Goal: Task Accomplishment & Management: Manage account settings

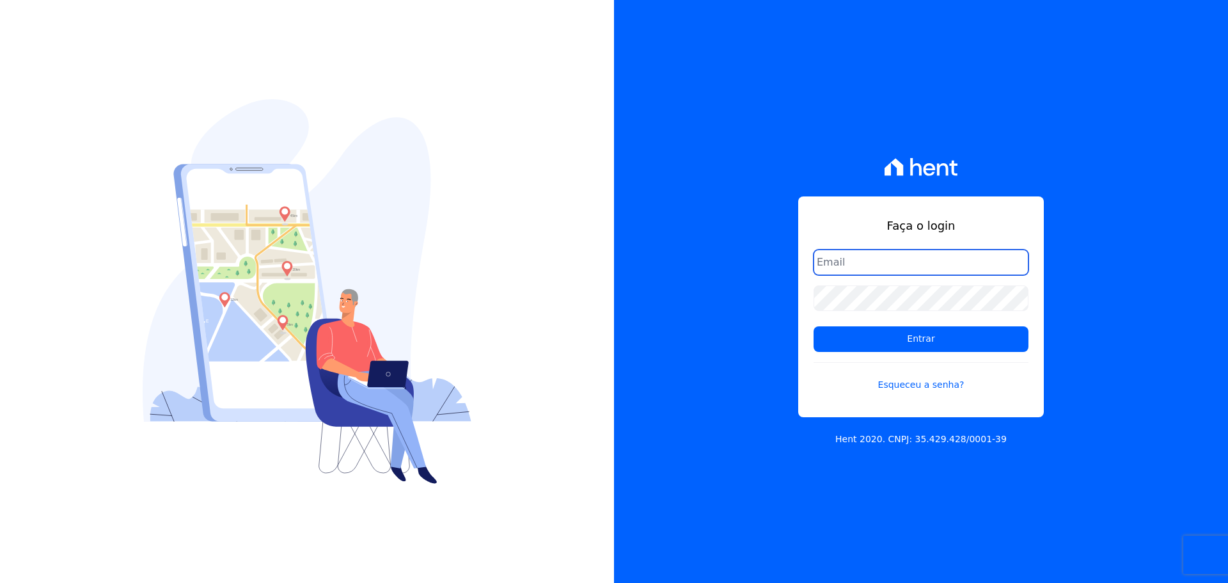
type input "alexandre@trapisa.com.br"
click at [856, 352] on form "alexandre@trapisa.com.br Entrar Esqueceu a senha?" at bounding box center [920, 327] width 215 height 157
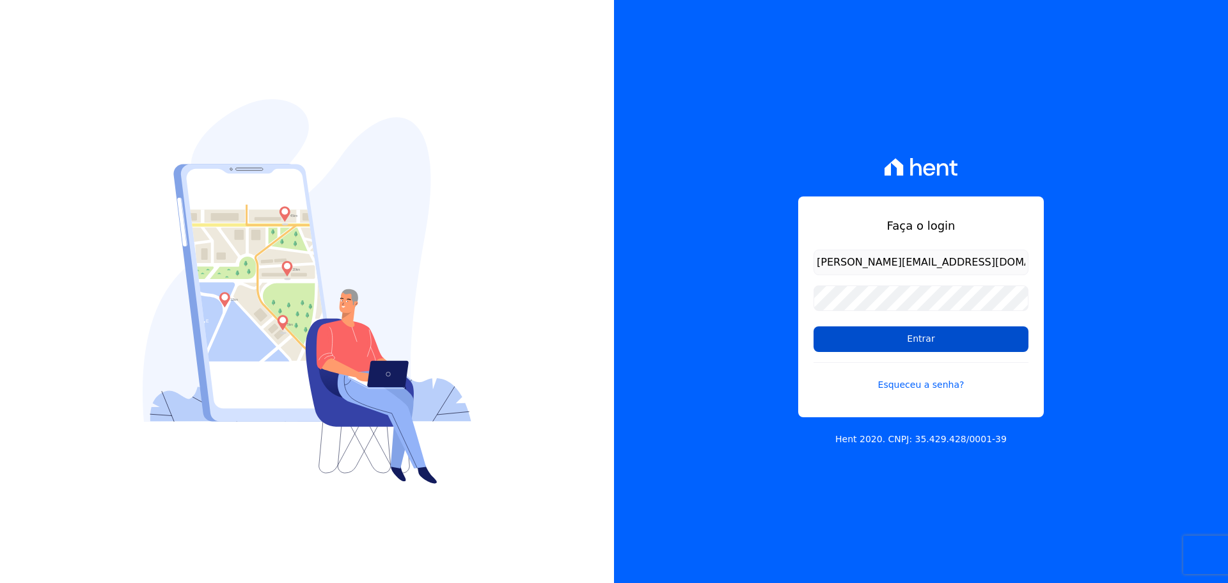
click at [854, 347] on input "Entrar" at bounding box center [920, 339] width 215 height 26
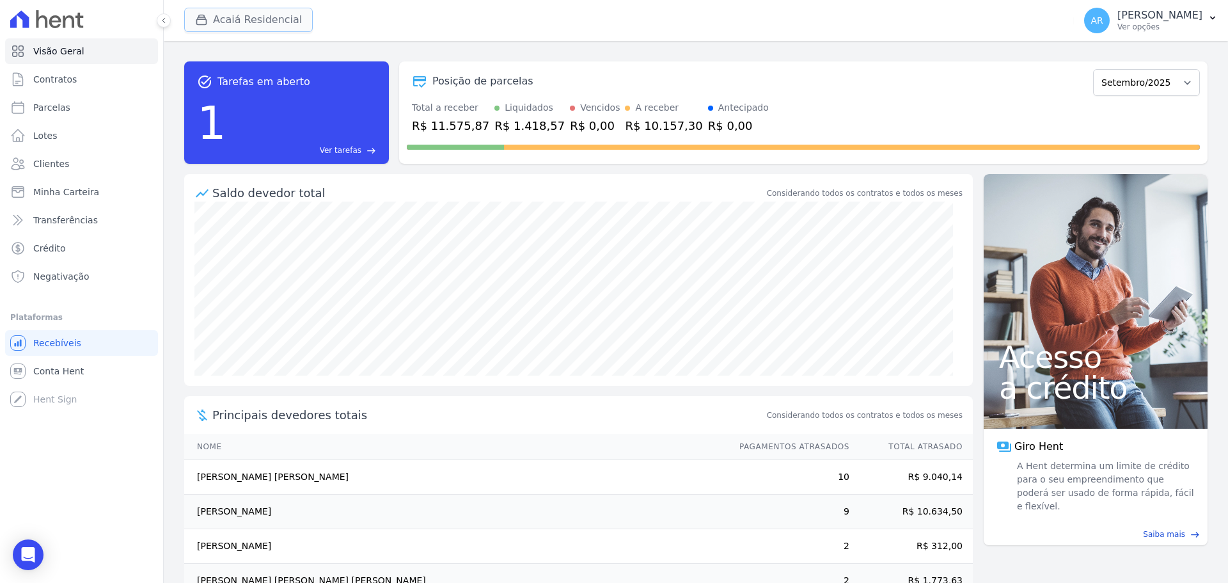
click at [233, 20] on button "Acaiá Residencial" at bounding box center [248, 20] width 129 height 24
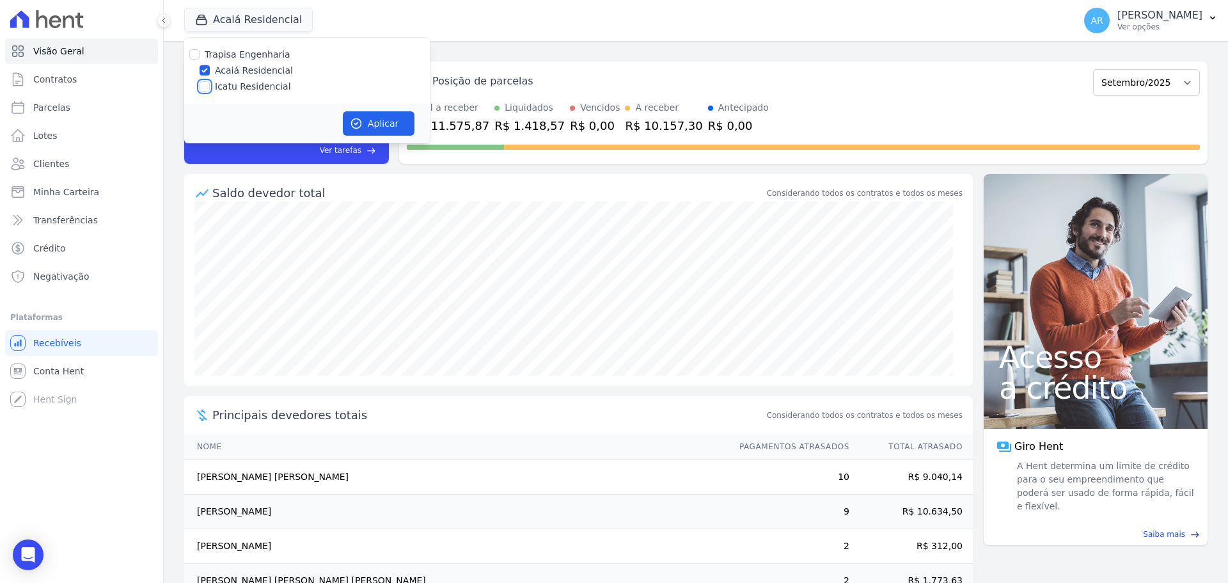
click at [205, 85] on input "Icatu Residencial" at bounding box center [205, 86] width 10 height 10
checkbox input "true"
click at [369, 127] on button "Aplicar" at bounding box center [379, 123] width 72 height 24
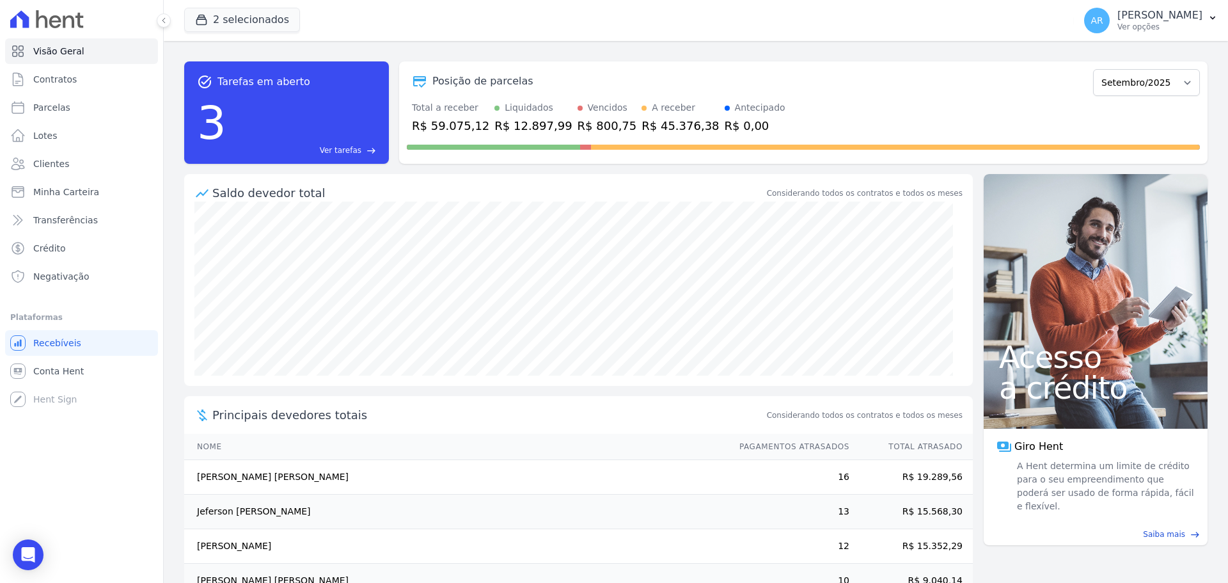
click at [1117, 23] on p "Ver opções" at bounding box center [1159, 27] width 85 height 10
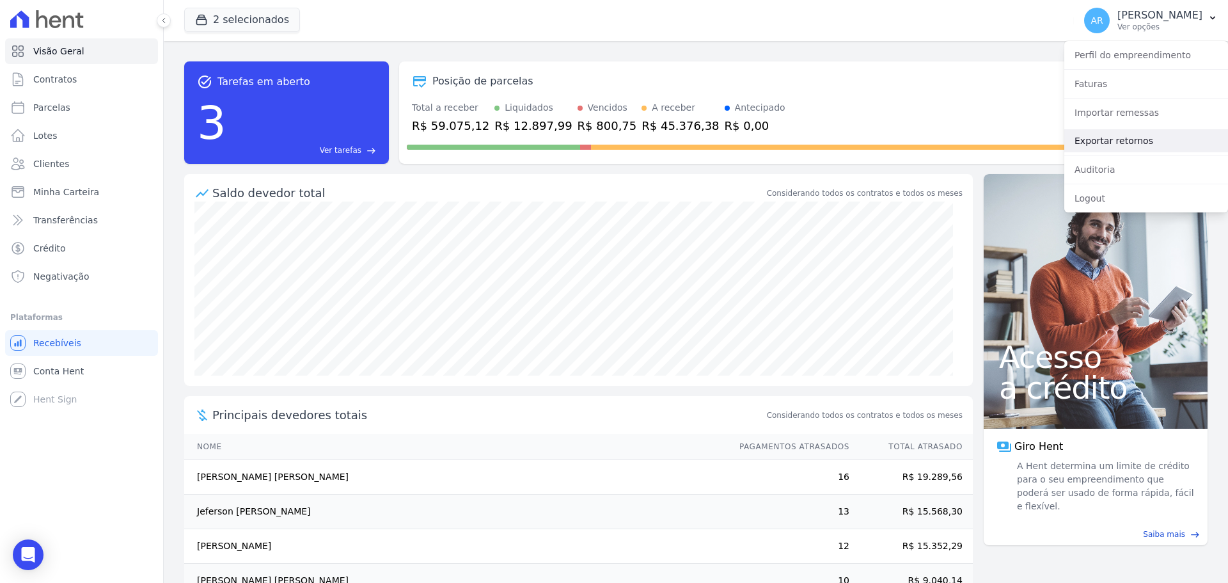
click at [1100, 139] on link "Exportar retornos" at bounding box center [1146, 140] width 164 height 23
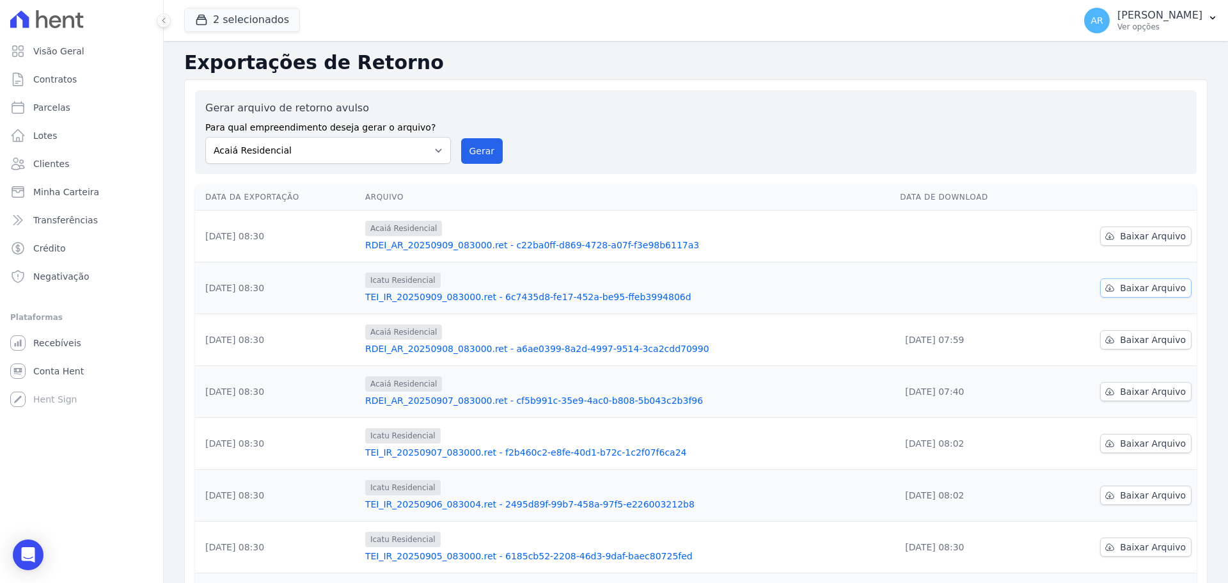
click at [1139, 291] on span "Baixar Arquivo" at bounding box center [1153, 287] width 66 height 13
drag, startPoint x: 1146, startPoint y: 232, endPoint x: 1117, endPoint y: 233, distance: 28.8
click at [1146, 232] on span "Baixar Arquivo" at bounding box center [1153, 236] width 66 height 13
click at [46, 102] on span "Parcelas" at bounding box center [51, 107] width 37 height 13
select select
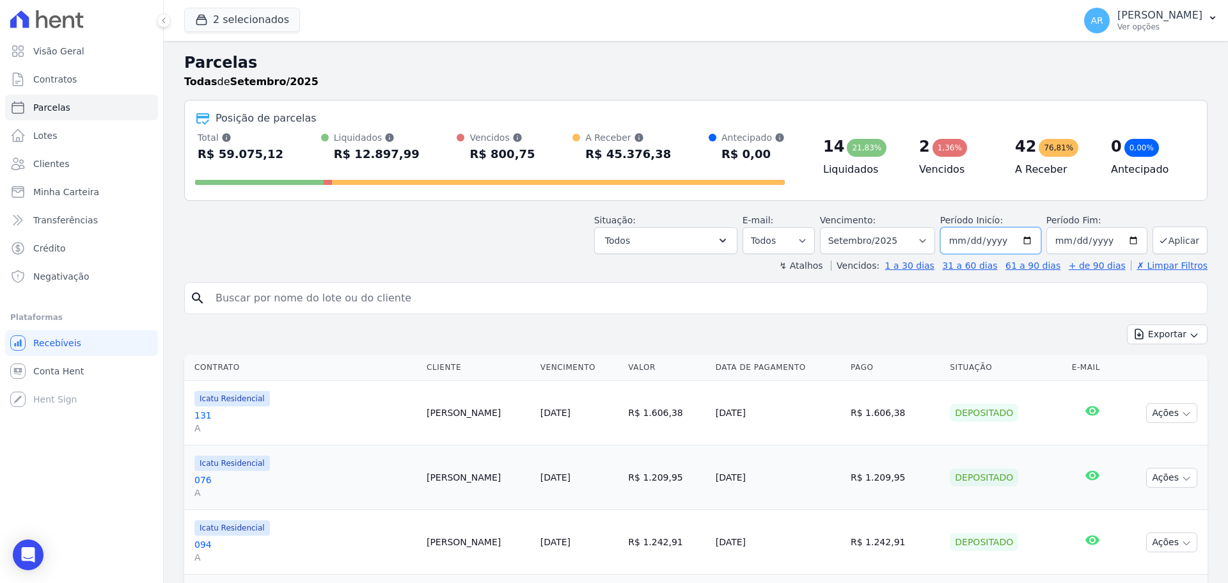
click at [989, 237] on input "2025-09-01" at bounding box center [990, 240] width 101 height 27
click at [956, 235] on input "2025-09-01" at bounding box center [990, 240] width 101 height 27
type input "2025-09-08"
click at [1063, 239] on input "2025-09-30" at bounding box center [1096, 240] width 101 height 27
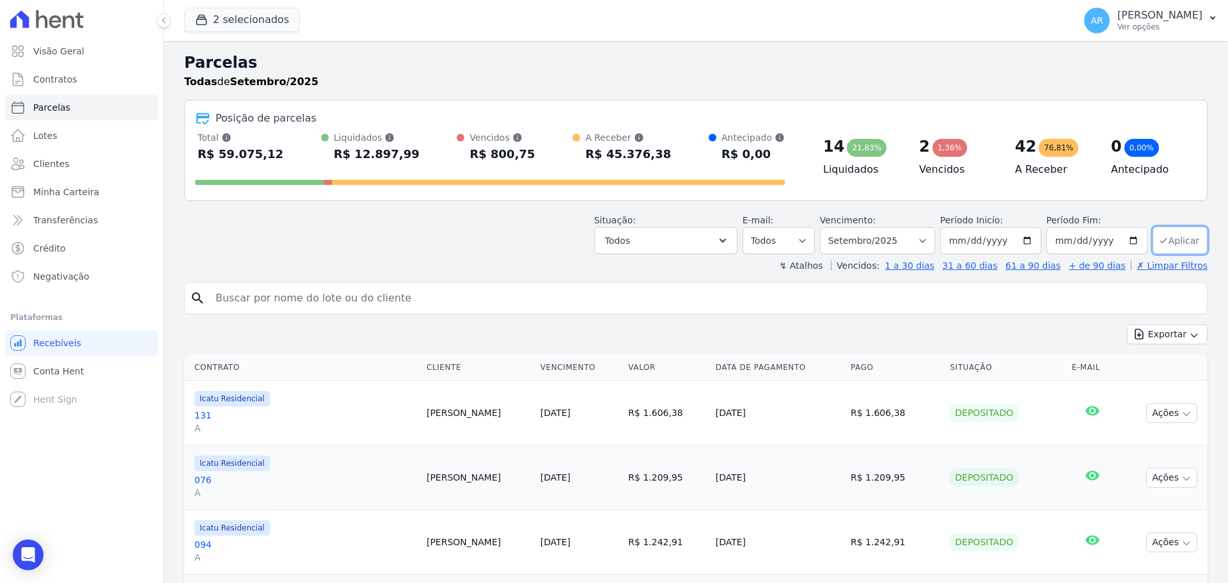
click at [1172, 241] on button "Aplicar" at bounding box center [1179, 239] width 55 height 27
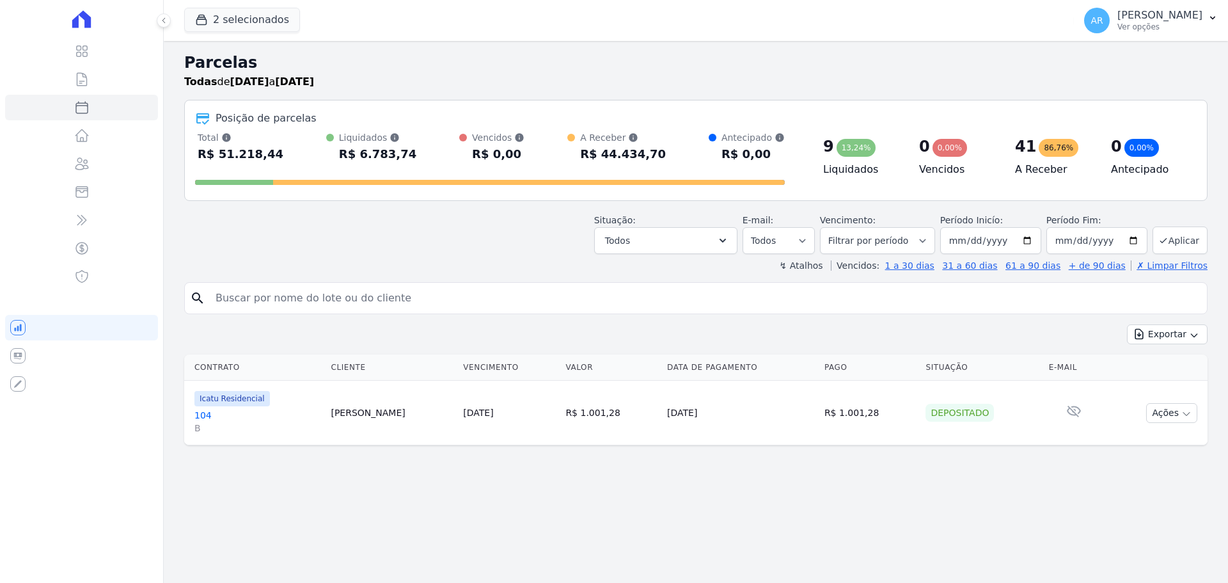
select select
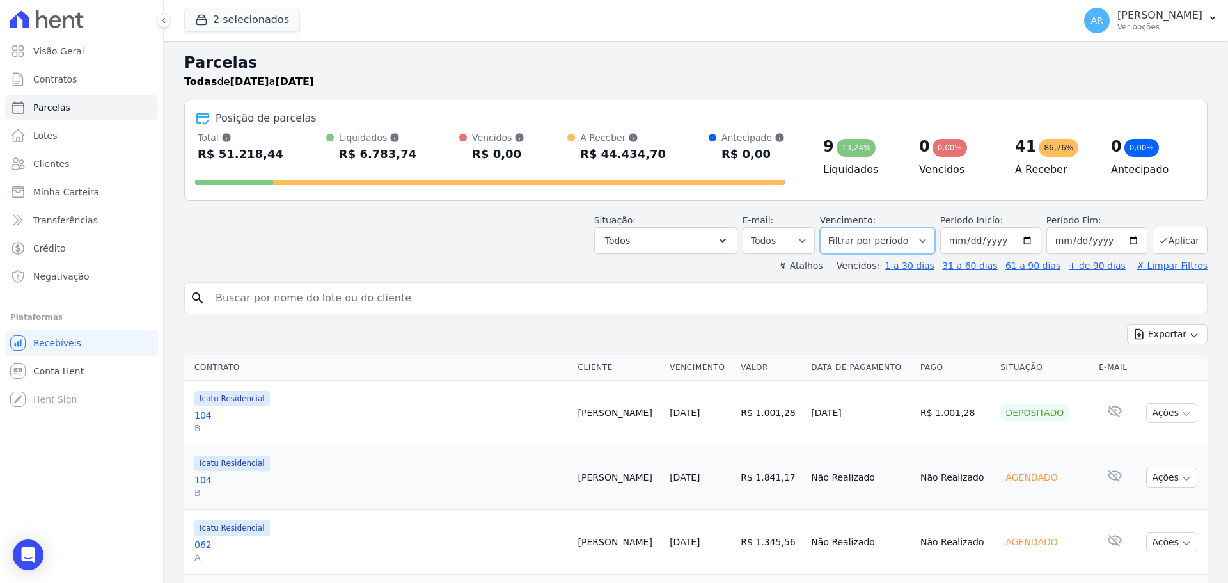
click at [861, 246] on select "Filtrar por período ──────── Todos os meses Fevereiro/2024 Março/2024 Abril/202…" at bounding box center [877, 240] width 115 height 27
select select "09/2025"
click at [828, 227] on select "Filtrar por período ──────── Todos os meses Fevereiro/2024 Março/2024 Abril/202…" at bounding box center [877, 240] width 115 height 27
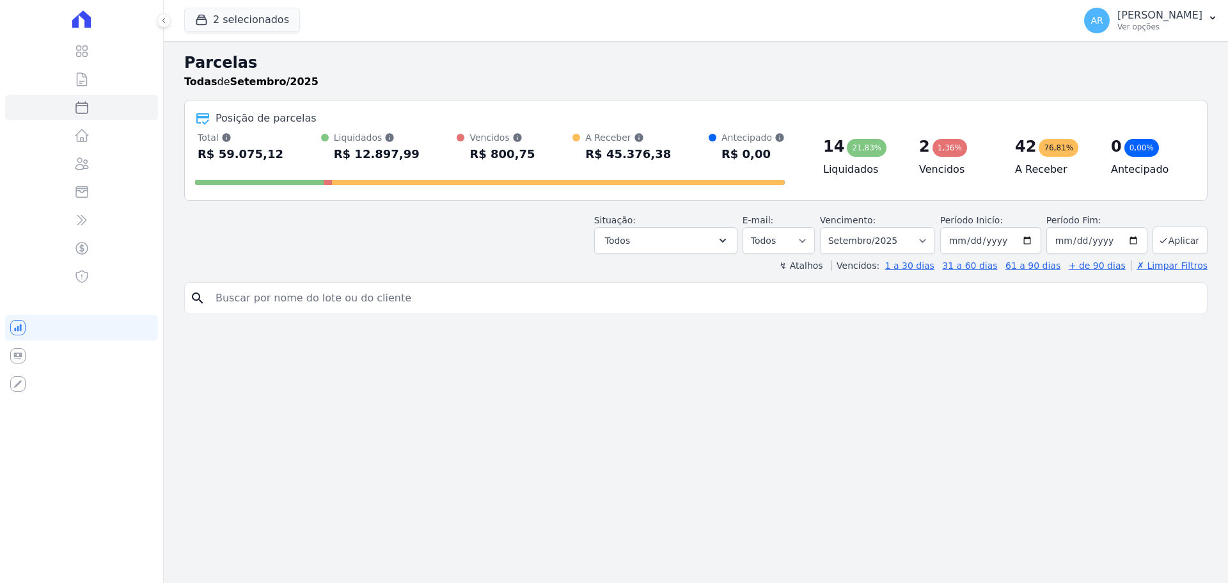
select select
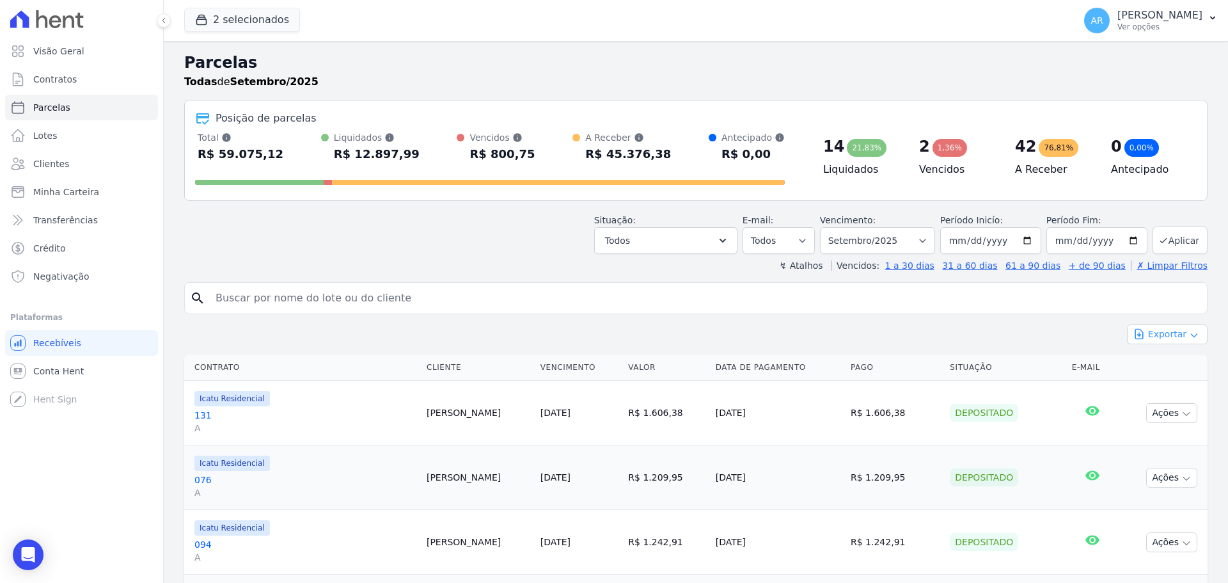
click at [1140, 330] on button "Exportar" at bounding box center [1167, 334] width 81 height 20
click at [1152, 385] on span "Exportar CSV" at bounding box center [1166, 386] width 68 height 13
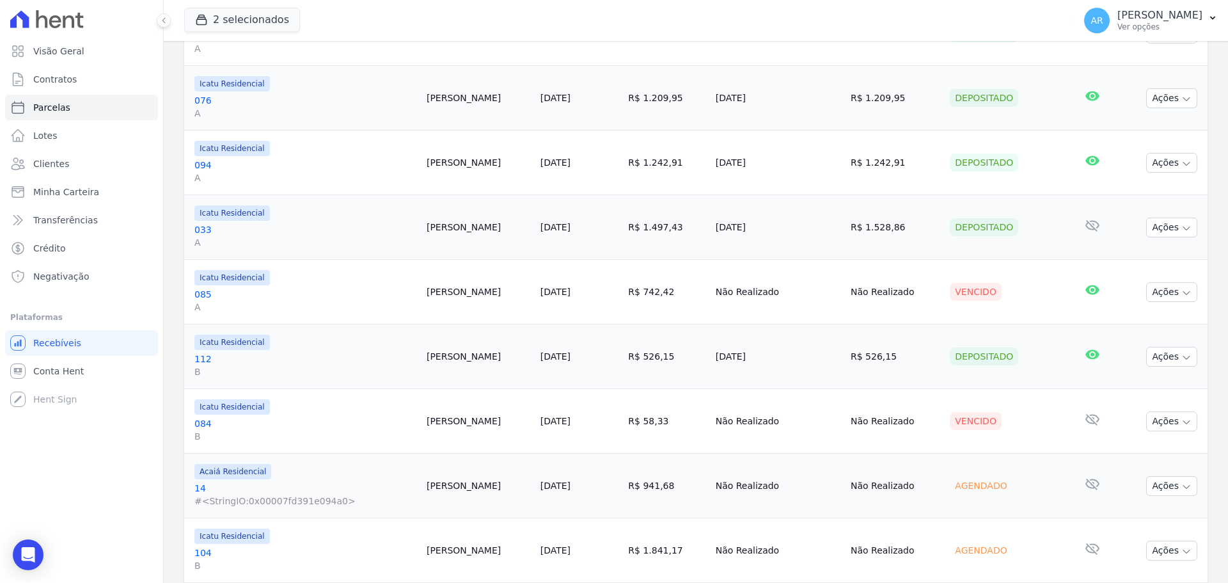
scroll to position [384, 0]
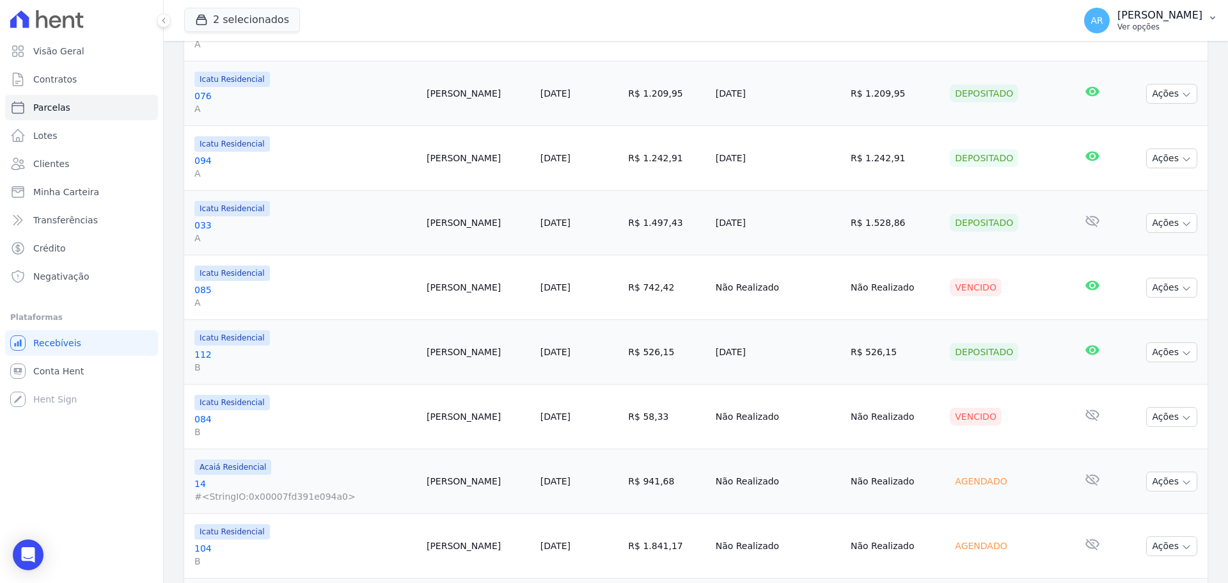
click at [1131, 22] on p "Ver opções" at bounding box center [1159, 27] width 85 height 10
click at [1090, 116] on link "Importar remessas" at bounding box center [1146, 112] width 164 height 23
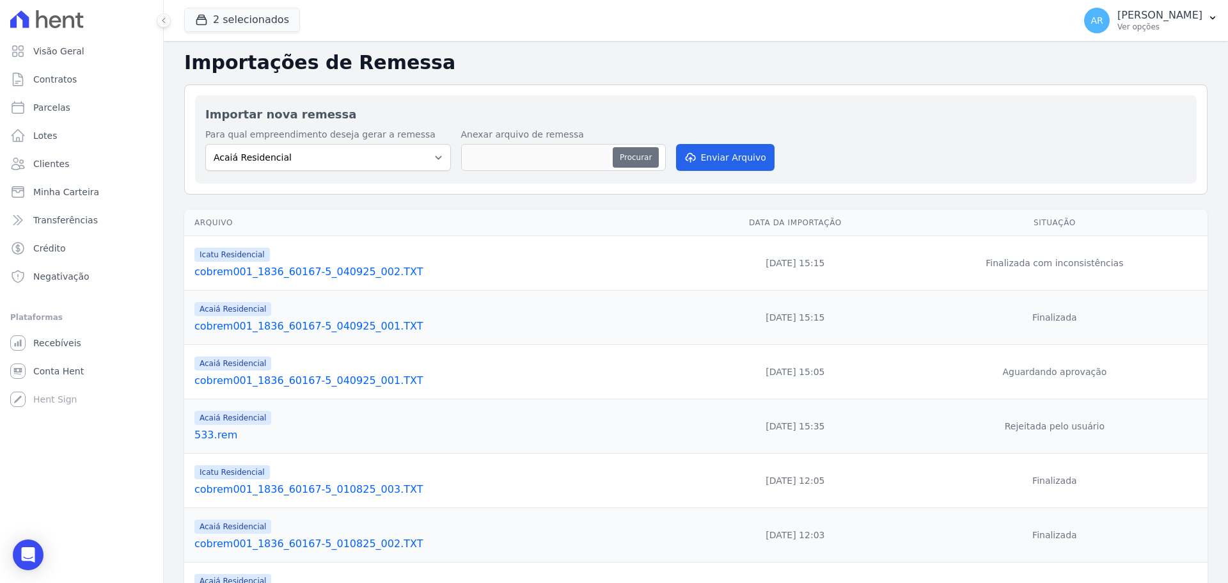
click at [632, 161] on button "Procurar" at bounding box center [636, 157] width 46 height 20
type input "cobrem001_1836_60167-5_090925_001.TXT"
click at [726, 153] on button "Enviar Arquivo" at bounding box center [725, 157] width 98 height 27
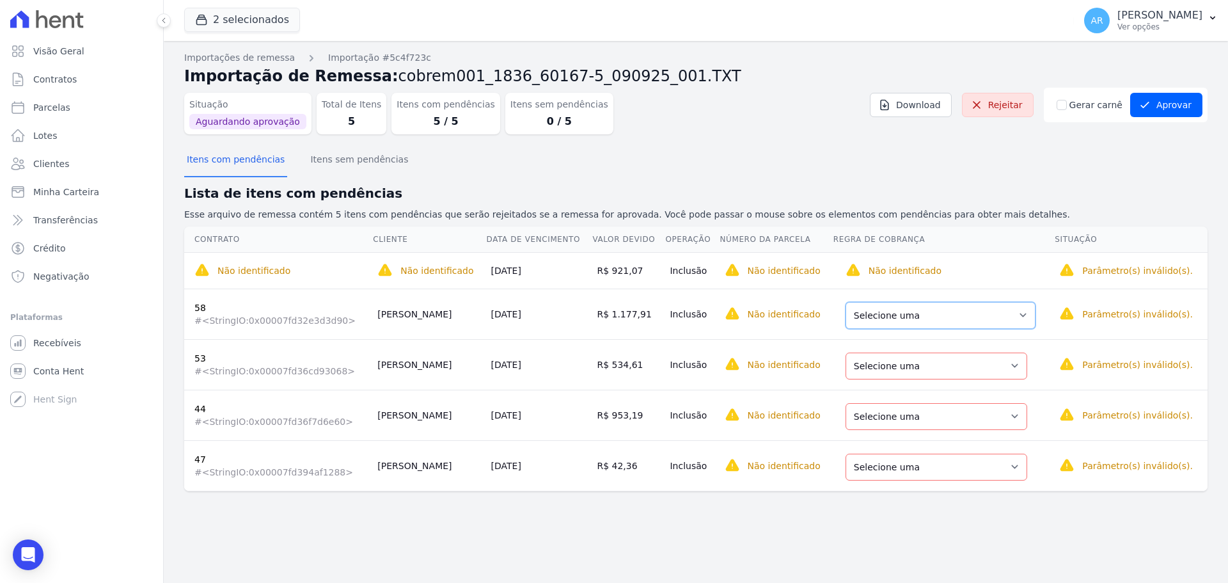
click at [907, 315] on select "Selecione uma Nova Parcela Avulsa Parcela Avulsa Existente Parcela Normal (14 X…" at bounding box center [940, 315] width 190 height 27
click at [759, 313] on select "Selecione uma" at bounding box center [771, 315] width 101 height 27
click at [877, 322] on select "Selecione uma Nova Parcela Avulsa Parcela Avulsa Existente Parcela Normal (14 X…" at bounding box center [942, 315] width 190 height 27
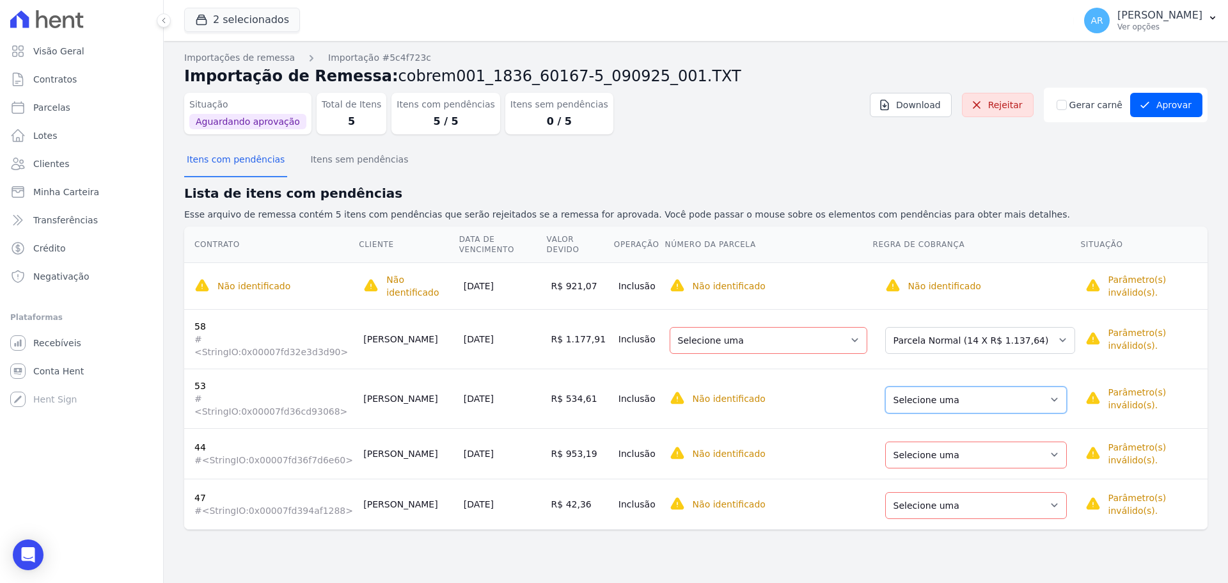
click at [937, 386] on select "Selecione uma Nova Parcela Avulsa Parcela Avulsa Existente Parcela Normal (11 X…" at bounding box center [976, 399] width 182 height 27
click at [929, 441] on select "Selecione uma Nova Parcela Avulsa Parcela Avulsa Existente Parcela Normal (16 X…" at bounding box center [976, 454] width 182 height 27
click at [760, 327] on select "Selecione uma 1 - 20/02/2024 - R$ 1.058,53 - Agendado 2 - 20/03/2024 - R$ 1.058…" at bounding box center [769, 340] width 198 height 27
drag, startPoint x: 767, startPoint y: 315, endPoint x: 923, endPoint y: 321, distance: 156.8
click at [768, 327] on select "Selecione uma 1 - 20/02/2024 - R$ 1.058,53 - Agendado 2 - 20/03/2024 - R$ 1.058…" at bounding box center [769, 340] width 198 height 27
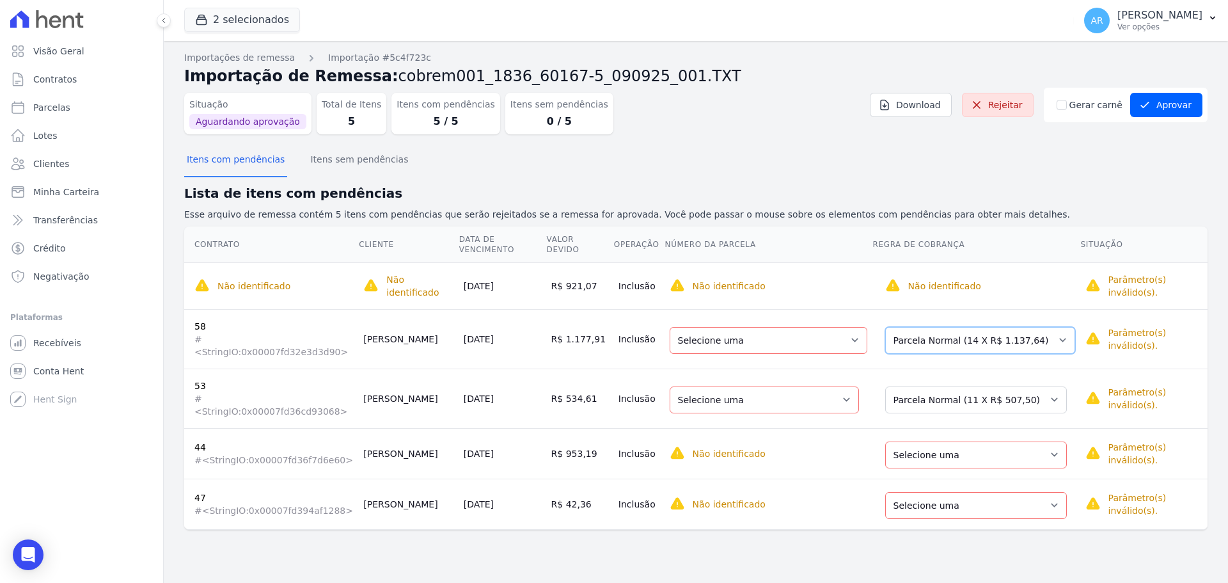
click at [935, 327] on select "Selecione uma Nova Parcela Avulsa Parcela Avulsa Existente Parcela Normal (14 X…" at bounding box center [980, 340] width 190 height 27
click at [960, 327] on select "Selecione uma Nova Parcela Avulsa Parcela Avulsa Existente Parcela Normal (14 X…" at bounding box center [980, 340] width 190 height 27
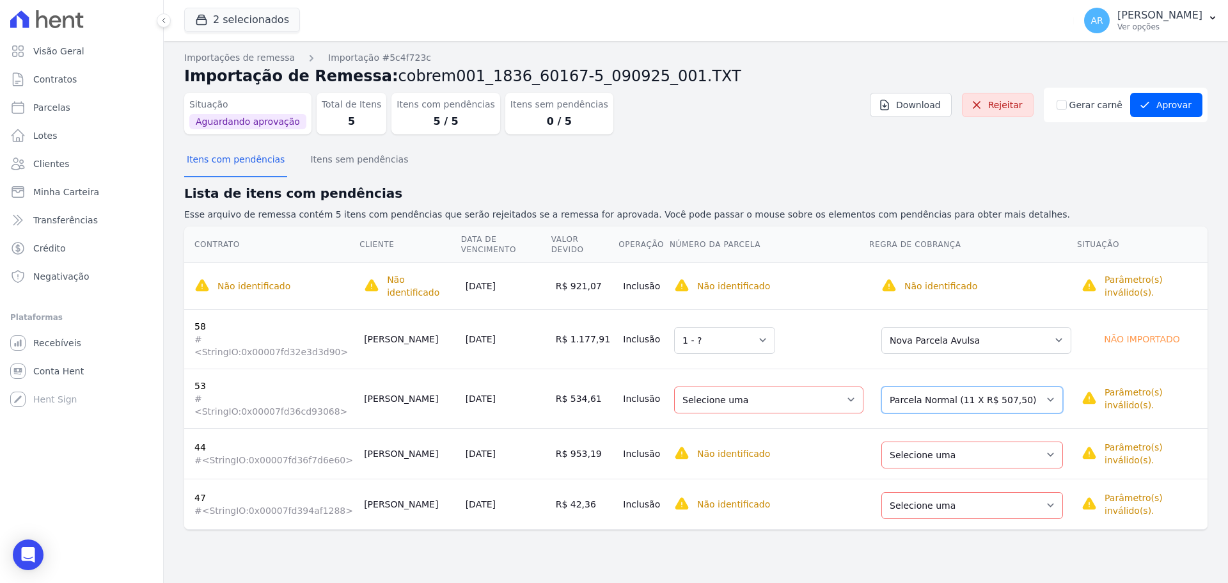
drag, startPoint x: 939, startPoint y: 367, endPoint x: 939, endPoint y: 376, distance: 9.0
click at [939, 386] on select "Selecione uma Nova Parcela Avulsa Parcela Avulsa Existente Parcela Normal (11 X…" at bounding box center [972, 399] width 182 height 27
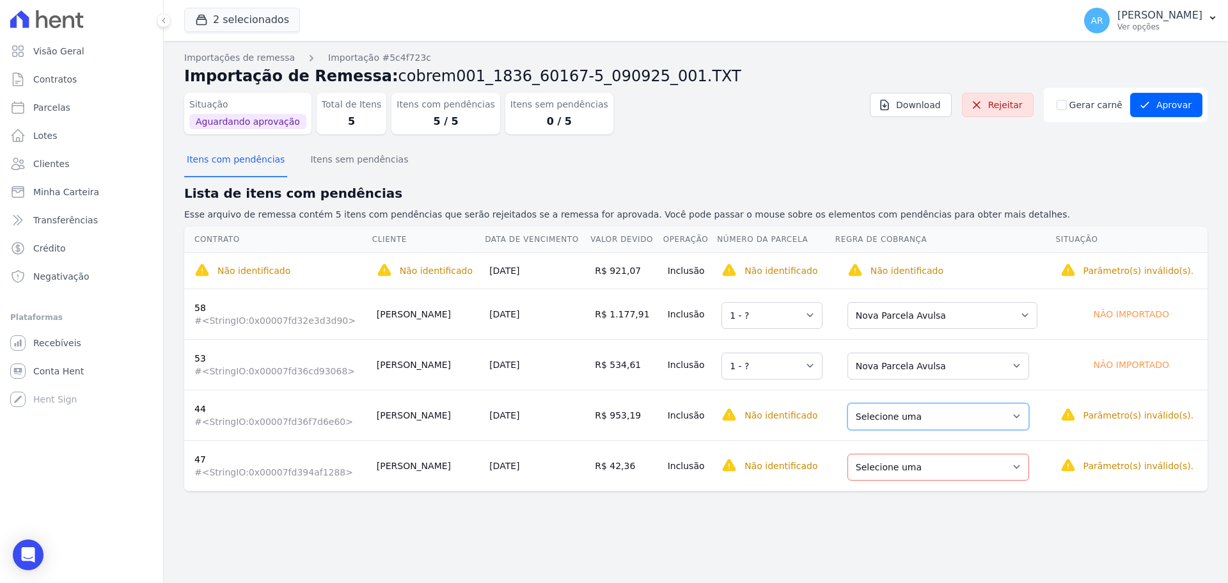
click at [925, 414] on select "Selecione uma Nova Parcela Avulsa Parcela Avulsa Existente Parcela Normal (16 X…" at bounding box center [938, 416] width 182 height 27
click at [901, 463] on select "Selecione uma Nova Parcela Avulsa Parcela Avulsa Existente Parcela Normal (16 X…" at bounding box center [938, 466] width 182 height 27
click at [47, 162] on span "Clientes" at bounding box center [51, 163] width 36 height 13
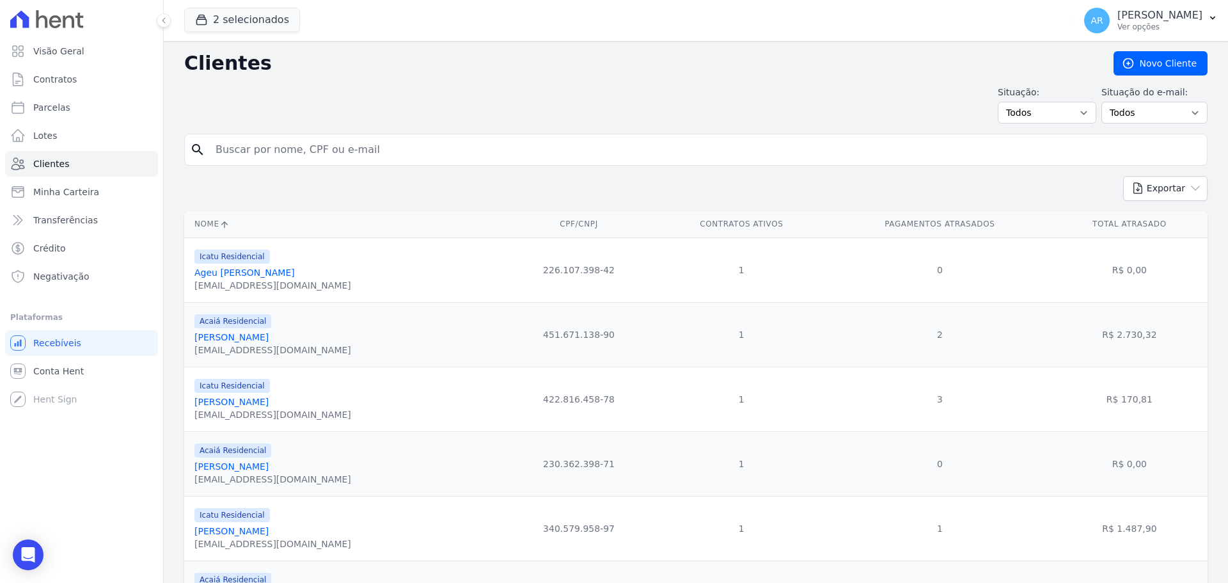
click at [304, 149] on input "search" at bounding box center [705, 150] width 994 height 26
type input "thiago"
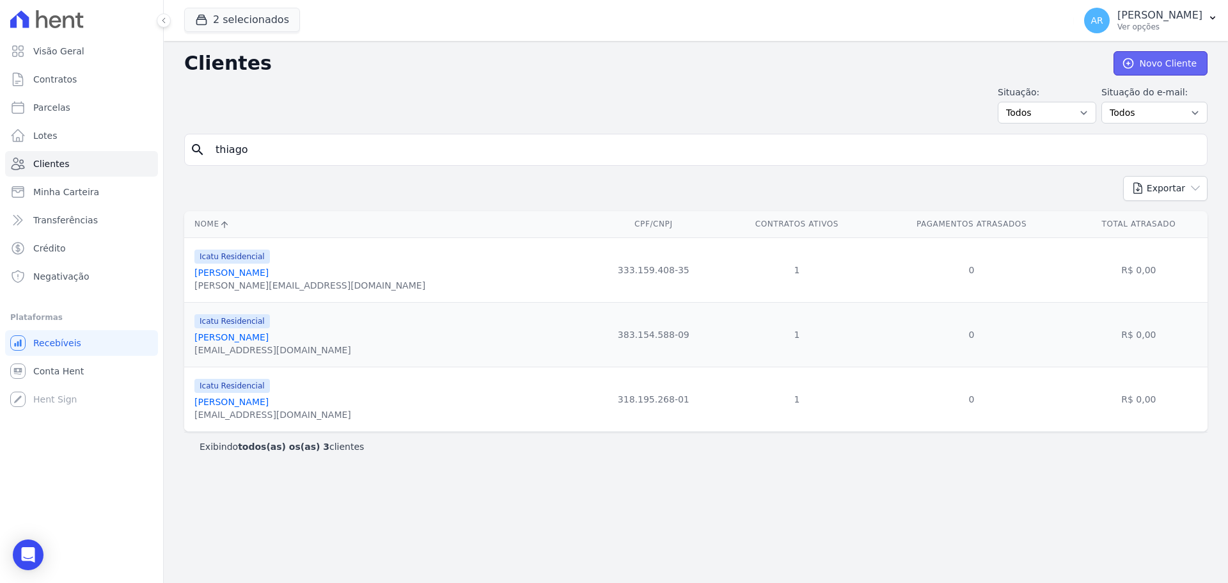
click at [1160, 62] on link "Novo Cliente" at bounding box center [1160, 63] width 94 height 24
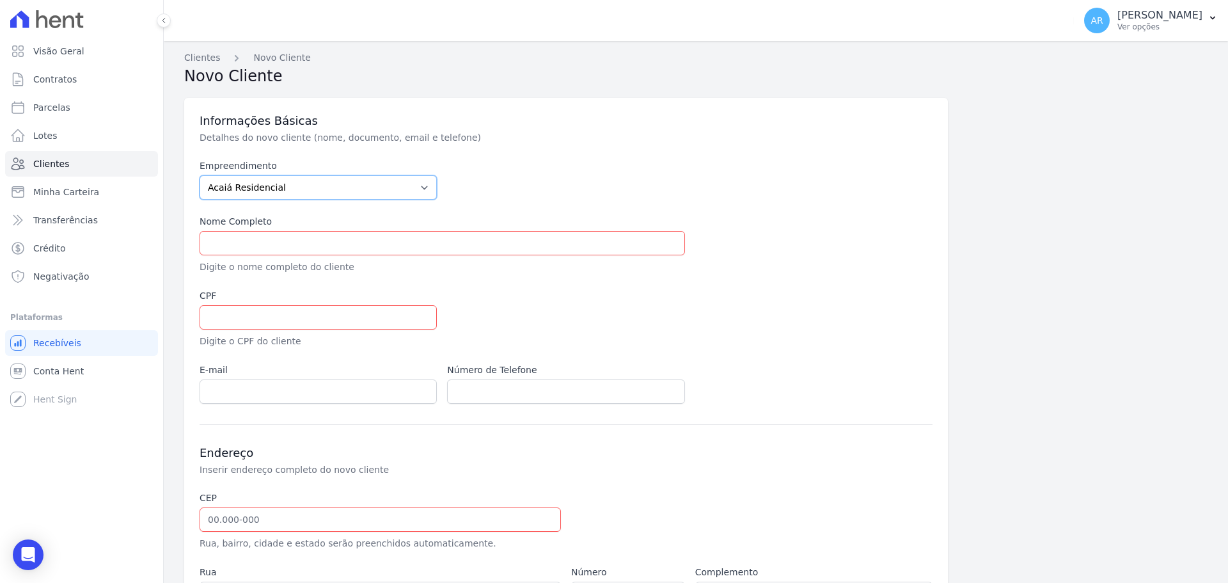
click at [244, 191] on select "Acaiá Residencial Icatu Residencial" at bounding box center [318, 187] width 237 height 24
click at [200, 175] on select "Acaiá Residencial Icatu Residencial" at bounding box center [318, 187] width 237 height 24
click at [227, 237] on input "text" at bounding box center [442, 243] width 485 height 24
type input "THIAGO DA COSTA BARROS"
click at [212, 324] on input "text" at bounding box center [318, 317] width 237 height 24
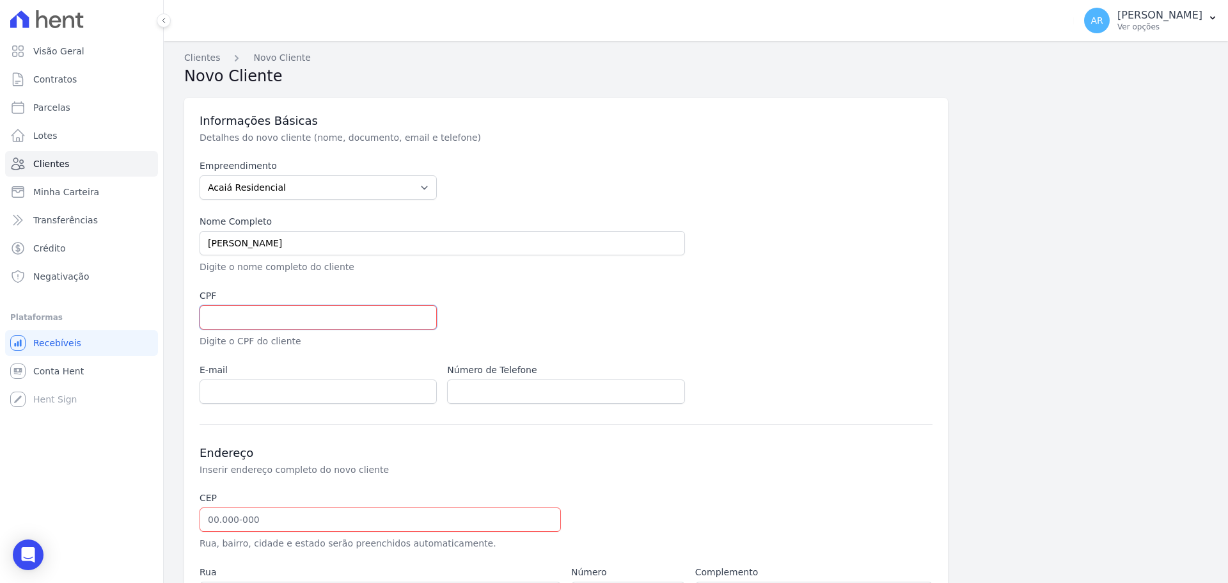
paste input "404.900.578-61"
type input "404.900.578-61"
click at [228, 397] on div "Visão Geral Contratos Parcelas Lotes Clientes Minha Carteira Transferências Cré…" at bounding box center [614, 291] width 1228 height 583
paste input "thiagocosta311@gmail.com"
click at [250, 391] on input "email" at bounding box center [318, 391] width 237 height 24
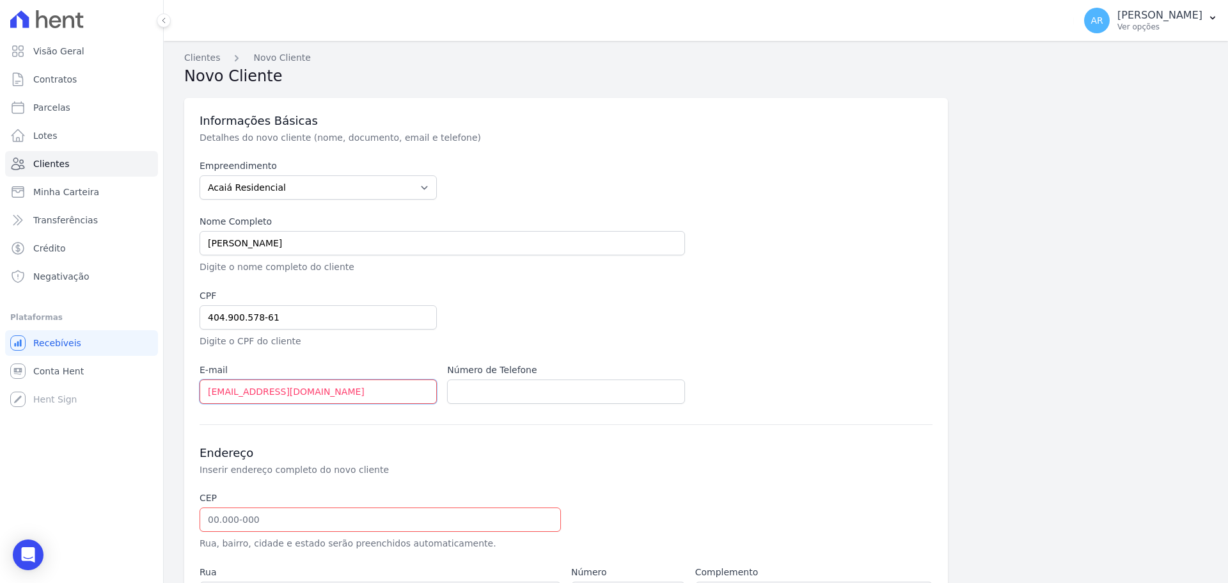
scroll to position [181, 0]
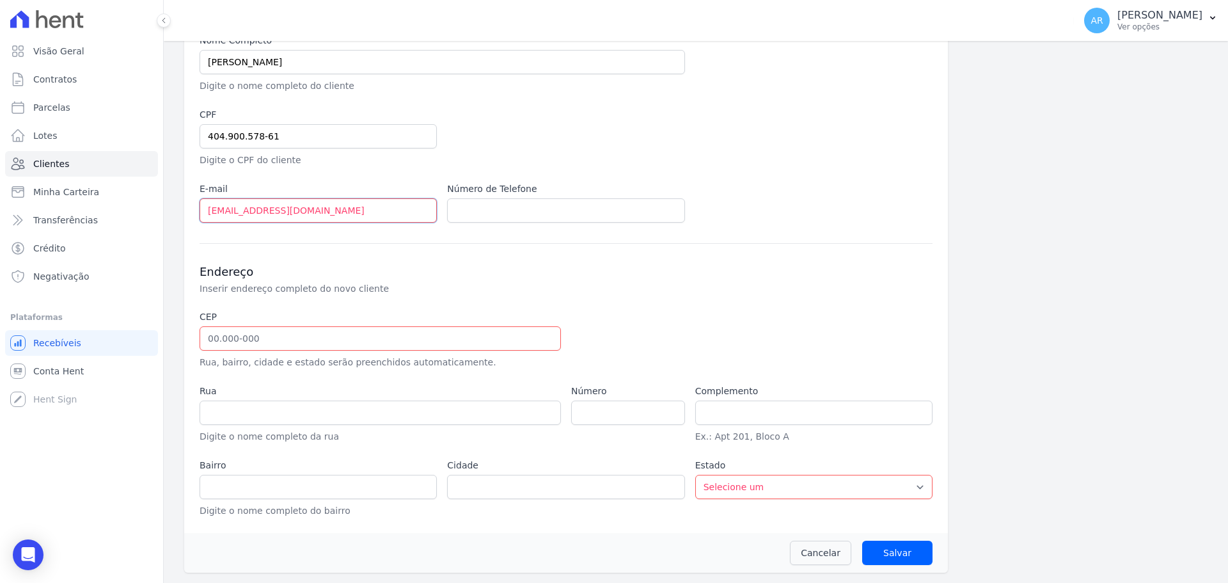
type input "thiagocosta311@gmail.com"
click at [226, 340] on input "text" at bounding box center [380, 338] width 361 height 24
type input "13.185-017"
click at [798, 295] on div "Endereço Inserir endereço completo do novo cliente CEP 13.185-017 Rua, bairro, …" at bounding box center [566, 380] width 733 height 274
type input "Rua Domiciano Marcelino de Faria"
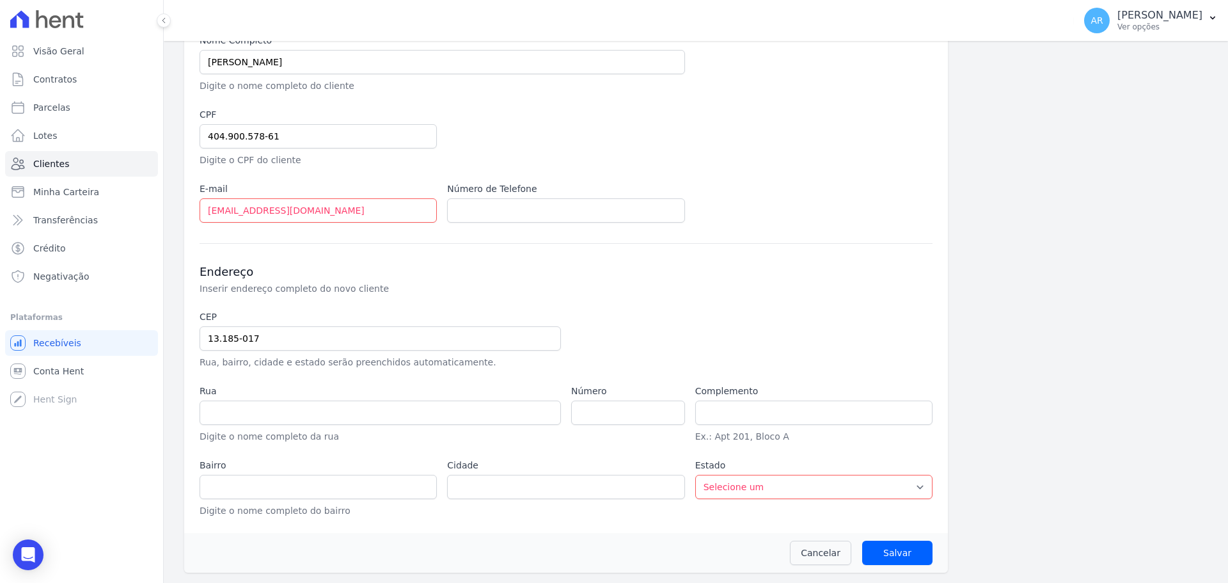
type input "Jardim Sumarezinho"
type input "Hortolândia"
select select "SP"
click at [593, 408] on input "number" at bounding box center [628, 412] width 114 height 24
type input "440"
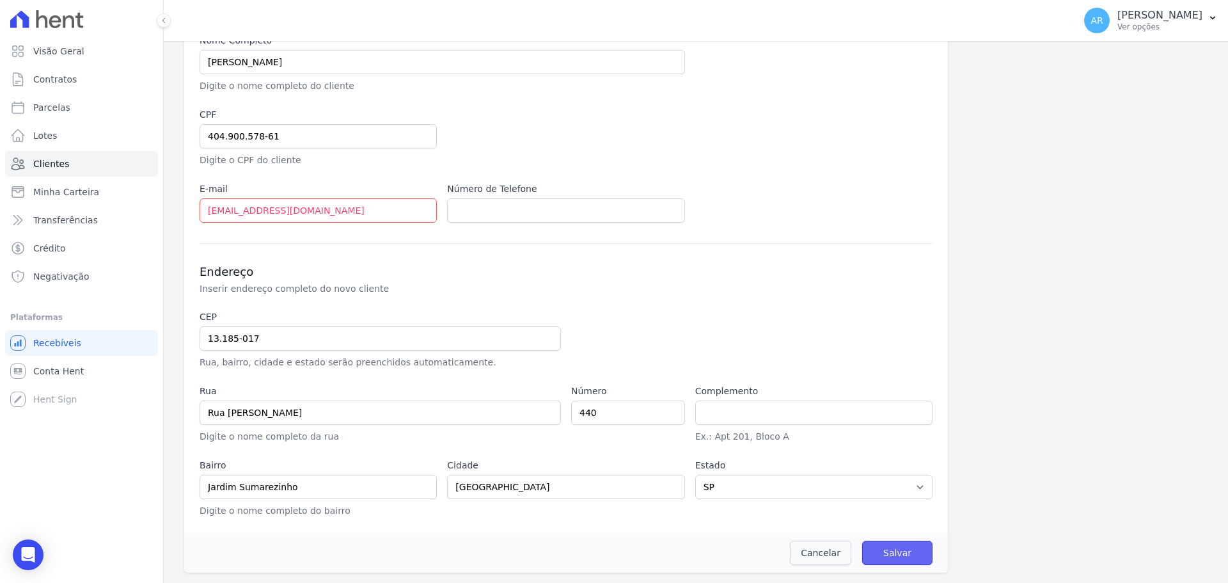
click at [886, 548] on input "Salvar" at bounding box center [897, 552] width 70 height 24
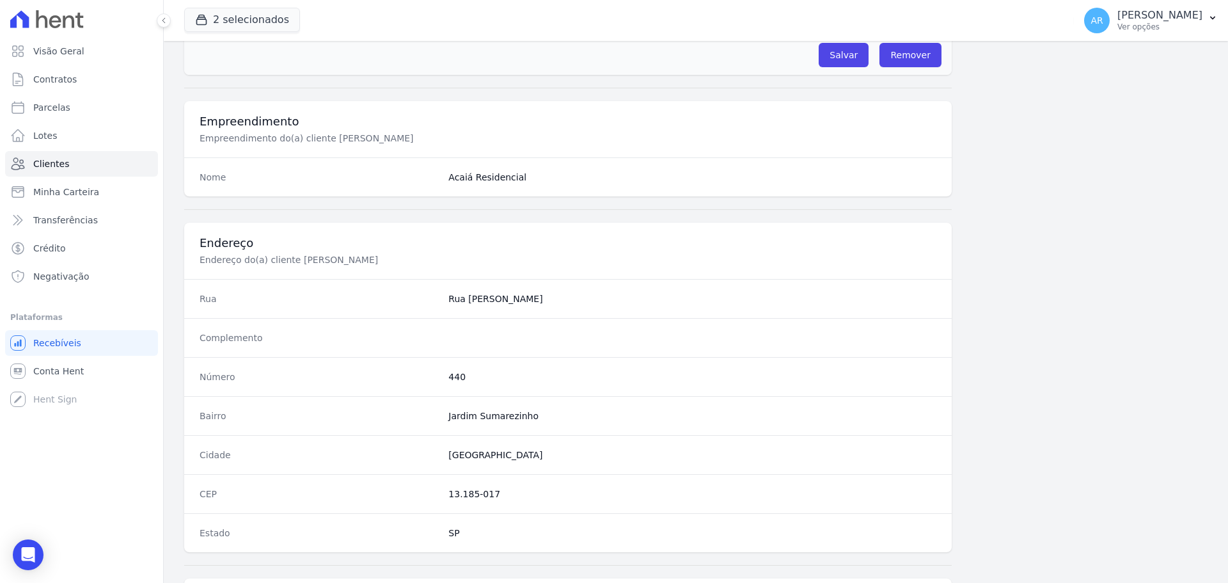
scroll to position [299, 0]
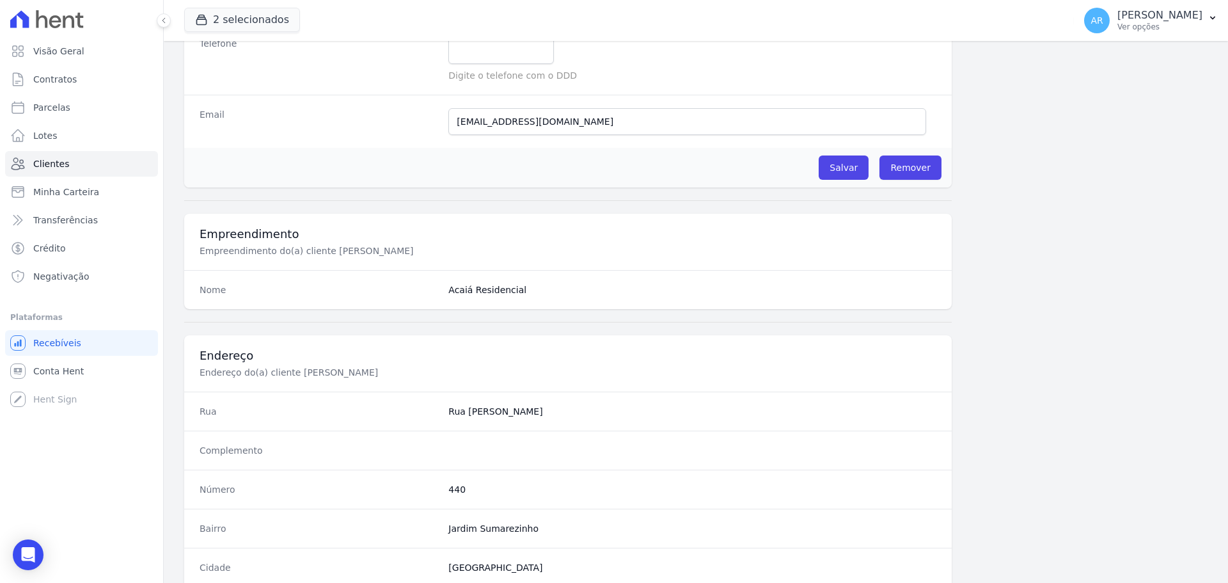
click at [846, 187] on div "Informações Básicas Detalhes do(a) cliente Thiago Da Costa Barros Nome Thiago S…" at bounding box center [567, 319] width 767 height 1017
click at [844, 166] on input "Salvar" at bounding box center [844, 167] width 50 height 24
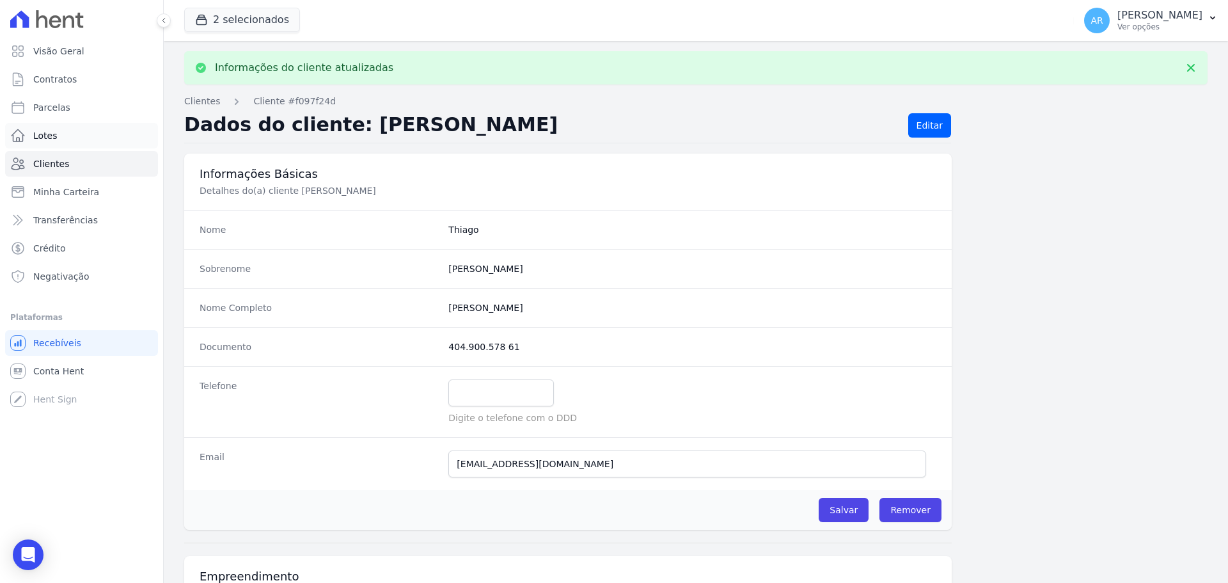
click at [38, 132] on span "Lotes" at bounding box center [45, 135] width 24 height 13
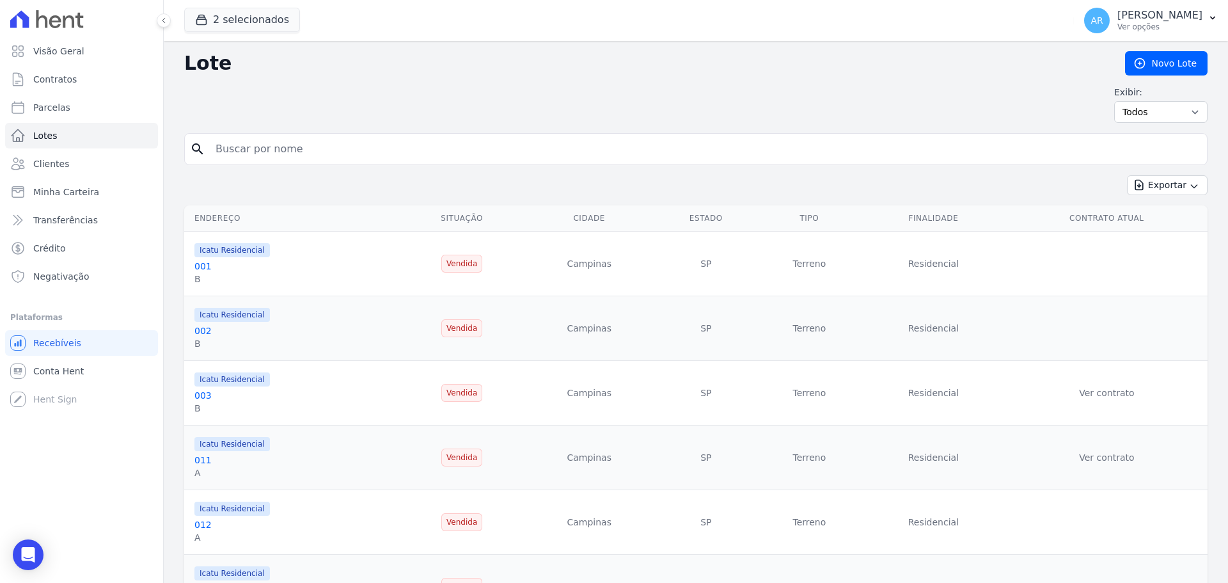
click at [306, 154] on input "search" at bounding box center [705, 149] width 994 height 26
type input "102"
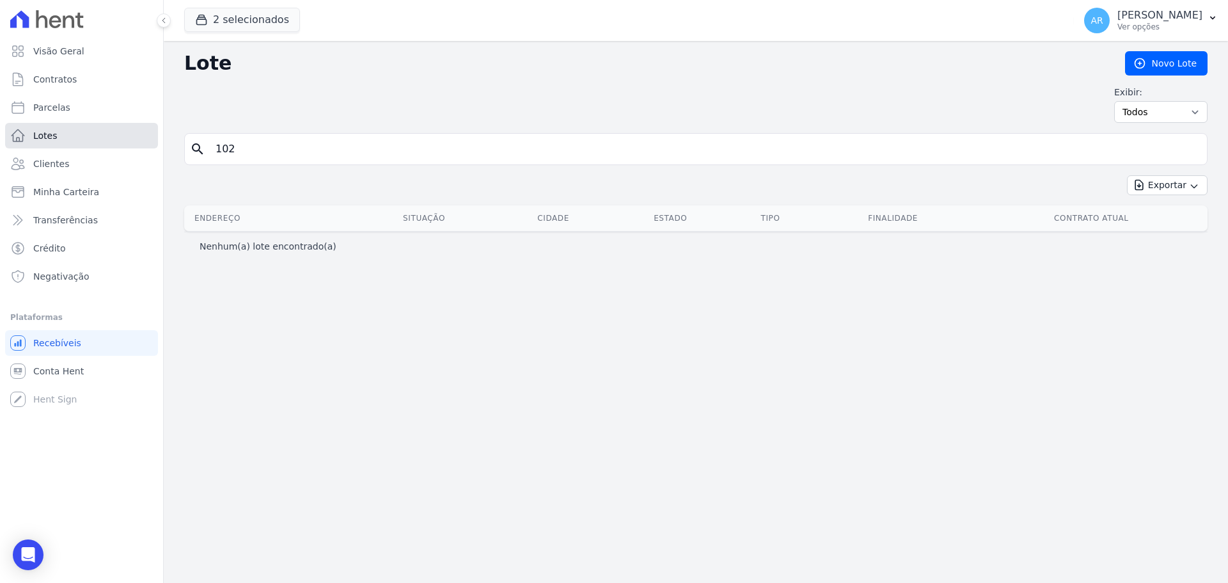
click at [72, 136] on link "Lotes" at bounding box center [81, 136] width 153 height 26
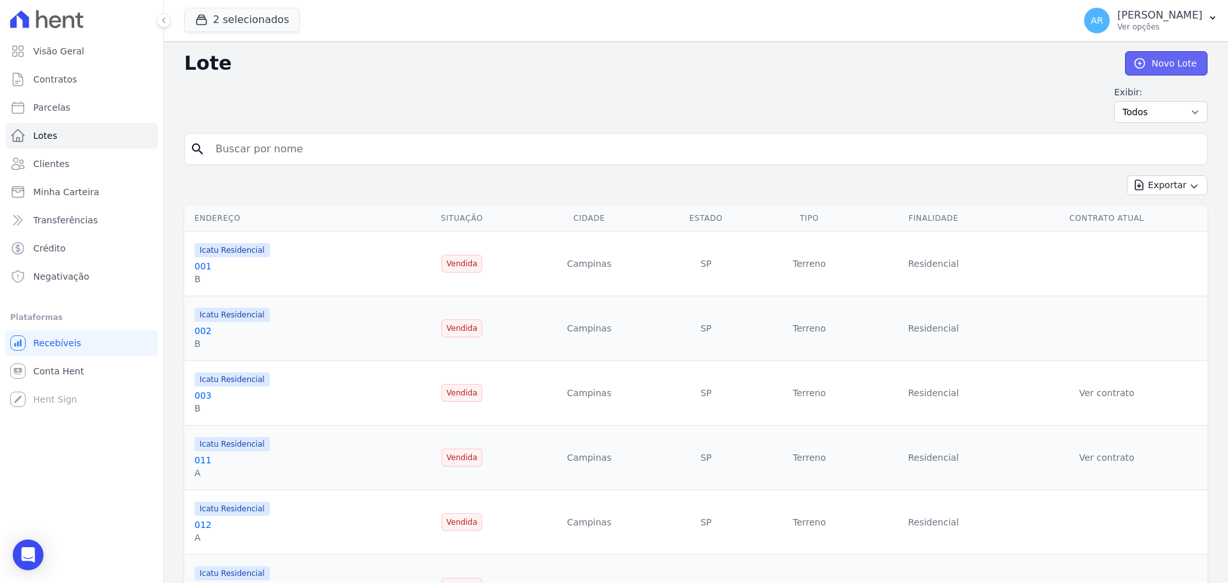
click at [1145, 63] on link "Novo Lote" at bounding box center [1166, 63] width 82 height 24
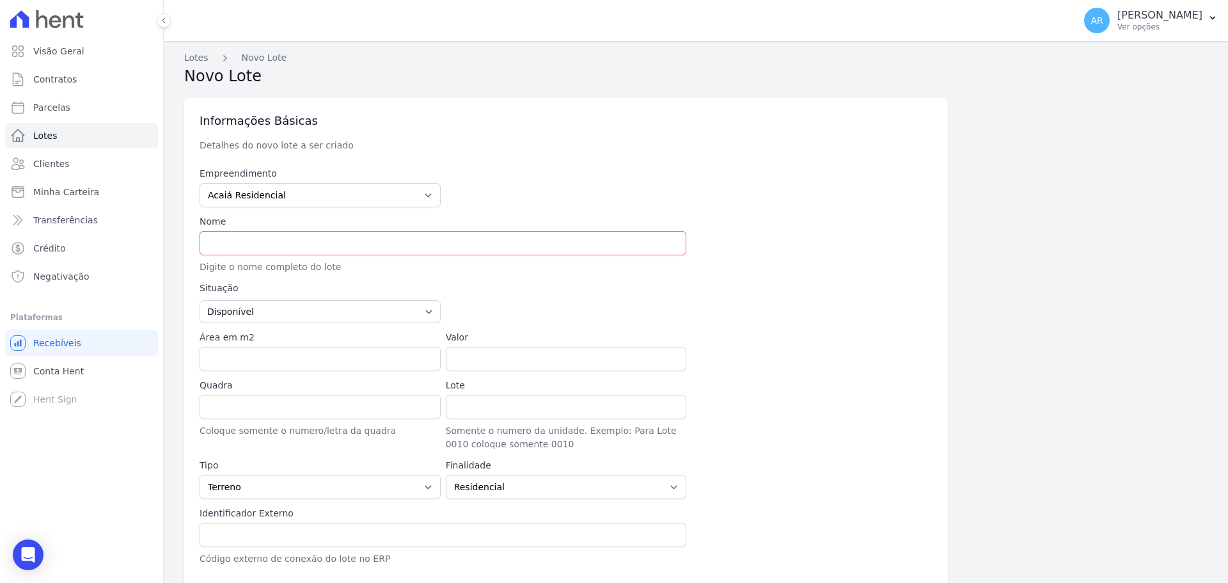
type input "13.070-183"
type input "Rua Doutor Albano de Almeida Lima"
type input "Jardim Chapadão"
type input "Campinas"
select select "SP"
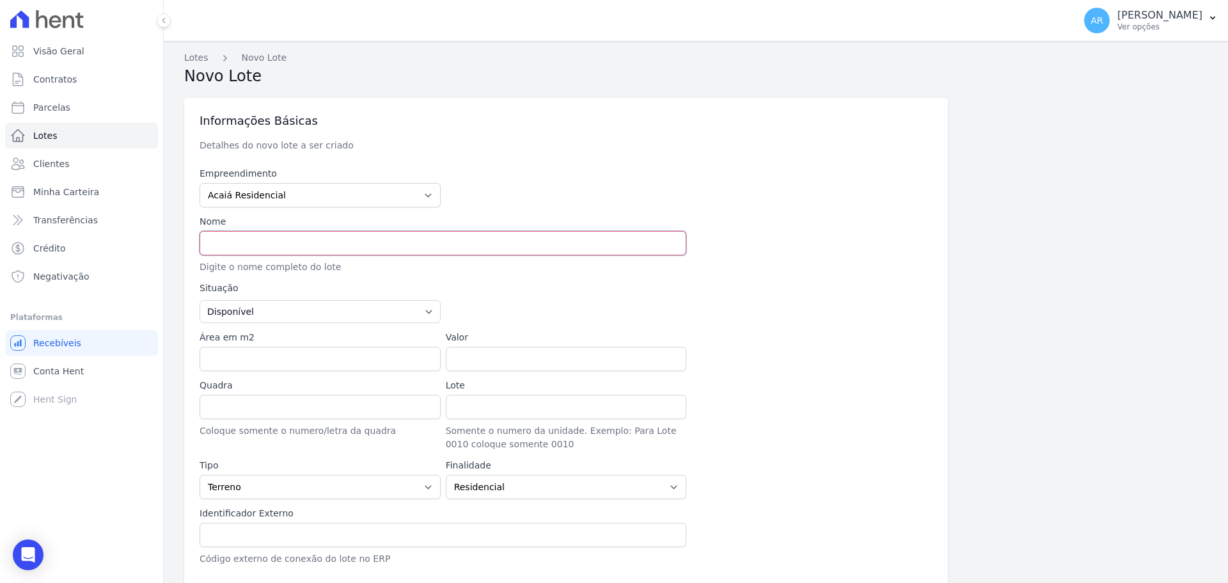
click at [331, 247] on input "text" at bounding box center [443, 243] width 487 height 24
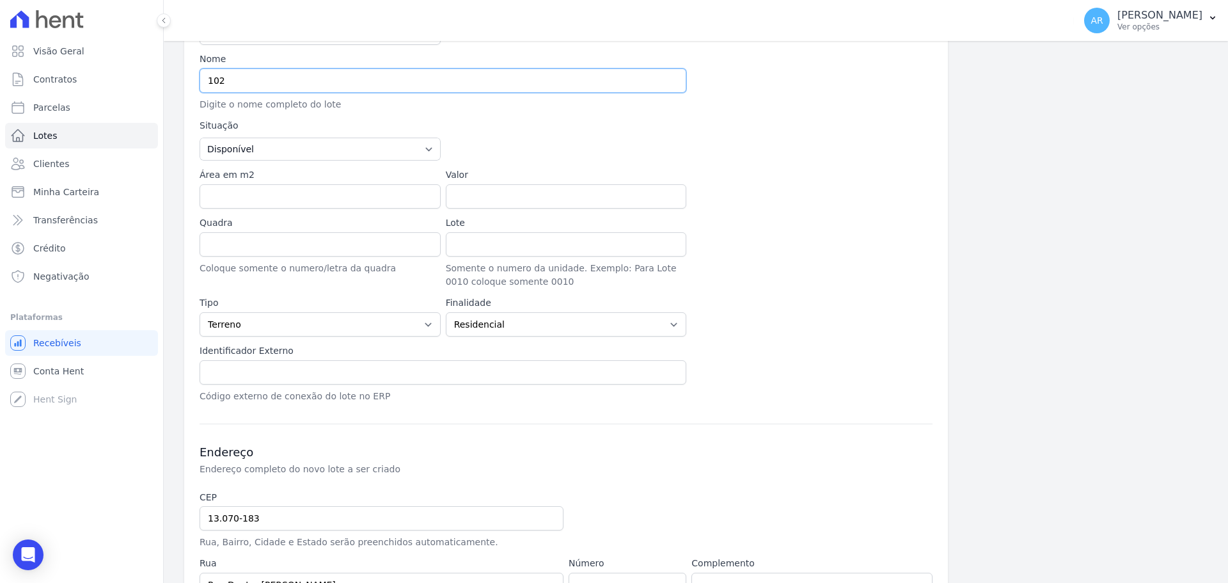
scroll to position [192, 0]
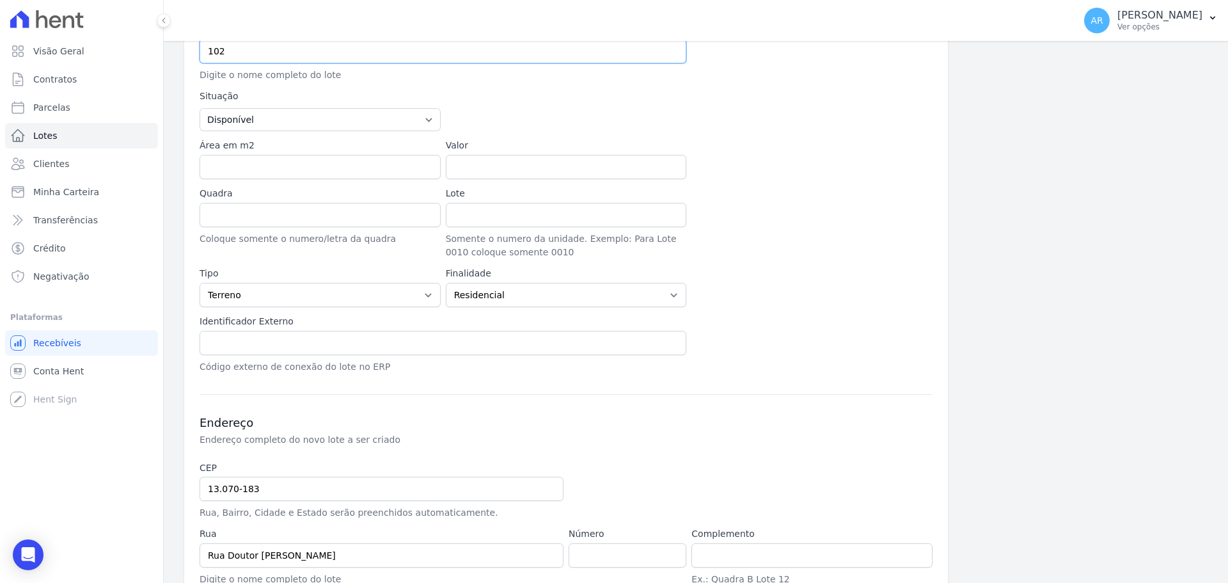
type input "102"
click at [265, 309] on div "Empreendimento Acaiá Residencial Icatu Residencial Nome 102 Digite o nome compl…" at bounding box center [566, 174] width 733 height 398
drag, startPoint x: 254, startPoint y: 290, endPoint x: 251, endPoint y: 302, distance: 12.6
click at [254, 290] on select "Casa Apartamento Escritório Flat Loja Espaço Comercial Terreno Outros" at bounding box center [320, 295] width 241 height 24
select select "apartment"
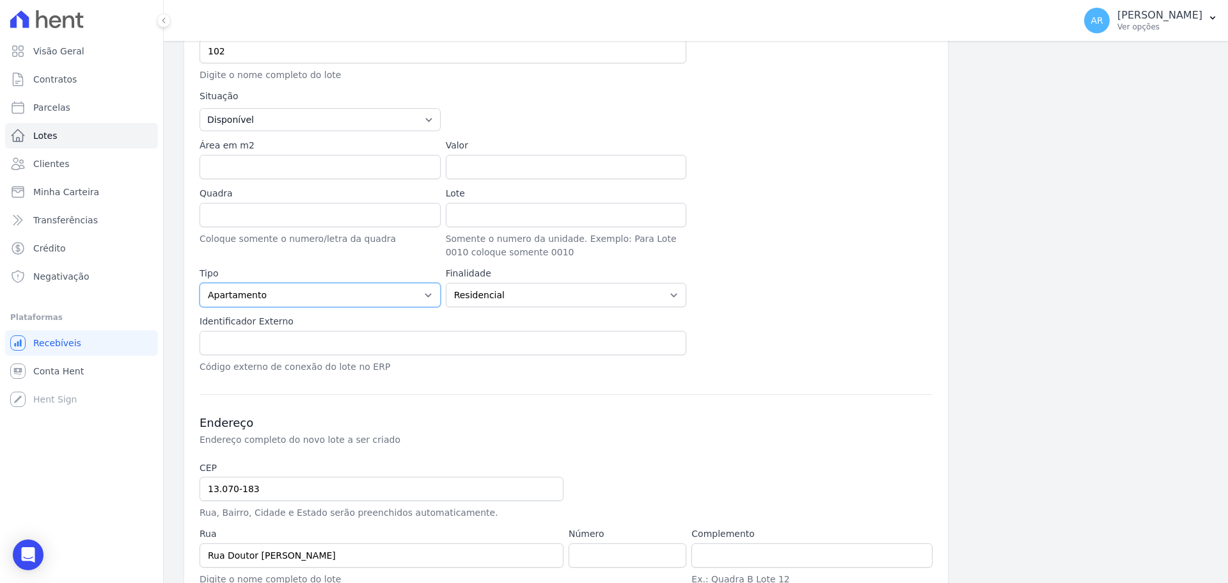
click at [200, 283] on select "Casa Apartamento Escritório Flat Loja Espaço Comercial Terreno Outros" at bounding box center [320, 295] width 241 height 24
drag, startPoint x: 505, startPoint y: 290, endPoint x: 488, endPoint y: 304, distance: 22.3
click at [505, 290] on select "Residencial Não-residencial Comercial Industrial Misto" at bounding box center [566, 295] width 241 height 24
click at [732, 248] on div at bounding box center [811, 223] width 241 height 72
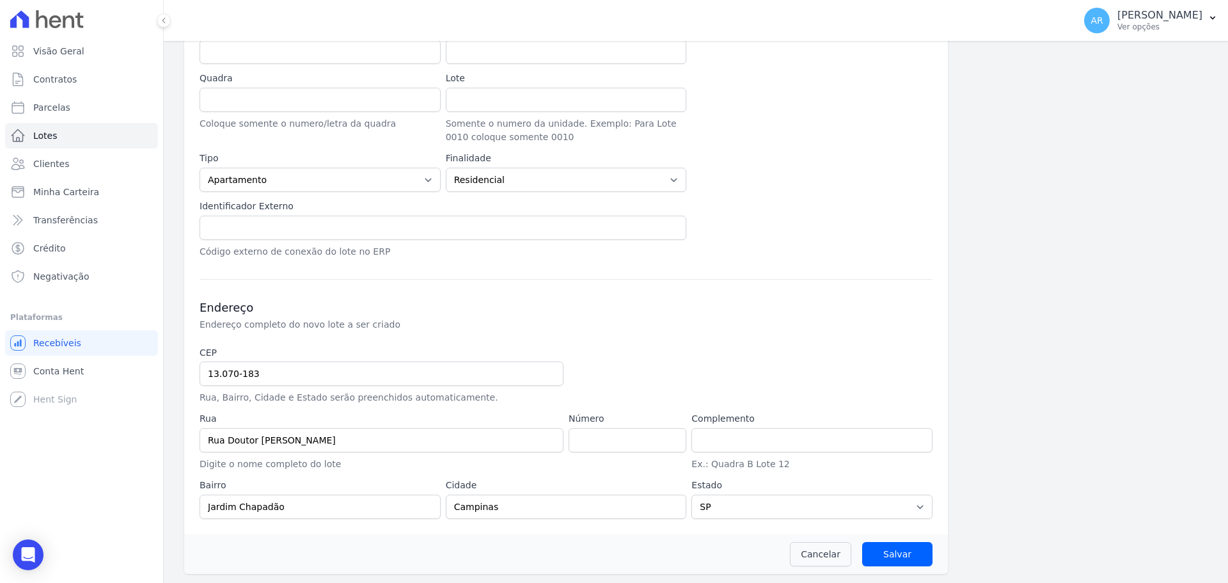
scroll to position [308, 0]
drag, startPoint x: 304, startPoint y: 368, endPoint x: 90, endPoint y: 366, distance: 213.6
click at [90, 366] on div "Visão Geral Contratos Parcelas Lotes Clientes Minha Carteira Transferências Cré…" at bounding box center [614, 291] width 1228 height 583
select select
type input "13.185-158"
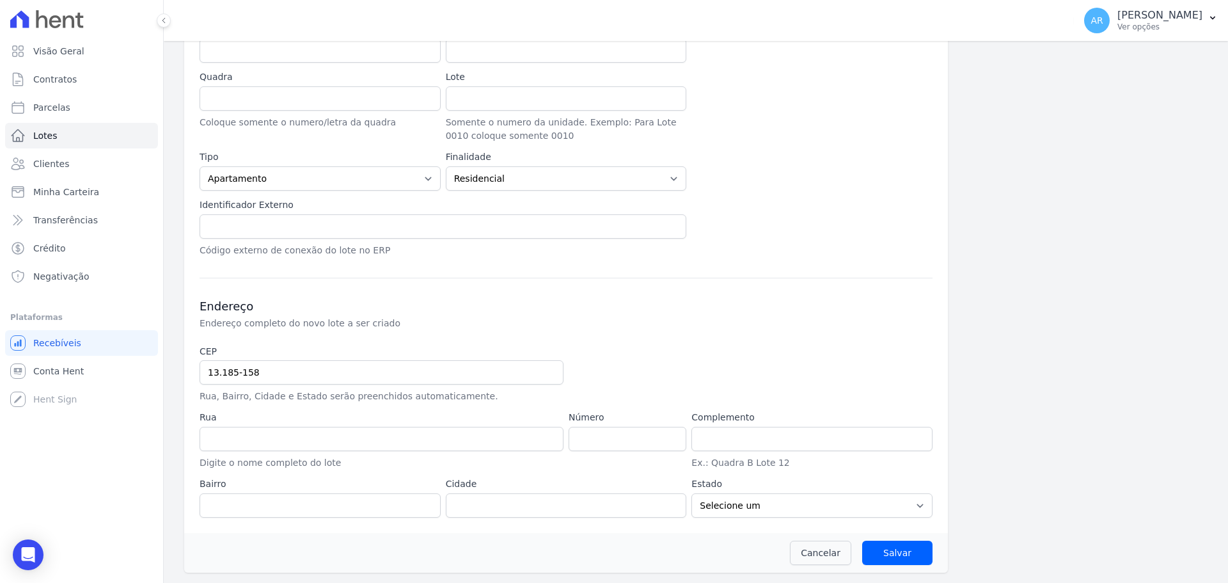
click at [300, 343] on div "Endereço Endereço completo do novo lote a ser criado CEP 13.185-158 Rua, Bairro…" at bounding box center [566, 398] width 733 height 240
type input "Avenida Osvaldo de Souza"
type input "Jardim Novo Ângulo"
type input "Hortolândia"
select select "SP"
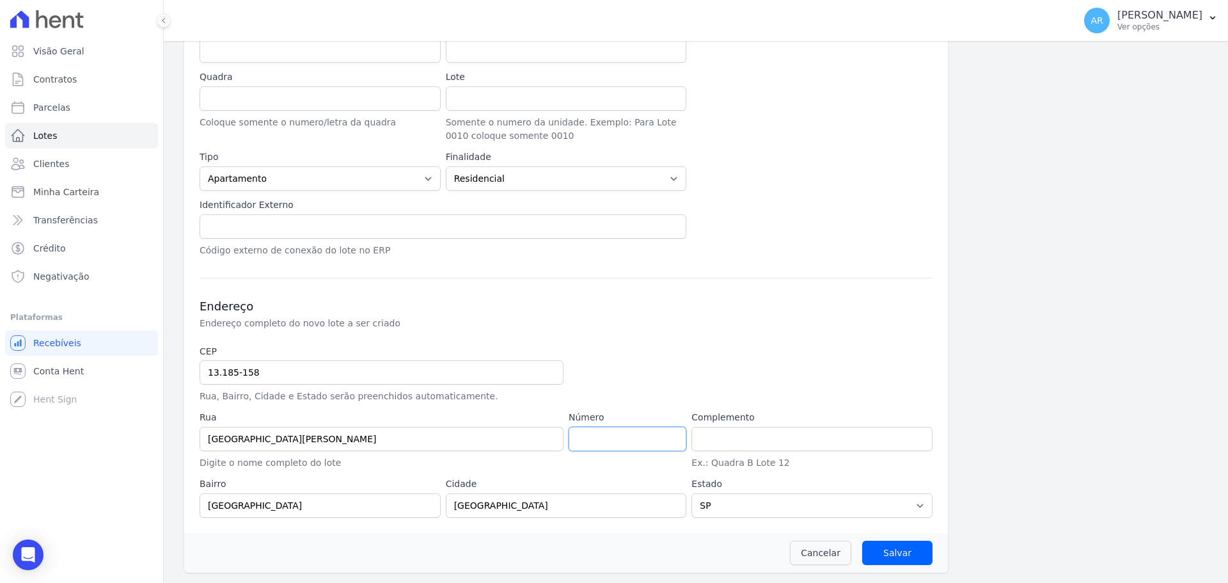
click at [605, 437] on input "number" at bounding box center [628, 439] width 118 height 24
click at [903, 553] on input "Salvar" at bounding box center [897, 552] width 70 height 24
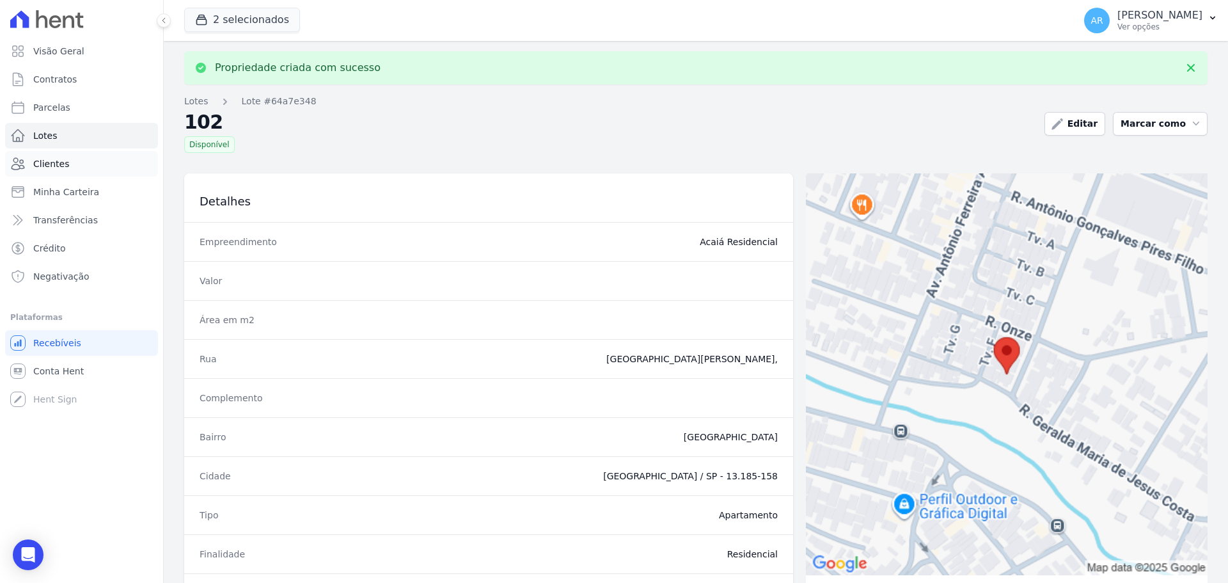
click at [54, 168] on span "Clientes" at bounding box center [51, 163] width 36 height 13
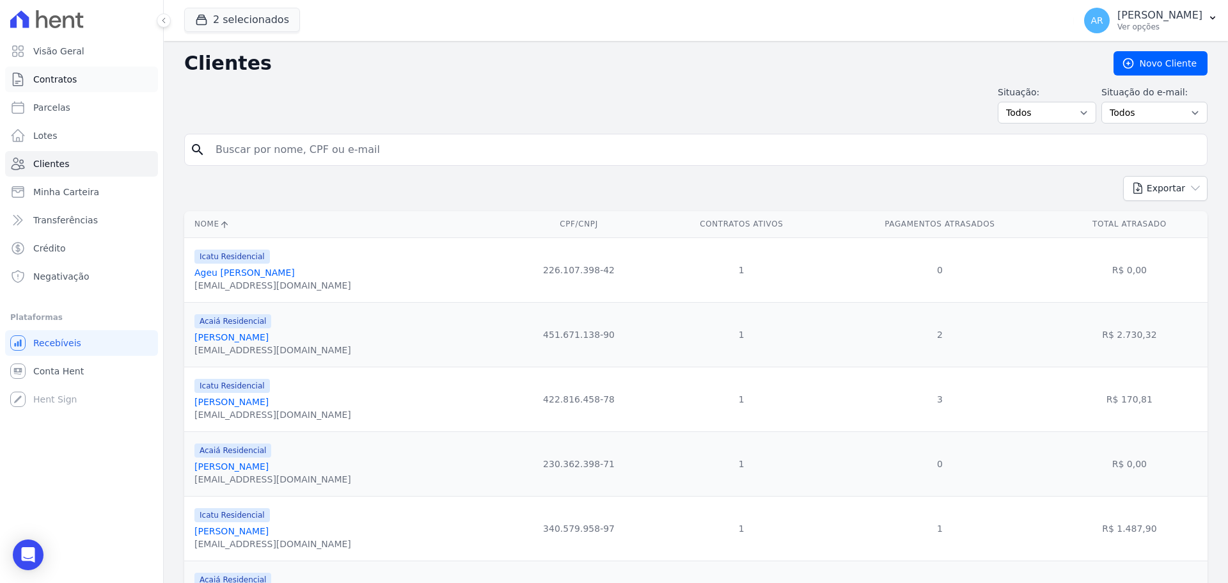
click at [56, 80] on span "Contratos" at bounding box center [54, 79] width 43 height 13
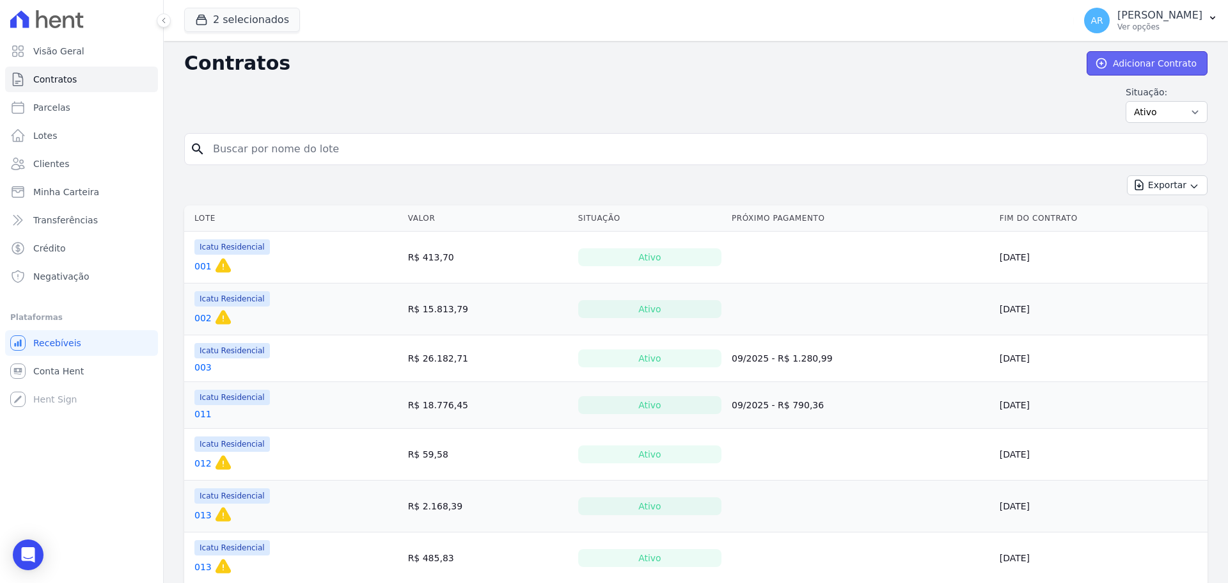
click at [1119, 68] on link "Adicionar Contrato" at bounding box center [1147, 63] width 121 height 24
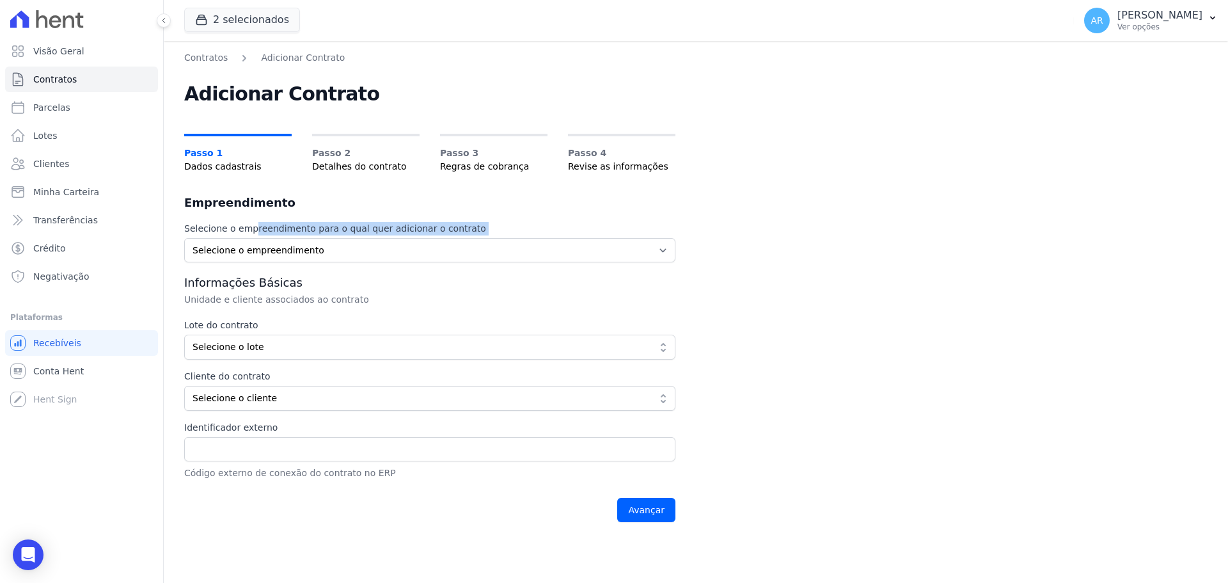
click at [219, 237] on div "Selecione o empreendimento para o qual quer adicionar o contrato Selecione o em…" at bounding box center [429, 376] width 491 height 308
click at [217, 258] on select "Selecione o empreendimento Acaiá Residencial Icatu Residencial" at bounding box center [429, 250] width 491 height 24
select select "628f8b7e-88db-410e-b60f-54e4b33d5c0e"
click at [184, 238] on select "Selecione o empreendimento Acaiá Residencial Icatu Residencial" at bounding box center [429, 250] width 491 height 24
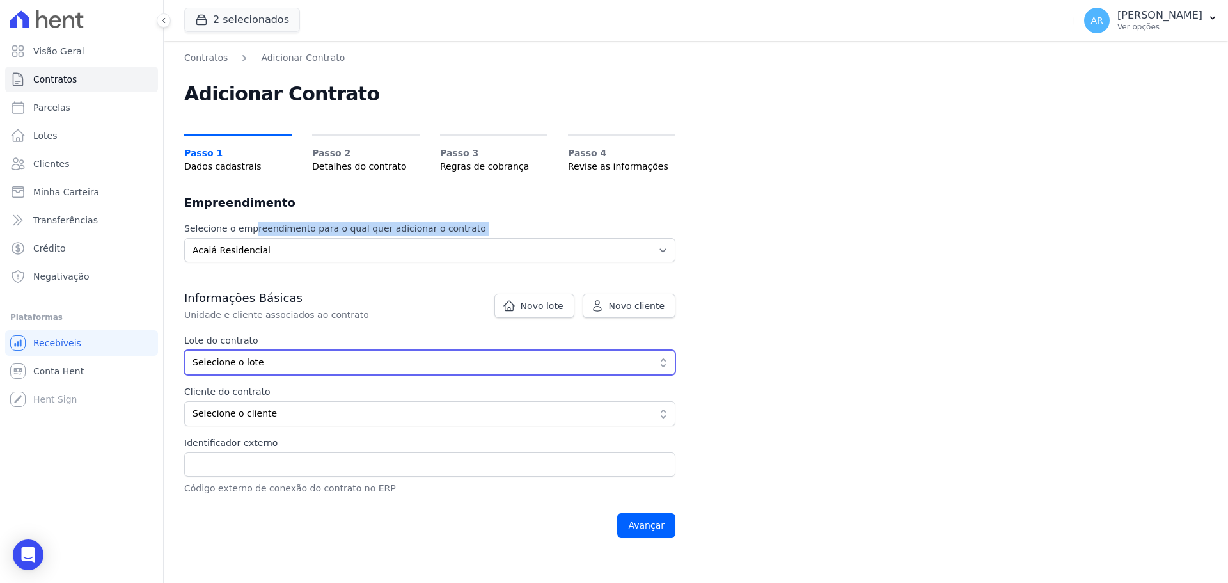
click at [227, 356] on span "Selecione o lote" at bounding box center [420, 362] width 457 height 13
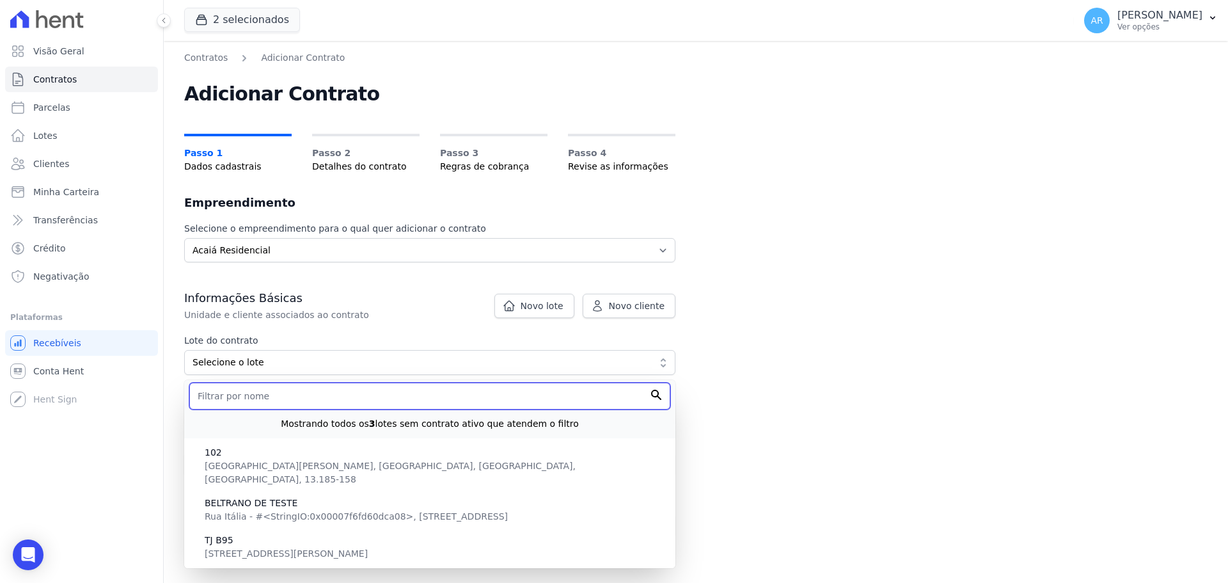
click at [225, 401] on input "text" at bounding box center [429, 395] width 481 height 27
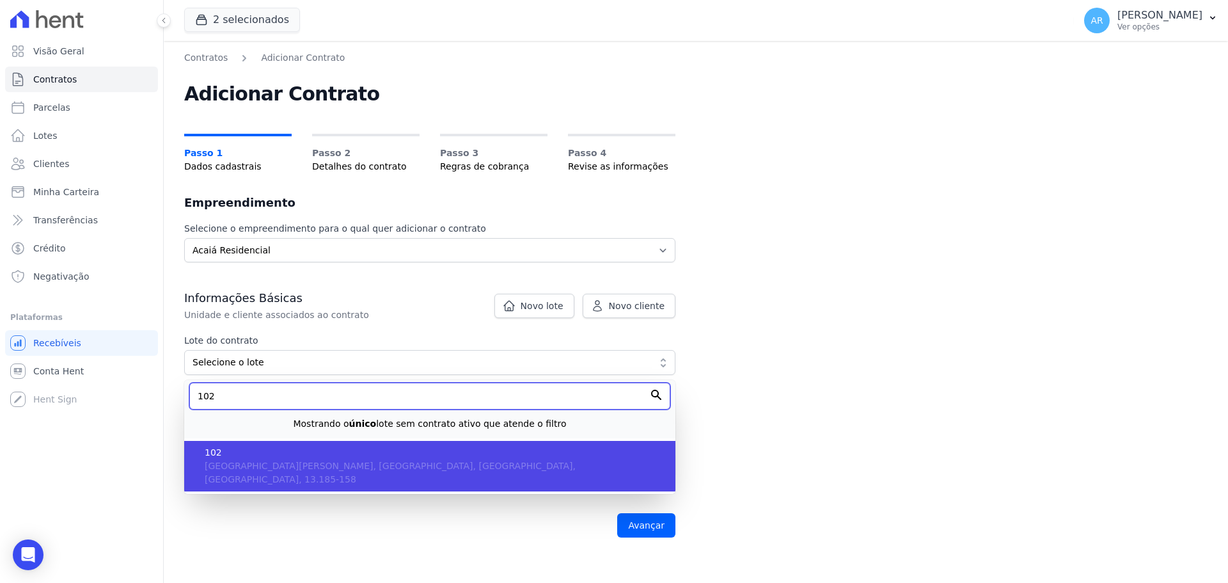
type input "102"
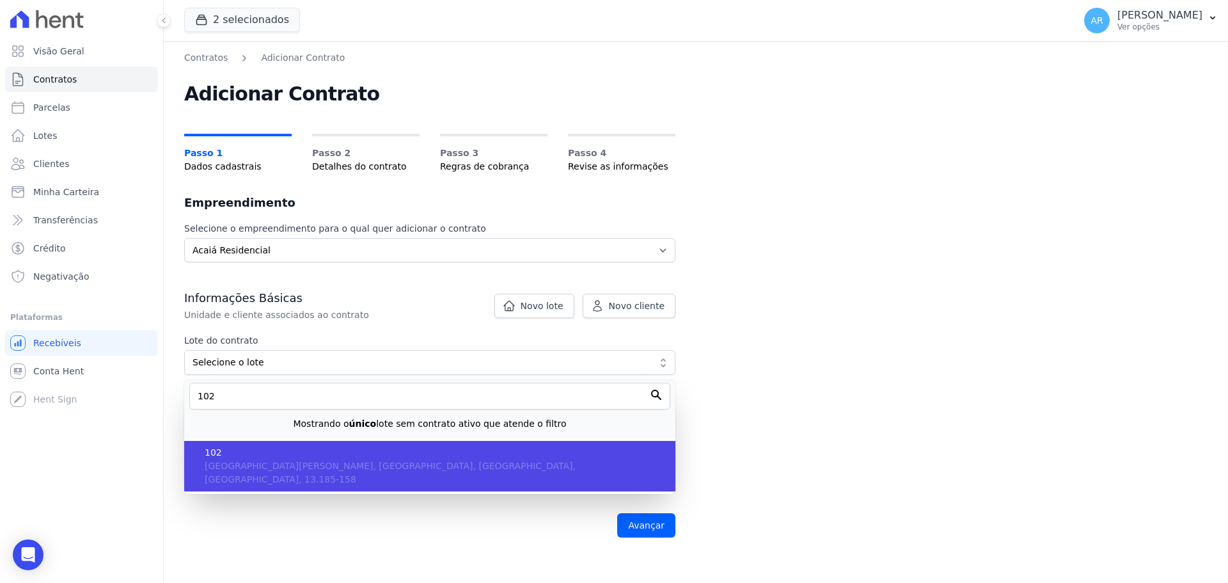
click at [230, 462] on span "Avenida Osvaldo de Souza, Jardim Novo Ângulo, SP, Hortolândia, 13.185-158" at bounding box center [390, 472] width 371 height 24
type input "64a7e348-f203-4baf-9da6-5794bb54ca13"
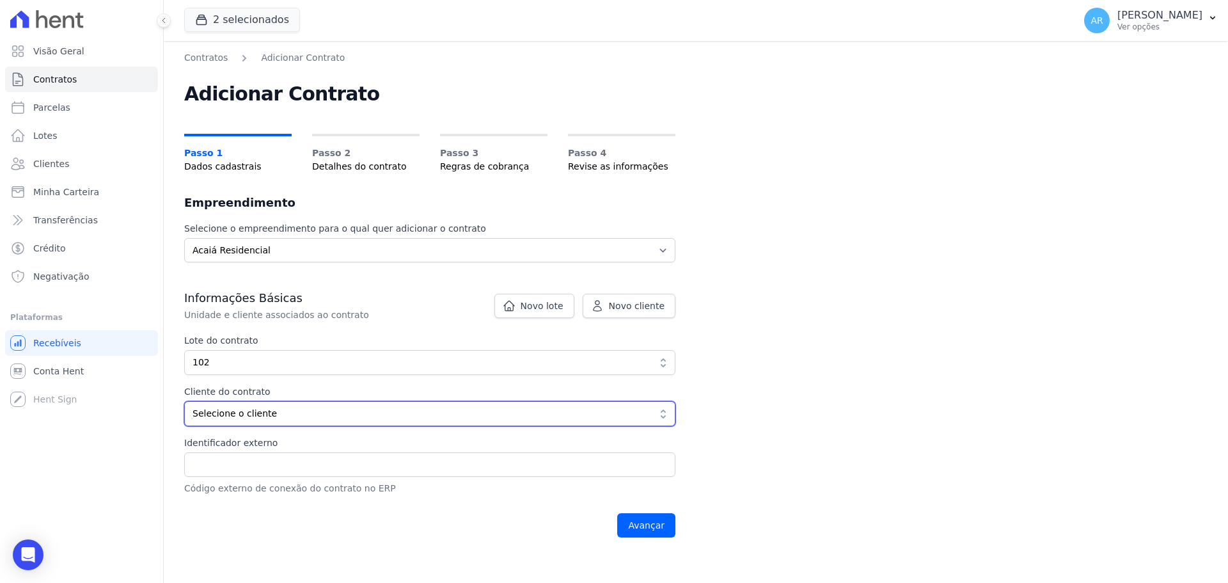
click at [225, 415] on span "Selecione o cliente" at bounding box center [420, 413] width 457 height 13
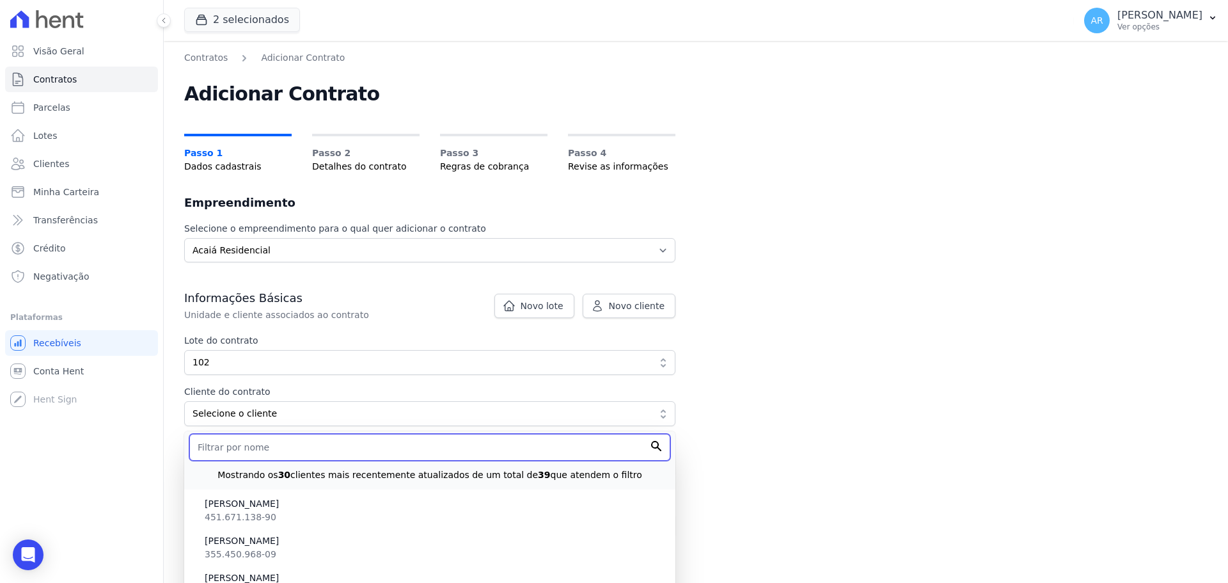
click at [240, 444] on input "text" at bounding box center [429, 447] width 481 height 27
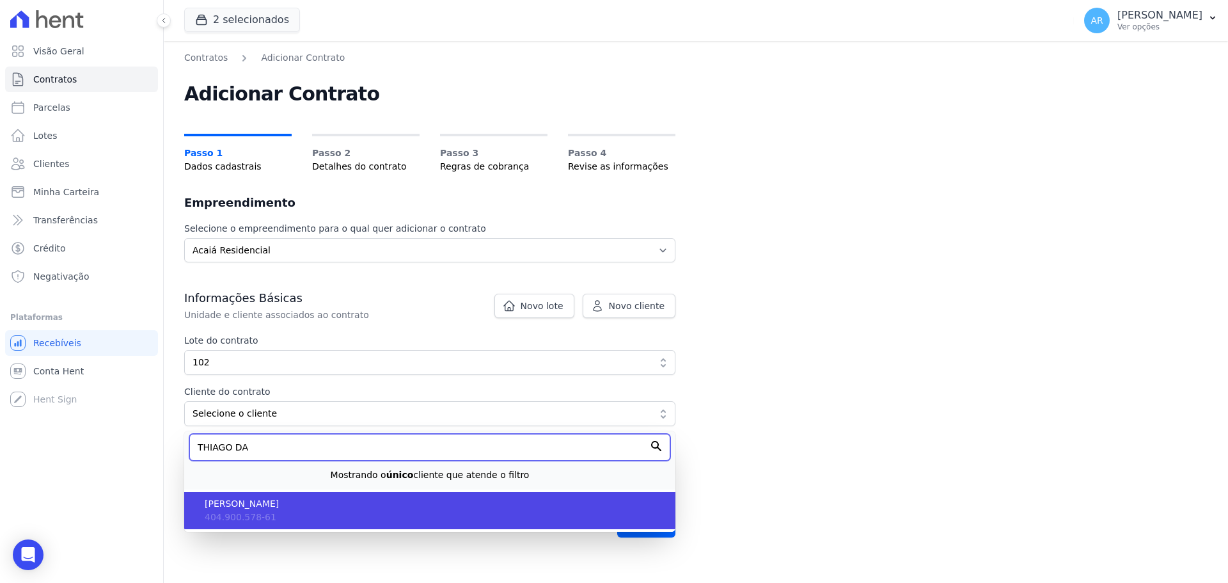
type input "THIAGO DA"
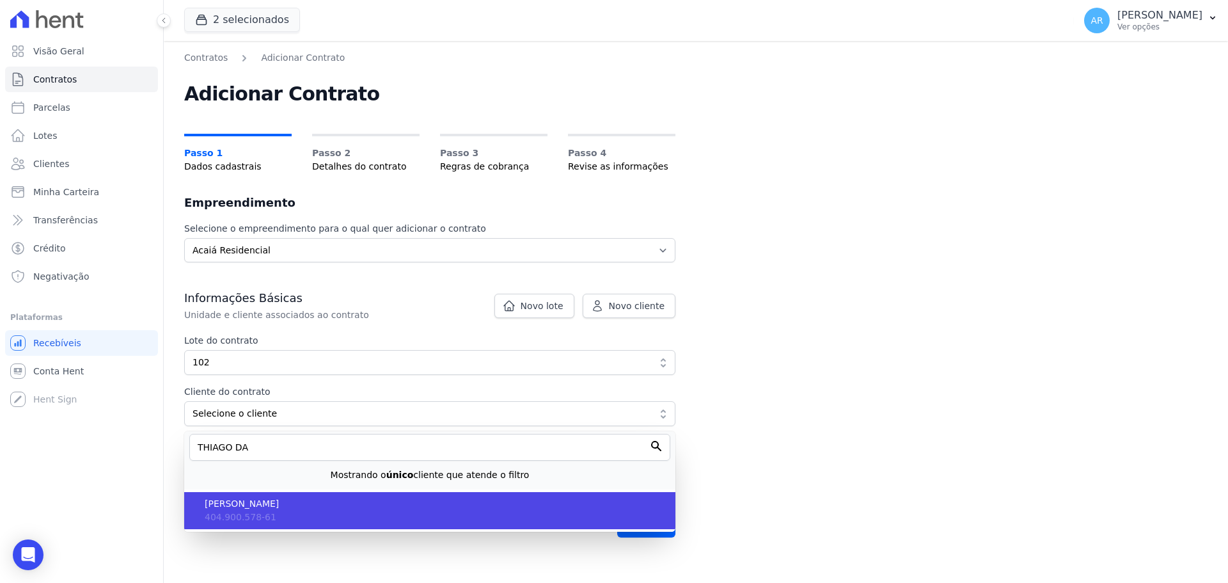
click at [271, 515] on li "THIAGO DA COSTA BARROS 404.900.578-61" at bounding box center [429, 510] width 491 height 37
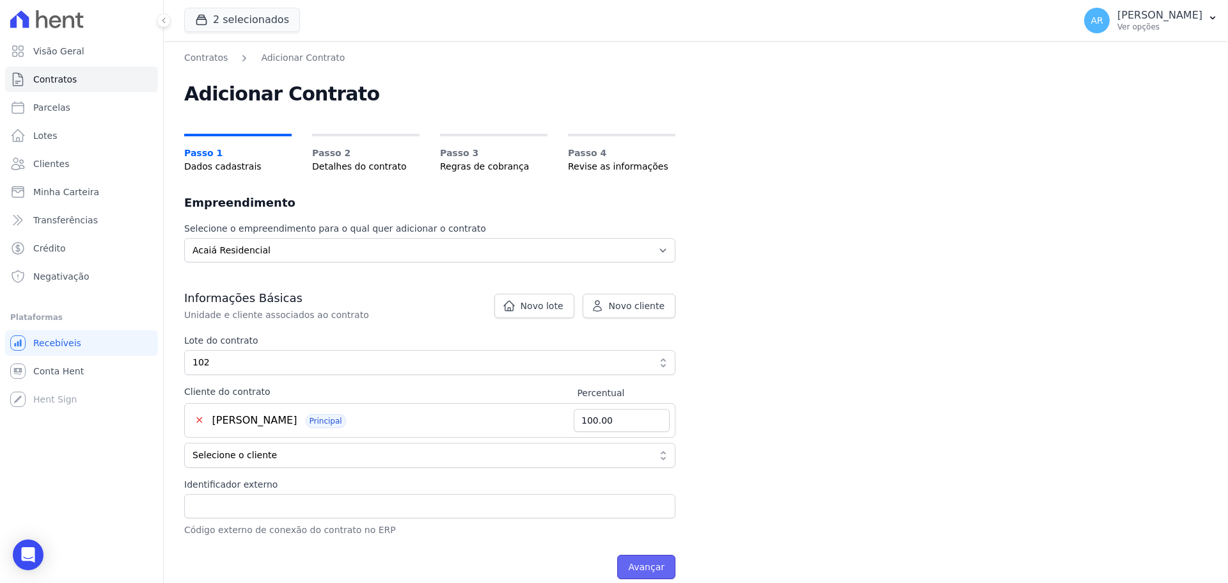
click at [648, 568] on input "Avançar" at bounding box center [646, 566] width 58 height 24
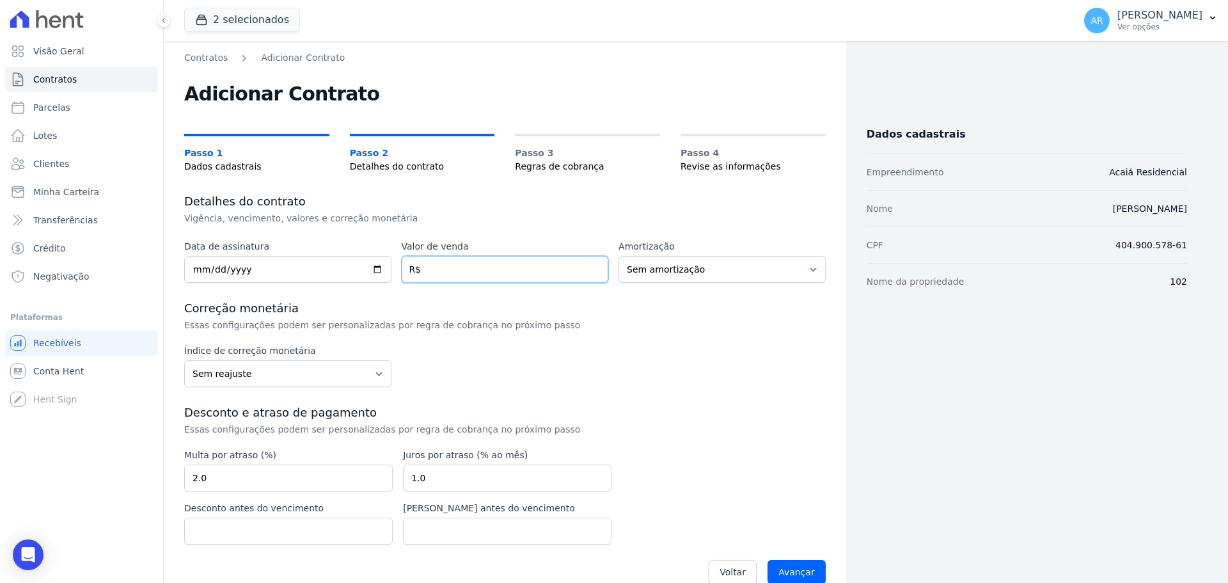
drag, startPoint x: 432, startPoint y: 276, endPoint x: 398, endPoint y: 270, distance: 34.4
click at [432, 276] on input "number" at bounding box center [505, 269] width 207 height 27
click at [188, 275] on div "Contratos Adicionar Contrato Adicionar Contrato Passo 1 Dados cadastrais Passo …" at bounding box center [505, 322] width 682 height 563
click at [188, 274] on input "date" at bounding box center [287, 269] width 207 height 27
type input "[DATE]"
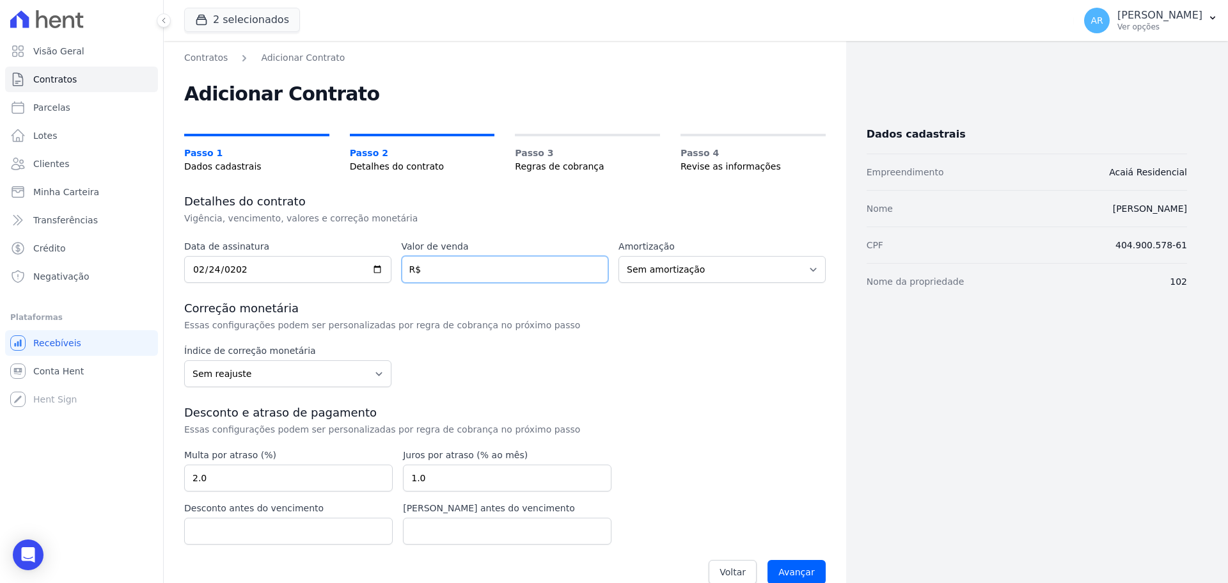
click at [430, 270] on input "number" at bounding box center [505, 269] width 207 height 27
type input "272879.82"
click at [634, 313] on h3 "Correção monetária" at bounding box center [504, 308] width 641 height 15
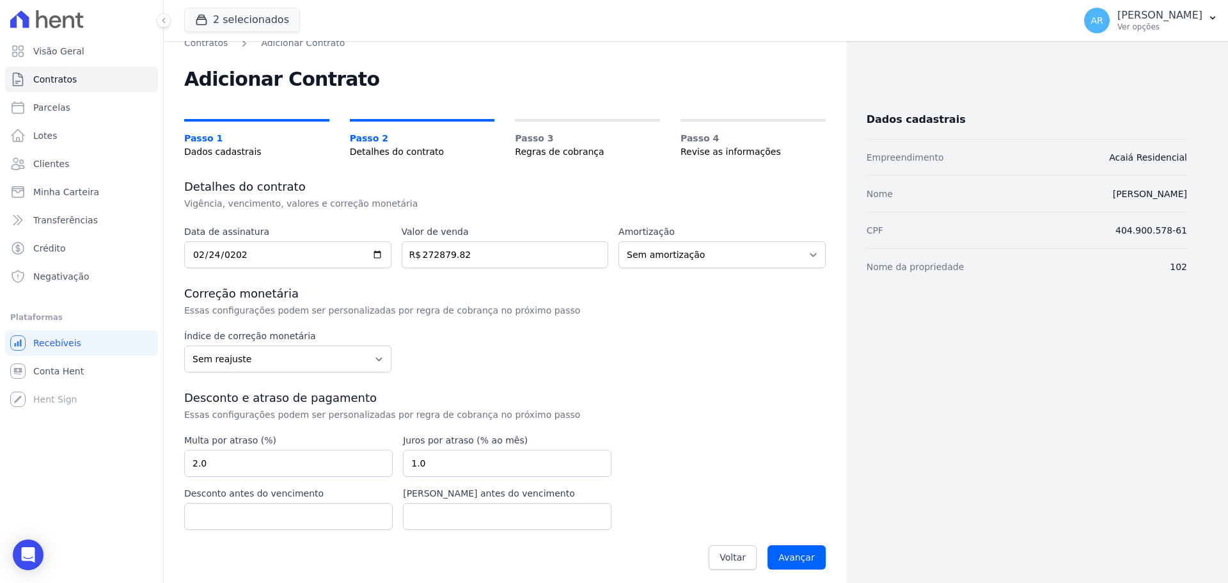
scroll to position [22, 0]
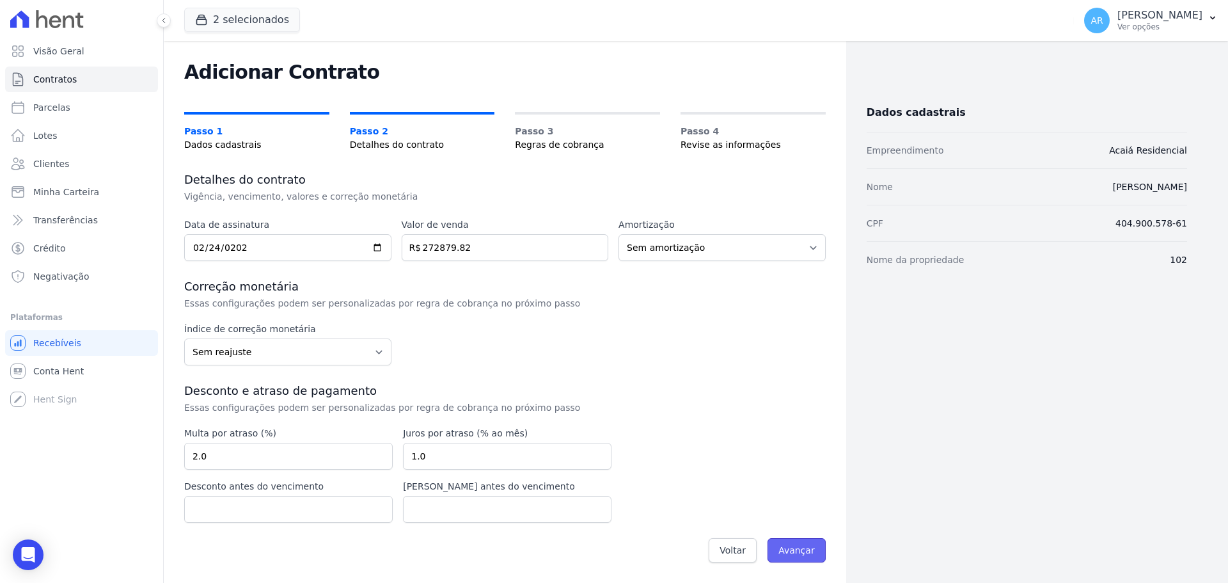
click at [790, 549] on input "Avançar" at bounding box center [796, 550] width 58 height 24
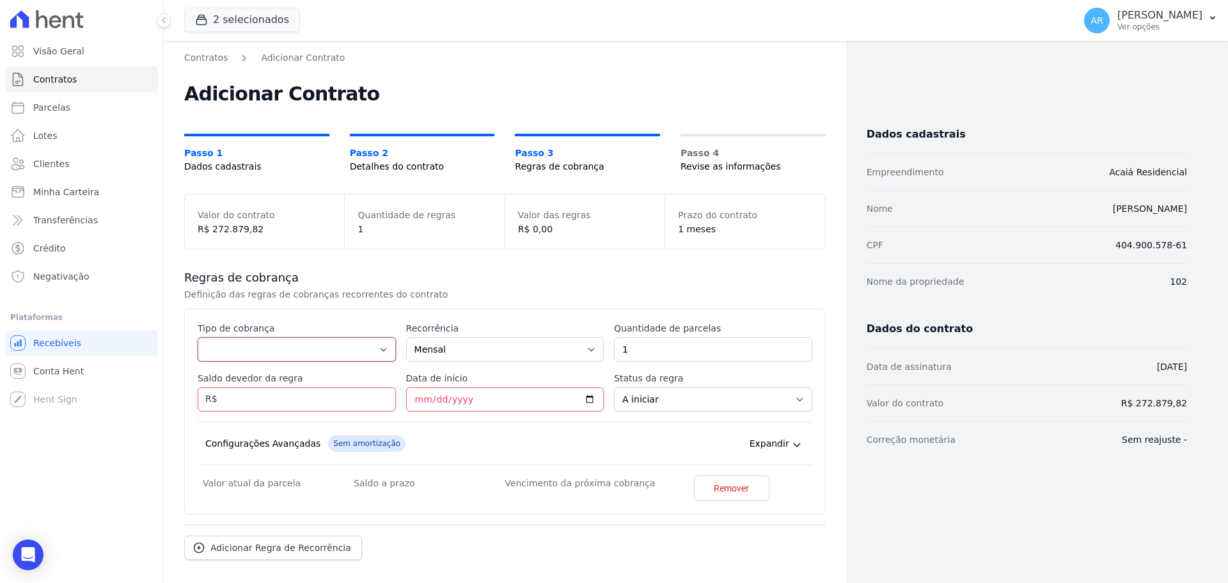
click at [204, 357] on select "Parcela Normal Entrada Sinal Intercalada Chaves Pré-chaves Pós-chaves Impostos …" at bounding box center [297, 349] width 198 height 24
select select "standard"
click at [198, 337] on select "Parcela Normal Entrada Sinal Intercalada Chaves Pré-chaves Pós-chaves Impostos …" at bounding box center [297, 349] width 198 height 24
click at [421, 396] on input "Data de início" at bounding box center [505, 399] width 198 height 24
type input "2025-09-30"
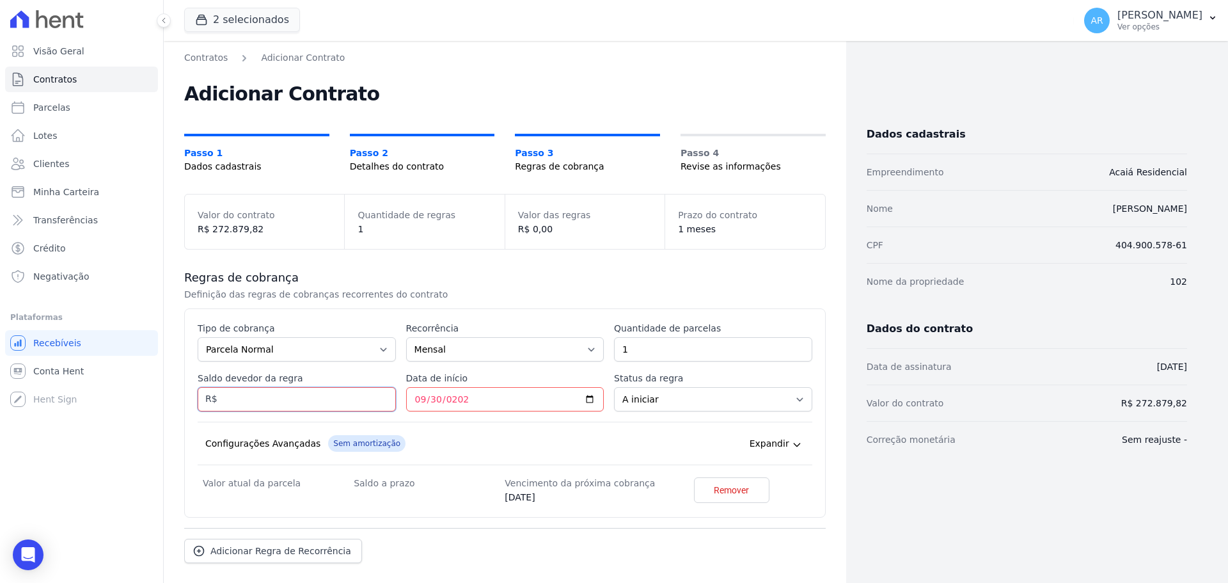
click at [301, 400] on input "Saldo devedor da regra" at bounding box center [297, 399] width 198 height 24
click at [636, 353] on input "1" at bounding box center [713, 349] width 198 height 24
click at [648, 356] on input "1" at bounding box center [713, 349] width 198 height 24
type input "18"
drag, startPoint x: 213, startPoint y: 409, endPoint x: 237, endPoint y: 401, distance: 25.5
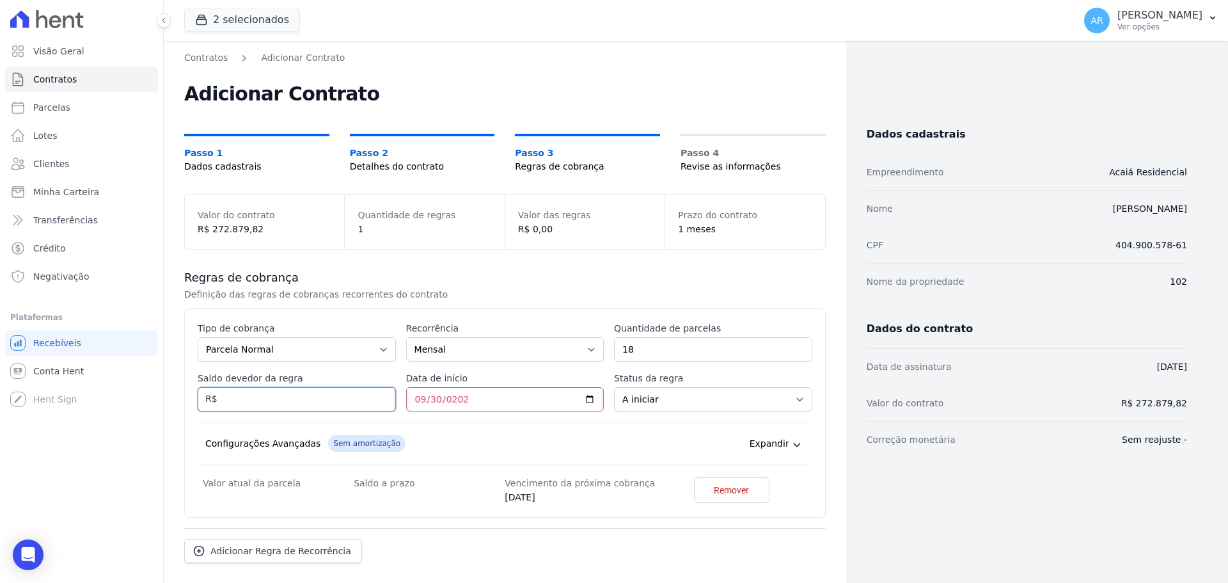
click at [231, 403] on input "Saldo devedor da regra" at bounding box center [297, 399] width 198 height 24
click at [237, 400] on input "Saldo devedor da regra" at bounding box center [297, 399] width 198 height 24
type input "830.37"
click at [499, 431] on div "Configurações Avançadas Sem amortização Price adjustment index/ Price adjustmen…" at bounding box center [505, 442] width 615 height 43
drag, startPoint x: 237, startPoint y: 402, endPoint x: -99, endPoint y: 425, distance: 336.5
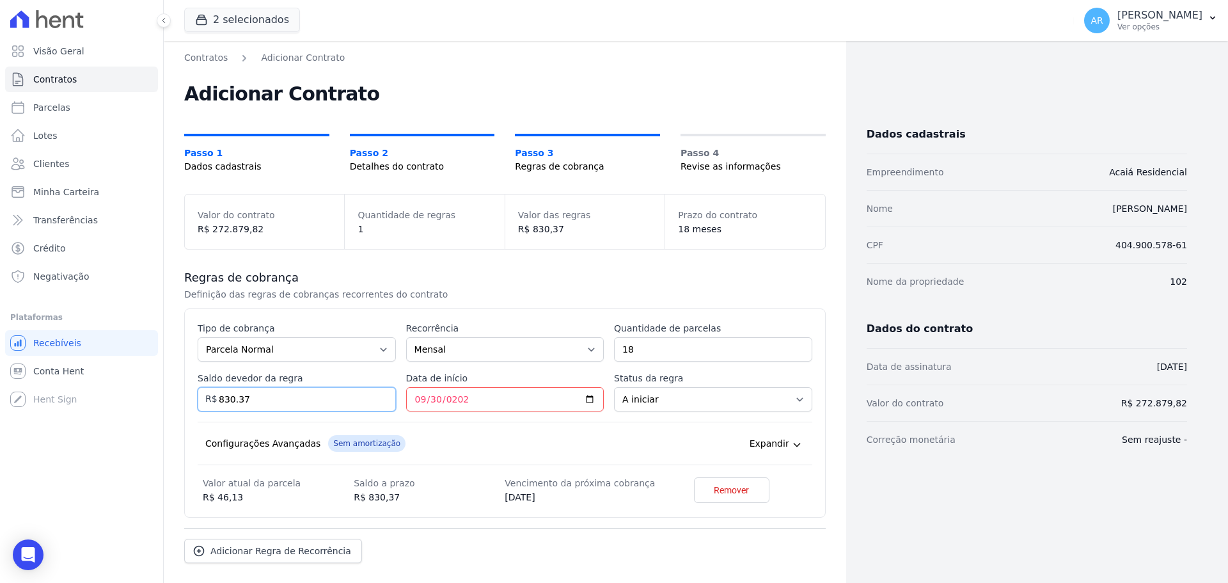
click at [0, 425] on html "Visão Geral Contratos Parcelas Lotes Clientes Minha Carteira Transferências Cré…" at bounding box center [614, 291] width 1228 height 583
type input "14946.66"
click at [540, 431] on div "Configurações Avançadas Sem amortização Price adjustment index/ Price adjustmen…" at bounding box center [505, 442] width 615 height 43
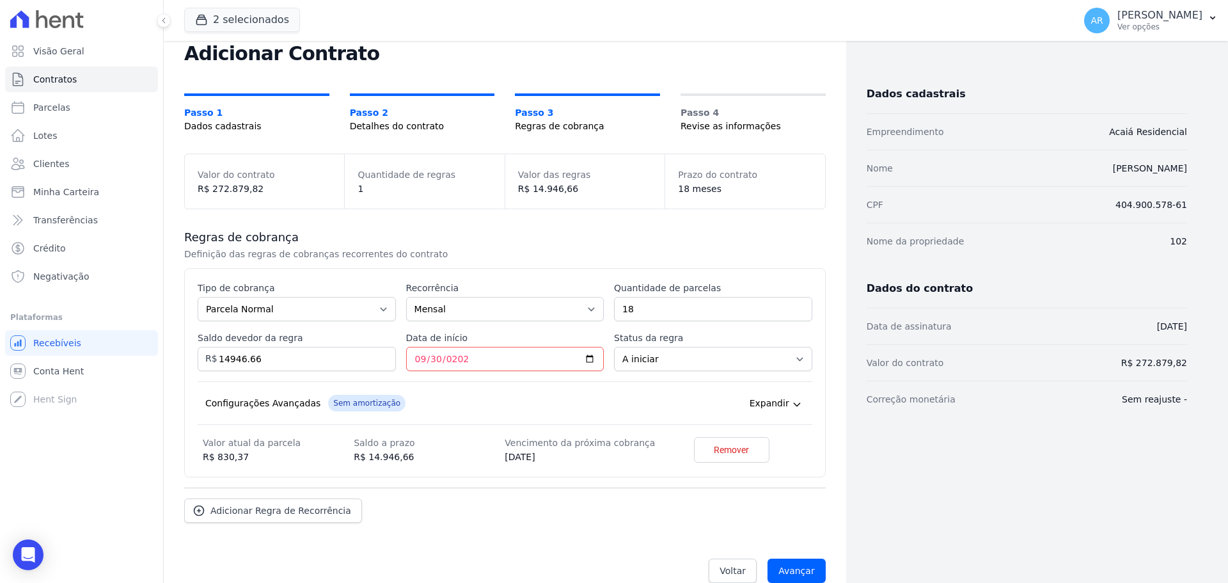
scroll to position [61, 0]
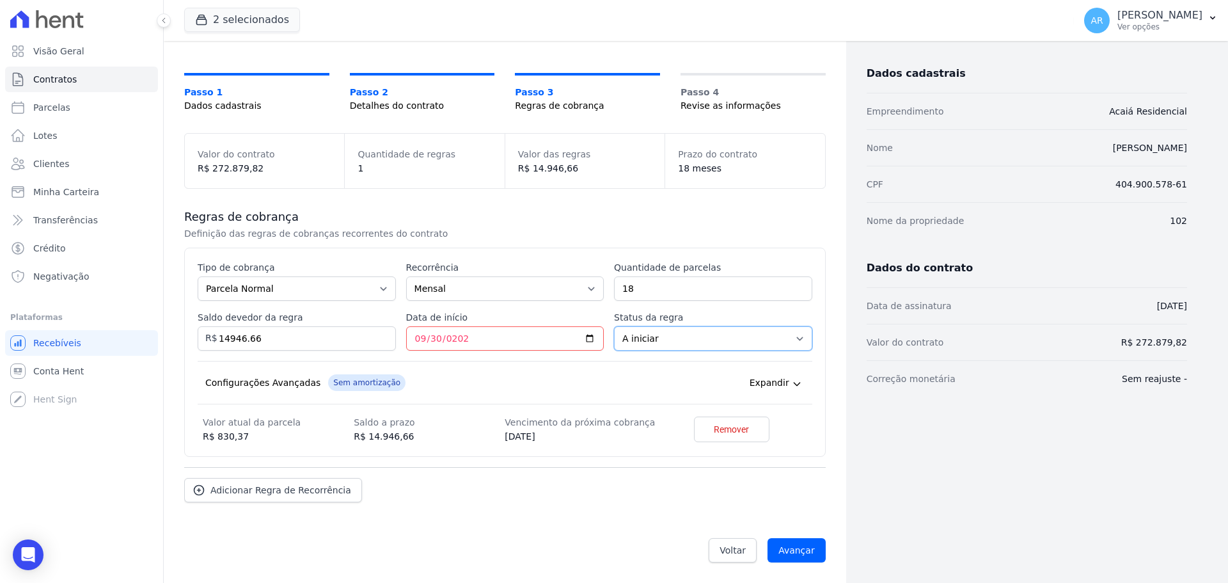
click at [645, 342] on select "A iniciar Em aberto" at bounding box center [713, 338] width 198 height 24
click at [799, 553] on input "Avançar" at bounding box center [796, 550] width 58 height 24
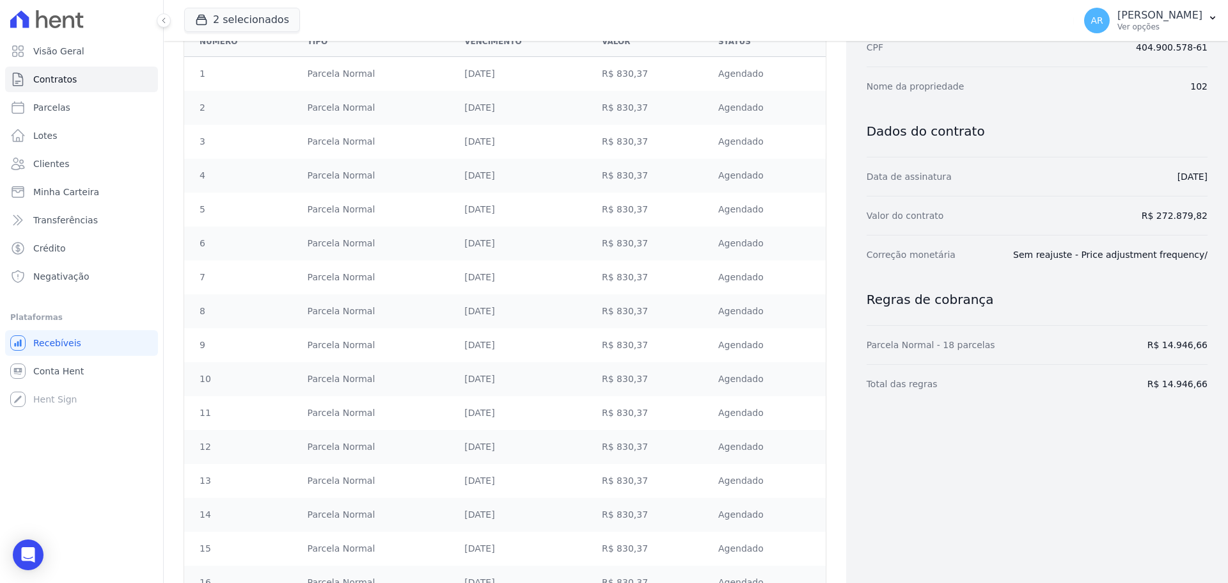
scroll to position [386, 0]
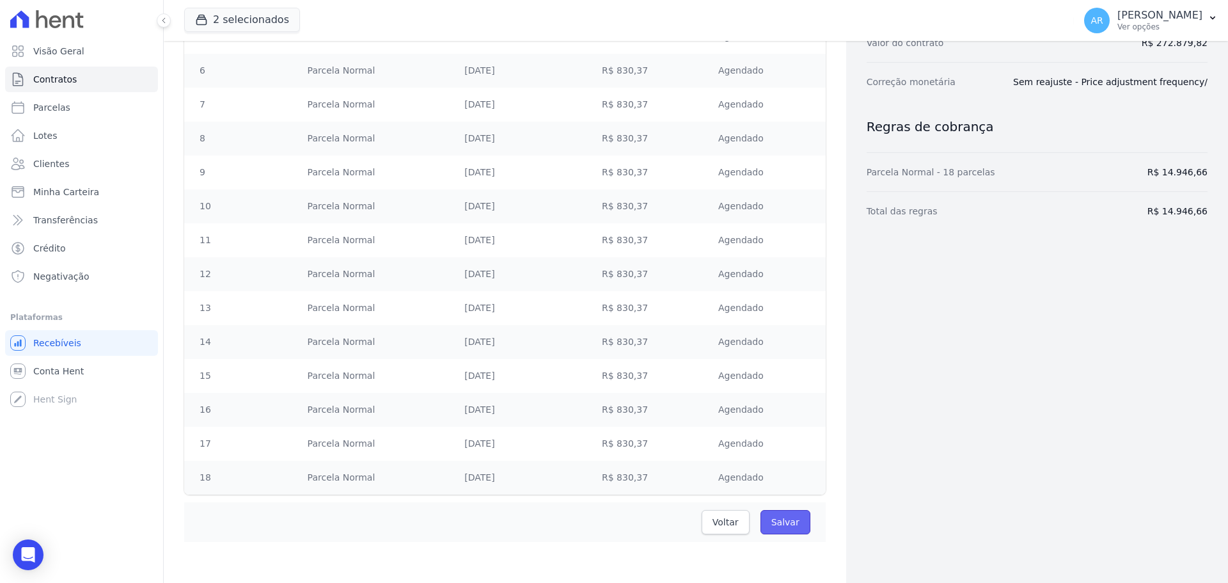
click at [783, 521] on input "Salvar" at bounding box center [785, 522] width 50 height 24
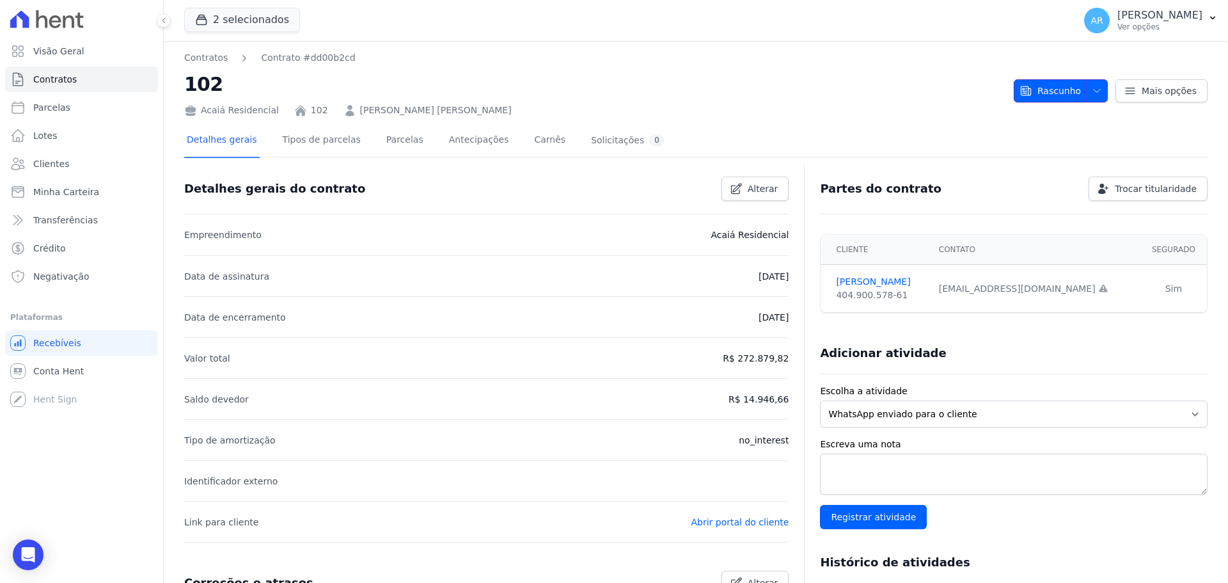
click at [1093, 90] on icon "button" at bounding box center [1097, 91] width 10 height 10
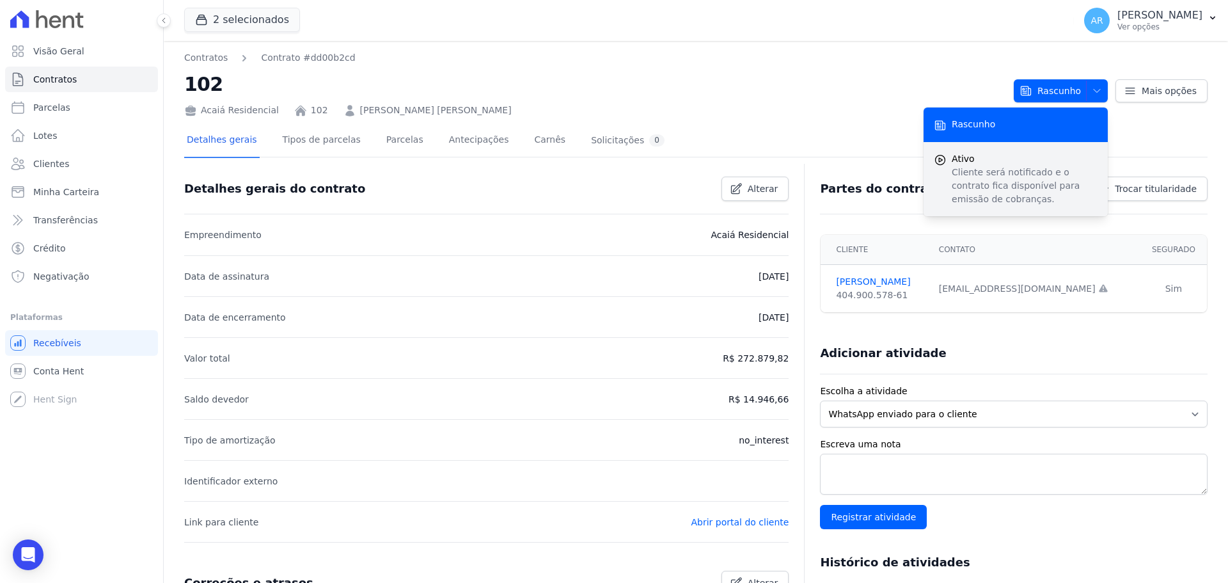
click at [1019, 171] on p "Cliente será notificado e o contrato fica disponível para emissão de cobranças." at bounding box center [1025, 186] width 146 height 40
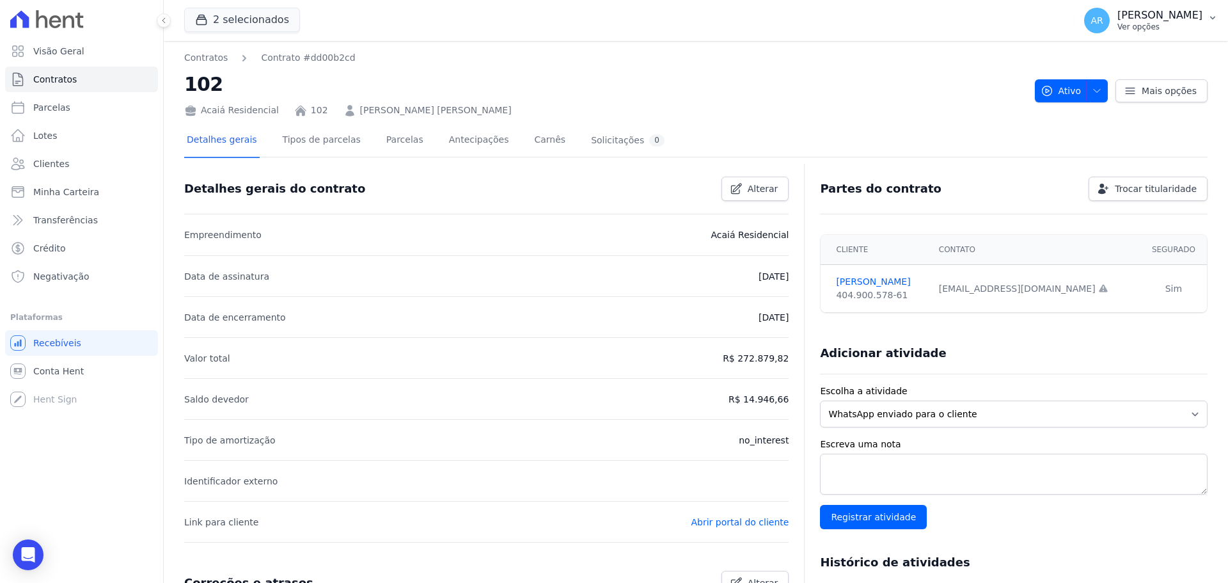
click at [1171, 12] on p "[PERSON_NAME]" at bounding box center [1159, 15] width 85 height 13
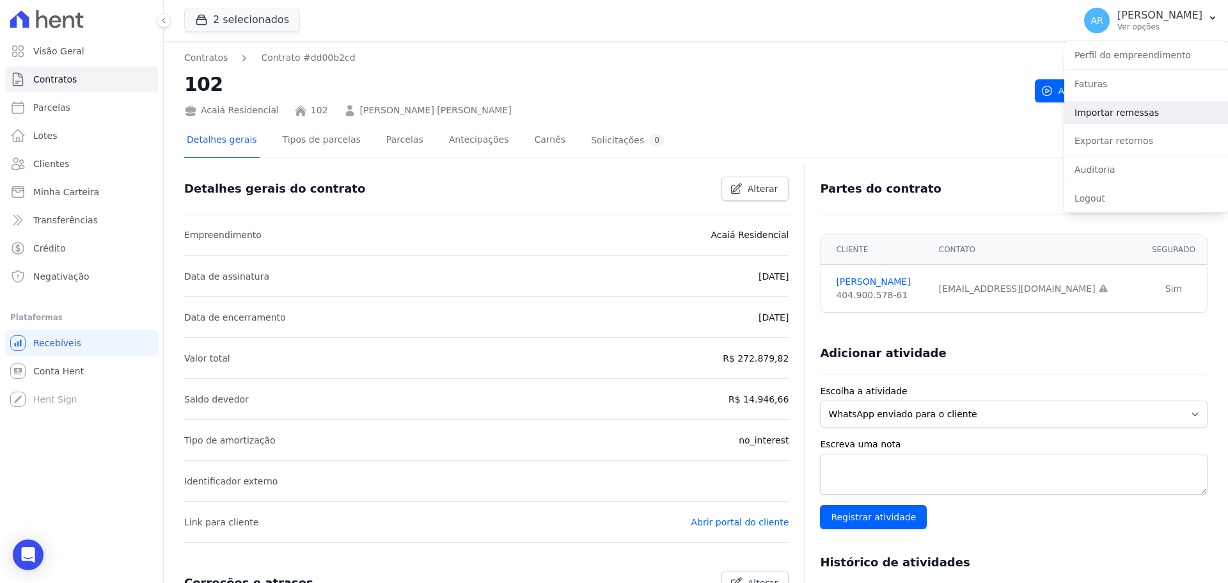
click at [1110, 114] on link "Importar remessas" at bounding box center [1146, 112] width 164 height 23
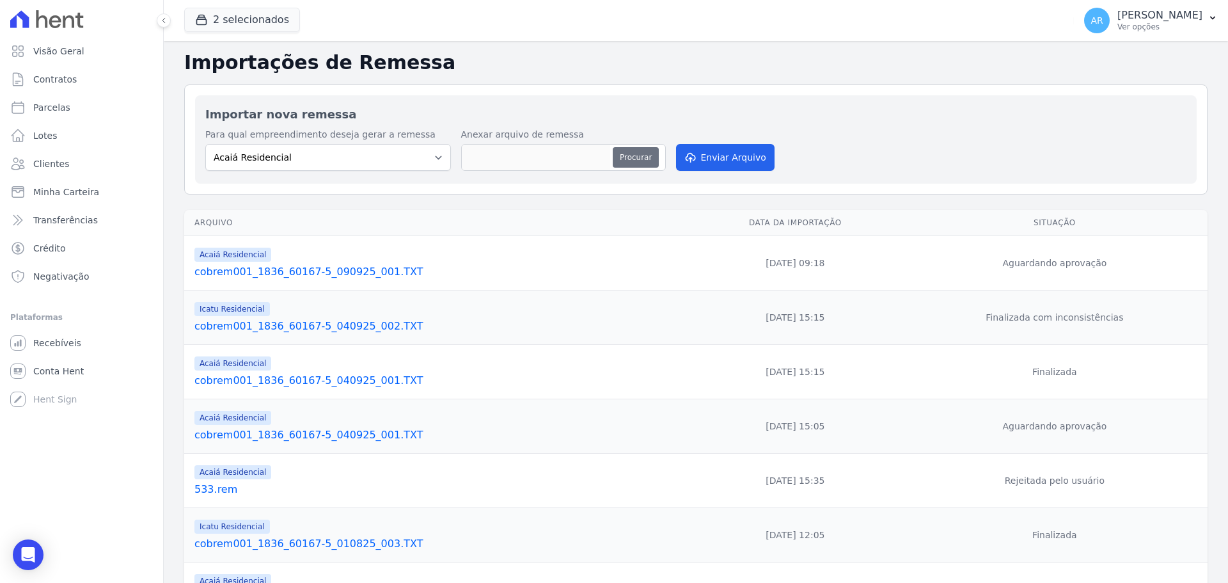
click at [627, 152] on button "Procurar" at bounding box center [636, 157] width 46 height 20
type input "cobrem001_1836_60167-5_090925_001.TXT"
click at [732, 158] on button "Enviar Arquivo" at bounding box center [725, 157] width 98 height 27
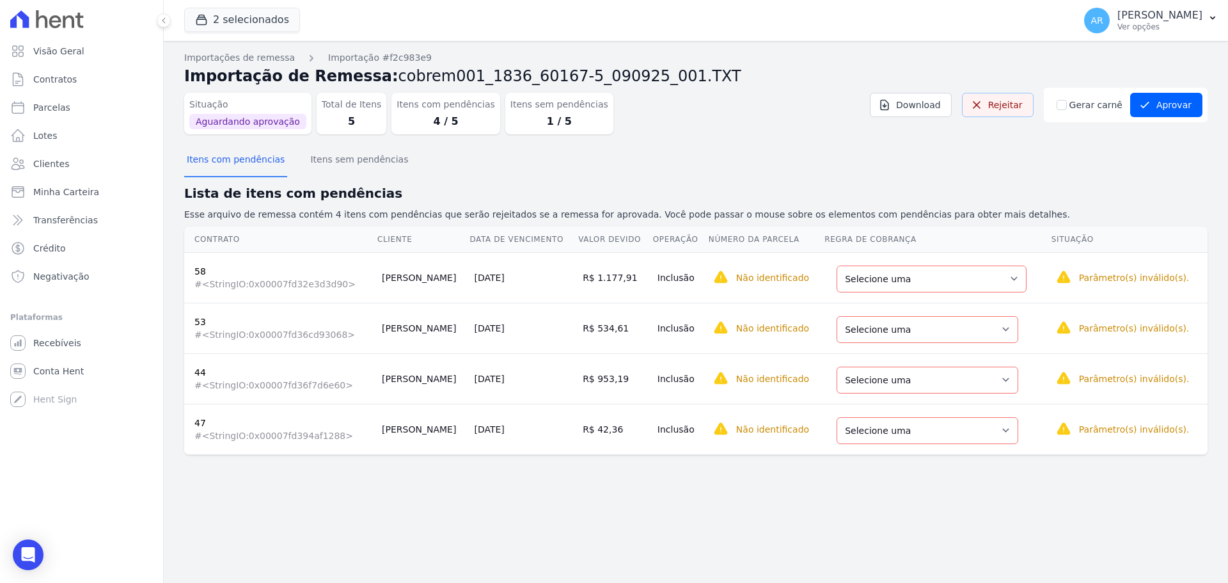
click at [983, 107] on icon at bounding box center [976, 104] width 13 height 13
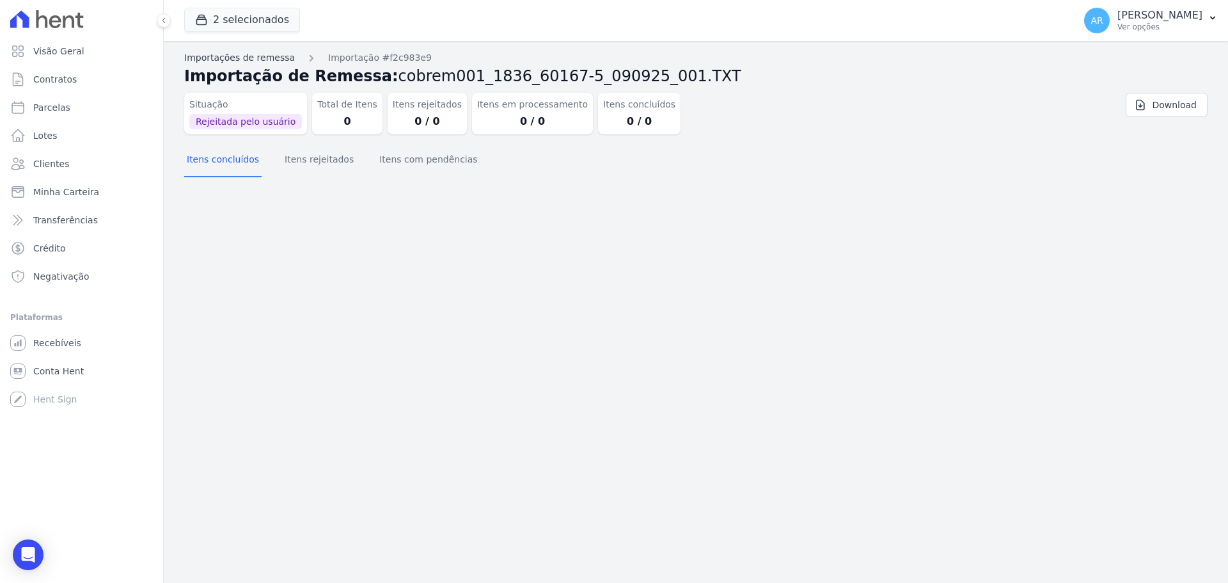
click at [264, 55] on link "Importações de remessa" at bounding box center [239, 57] width 111 height 13
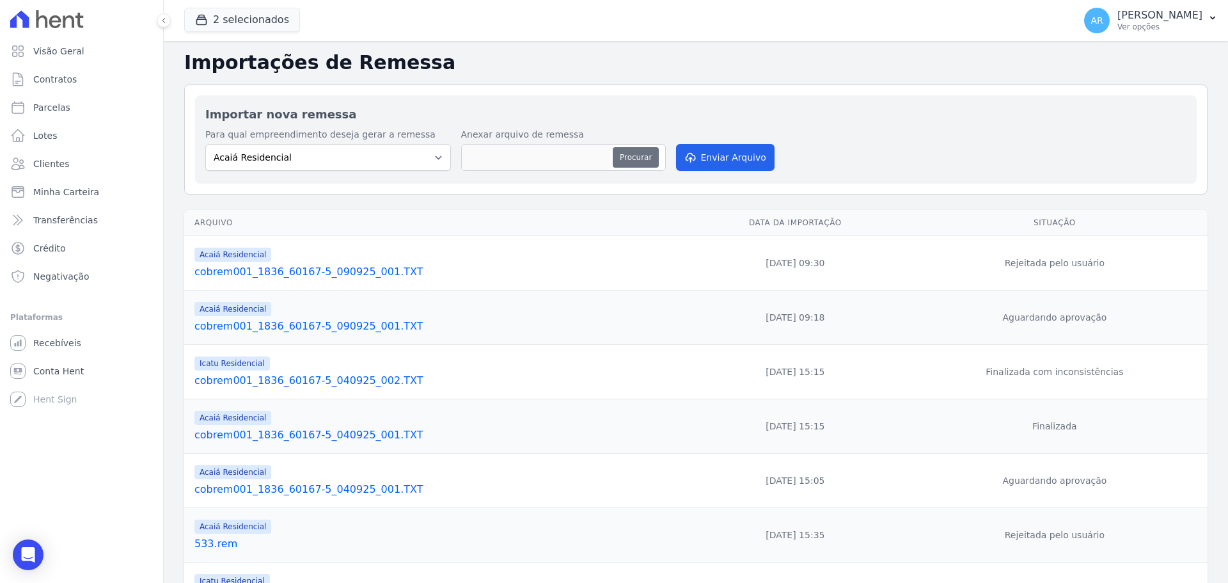
click at [625, 154] on button "Procurar" at bounding box center [636, 157] width 46 height 20
type input "cobrem001_1836_60167-5_090925_001.TXT"
click at [709, 161] on button "Enviar Arquivo" at bounding box center [725, 157] width 98 height 27
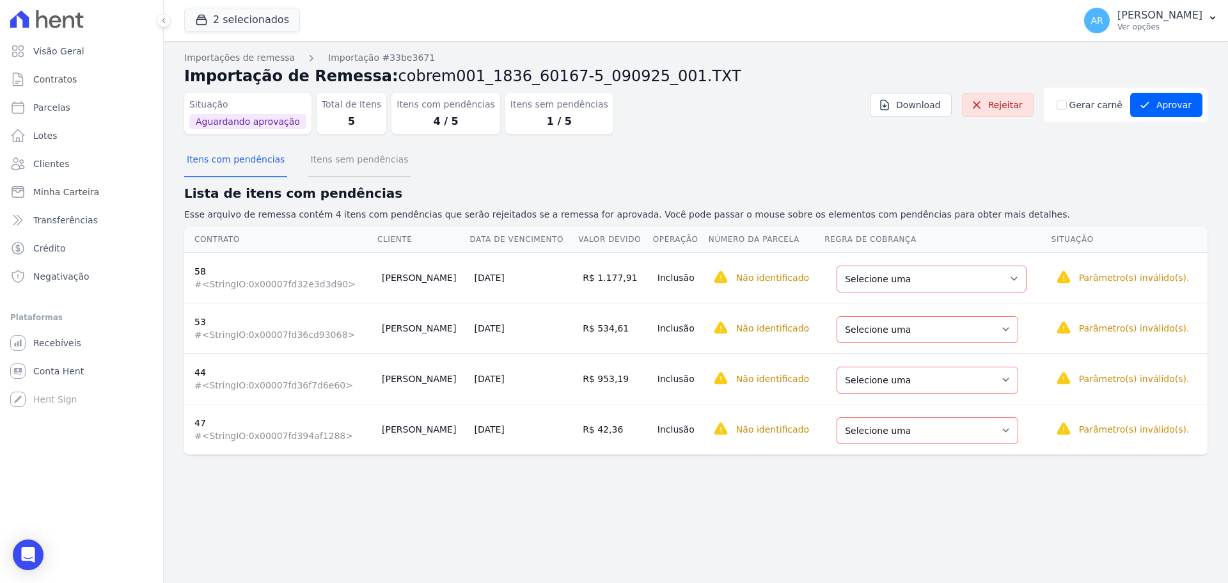
click at [315, 166] on button "Itens sem pendências" at bounding box center [359, 160] width 103 height 33
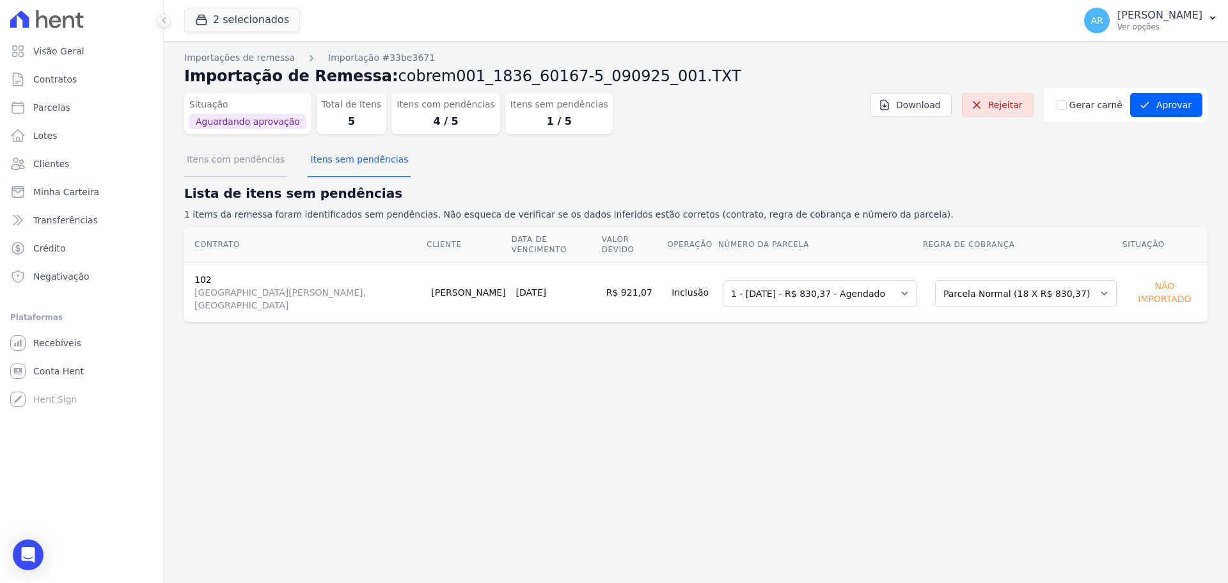
click at [239, 159] on button "Itens com pendências" at bounding box center [235, 160] width 103 height 33
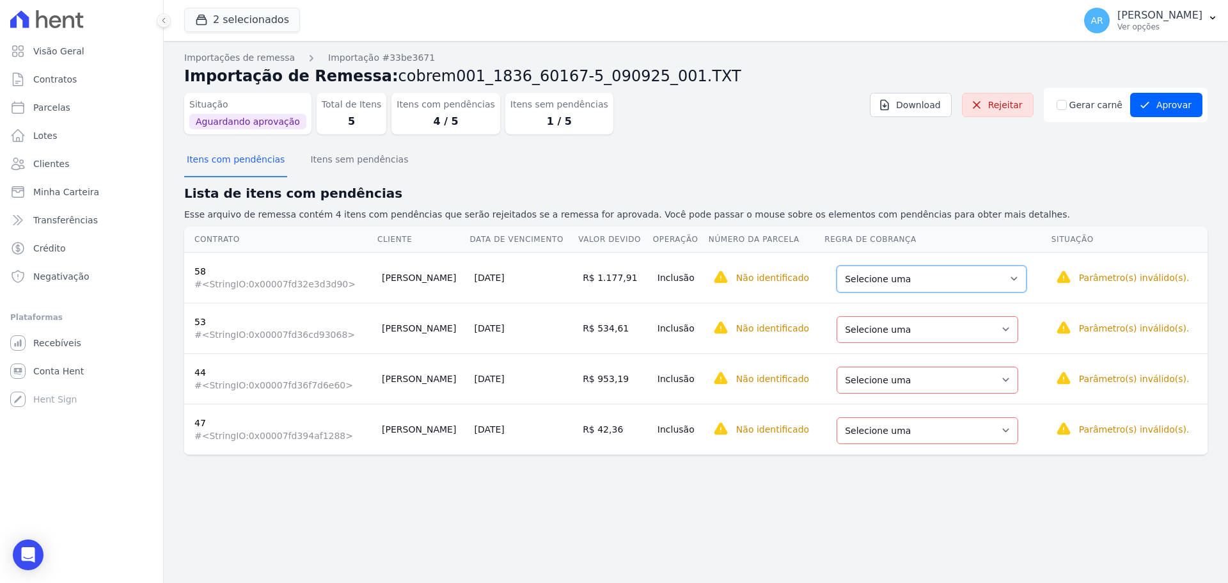
click at [883, 284] on select "Selecione uma Nova Parcela Avulsa Parcela Avulsa Existente Parcela Normal (14 X…" at bounding box center [931, 278] width 190 height 27
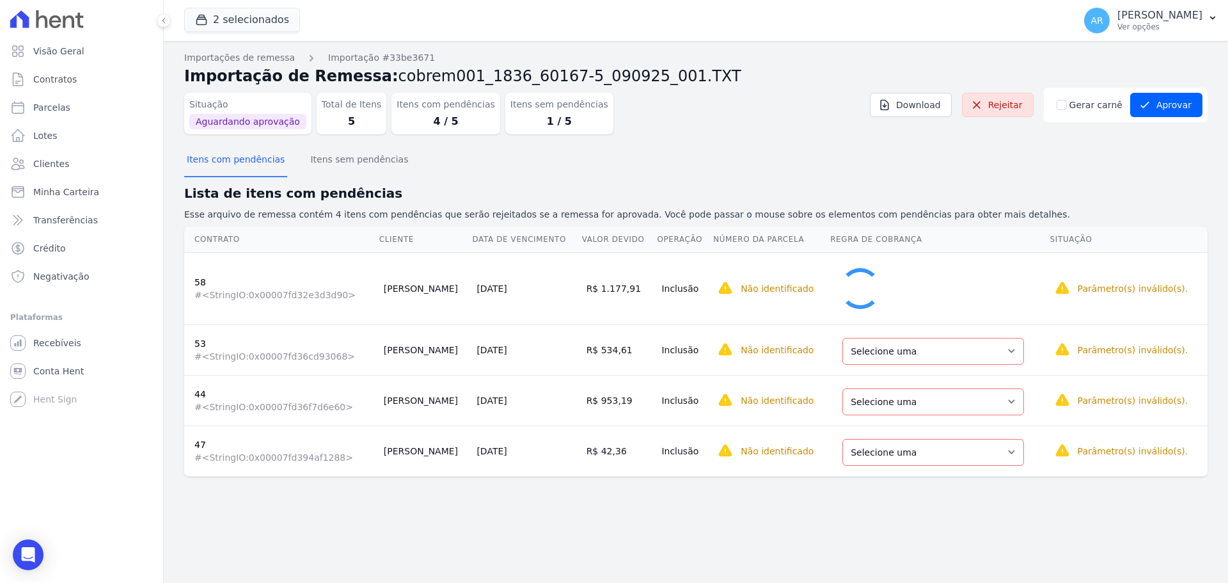
click at [870, 349] on td "Selecione uma Nova Parcela Avulsa Parcela Avulsa Existente Parcela Normal (11 X…" at bounding box center [938, 349] width 219 height 51
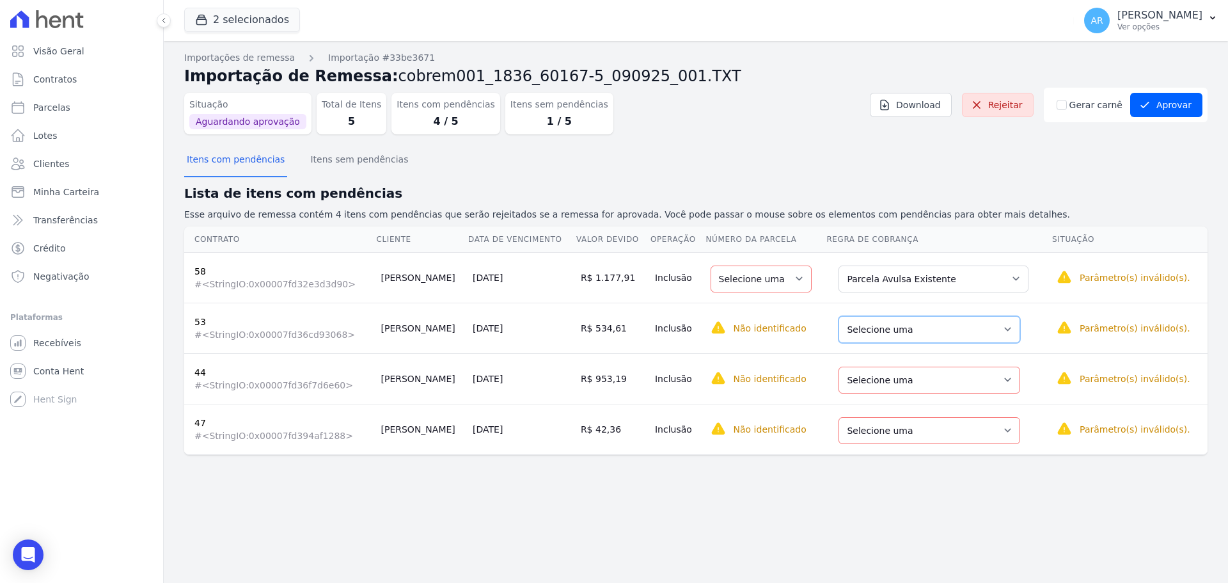
click at [861, 332] on select "Selecione uma Nova Parcela Avulsa Parcela Avulsa Existente Parcela Normal (11 X…" at bounding box center [929, 329] width 182 height 27
click at [871, 365] on div "Selecione uma Nova Parcela Avulsa Parcela Avulsa Existente Parcela Normal (16 X…" at bounding box center [929, 378] width 182 height 29
click at [870, 377] on select "Selecione uma Nova Parcela Avulsa Parcela Avulsa Existente Parcela Normal (16 X…" at bounding box center [929, 379] width 182 height 27
click at [874, 442] on select "Selecione uma Nova Parcela Avulsa Parcela Avulsa Existente Parcela Normal (16 X…" at bounding box center [929, 430] width 182 height 27
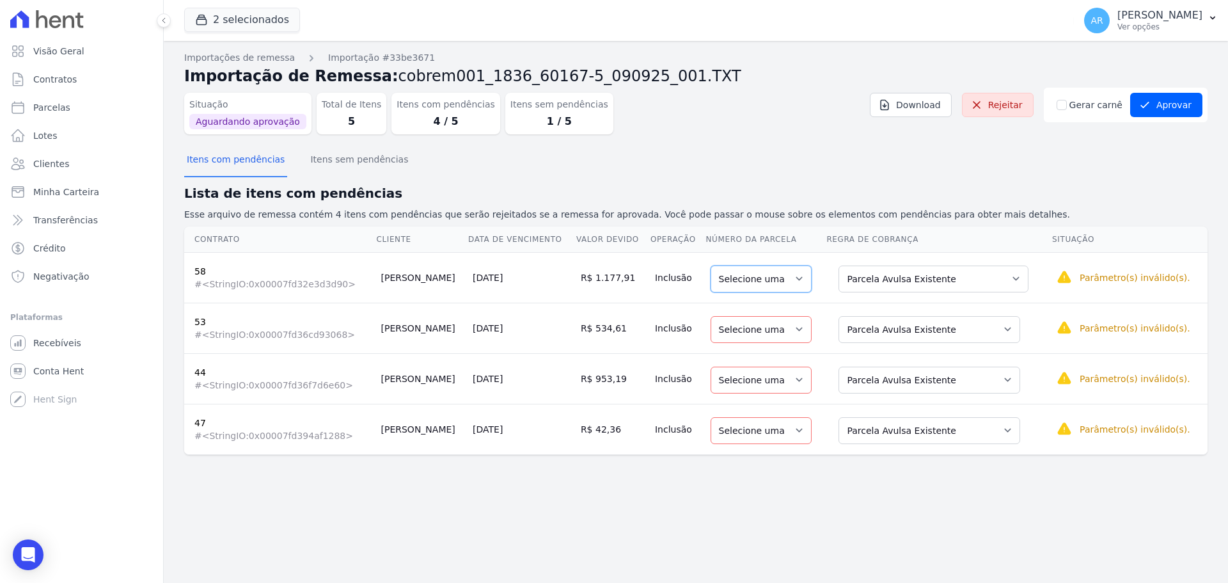
click at [750, 269] on select "Selecione uma" at bounding box center [761, 278] width 101 height 27
drag, startPoint x: 902, startPoint y: 281, endPoint x: 896, endPoint y: 287, distance: 8.1
click at [902, 281] on select "Selecione uma Nova Parcela Avulsa Parcela Avulsa Existente Parcela Normal (14 X…" at bounding box center [933, 278] width 190 height 27
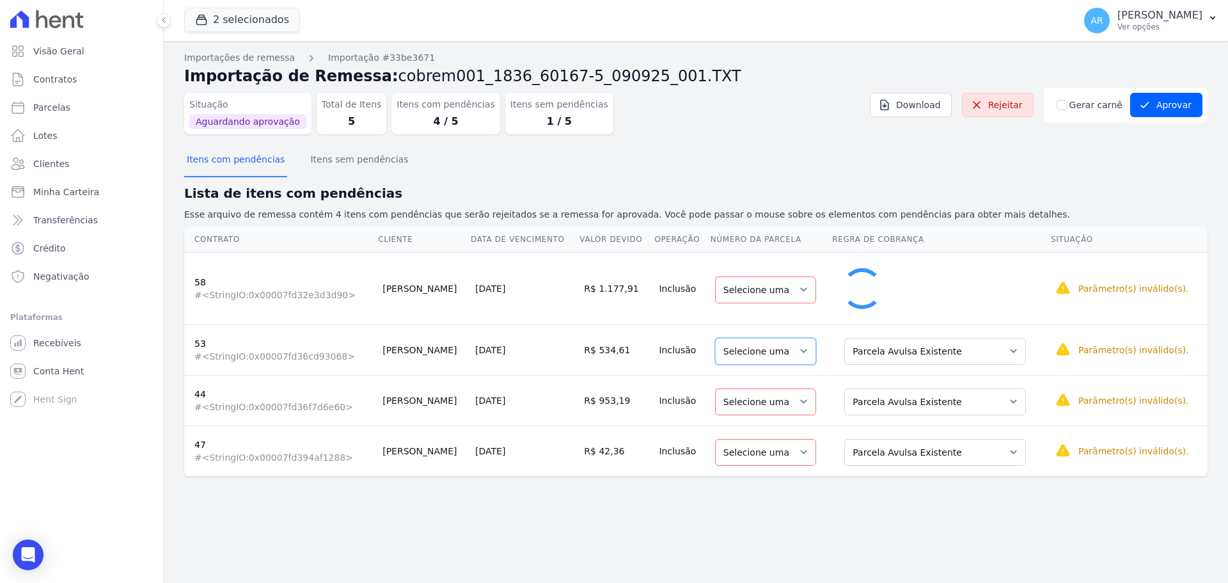
select select "1"
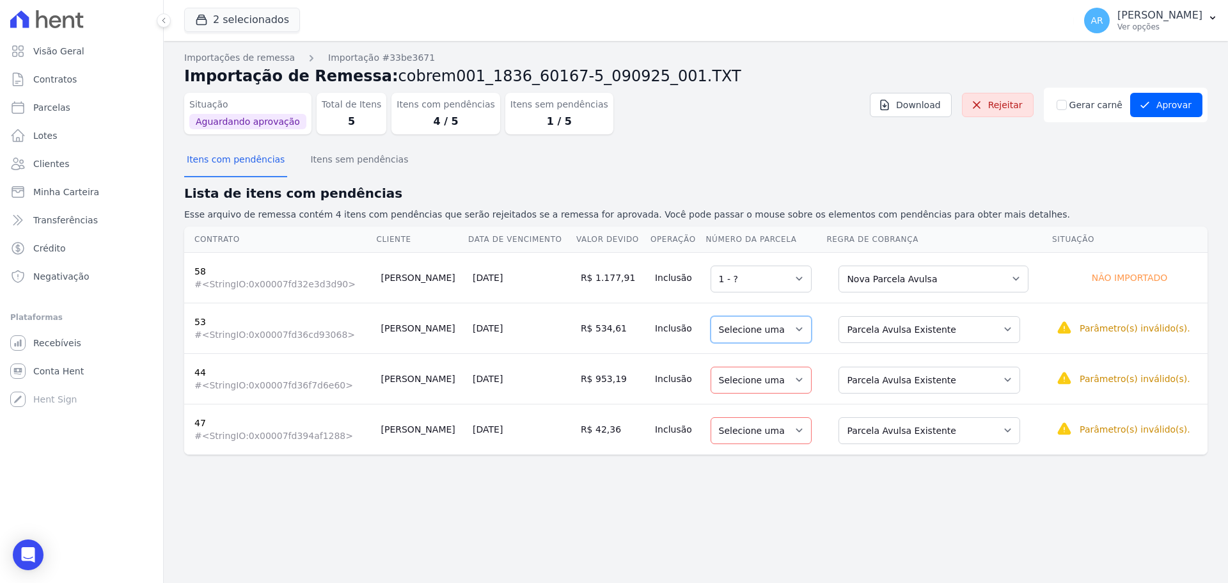
click at [765, 342] on select "Selecione uma 1" at bounding box center [761, 329] width 101 height 27
click at [896, 334] on select "Selecione uma Nova Parcela Avulsa Parcela Avulsa Existente Parcela Normal (11 X…" at bounding box center [929, 329] width 182 height 27
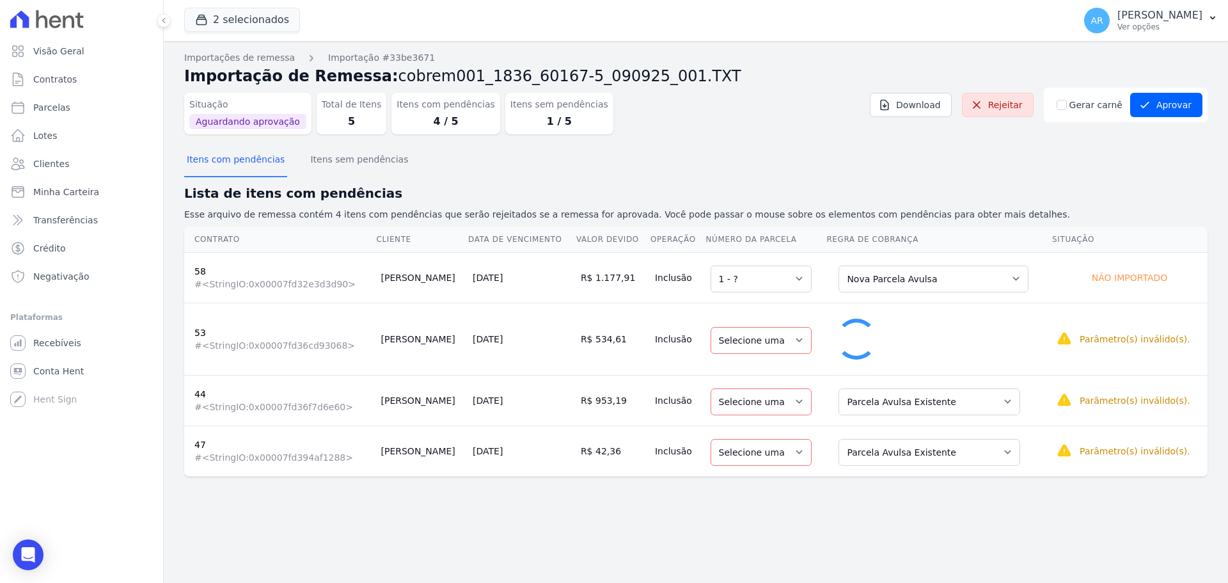
drag, startPoint x: 873, startPoint y: 382, endPoint x: 873, endPoint y: 411, distance: 28.8
click at [873, 384] on td "Selecione uma Nova Parcela Avulsa Parcela Avulsa Existente Parcela Normal (16 X…" at bounding box center [939, 400] width 226 height 51
select select "1"
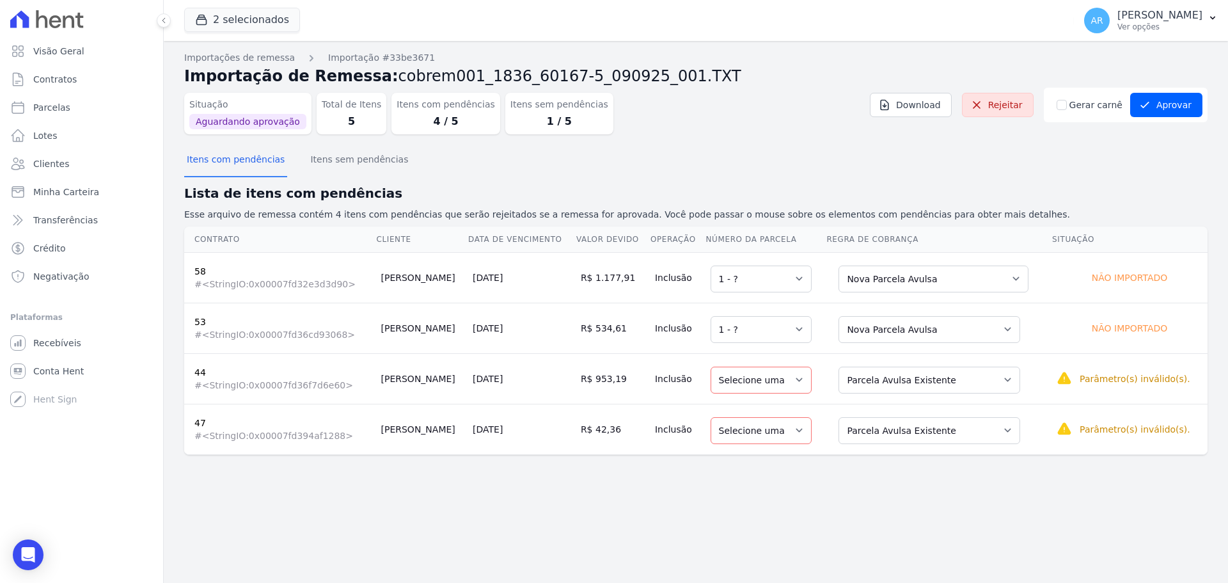
drag, startPoint x: 874, startPoint y: 402, endPoint x: 875, endPoint y: 395, distance: 7.8
click at [874, 402] on td "Selecione uma Nova Parcela Avulsa Parcela Avulsa Existente Parcela Normal (16 X…" at bounding box center [939, 378] width 226 height 51
click at [874, 388] on select "Selecione uma Nova Parcela Avulsa Parcela Avulsa Existente Parcela Normal (16 X…" at bounding box center [929, 379] width 182 height 27
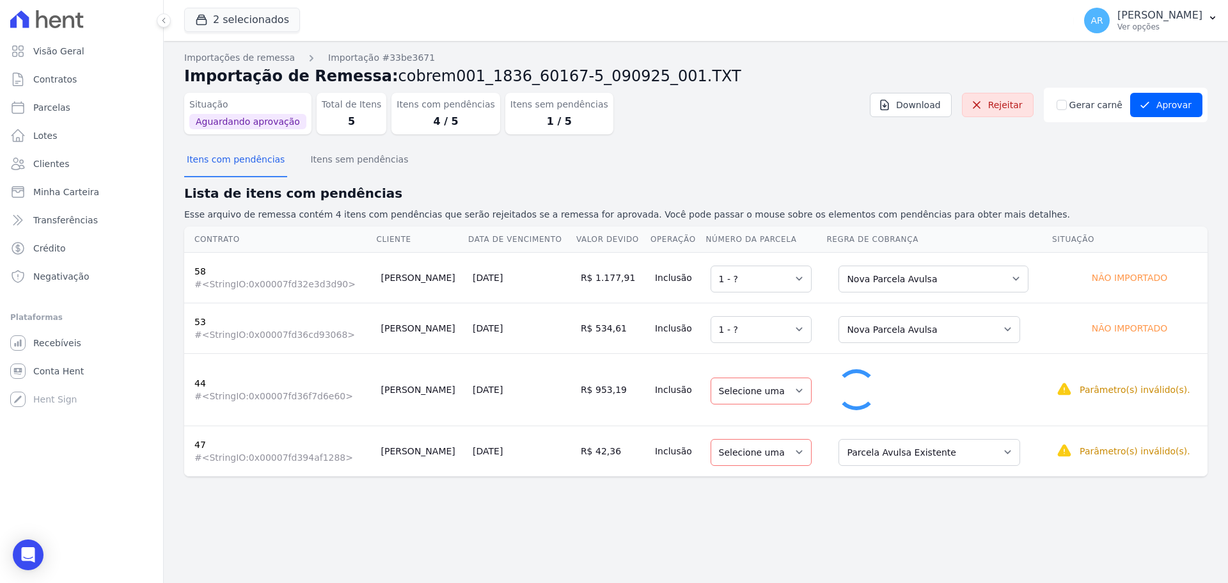
select select "1"
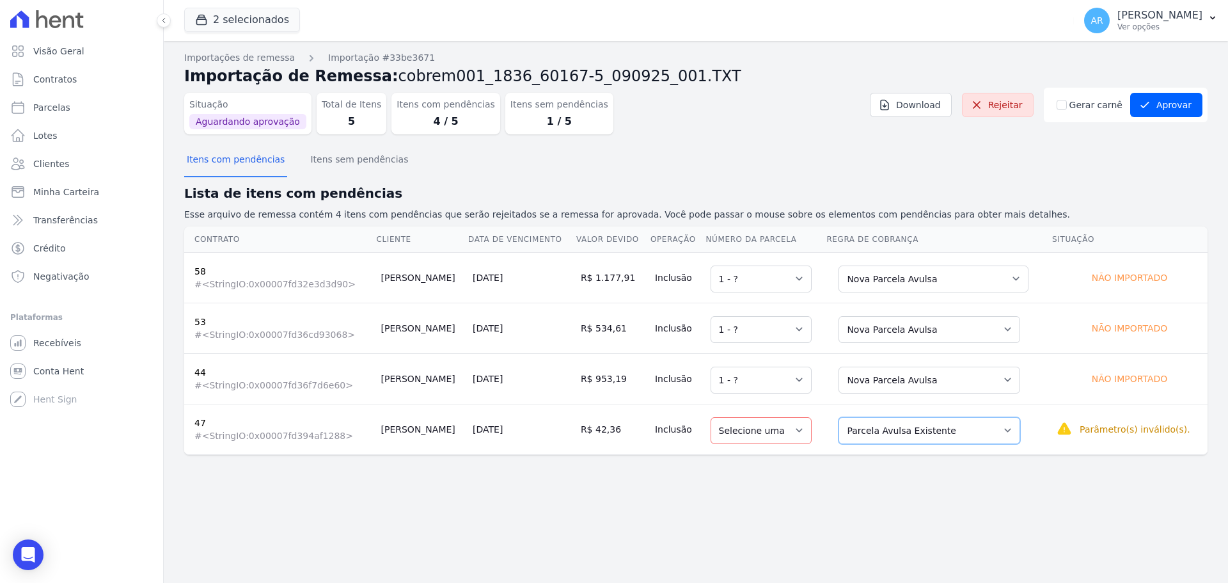
click at [874, 421] on select "Selecione uma Nova Parcela Avulsa Parcela Avulsa Existente Parcela Normal (16 X…" at bounding box center [929, 430] width 182 height 27
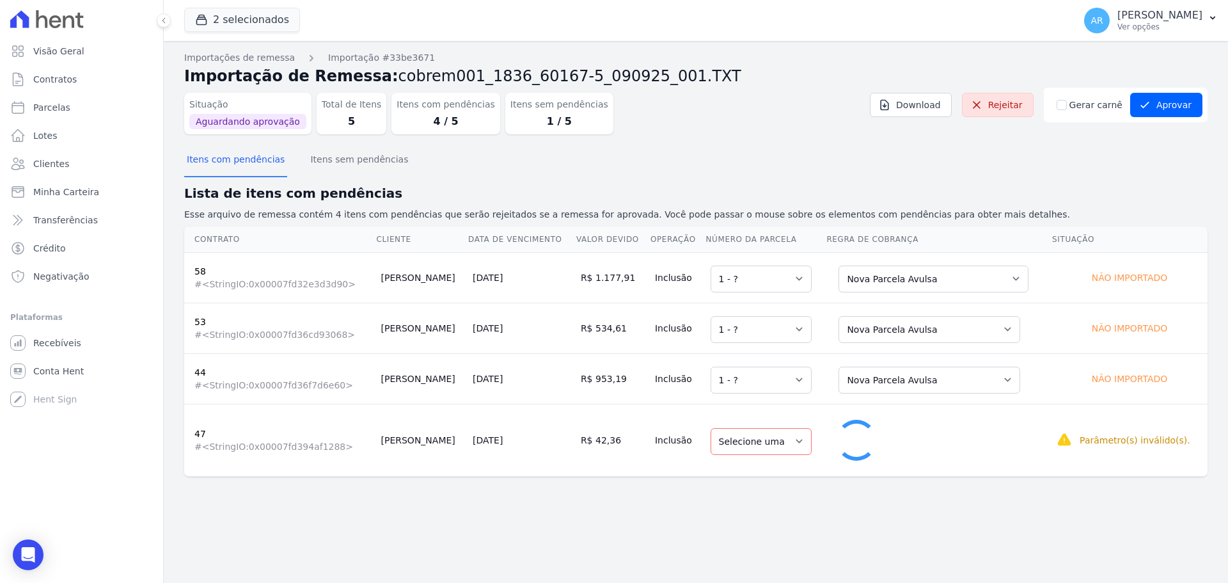
select select "1"
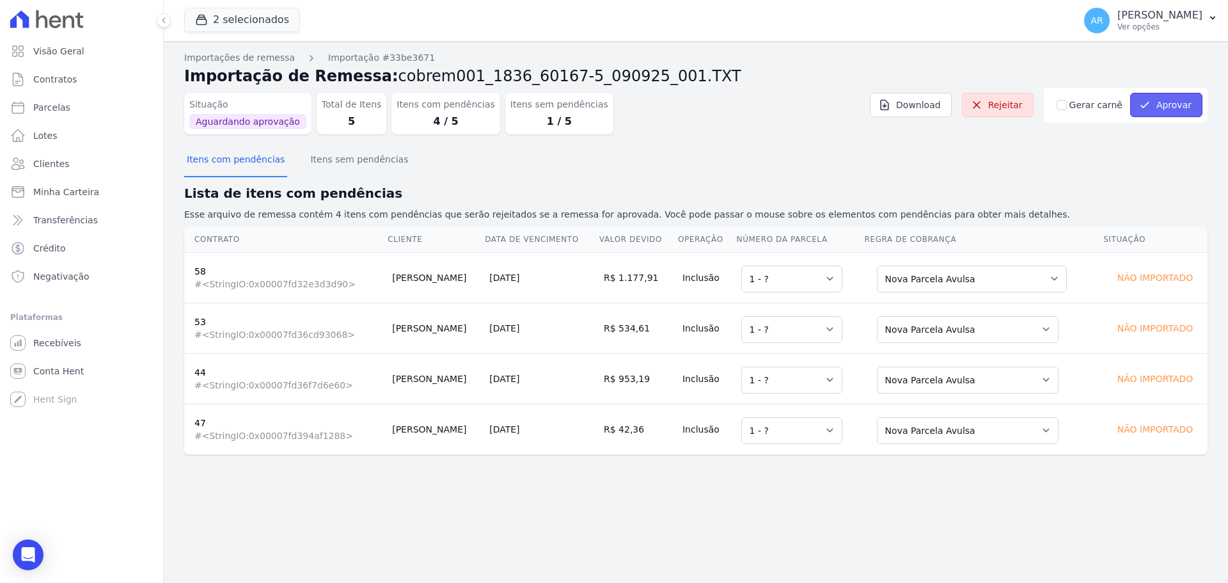
click at [1172, 102] on button "Aprovar" at bounding box center [1166, 105] width 72 height 24
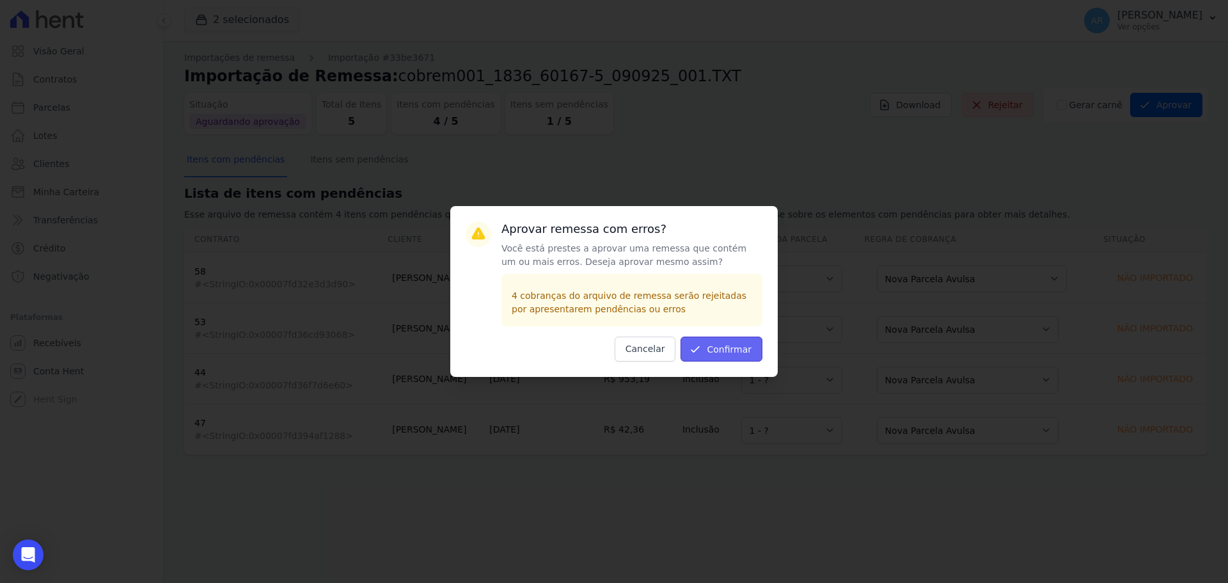
click at [726, 356] on button "Confirmar" at bounding box center [721, 348] width 82 height 25
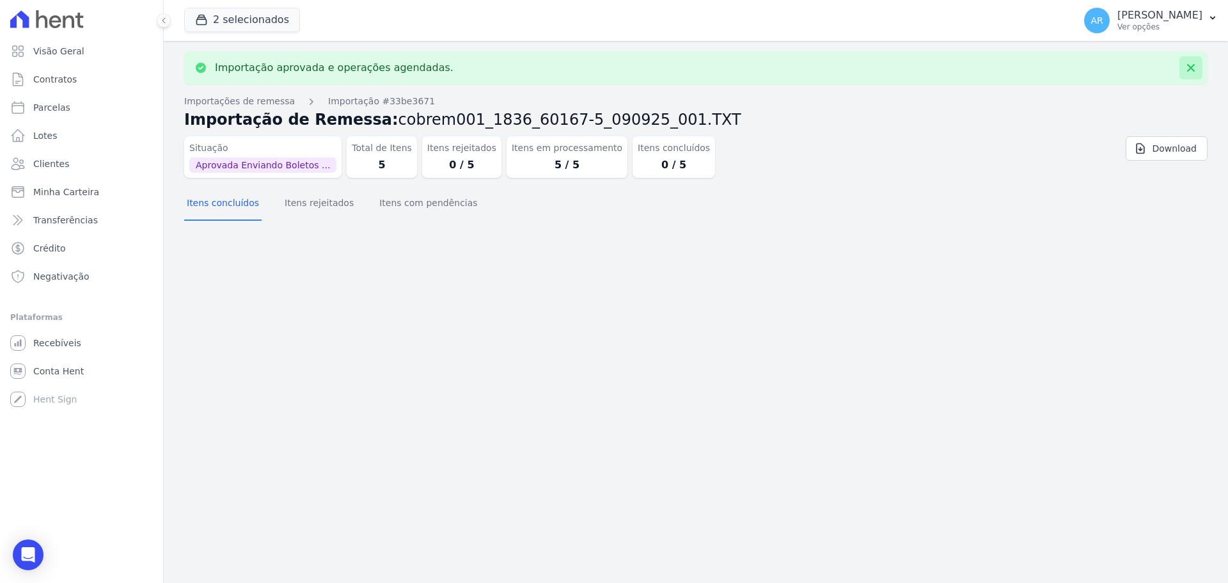
click at [1189, 63] on icon at bounding box center [1190, 67] width 13 height 13
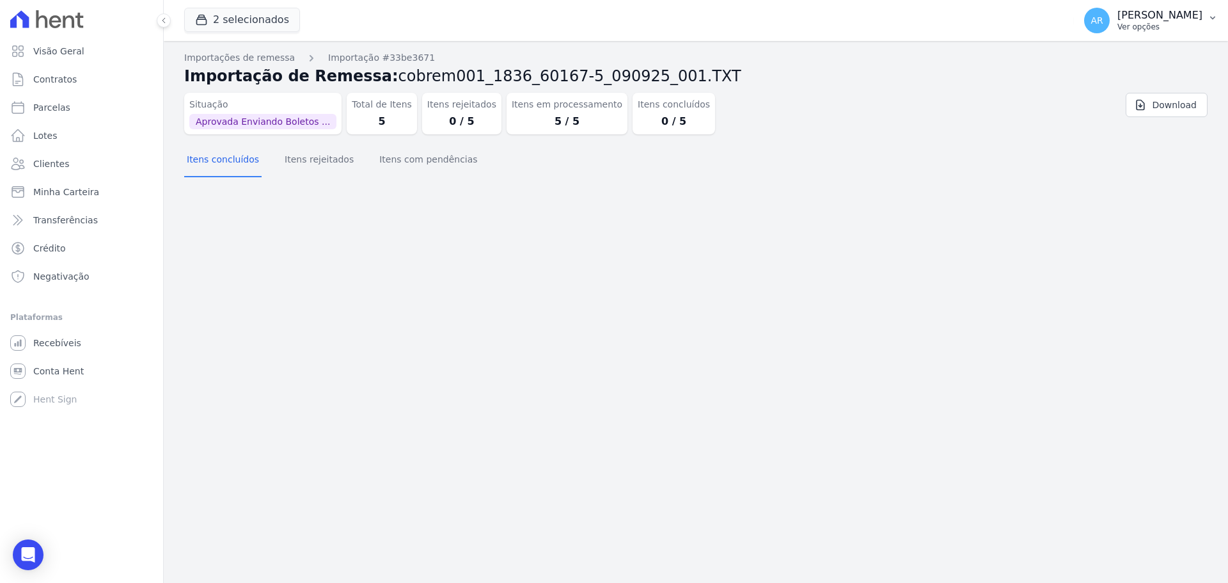
click at [1120, 22] on p "Ver opções" at bounding box center [1159, 27] width 85 height 10
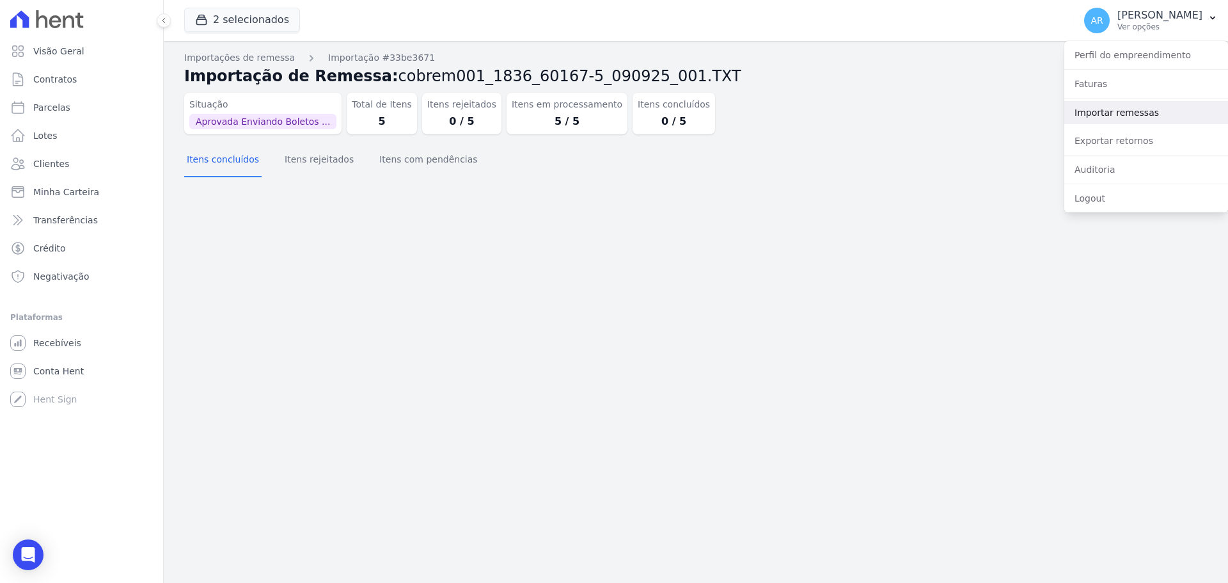
click at [1106, 111] on link "Importar remessas" at bounding box center [1146, 112] width 164 height 23
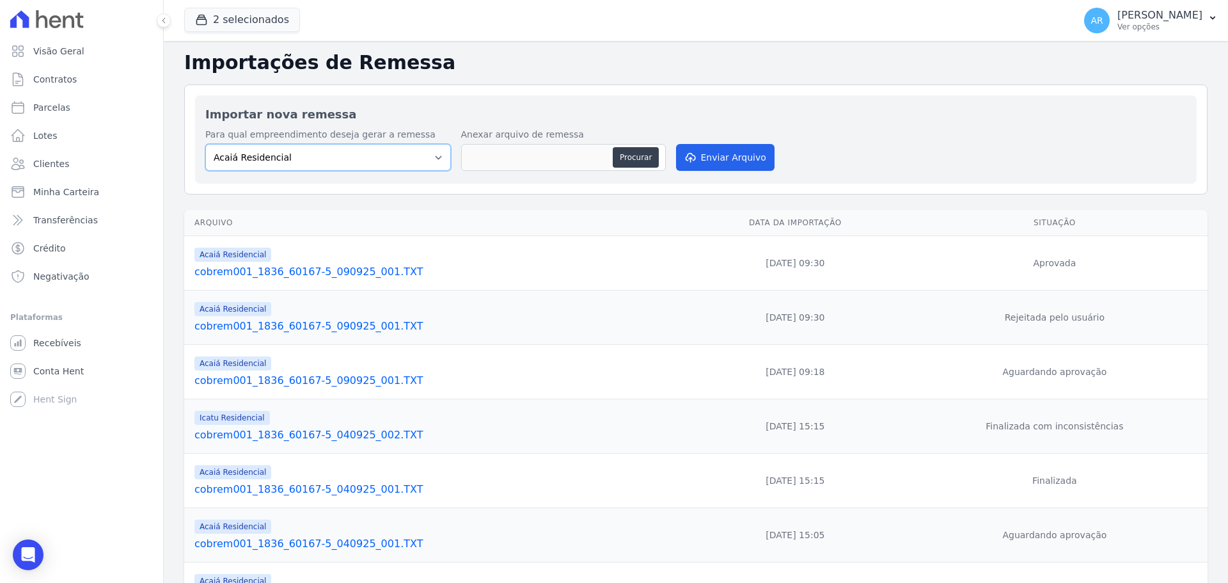
click at [336, 148] on select "Acaiá Residencial Icatu Residencial" at bounding box center [328, 157] width 246 height 27
select select "8ec0072b-84f6-4b0b-83f7-c4a4d9c8ff07"
click at [205, 144] on select "Acaiá Residencial Icatu Residencial" at bounding box center [328, 157] width 246 height 27
click at [627, 161] on button "Procurar" at bounding box center [636, 157] width 46 height 20
type input "cobrem001_1836_60167-5_090925_002.TXT"
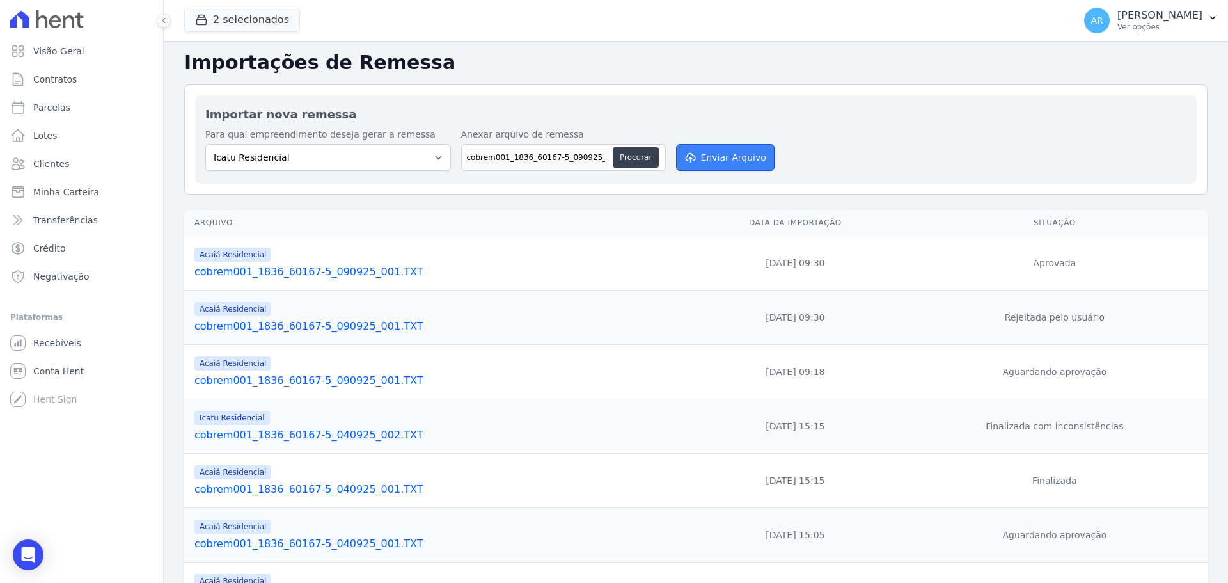
click at [698, 157] on button "Enviar Arquivo" at bounding box center [725, 157] width 98 height 27
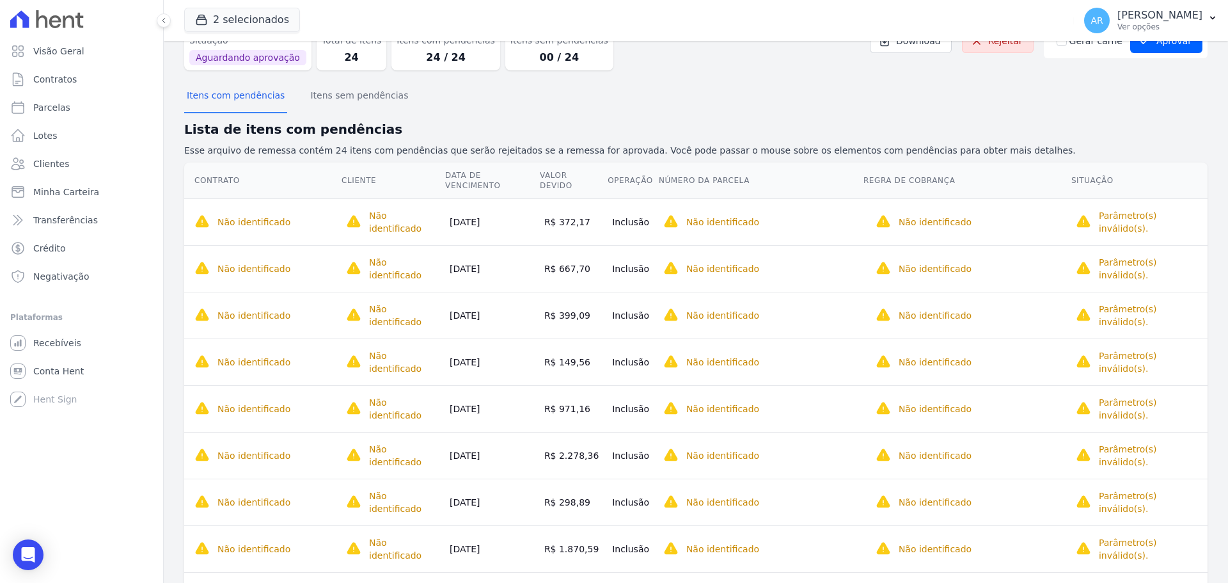
scroll to position [128, 0]
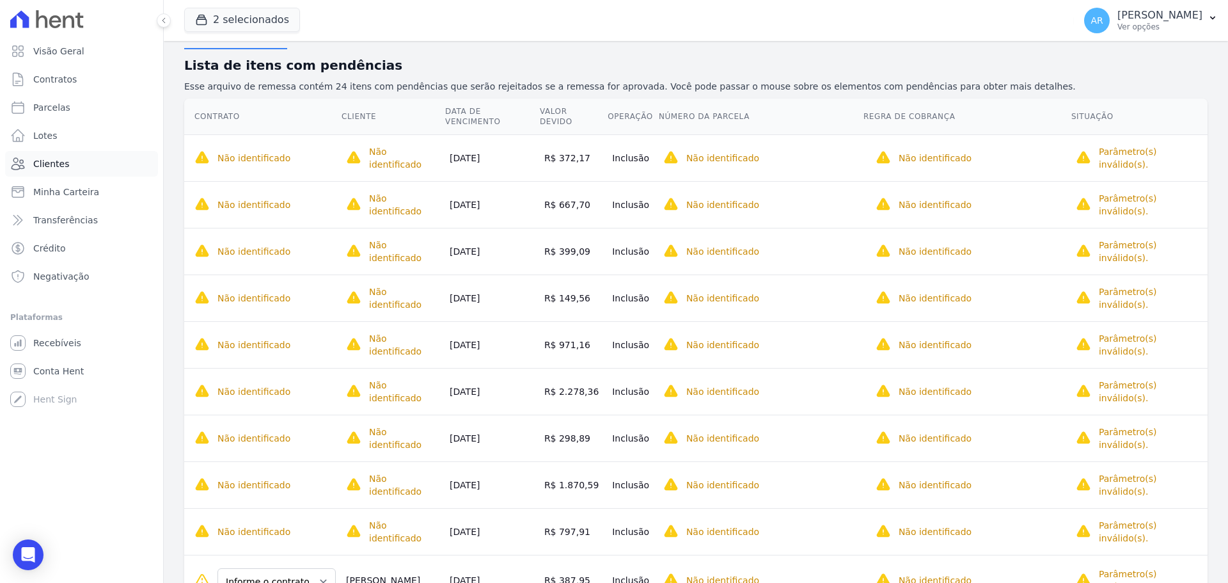
click at [62, 157] on span "Clientes" at bounding box center [51, 163] width 36 height 13
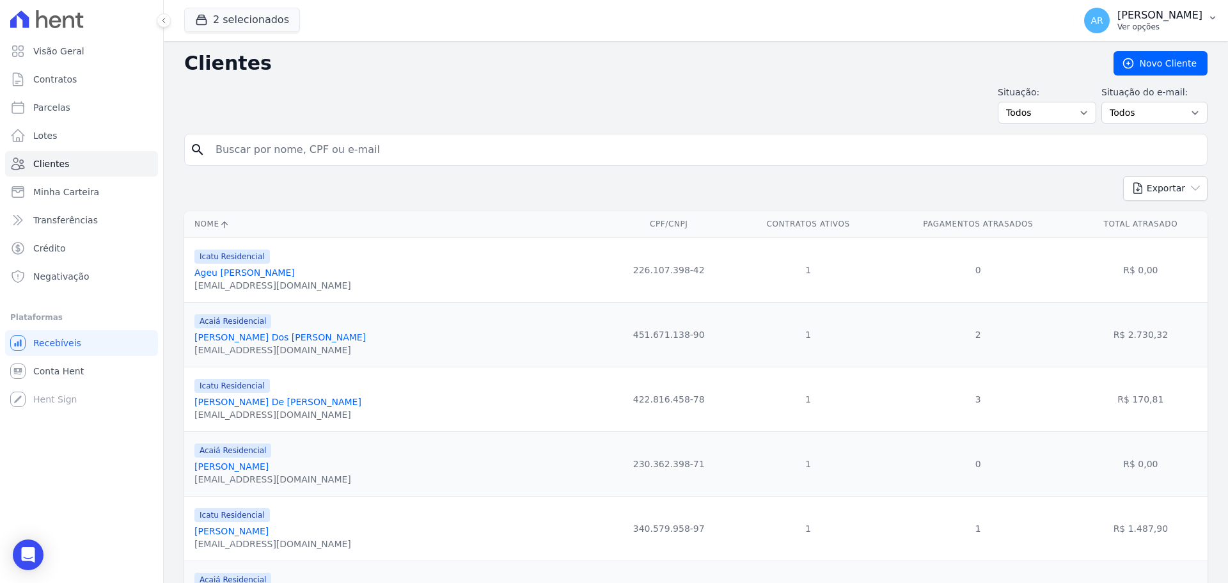
click at [1122, 22] on p "Ver opções" at bounding box center [1159, 27] width 85 height 10
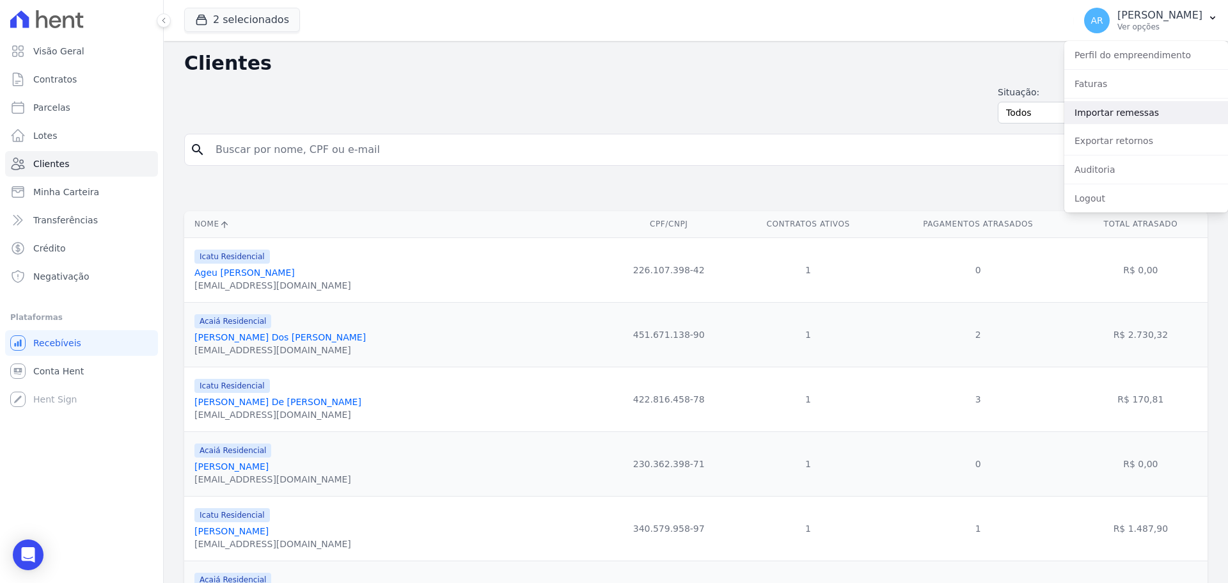
click at [1099, 116] on link "Importar remessas" at bounding box center [1146, 112] width 164 height 23
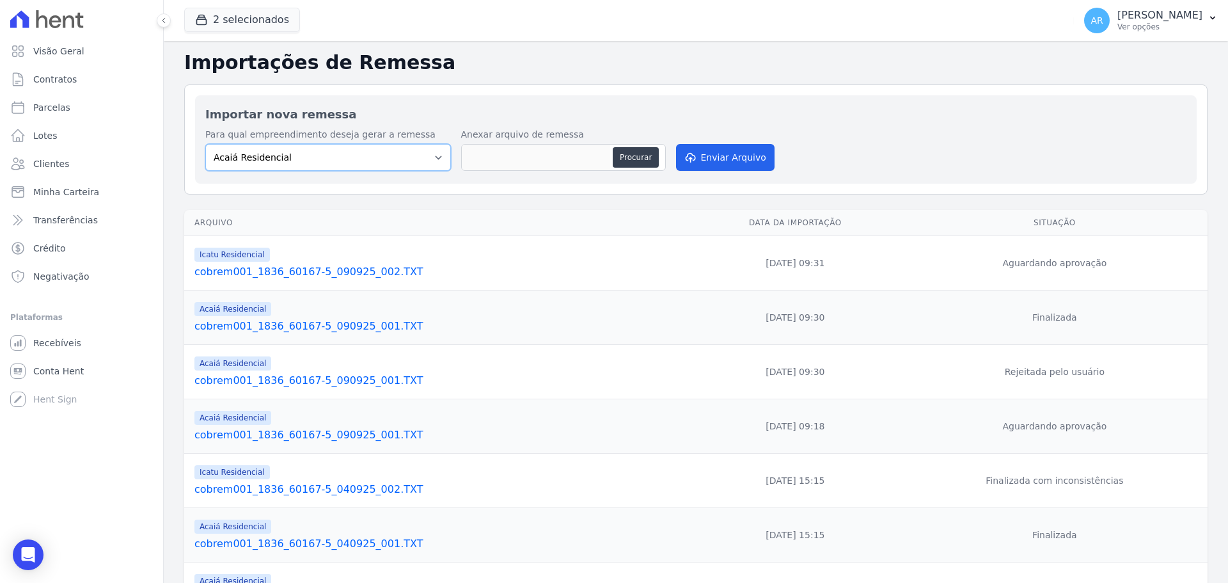
click at [255, 155] on select "Acaiá Residencial Icatu Residencial" at bounding box center [328, 157] width 246 height 27
select select "8ec0072b-84f6-4b0b-83f7-c4a4d9c8ff07"
click at [205, 144] on select "Acaiá Residencial Icatu Residencial" at bounding box center [328, 157] width 246 height 27
click at [618, 157] on button "Procurar" at bounding box center [636, 157] width 46 height 20
type input "cobrem001_1836_60167-5_090925_002.TXT"
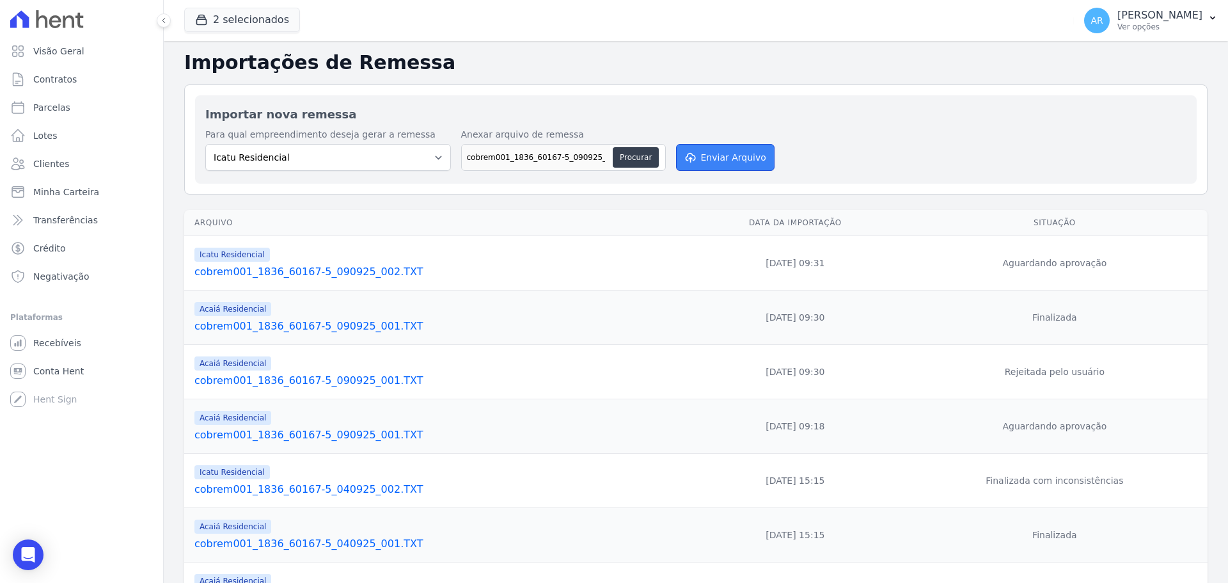
click at [727, 151] on button "Enviar Arquivo" at bounding box center [725, 157] width 98 height 27
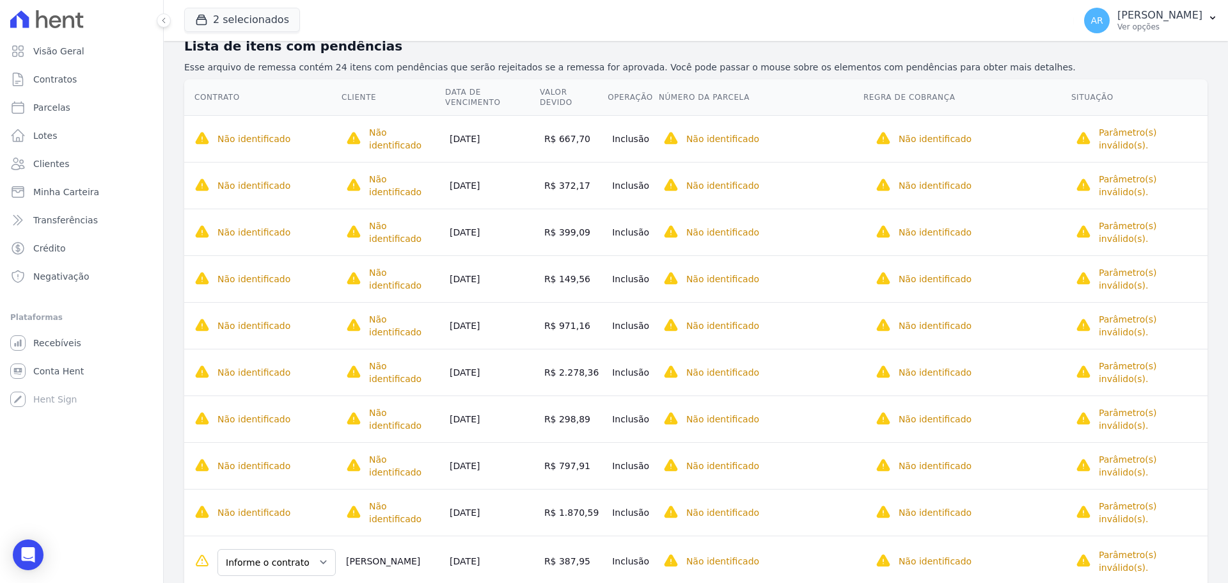
scroll to position [166, 0]
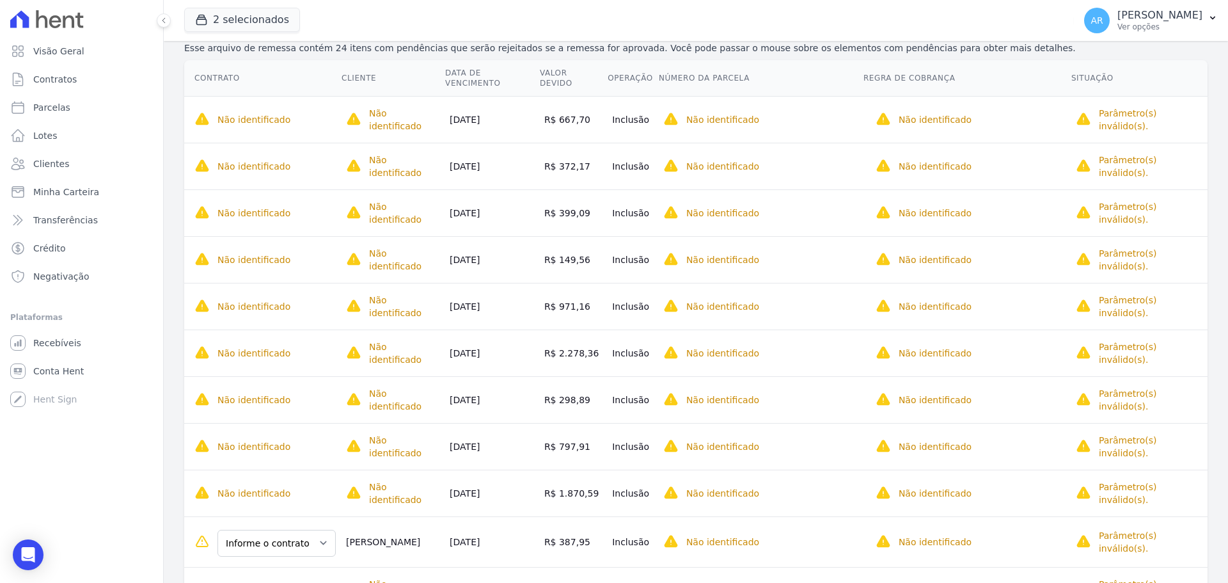
click at [0, 85] on div "Visão Geral Contratos Parcelas Lotes Clientes Minha Carteira Transferências Cré…" at bounding box center [81, 291] width 163 height 583
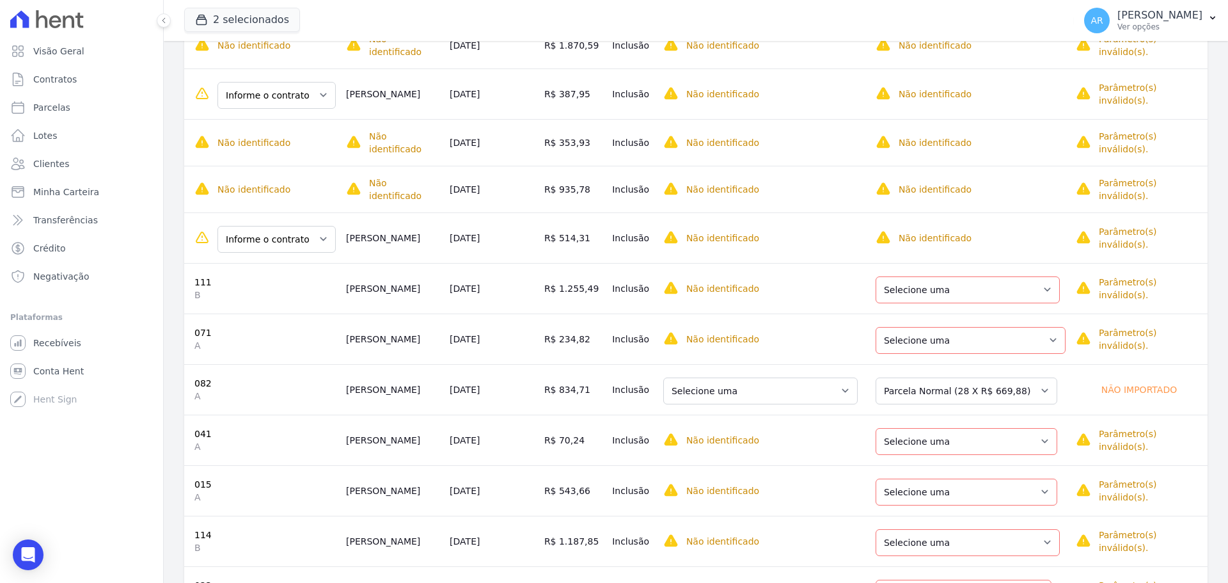
scroll to position [678, 0]
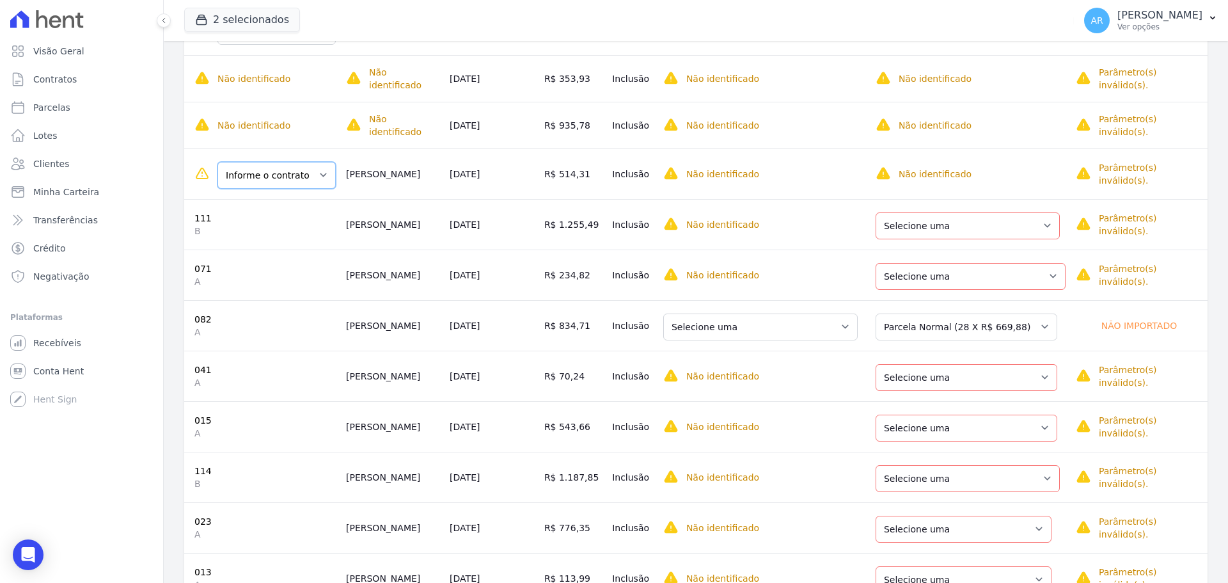
click at [286, 162] on select "Informe o contrato 061 teste teste" at bounding box center [276, 175] width 118 height 27
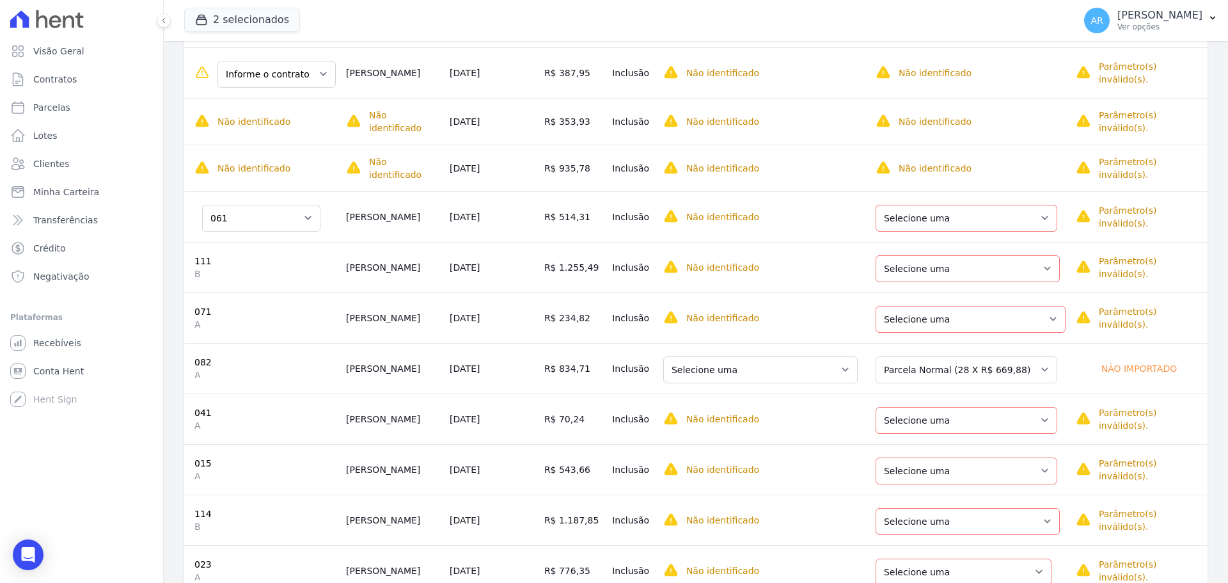
scroll to position [613, 0]
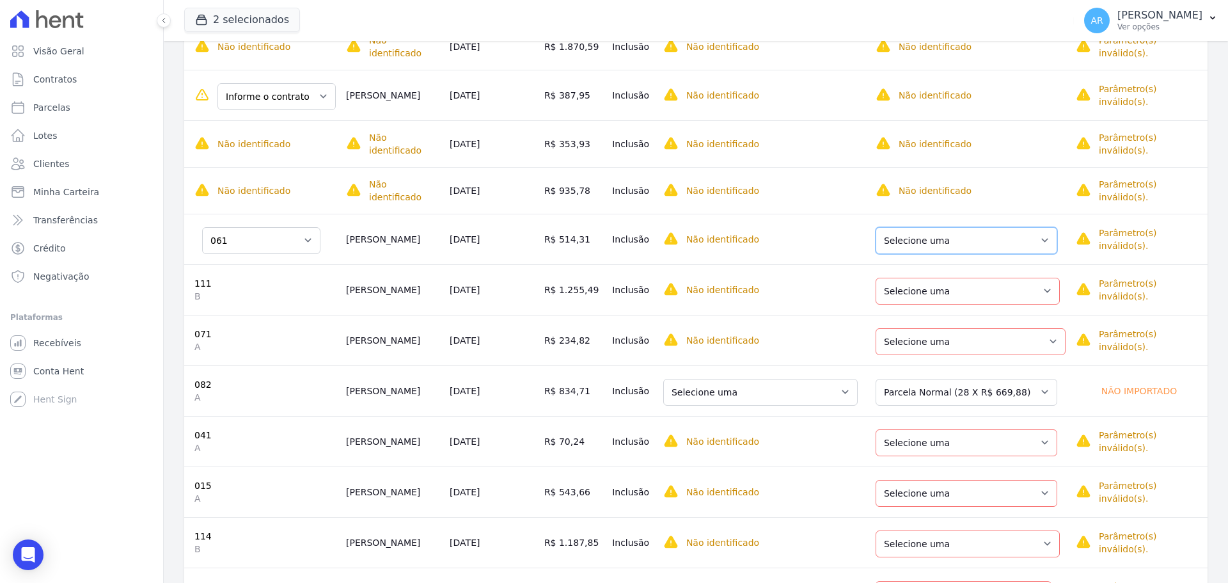
click at [949, 227] on select "Selecione uma Nova Parcela Avulsa Parcela Avulsa Existente Parcela Normal (66 X…" at bounding box center [966, 240] width 182 height 27
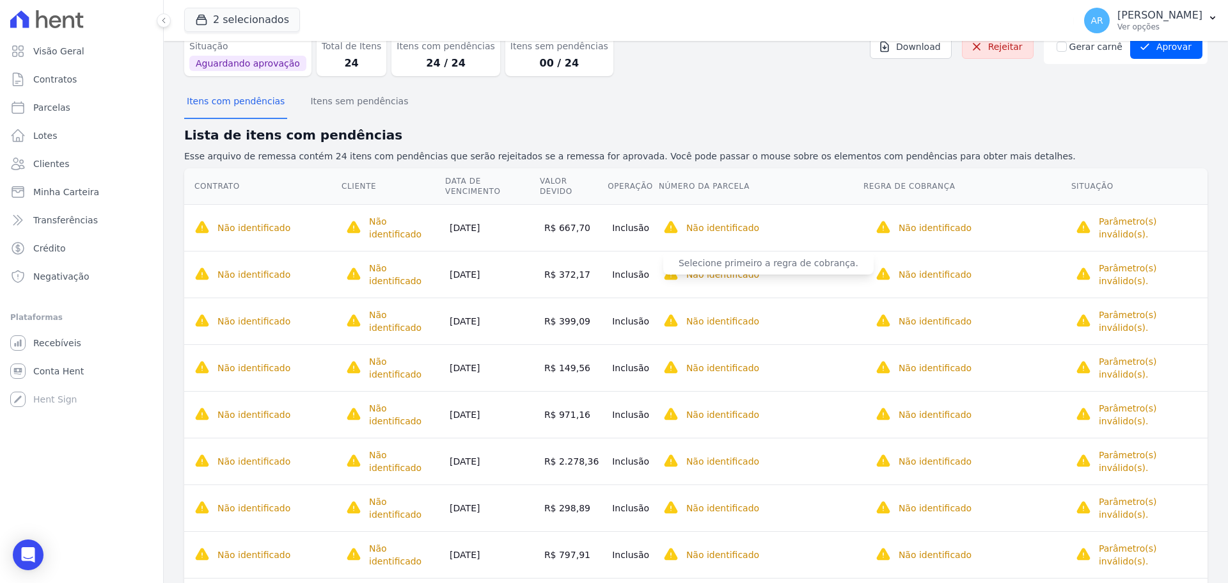
scroll to position [0, 0]
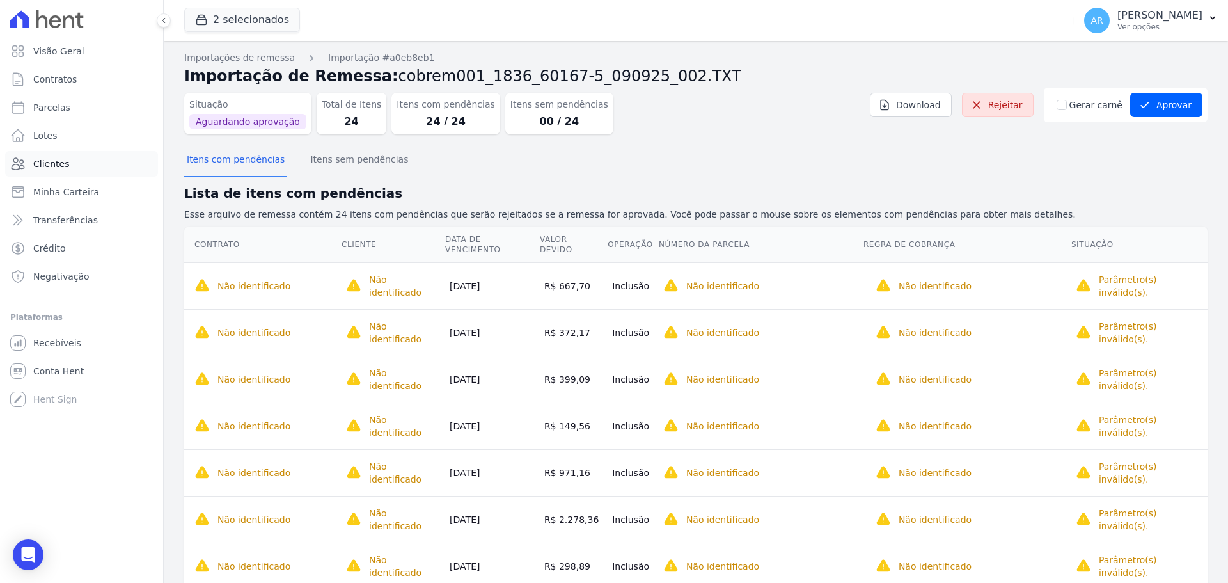
click at [41, 162] on span "Clientes" at bounding box center [51, 163] width 36 height 13
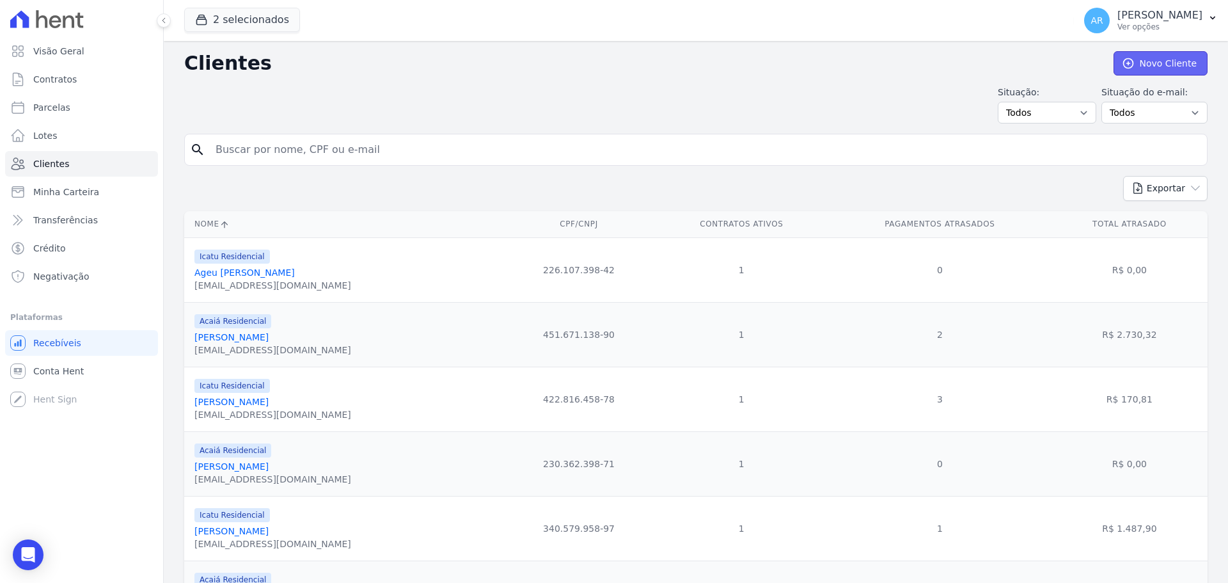
click at [1145, 54] on link "Novo Cliente" at bounding box center [1160, 63] width 94 height 24
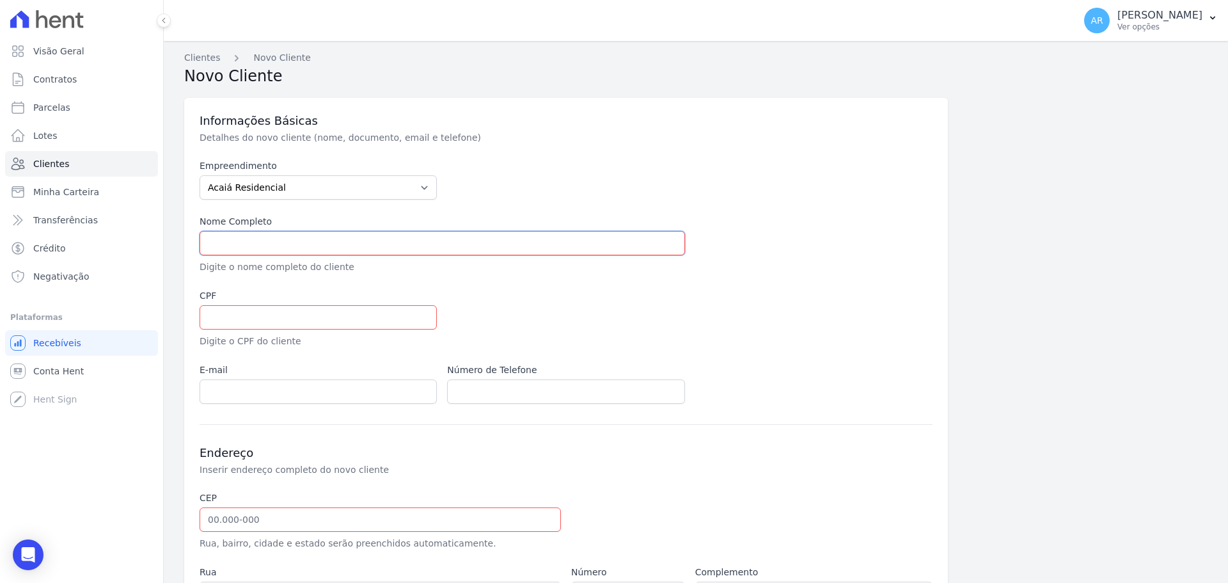
click at [244, 249] on input "text" at bounding box center [442, 243] width 485 height 24
drag, startPoint x: 230, startPoint y: 187, endPoint x: 228, endPoint y: 196, distance: 9.3
click at [230, 187] on select "Acaiá Residencial Icatu Residencial" at bounding box center [318, 187] width 237 height 24
select select "8ec0072b-84f6-4b0b-83f7-c4a4d9c8ff07"
click at [200, 175] on select "Acaiá Residencial Icatu Residencial" at bounding box center [318, 187] width 237 height 24
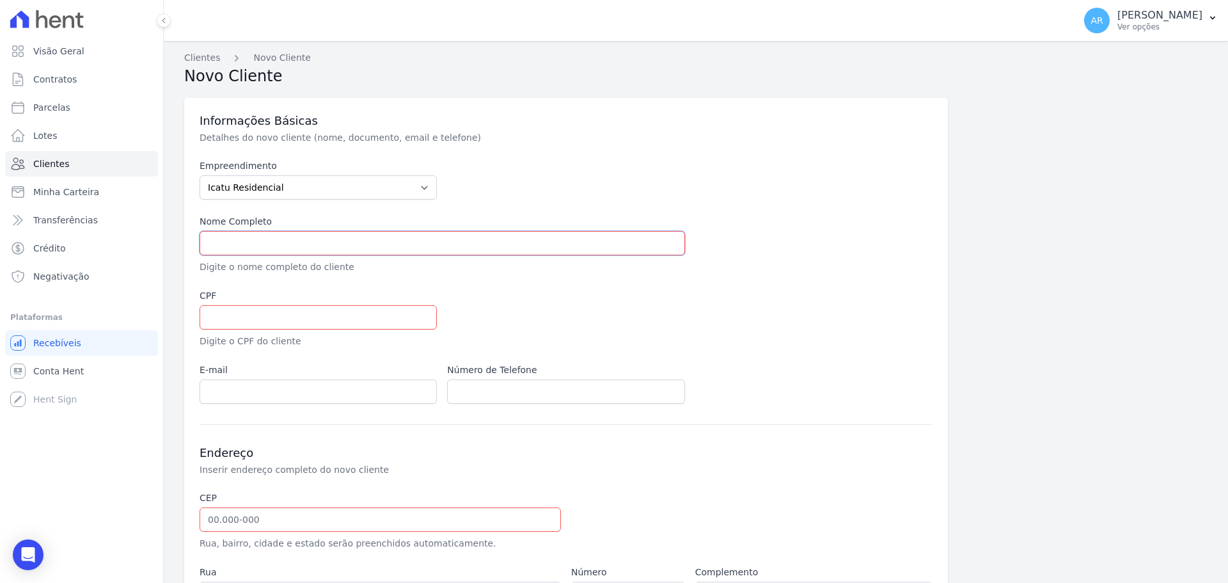
click at [227, 232] on input "text" at bounding box center [442, 243] width 485 height 24
paste input "[PERSON_NAME]"
type input "[PERSON_NAME]"
click at [230, 318] on input "text" at bounding box center [318, 317] width 237 height 24
paste input "313.336.718-81"
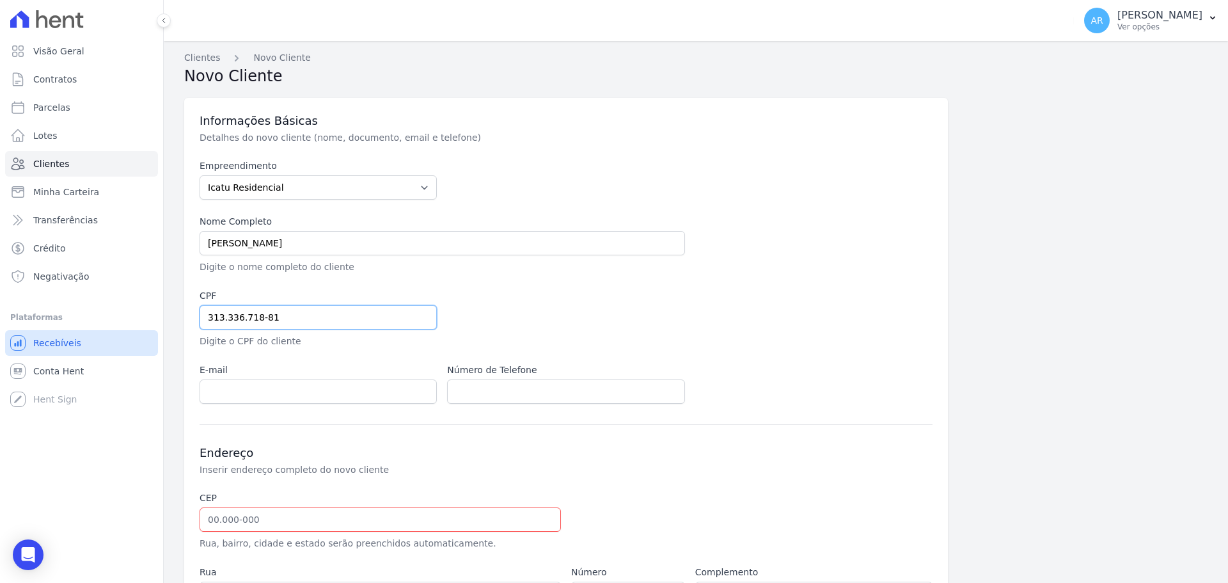
type input "313.336.718-81"
click at [275, 378] on div "E-mail" at bounding box center [318, 383] width 237 height 40
click at [275, 385] on input "email" at bounding box center [318, 391] width 237 height 24
paste input "aaparecidorocha@gmail.com"
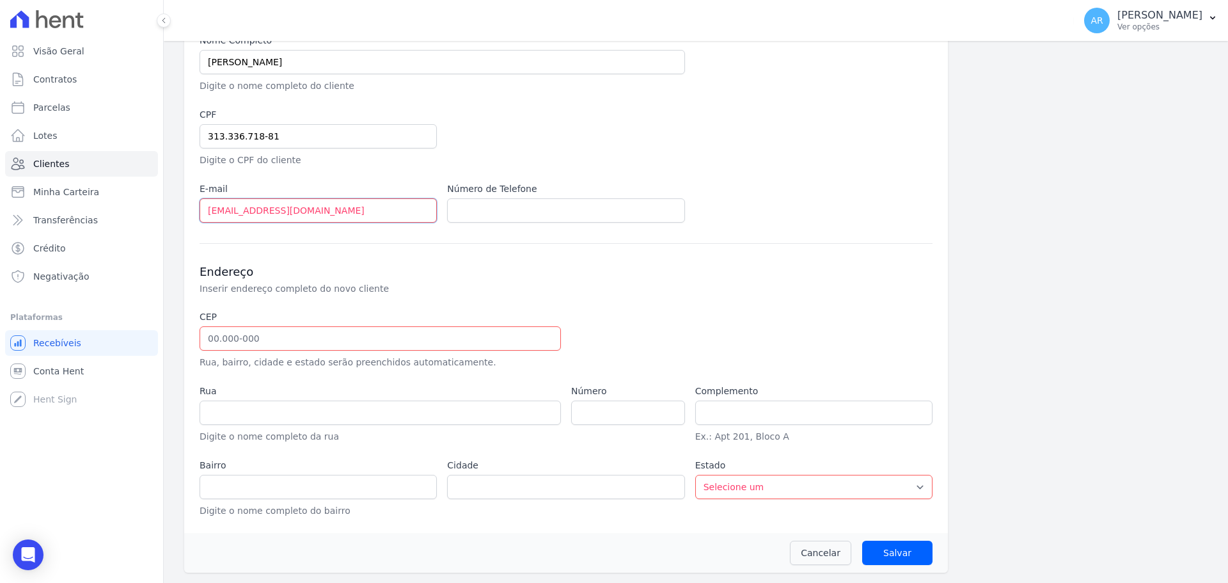
type input "aaparecidorocha@gmail.com"
click at [237, 349] on input "text" at bounding box center [380, 338] width 361 height 24
paste input "13.188-020"
type input "13.188-020"
click at [750, 279] on div "Endereço Inserir endereço completo do novo cliente" at bounding box center [566, 279] width 733 height 31
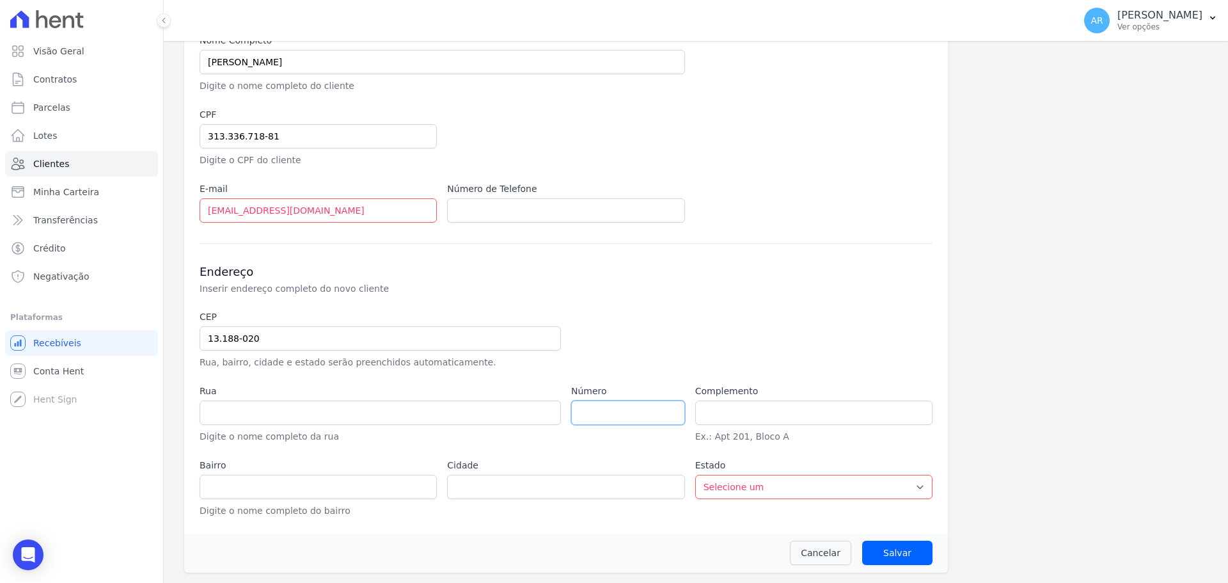
type input "Rua José de Anchieta"
type input "Jardim Amanda I"
type input "Hortolândia"
select select "SP"
click at [556, 428] on div "Rua Rua José de Anchieta Digite o nome completo da rua" at bounding box center [380, 413] width 361 height 59
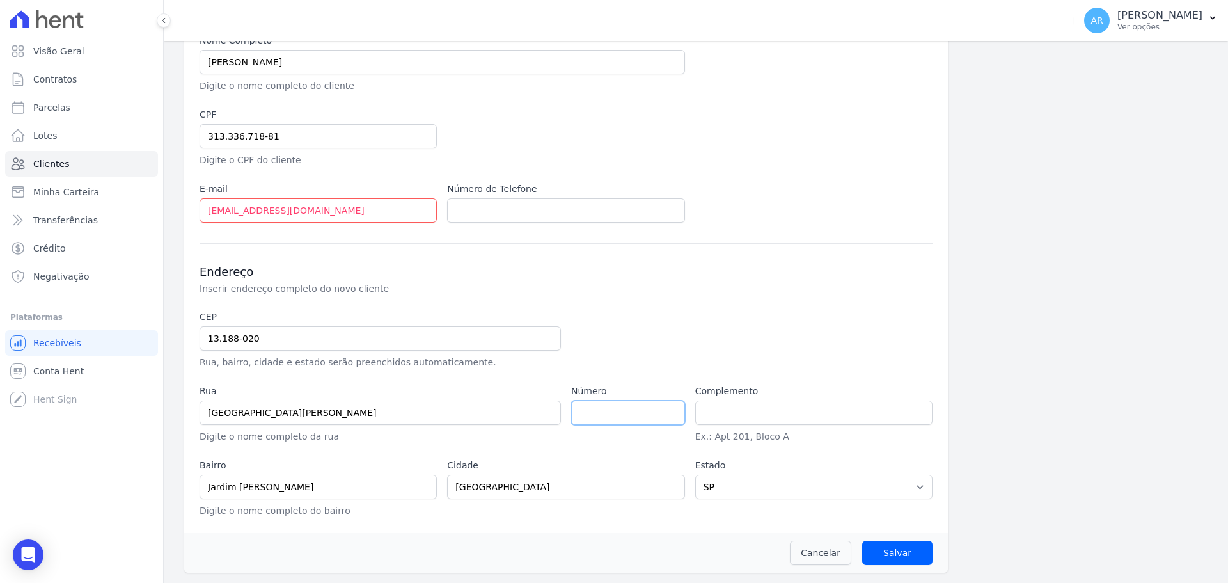
drag, startPoint x: 568, startPoint y: 414, endPoint x: 587, endPoint y: 414, distance: 19.2
click at [571, 416] on input "number" at bounding box center [628, 412] width 114 height 24
type input "1085"
click at [798, 336] on div at bounding box center [689, 339] width 237 height 59
click at [886, 546] on input "Salvar" at bounding box center [897, 552] width 70 height 24
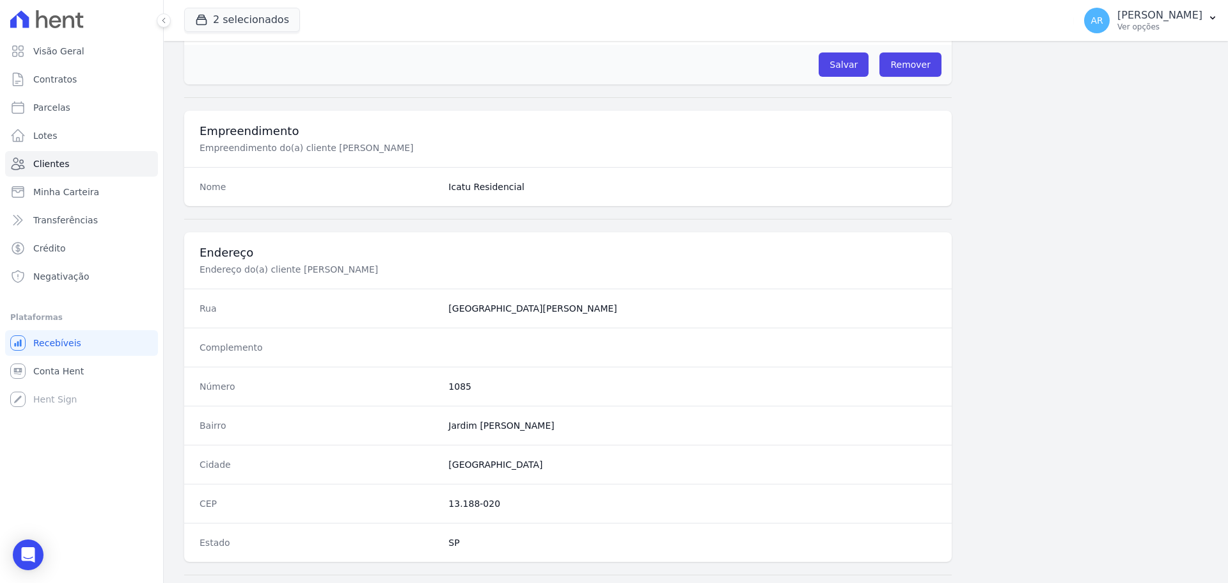
scroll to position [448, 0]
click at [836, 63] on input "Salvar" at bounding box center [844, 62] width 50 height 24
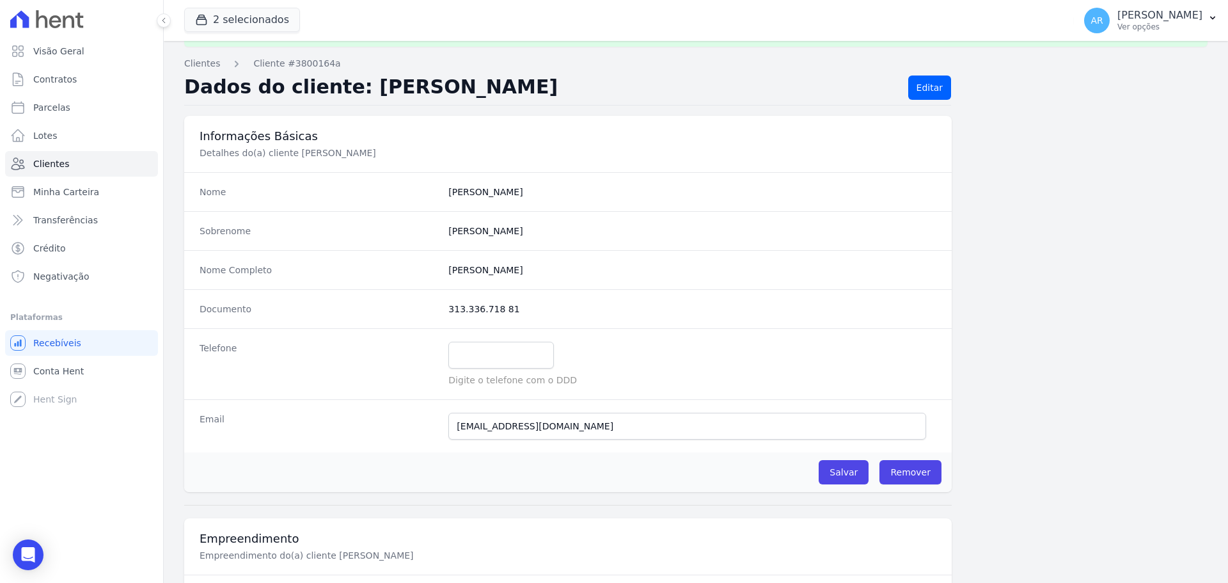
scroll to position [0, 0]
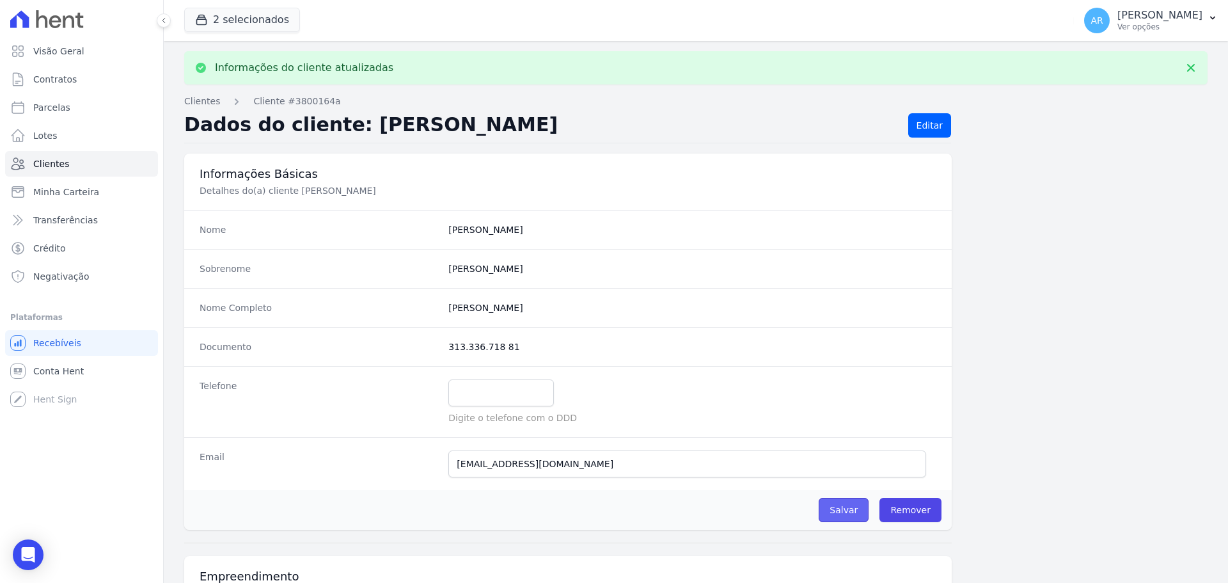
click at [836, 512] on input "Salvar" at bounding box center [844, 510] width 50 height 24
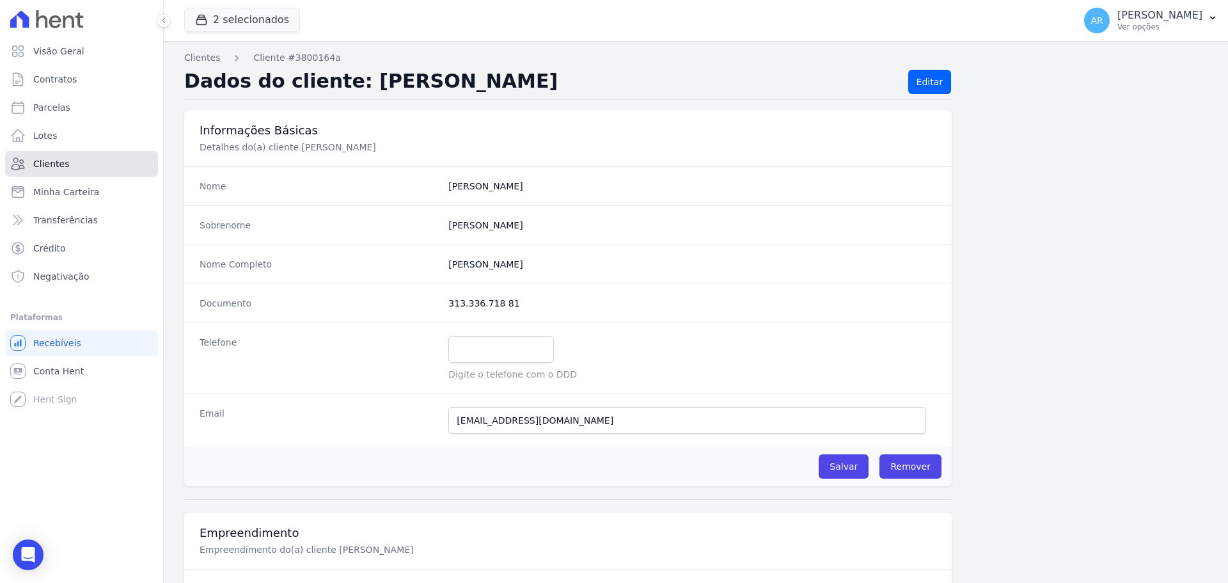
click at [49, 160] on span "Clientes" at bounding box center [51, 163] width 36 height 13
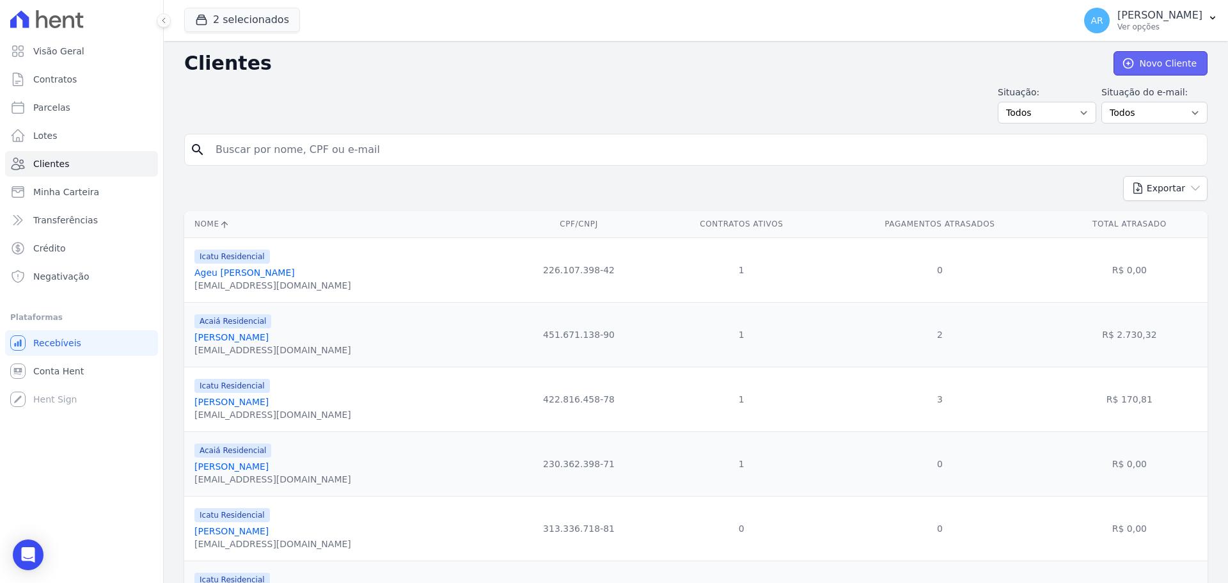
click at [1134, 70] on link "Novo Cliente" at bounding box center [1160, 63] width 94 height 24
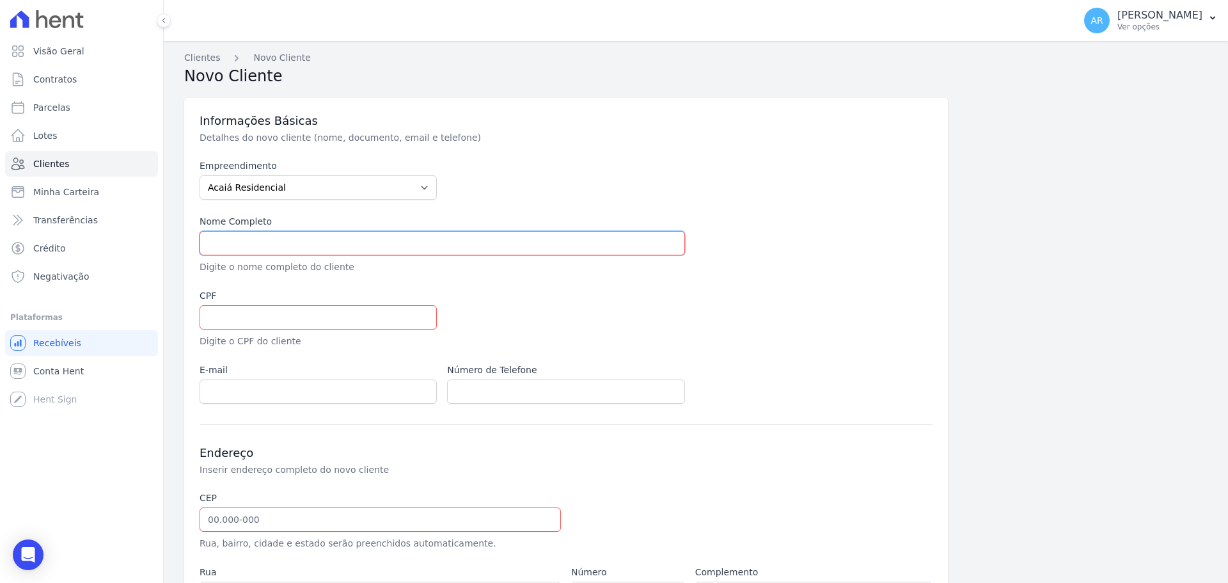
drag, startPoint x: 238, startPoint y: 233, endPoint x: 228, endPoint y: 208, distance: 27.0
click at [238, 233] on input "text" at bounding box center [442, 243] width 485 height 24
click at [215, 183] on select "Acaiá Residencial Icatu Residencial" at bounding box center [318, 187] width 237 height 24
select select "8ec0072b-84f6-4b0b-83f7-c4a4d9c8ff07"
click at [200, 175] on select "Acaiá Residencial Icatu Residencial" at bounding box center [318, 187] width 237 height 24
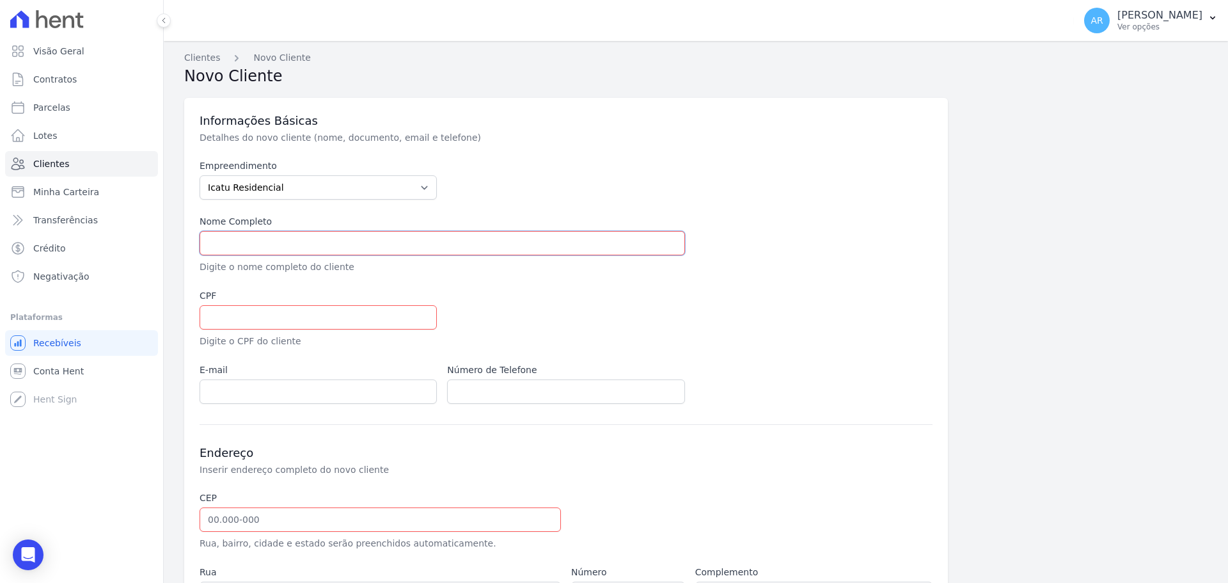
click at [226, 235] on input "text" at bounding box center [442, 243] width 485 height 24
paste input "CELSO DANGIÓ"
type input "CELSO DANGIÓ"
click at [226, 322] on input "text" at bounding box center [318, 317] width 237 height 24
paste input "348.844.668-96"
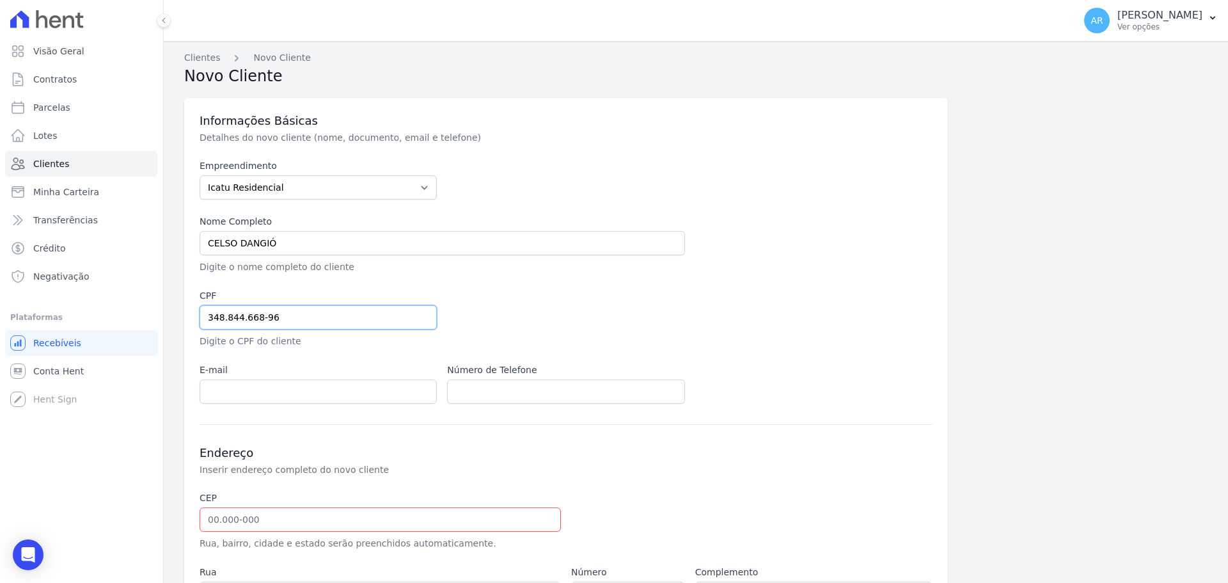
type input "348.844.668-96"
click at [249, 387] on input "email" at bounding box center [318, 391] width 237 height 24
paste input "dangiocelso@gmail.com"
type input "dangiocelso@gmail.com"
click at [294, 511] on input "text" at bounding box center [380, 519] width 361 height 24
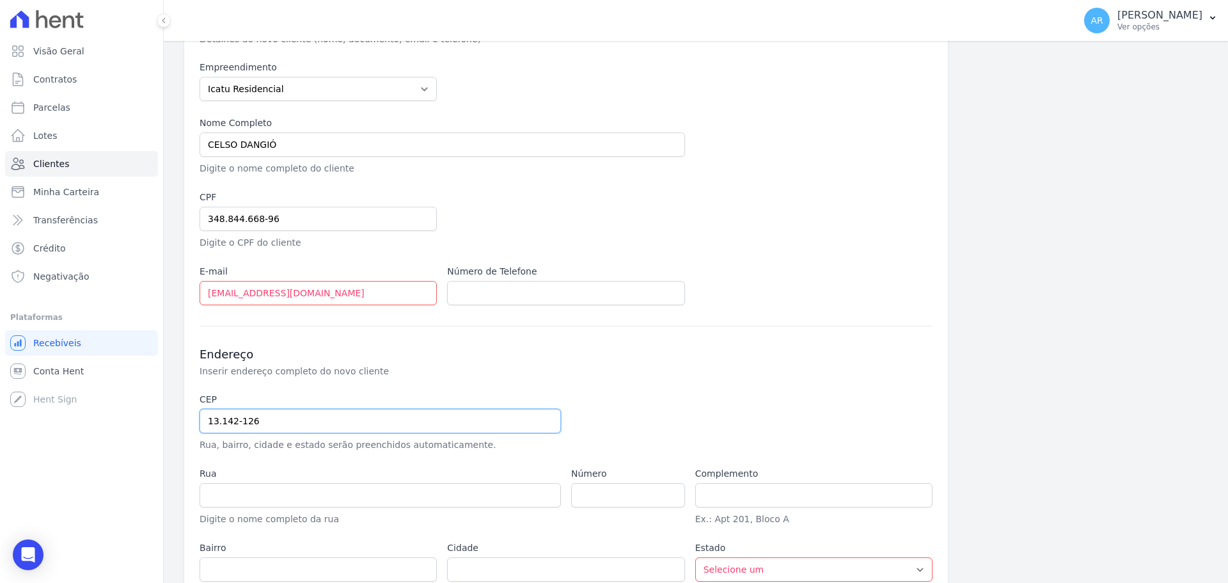
scroll to position [181, 0]
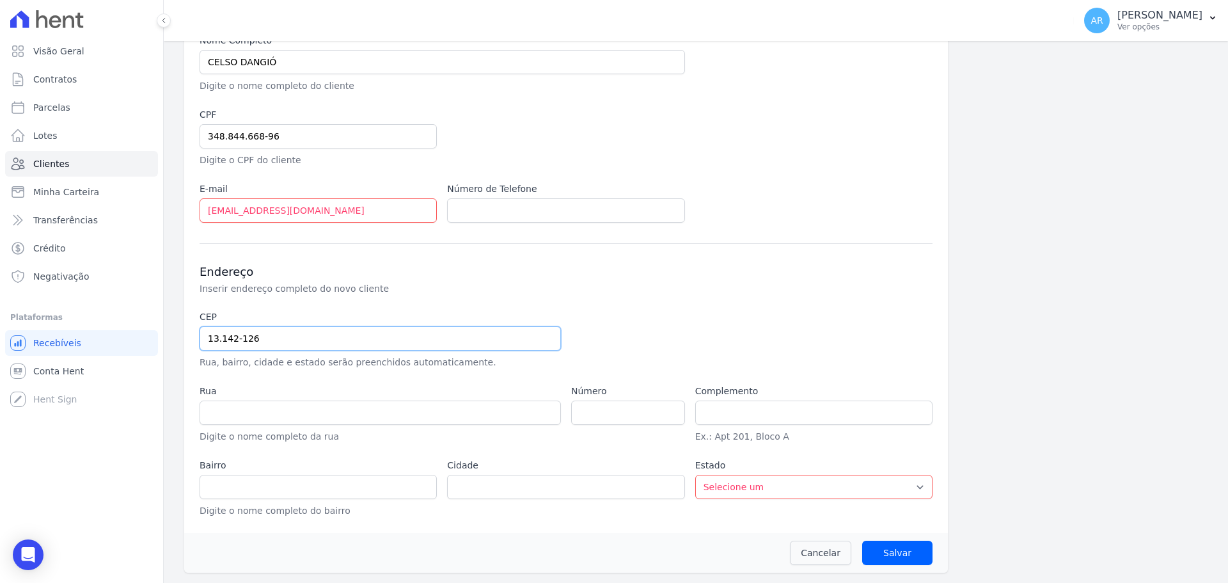
type input "13.142-126"
click at [604, 404] on input "number" at bounding box center [628, 412] width 114 height 24
type input "Rua Francisco Braz do Prado"
type input "Parque Bom Retiro"
type input "Paulínia"
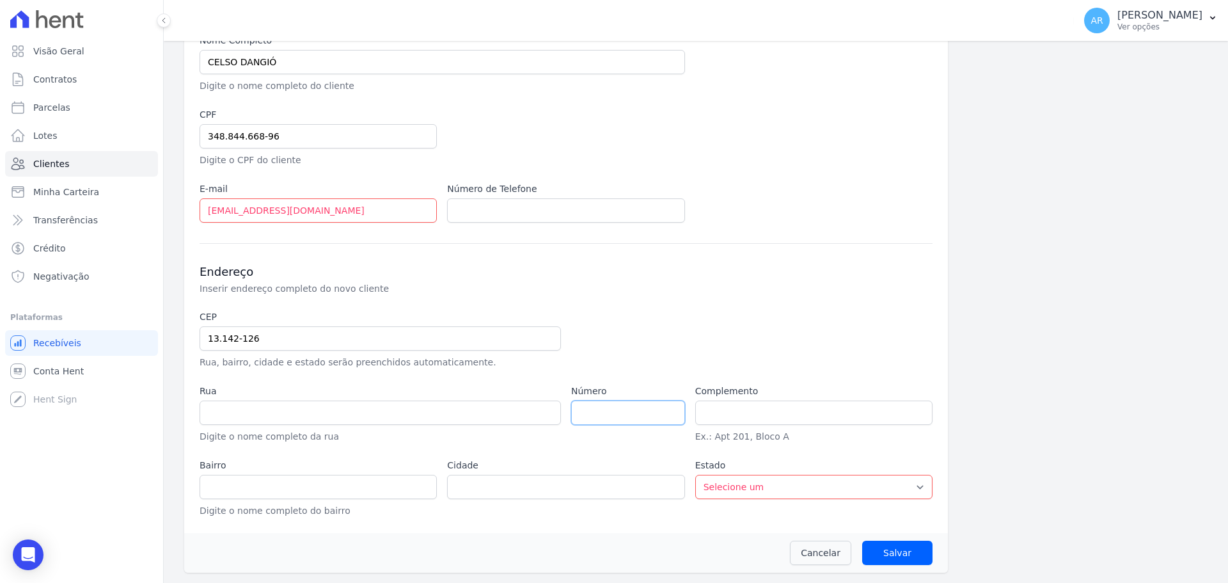
select select "SP"
click at [606, 409] on input "number" at bounding box center [628, 412] width 114 height 24
click at [618, 411] on input "number" at bounding box center [628, 412] width 114 height 24
type input "1090"
click at [906, 541] on input "Salvar" at bounding box center [897, 552] width 70 height 24
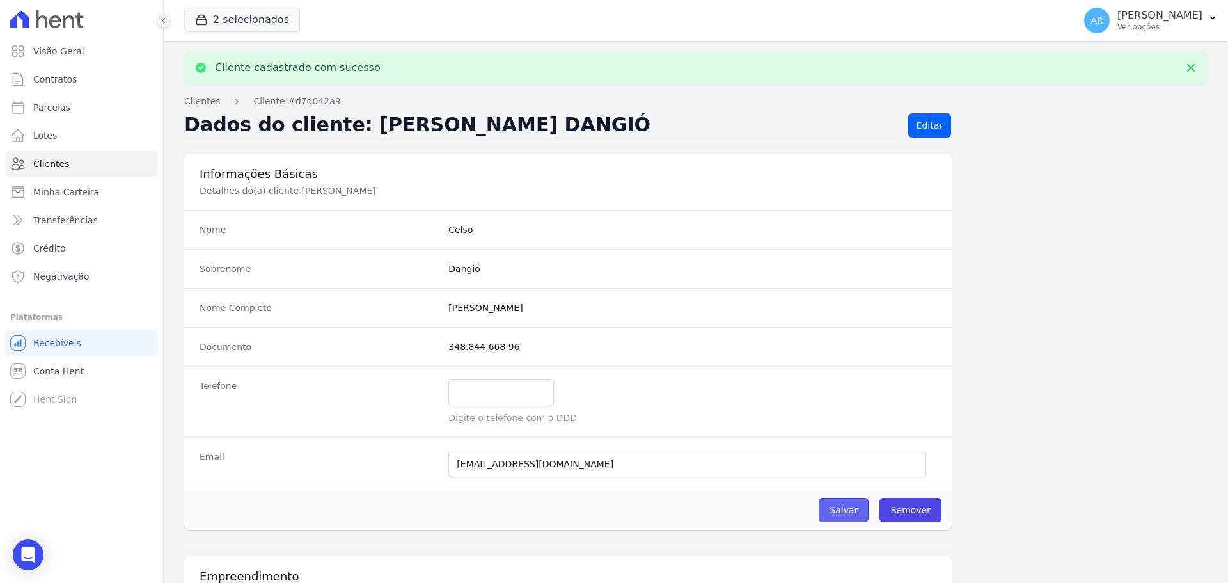
click at [847, 504] on input "Salvar" at bounding box center [844, 510] width 50 height 24
click at [844, 522] on div "Salvar Remover" at bounding box center [567, 510] width 767 height 40
click at [845, 507] on input "Salvar" at bounding box center [844, 510] width 50 height 24
click at [194, 102] on link "Clientes" at bounding box center [202, 101] width 36 height 13
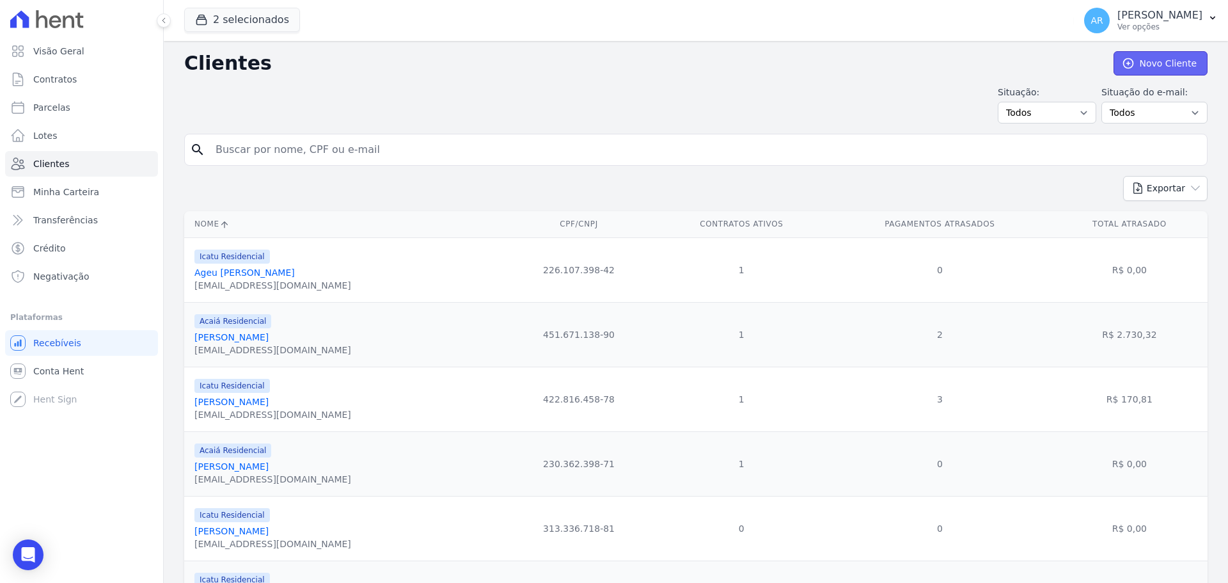
click at [1142, 67] on link "Novo Cliente" at bounding box center [1160, 63] width 94 height 24
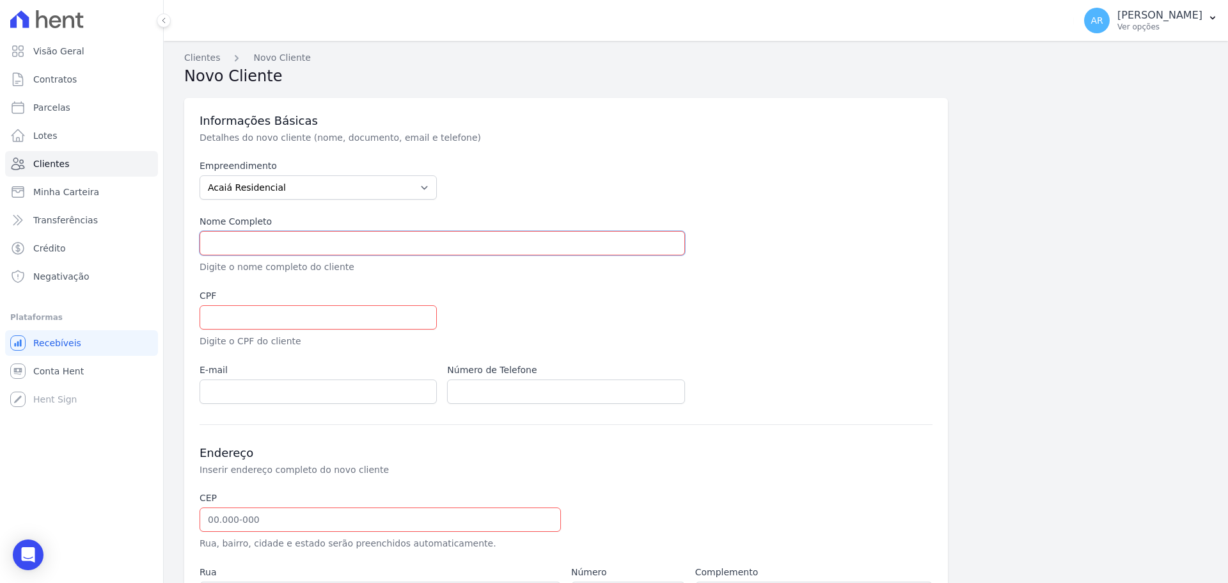
click at [262, 235] on input "text" at bounding box center [442, 243] width 485 height 24
click at [258, 194] on select "Acaiá Residencial Icatu Residencial" at bounding box center [318, 187] width 237 height 24
select select "8ec0072b-84f6-4b0b-83f7-c4a4d9c8ff07"
click at [200, 175] on select "Acaiá Residencial Icatu Residencial" at bounding box center [318, 187] width 237 height 24
click at [260, 241] on input "text" at bounding box center [442, 243] width 485 height 24
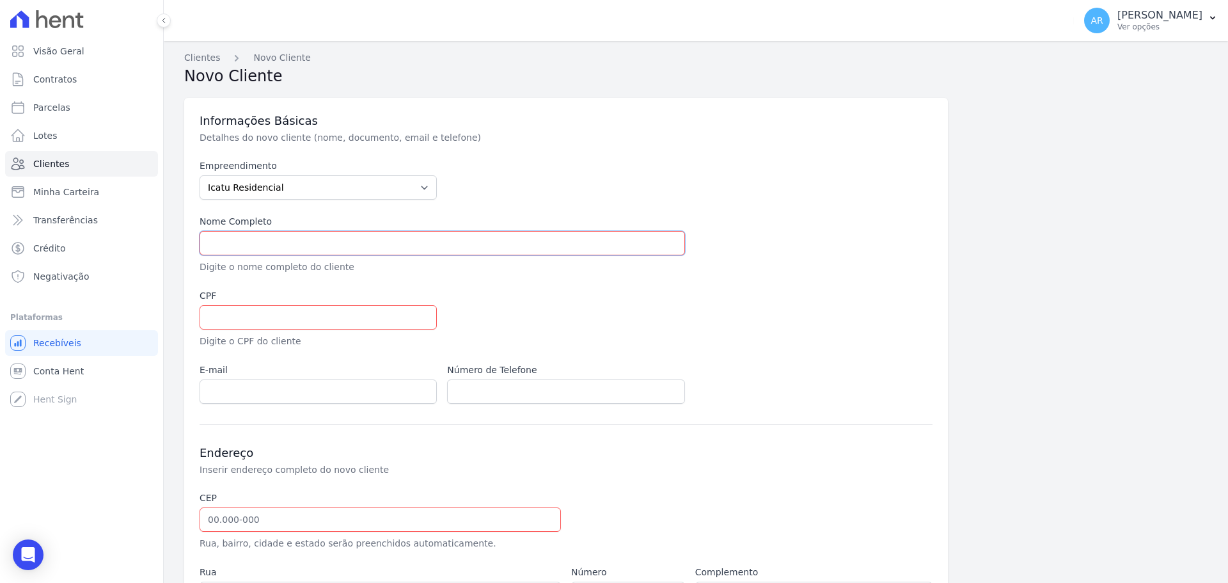
paste input "JOÃO ALEXANDRE MARQUES BARBOSA"
type input "JOÃO ALEXANDRE MARQUES BARBOSA"
click at [229, 332] on div "CPF Digite o CPF do cliente" at bounding box center [318, 318] width 237 height 59
click at [231, 318] on input "text" at bounding box center [318, 317] width 237 height 24
paste input "182.139.838-66"
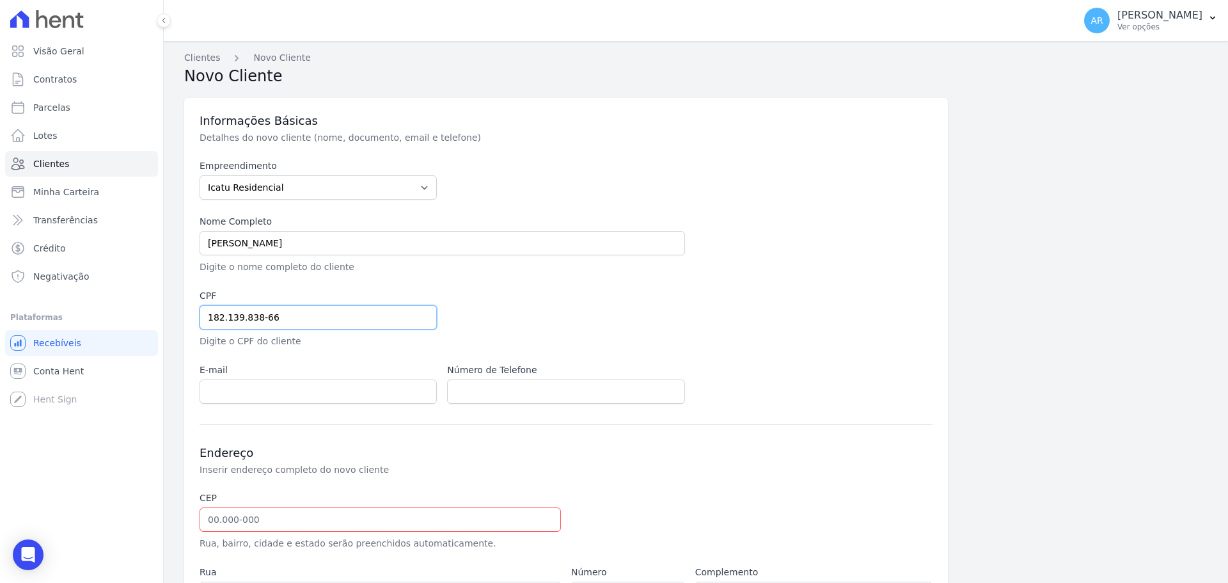
type input "182.139.838-66"
click at [241, 391] on input "email" at bounding box center [318, 391] width 237 height 24
paste input "jlexmarques@gmail.com"
type input "jlexmarques@gmail.com"
click at [304, 505] on div "CEP Rua, bairro, cidade e estado serão preenchidos automaticamente." at bounding box center [380, 520] width 361 height 59
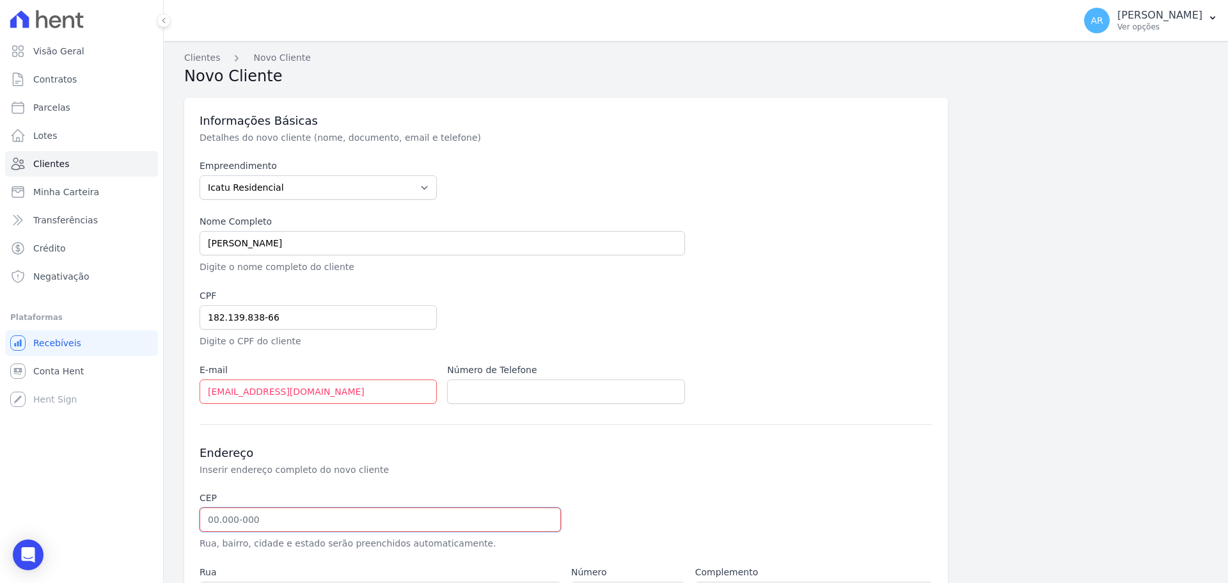
click at [301, 510] on input "text" at bounding box center [380, 519] width 361 height 24
paste input "13.181-610"
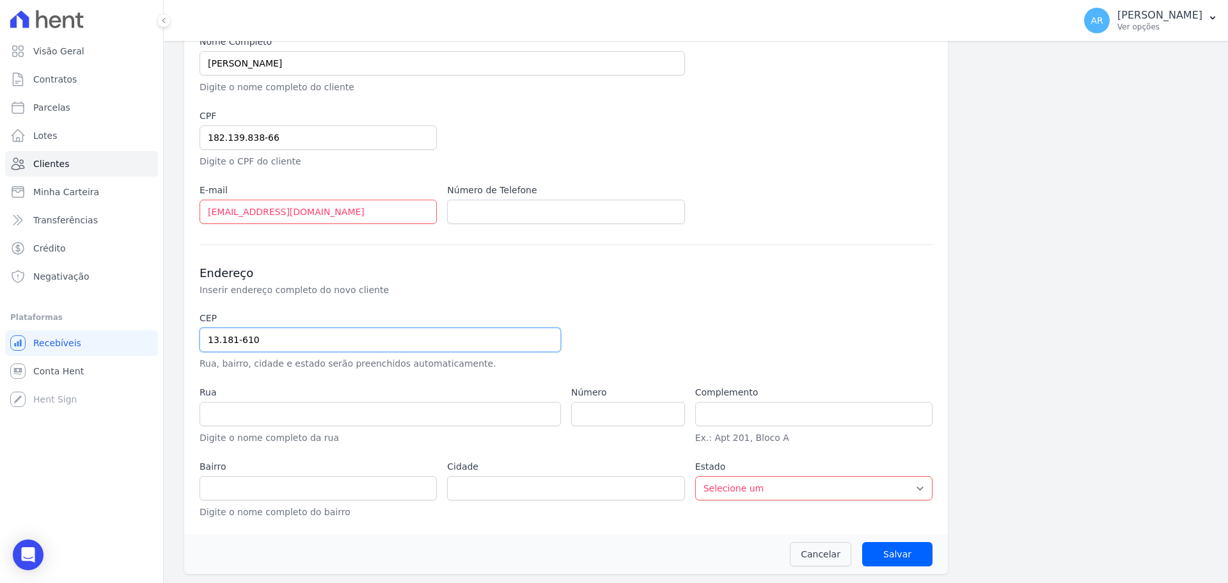
scroll to position [181, 0]
type input "13.181-610"
click at [685, 323] on div at bounding box center [689, 339] width 237 height 59
type input "Avenida Augusta Diogo Ayala"
type input "Jardim Bom Retiro (Nova Veneza)"
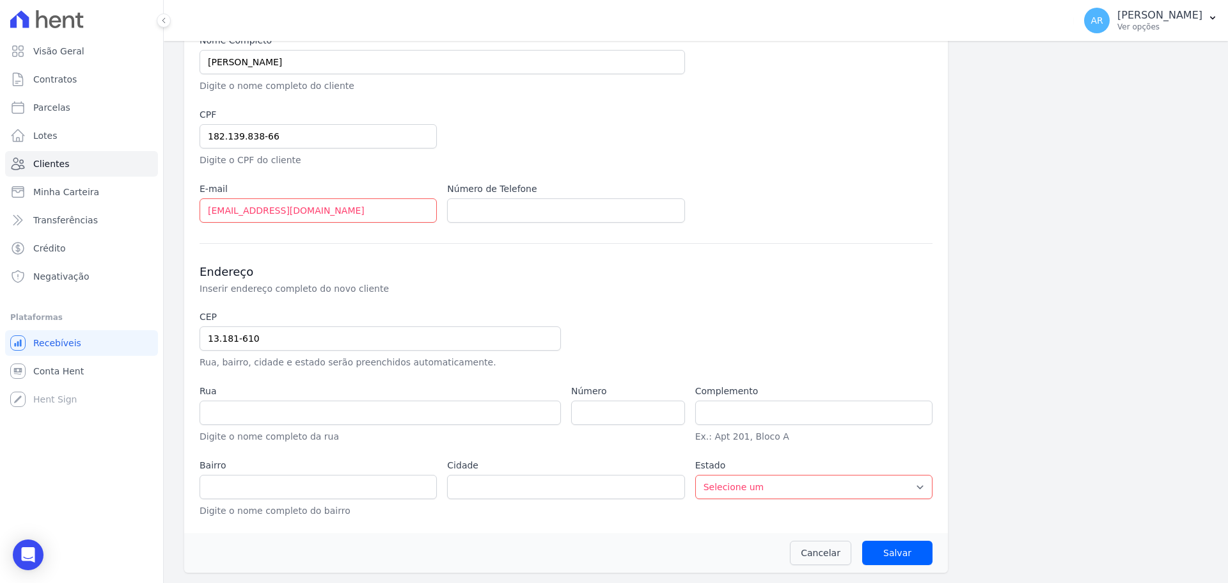
type input "Sumaré"
select select "SP"
click at [620, 401] on input "number" at bounding box center [628, 412] width 114 height 24
type input "21"
click at [881, 547] on input "Salvar" at bounding box center [897, 552] width 70 height 24
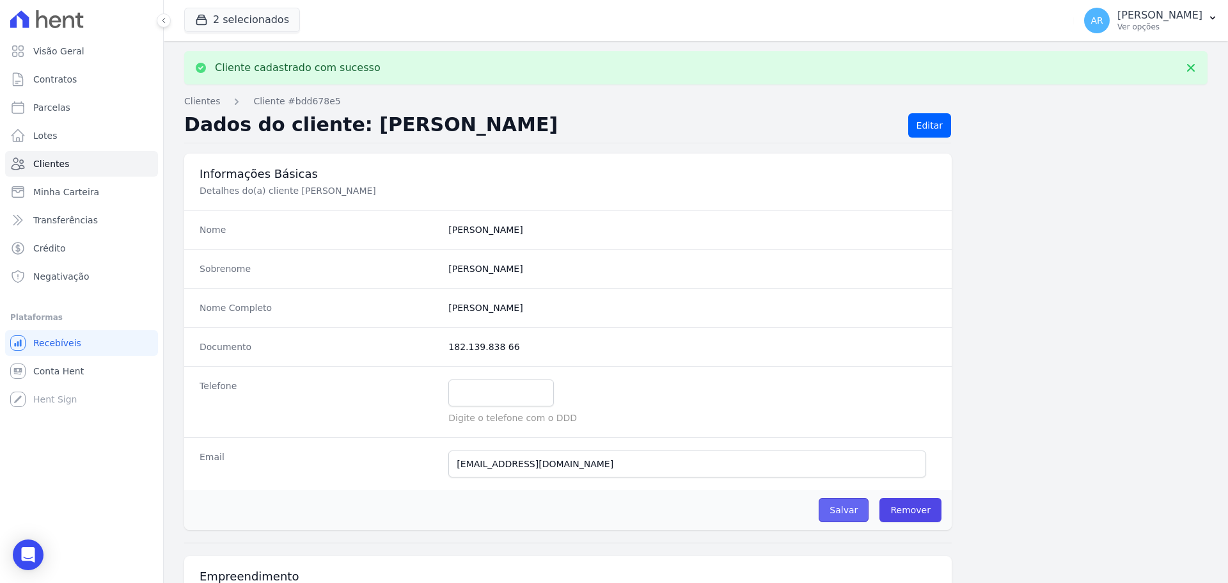
click at [824, 504] on input "Salvar" at bounding box center [844, 510] width 50 height 24
click at [206, 98] on link "Clientes" at bounding box center [202, 101] width 36 height 13
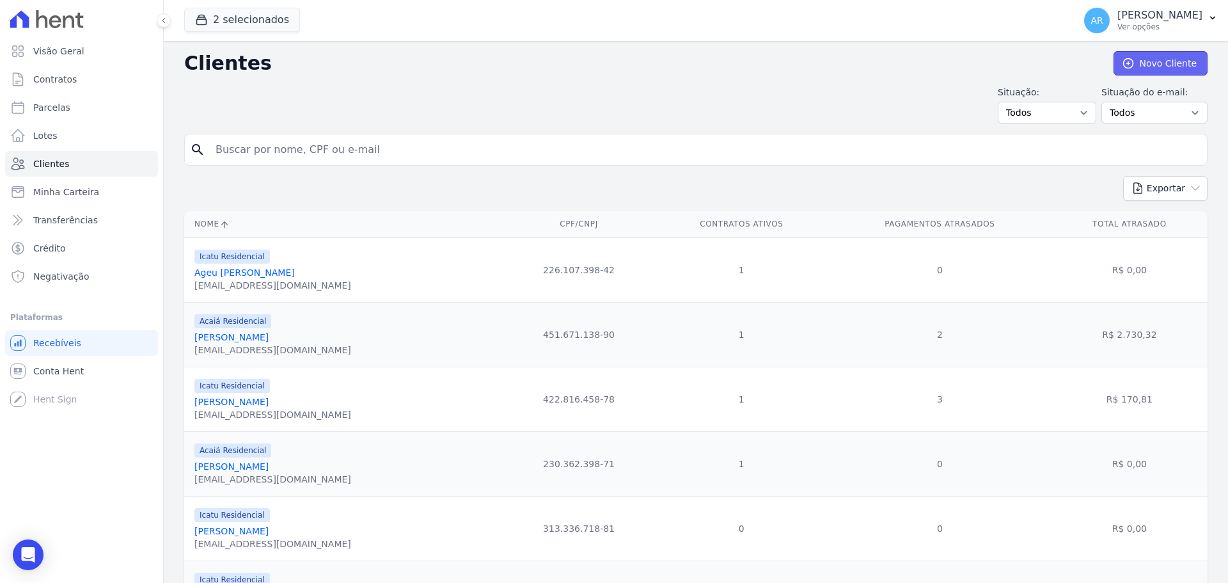
click at [1141, 68] on link "Novo Cliente" at bounding box center [1160, 63] width 94 height 24
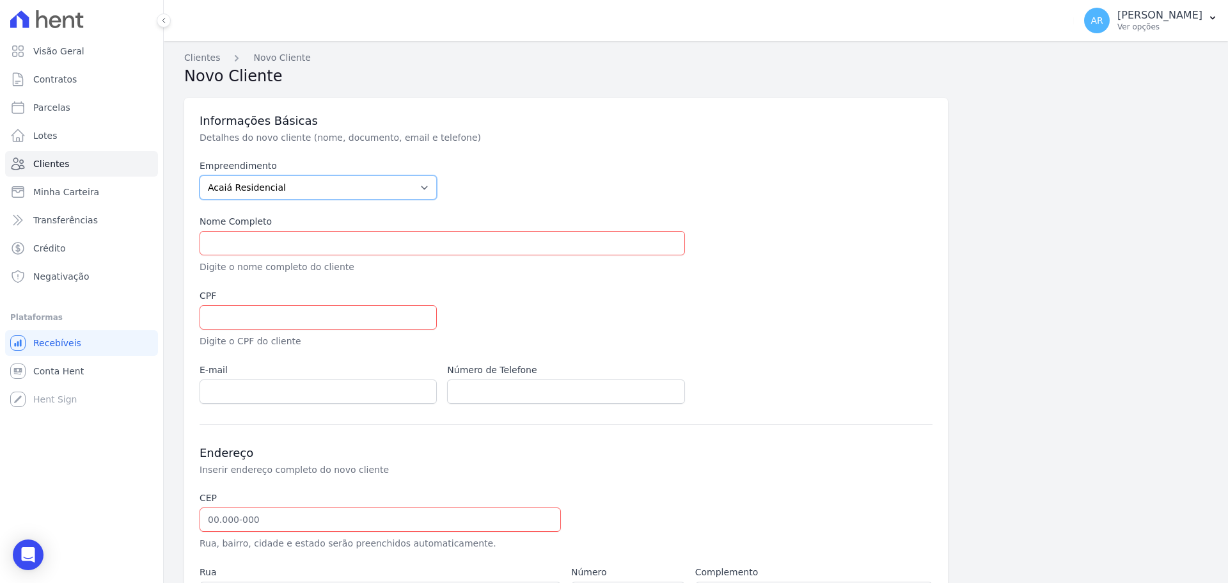
click at [258, 187] on select "Acaiá Residencial Icatu Residencial" at bounding box center [318, 187] width 237 height 24
select select "8ec0072b-84f6-4b0b-83f7-c4a4d9c8ff07"
click at [200, 175] on select "Acaiá Residencial Icatu Residencial" at bounding box center [318, 187] width 237 height 24
click at [234, 230] on div "Nome Completo Digite o nome completo do cliente" at bounding box center [442, 244] width 485 height 59
click at [230, 240] on input "text" at bounding box center [442, 243] width 485 height 24
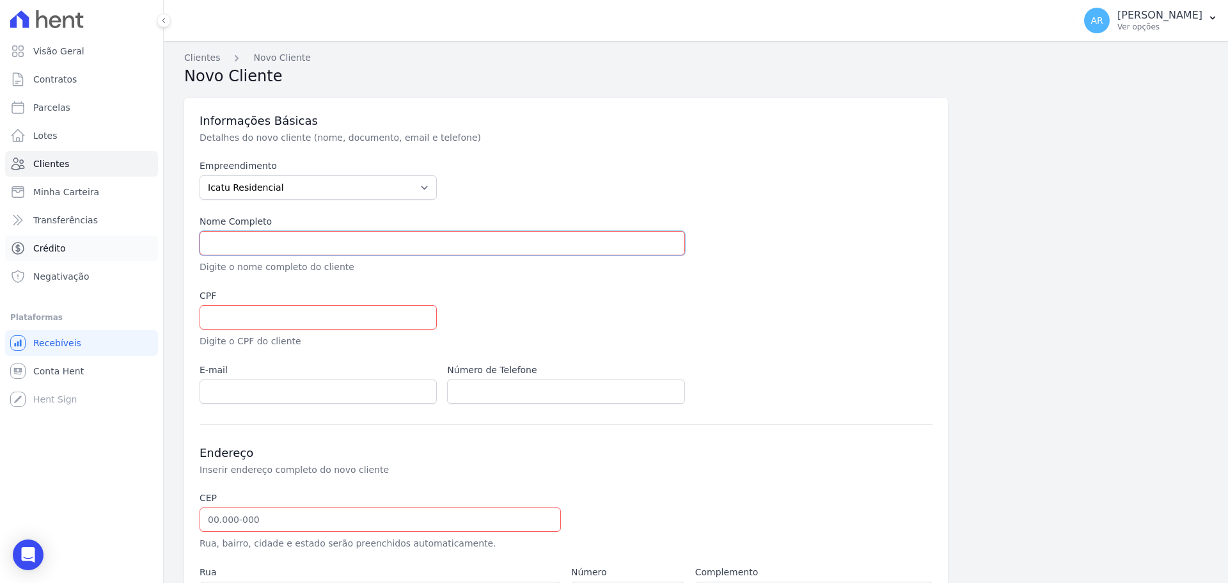
paste input "DORINALDO GOMES OLIVEIRA"
type input "DORINALDO GOMES OLIVEIRA"
click at [216, 322] on input "text" at bounding box center [318, 317] width 237 height 24
paste input "343.699.988-16"
type input "343.699.988-16"
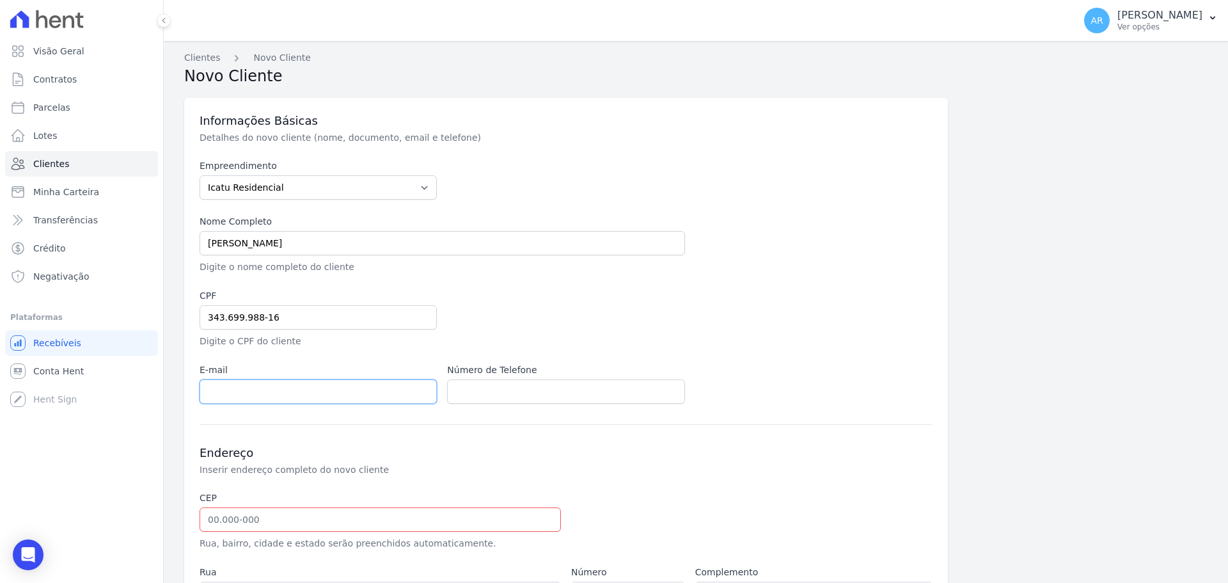
click at [217, 394] on input "email" at bounding box center [318, 391] width 237 height 24
click at [273, 391] on input "email" at bounding box center [318, 391] width 237 height 24
paste input "dorinaldo.oliveira@yahoo.com.br"
type input "dorinaldo.oliveira@yahoo.com.br"
click at [283, 523] on input "text" at bounding box center [380, 519] width 361 height 24
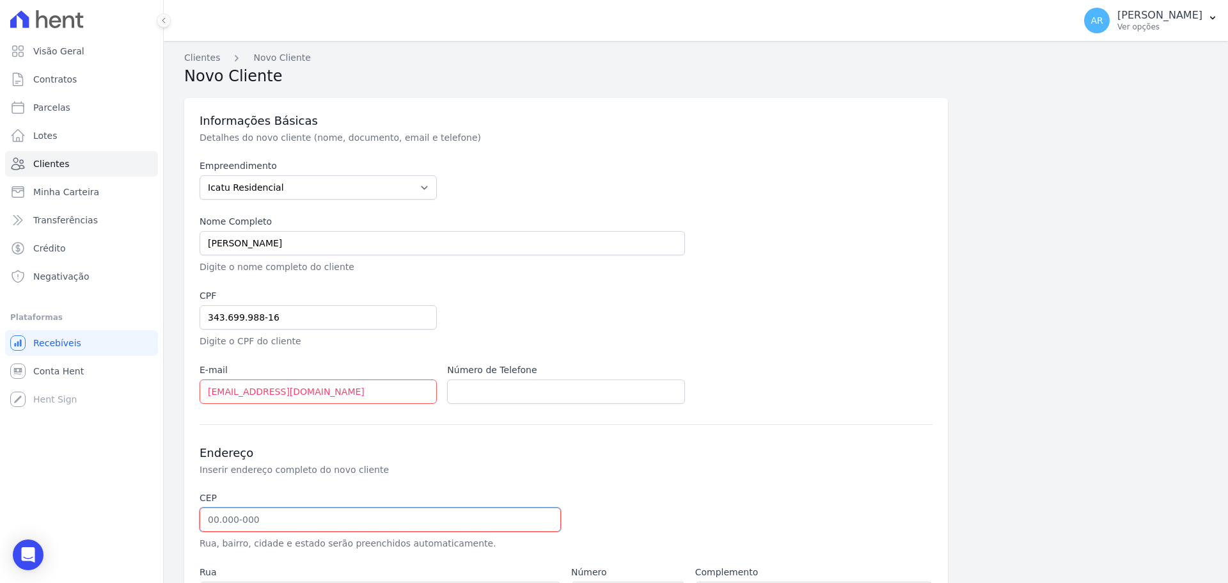
paste input "13.053-196"
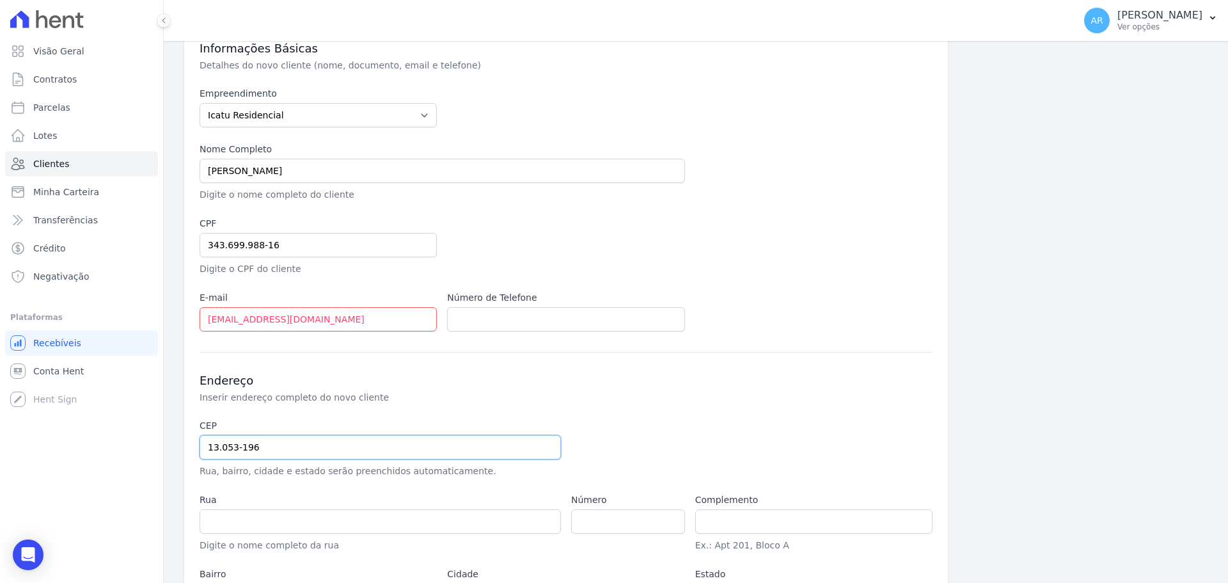
scroll to position [181, 0]
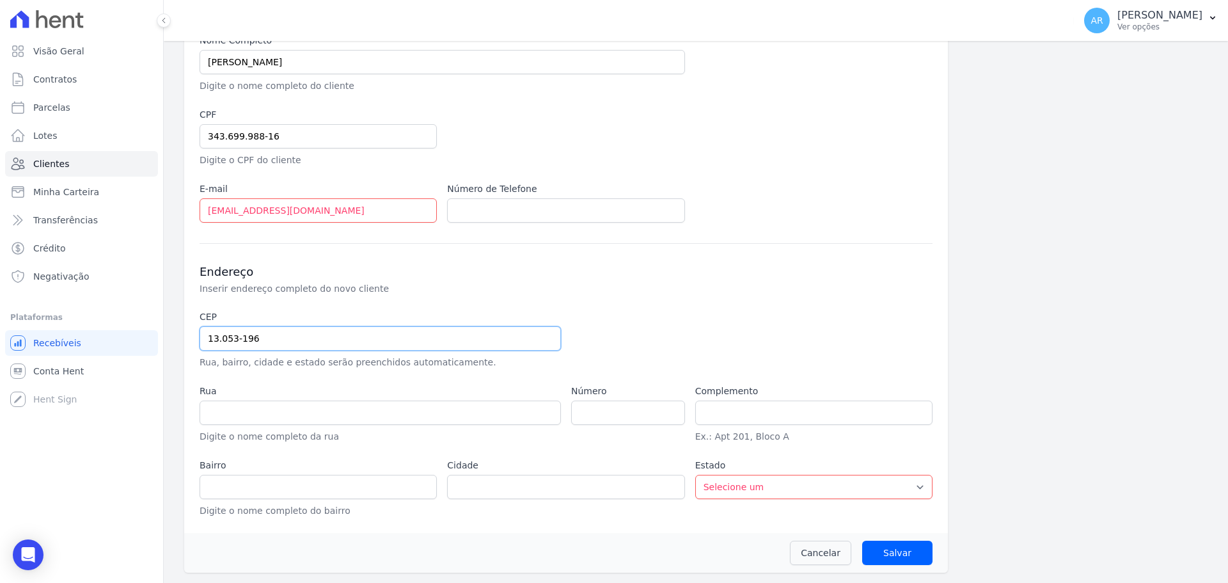
type input "13.053-196"
type input "Rua Joel Martins dos Santos"
type input "Jardim Itaguaçu II"
type input "Campinas"
select select "SP"
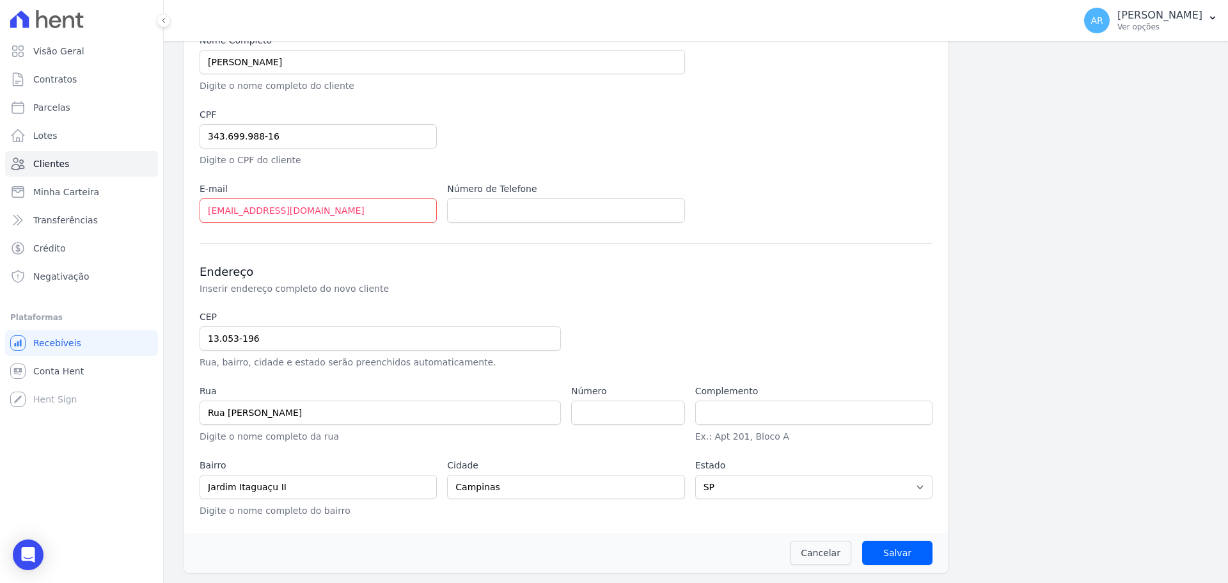
click at [640, 345] on div at bounding box center [689, 339] width 237 height 59
click at [592, 416] on input "number" at bounding box center [628, 412] width 114 height 24
type input "146"
click at [884, 556] on input "Salvar" at bounding box center [897, 552] width 70 height 24
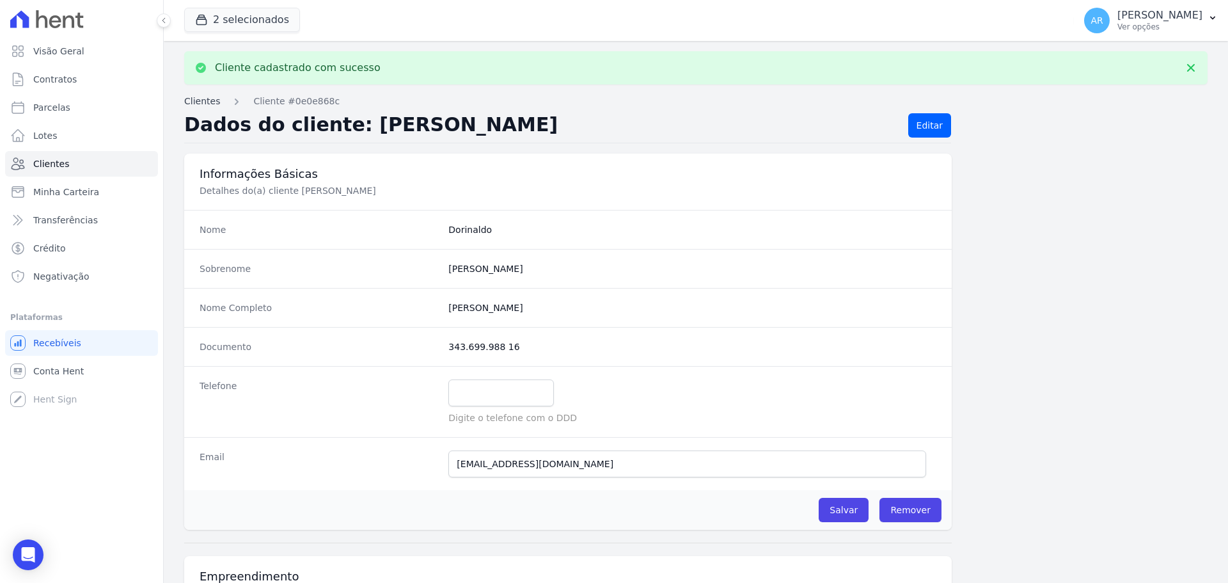
click at [203, 98] on link "Clientes" at bounding box center [202, 101] width 36 height 13
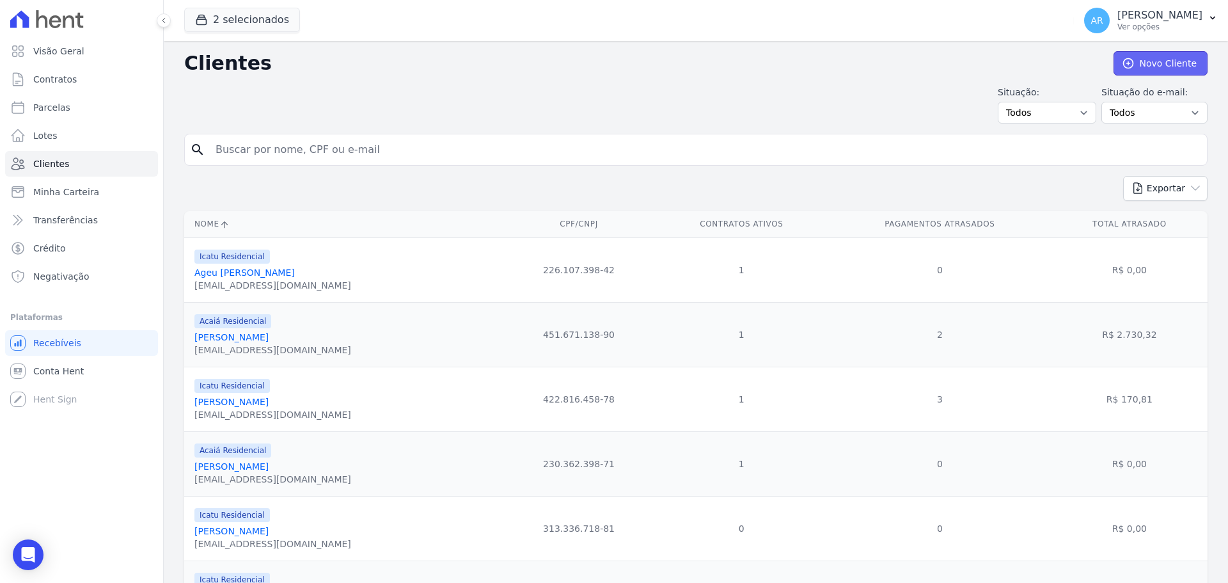
click at [1147, 60] on link "Novo Cliente" at bounding box center [1160, 63] width 94 height 24
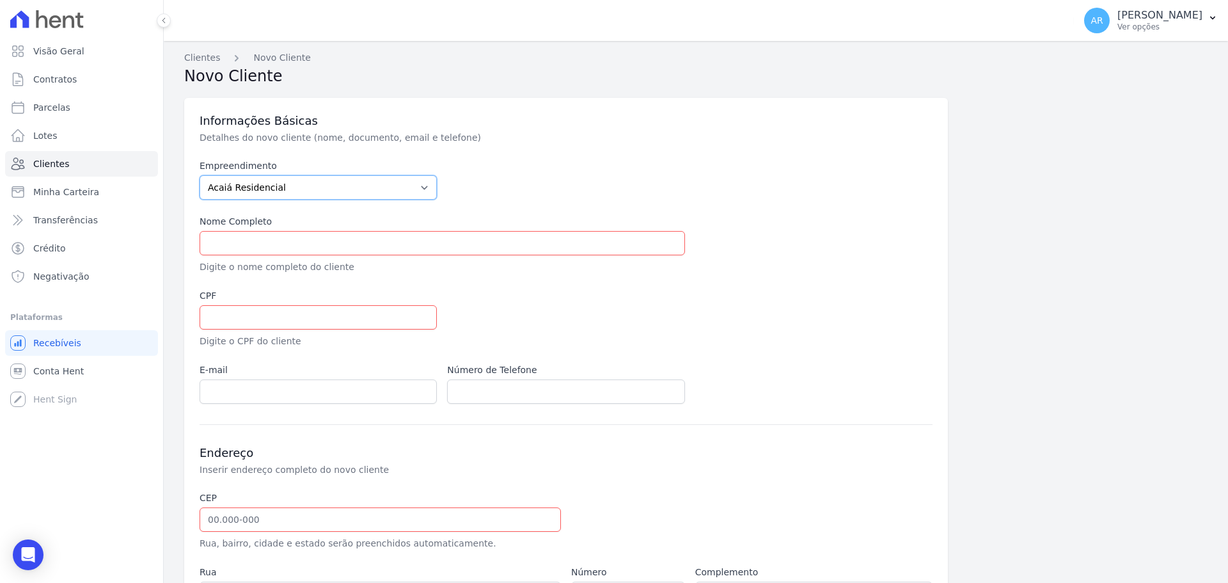
click at [226, 185] on select "Acaiá Residencial Icatu Residencial" at bounding box center [318, 187] width 237 height 24
select select "8ec0072b-84f6-4b0b-83f7-c4a4d9c8ff07"
click at [200, 175] on select "Acaiá Residencial Icatu Residencial" at bounding box center [318, 187] width 237 height 24
click at [223, 233] on input "text" at bounding box center [442, 243] width 485 height 24
paste input "ANDRE FERREIRA MARTINS"
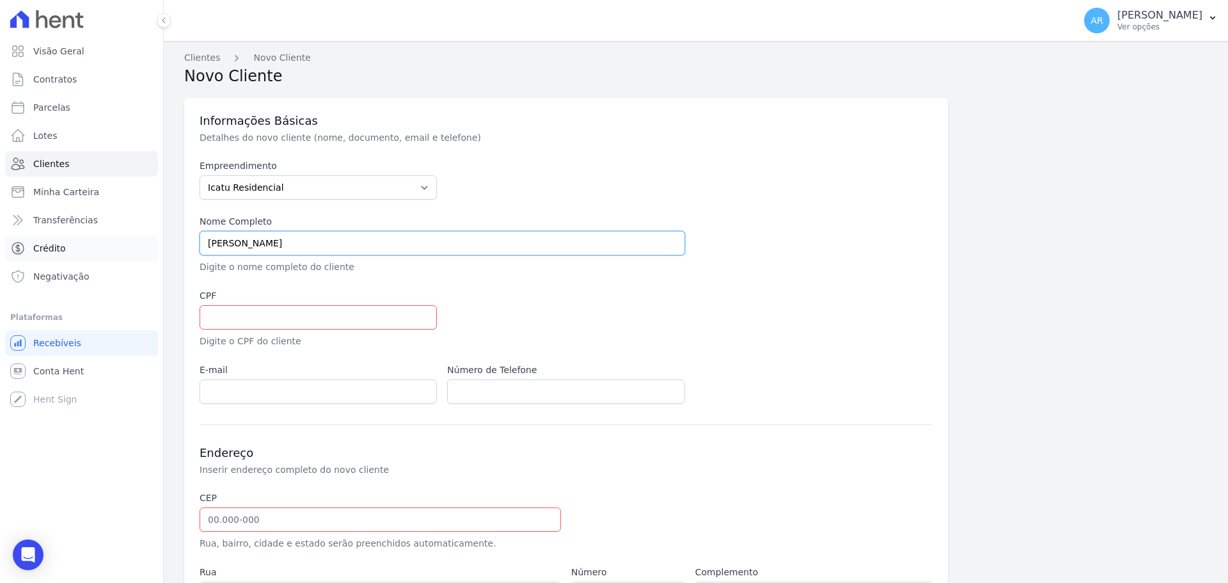
type input "ANDRE FERREIRA MARTINS"
click at [247, 321] on input "text" at bounding box center [318, 317] width 237 height 24
paste input "216.395.438-21"
type input "216.395.438-21"
click at [245, 374] on label "E-mail" at bounding box center [318, 369] width 237 height 13
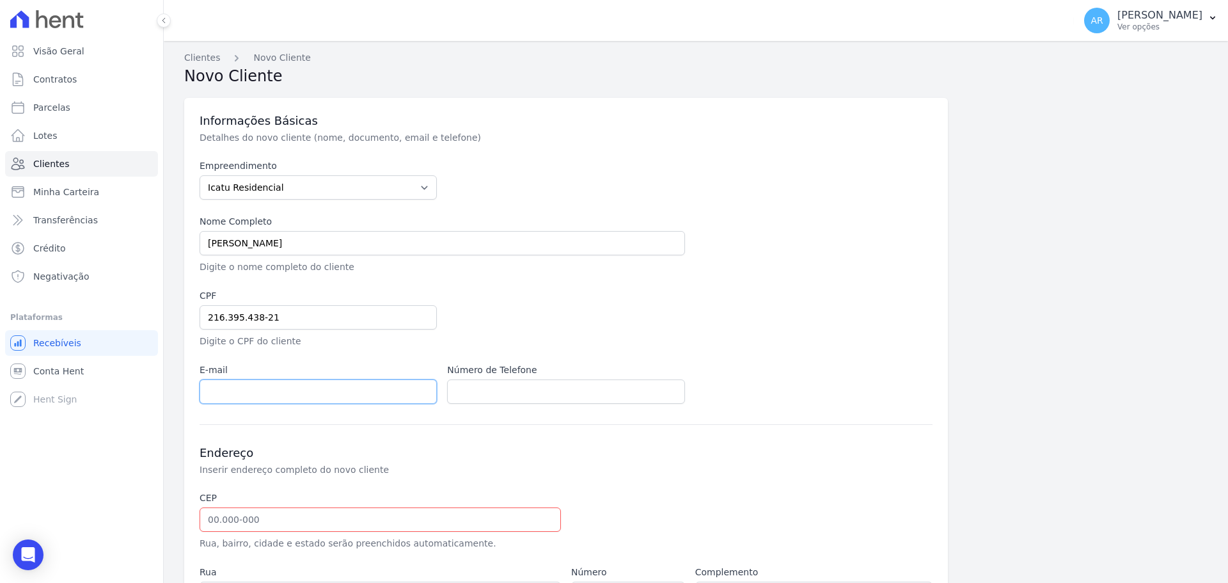
click at [237, 386] on input "email" at bounding box center [318, 391] width 237 height 24
paste input "andrefmartins2015@gmail.com"
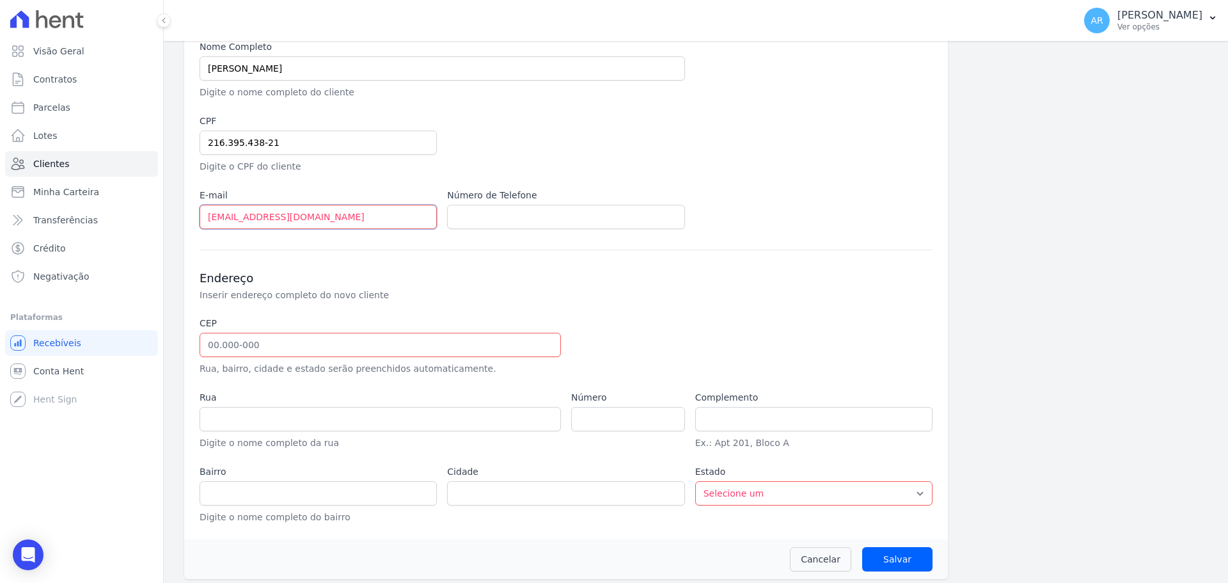
scroll to position [181, 0]
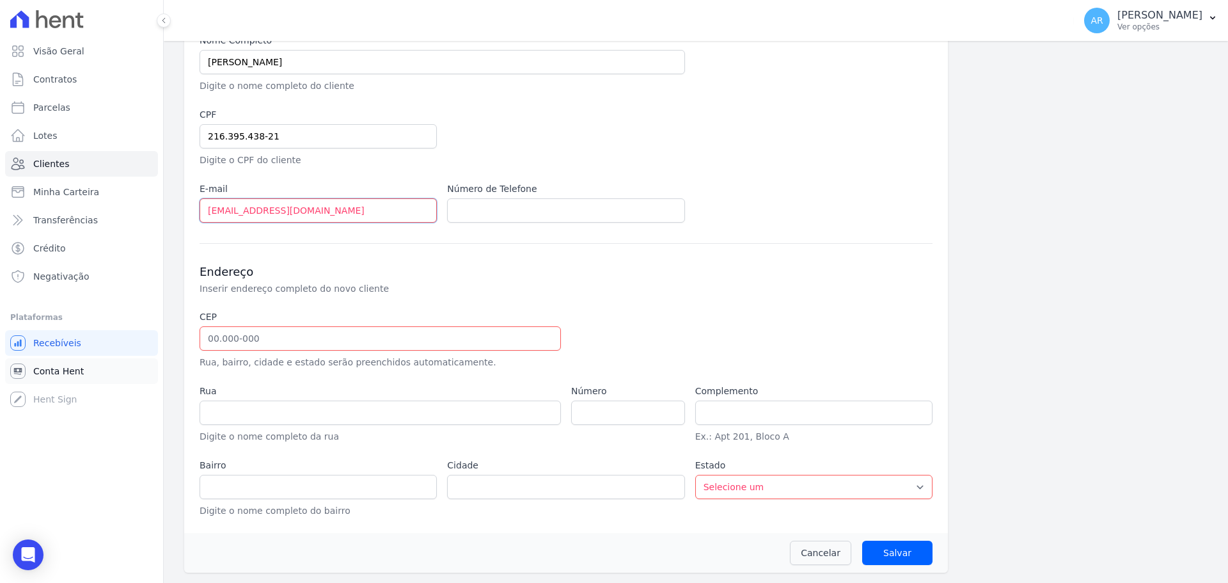
type input "andrefmartins2015@gmail.com"
click at [278, 352] on div "CEP Rua, bairro, cidade e estado serão preenchidos automaticamente." at bounding box center [380, 339] width 361 height 59
click at [278, 338] on input "text" at bounding box center [380, 338] width 361 height 24
paste input "13.054-113"
type input "13.054-113"
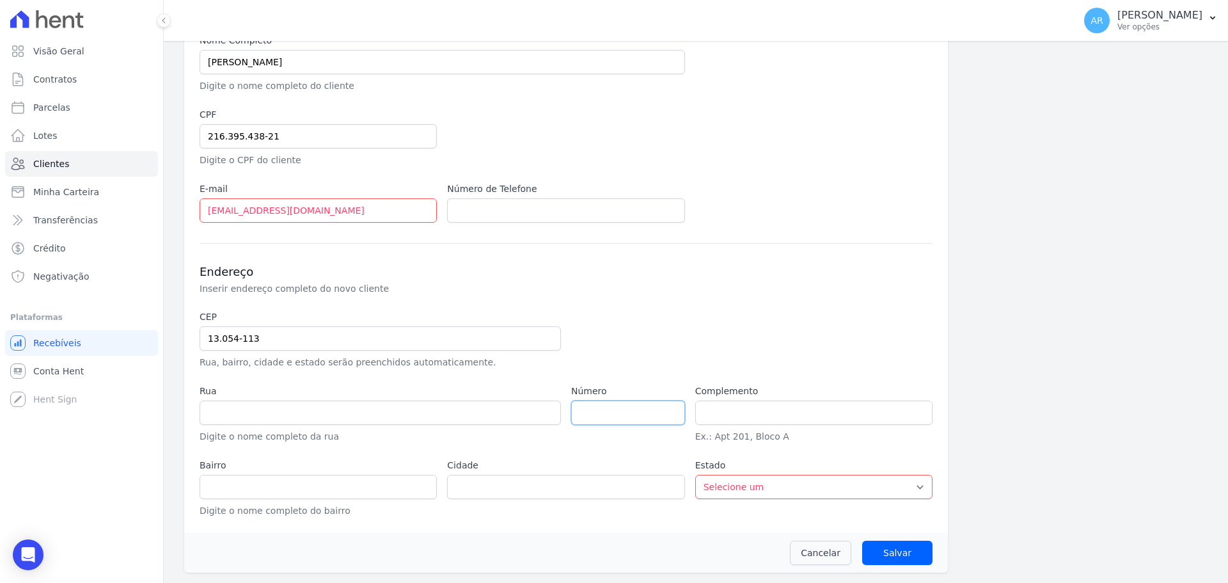
type input "Rua Cairi"
type input "Vila Aeroporto"
type input "Campinas"
select select "SP"
click at [599, 402] on input "number" at bounding box center [628, 412] width 114 height 24
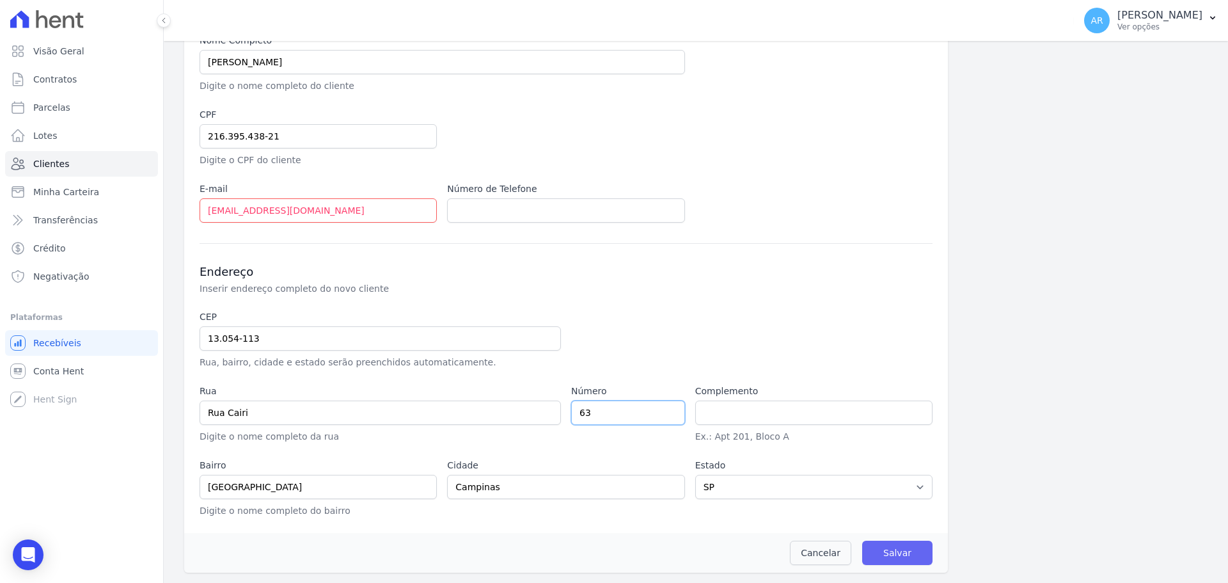
type input "63"
click at [902, 557] on input "Salvar" at bounding box center [897, 552] width 70 height 24
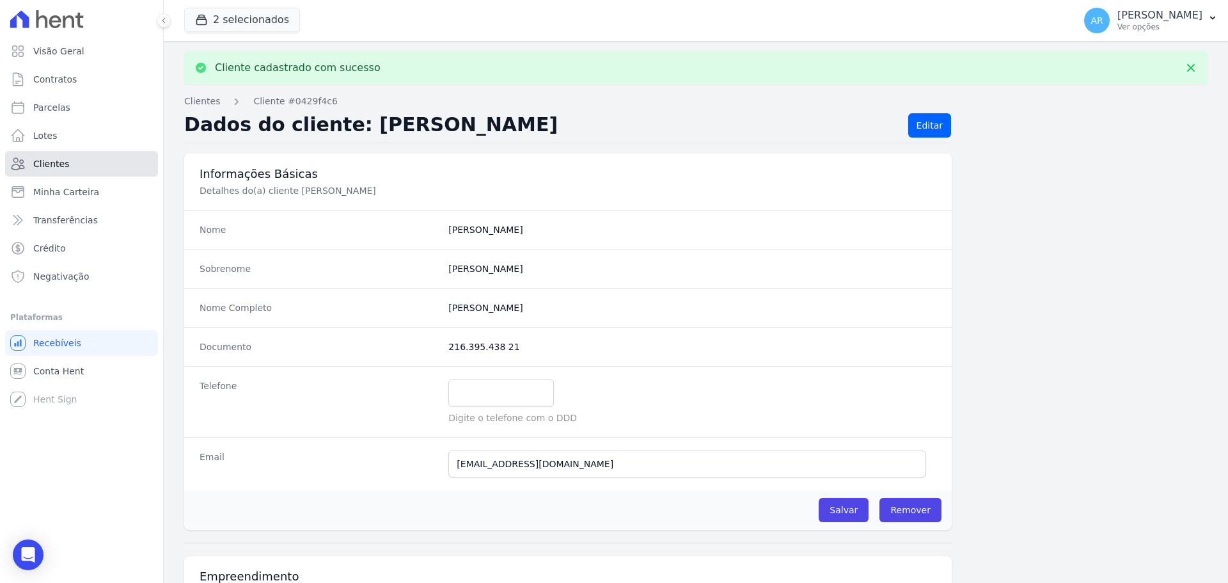
click at [41, 161] on span "Clientes" at bounding box center [51, 163] width 36 height 13
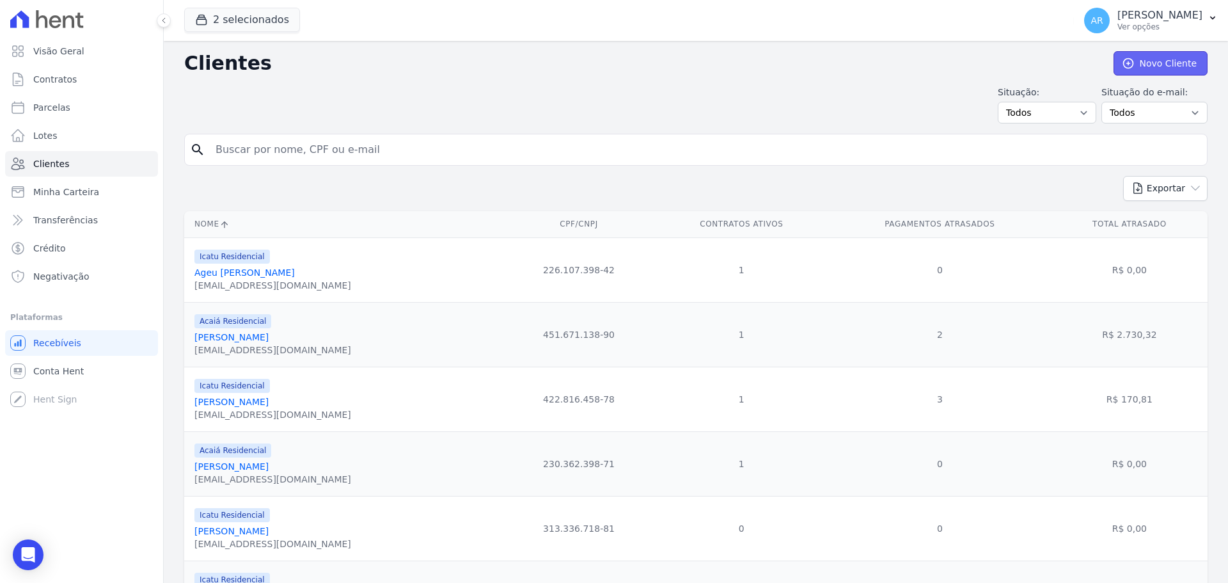
click at [1187, 67] on link "Novo Cliente" at bounding box center [1160, 63] width 94 height 24
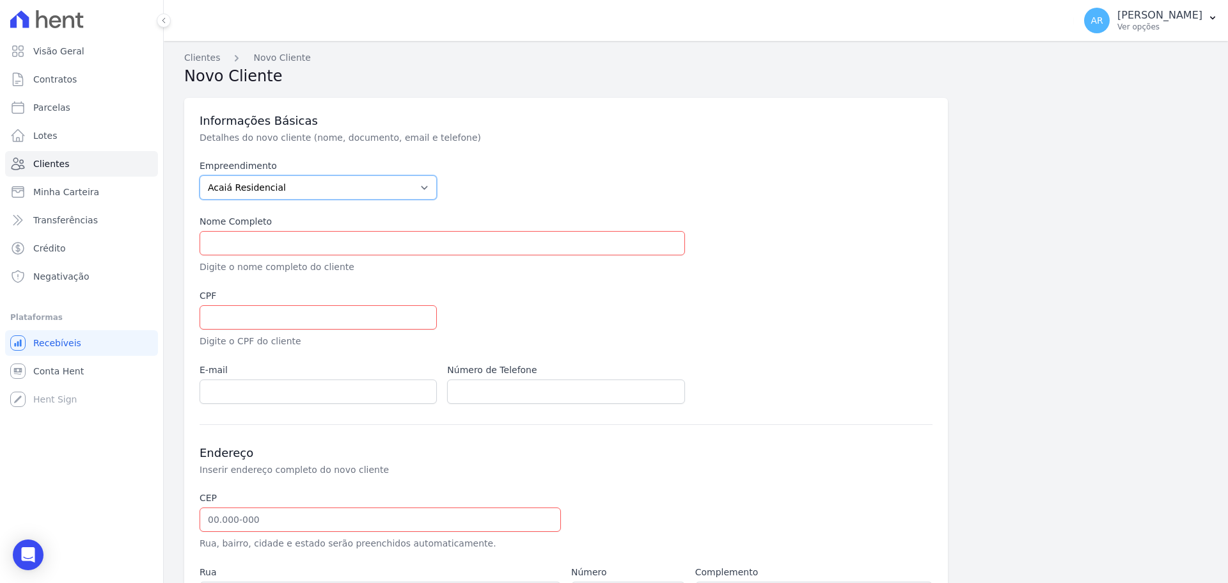
drag, startPoint x: 248, startPoint y: 185, endPoint x: 244, endPoint y: 196, distance: 10.9
click at [248, 185] on select "Acaiá Residencial Icatu Residencial" at bounding box center [318, 187] width 237 height 24
select select "8ec0072b-84f6-4b0b-83f7-c4a4d9c8ff07"
click at [200, 175] on select "Acaiá Residencial Icatu Residencial" at bounding box center [318, 187] width 237 height 24
click at [229, 233] on input "text" at bounding box center [442, 243] width 485 height 24
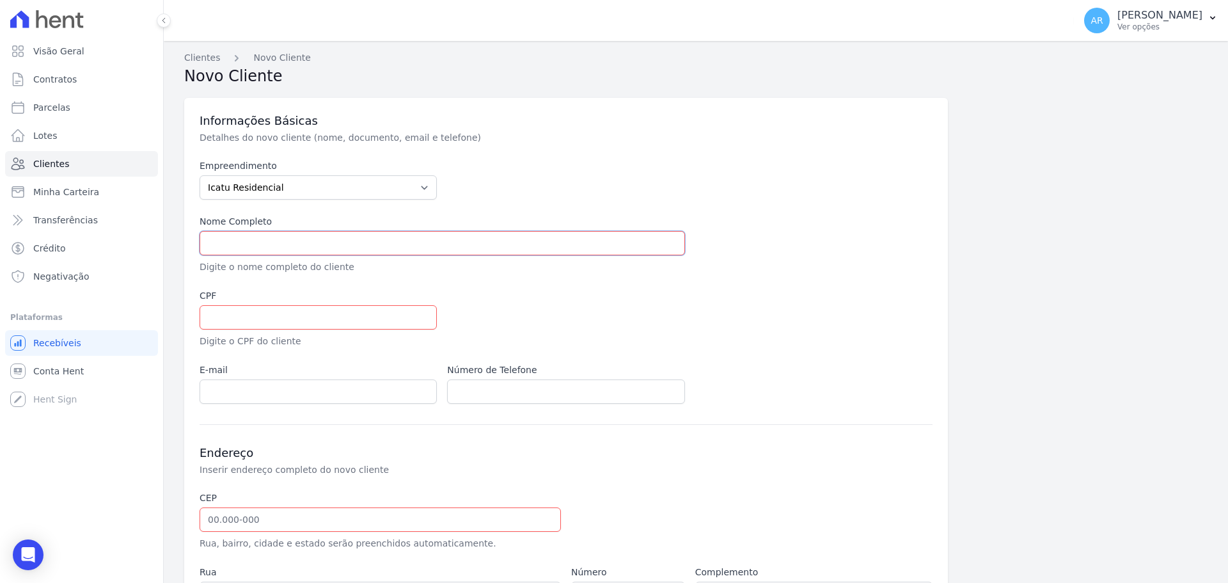
paste input "BRUNA DA LUZ SANTOS"
type input "BRUNA DA LUZ SANTOS"
click at [240, 324] on input "text" at bounding box center [318, 317] width 237 height 24
paste input "372.972.078-3"
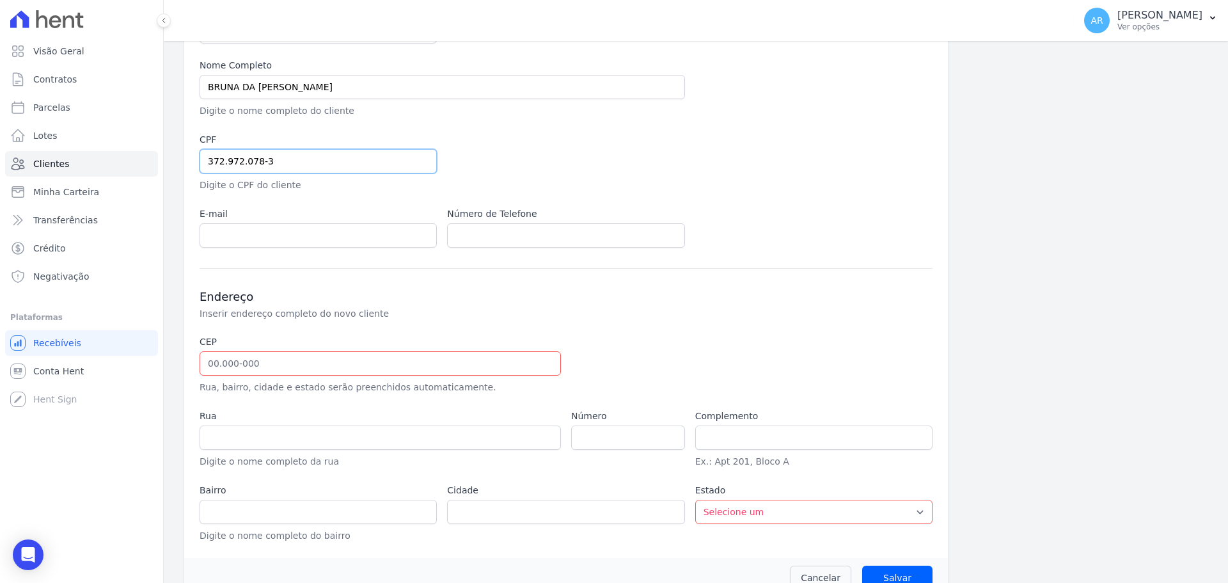
scroll to position [181, 0]
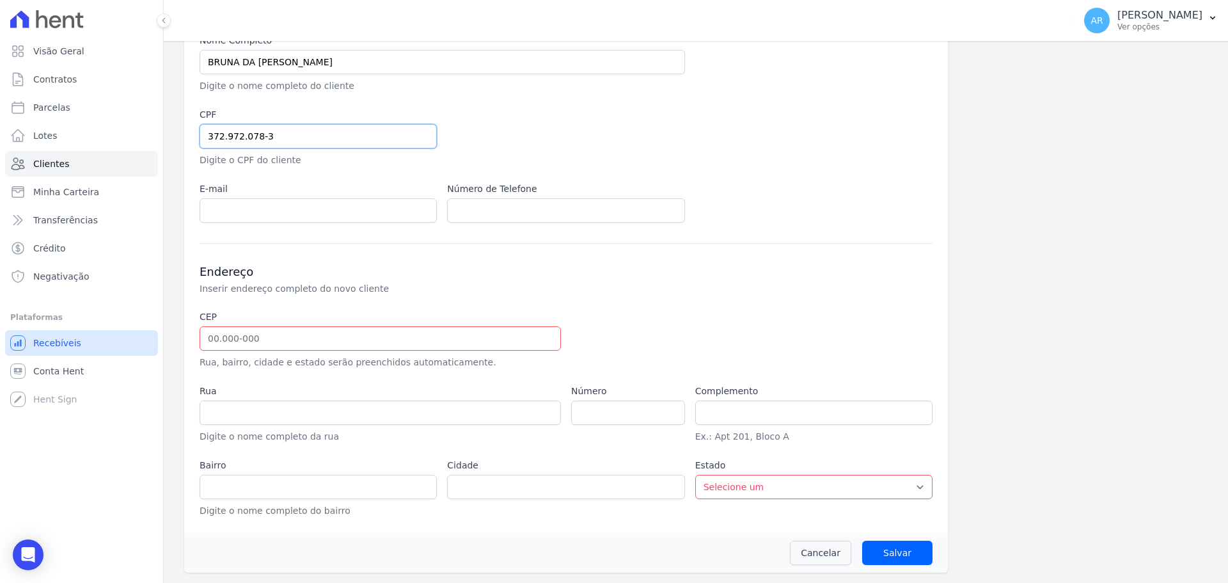
type input "372.972.078-3"
click at [252, 334] on input "text" at bounding box center [380, 338] width 361 height 24
paste input "13.058-017"
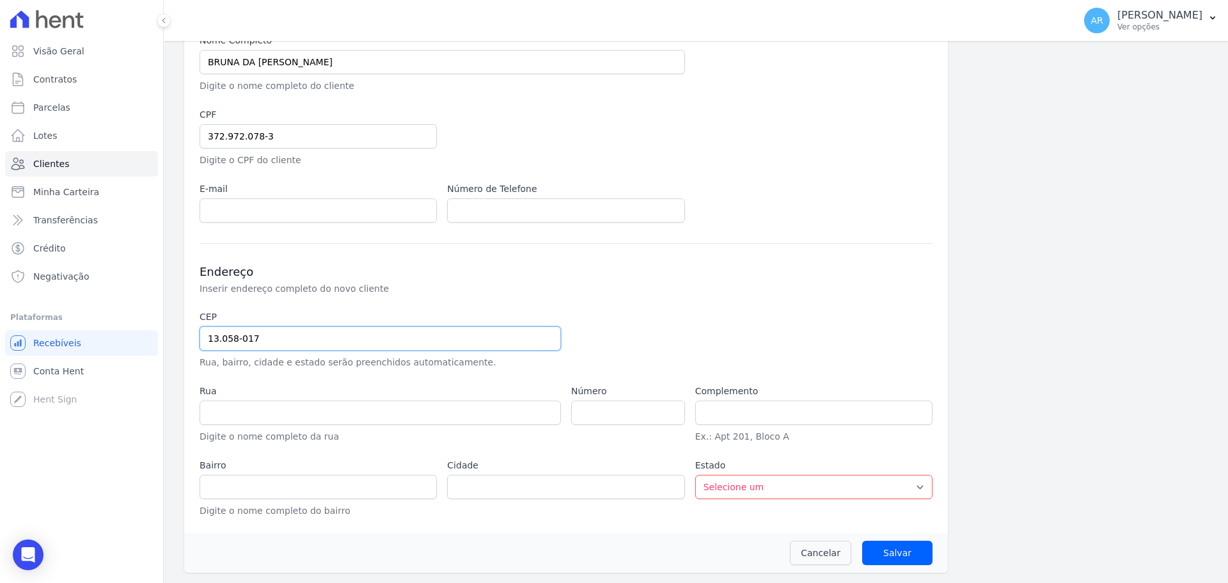
type input "13.058-017"
type input "Rua Henrique Pereira Neto"
type input "Conjunto Habitacional Parque Itajaí"
type input "Campinas"
select select "SP"
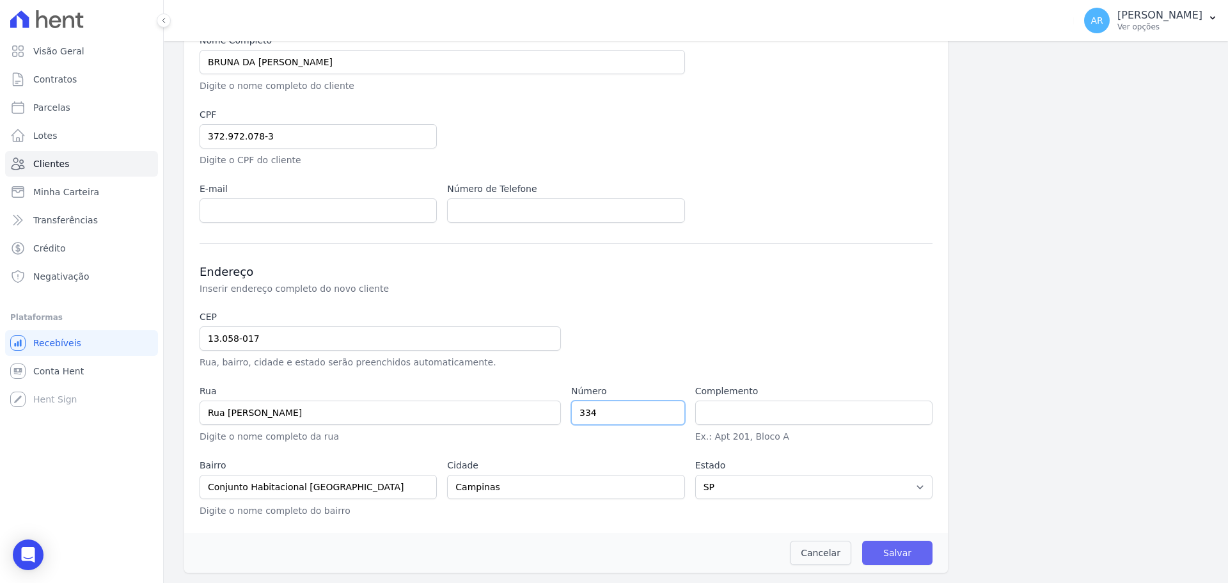
type input "334"
click at [909, 556] on input "Salvar" at bounding box center [897, 552] width 70 height 24
click at [890, 557] on input "Salvar" at bounding box center [897, 552] width 70 height 24
click at [884, 540] on div "Cancelar Salvar" at bounding box center [566, 553] width 764 height 40
click at [887, 553] on input "Salvar" at bounding box center [897, 552] width 70 height 24
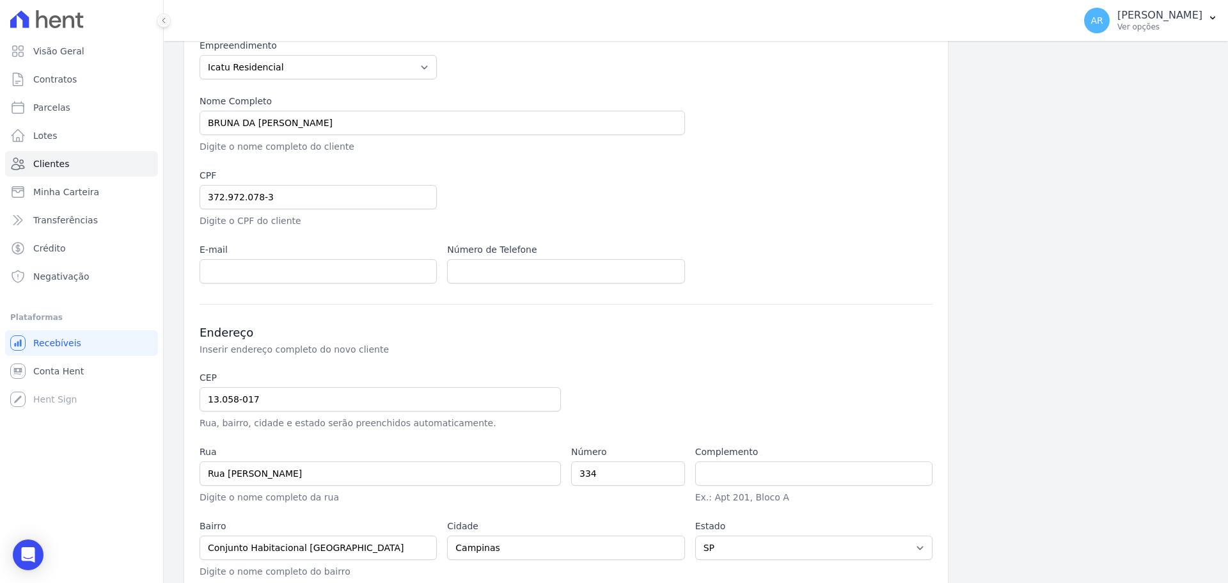
scroll to position [0, 0]
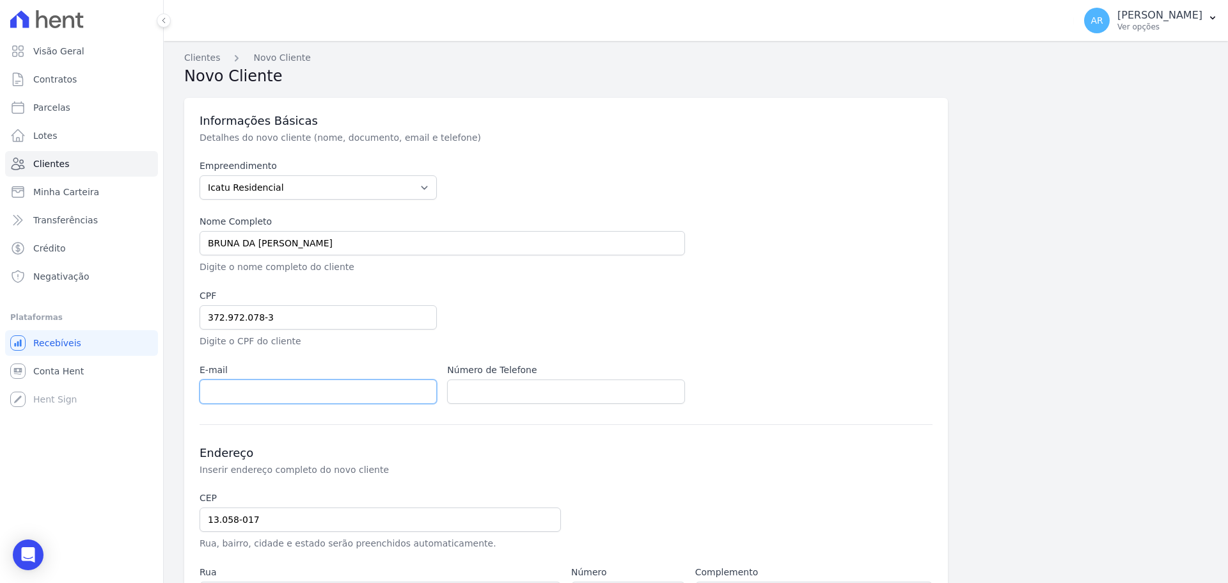
click at [248, 391] on input "email" at bounding box center [318, 391] width 237 height 24
paste input "brunalzstos25@gmail.com"
type input "brunalzstos25@gmail.com"
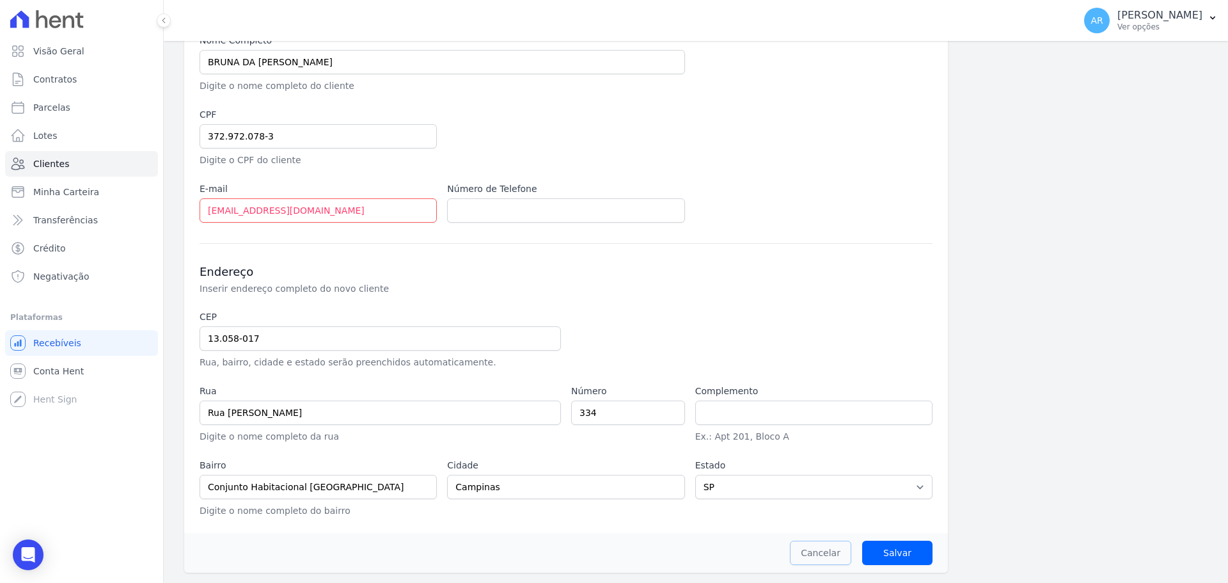
click at [821, 553] on link "Cancelar" at bounding box center [820, 552] width 61 height 24
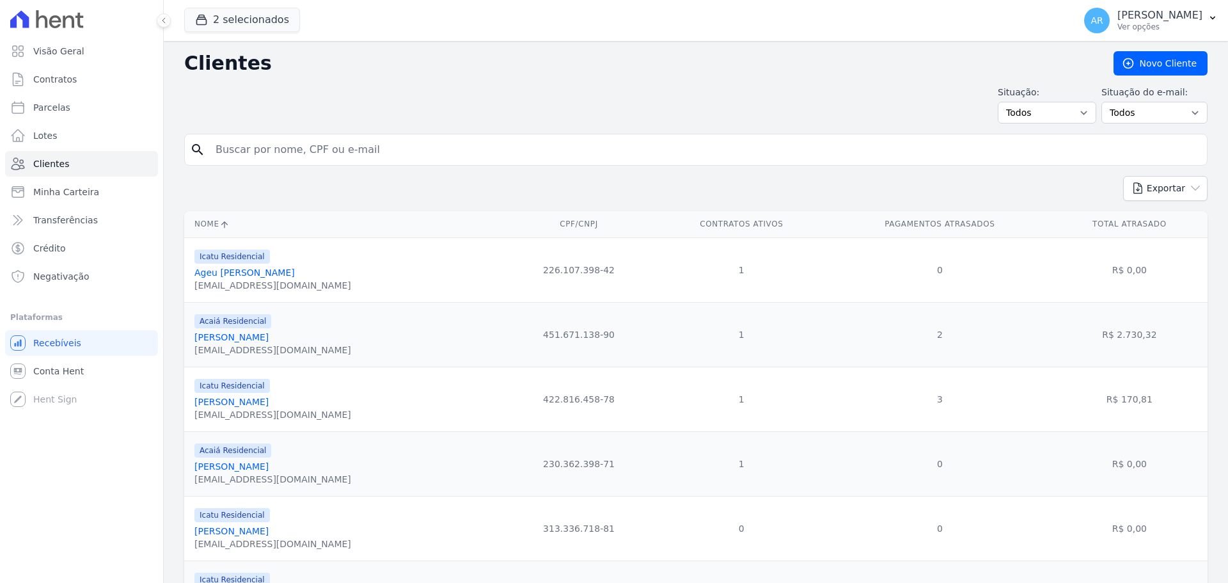
click at [788, 541] on td "0" at bounding box center [741, 528] width 173 height 65
click at [736, 159] on input "search" at bounding box center [705, 150] width 994 height 26
type input "bruna"
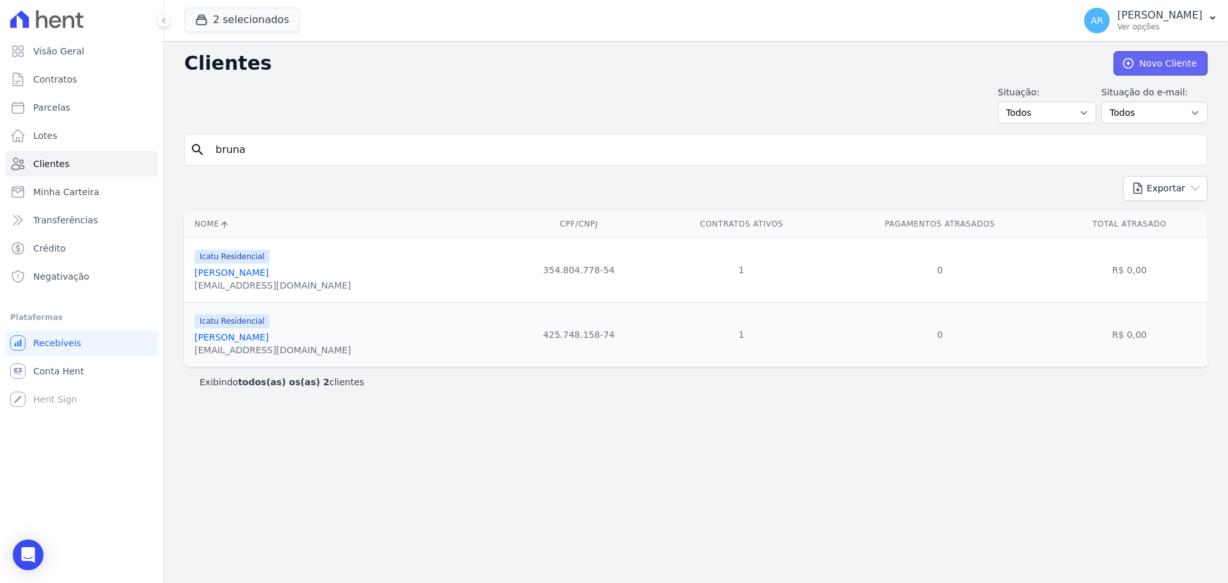
click at [1148, 59] on link "Novo Cliente" at bounding box center [1160, 63] width 94 height 24
select select "8ec0072b-84f6-4b0b-83f7-c4a4d9c8ff07"
select select "SP"
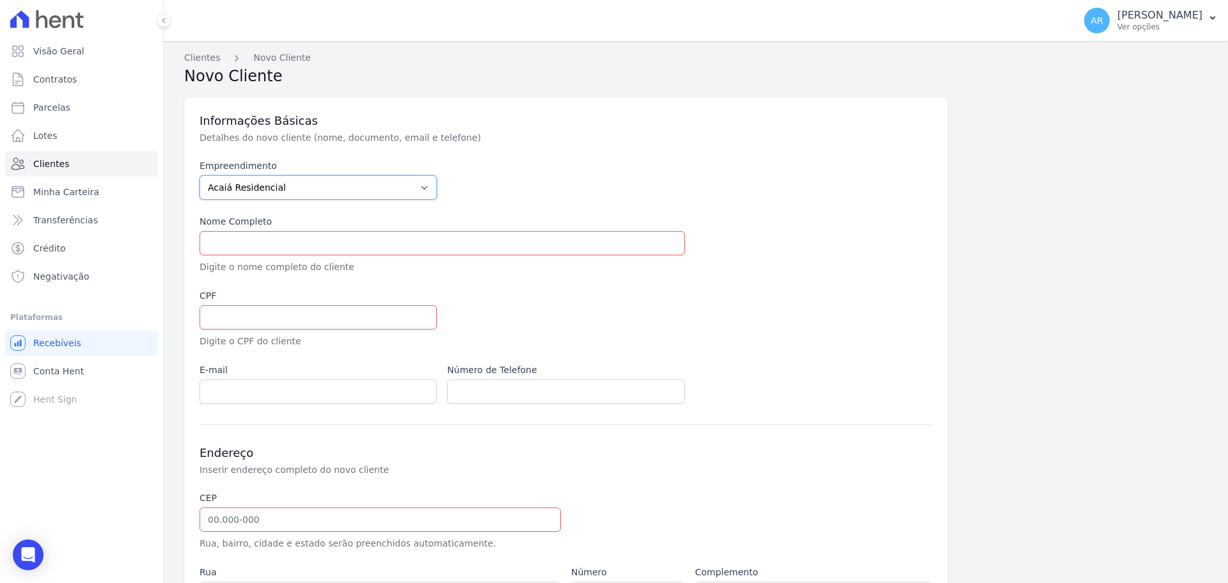
click at [242, 192] on select "Acaiá Residencial Icatu Residencial" at bounding box center [318, 187] width 237 height 24
select select "8ec0072b-84f6-4b0b-83f7-c4a4d9c8ff07"
click at [200, 175] on select "Acaiá Residencial Icatu Residencial" at bounding box center [318, 187] width 237 height 24
drag, startPoint x: 237, startPoint y: 391, endPoint x: 225, endPoint y: 389, distance: 11.8
click at [237, 391] on input "email" at bounding box center [318, 391] width 237 height 24
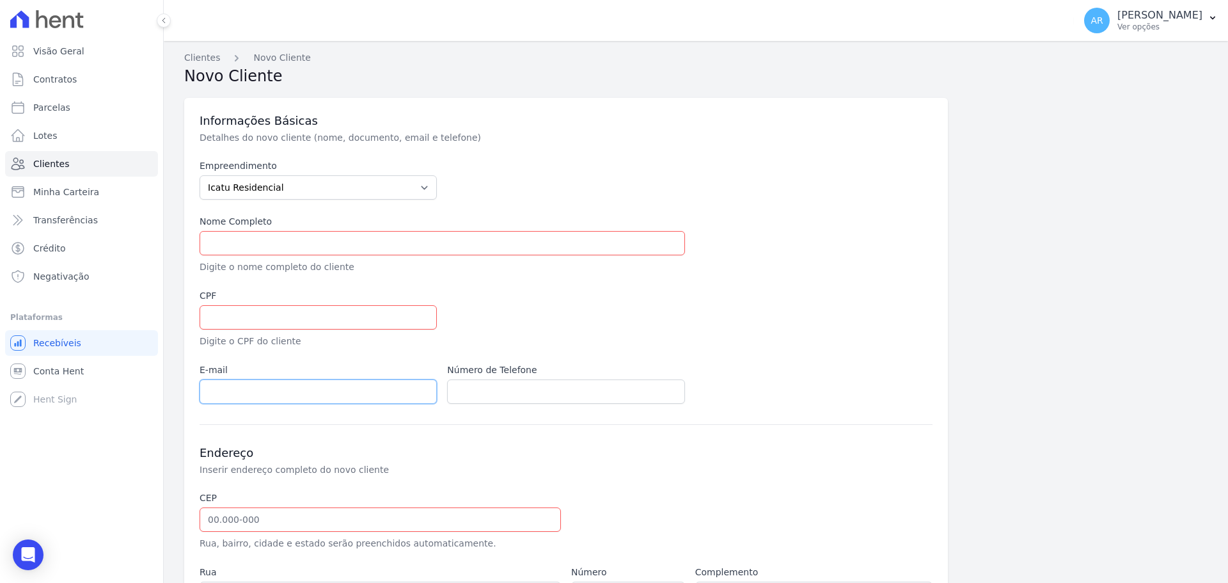
paste input "brunalzstos25@gmail.com"
type input "brunalzstos25@gmail.com"
click at [241, 241] on input "text" at bounding box center [442, 243] width 485 height 24
paste input "BRUNA DA LUZ SANTOS"
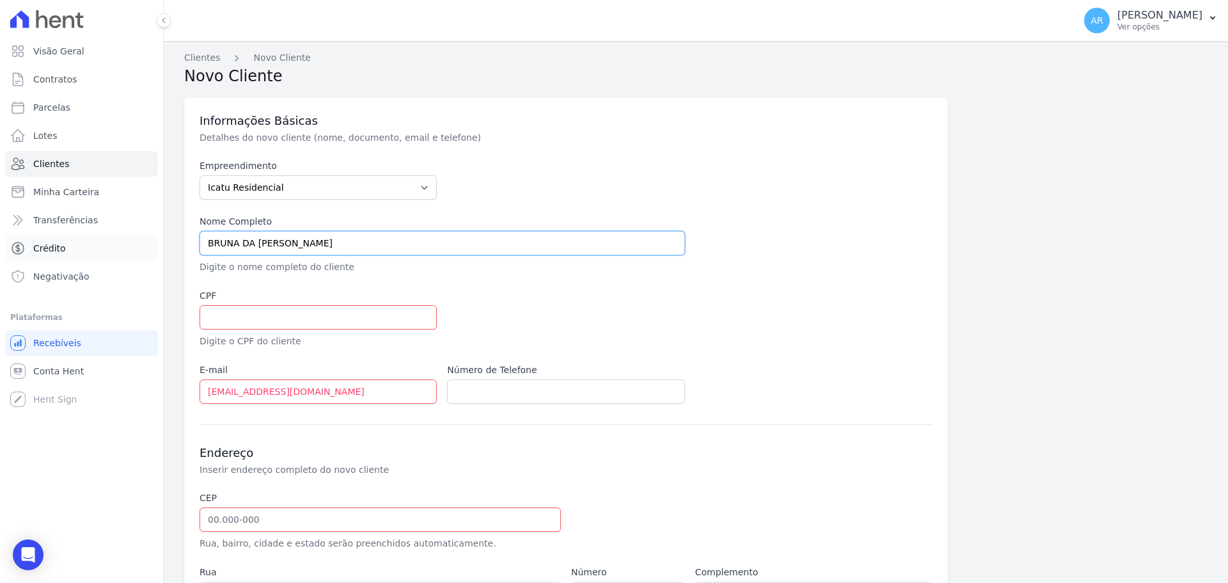
type input "BRUNA DA LUZ SANTOS"
click at [251, 320] on input "text" at bounding box center [318, 317] width 237 height 24
paste input "372.972.078-37"
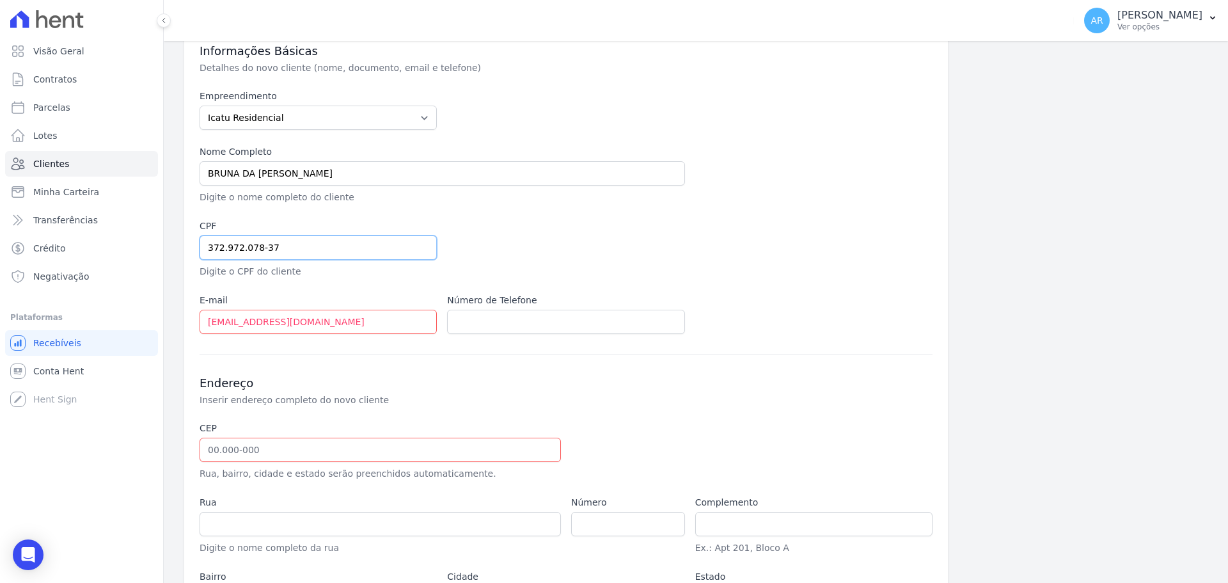
scroll to position [181, 0]
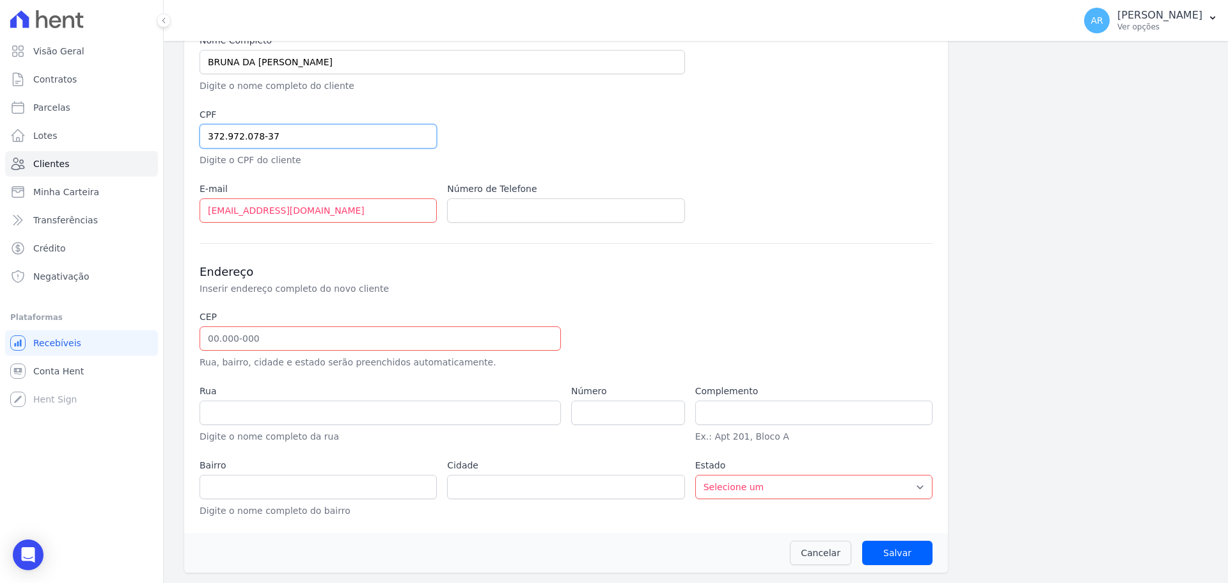
type input "372.972.078-37"
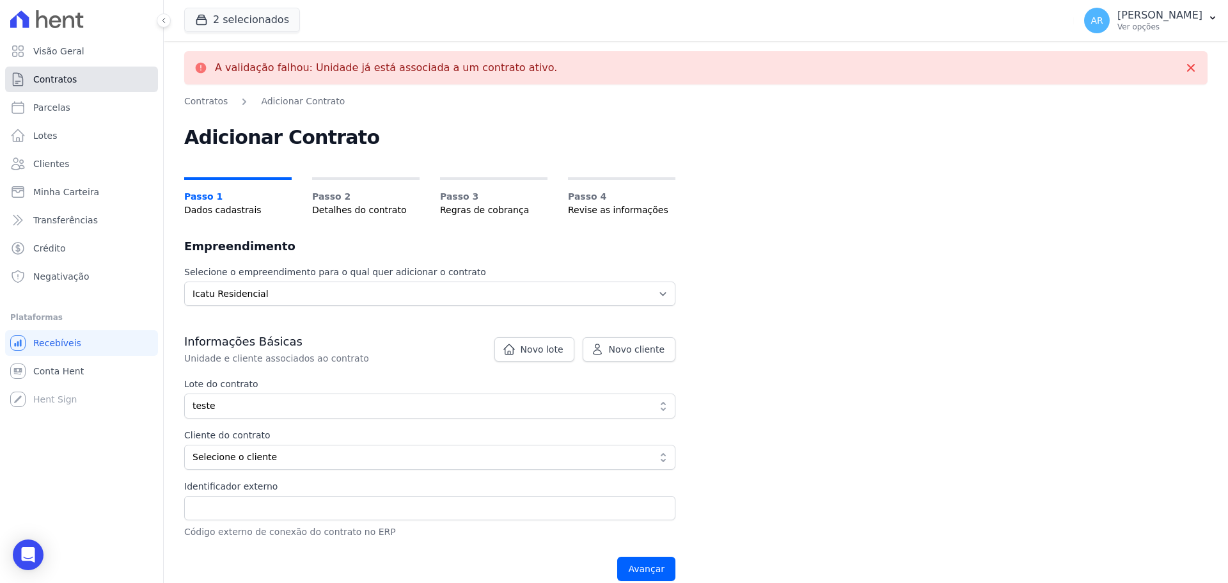
click at [64, 76] on span "Contratos" at bounding box center [54, 79] width 43 height 13
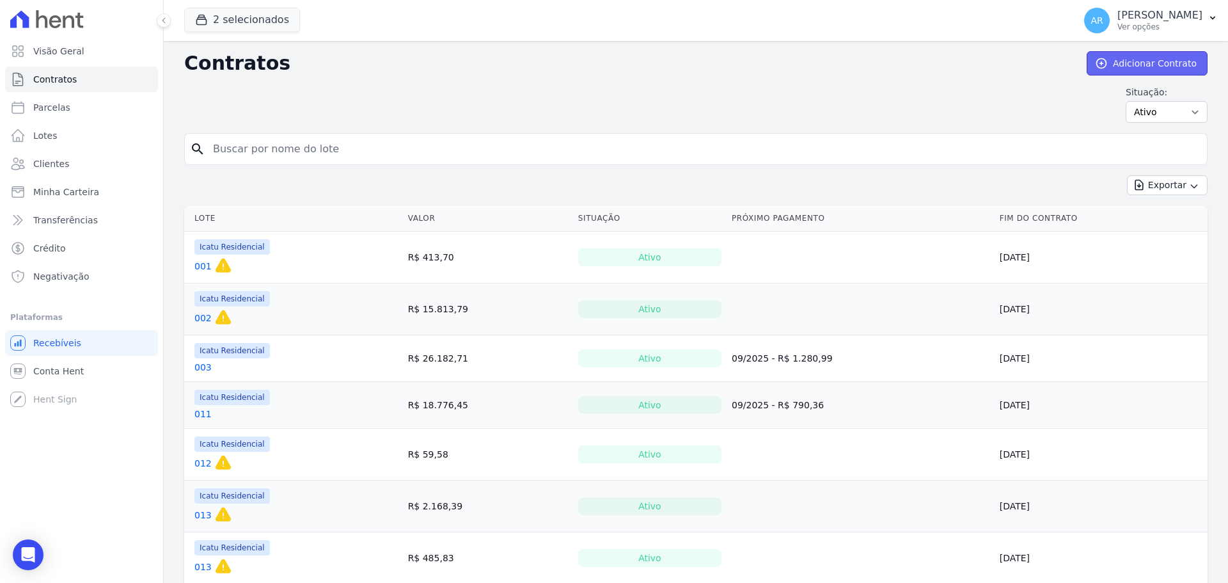
click at [1110, 71] on link "Adicionar Contrato" at bounding box center [1147, 63] width 121 height 24
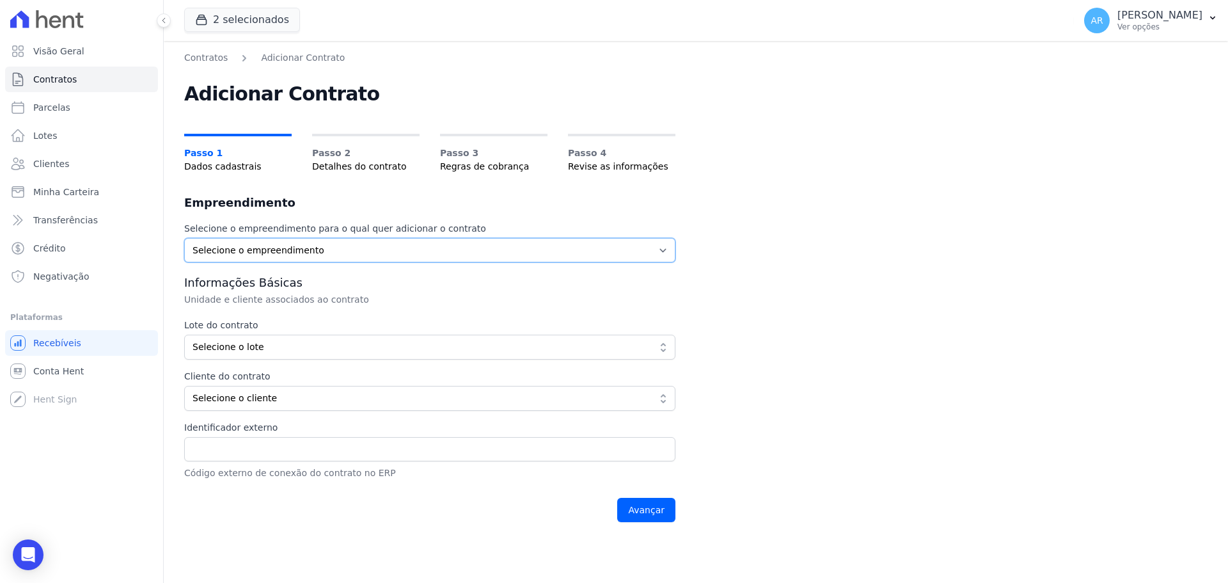
click at [240, 253] on select "Selecione o empreendimento Acaiá Residencial Icatu Residencial" at bounding box center [429, 250] width 491 height 24
select select "8ec0072b-84f6-4b0b-83f7-c4a4d9c8ff07"
click at [184, 238] on select "Selecione o empreendimento Acaiá Residencial Icatu Residencial" at bounding box center [429, 250] width 491 height 24
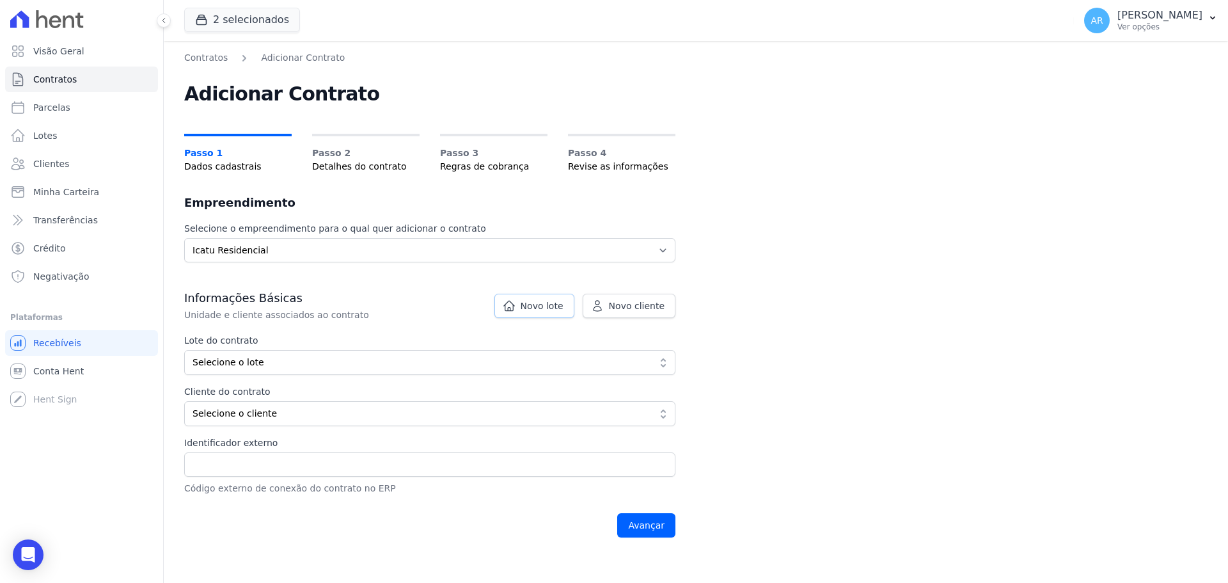
click at [537, 316] on link "Novo lote" at bounding box center [534, 306] width 80 height 24
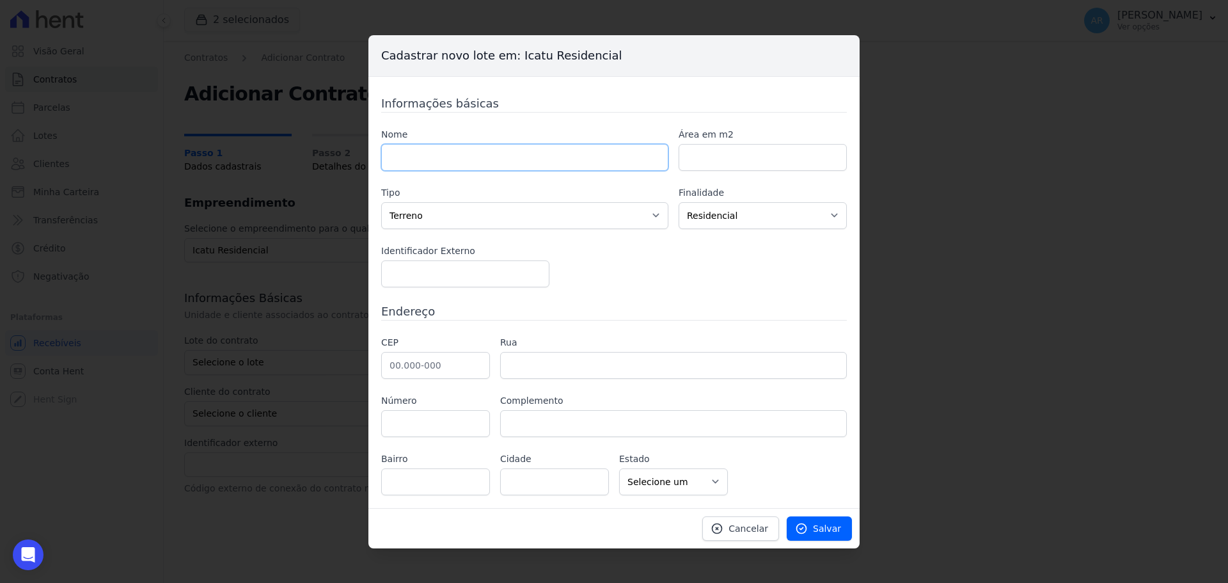
click at [426, 159] on input "text" at bounding box center [524, 157] width 287 height 27
type input "A101"
click at [408, 208] on select "Casa Apartamento Escritório Flat Loja Espaço Comercial Terreno Outros" at bounding box center [524, 215] width 287 height 27
select select "apartment"
click at [381, 202] on select "Casa Apartamento Escritório Flat Loja Espaço Comercial Terreno Outros" at bounding box center [524, 215] width 287 height 27
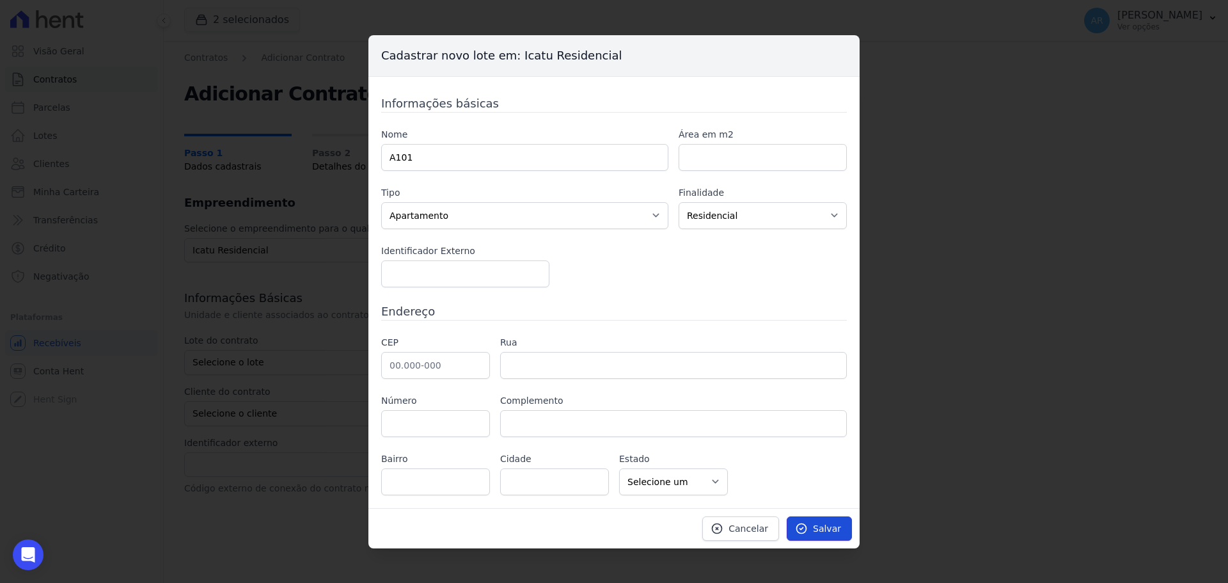
click at [815, 533] on link "Salvar" at bounding box center [819, 528] width 65 height 24
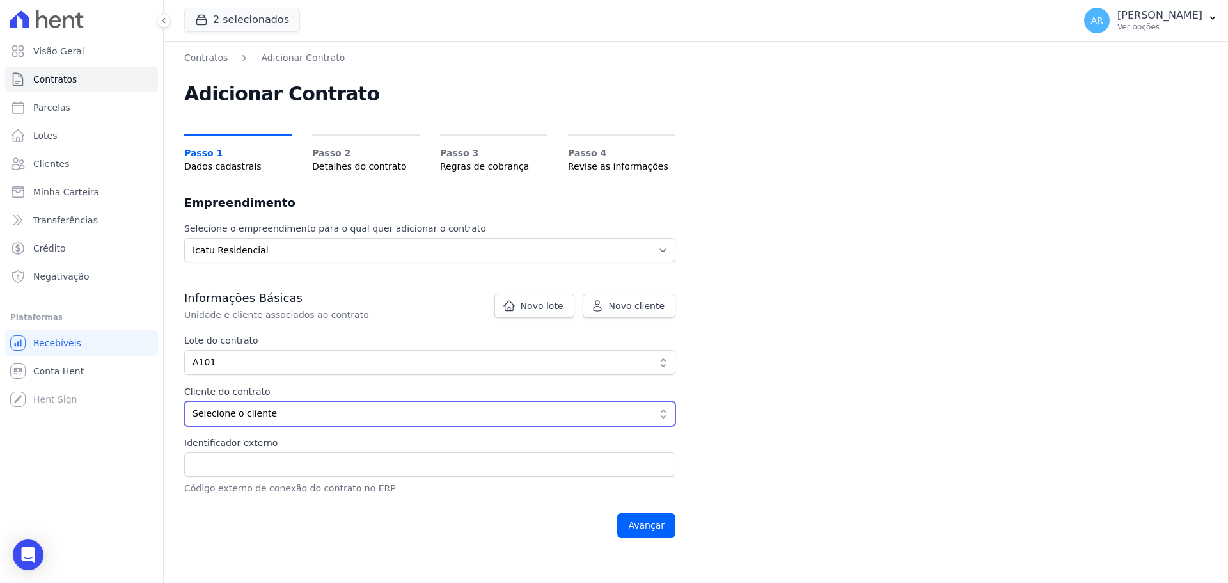
click at [233, 405] on button "Selecione o cliente" at bounding box center [429, 413] width 491 height 25
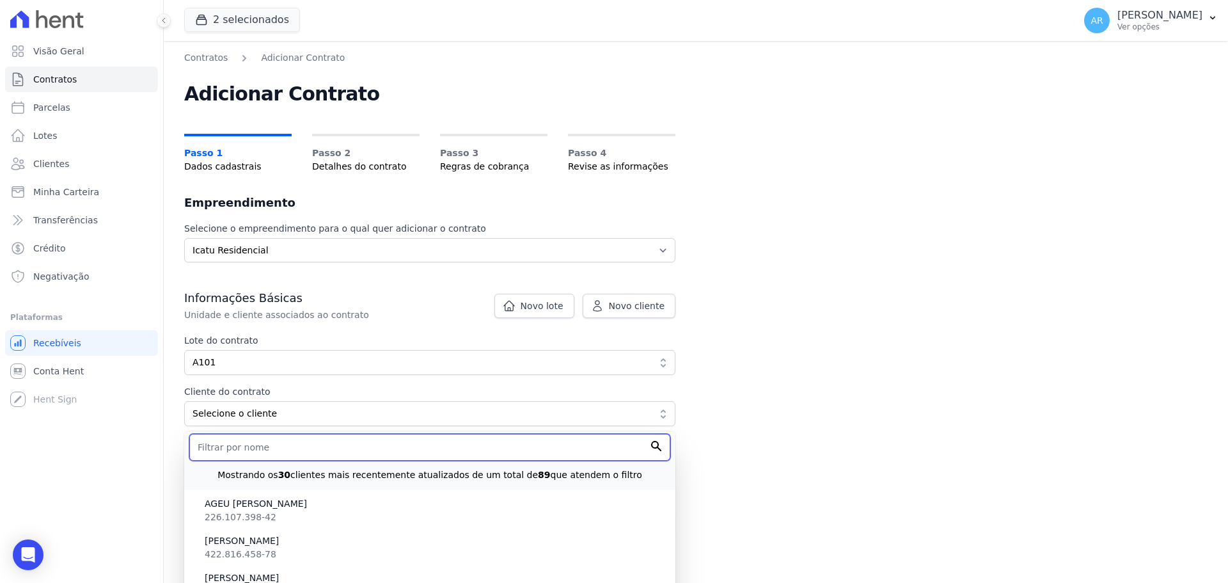
click at [276, 448] on input "text" at bounding box center [429, 447] width 481 height 27
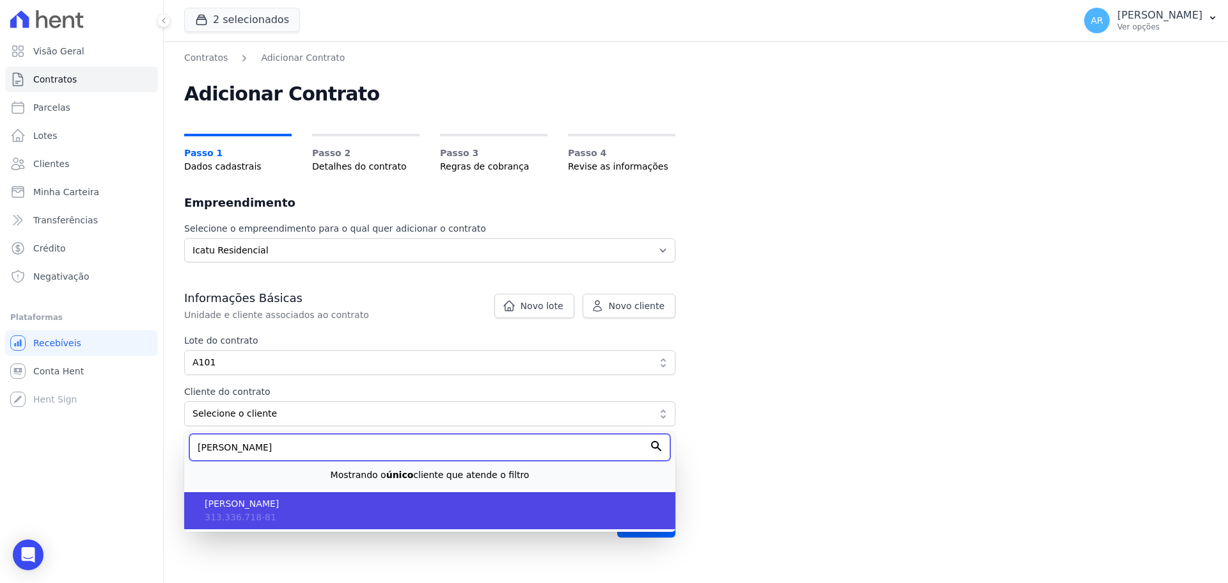
type input "alessandro"
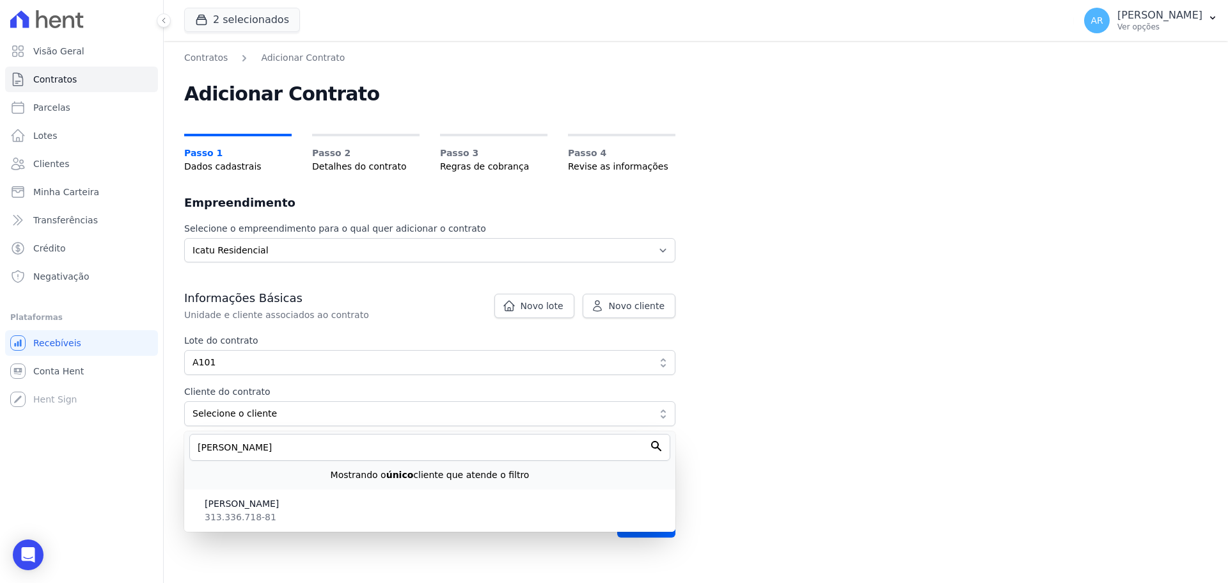
click at [261, 502] on span "[PERSON_NAME]" at bounding box center [435, 503] width 460 height 13
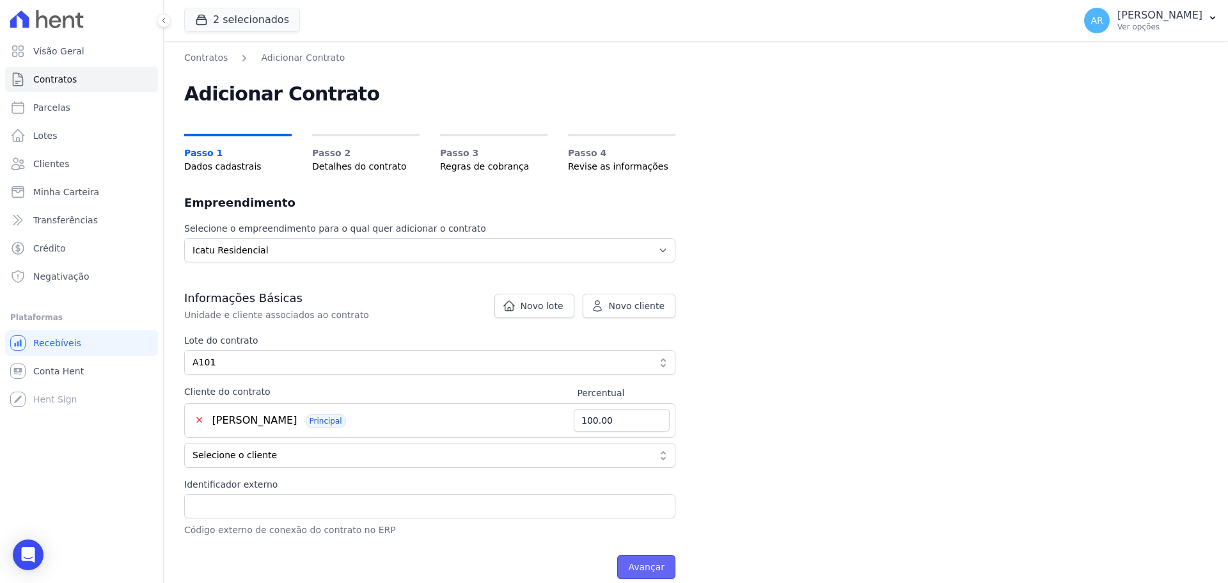
click at [654, 570] on input "Avançar" at bounding box center [646, 566] width 58 height 24
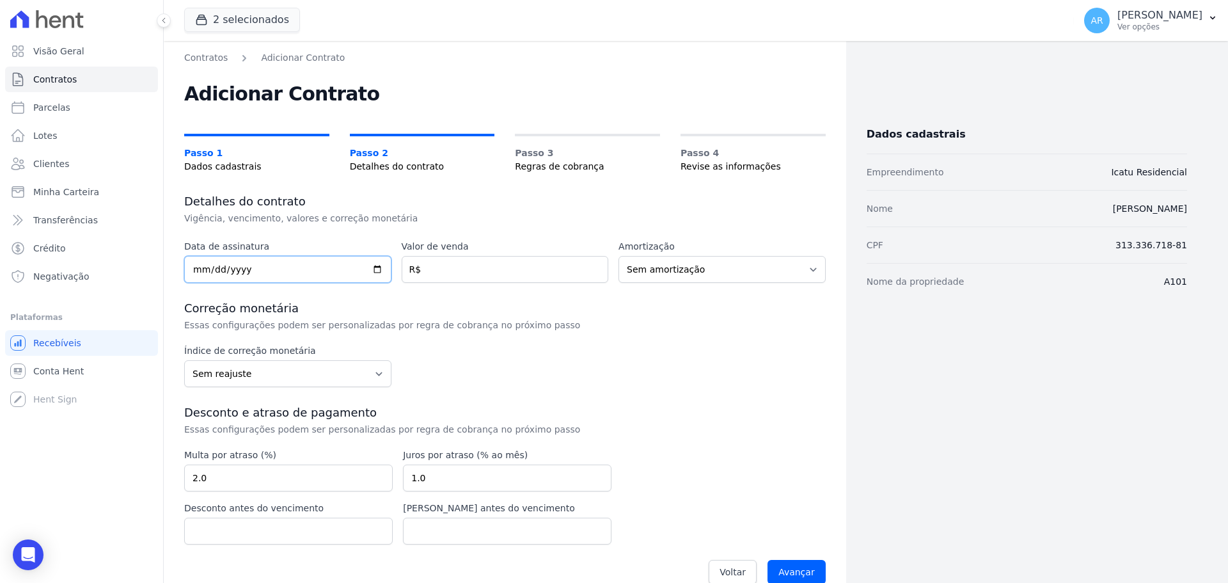
click at [205, 280] on input "date" at bounding box center [287, 269] width 207 height 27
type input "[DATE]"
click at [432, 273] on input "number" at bounding box center [505, 269] width 207 height 27
type input "288000.00"
click at [692, 323] on div "Correção monetária Essas configurações podem ser personalizadas por regra de co…" at bounding box center [504, 316] width 641 height 31
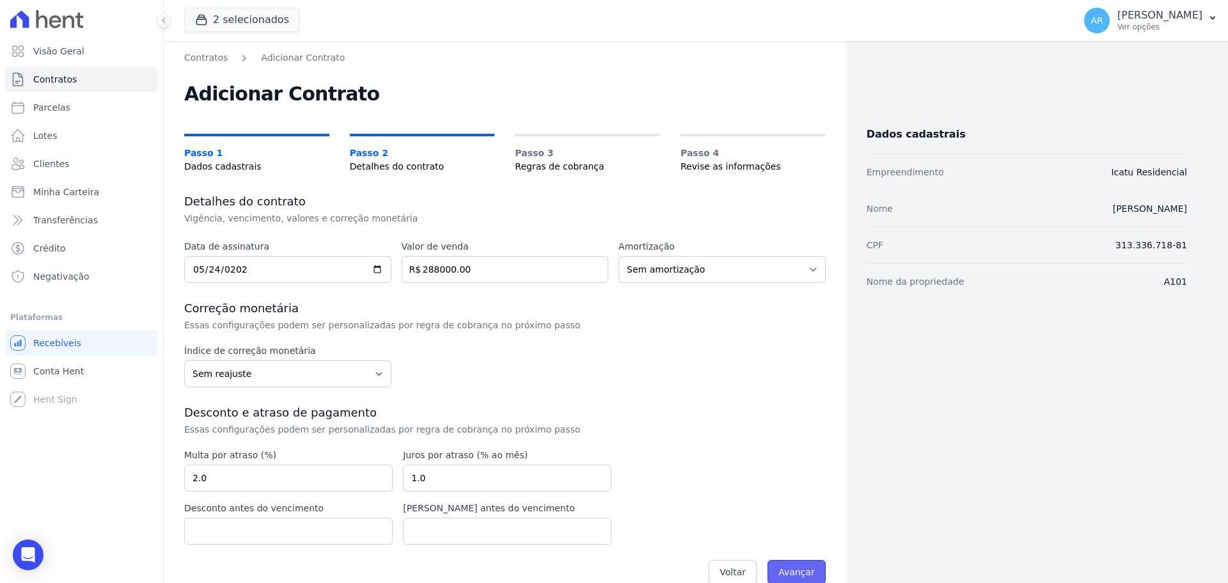
click at [785, 570] on input "Avançar" at bounding box center [796, 572] width 58 height 24
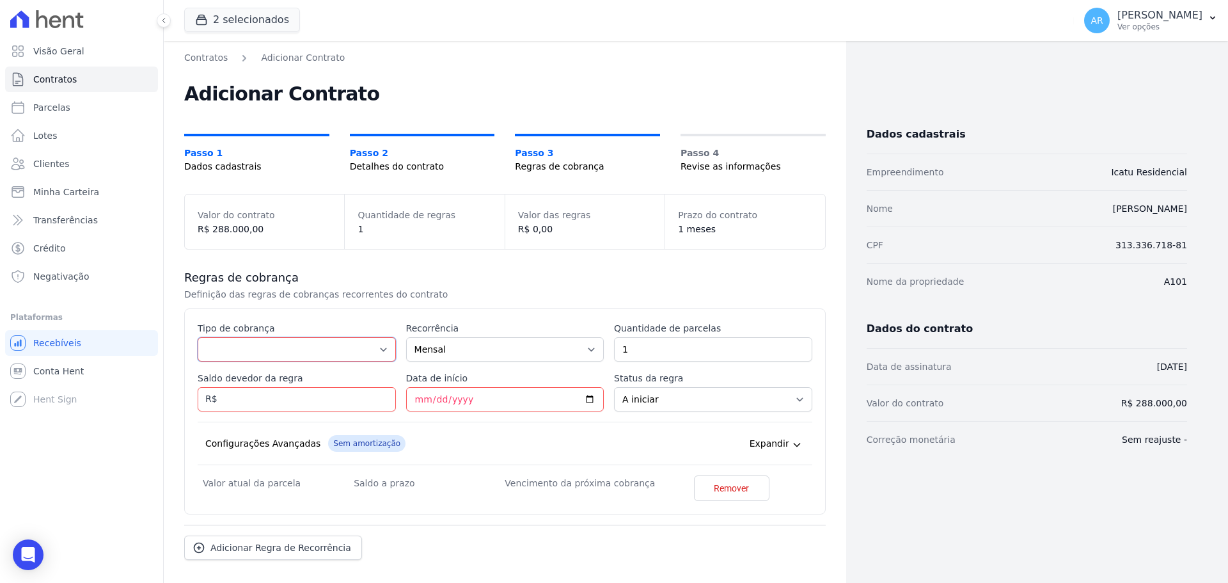
click at [224, 354] on select "Parcela Normal Entrada Sinal Intercalada Chaves Pré-chaves Pós-chaves Impostos …" at bounding box center [297, 349] width 198 height 24
select select "standard"
click at [198, 337] on select "Parcela Normal Entrada Sinal Intercalada Chaves Pré-chaves Pós-chaves Impostos …" at bounding box center [297, 349] width 198 height 24
click at [648, 347] on input "1" at bounding box center [713, 349] width 198 height 24
drag, startPoint x: 685, startPoint y: 345, endPoint x: 474, endPoint y: 354, distance: 211.2
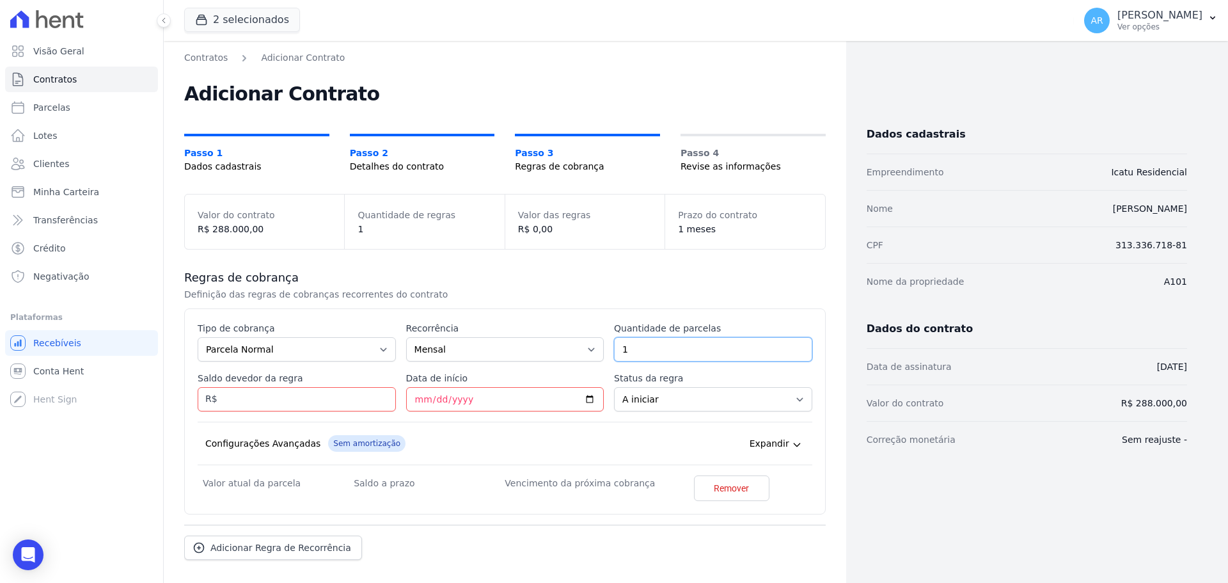
click at [474, 354] on div "Esse tipo de parcela não entra no saldo devedor do contrato. Tipo de cobrança P…" at bounding box center [505, 411] width 615 height 179
type input "5"
click at [289, 398] on input "Saldo devedor da regra" at bounding box center [297, 399] width 198 height 24
click at [235, 398] on input "27197" at bounding box center [297, 399] width 198 height 24
type input "271.97"
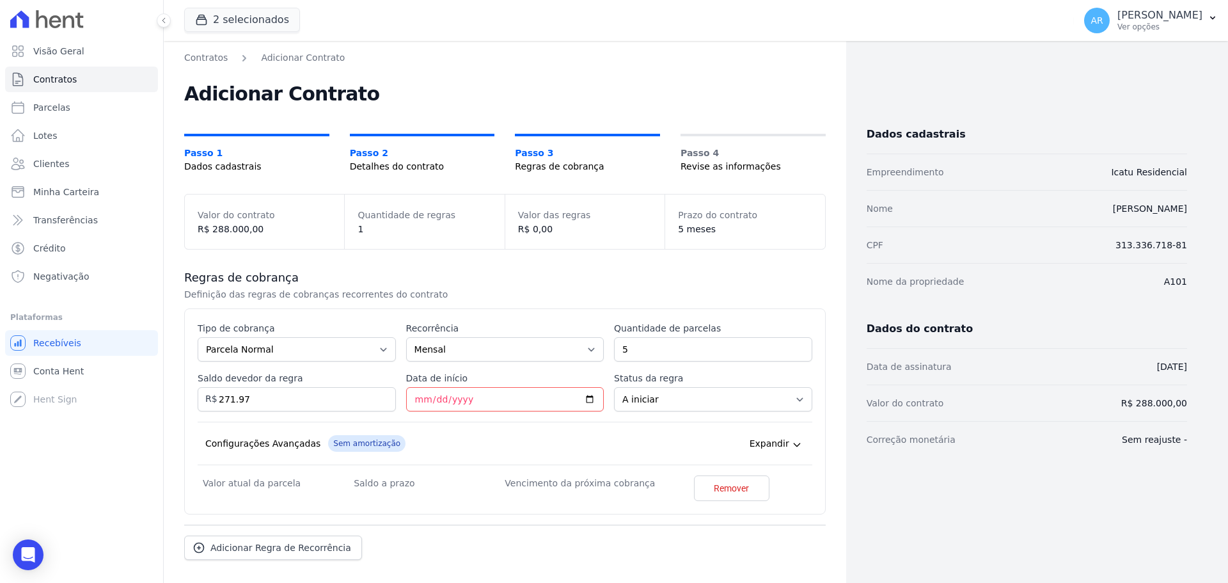
click at [441, 430] on div "Configurações Avançadas Sem amortização Price adjustment index/ Price adjustmen…" at bounding box center [505, 442] width 615 height 43
click at [420, 396] on input "Data de início" at bounding box center [505, 399] width 198 height 24
click at [415, 403] on input "Data de início" at bounding box center [505, 399] width 198 height 24
type input "2025-09-28"
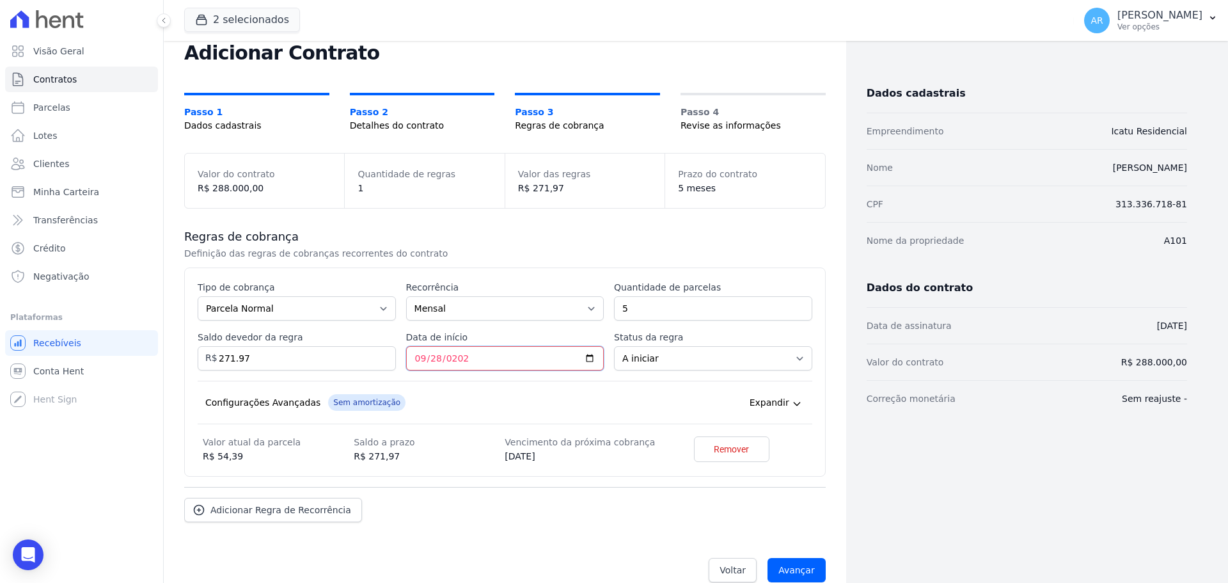
scroll to position [61, 0]
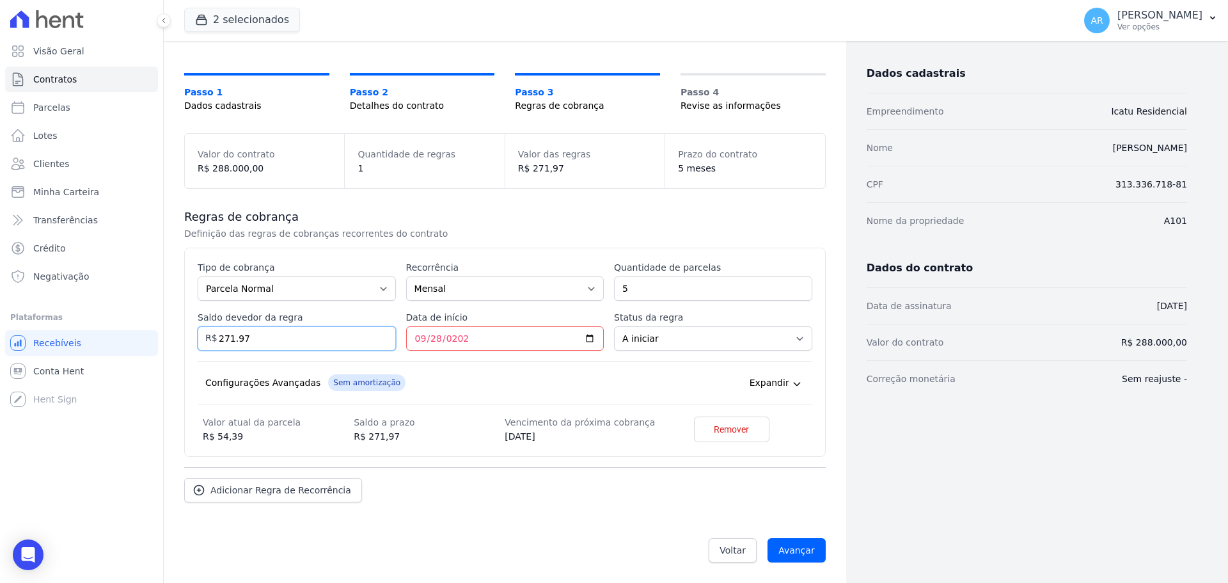
click at [269, 335] on input "271.97" at bounding box center [297, 338] width 198 height 24
drag, startPoint x: 281, startPoint y: 338, endPoint x: 79, endPoint y: 343, distance: 201.5
click at [82, 343] on div "Visão Geral Contratos [GEOGRAPHIC_DATA] Lotes Clientes Minha Carteira Transferê…" at bounding box center [614, 291] width 1228 height 583
click at [262, 346] on input "271.97" at bounding box center [297, 338] width 198 height 24
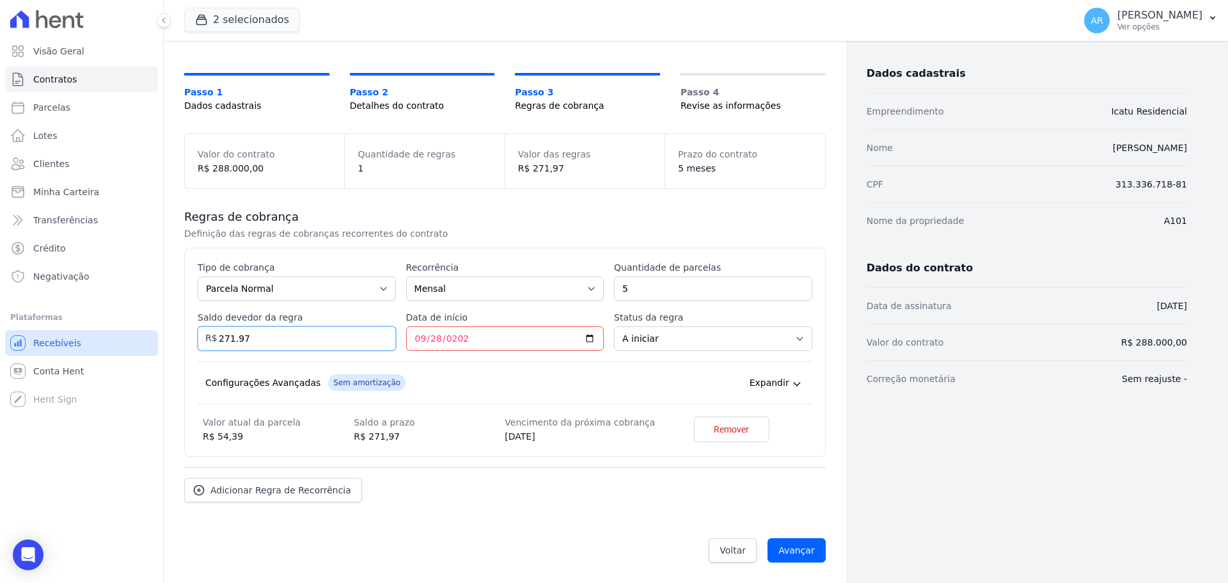
drag, startPoint x: 278, startPoint y: 343, endPoint x: 125, endPoint y: 338, distance: 152.9
click at [125, 338] on div "Visão Geral Contratos [GEOGRAPHIC_DATA] Lotes Clientes Minha Carteira Transferê…" at bounding box center [614, 291] width 1228 height 583
type input "1359.85"
click at [439, 363] on div "Configurações Avançadas Sem amortização Price adjustment index/ Price adjustmen…" at bounding box center [505, 382] width 615 height 43
click at [789, 553] on input "Avançar" at bounding box center [796, 550] width 58 height 24
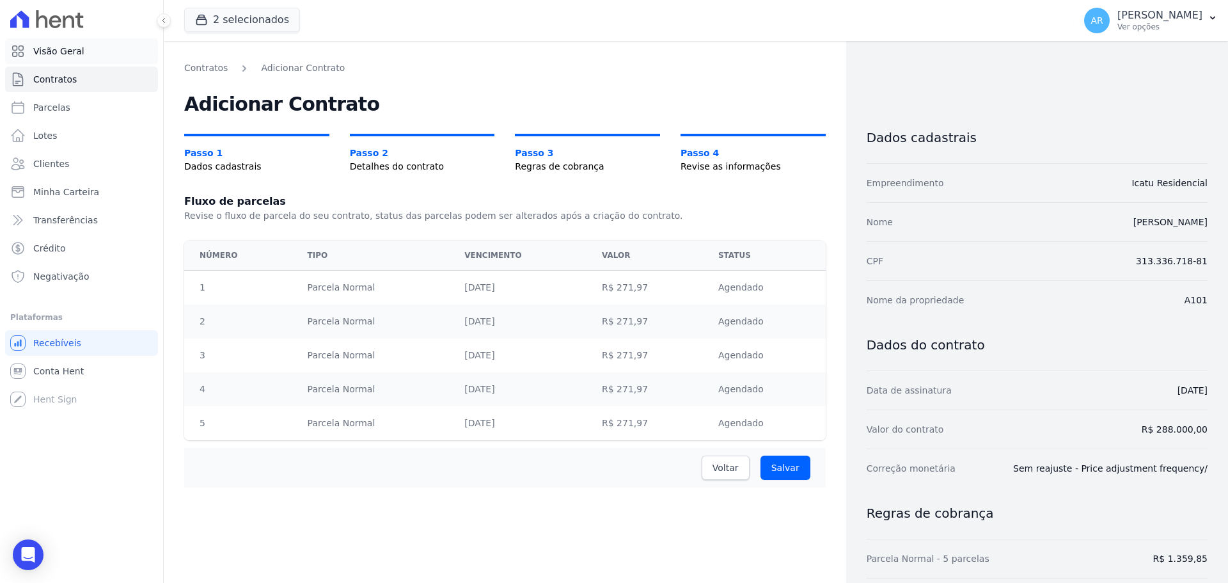
click at [58, 49] on span "Visão Geral" at bounding box center [58, 51] width 51 height 13
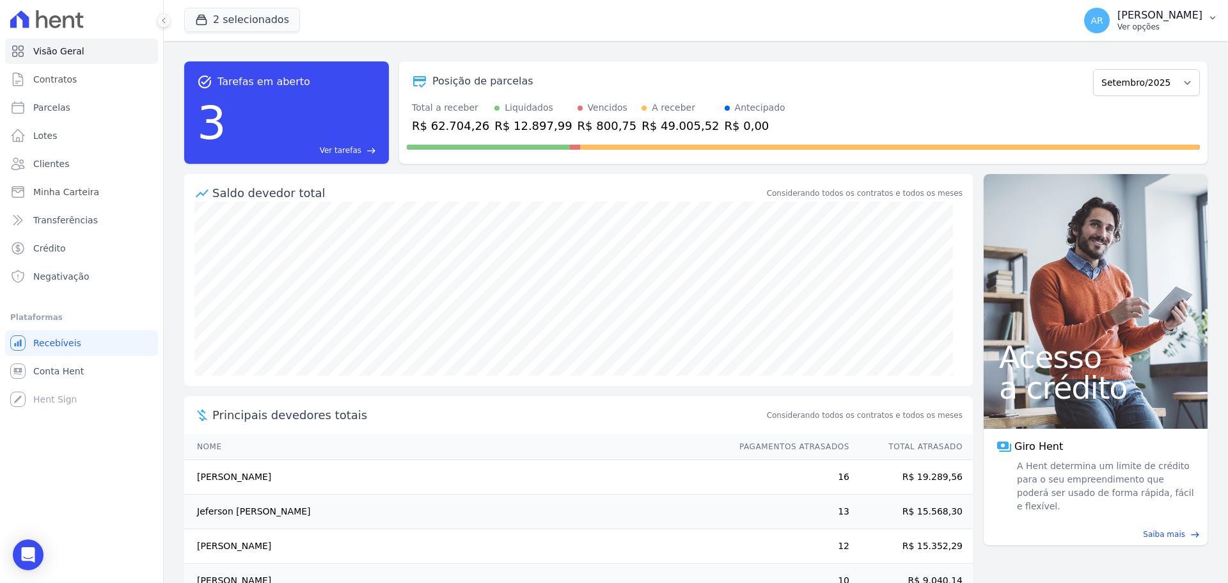
click at [1133, 17] on p "[PERSON_NAME]" at bounding box center [1159, 15] width 85 height 13
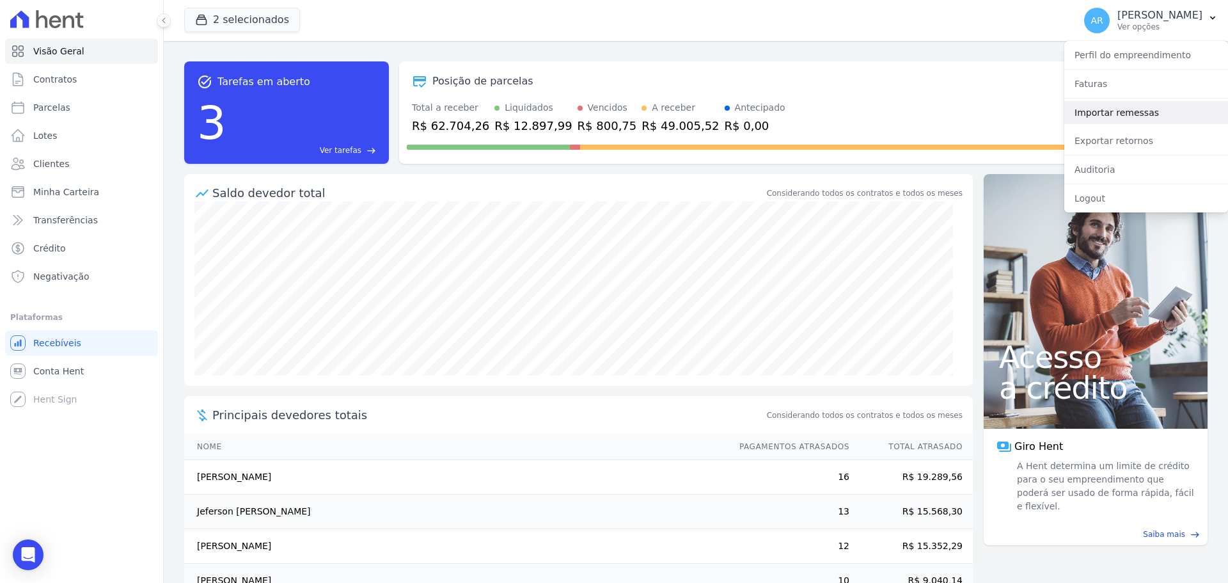
click at [1107, 117] on link "Importar remessas" at bounding box center [1146, 112] width 164 height 23
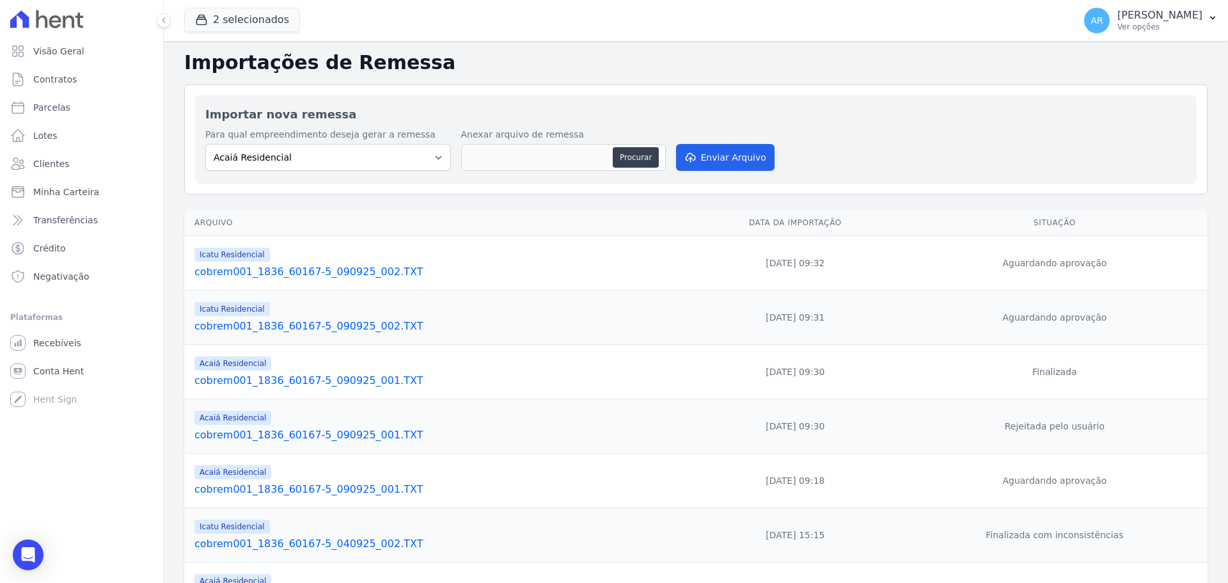
click at [257, 176] on div "Importar nova remessa Para qual empreendimento deseja gerar a remessa Acaiá Res…" at bounding box center [695, 139] width 1001 height 88
drag, startPoint x: 247, startPoint y: 161, endPoint x: 248, endPoint y: 170, distance: 9.0
click at [247, 161] on select "Acaiá Residencial Icatu Residencial" at bounding box center [328, 157] width 246 height 27
select select "8ec0072b-84f6-4b0b-83f7-c4a4d9c8ff07"
click at [205, 144] on select "Acaiá Residencial Icatu Residencial" at bounding box center [328, 157] width 246 height 27
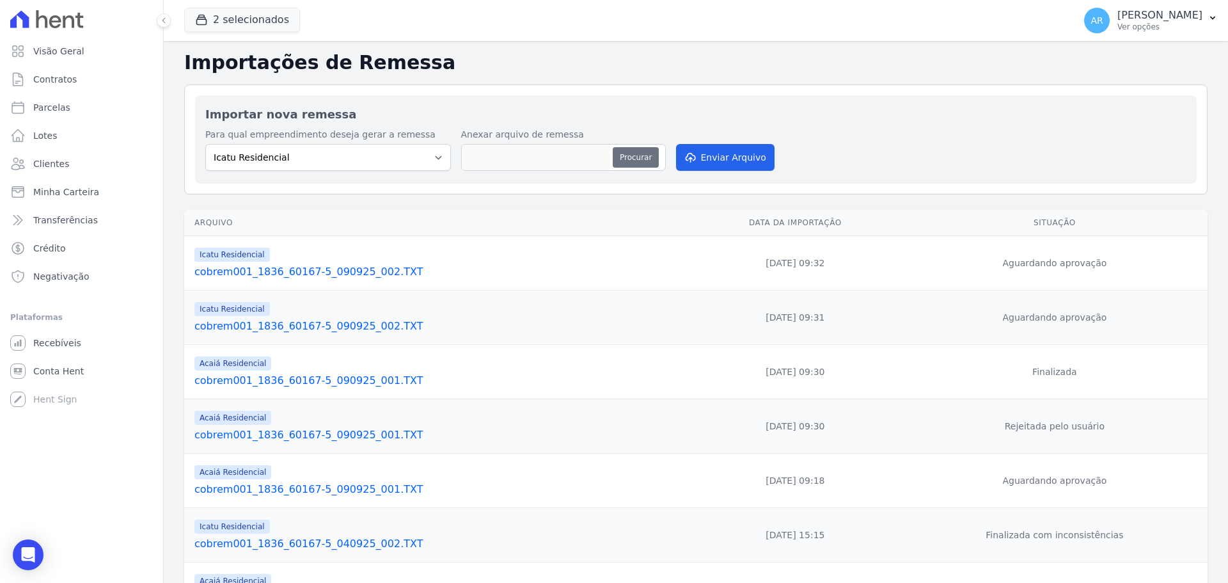
click at [624, 159] on div "Procurar" at bounding box center [563, 157] width 205 height 27
click at [624, 159] on button "Procurar" at bounding box center [636, 157] width 46 height 20
type input "cobrem001_1836_60167-5_090925_002.TXT"
click at [737, 164] on button "Enviar Arquivo" at bounding box center [725, 157] width 98 height 27
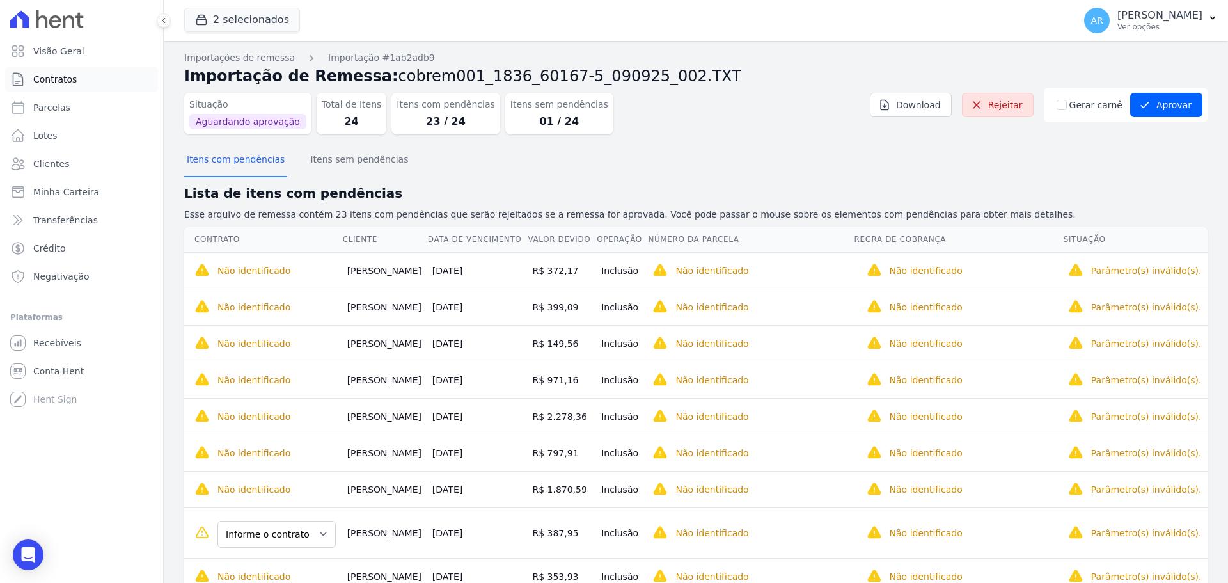
click at [56, 81] on span "Contratos" at bounding box center [54, 79] width 43 height 13
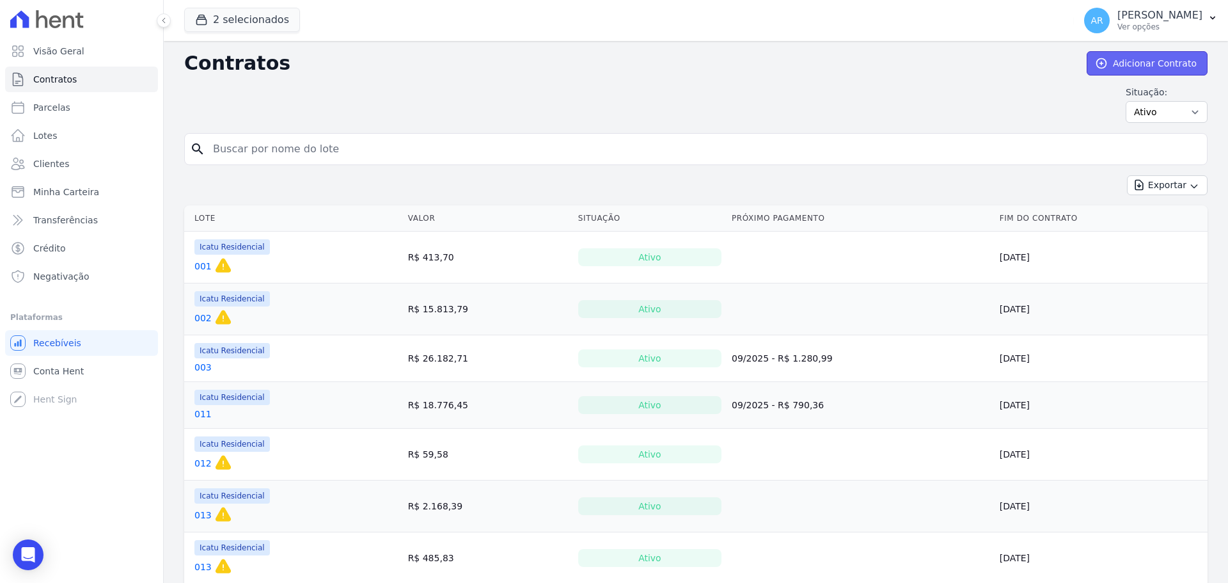
click at [1101, 67] on icon at bounding box center [1101, 63] width 13 height 13
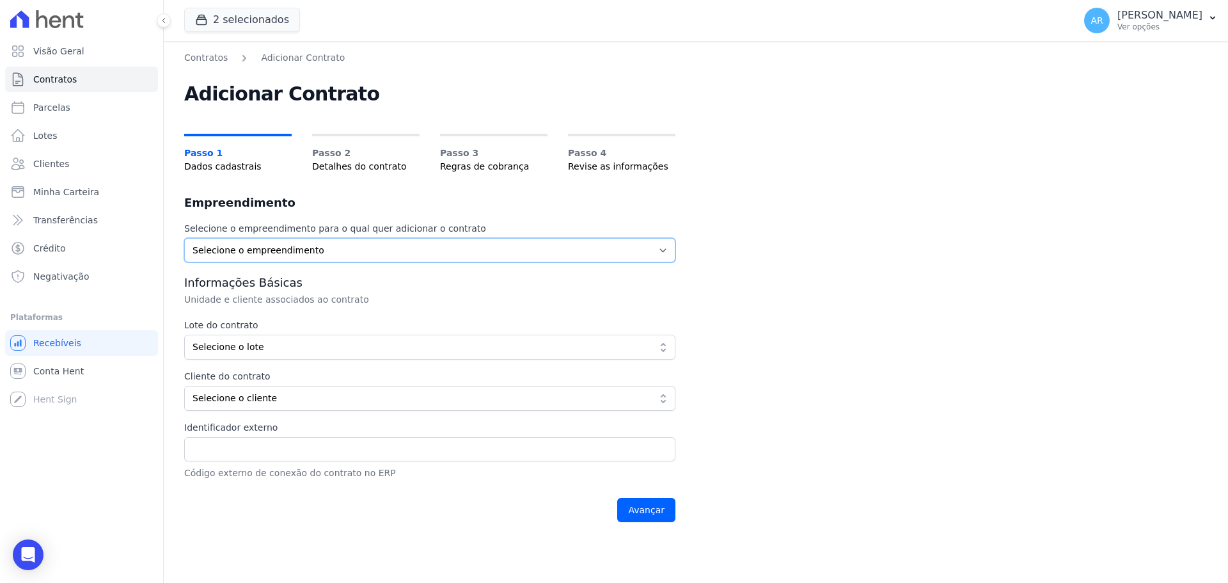
click at [253, 249] on select "Selecione o empreendimento Acaiá Residencial Icatu Residencial" at bounding box center [429, 250] width 491 height 24
select select "8ec0072b-84f6-4b0b-83f7-c4a4d9c8ff07"
click at [184, 238] on select "Selecione o empreendimento Acaiá Residencial Icatu Residencial" at bounding box center [429, 250] width 491 height 24
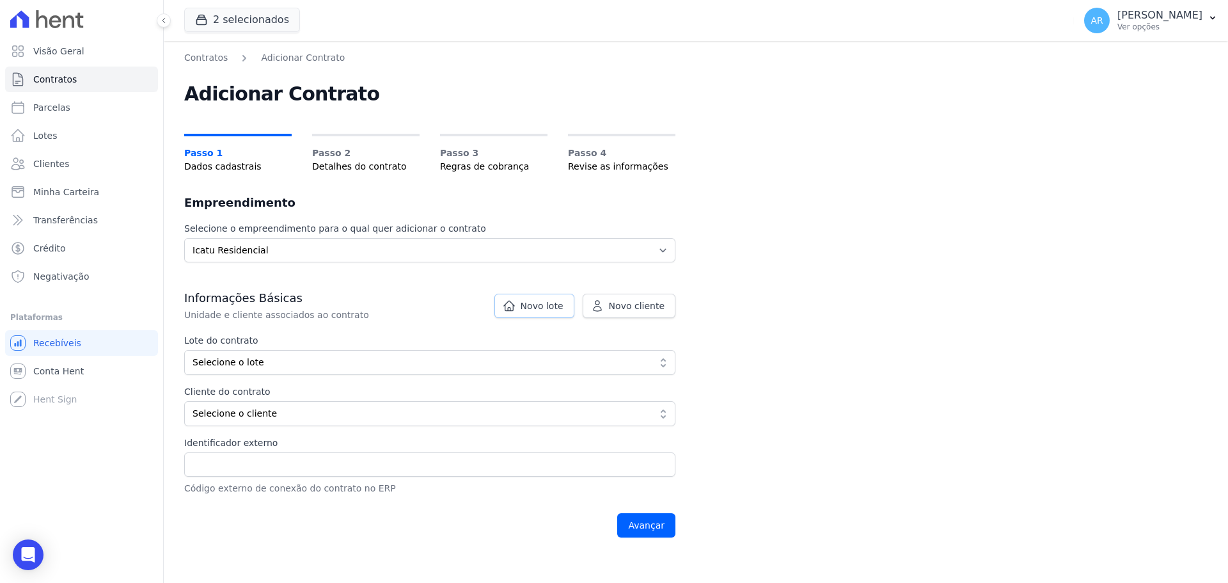
click at [544, 311] on span "Novo lote" at bounding box center [542, 305] width 43 height 13
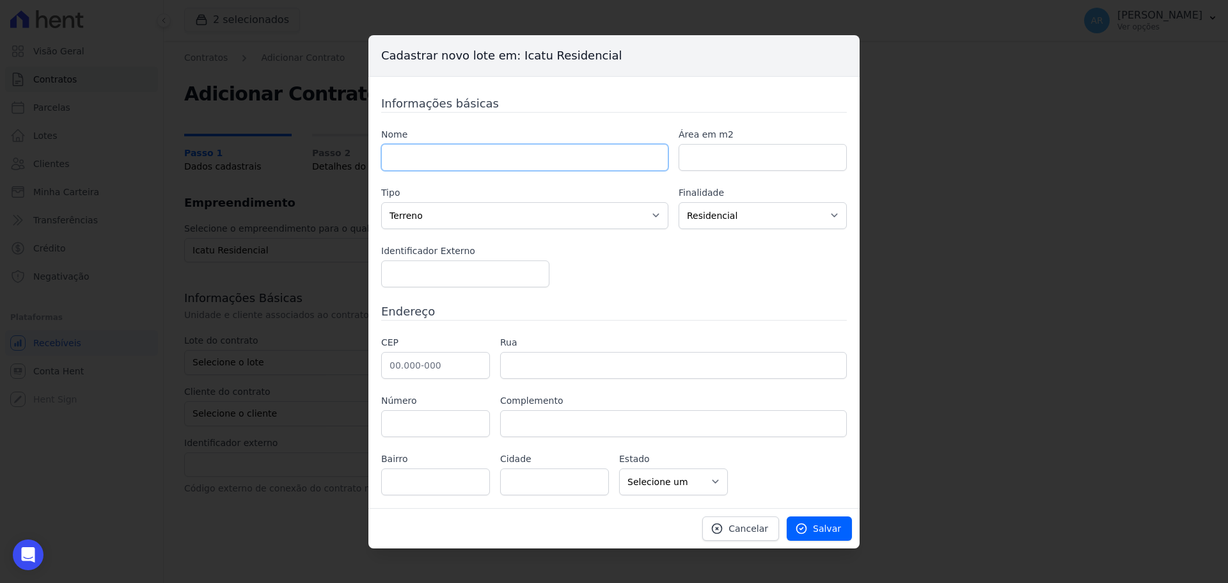
click at [408, 152] on input "text" at bounding box center [524, 157] width 287 height 27
type input "A034"
click at [420, 366] on input "text" at bounding box center [435, 365] width 109 height 27
type input "13.185-158"
type input "Avenida Osvaldo de Souza"
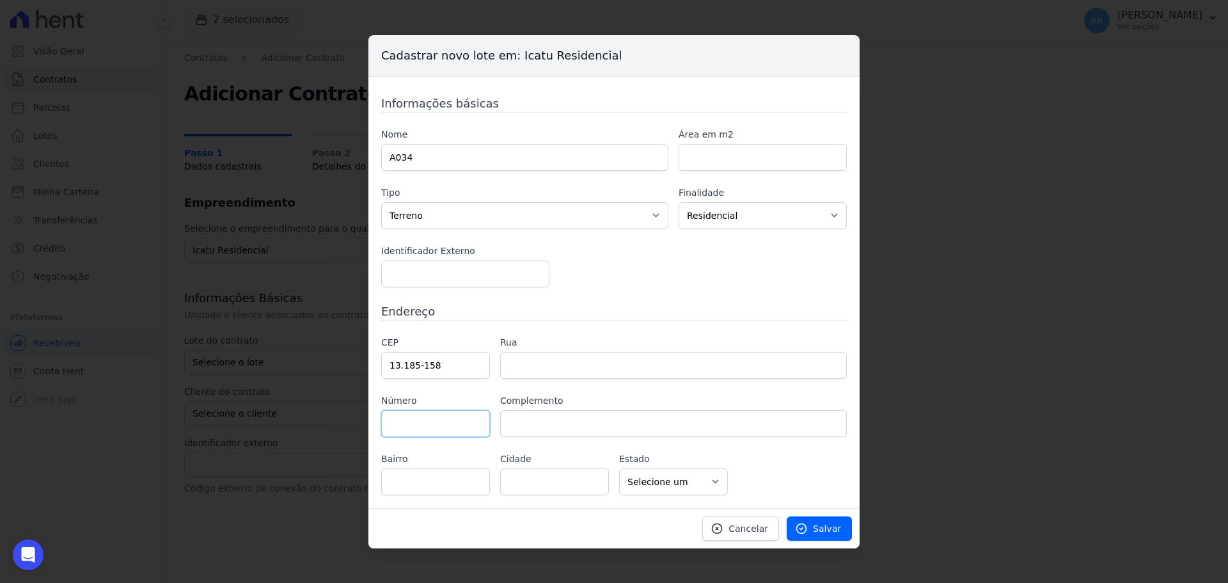
type input "Jardim Novo Ângulo"
type input "Hortolândia"
select select "SP"
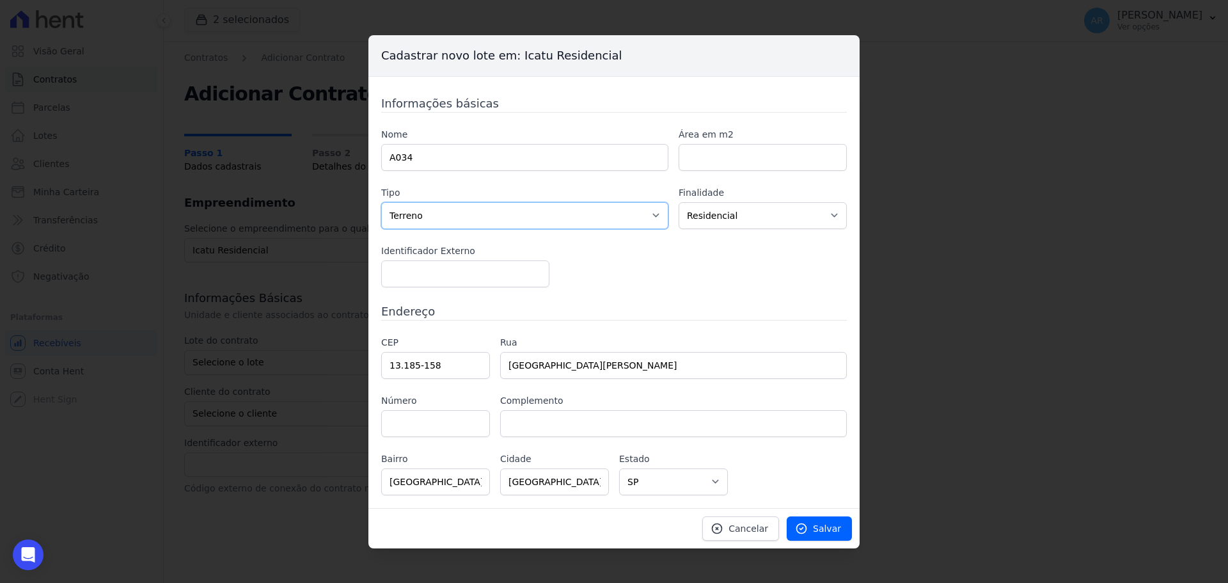
click at [448, 214] on select "Casa Apartamento Escritório Flat Loja Espaço Comercial Terreno Outros" at bounding box center [524, 215] width 287 height 27
select select "apartment"
click at [381, 202] on select "Casa Apartamento Escritório Flat Loja Espaço Comercial Terreno Outros" at bounding box center [524, 215] width 287 height 27
click at [808, 531] on icon at bounding box center [801, 528] width 13 height 13
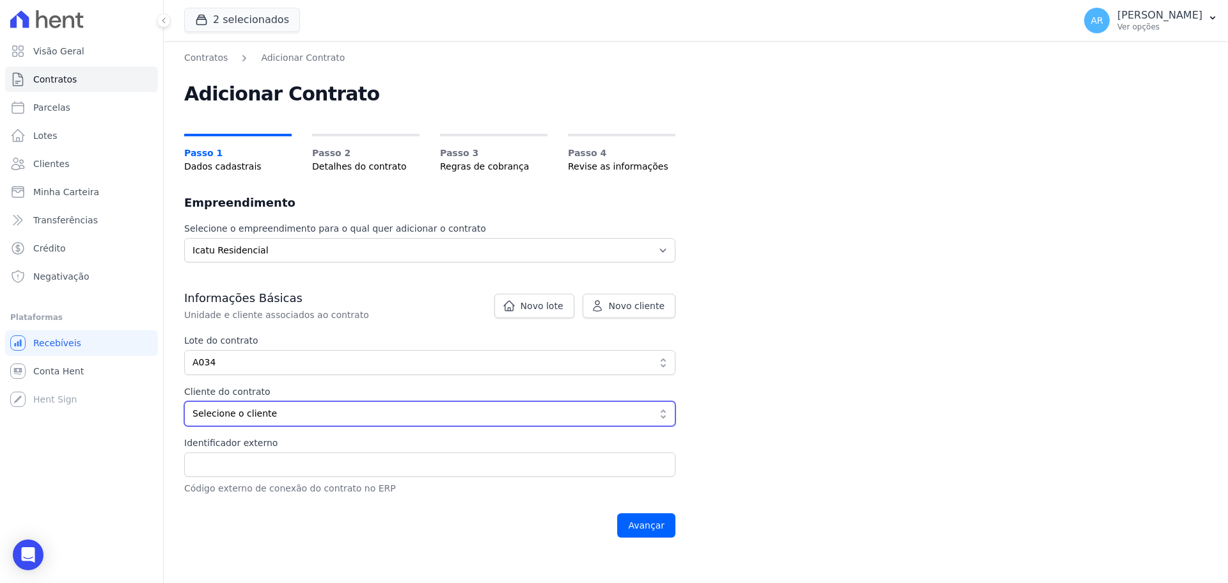
click at [233, 416] on span "Selecione o cliente" at bounding box center [420, 413] width 457 height 13
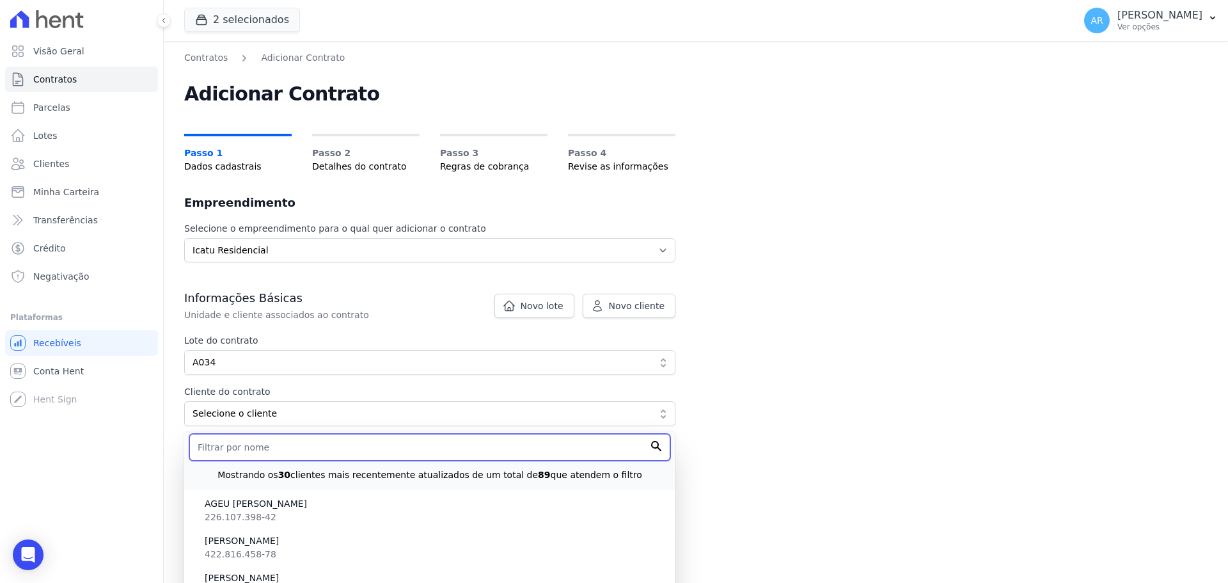
click at [230, 445] on input "text" at bounding box center [429, 447] width 481 height 27
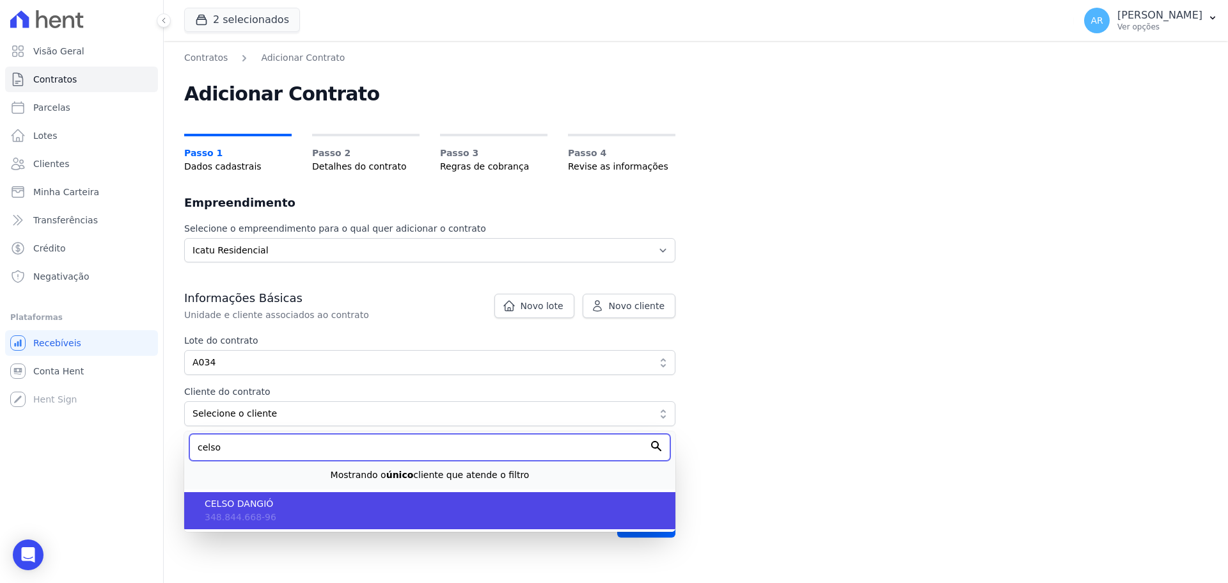
type input "celso"
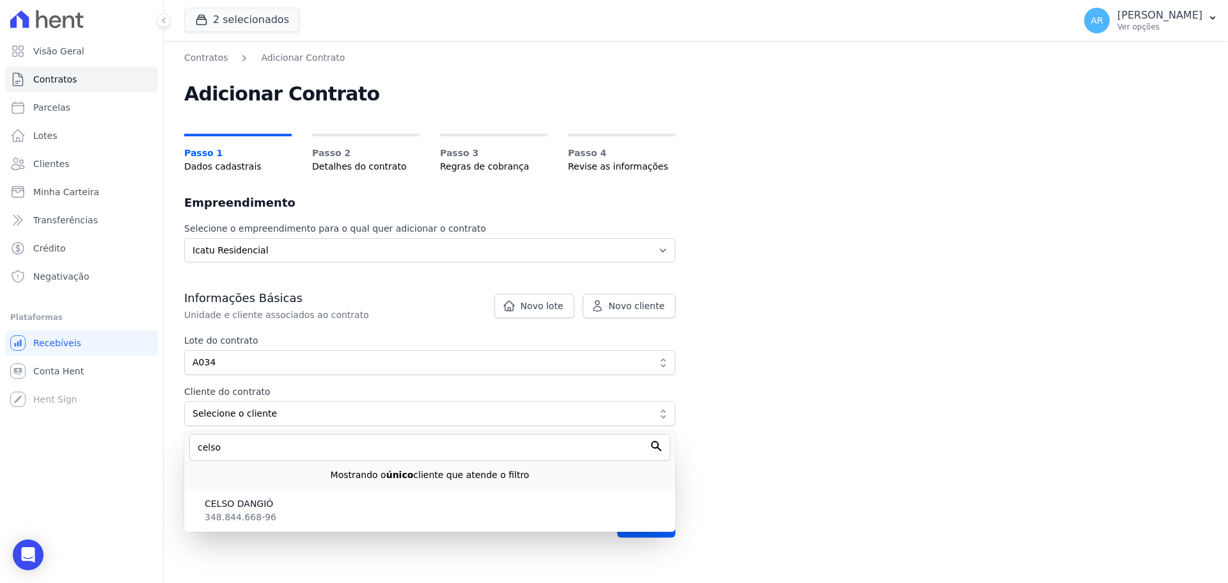
click at [247, 495] on li "CELSO DANGIÓ 348.844.668-96" at bounding box center [429, 510] width 491 height 37
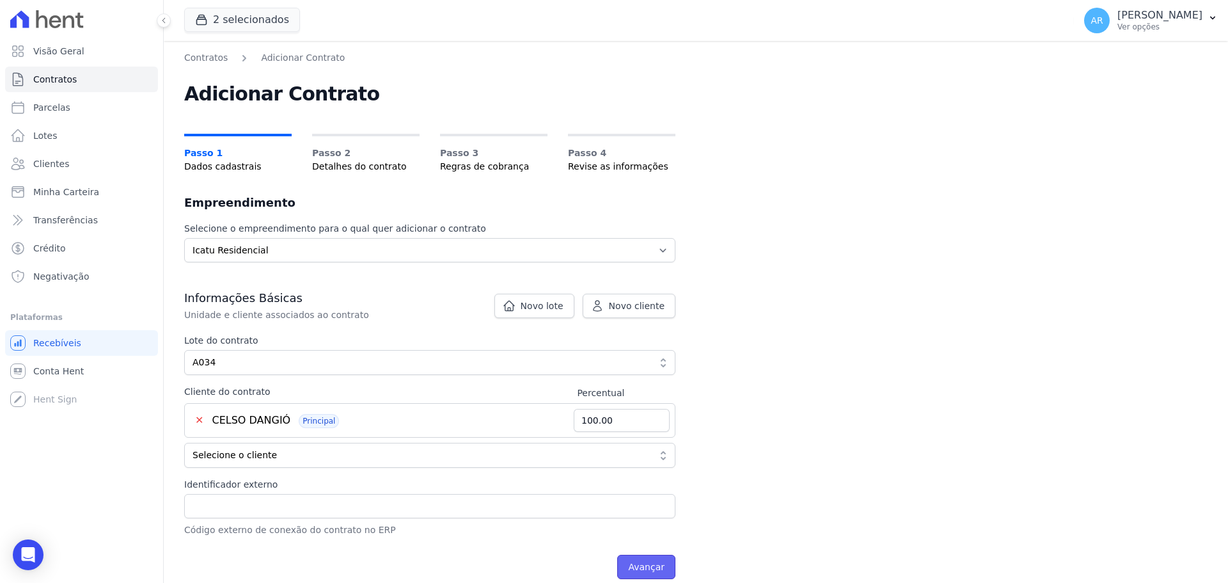
click at [651, 569] on input "Avançar" at bounding box center [646, 566] width 58 height 24
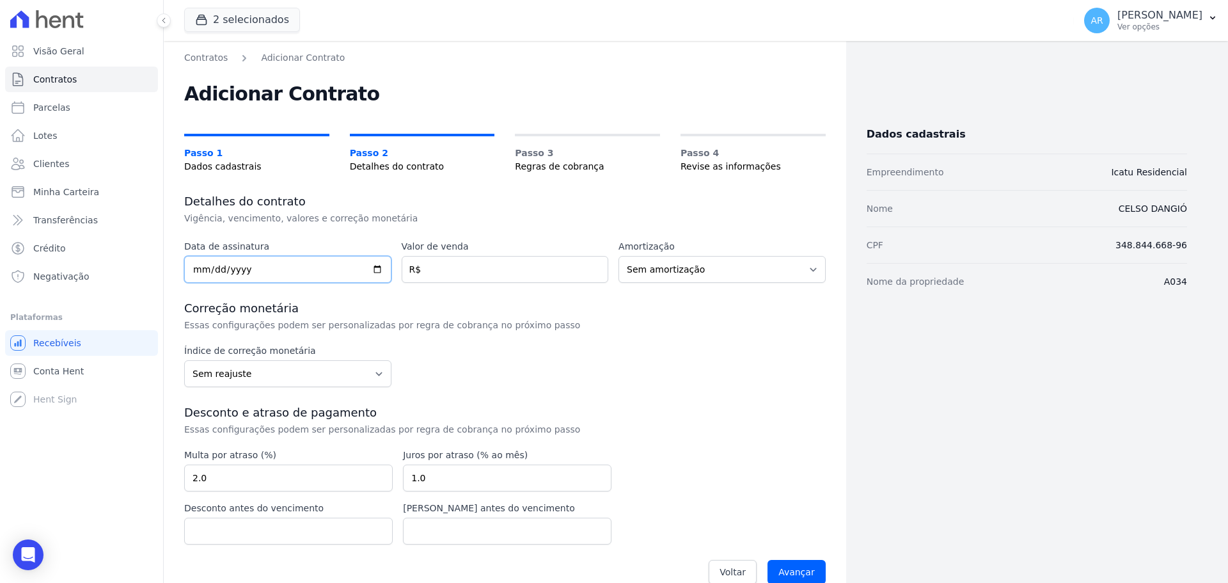
click at [197, 274] on input "date" at bounding box center [287, 269] width 207 height 27
type input "[DATE]"
click at [451, 262] on input "number" at bounding box center [505, 269] width 207 height 27
click at [454, 291] on div "Data de assinatura [DATE] Valor de venda 225000 R$ Amortização Sem amortização …" at bounding box center [504, 416] width 641 height 352
click at [460, 281] on input "225000" at bounding box center [505, 269] width 207 height 27
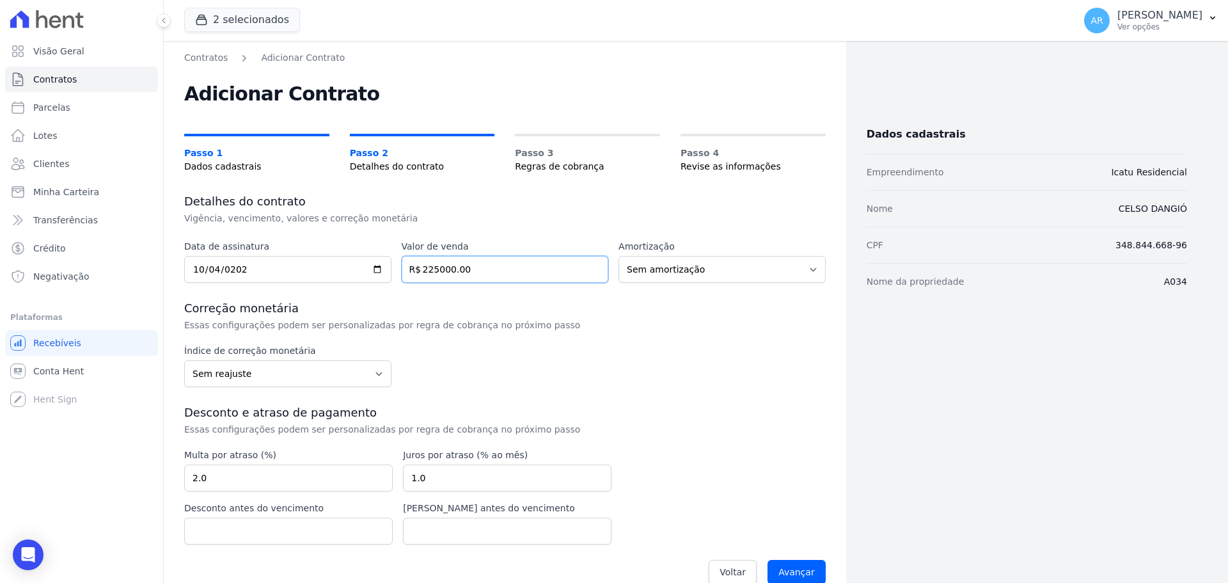
type input "225000.00"
click at [452, 308] on h3 "Correção monetária" at bounding box center [504, 308] width 641 height 15
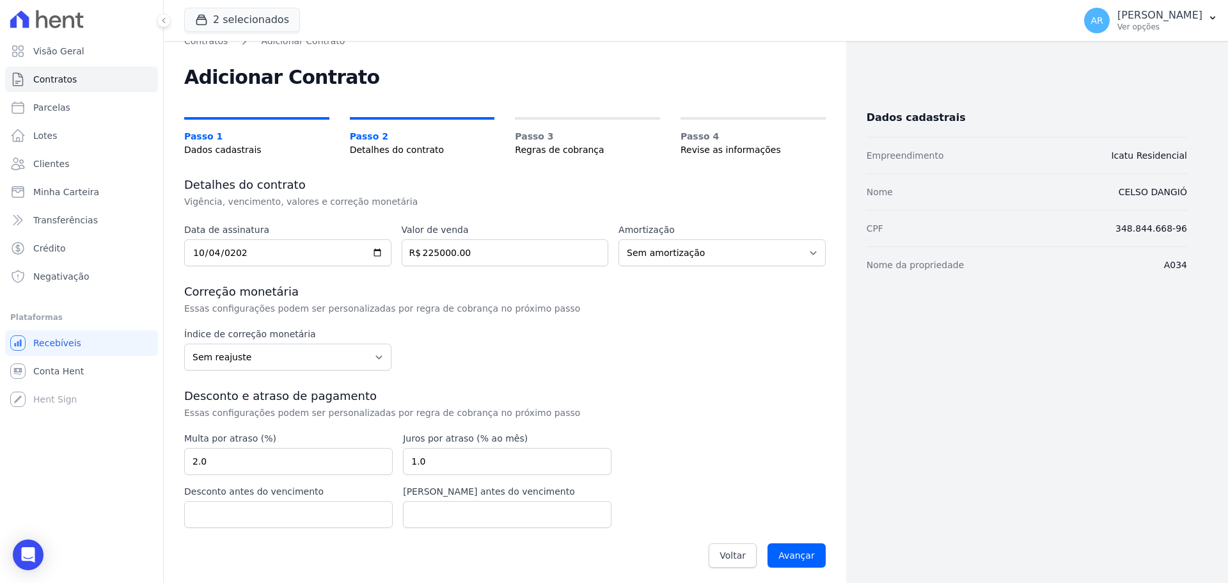
scroll to position [22, 0]
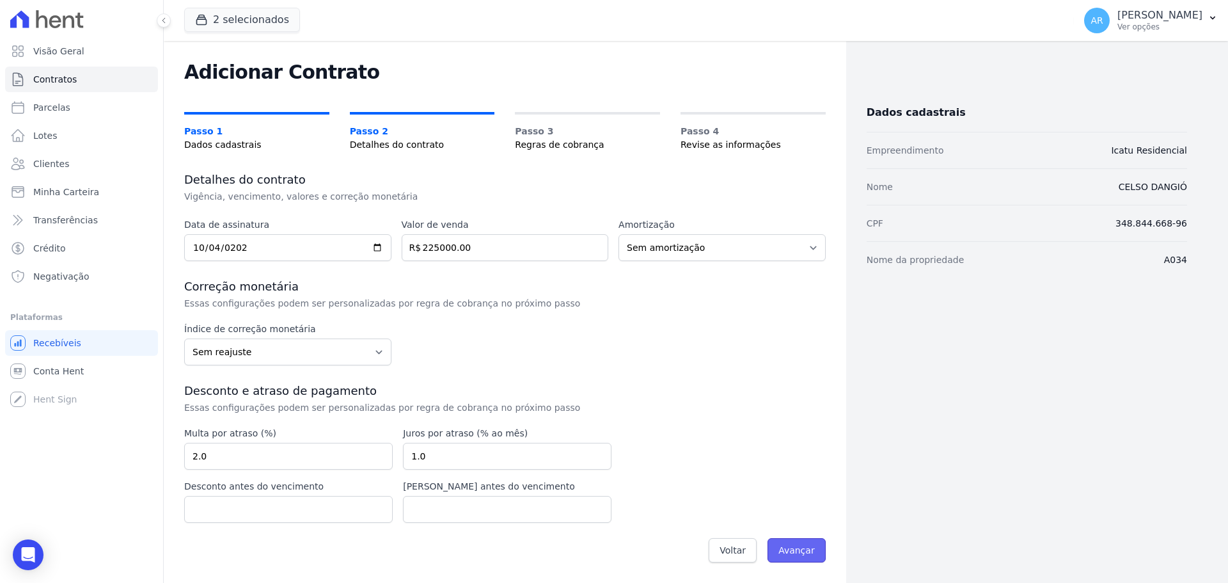
click at [814, 540] on input "Avançar" at bounding box center [796, 550] width 58 height 24
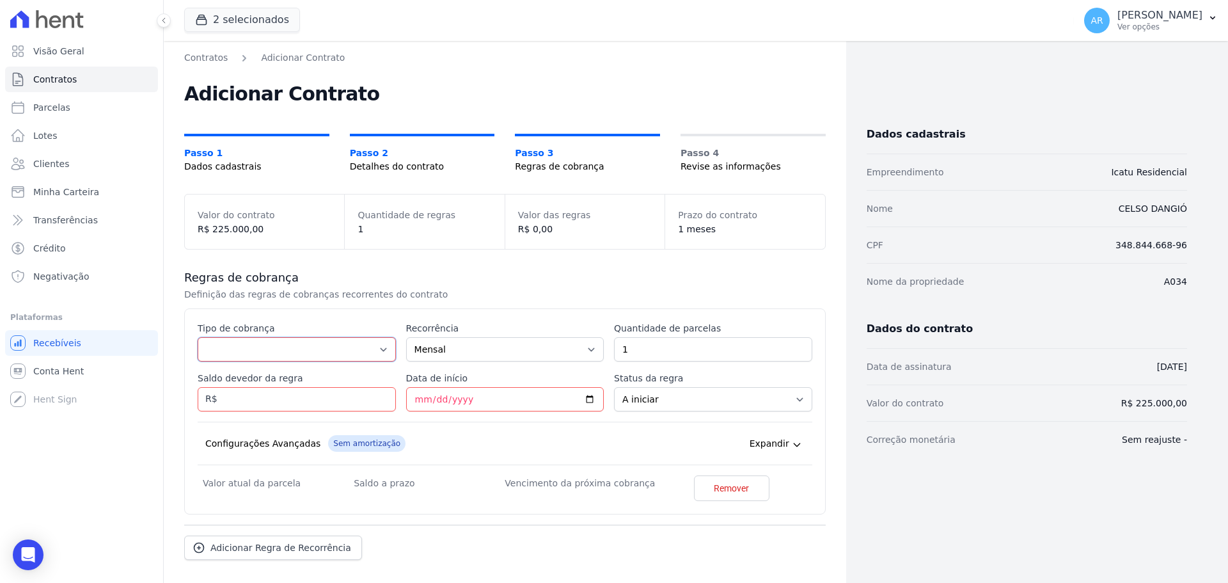
click at [252, 350] on select "Parcela Normal Entrada Sinal Intercalada Chaves Pré-chaves Pós-chaves Impostos …" at bounding box center [297, 349] width 198 height 24
click at [198, 337] on select "Parcela Normal Entrada Sinal Intercalada Chaves Pré-chaves Pós-chaves Impostos …" at bounding box center [297, 349] width 198 height 24
click at [334, 347] on select "Parcela Normal Entrada Sinal Intercalada Chaves Pré-chaves Pós-chaves Impostos …" at bounding box center [297, 349] width 198 height 24
select select "others"
click at [198, 361] on select "Parcela Normal Entrada Sinal Intercalada Chaves Pré-chaves Pós-chaves Impostos …" at bounding box center [297, 349] width 198 height 24
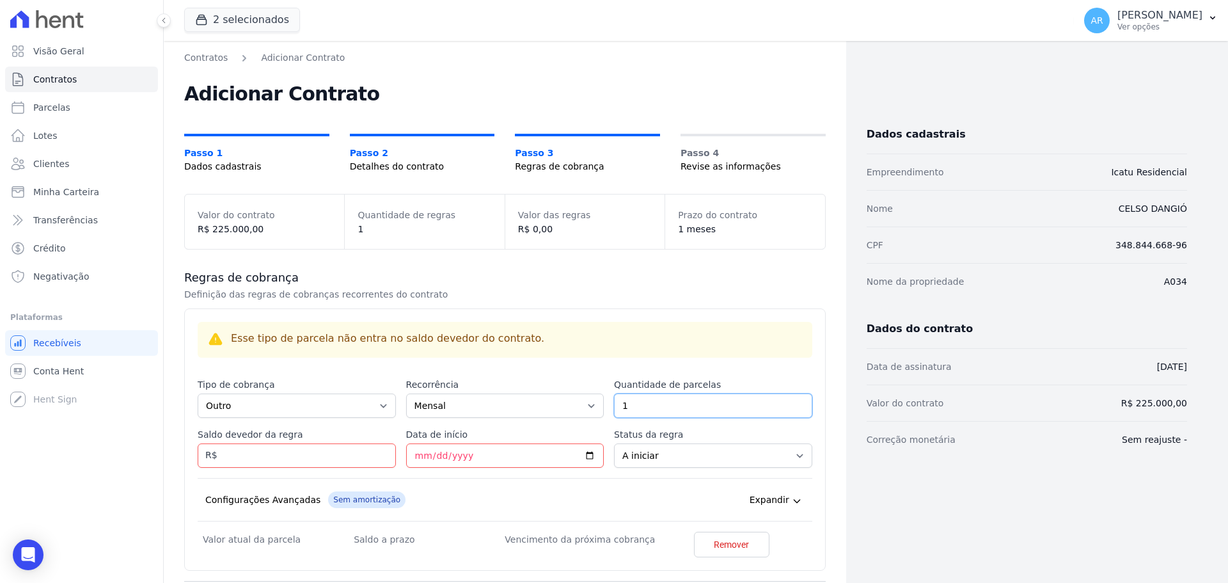
click at [639, 408] on input "1" at bounding box center [713, 405] width 198 height 24
drag, startPoint x: 660, startPoint y: 404, endPoint x: 3, endPoint y: 433, distance: 657.4
click at [175, 437] on div "Contratos Adicionar Contrato Adicionar Contrato Passo 1 Dados cadastrais Passo …" at bounding box center [505, 369] width 682 height 656
click at [651, 395] on input "1" at bounding box center [713, 405] width 198 height 24
type input "12"
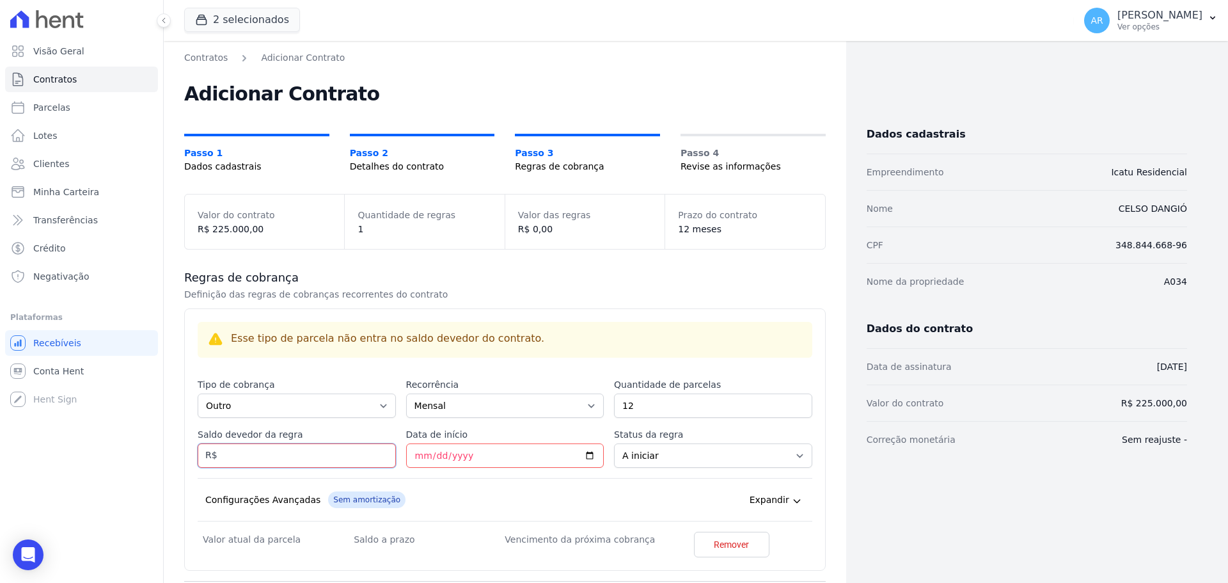
click at [312, 455] on input "Saldo devedor da regra" at bounding box center [297, 455] width 198 height 24
type input "3854.40"
click at [468, 473] on div "Esse tipo de parcela não entra no saldo devedor do contrato. Tipo de cobrança P…" at bounding box center [505, 441] width 615 height 239
click at [419, 454] on input "Data de início" at bounding box center [505, 455] width 198 height 24
type input "[DATE]"
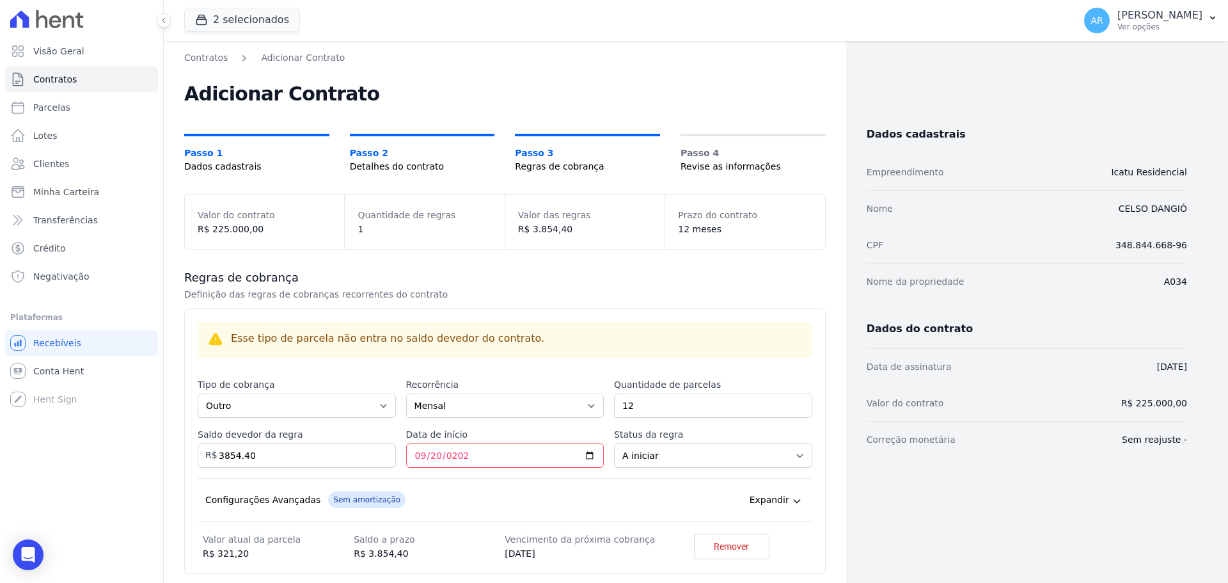
click at [491, 479] on div "Configurações Avançadas Sem amortização Price adjustment index/ Price adjustmen…" at bounding box center [505, 499] width 615 height 43
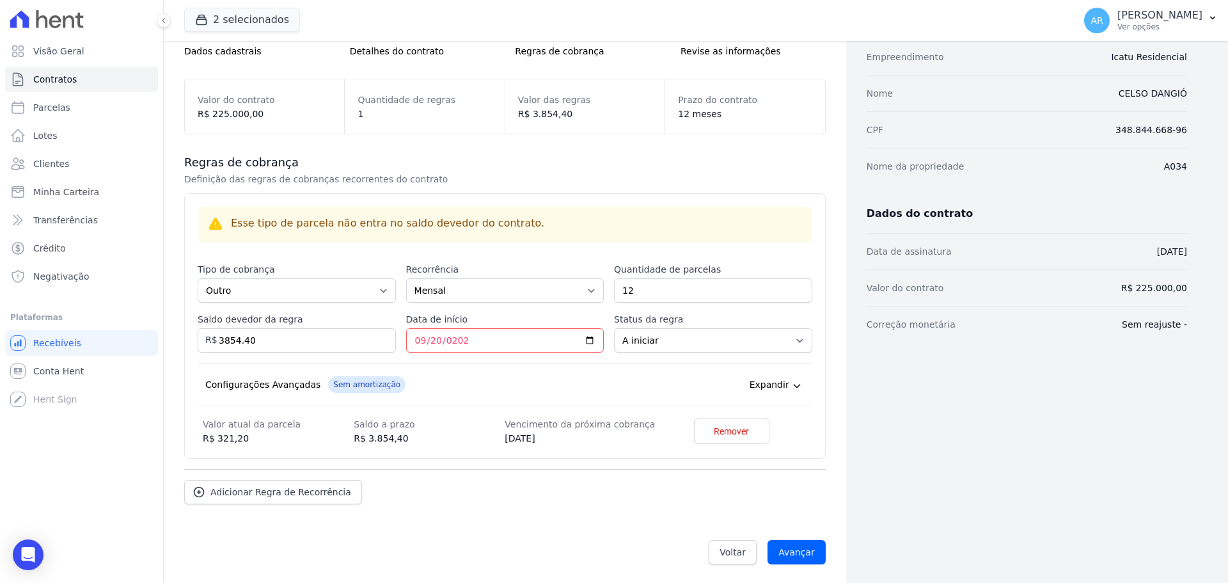
scroll to position [117, 0]
click at [797, 550] on input "Avançar" at bounding box center [796, 550] width 58 height 24
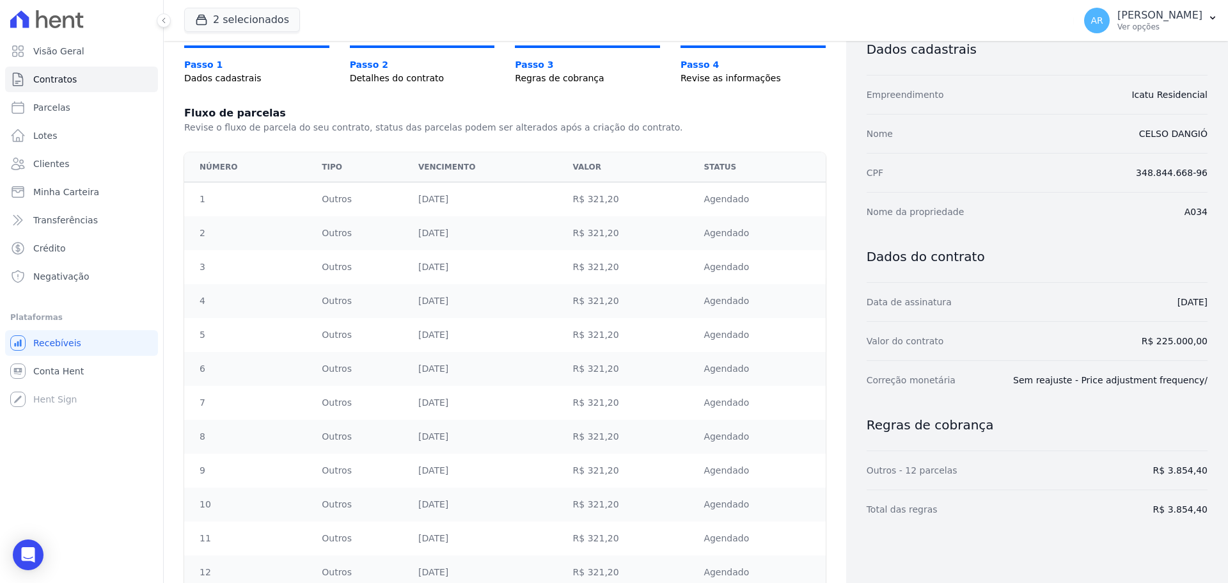
scroll to position [183, 0]
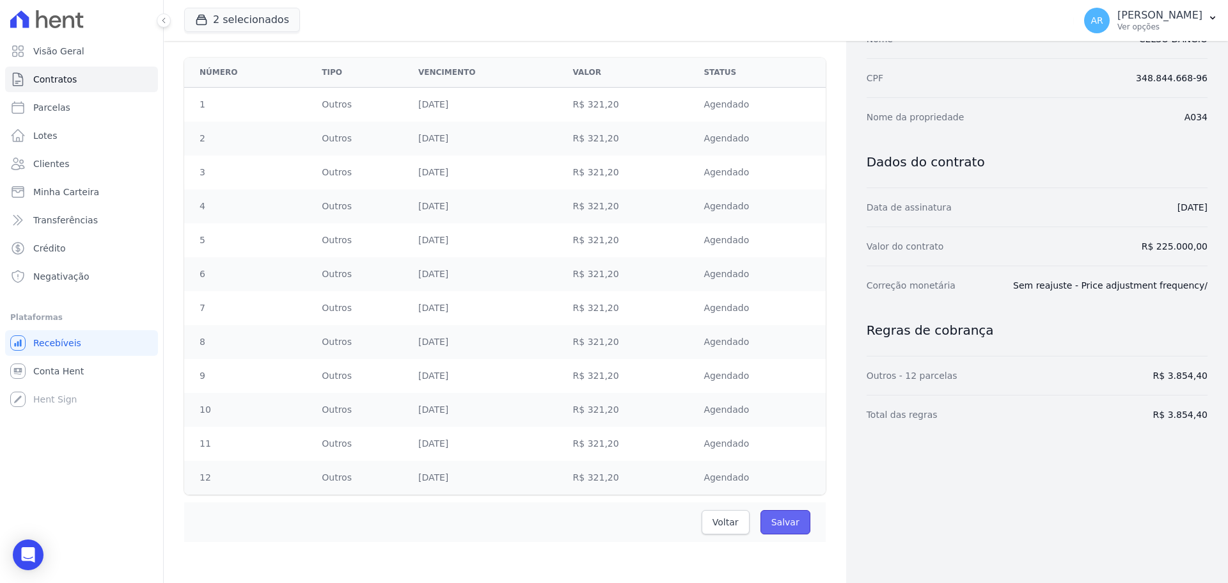
click at [775, 526] on input "Salvar" at bounding box center [785, 522] width 50 height 24
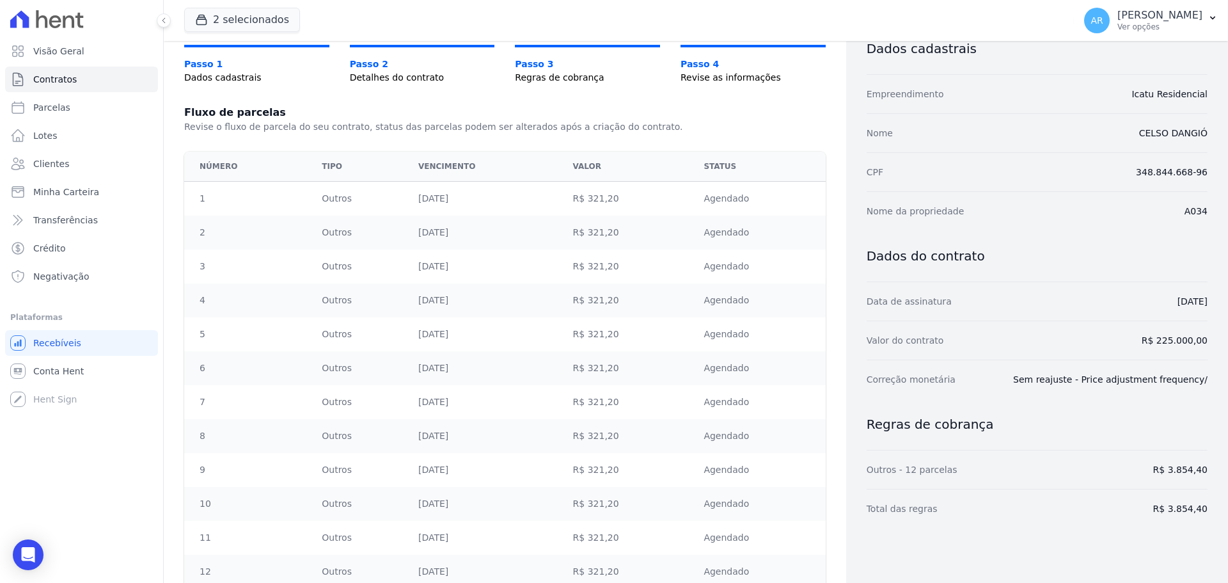
scroll to position [0, 0]
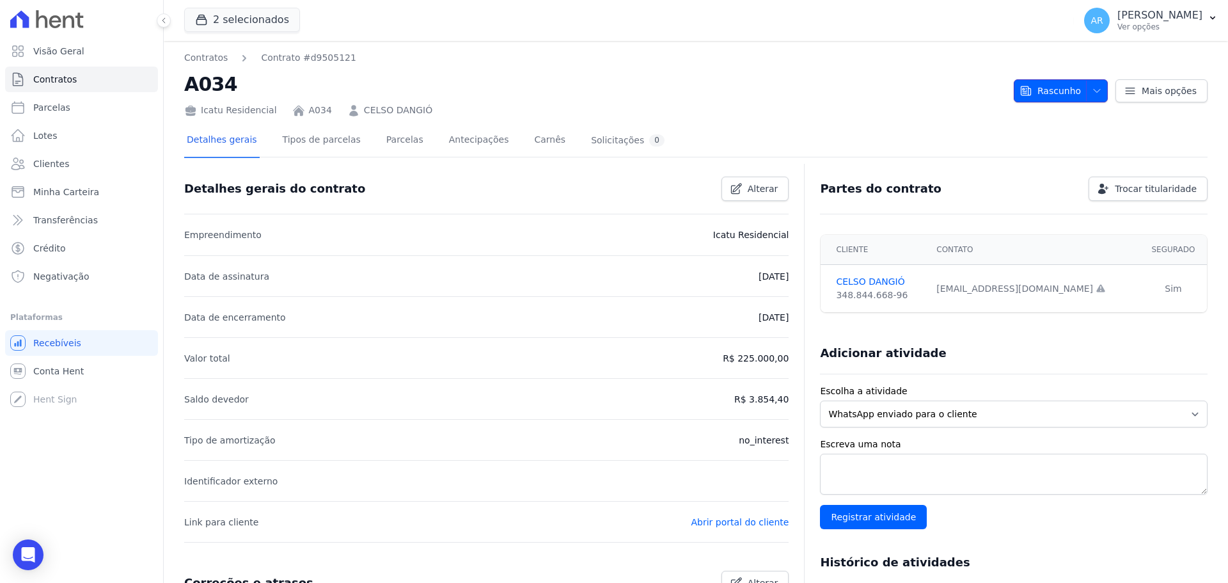
click at [1092, 93] on icon "button" at bounding box center [1097, 91] width 10 height 10
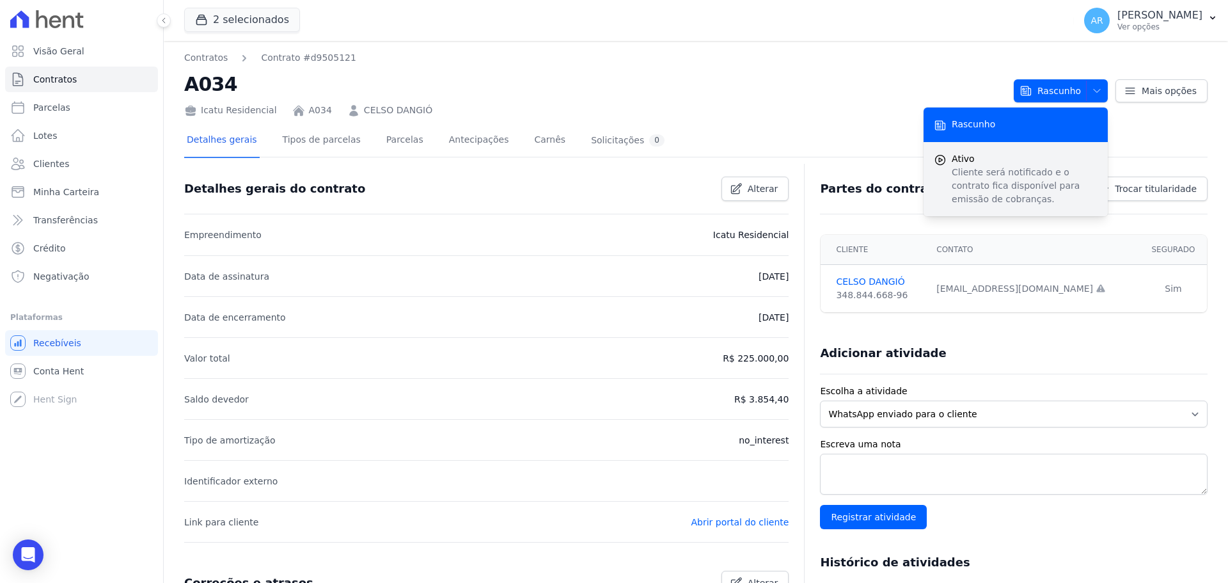
click at [1000, 178] on p "Cliente será notificado e o contrato fica disponível para emissão de cobranças." at bounding box center [1025, 186] width 146 height 40
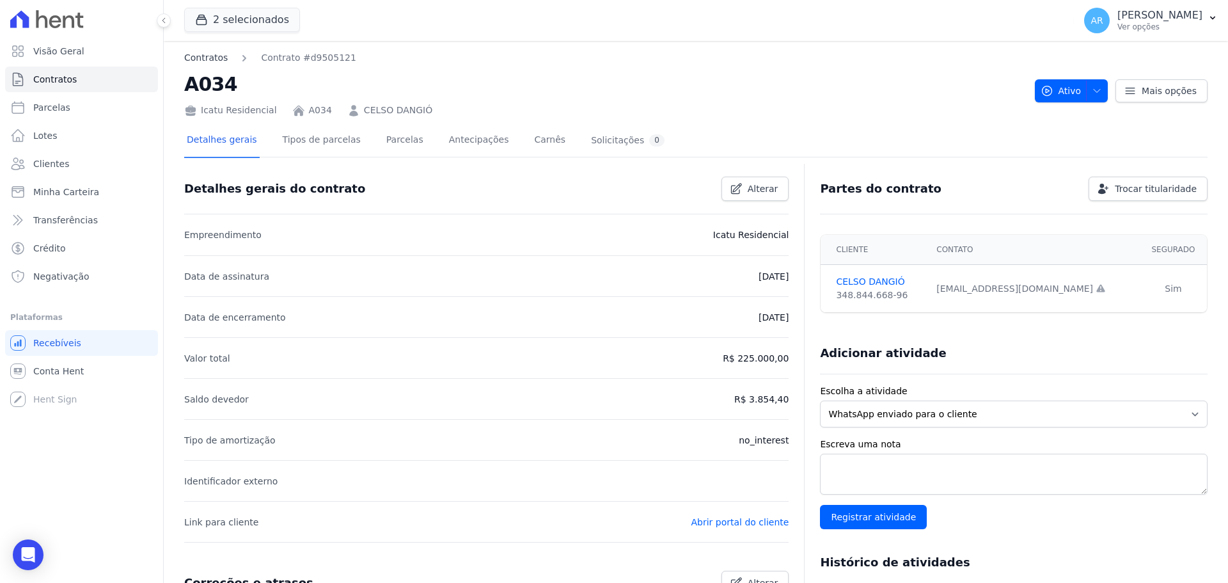
click at [214, 55] on link "Contratos" at bounding box center [205, 57] width 43 height 13
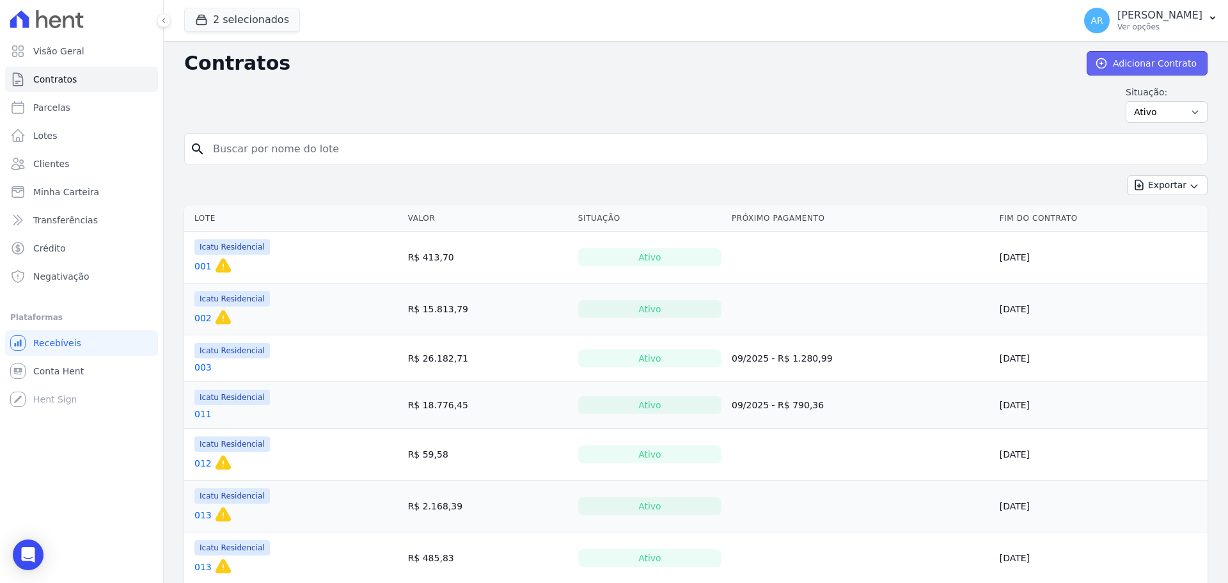
click at [1132, 62] on link "Adicionar Contrato" at bounding box center [1147, 63] width 121 height 24
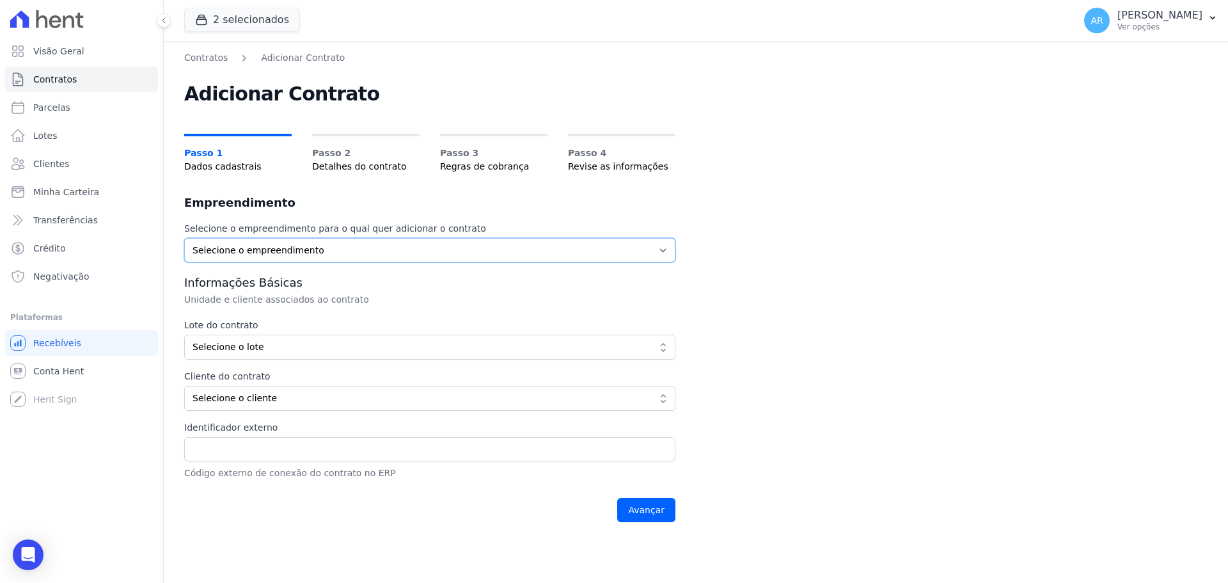
click at [249, 255] on select "Selecione o empreendimento Acaiá Residencial Icatu Residencial" at bounding box center [429, 250] width 491 height 24
select select "8ec0072b-84f6-4b0b-83f7-c4a4d9c8ff07"
click at [184, 238] on select "Selecione o empreendimento Acaiá Residencial Icatu Residencial" at bounding box center [429, 250] width 491 height 24
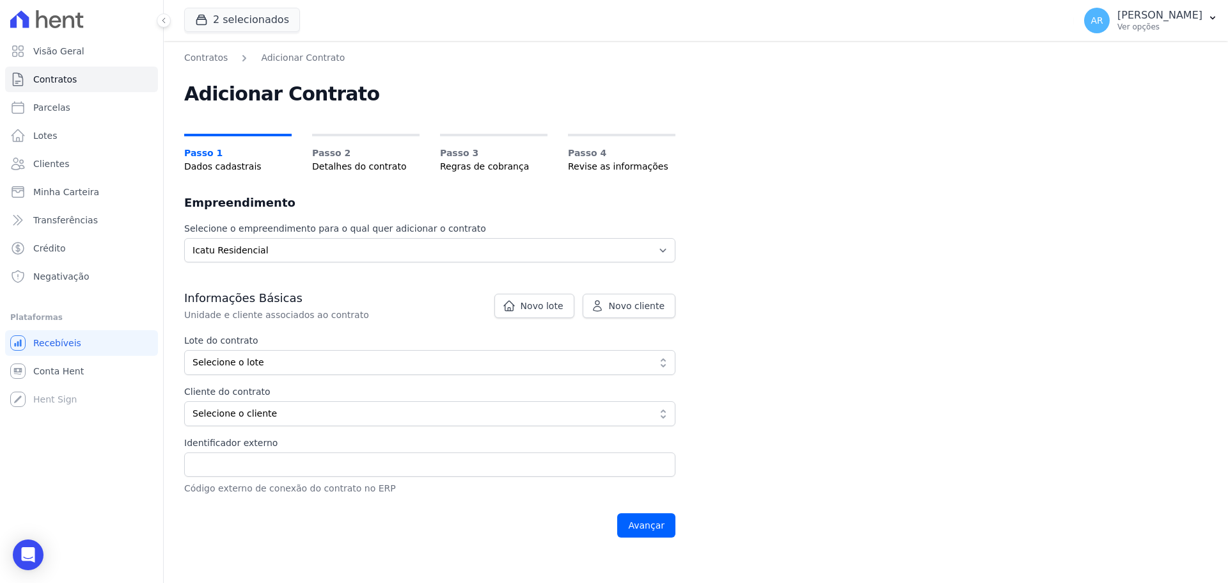
click at [275, 343] on label "Lote do contrato" at bounding box center [429, 340] width 491 height 13
click at [542, 299] on span "Novo lote" at bounding box center [542, 305] width 43 height 13
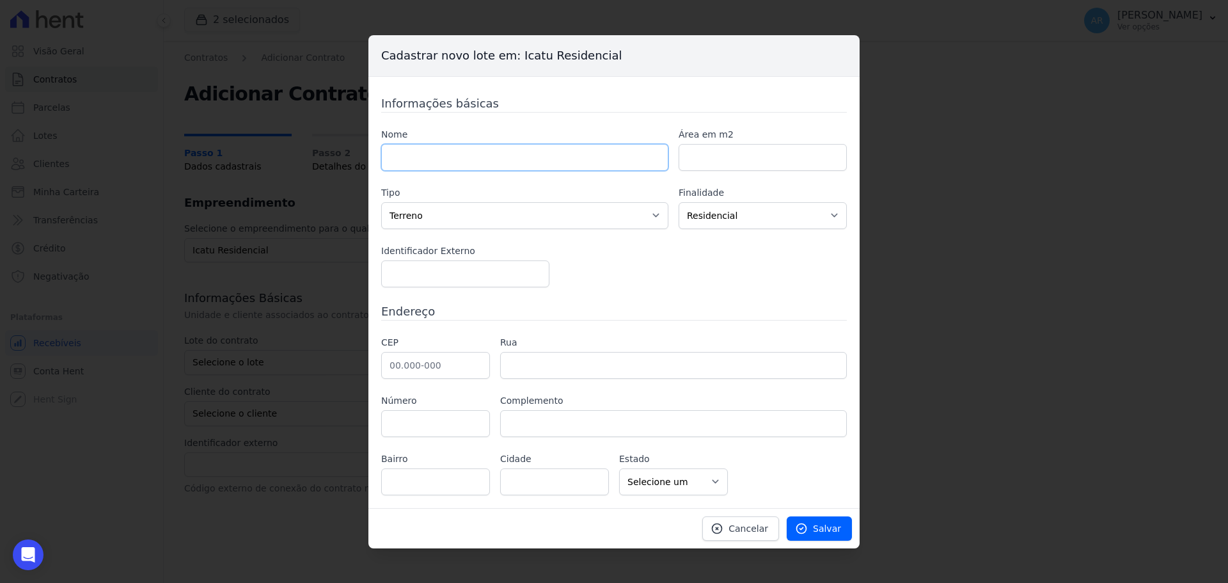
click at [396, 161] on input "text" at bounding box center [524, 157] width 287 height 27
type input "B34"
drag, startPoint x: 426, startPoint y: 210, endPoint x: 426, endPoint y: 228, distance: 17.9
click at [426, 213] on select "Casa Apartamento Escritório Flat Loja Espaço Comercial Terreno Outros" at bounding box center [524, 215] width 287 height 27
select select "apartment"
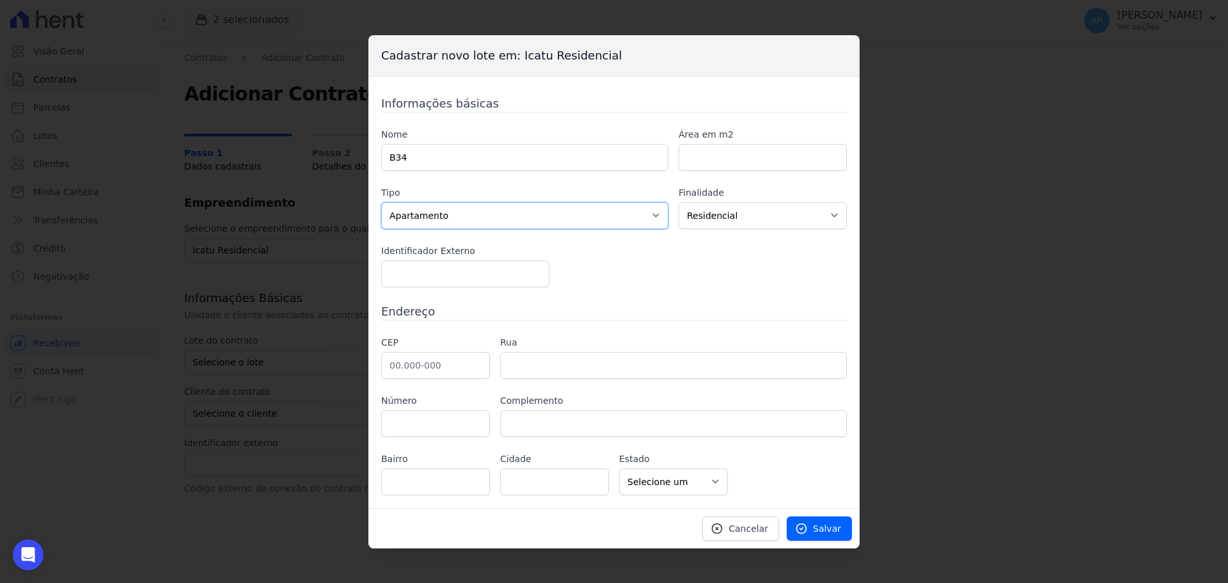
click at [381, 202] on select "Casa Apartamento Escritório Flat Loja Espaço Comercial Terreno Outros" at bounding box center [524, 215] width 287 height 27
click at [416, 376] on input "text" at bounding box center [435, 365] width 109 height 27
click at [416, 365] on input "text" at bounding box center [435, 365] width 109 height 27
drag, startPoint x: 416, startPoint y: 365, endPoint x: 380, endPoint y: 358, distance: 37.1
click at [380, 358] on div "Informações básicas Nome B34 Área em m2 Tipo Casa Apartamento Escritório Flat L…" at bounding box center [613, 292] width 491 height 431
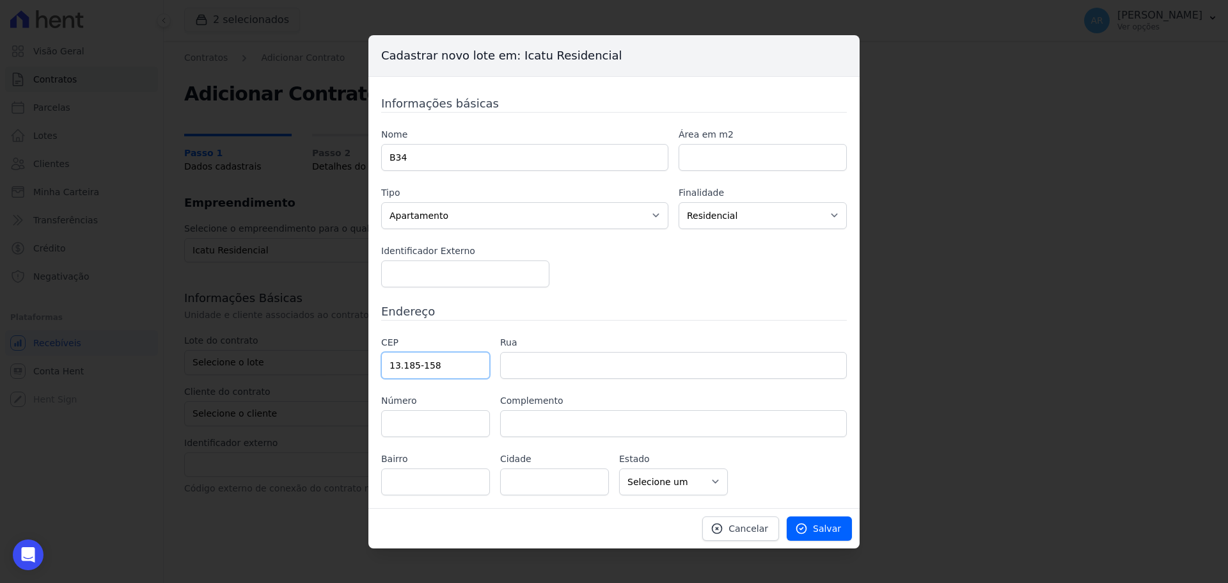
type input "13.185-158"
click at [584, 317] on h3 "Endereço" at bounding box center [614, 310] width 466 height 17
type input "Rua C"
type input "[GEOGRAPHIC_DATA]"
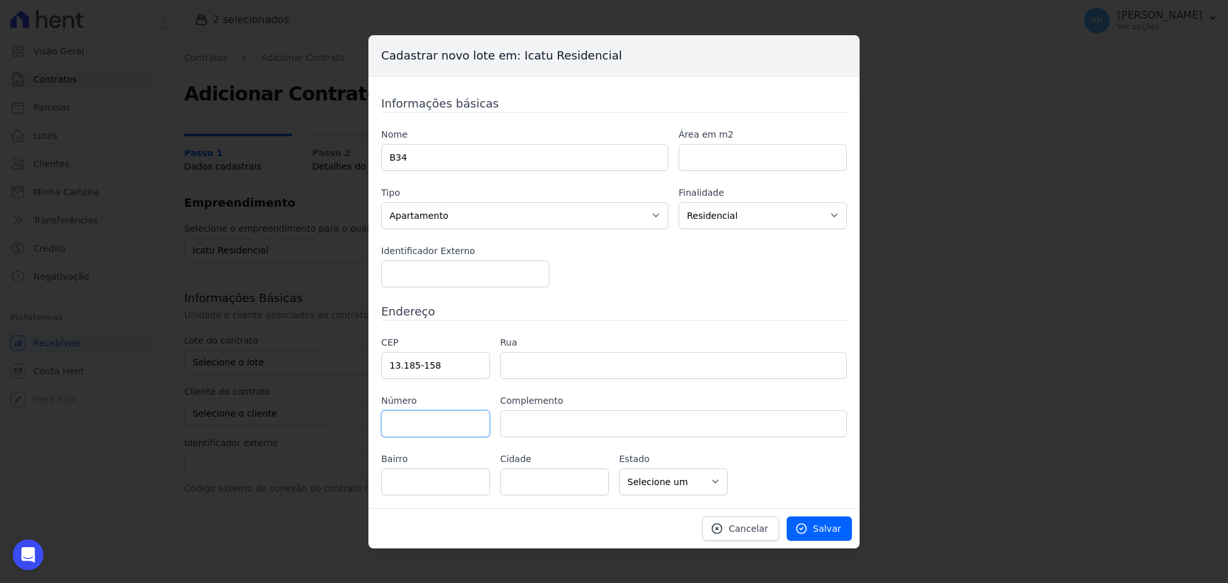
select select "SP"
type input "[GEOGRAPHIC_DATA][PERSON_NAME]"
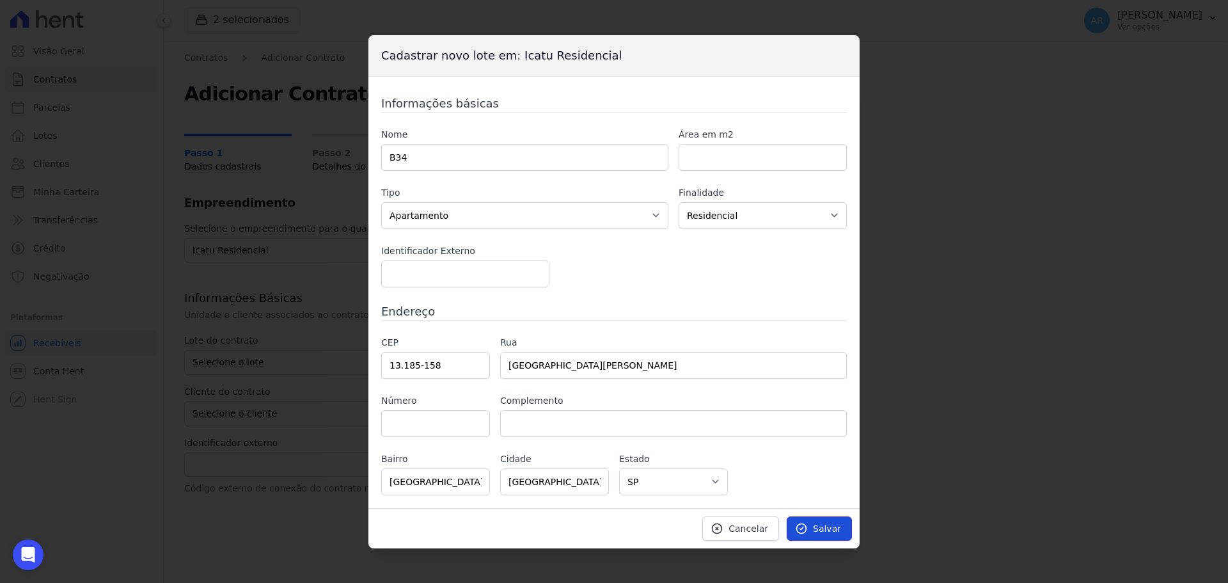
click at [820, 533] on span "Salvar" at bounding box center [827, 528] width 28 height 13
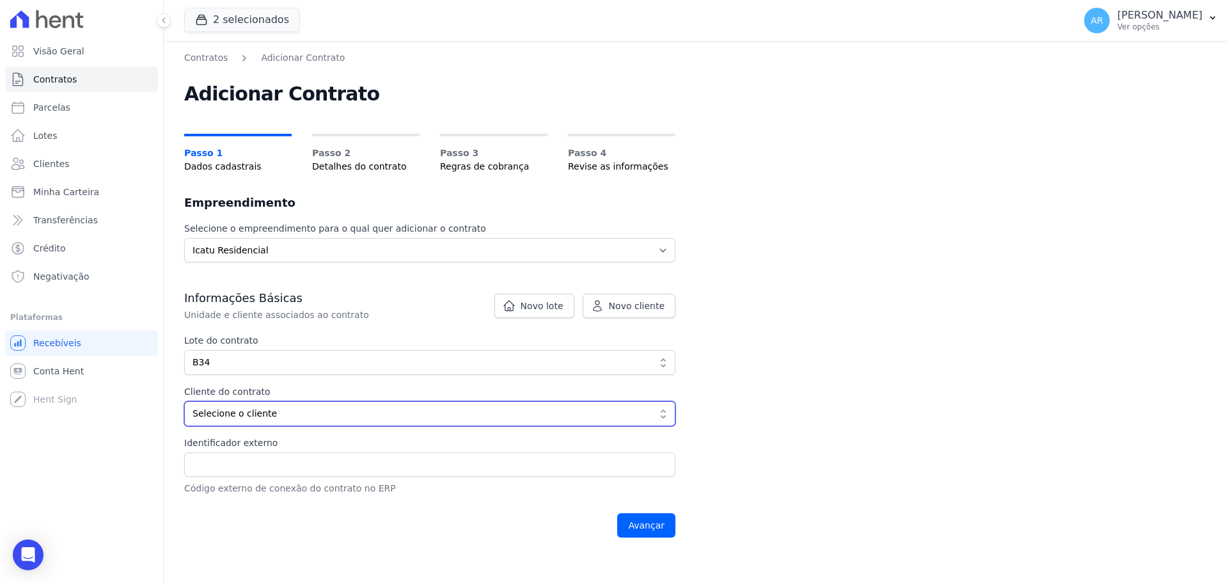
click at [236, 416] on span "Selecione o cliente" at bounding box center [420, 413] width 457 height 13
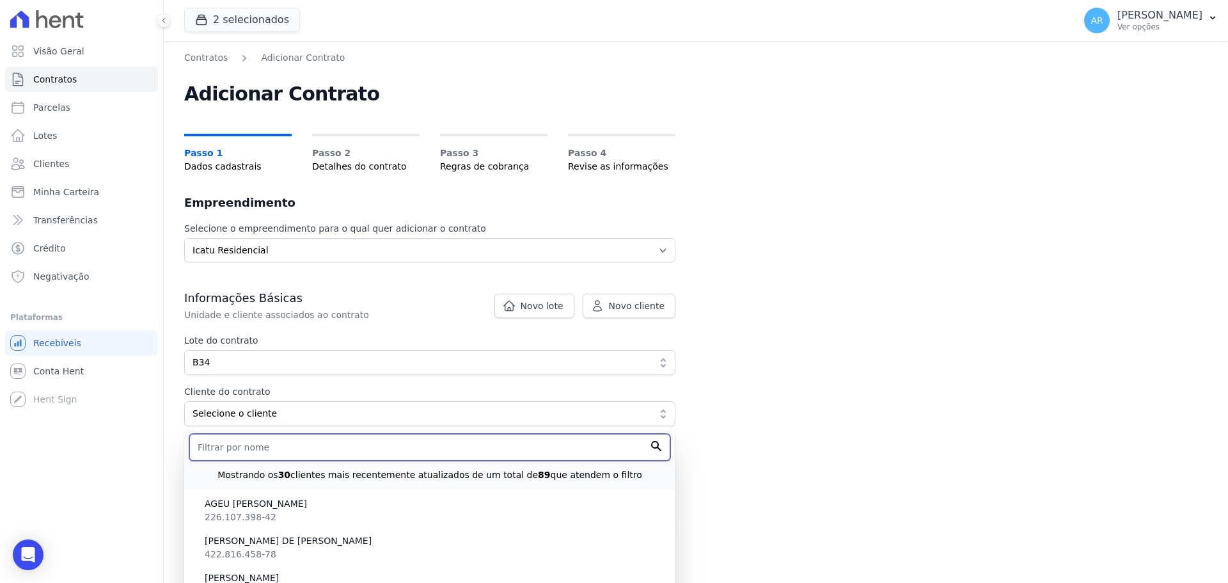
click at [237, 447] on input "text" at bounding box center [429, 447] width 481 height 27
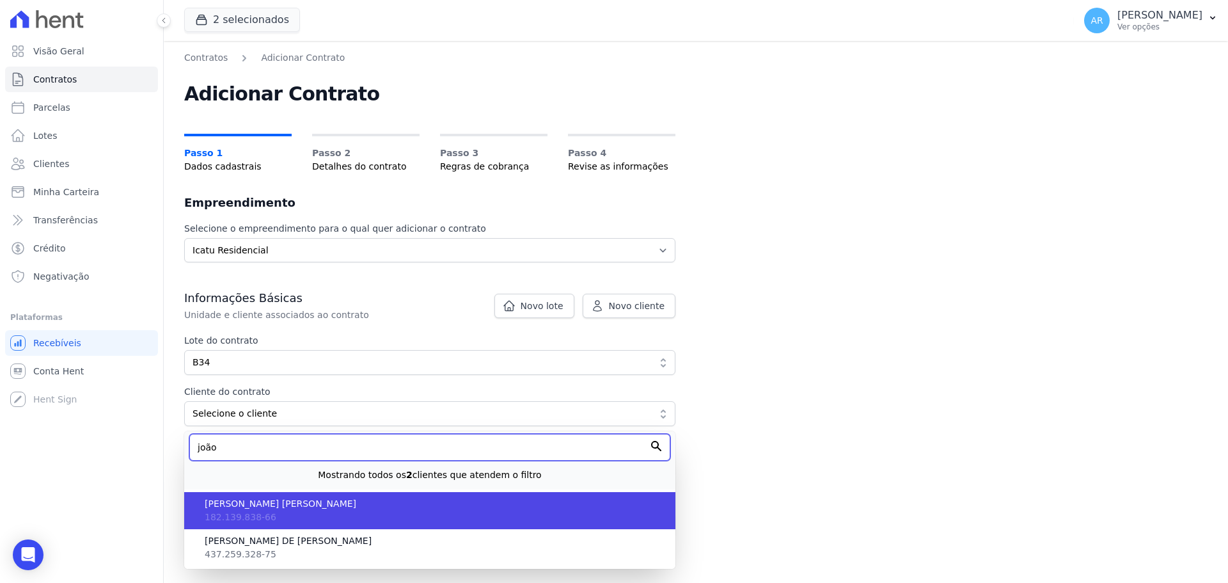
type input "joão"
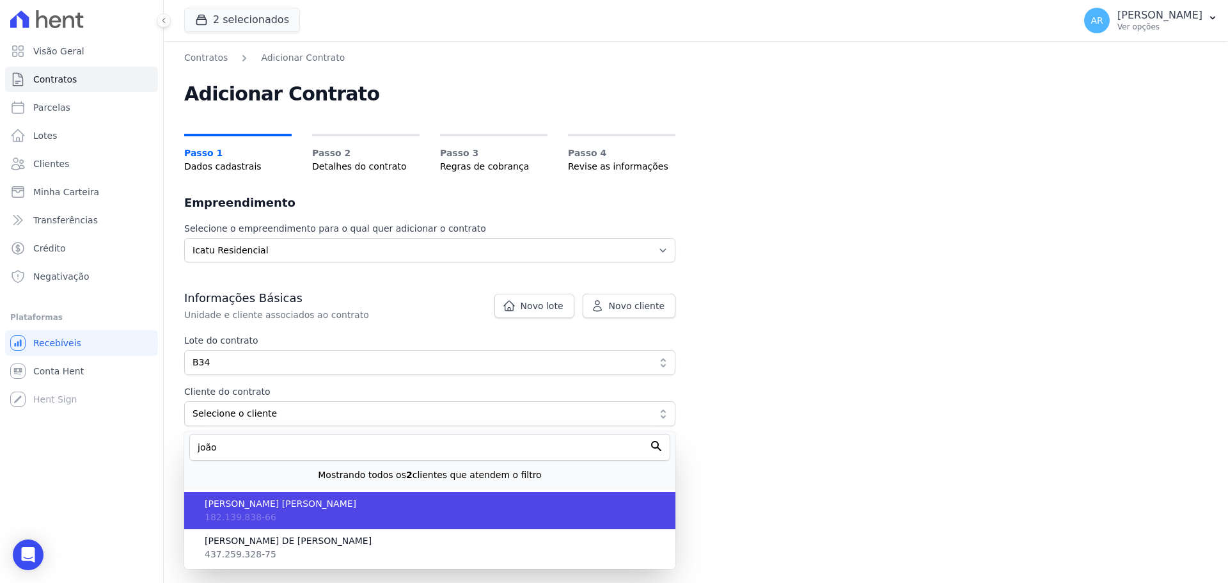
click at [255, 506] on span "[PERSON_NAME]" at bounding box center [435, 503] width 460 height 13
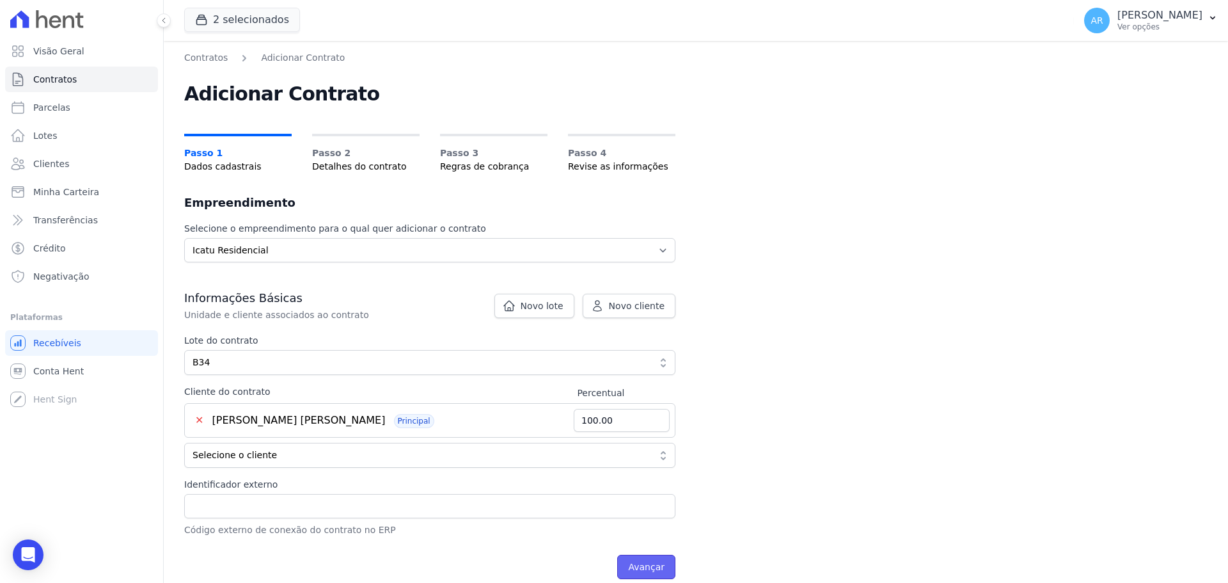
click at [649, 567] on input "Avançar" at bounding box center [646, 566] width 58 height 24
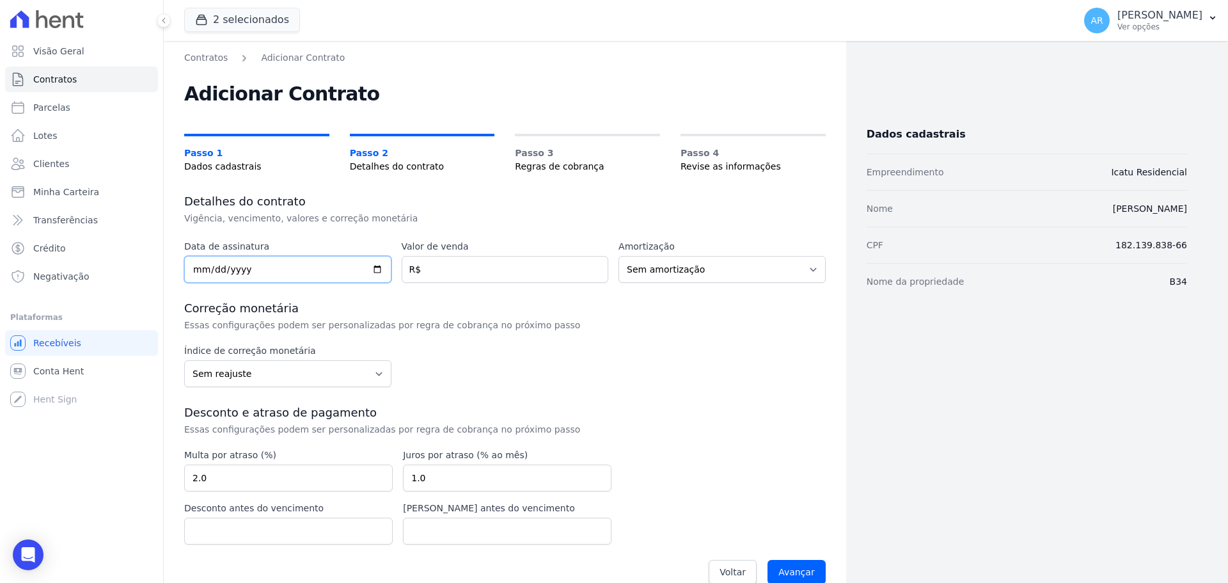
click at [208, 270] on input "date" at bounding box center [287, 269] width 207 height 27
click at [195, 269] on input "date" at bounding box center [287, 269] width 207 height 27
type input "[DATE]"
click at [427, 272] on input "number" at bounding box center [505, 269] width 207 height 27
type input "263412.76"
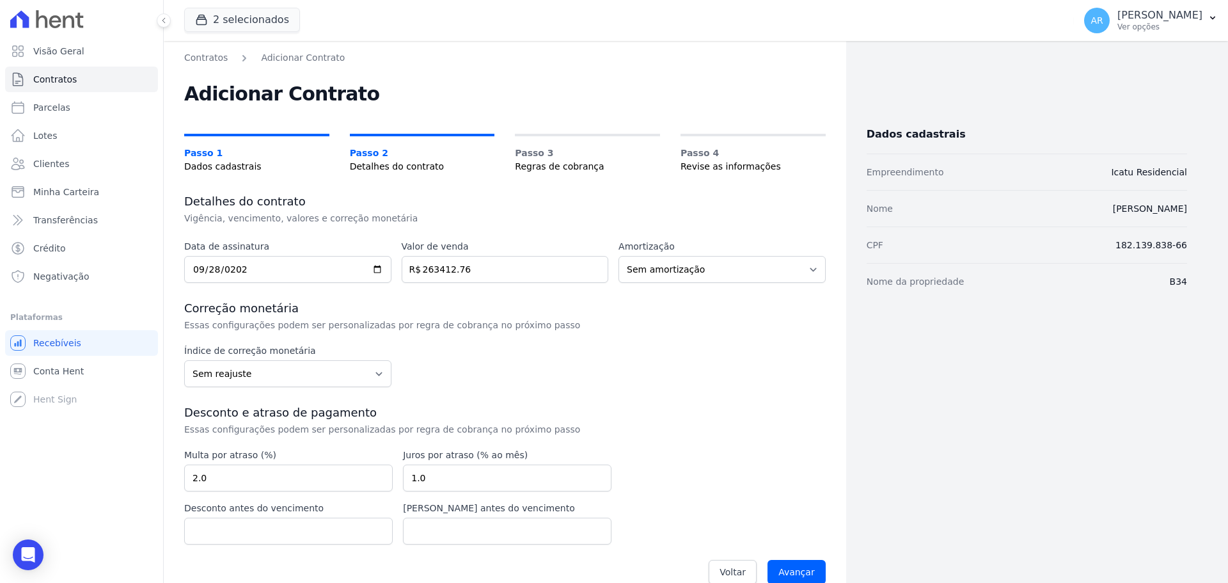
click at [489, 311] on h3 "Correção monetária" at bounding box center [504, 308] width 641 height 15
click at [799, 569] on input "Avançar" at bounding box center [796, 572] width 58 height 24
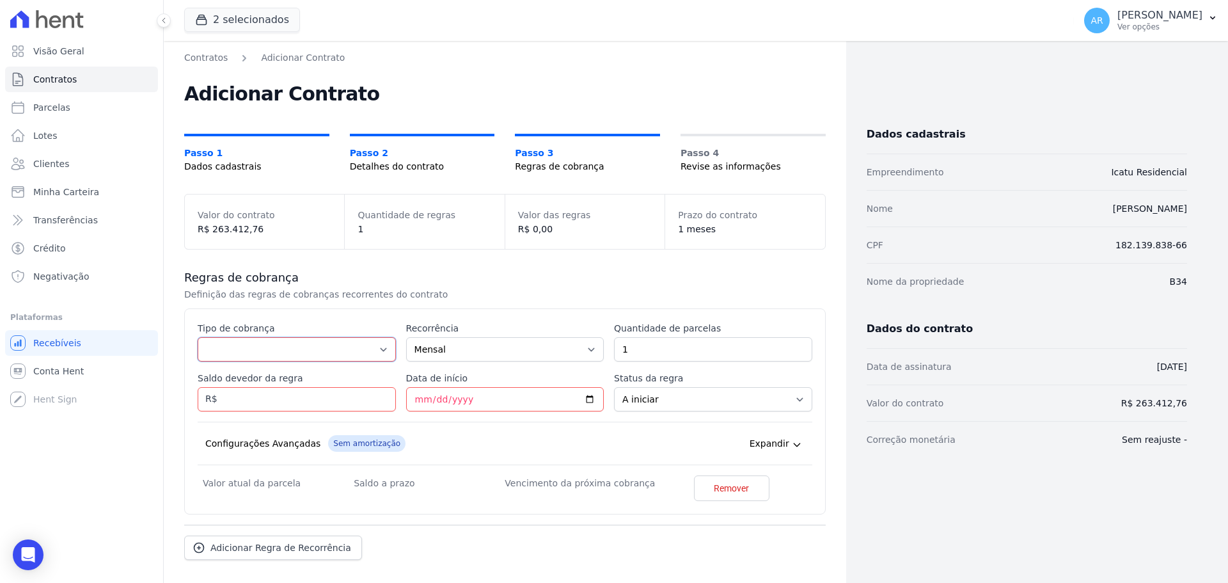
click at [221, 356] on select "Parcela Normal Entrada Sinal Intercalada Chaves Pré-chaves Pós-chaves Impostos …" at bounding box center [297, 349] width 198 height 24
select select "others"
click at [198, 361] on select "Parcela Normal Entrada Sinal Intercalada Chaves Pré-chaves Pós-chaves Impostos …" at bounding box center [297, 349] width 198 height 24
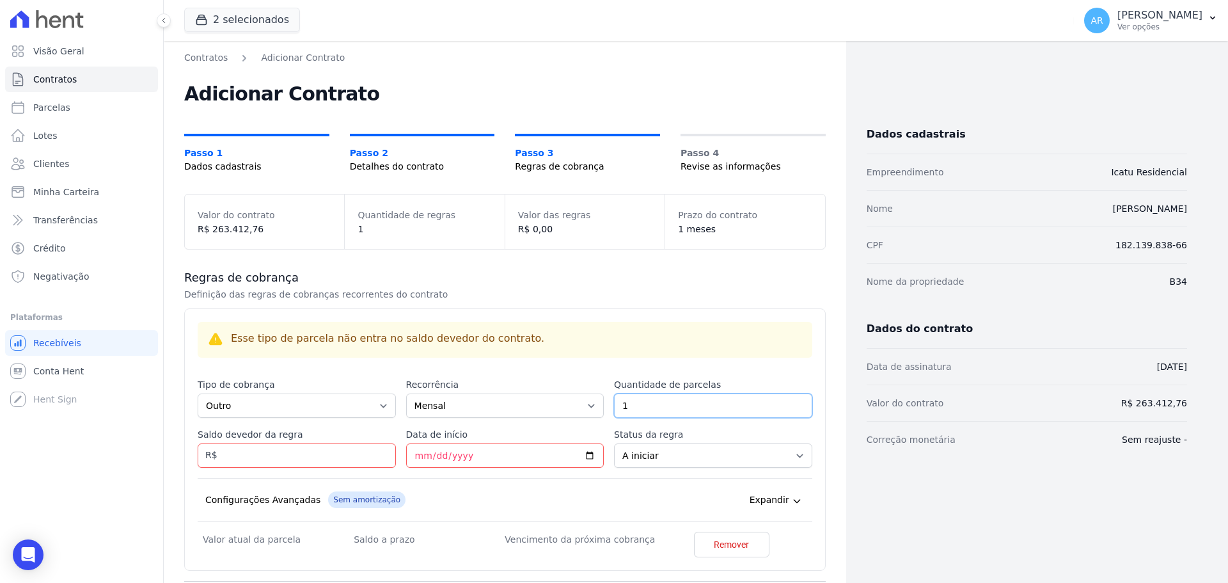
click at [645, 403] on input "1" at bounding box center [713, 405] width 198 height 24
drag, startPoint x: 645, startPoint y: 403, endPoint x: 569, endPoint y: 408, distance: 76.3
click at [570, 408] on div "Esse tipo de parcela não entra no saldo devedor do contrato. Tipo de cobrança P…" at bounding box center [505, 439] width 615 height 235
type input "12"
click at [313, 462] on input "Saldo devedor da regra" at bounding box center [297, 455] width 198 height 24
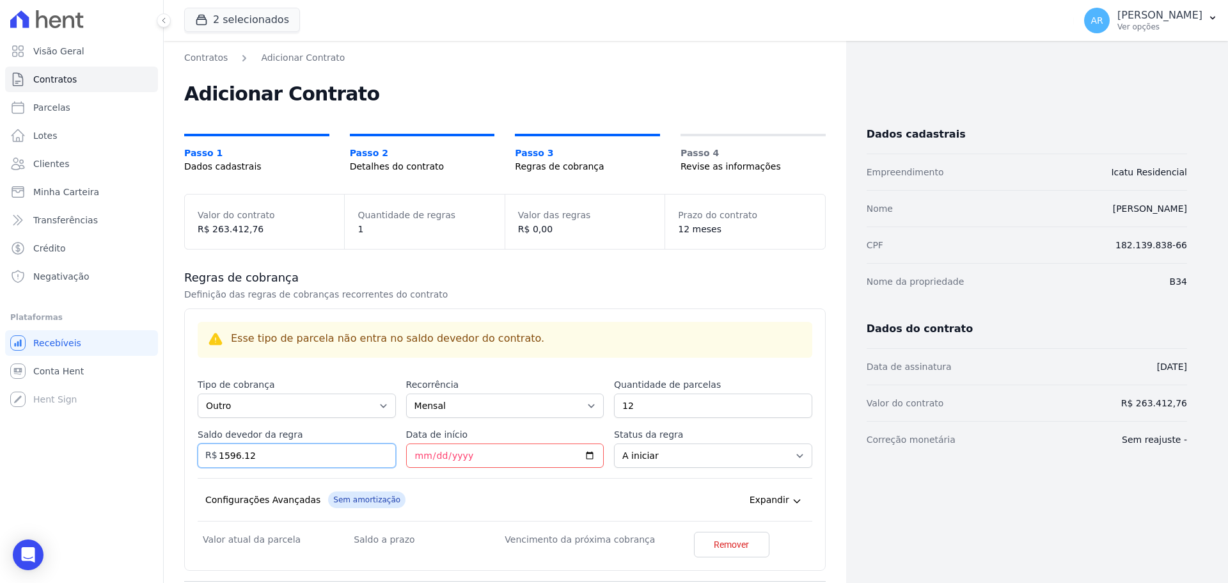
type input "1596.12"
click at [439, 482] on div "Configurações Avançadas Sem amortização Price adjustment index/ Price adjustmen…" at bounding box center [505, 499] width 615 height 43
click at [418, 455] on input "Data de início" at bounding box center [505, 455] width 198 height 24
type input "2025-09-22"
click at [565, 476] on div "Esse tipo de parcela não entra no saldo devedor do contrato. Tipo de cobrança P…" at bounding box center [505, 441] width 615 height 239
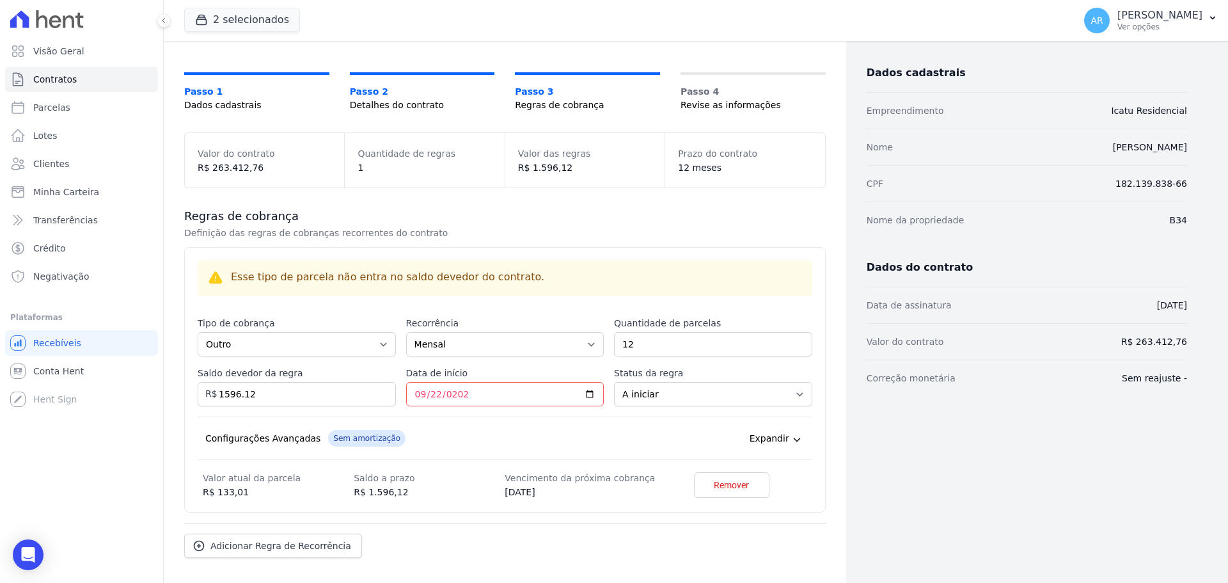
scroll to position [117, 0]
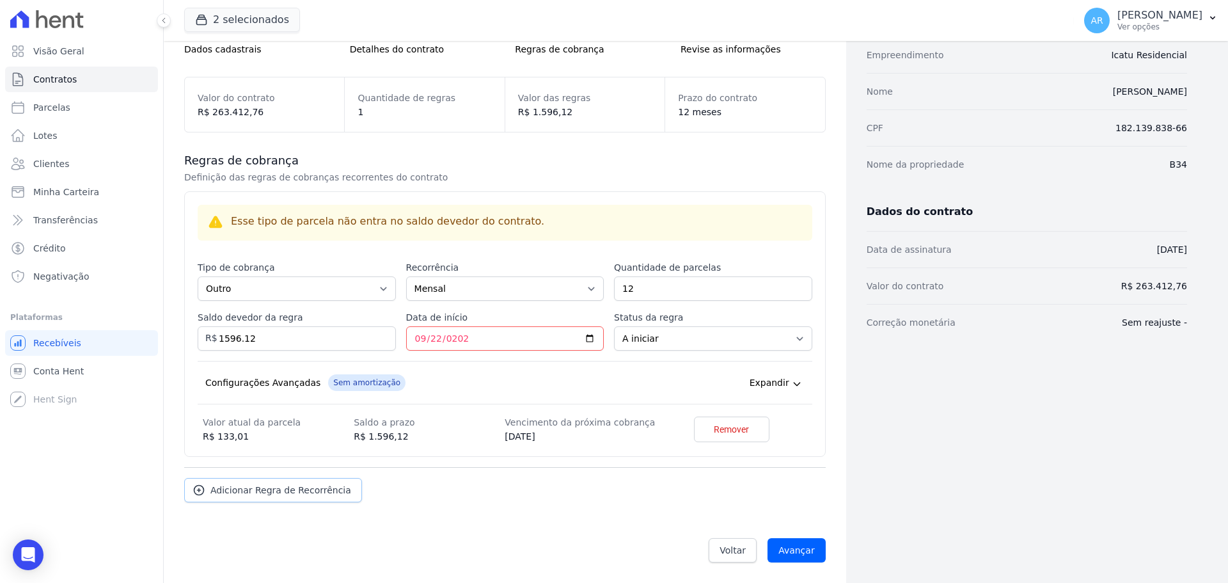
click at [242, 496] on link "Adicionar Regra de Recorrência" at bounding box center [273, 490] width 178 height 24
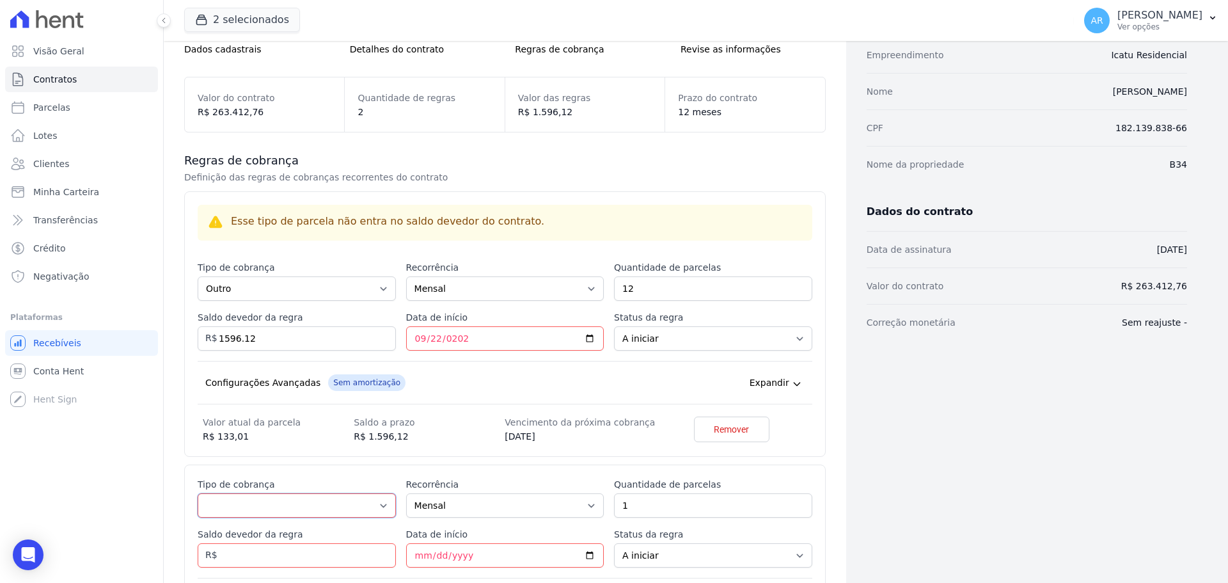
click at [237, 512] on select "Parcela Normal Entrada Sinal Intercalada Chaves Pré-chaves Pós-chaves Impostos …" at bounding box center [297, 505] width 198 height 24
click at [198, 493] on select "Parcela Normal Entrada Sinal Intercalada Chaves Pré-chaves Pós-chaves Impostos …" at bounding box center [297, 505] width 198 height 24
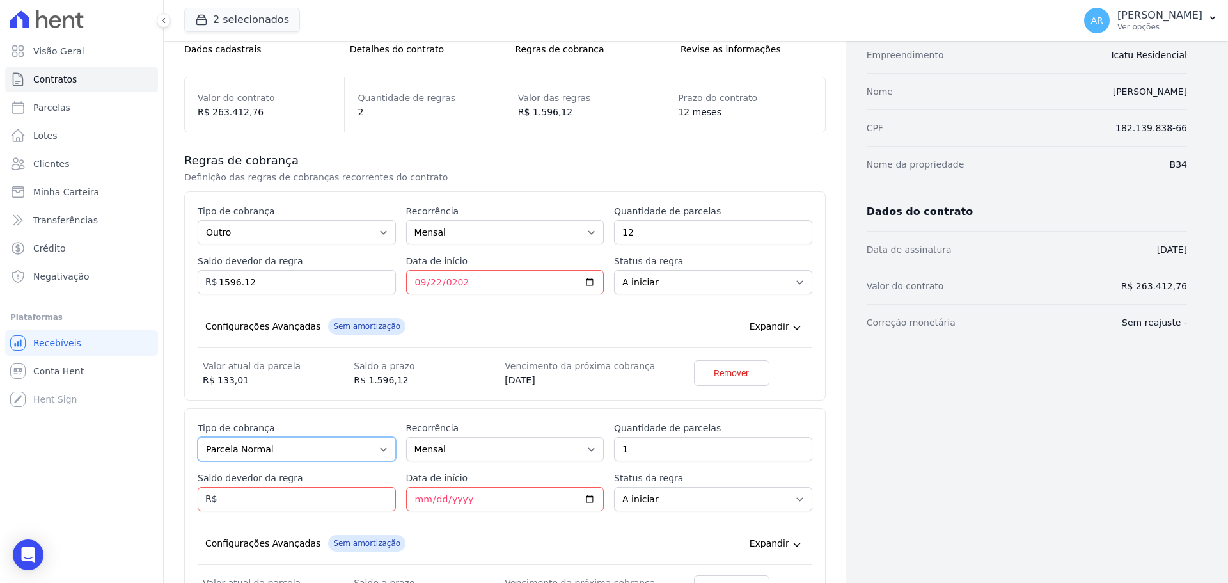
drag, startPoint x: 267, startPoint y: 457, endPoint x: 250, endPoint y: 459, distance: 16.7
click at [267, 457] on select "Parcela Normal Entrada Sinal Intercalada Chaves Pré-chaves Pós-chaves Impostos …" at bounding box center [297, 449] width 198 height 24
select select "others"
click at [198, 461] on select "Parcela Normal Entrada Sinal Intercalada Chaves Pré-chaves Pós-chaves Impostos …" at bounding box center [297, 449] width 198 height 24
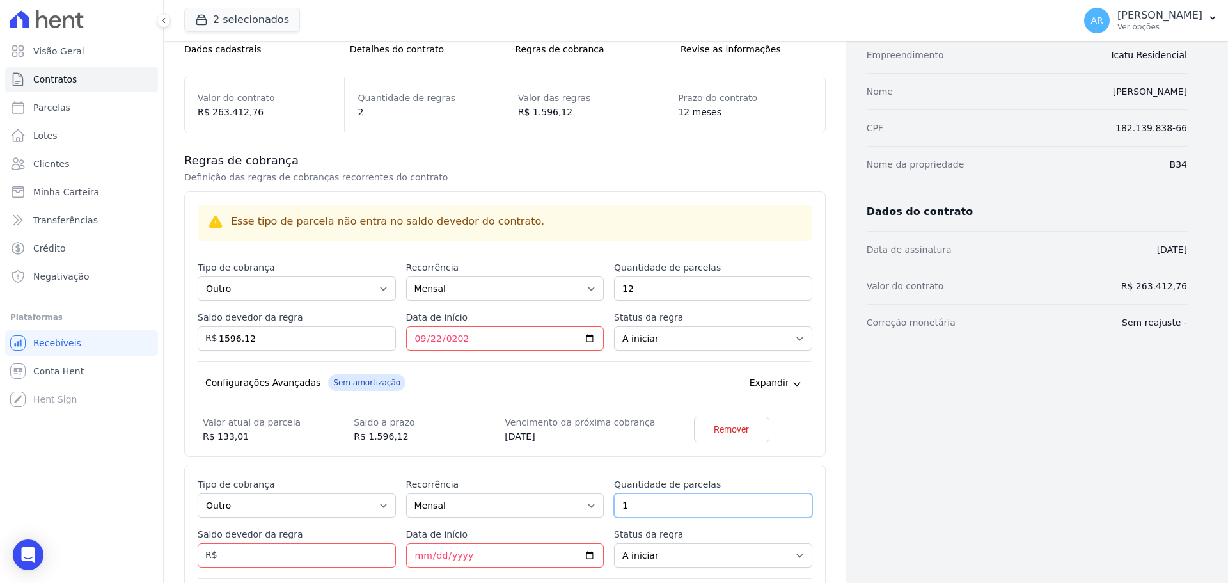
drag, startPoint x: 636, startPoint y: 501, endPoint x: 586, endPoint y: 503, distance: 50.5
click at [586, 503] on div "Esse tipo de parcela não entra no saldo devedor do contrato. Tipo de cobrança P…" at bounding box center [505, 567] width 615 height 179
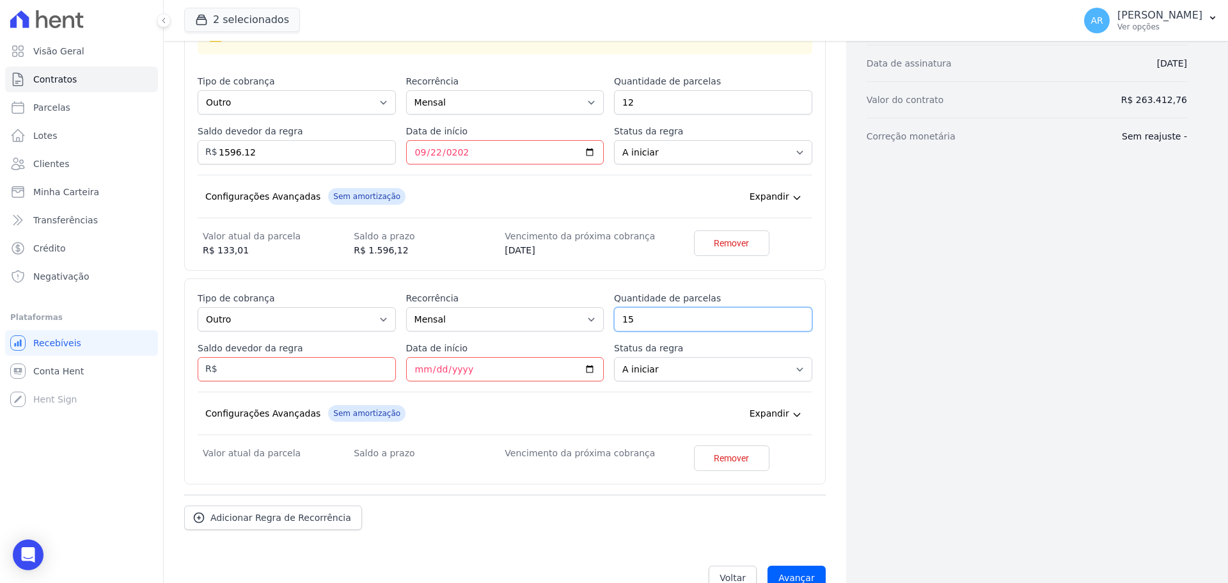
scroll to position [309, 0]
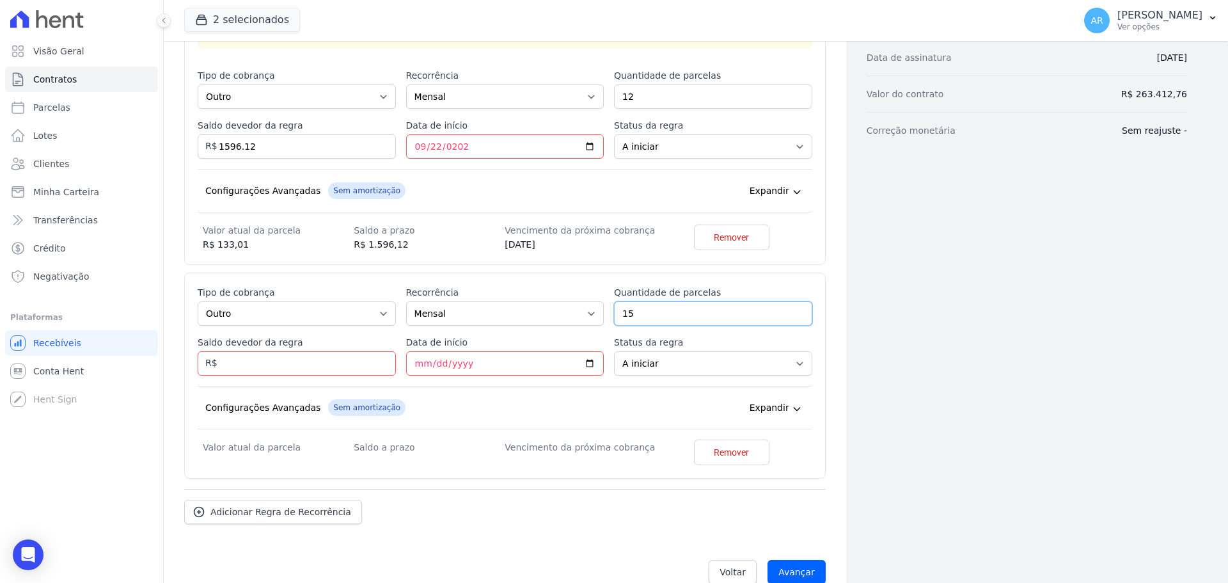
type input "15"
click at [227, 366] on input "Saldo devedor da regra" at bounding box center [297, 363] width 198 height 24
type input "683.25"
click at [411, 364] on input "Data de início" at bounding box center [505, 363] width 198 height 24
type input "2025-09-22"
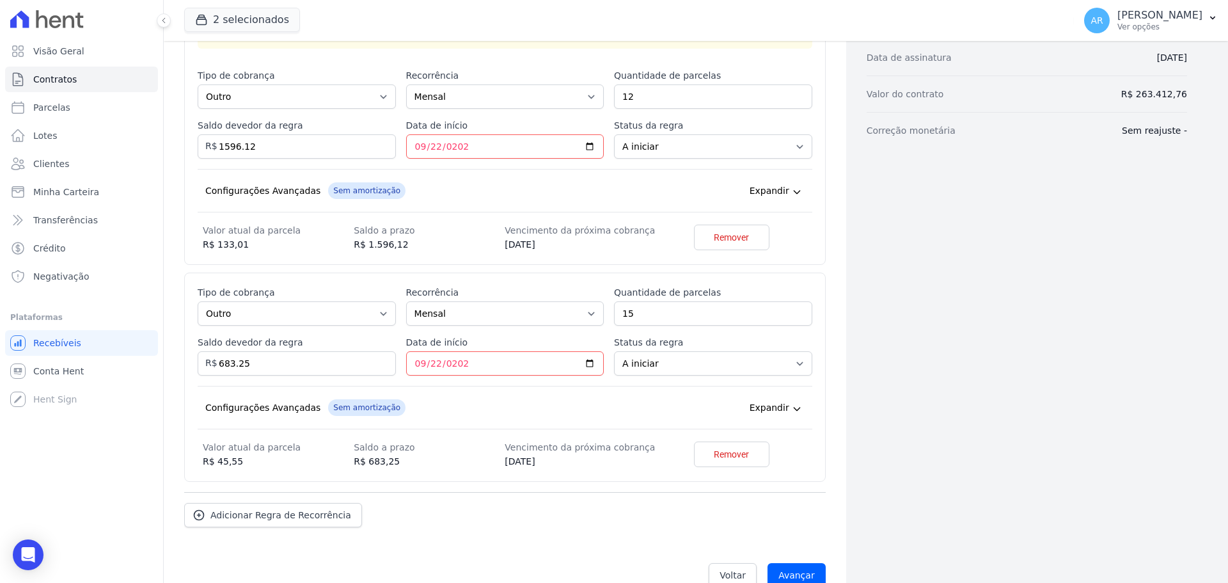
click at [535, 403] on div "Configurações Avançadas Sem amortização Price adjustment index/ Price adjustmen…" at bounding box center [505, 407] width 615 height 43
click at [800, 568] on input "Avançar" at bounding box center [796, 575] width 58 height 24
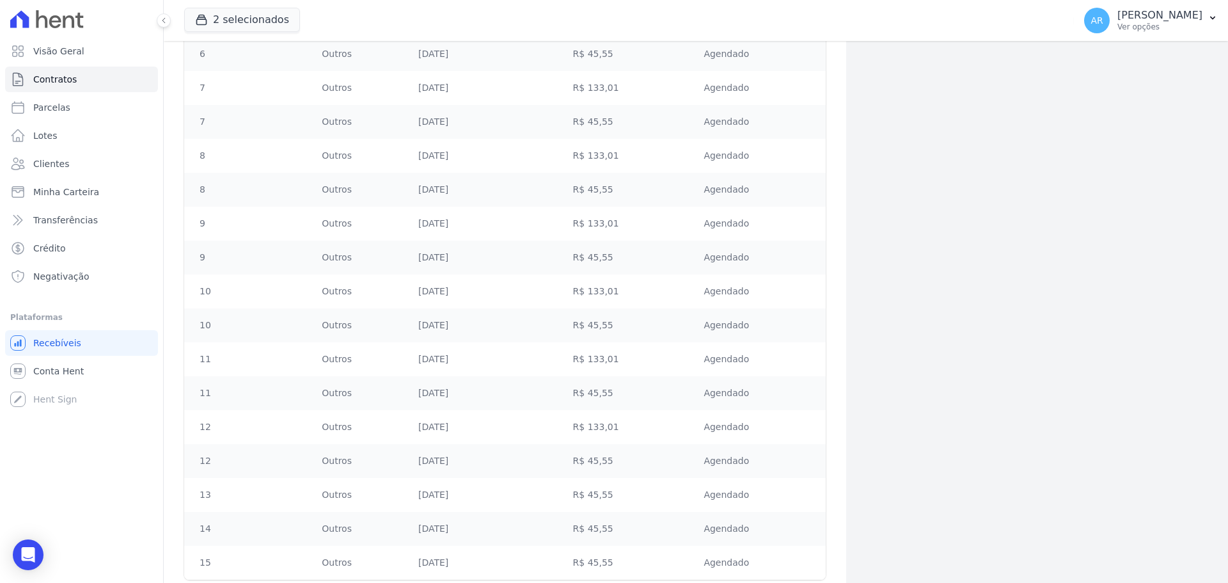
scroll to position [691, 0]
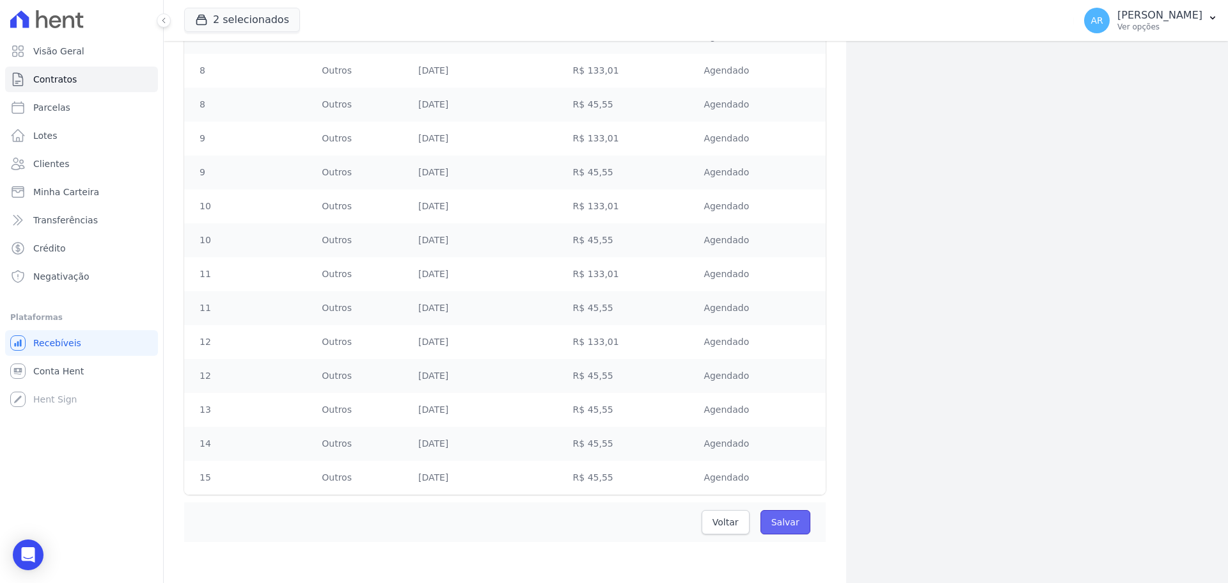
click at [780, 524] on input "Salvar" at bounding box center [785, 522] width 50 height 24
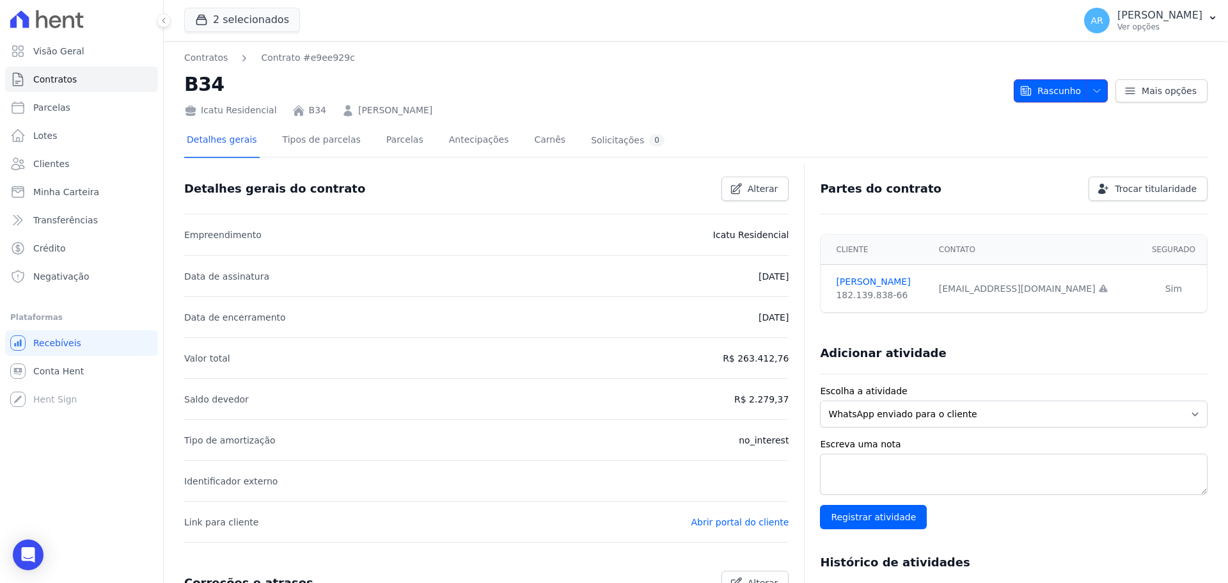
click at [1092, 94] on icon "button" at bounding box center [1097, 91] width 10 height 10
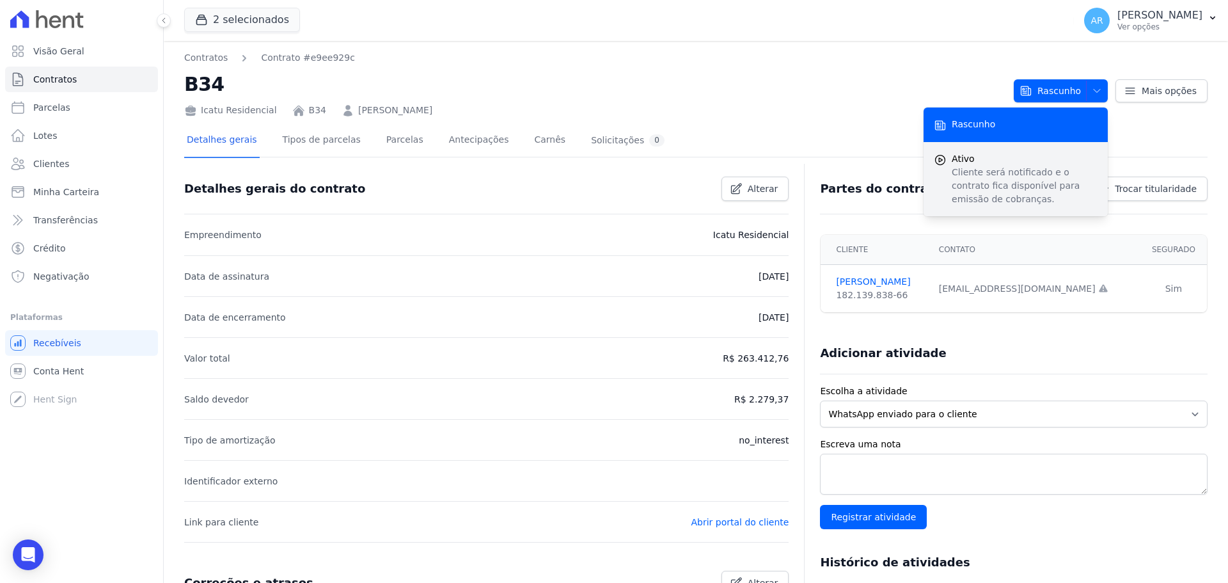
click at [1002, 177] on p "Cliente será notificado e o contrato fica disponível para emissão de cobranças." at bounding box center [1025, 186] width 146 height 40
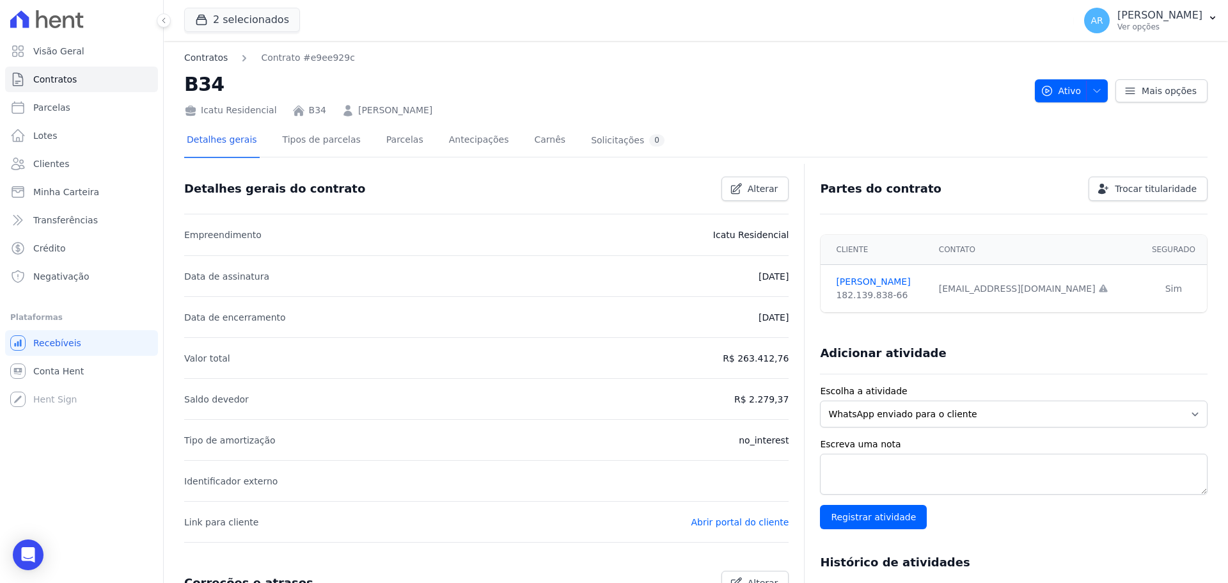
click at [199, 58] on link "Contratos" at bounding box center [205, 57] width 43 height 13
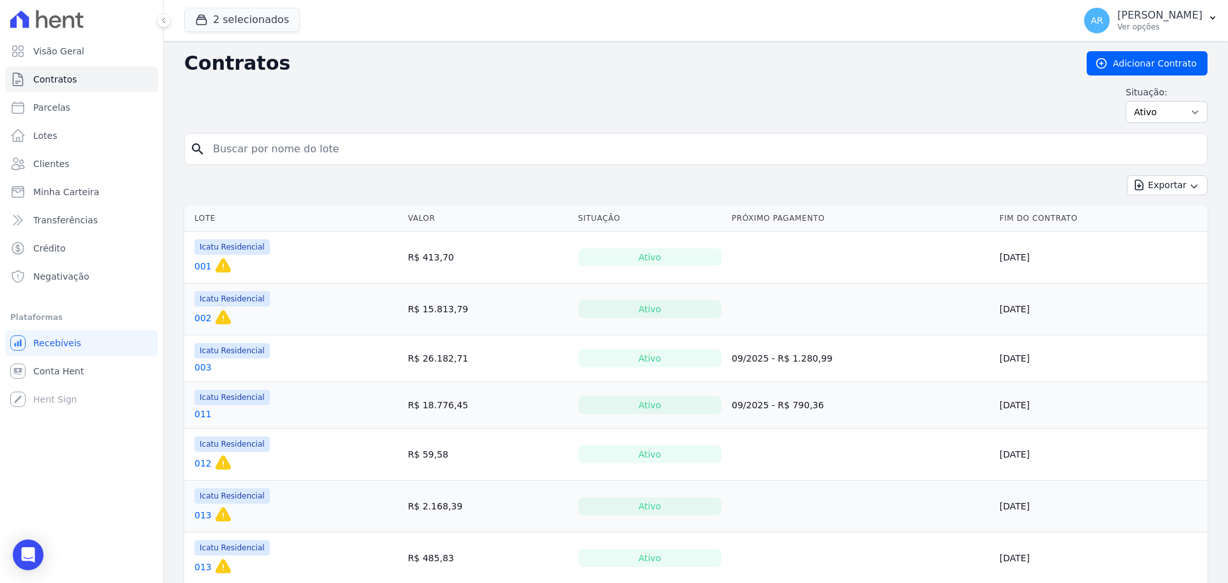
click at [1163, 58] on link "Adicionar Contrato" at bounding box center [1147, 63] width 121 height 24
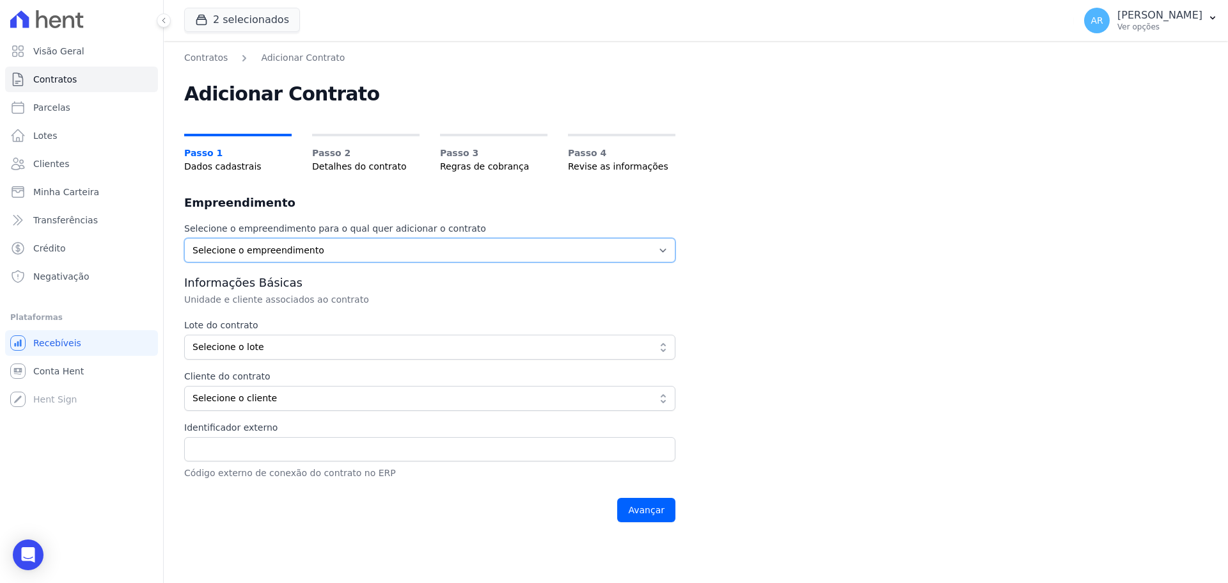
click at [274, 256] on select "Selecione o empreendimento Acaiá Residencial Icatu Residencial" at bounding box center [429, 250] width 491 height 24
select select "8ec0072b-84f6-4b0b-83f7-c4a4d9c8ff07"
click at [184, 238] on select "Selecione o empreendimento Acaiá Residencial Icatu Residencial" at bounding box center [429, 250] width 491 height 24
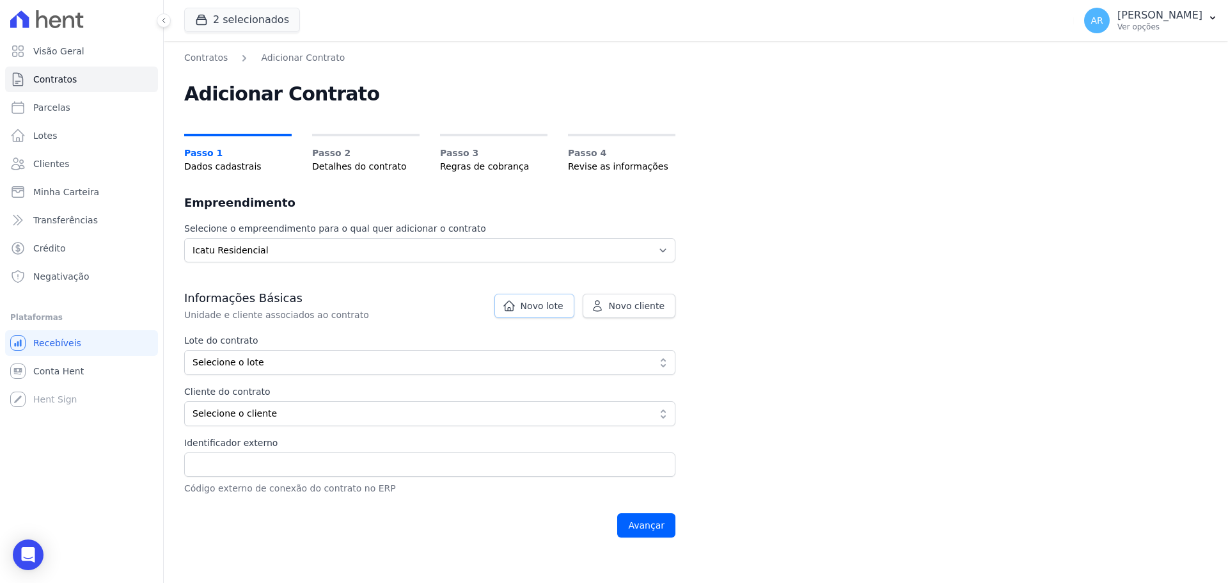
click at [554, 310] on span "Novo lote" at bounding box center [542, 305] width 43 height 13
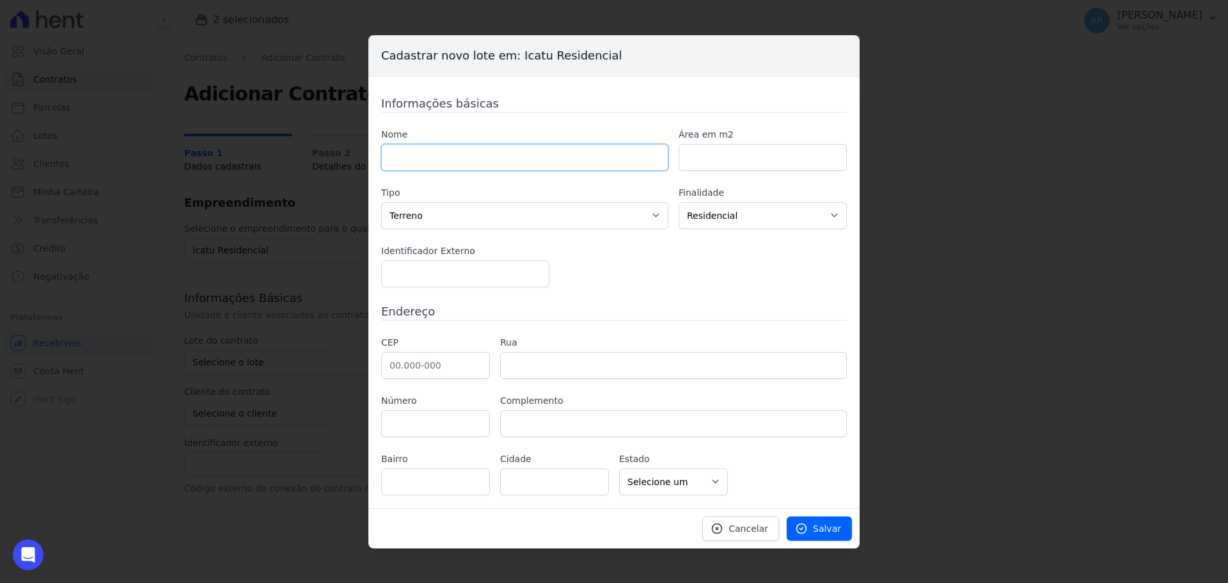
click at [411, 166] on input "text" at bounding box center [524, 157] width 287 height 27
type input "A103"
click at [425, 208] on select "Casa Apartamento Escritório Flat Loja Espaço Comercial Terreno Outros" at bounding box center [524, 215] width 287 height 27
select select "apartment"
click at [381, 202] on select "Casa Apartamento Escritório Flat Loja Espaço Comercial Terreno Outros" at bounding box center [524, 215] width 287 height 27
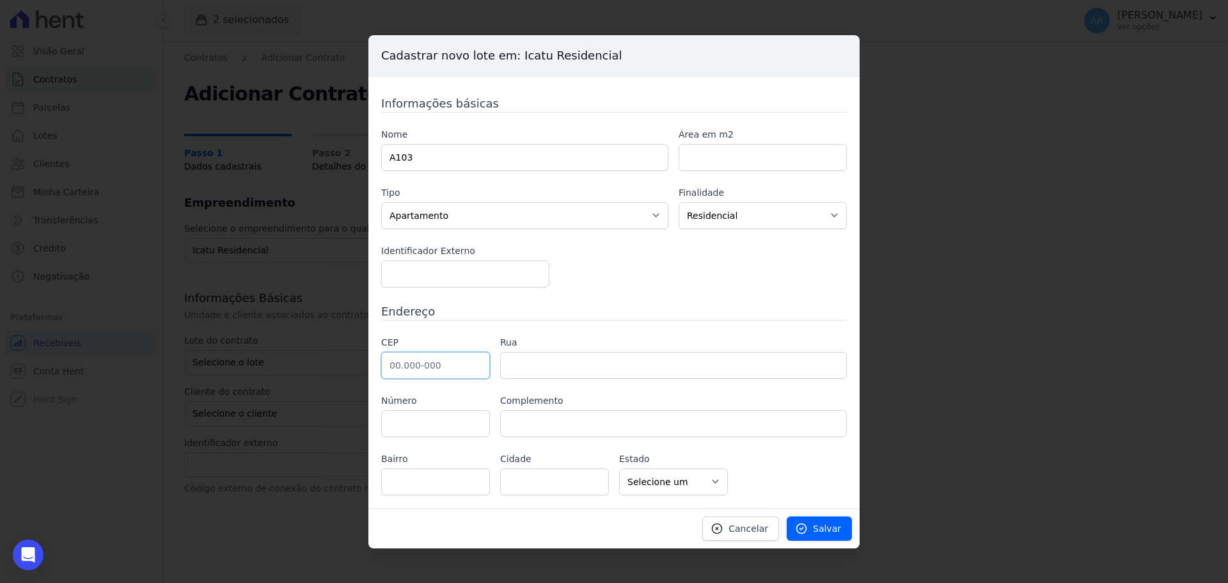
click at [391, 368] on input "text" at bounding box center [435, 365] width 109 height 27
type input "13.185-158"
click at [683, 401] on label "Complemento" at bounding box center [673, 400] width 347 height 13
type input "[GEOGRAPHIC_DATA][PERSON_NAME]"
type input "[GEOGRAPHIC_DATA]"
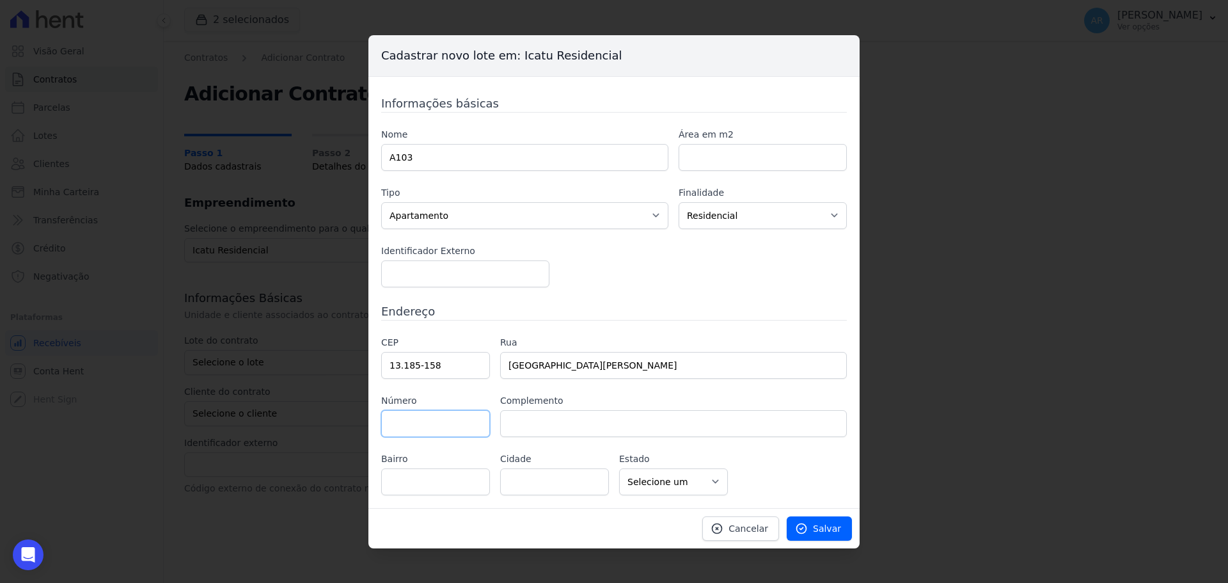
type input "[GEOGRAPHIC_DATA]"
select select "SP"
click at [819, 528] on span "Salvar" at bounding box center [827, 528] width 28 height 13
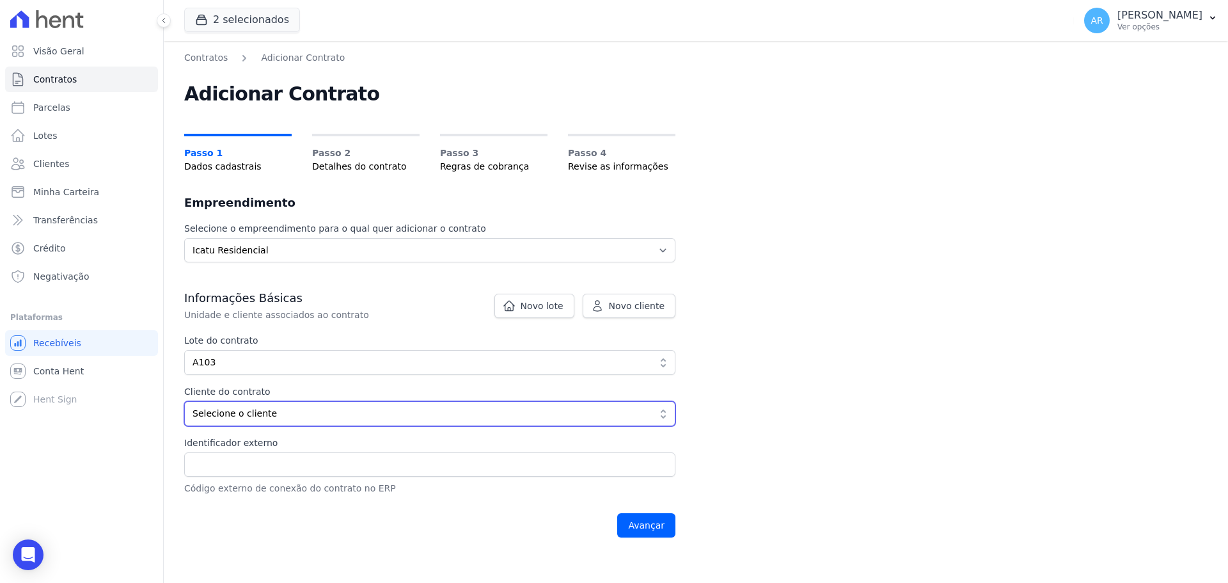
click at [234, 415] on span "Selecione o cliente" at bounding box center [420, 413] width 457 height 13
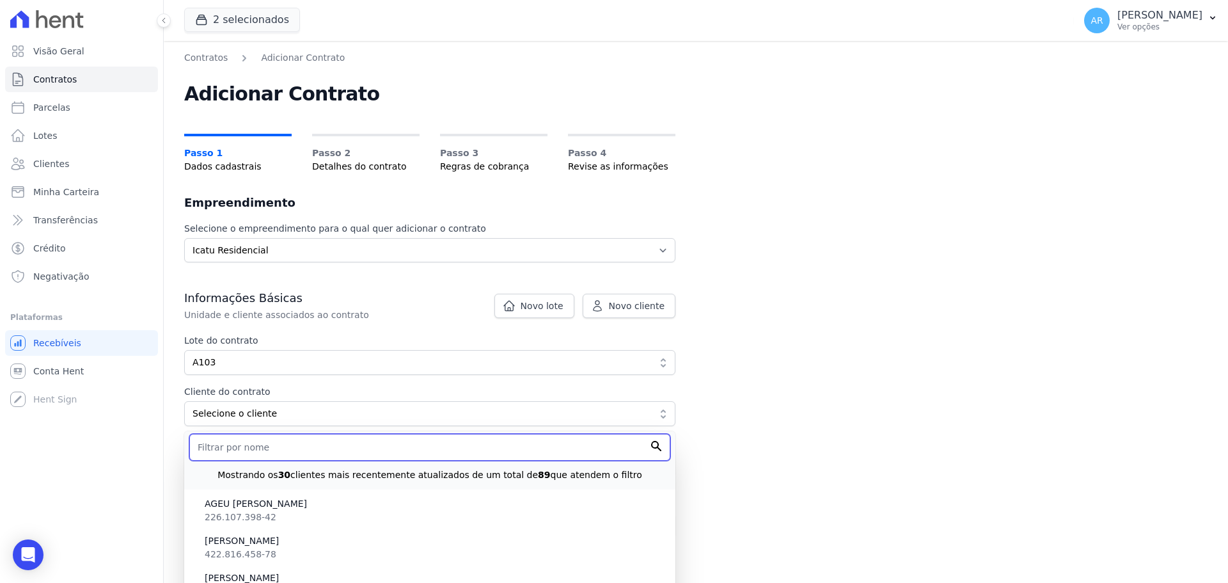
click at [226, 449] on input "text" at bounding box center [429, 447] width 481 height 27
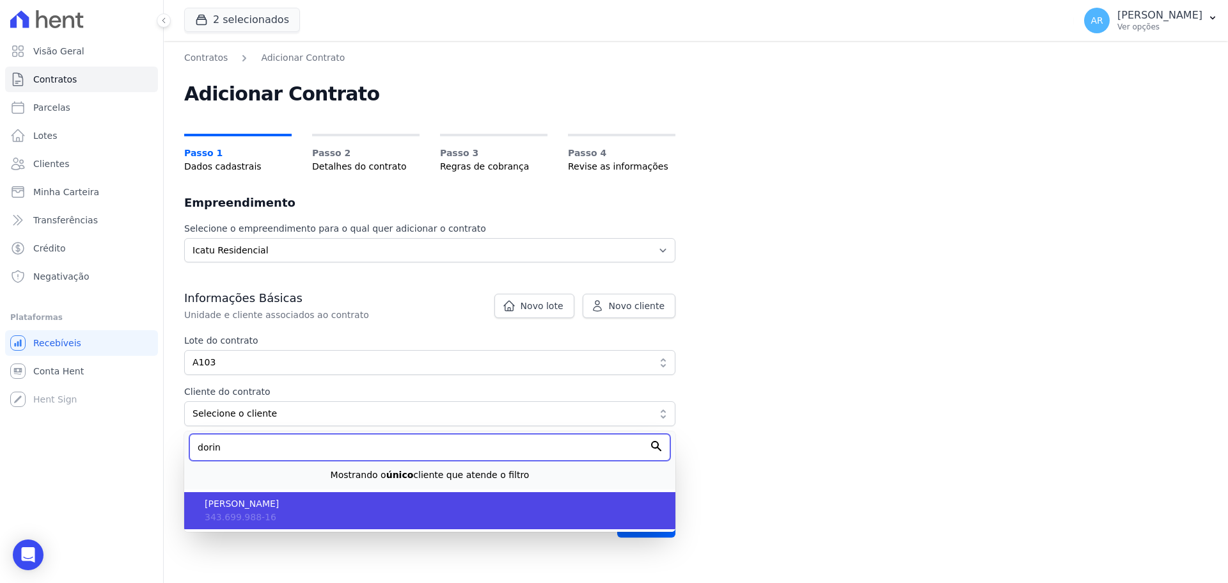
type input "dorin"
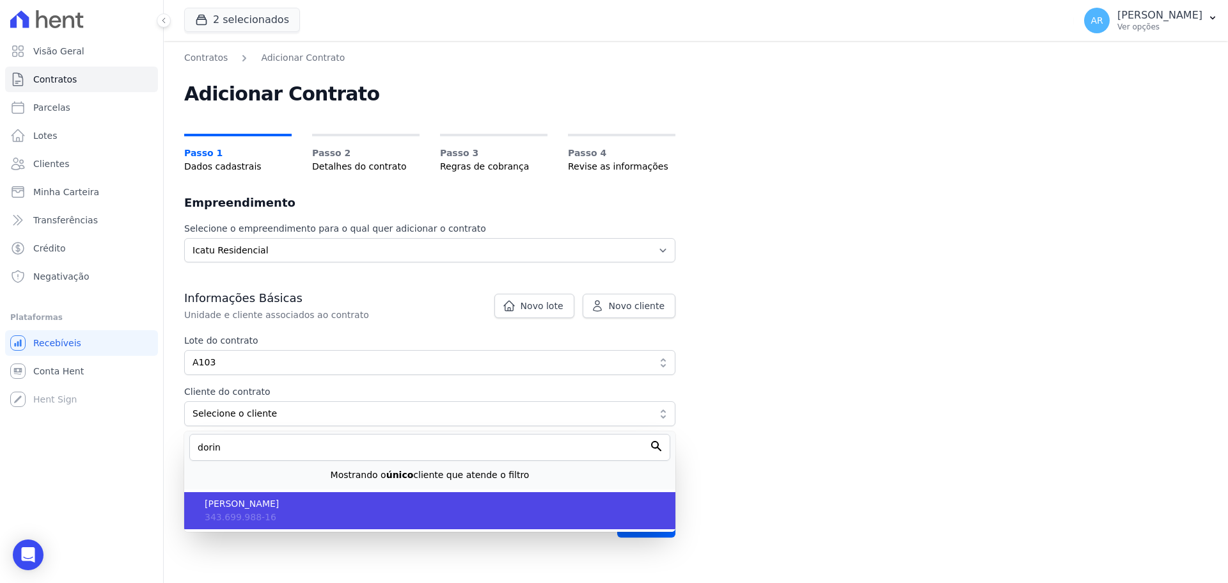
click at [232, 501] on span "[PERSON_NAME]" at bounding box center [435, 503] width 460 height 13
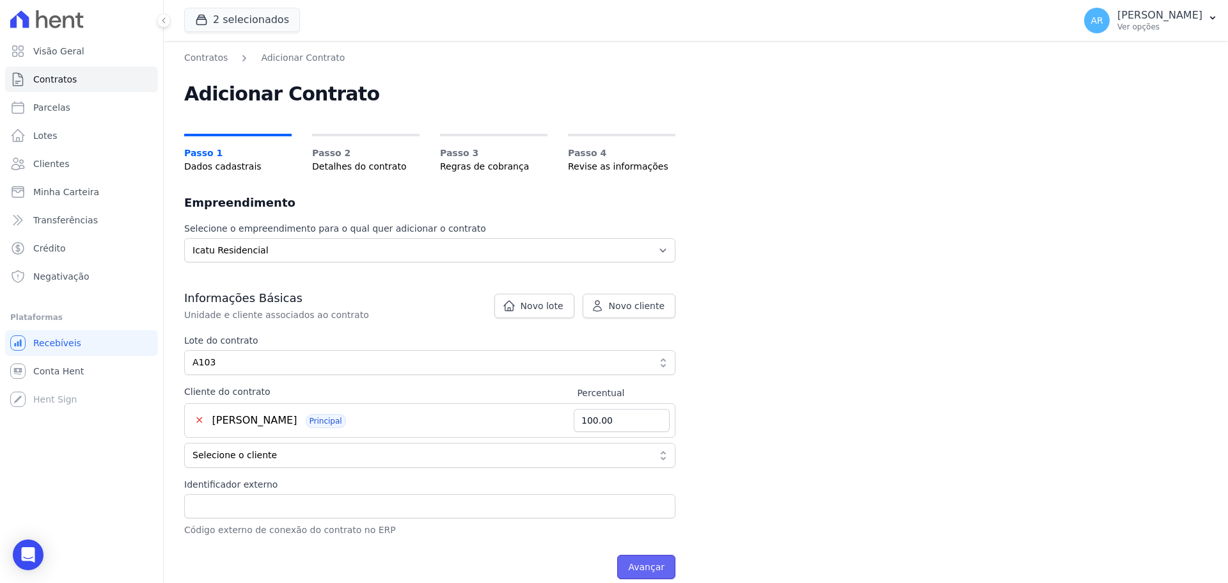
click at [636, 568] on input "Avançar" at bounding box center [646, 566] width 58 height 24
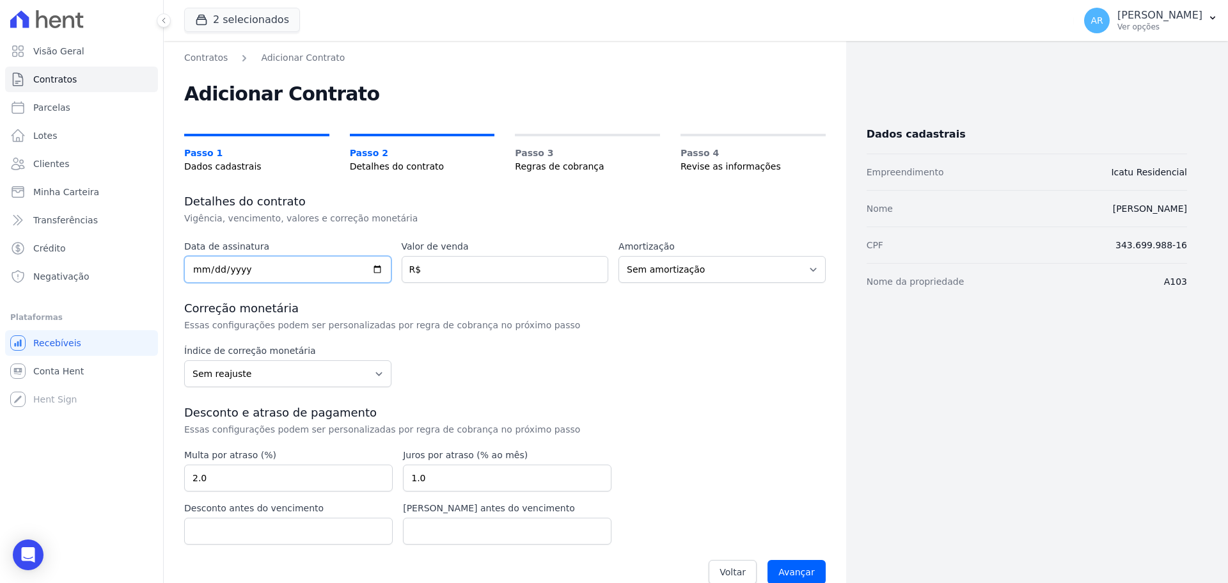
click at [194, 268] on input "date" at bounding box center [287, 269] width 207 height 27
type input "[DATE]"
click at [427, 273] on input "number" at bounding box center [505, 269] width 207 height 27
click at [451, 272] on input "number" at bounding box center [505, 269] width 207 height 27
type input "10270.00"
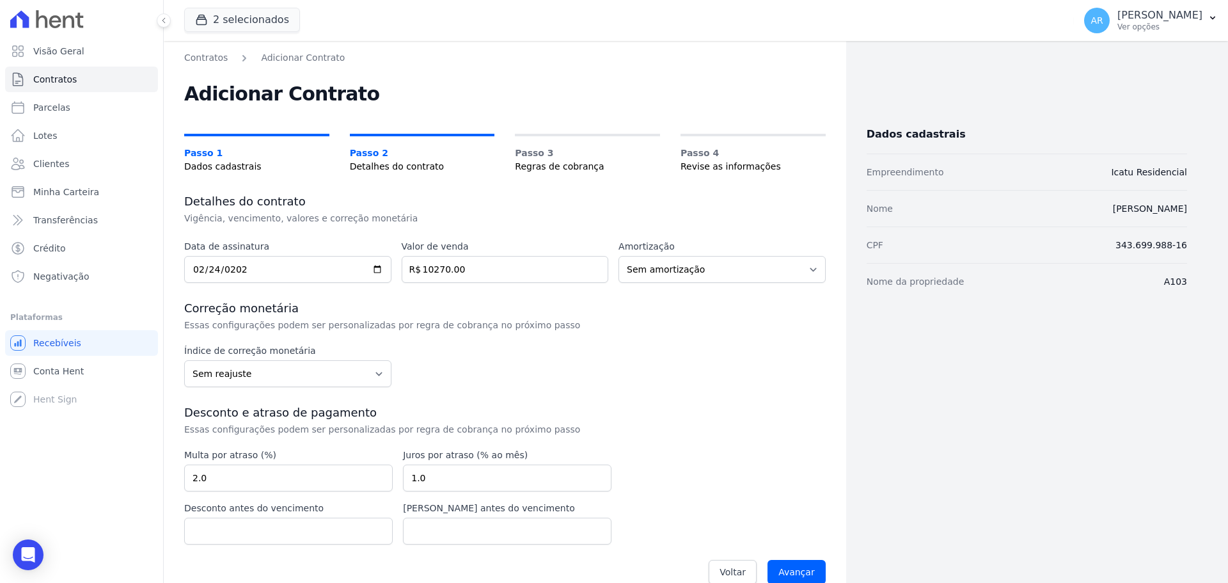
click at [497, 299] on div "Data de assinatura [DATE] Valor de venda 10270.00 R$ Amortização Sem amortizaçã…" at bounding box center [504, 416] width 641 height 352
drag, startPoint x: 494, startPoint y: 267, endPoint x: 258, endPoint y: 270, distance: 236.6
click at [257, 271] on div "Data de assinatura [DATE] Valor de venda 10270.00 R$ Amortização Sem amortizaçã…" at bounding box center [504, 261] width 641 height 43
type input "316423.33"
click at [695, 356] on div "Índice de correção monetária Sem reajuste Média dos últimos 12 meses acumulado …" at bounding box center [504, 365] width 641 height 43
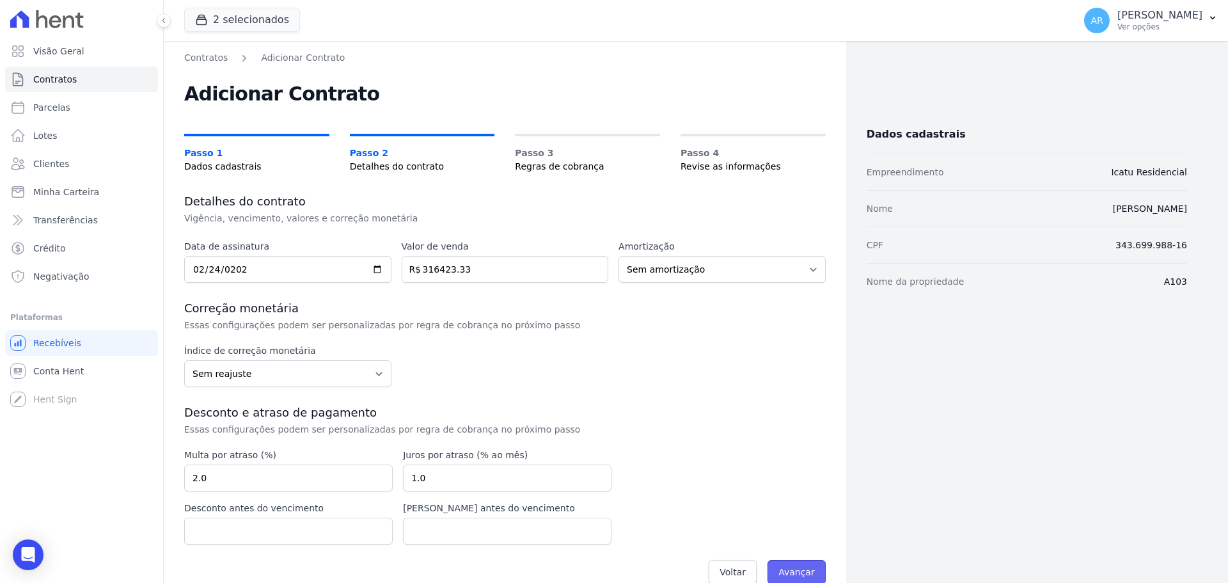
click at [781, 570] on input "Avançar" at bounding box center [796, 572] width 58 height 24
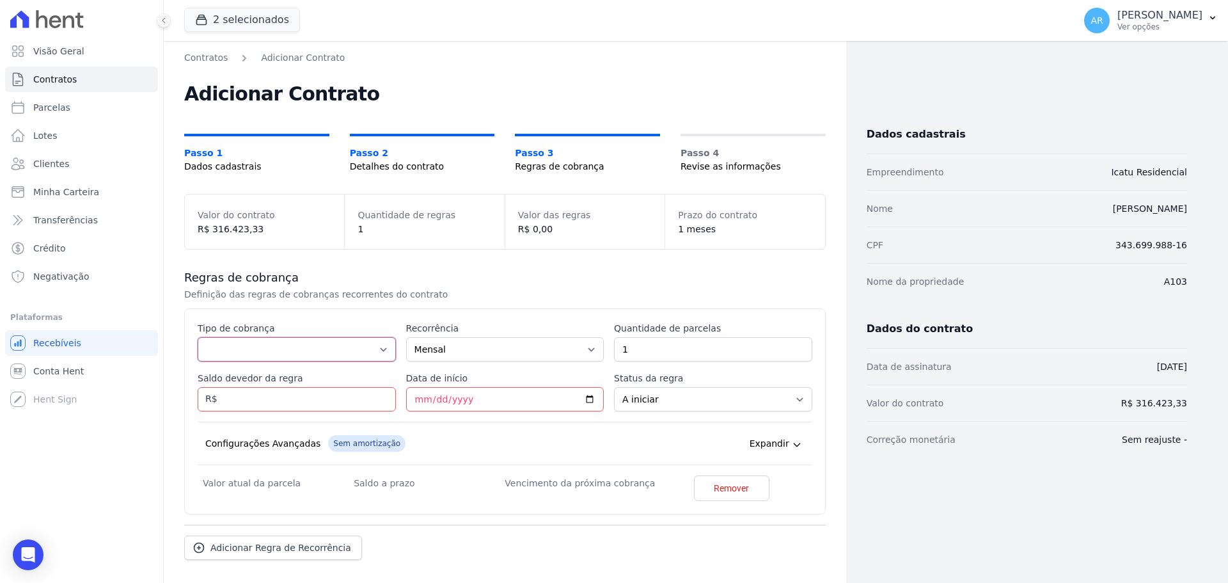
click at [239, 349] on select "Parcela Normal Entrada Sinal Intercalada Chaves Pré-chaves Pós-chaves Impostos …" at bounding box center [297, 349] width 198 height 24
select select "others"
click at [198, 361] on select "Parcela Normal Entrada Sinal Intercalada Chaves Pré-chaves Pós-chaves Impostos …" at bounding box center [297, 349] width 198 height 24
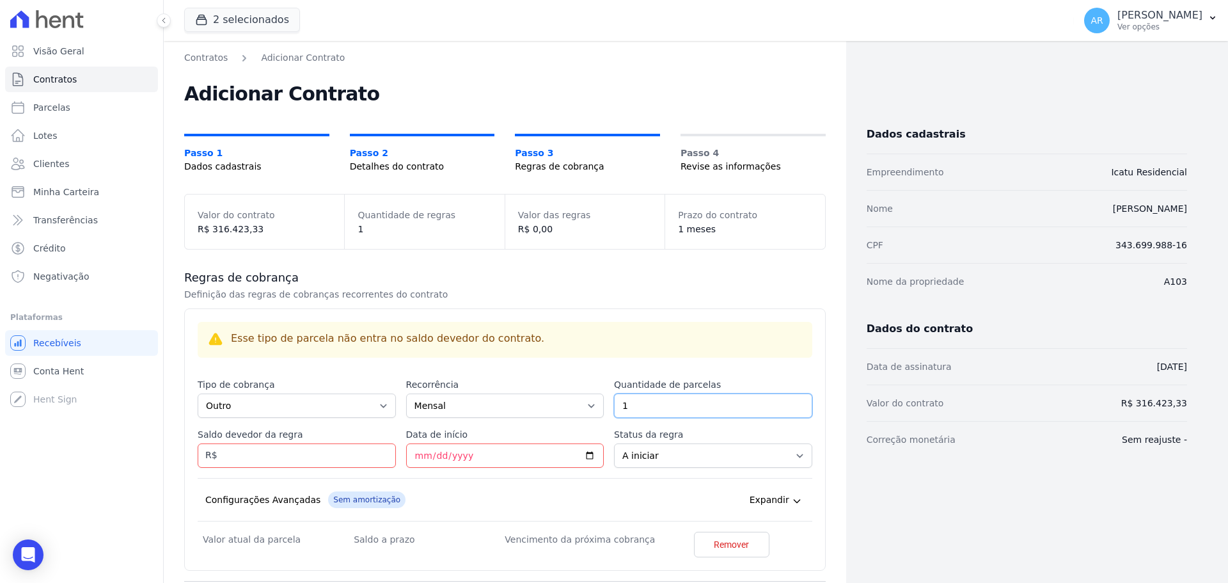
drag, startPoint x: 650, startPoint y: 406, endPoint x: 579, endPoint y: 411, distance: 70.5
click at [579, 411] on div "Esse tipo de parcela não entra no saldo devedor do contrato. Tipo de cobrança P…" at bounding box center [505, 439] width 615 height 235
type input "5"
click at [270, 458] on input "Saldo devedor da regra" at bounding box center [297, 455] width 198 height 24
click at [267, 457] on input "Saldo devedor da regra" at bounding box center [297, 455] width 198 height 24
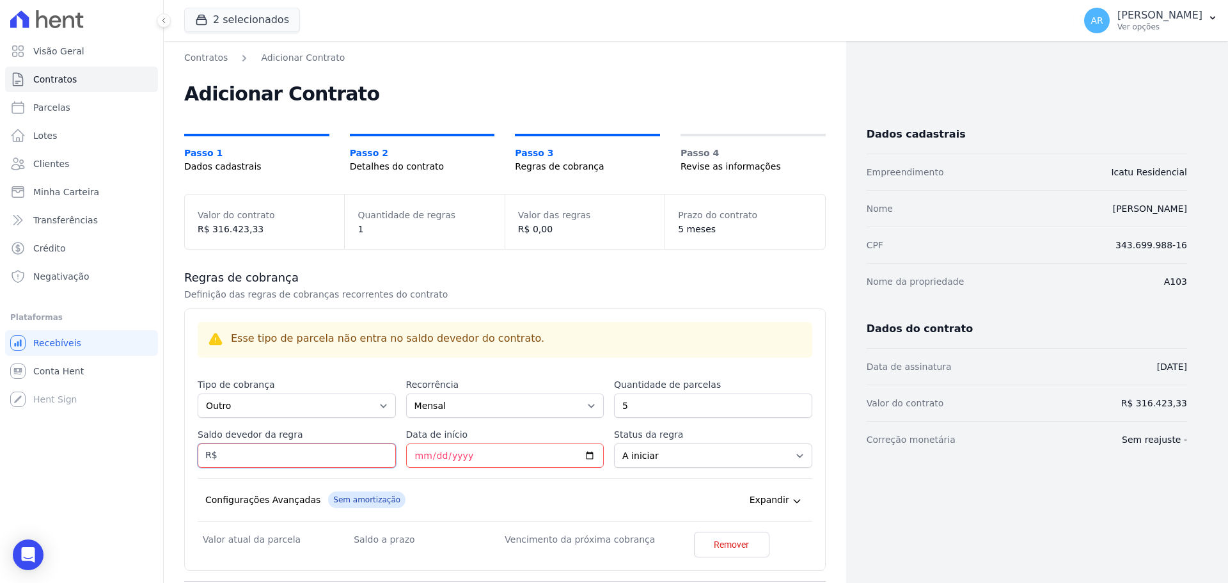
click at [267, 457] on input "Saldo devedor da regra" at bounding box center [297, 455] width 198 height 24
type input "10270.00"
click at [414, 453] on input "Data de início" at bounding box center [505, 455] width 198 height 24
type input "2025-09-25"
click at [626, 473] on div "Esse tipo de parcela não entra no saldo devedor do contrato. Tipo de cobrança P…" at bounding box center [505, 441] width 615 height 239
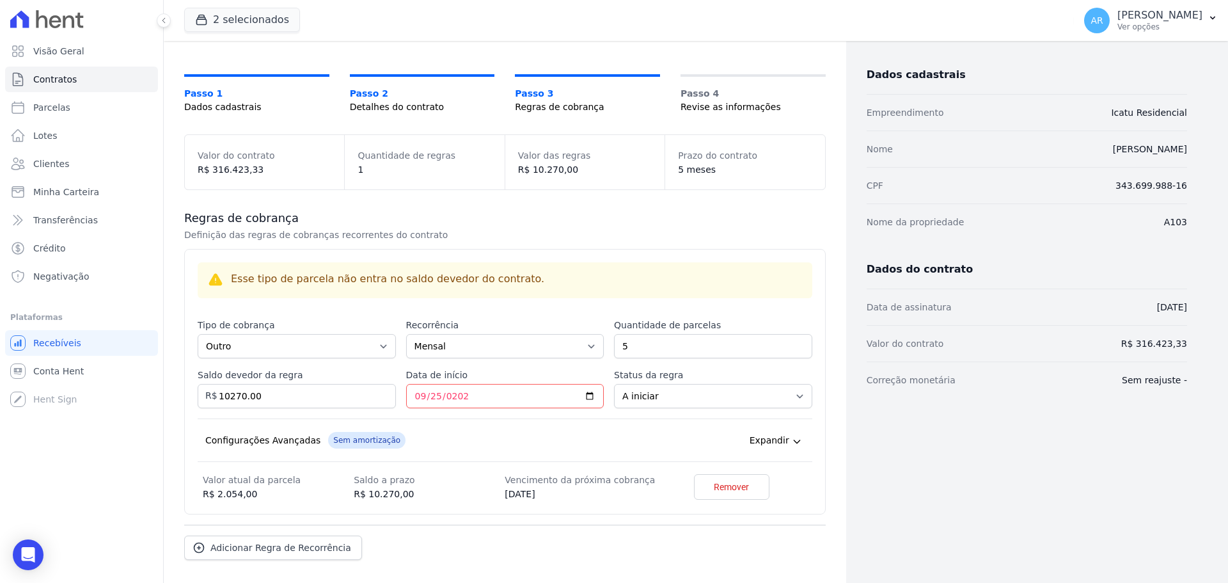
scroll to position [117, 0]
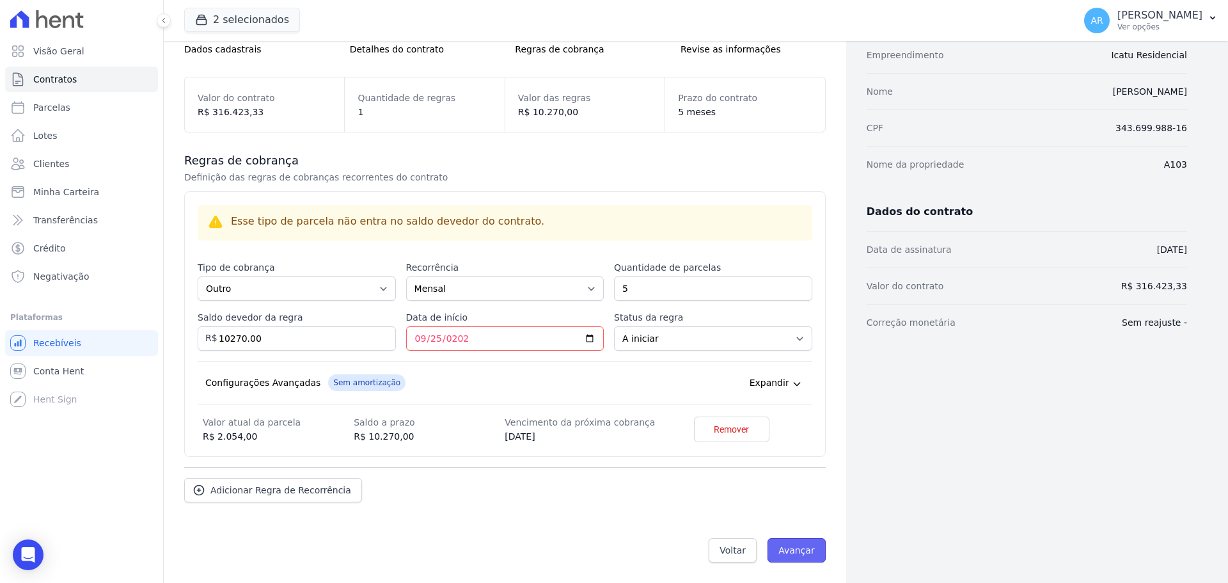
click at [805, 548] on input "Avançar" at bounding box center [796, 550] width 58 height 24
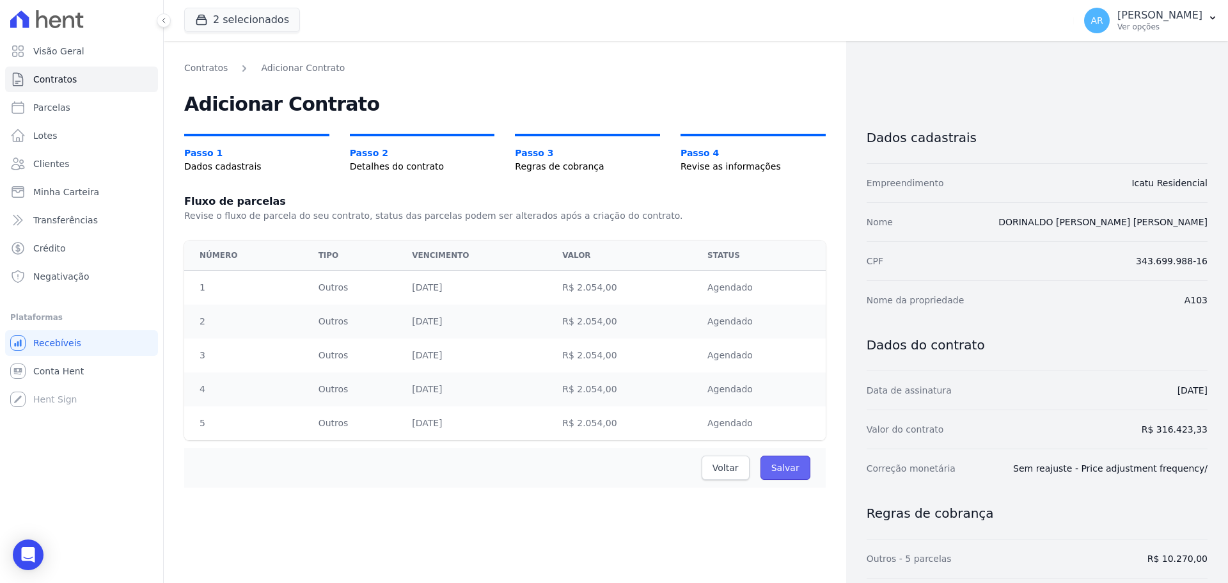
click at [785, 471] on input "Salvar" at bounding box center [785, 467] width 50 height 24
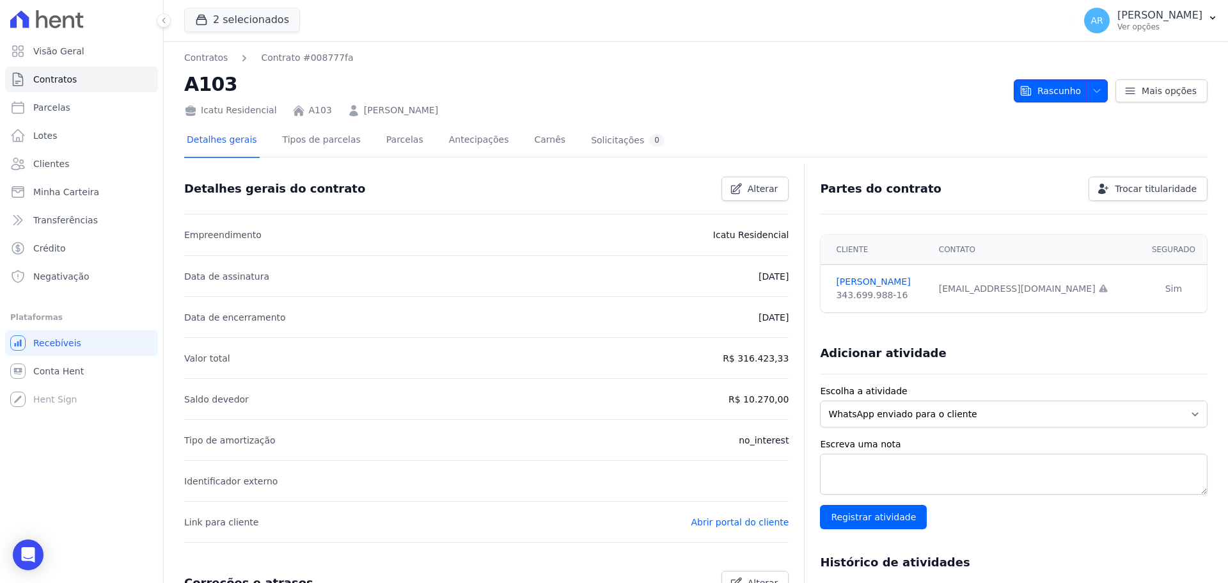
click at [1090, 84] on span "button" at bounding box center [1094, 91] width 16 height 20
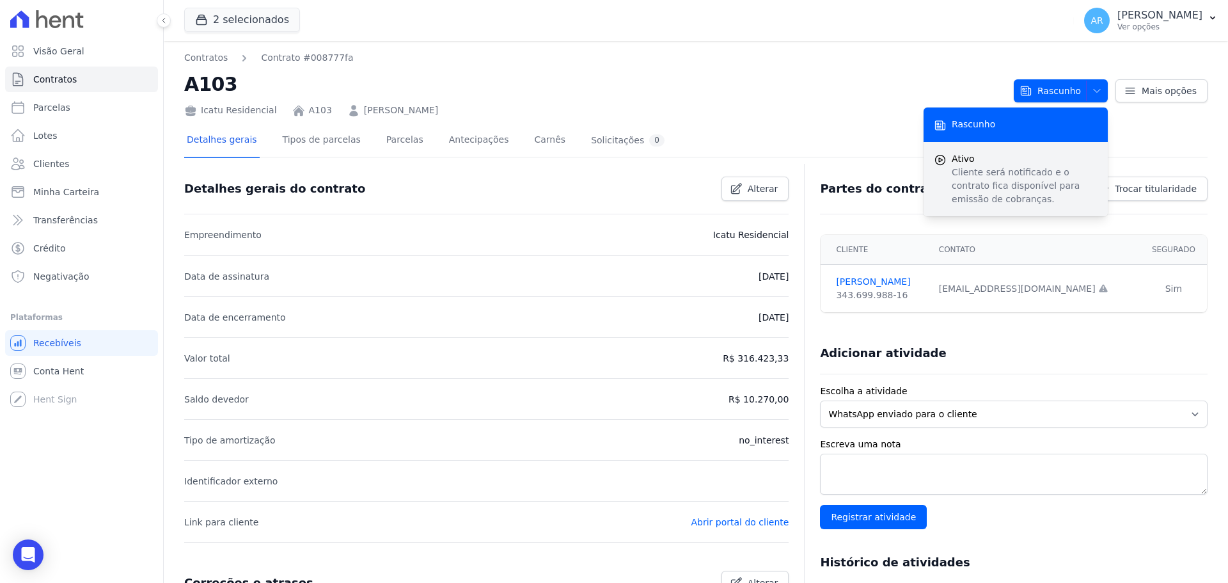
click at [1015, 180] on p "Cliente será notificado e o contrato fica disponível para emissão de cobranças." at bounding box center [1025, 186] width 146 height 40
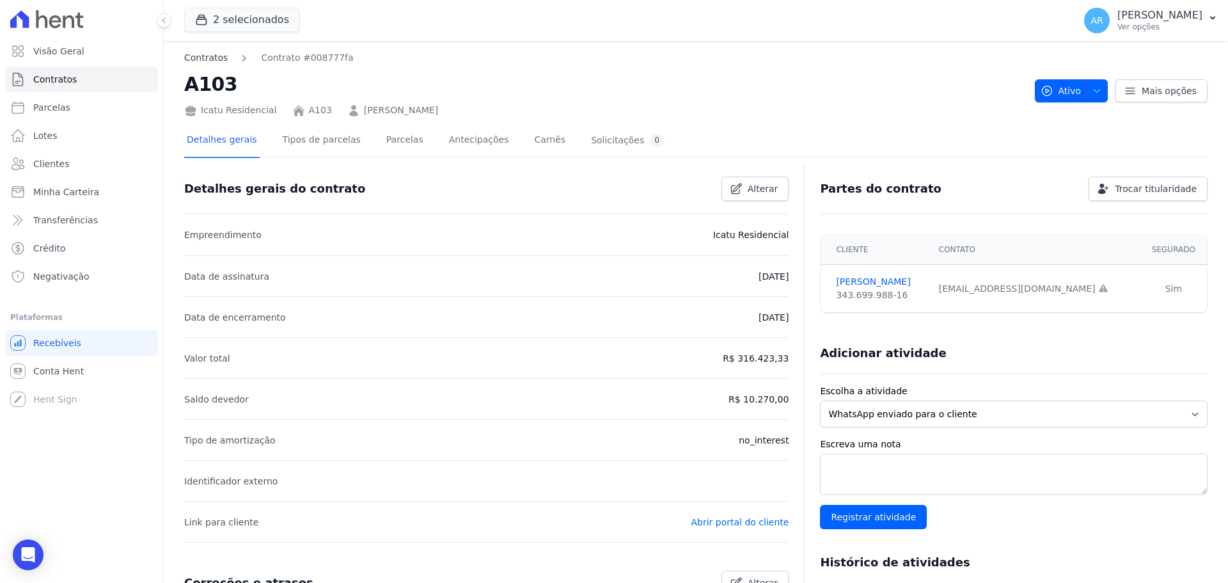
click at [213, 58] on link "Contratos" at bounding box center [205, 57] width 43 height 13
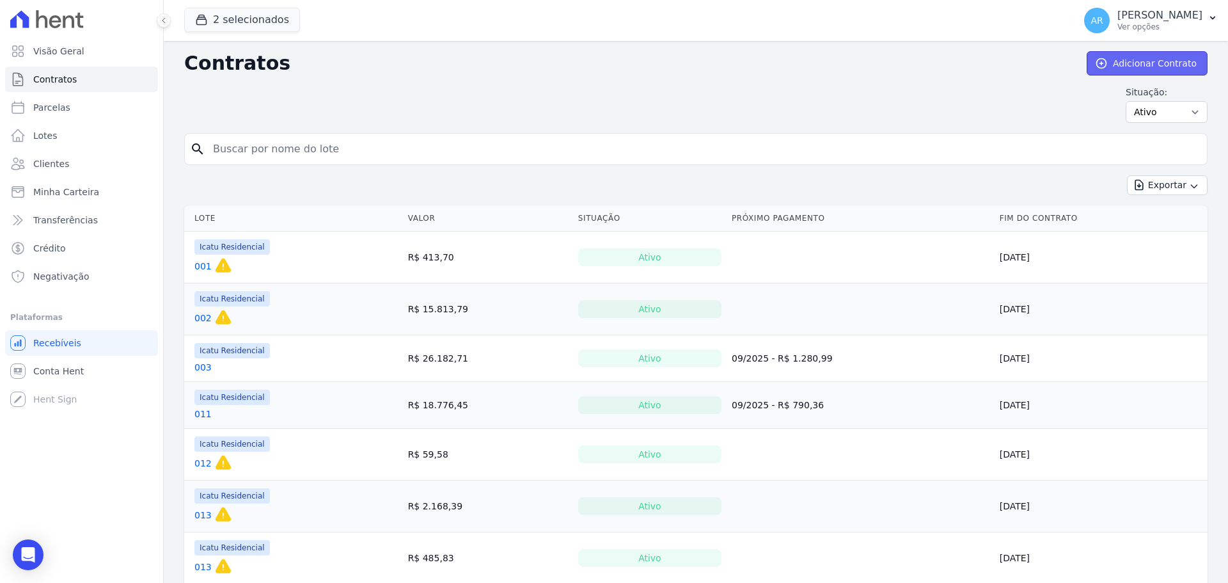
click at [1114, 69] on link "Adicionar Contrato" at bounding box center [1147, 63] width 121 height 24
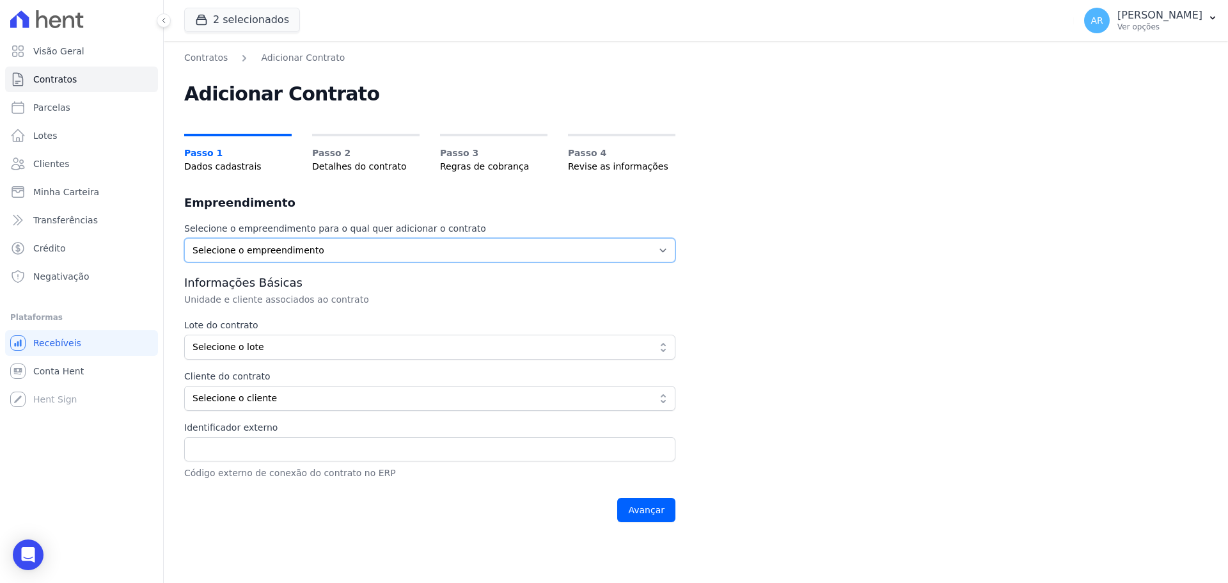
click at [250, 249] on select "Selecione o empreendimento Acaiá Residencial Icatu Residencial" at bounding box center [429, 250] width 491 height 24
select select "8ec0072b-84f6-4b0b-83f7-c4a4d9c8ff07"
click at [184, 238] on select "Selecione o empreendimento Acaiá Residencial Icatu Residencial" at bounding box center [429, 250] width 491 height 24
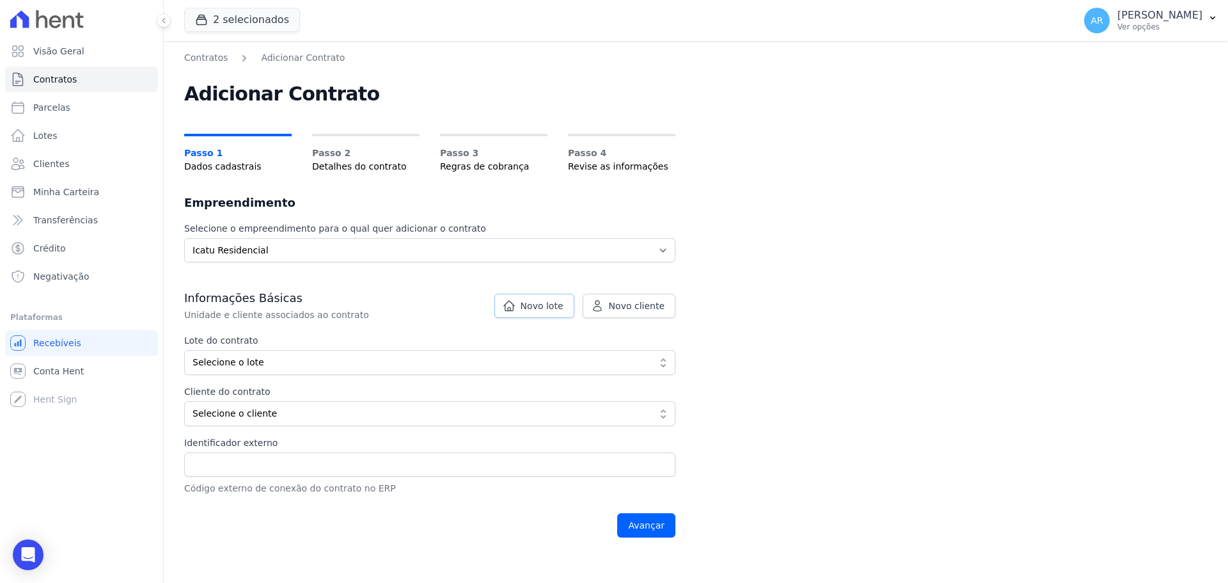
click at [523, 312] on link "Novo lote" at bounding box center [534, 306] width 80 height 24
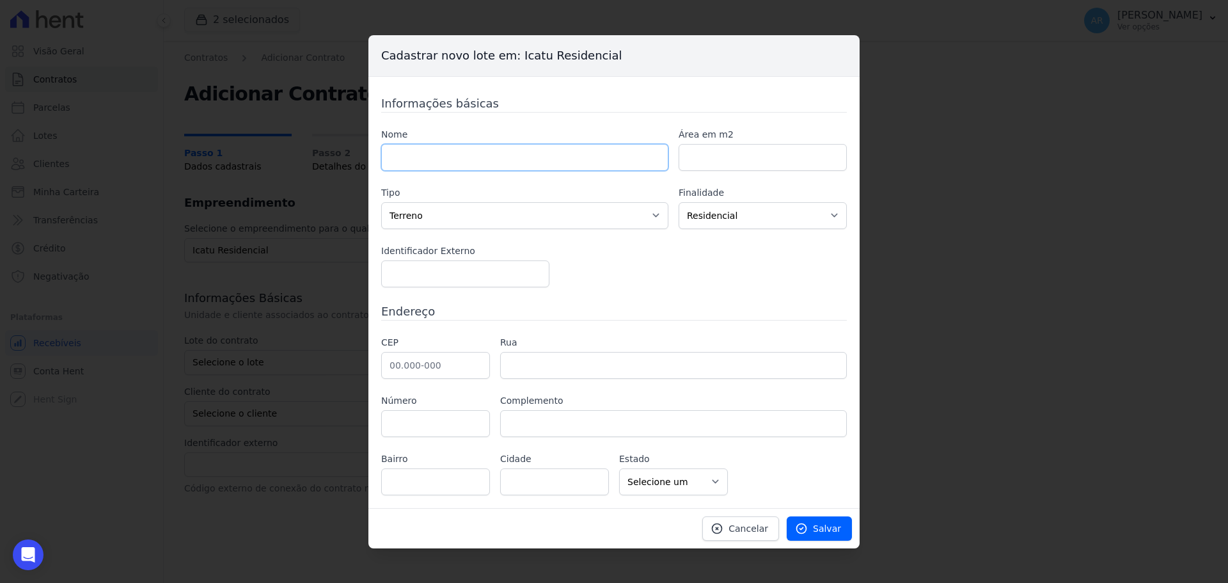
click at [450, 162] on input "text" at bounding box center [524, 157] width 287 height 27
type input "B33"
click at [430, 213] on select "Casa Apartamento Escritório Flat Loja Espaço Comercial Terreno Outros" at bounding box center [524, 215] width 287 height 27
select select "apartment"
click at [381, 202] on select "Casa Apartamento Escritório Flat Loja Espaço Comercial Terreno Outros" at bounding box center [524, 215] width 287 height 27
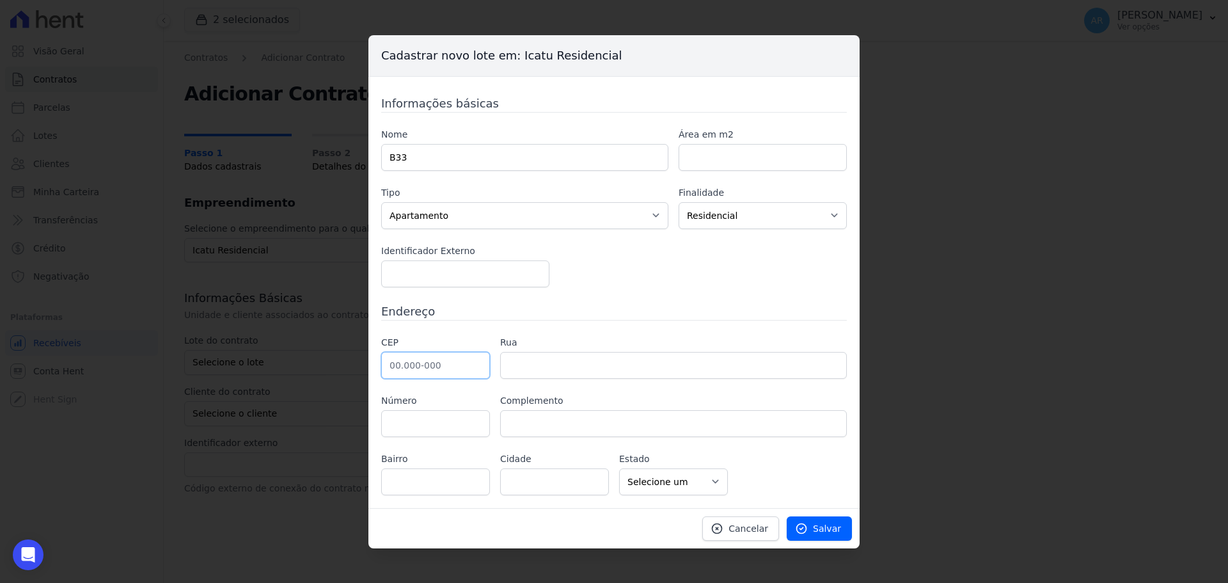
click at [420, 366] on input "text" at bounding box center [435, 365] width 109 height 27
type input "13.185-158"
click at [826, 481] on div "CEP 13.185-158 Rua Número Complemento Bairro Cidade" at bounding box center [614, 415] width 466 height 159
type input "[GEOGRAPHIC_DATA][PERSON_NAME]"
type input "[GEOGRAPHIC_DATA]"
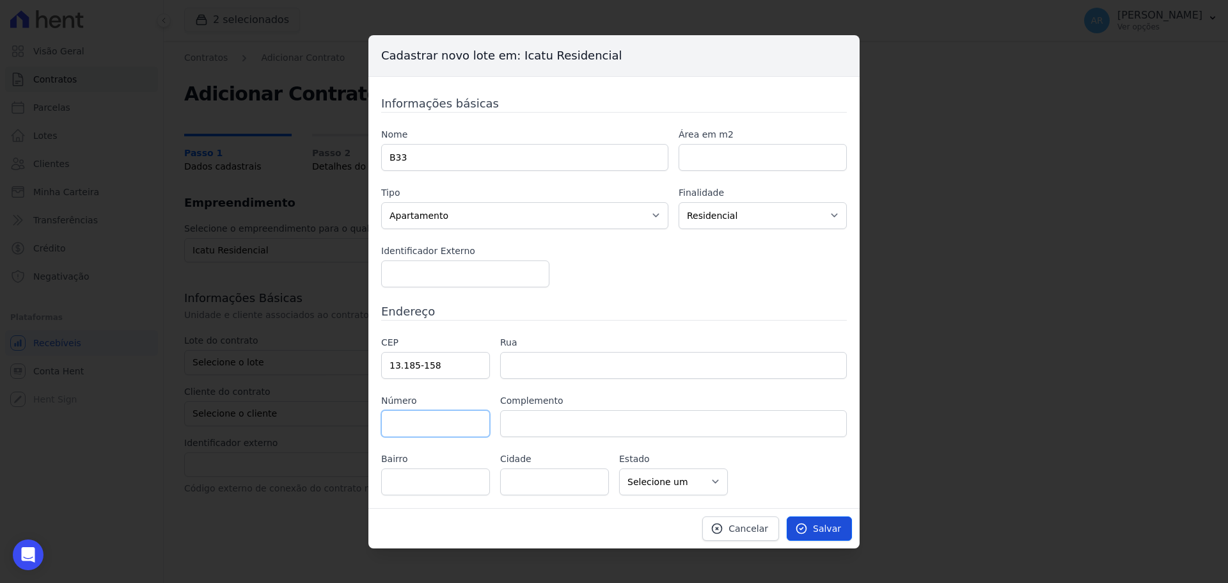
type input "[GEOGRAPHIC_DATA]"
select select "SP"
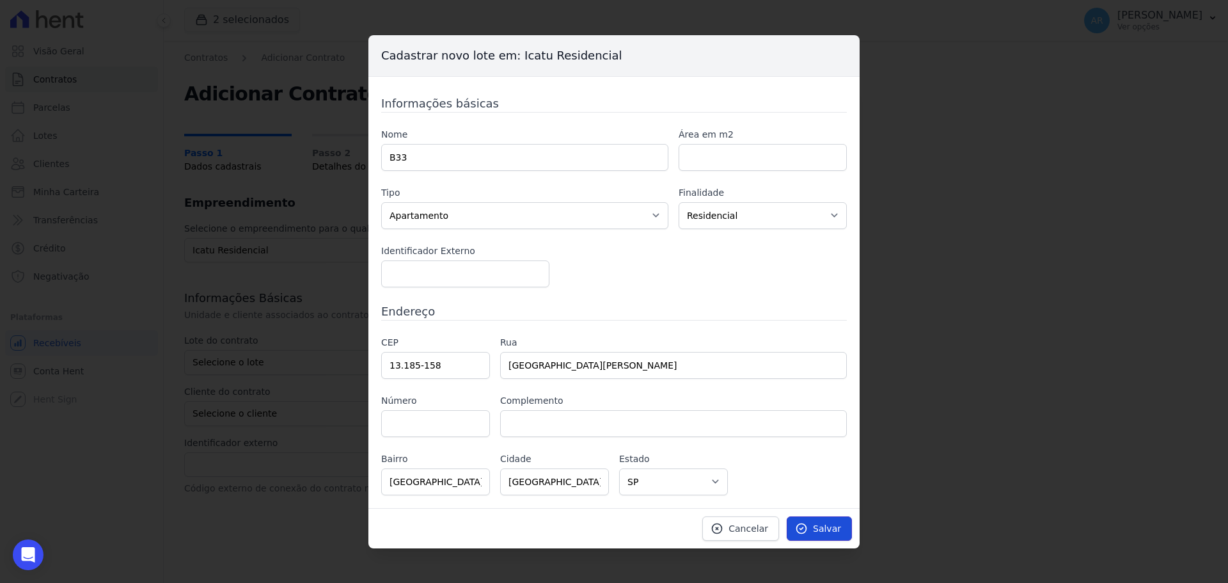
click at [816, 522] on link "Salvar" at bounding box center [819, 528] width 65 height 24
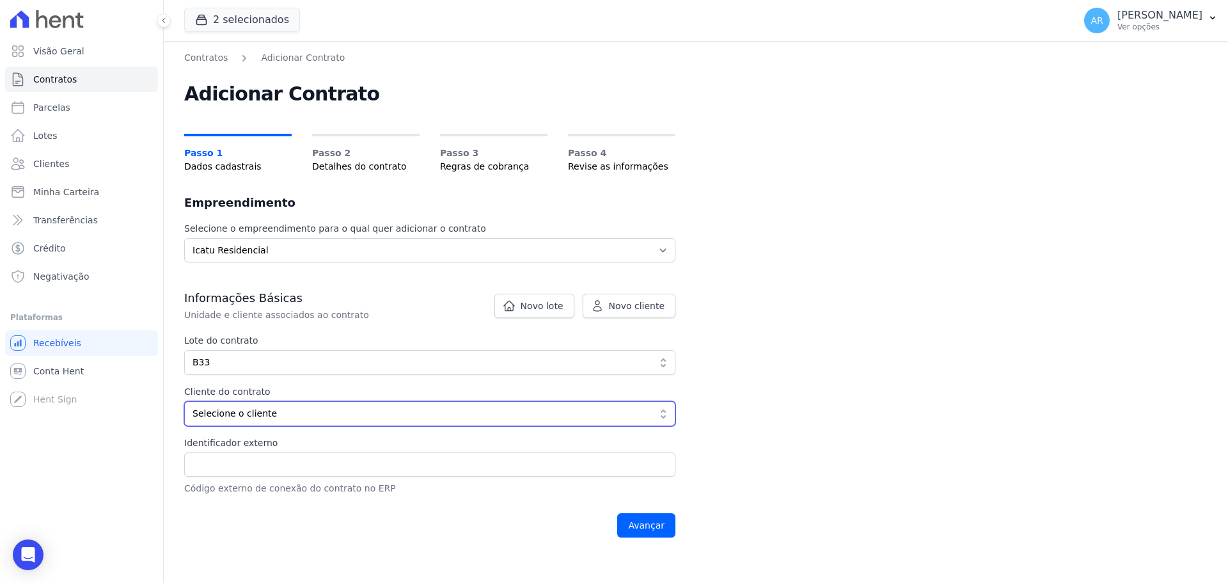
drag, startPoint x: 237, startPoint y: 411, endPoint x: 233, endPoint y: 424, distance: 13.4
click at [237, 411] on span "Selecione o cliente" at bounding box center [420, 413] width 457 height 13
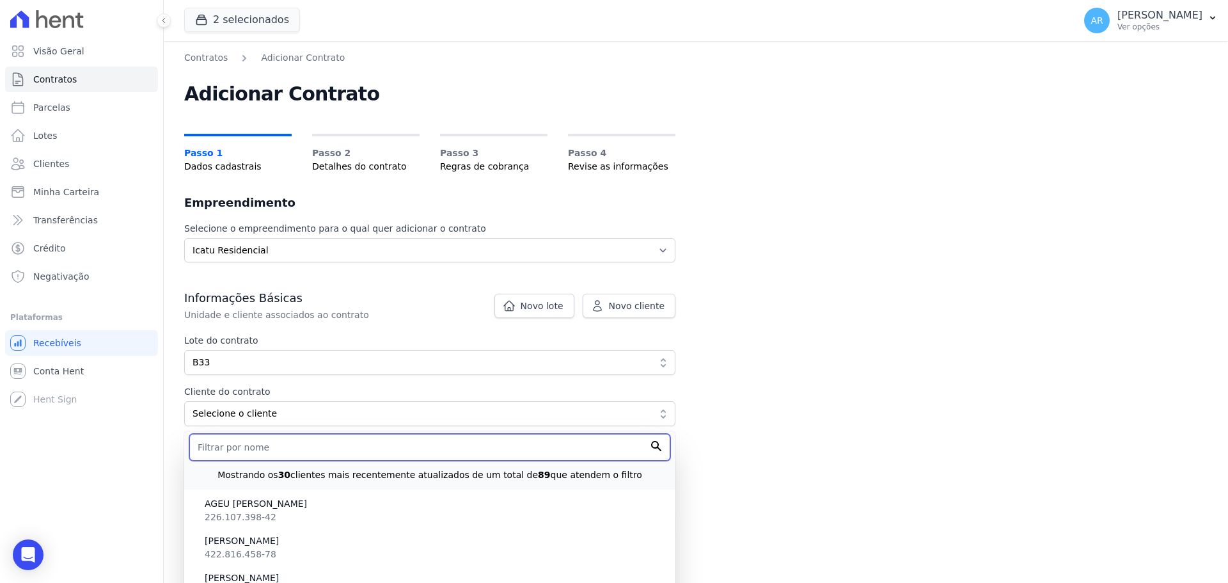
click at [224, 447] on input "text" at bounding box center [429, 447] width 481 height 27
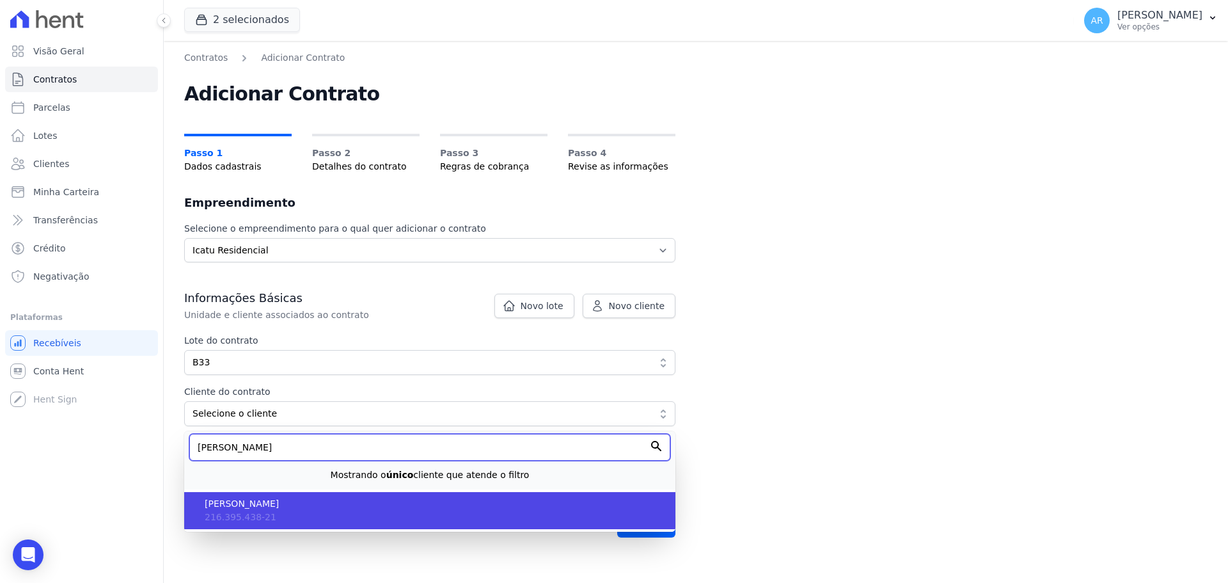
type input "ANDRE FER"
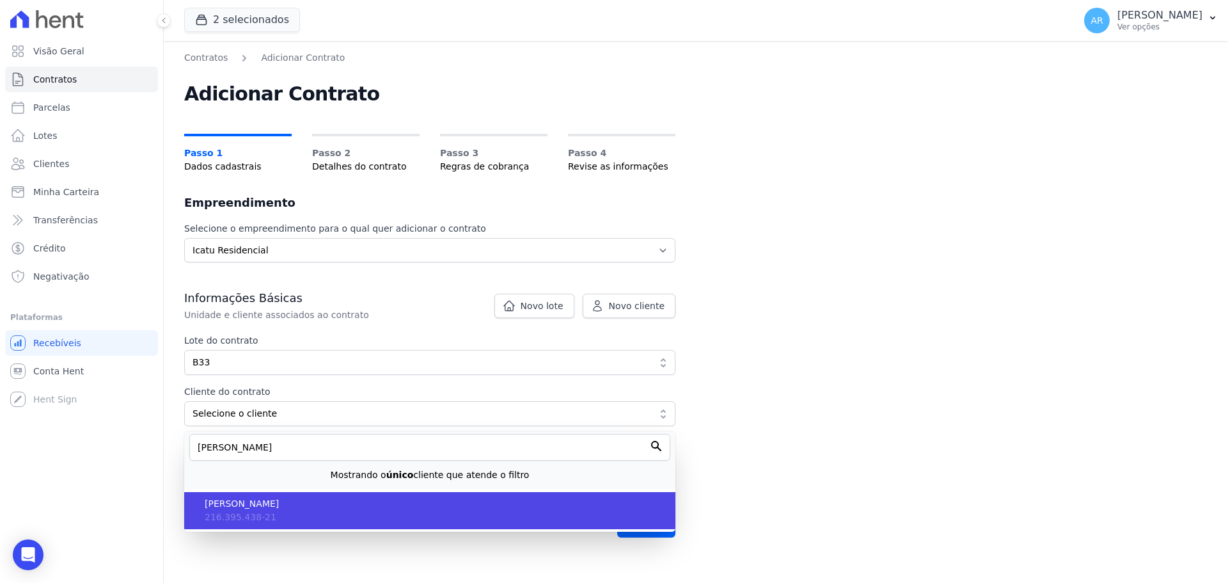
click at [235, 503] on span "ANDRE FERREIRA MARTINS" at bounding box center [435, 503] width 460 height 13
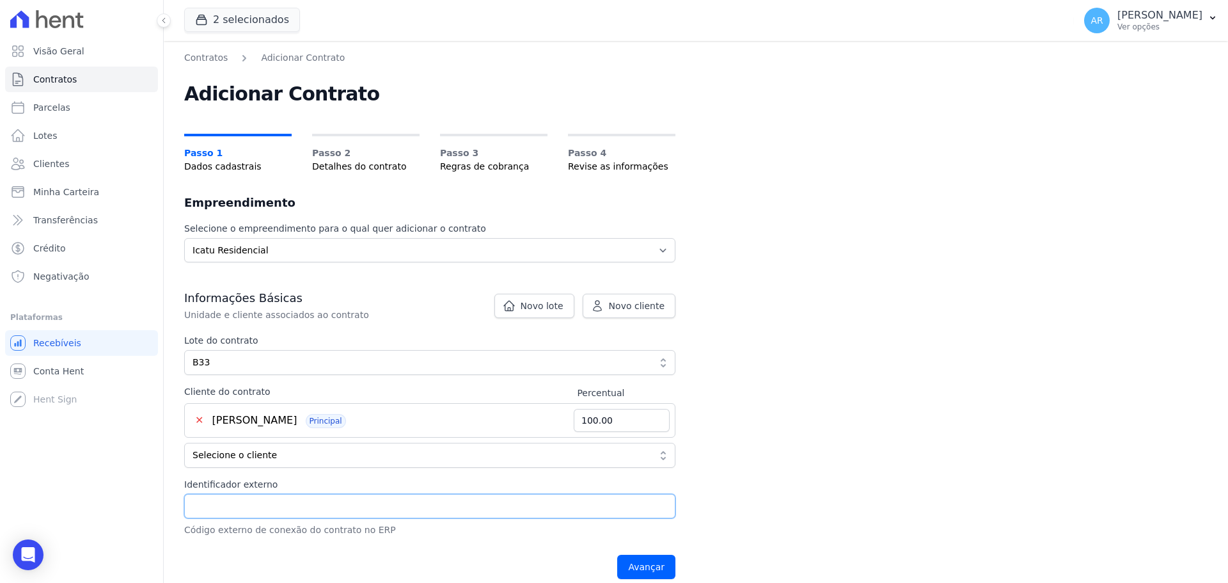
click at [235, 502] on input "Identificador externo" at bounding box center [429, 506] width 491 height 24
click at [647, 570] on input "Avançar" at bounding box center [646, 566] width 58 height 24
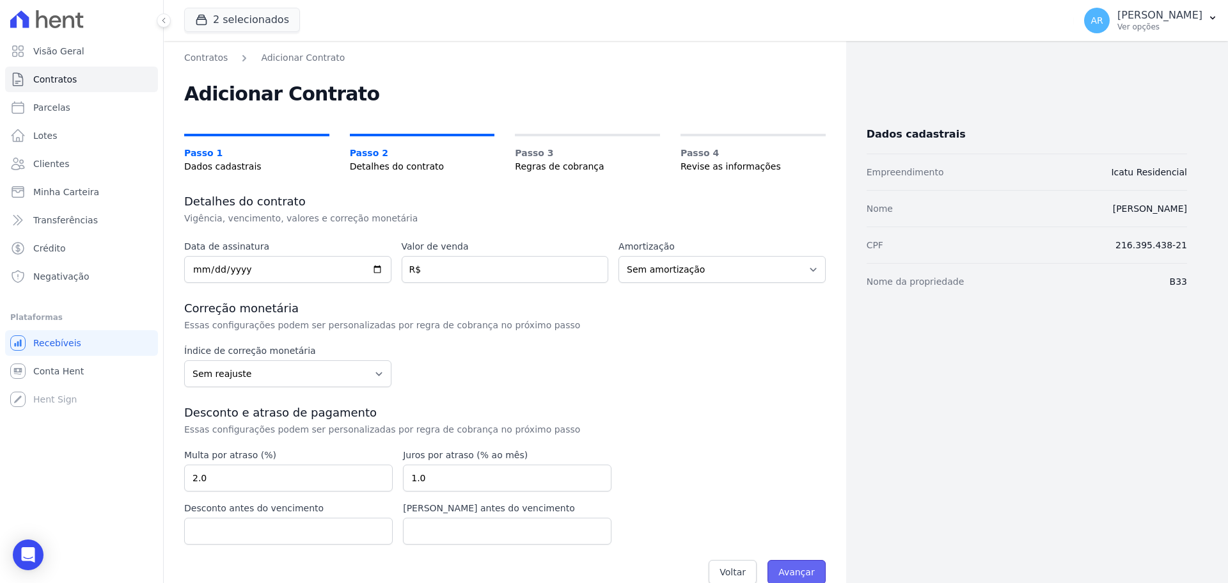
click at [781, 567] on input "Avançar" at bounding box center [796, 572] width 58 height 24
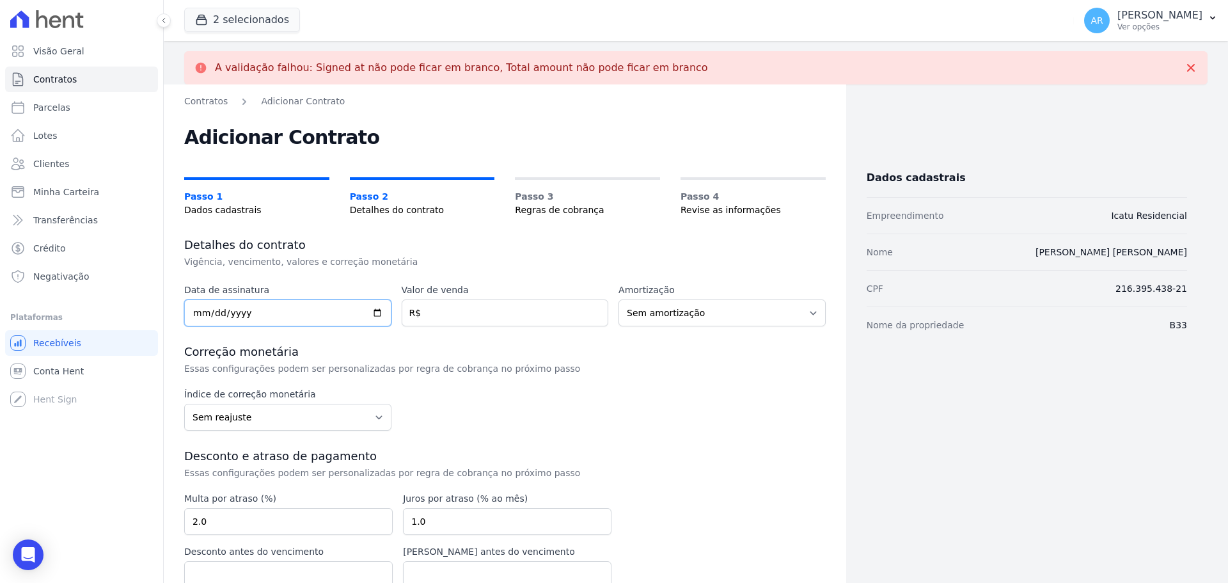
click at [194, 312] on input "date" at bounding box center [287, 312] width 207 height 27
type input "[DATE]"
click at [451, 320] on input "number" at bounding box center [505, 312] width 207 height 27
click at [450, 314] on input "number" at bounding box center [505, 312] width 207 height 27
type input "278438.04"
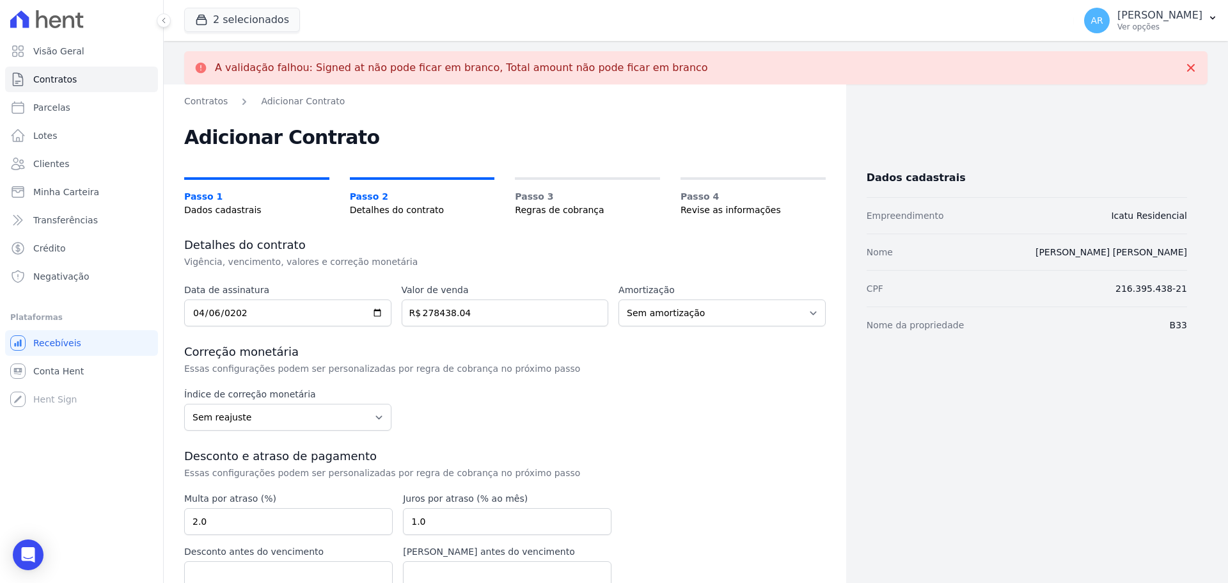
click at [505, 349] on h3 "Correção monetária" at bounding box center [504, 351] width 641 height 15
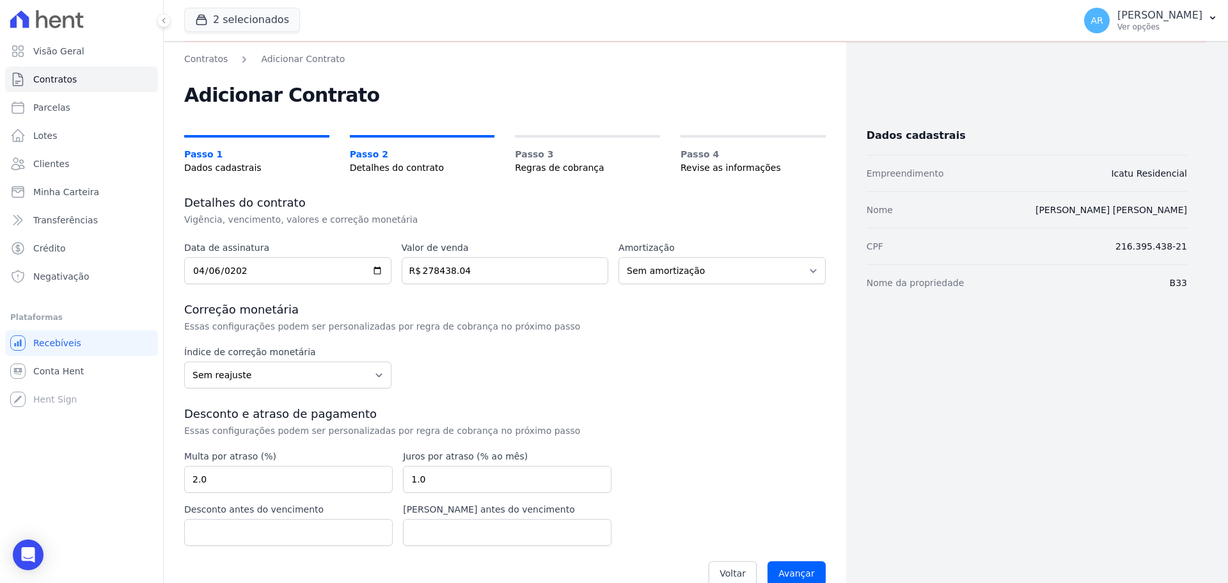
scroll to position [65, 0]
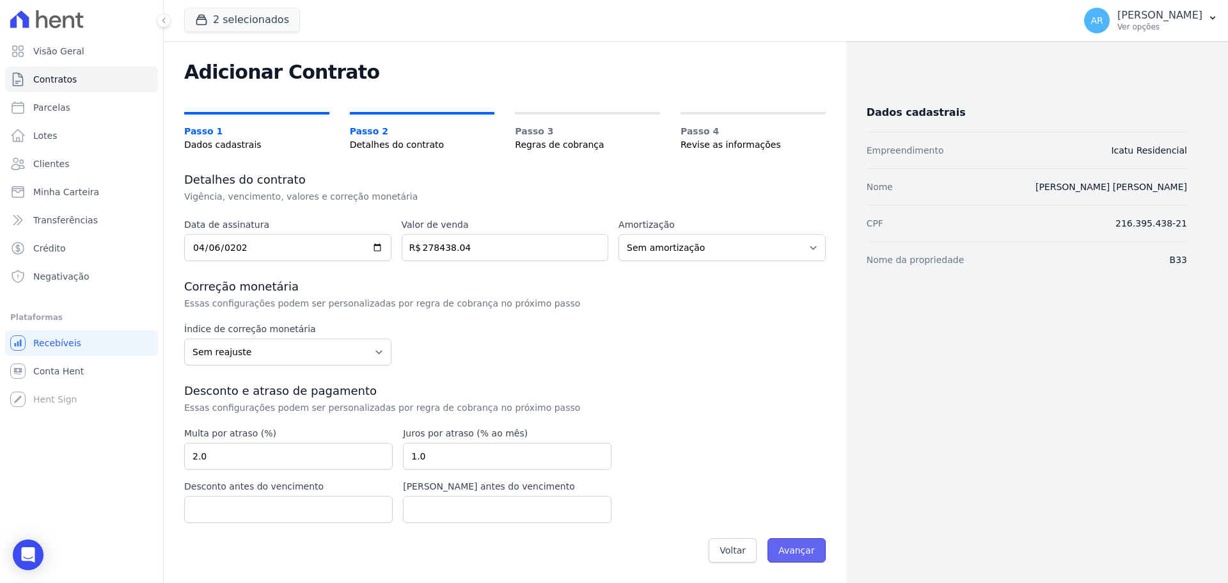
click at [788, 550] on input "Avançar" at bounding box center [796, 550] width 58 height 24
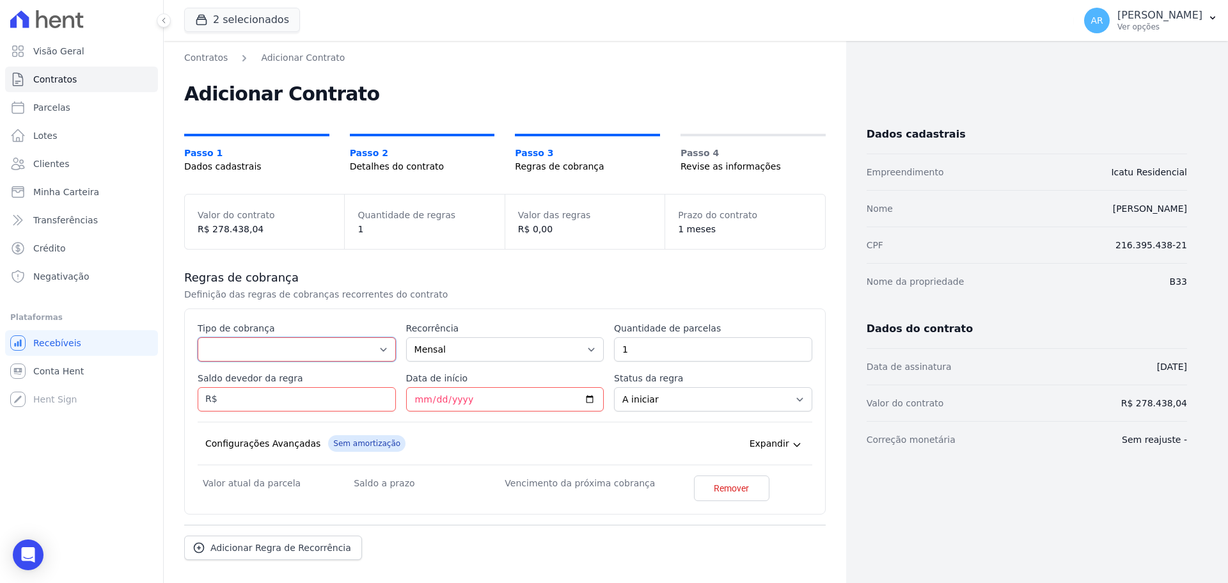
click at [230, 347] on select "Parcela Normal Entrada Sinal Intercalada Chaves Pré-chaves Pós-chaves Impostos …" at bounding box center [297, 349] width 198 height 24
click at [349, 349] on select "Parcela Normal Entrada Sinal Intercalada Chaves Pré-chaves Pós-chaves Impostos …" at bounding box center [297, 349] width 198 height 24
select select "standard"
click at [198, 337] on select "Parcela Normal Entrada Sinal Intercalada Chaves Pré-chaves Pós-chaves Impostos …" at bounding box center [297, 349] width 198 height 24
click at [650, 351] on input "1" at bounding box center [713, 349] width 198 height 24
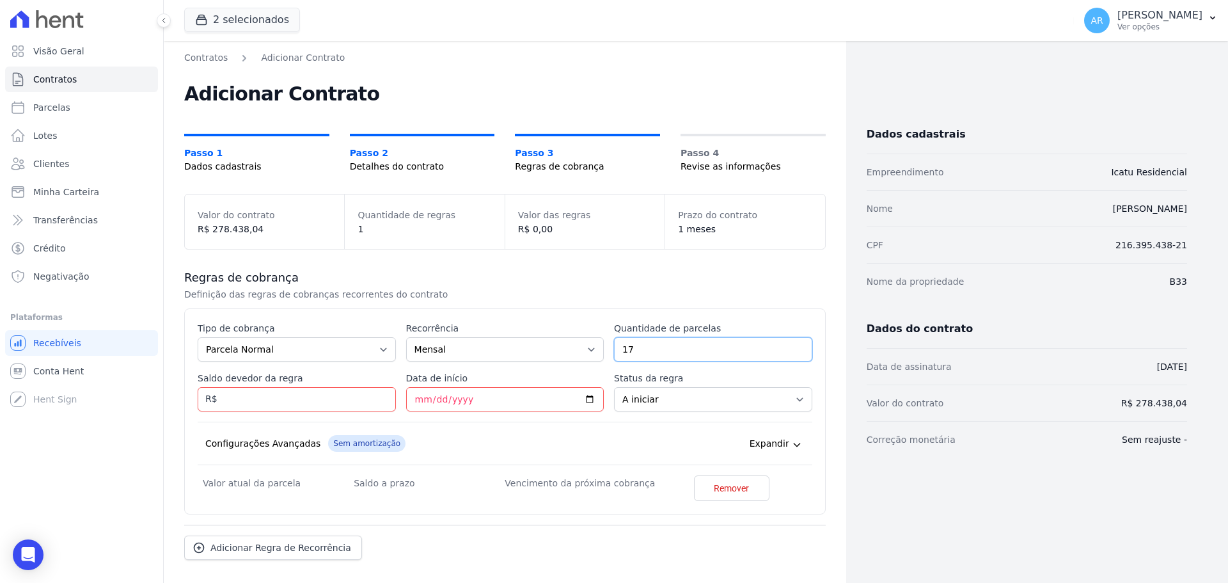
type input "17"
click at [251, 397] on input "Saldo devedor da regra" at bounding box center [297, 399] width 198 height 24
type input "12278.93"
click at [418, 400] on input "Data de início" at bounding box center [505, 399] width 198 height 24
click at [436, 402] on input "Data de início" at bounding box center [505, 399] width 198 height 24
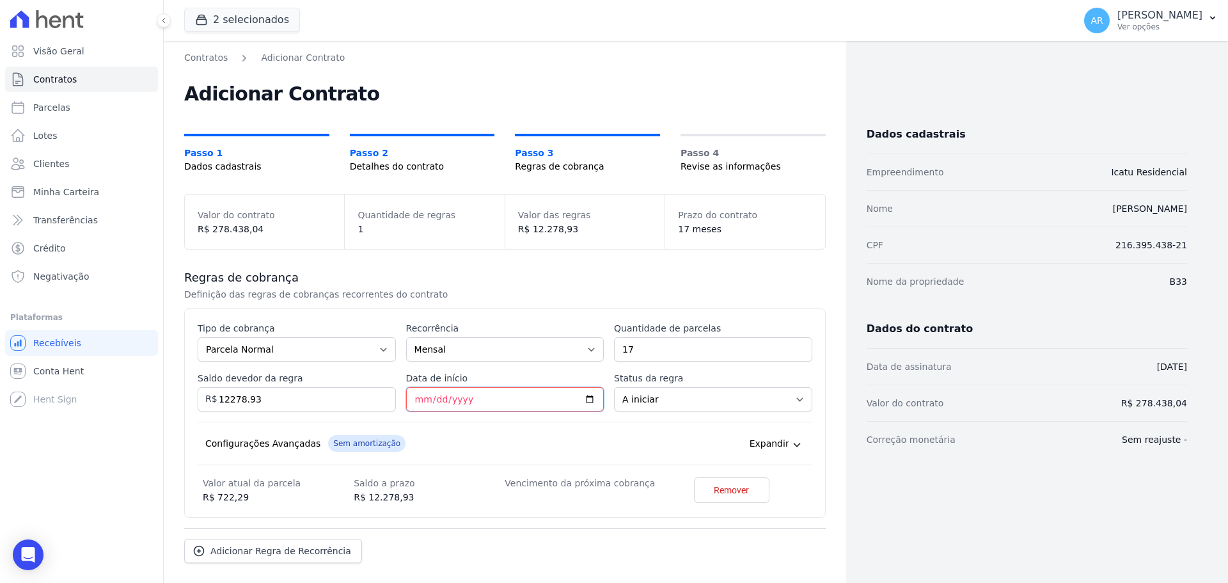
click at [420, 398] on input "Data de início" at bounding box center [505, 399] width 198 height 24
type input "[DATE]"
click at [506, 438] on div "Configurações Avançadas Sem amortização Price adjustment index/ Price adjustmen…" at bounding box center [505, 442] width 615 height 43
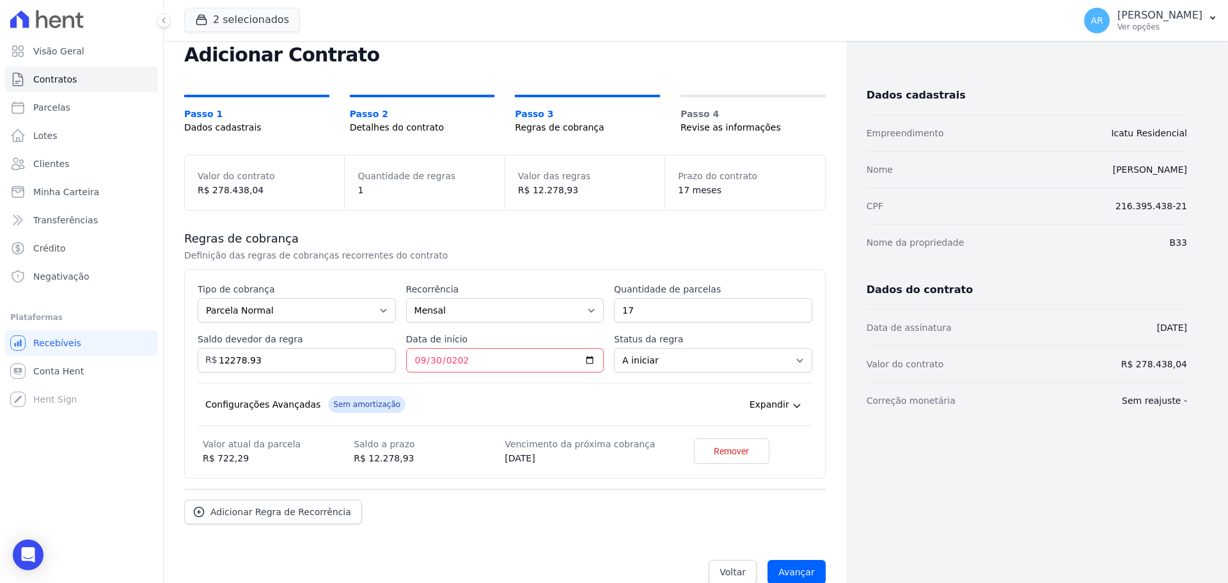
scroll to position [61, 0]
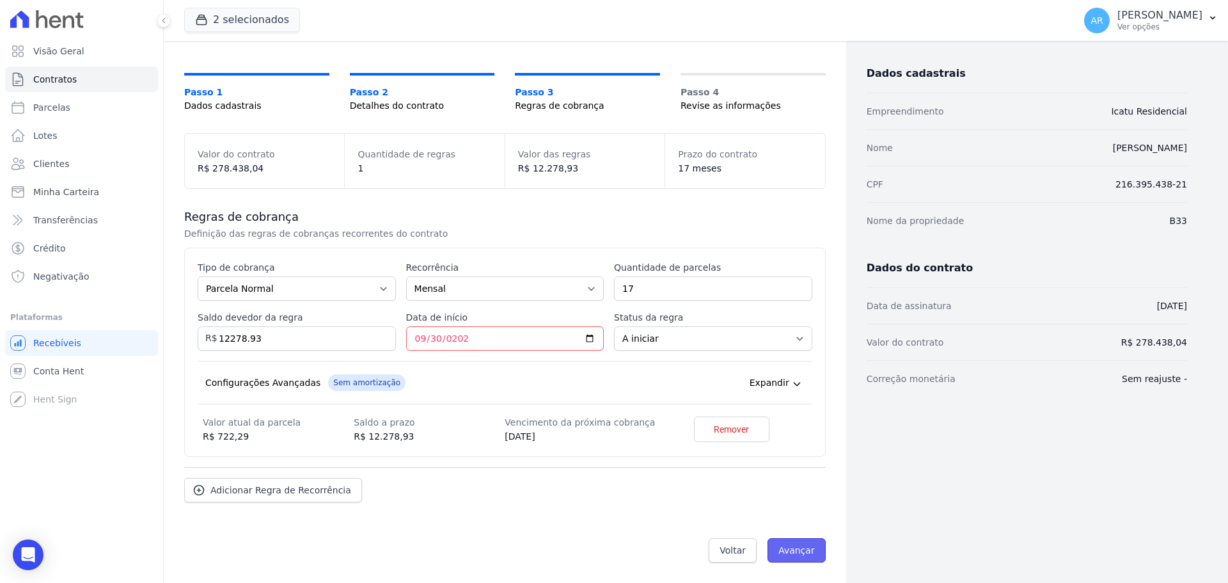
click at [792, 549] on input "Avançar" at bounding box center [796, 550] width 58 height 24
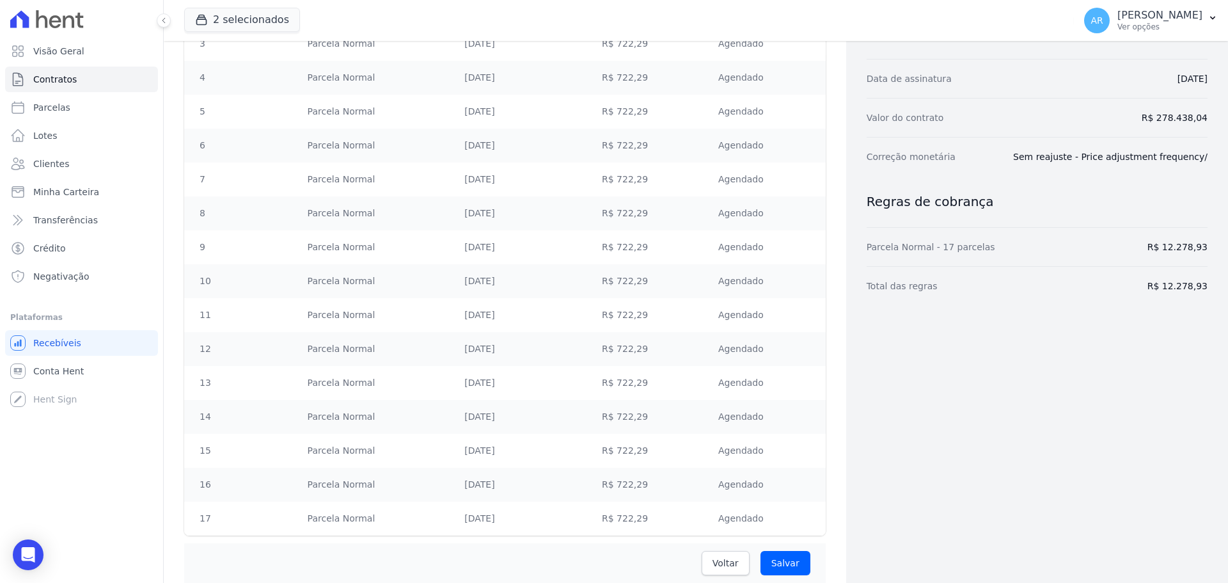
scroll to position [352, 0]
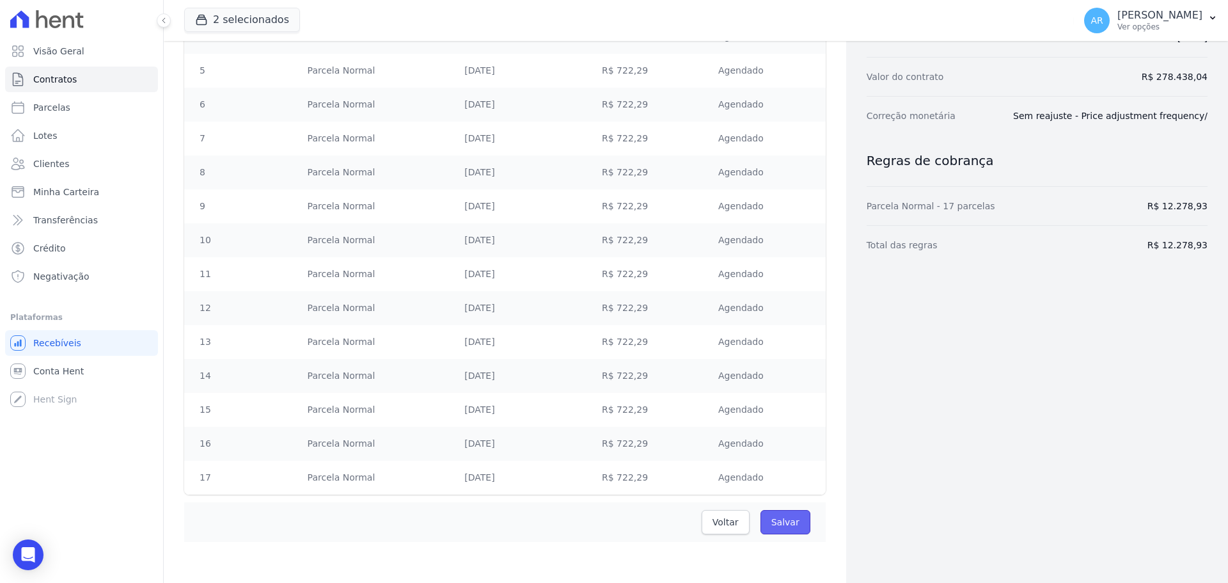
click at [785, 520] on input "Salvar" at bounding box center [785, 522] width 50 height 24
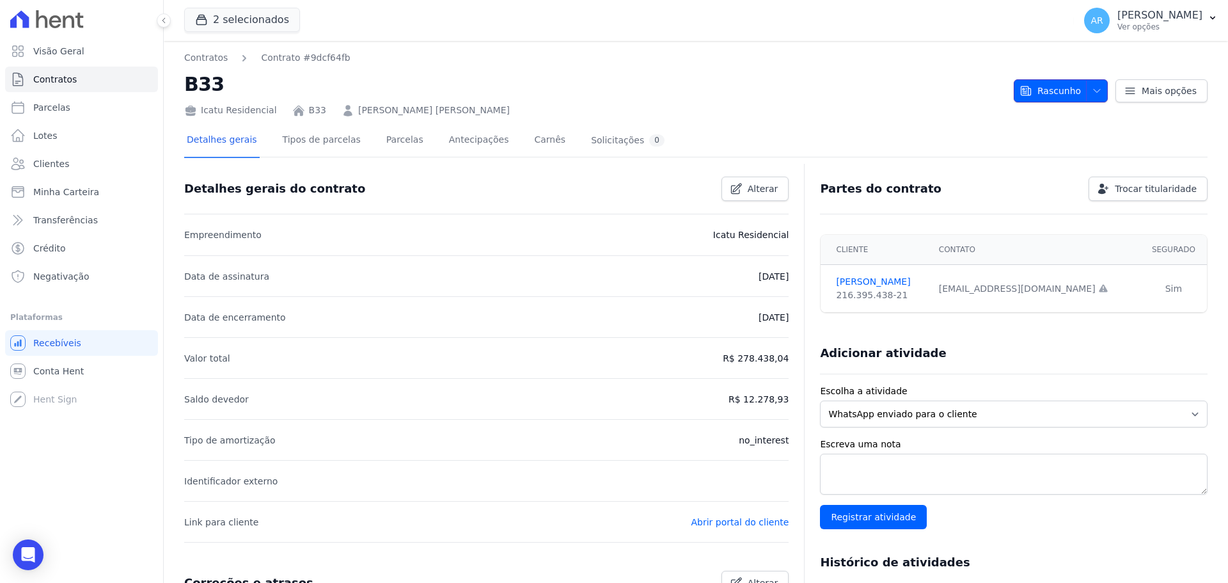
click at [1096, 92] on icon "button" at bounding box center [1097, 91] width 10 height 10
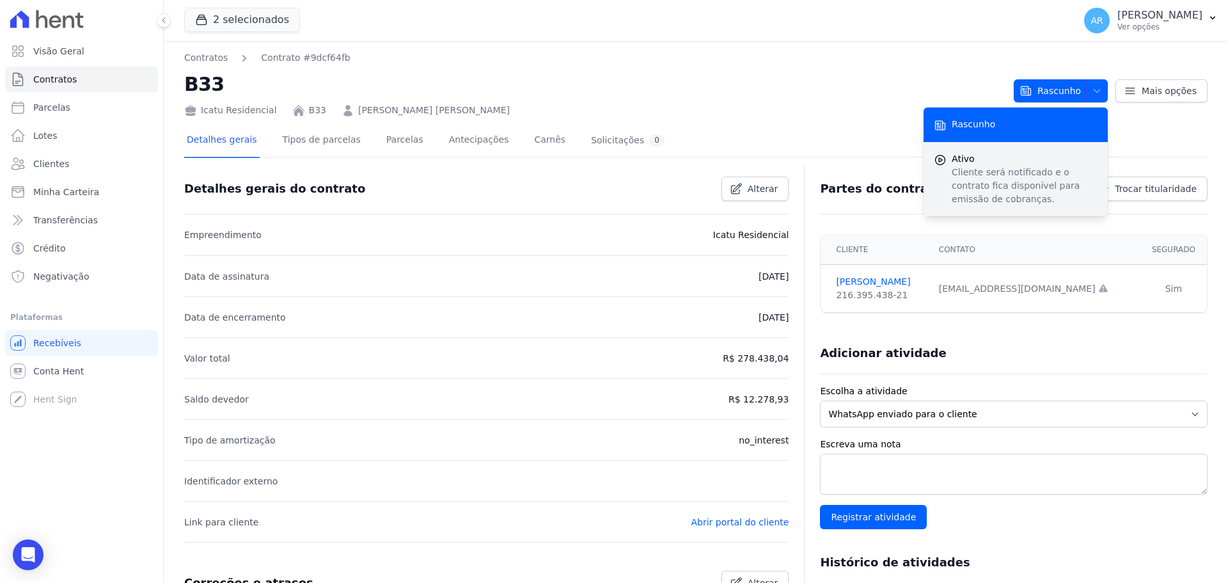
click at [995, 169] on p "Cliente será notificado e o contrato fica disponível para emissão de cobranças." at bounding box center [1025, 186] width 146 height 40
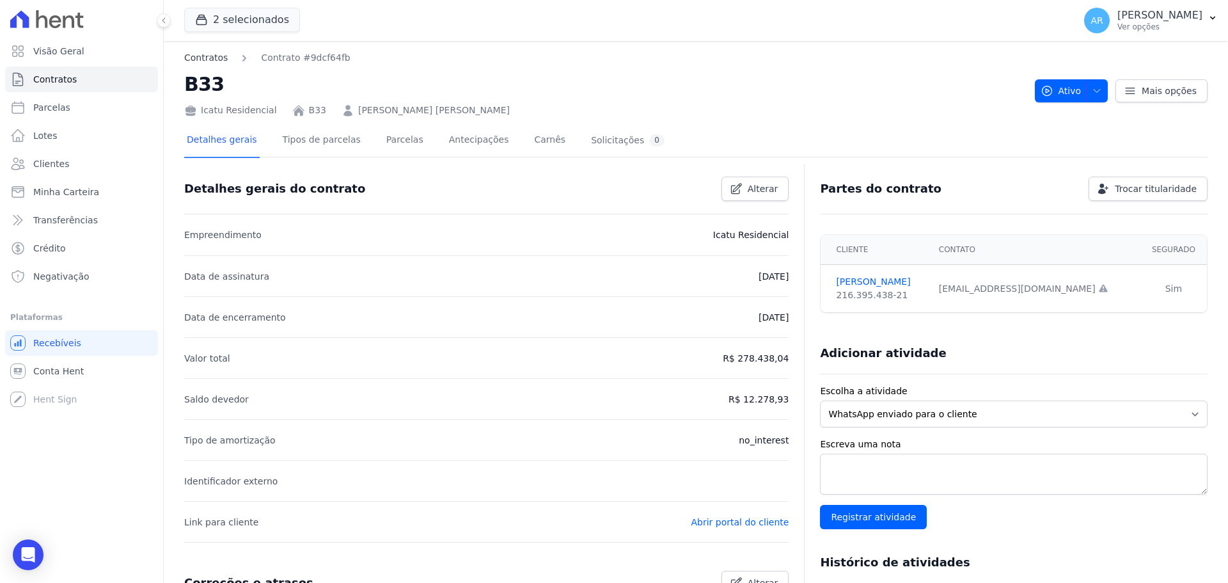
click at [210, 55] on link "Contratos" at bounding box center [205, 57] width 43 height 13
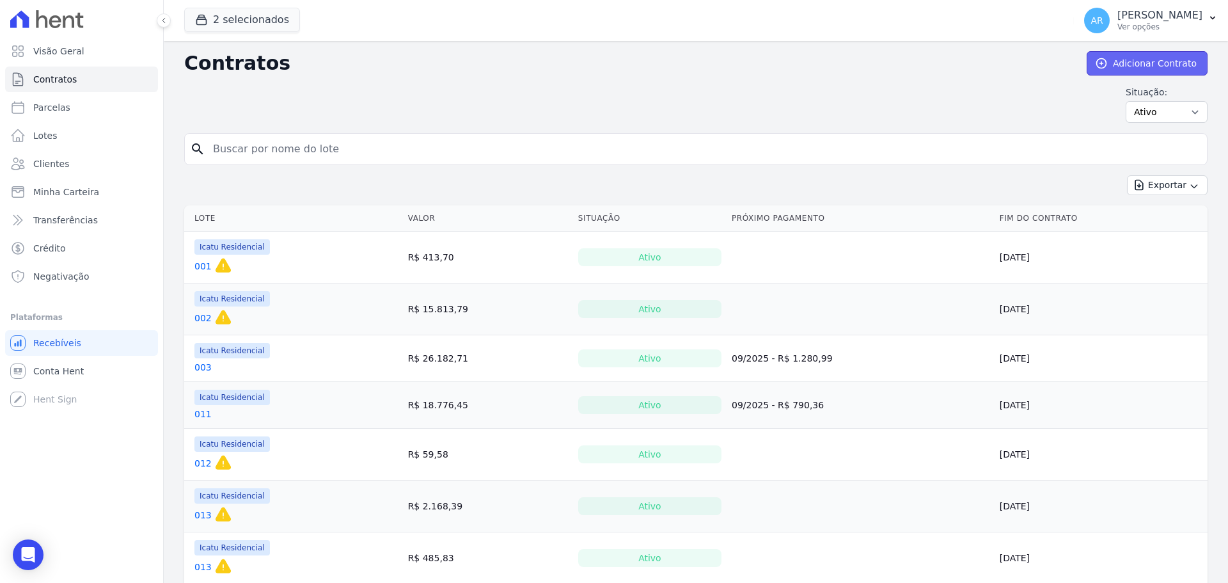
click at [1129, 60] on link "Adicionar Contrato" at bounding box center [1147, 63] width 121 height 24
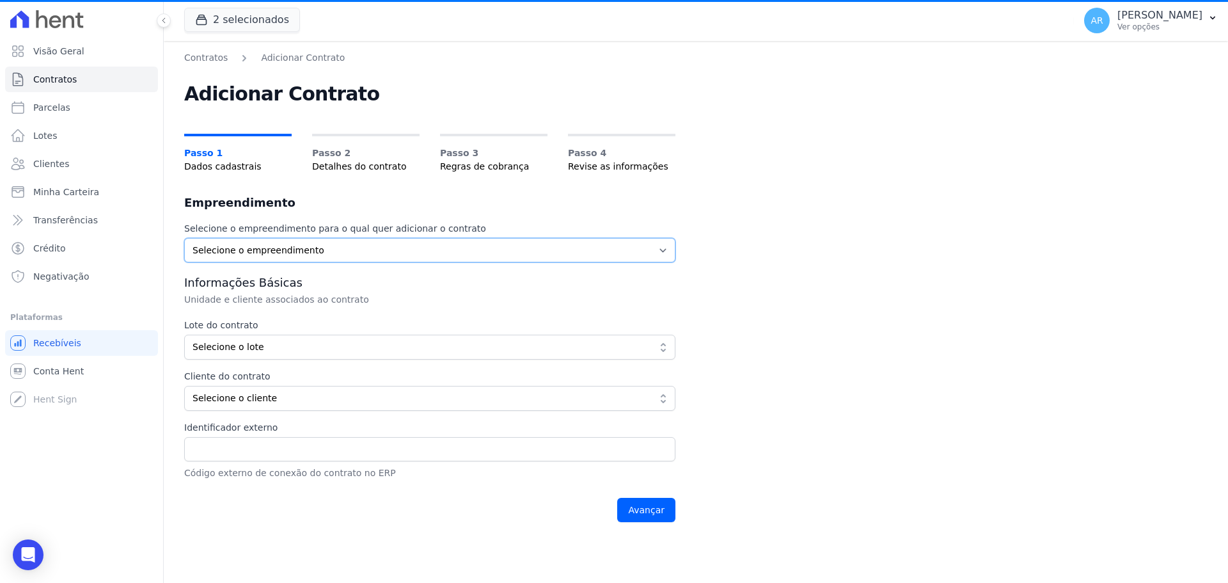
click at [318, 246] on select "Selecione o empreendimento Acaiá Residencial Icatu Residencial" at bounding box center [429, 250] width 491 height 24
select select "8ec0072b-84f6-4b0b-83f7-c4a4d9c8ff07"
click at [184, 238] on select "Selecione o empreendimento Acaiá Residencial Icatu Residencial" at bounding box center [429, 250] width 491 height 24
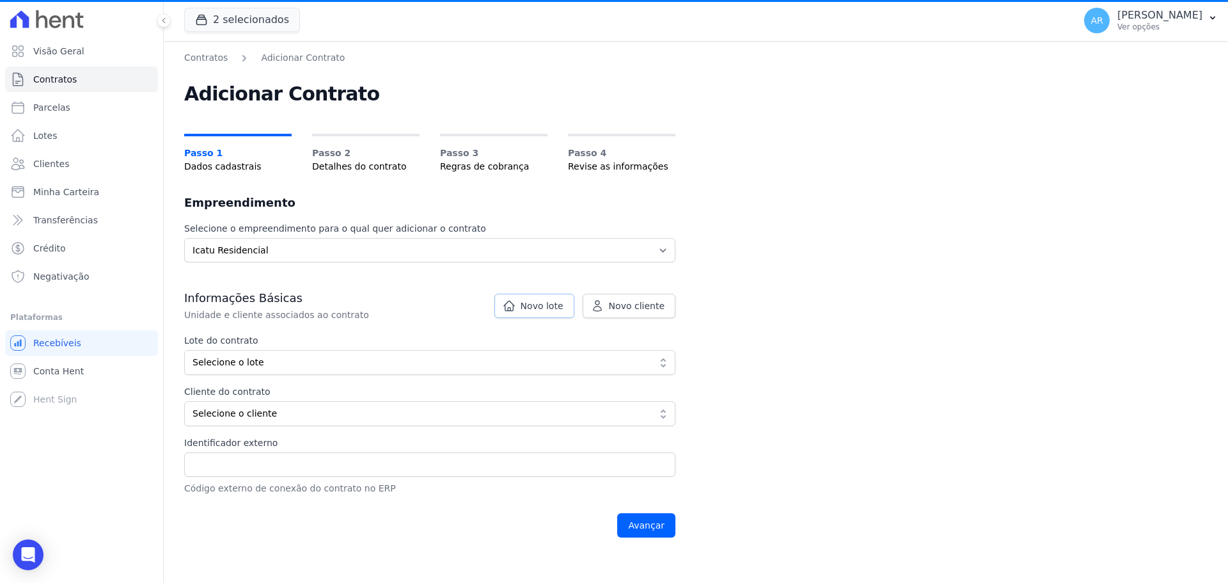
click at [540, 305] on span "Novo lote" at bounding box center [542, 305] width 43 height 13
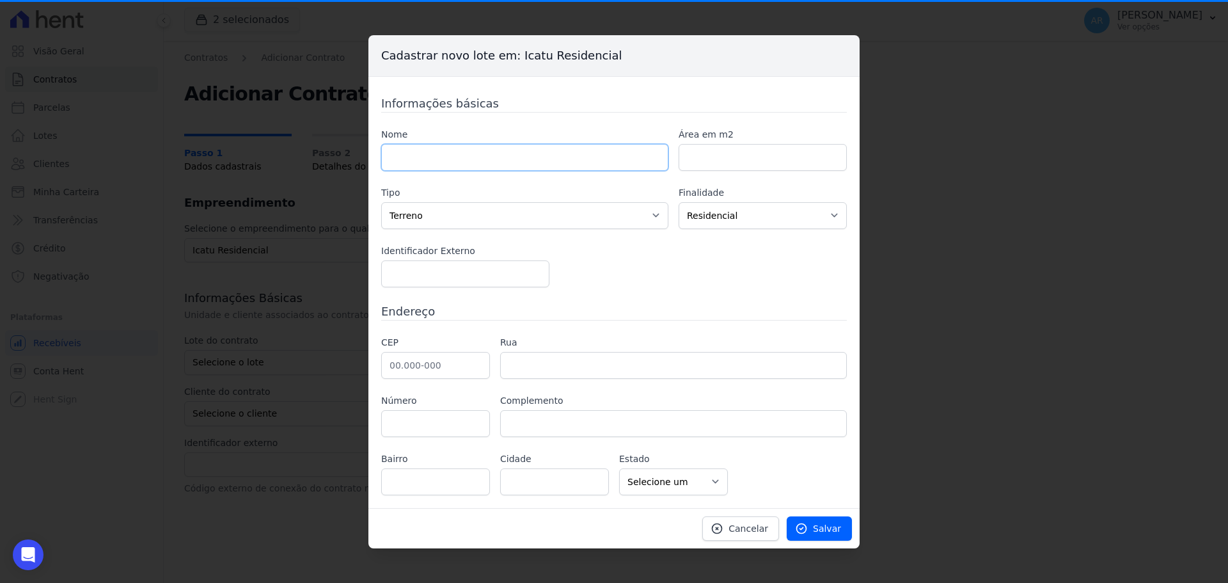
click at [453, 168] on input "text" at bounding box center [524, 157] width 287 height 27
type input "a"
type input "S"
type input "A113"
click at [412, 216] on select "Casa Apartamento Escritório Flat Loja Espaço Comercial Terreno Outros" at bounding box center [524, 215] width 287 height 27
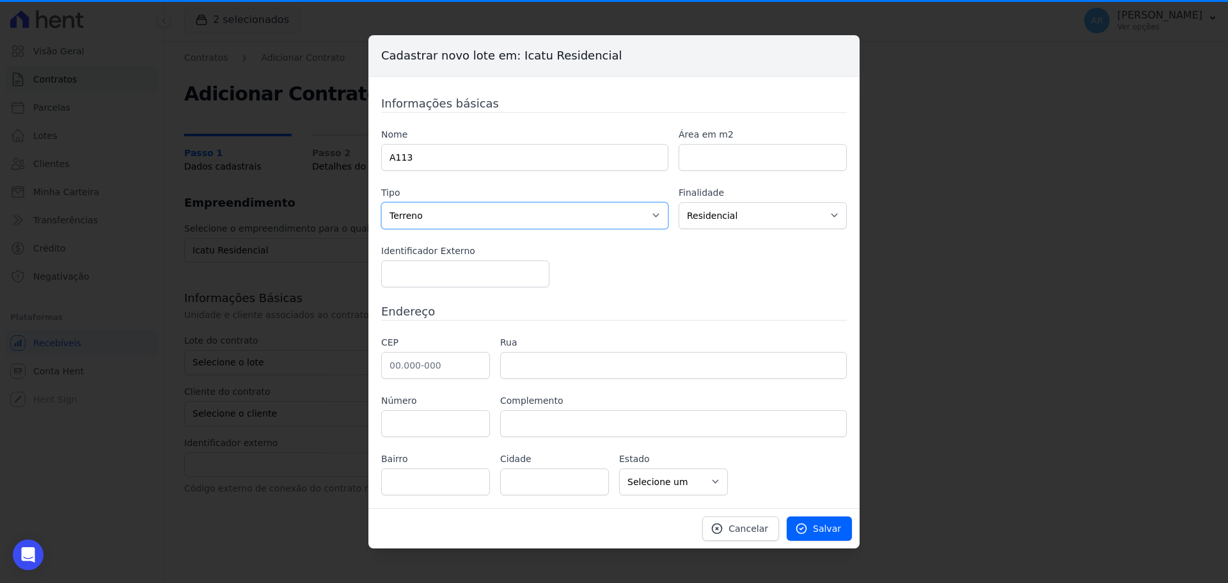
click at [381, 202] on select "Casa Apartamento Escritório Flat Loja Espaço Comercial Terreno Outros" at bounding box center [524, 215] width 287 height 27
drag, startPoint x: 420, startPoint y: 208, endPoint x: 418, endPoint y: 224, distance: 16.1
click at [419, 212] on select "Casa Apartamento Escritório Flat Loja Espaço Comercial Terreno Outros" at bounding box center [524, 215] width 287 height 27
select select "apartment"
click at [381, 202] on select "Casa Apartamento Escritório Flat Loja Espaço Comercial Terreno Outros" at bounding box center [524, 215] width 287 height 27
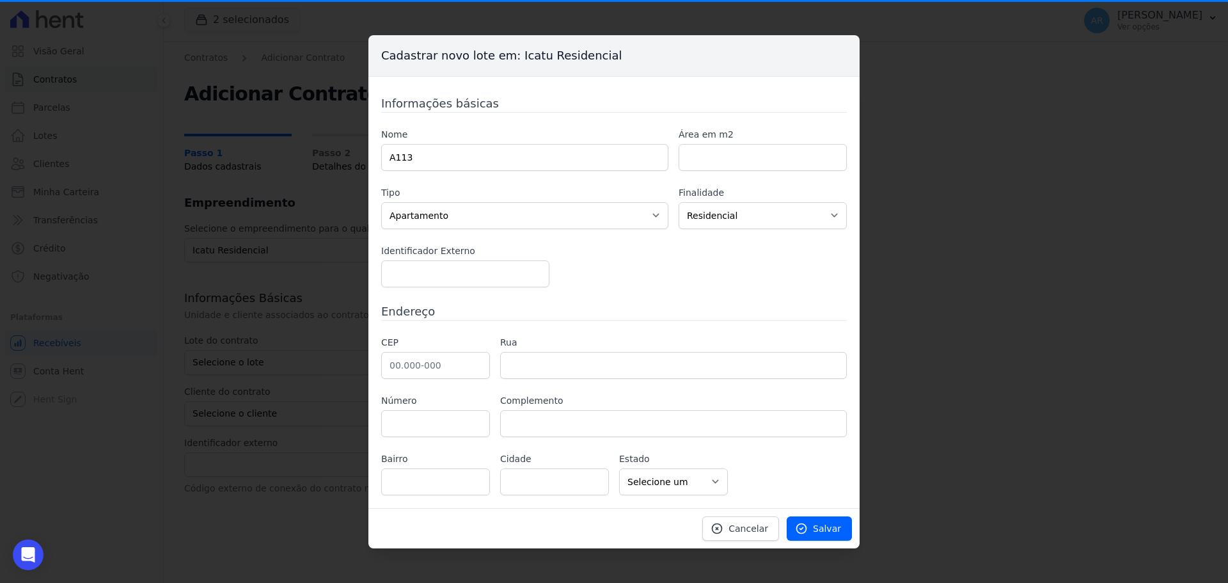
click at [397, 343] on label "CEP" at bounding box center [435, 342] width 109 height 13
click at [397, 361] on input "text" at bounding box center [435, 365] width 109 height 27
type input "13.185-158"
click at [798, 476] on div "CEP 13.185-158 Rua Número Complemento [GEOGRAPHIC_DATA] Cidade" at bounding box center [614, 415] width 466 height 159
type input "[GEOGRAPHIC_DATA][PERSON_NAME]"
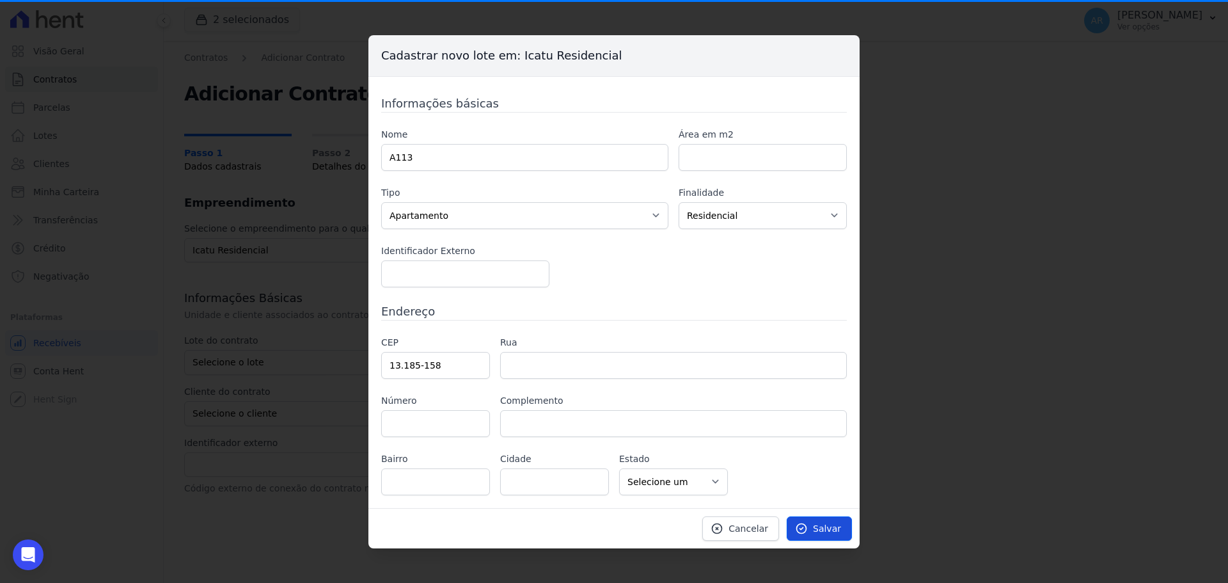
type input "[GEOGRAPHIC_DATA][PERSON_NAME]"
type input "[GEOGRAPHIC_DATA]"
select select "SP"
click at [815, 523] on link "Salvar" at bounding box center [819, 528] width 65 height 24
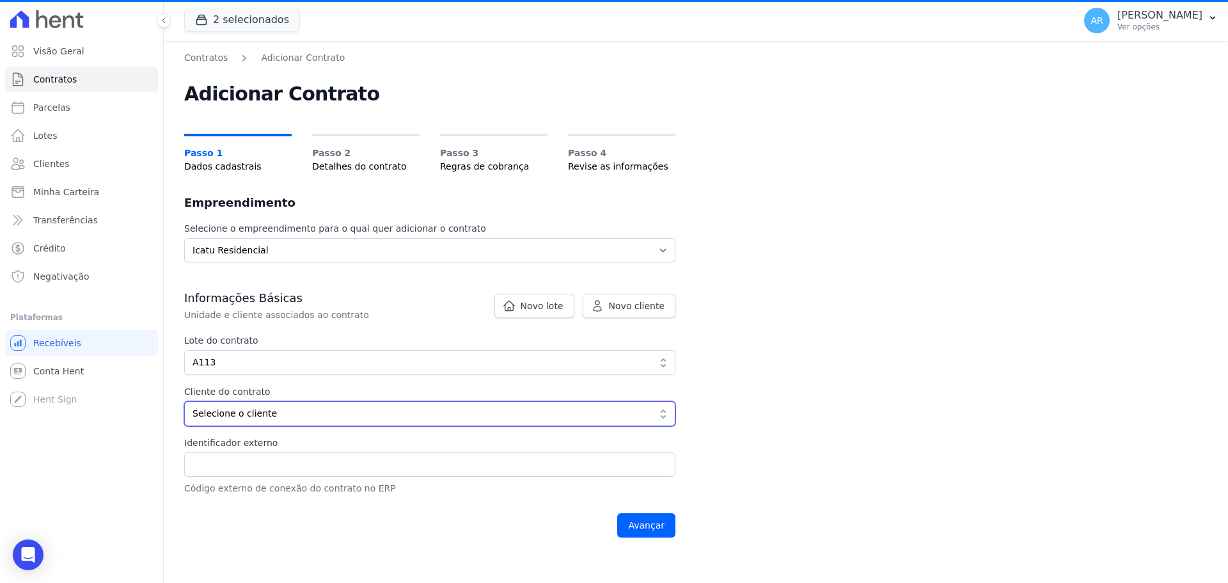
click at [235, 416] on span "Selecione o cliente" at bounding box center [420, 413] width 457 height 13
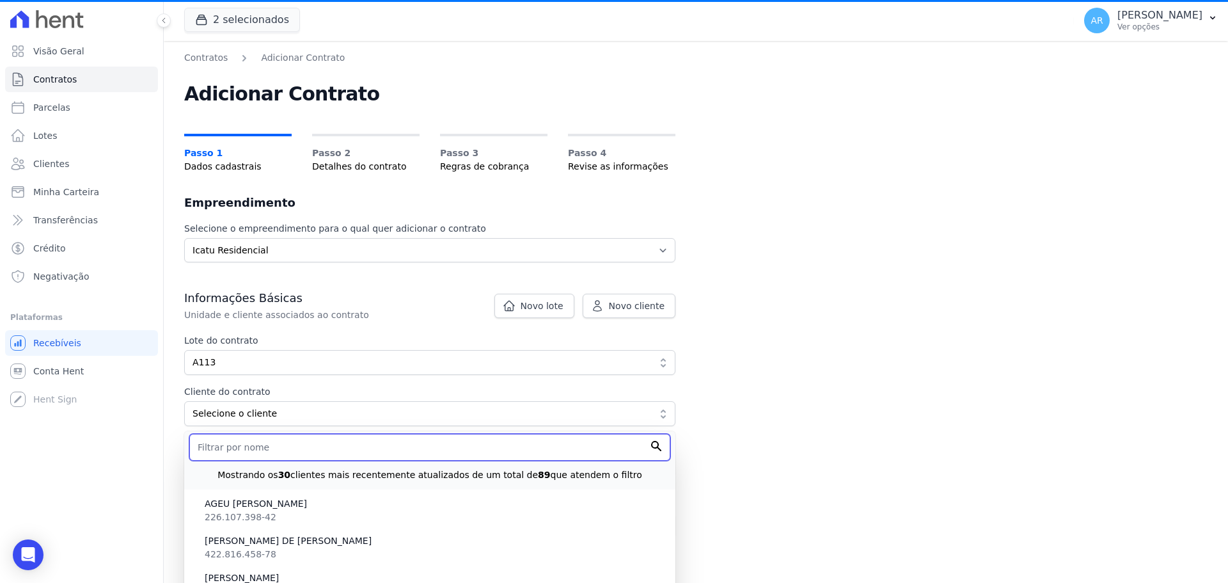
click at [221, 450] on input "text" at bounding box center [429, 447] width 481 height 27
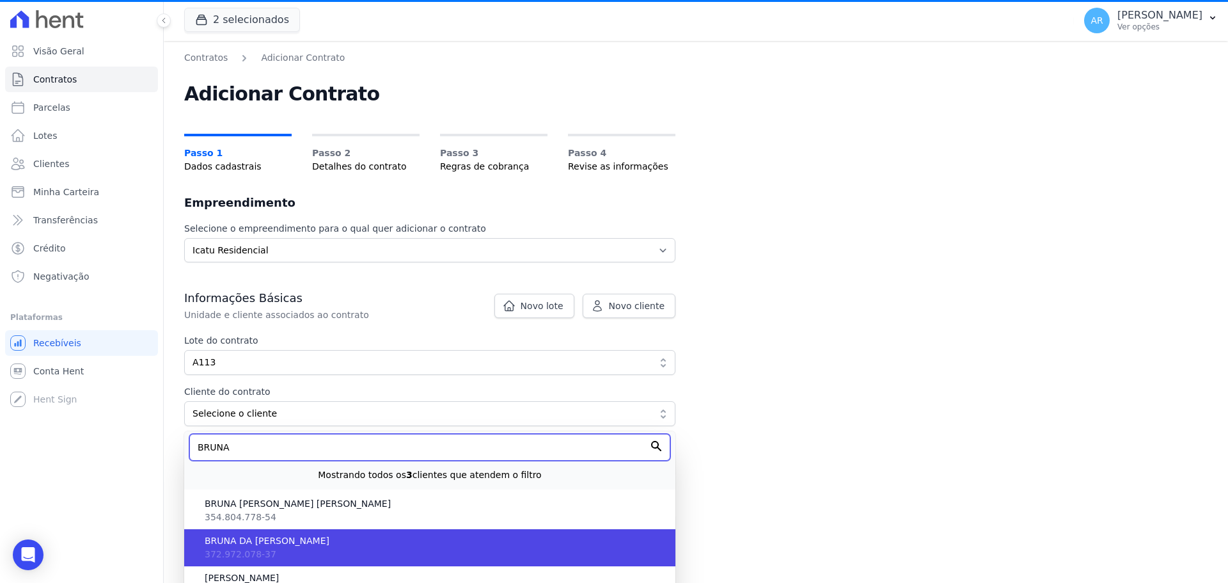
type input "BRUNA"
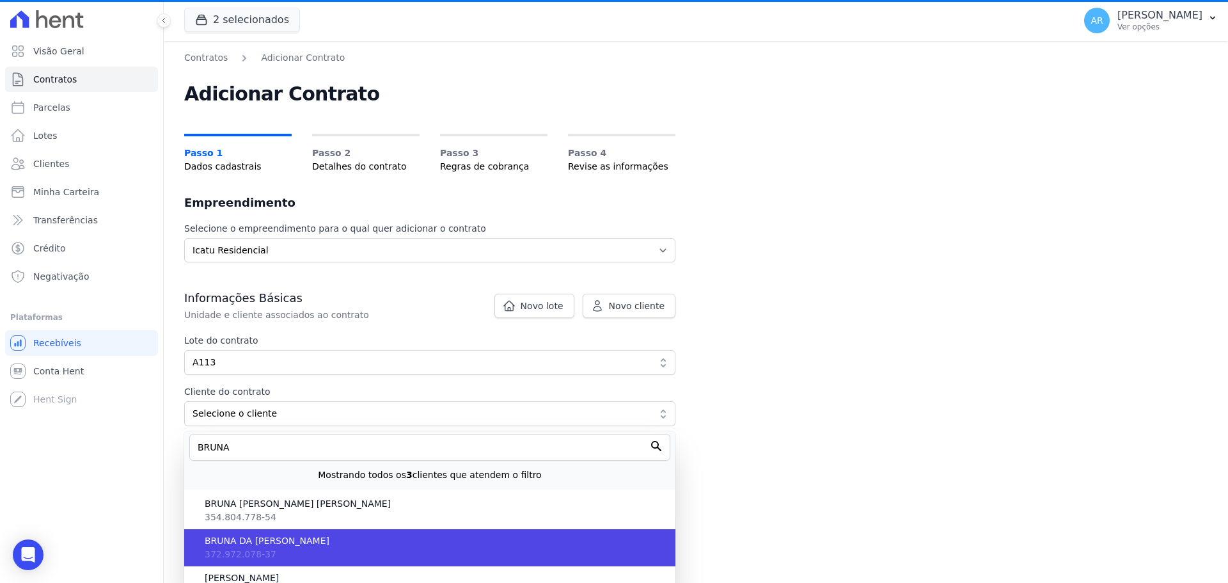
click at [235, 538] on span "BRUNA DA [PERSON_NAME]" at bounding box center [435, 540] width 460 height 13
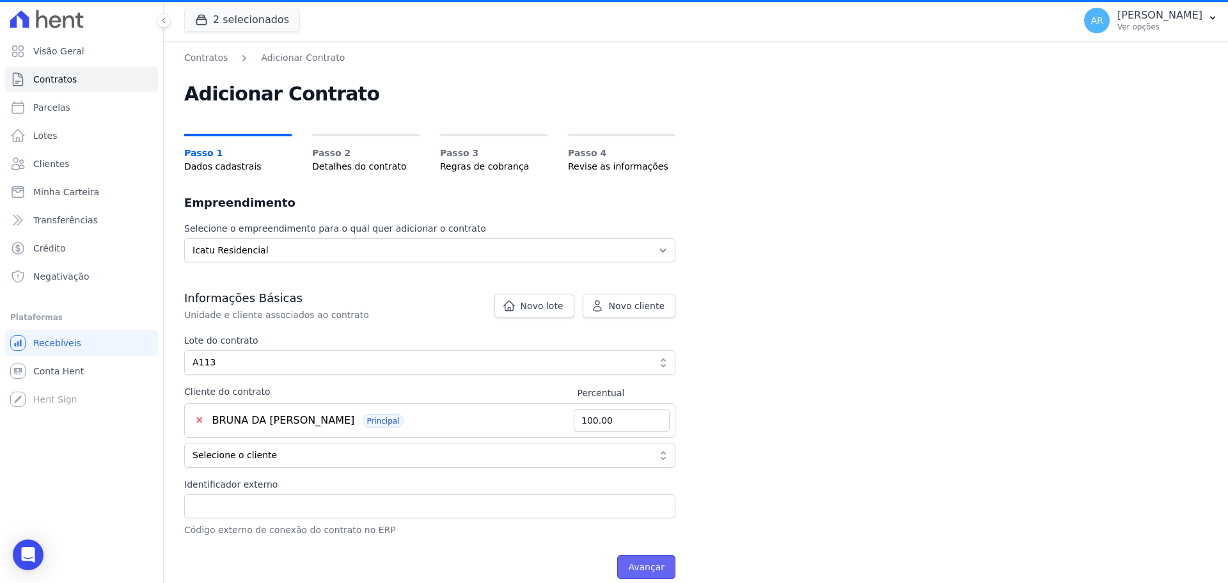
click at [637, 569] on input "Avançar" at bounding box center [646, 566] width 58 height 24
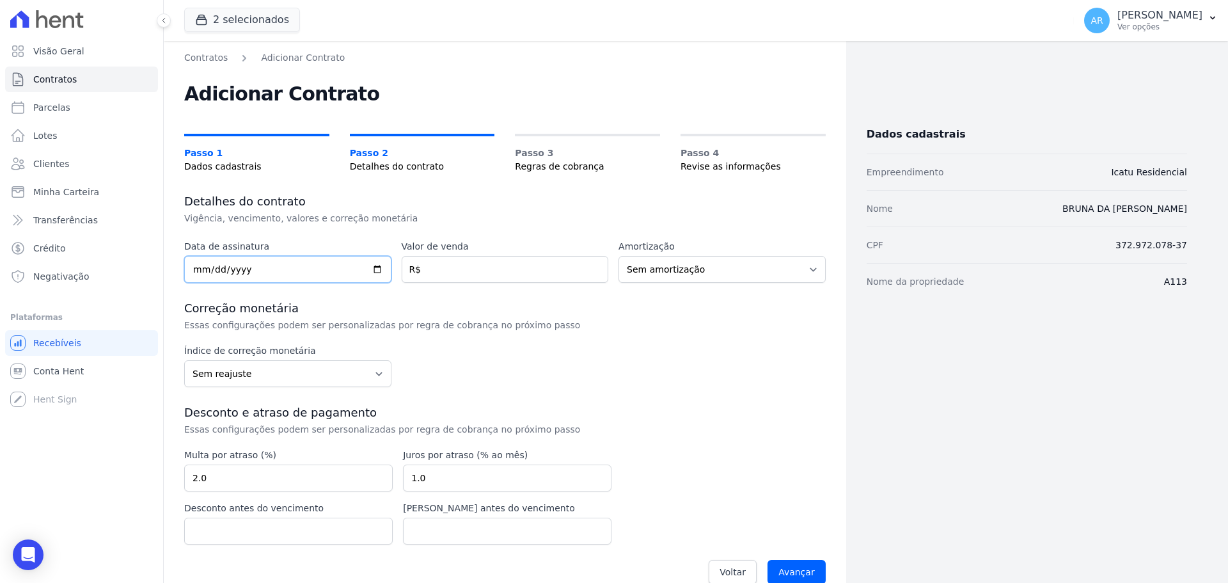
click at [199, 266] on input "date" at bounding box center [287, 269] width 207 height 27
type input "[DATE]"
click at [434, 268] on input "number" at bounding box center [505, 269] width 207 height 27
type input "322738.29"
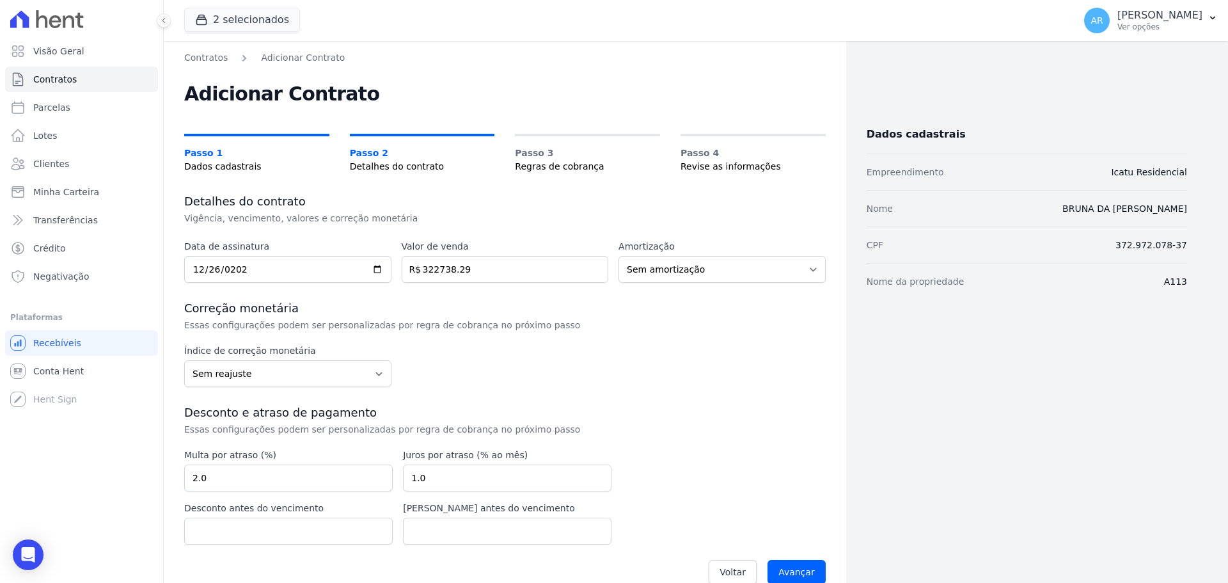
click at [550, 311] on h3 "Correção monetária" at bounding box center [504, 308] width 641 height 15
click at [796, 576] on input "Avançar" at bounding box center [796, 572] width 58 height 24
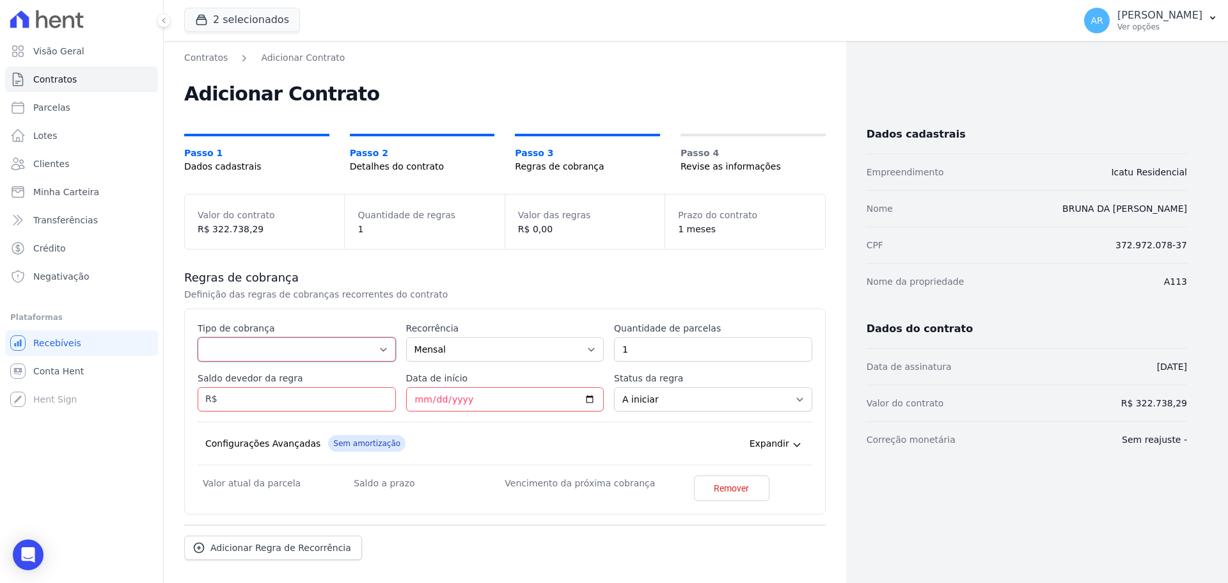
click at [259, 350] on select "Parcela Normal Entrada Sinal Intercalada Chaves Pré-chaves Pós-chaves Impostos …" at bounding box center [297, 349] width 198 height 24
select select "standard"
click at [198, 337] on select "Parcela Normal Entrada Sinal Intercalada Chaves Pré-chaves Pós-chaves Impostos …" at bounding box center [297, 349] width 198 height 24
click at [645, 354] on input "1" at bounding box center [713, 349] width 198 height 24
type input "16"
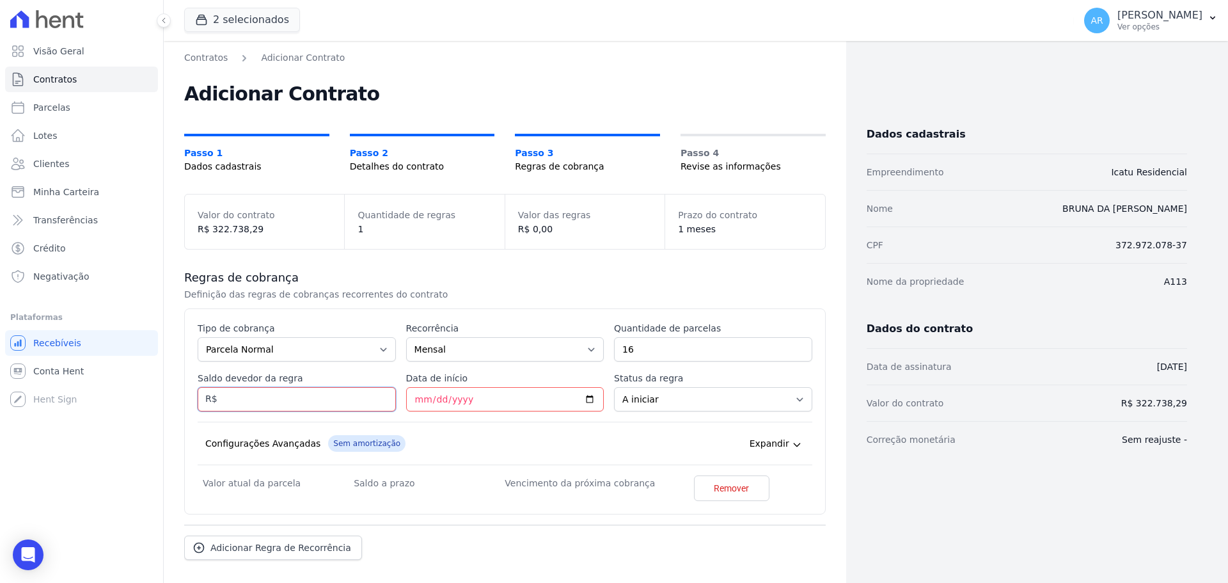
click at [246, 400] on input "Saldo devedor da regra" at bounding box center [297, 399] width 198 height 24
click at [245, 399] on input "Saldo devedor da regra" at bounding box center [297, 399] width 198 height 24
type input "28220.00"
click at [424, 395] on input "Data de início" at bounding box center [505, 399] width 198 height 24
type input "[DATE]"
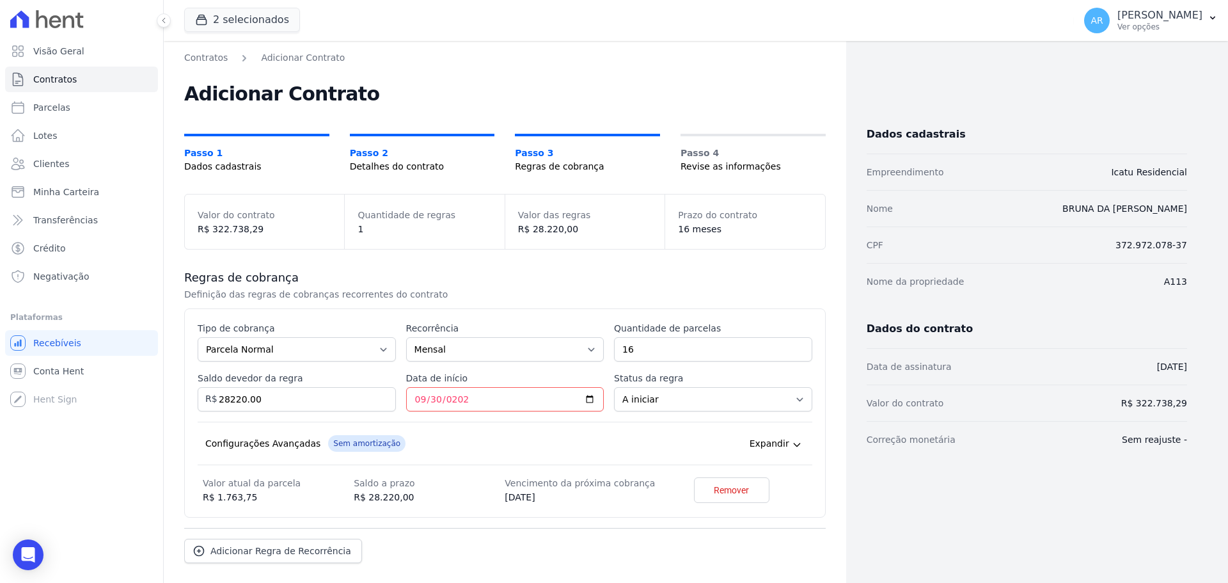
click at [484, 414] on div "Esse tipo de parcela não entra no saldo devedor do contrato. Tipo de cobrança P…" at bounding box center [505, 413] width 615 height 182
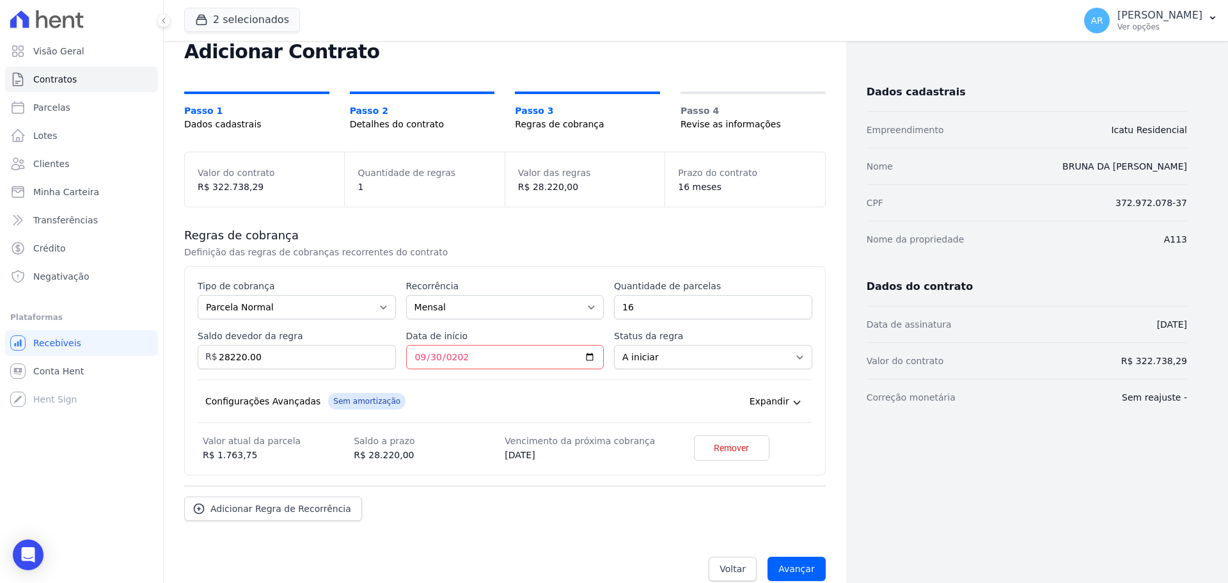
scroll to position [61, 0]
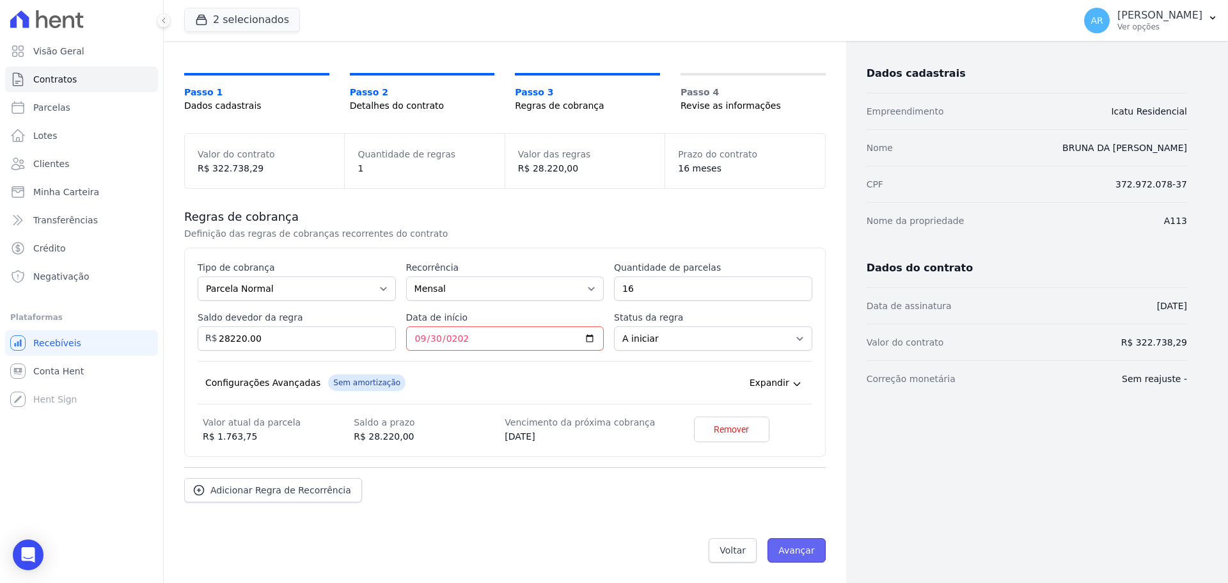
click at [791, 553] on input "Avançar" at bounding box center [796, 550] width 58 height 24
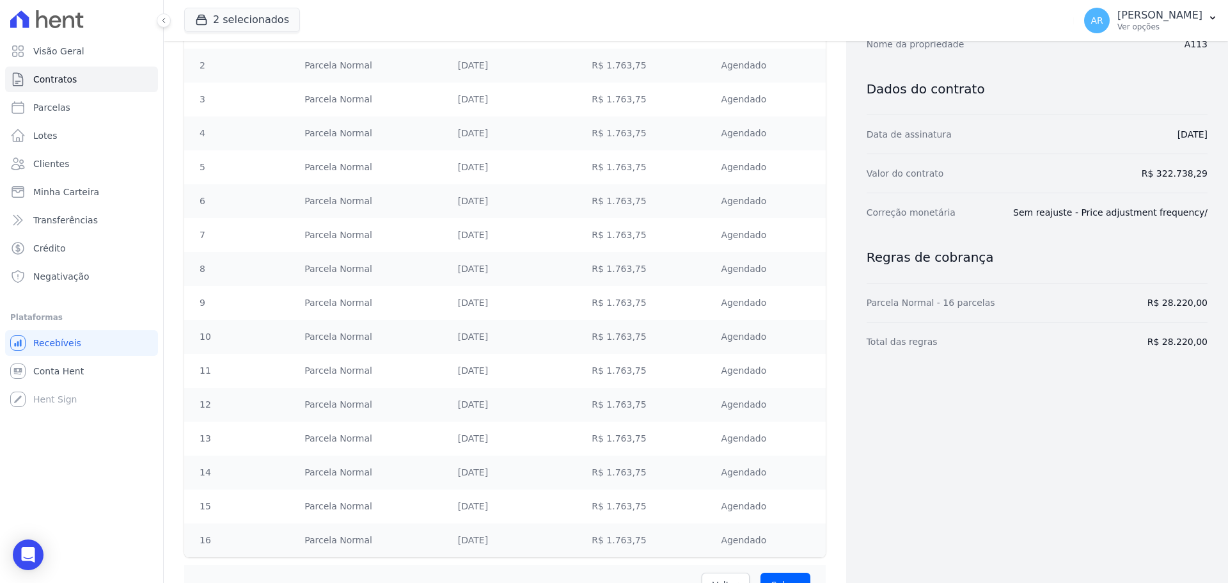
scroll to position [318, 0]
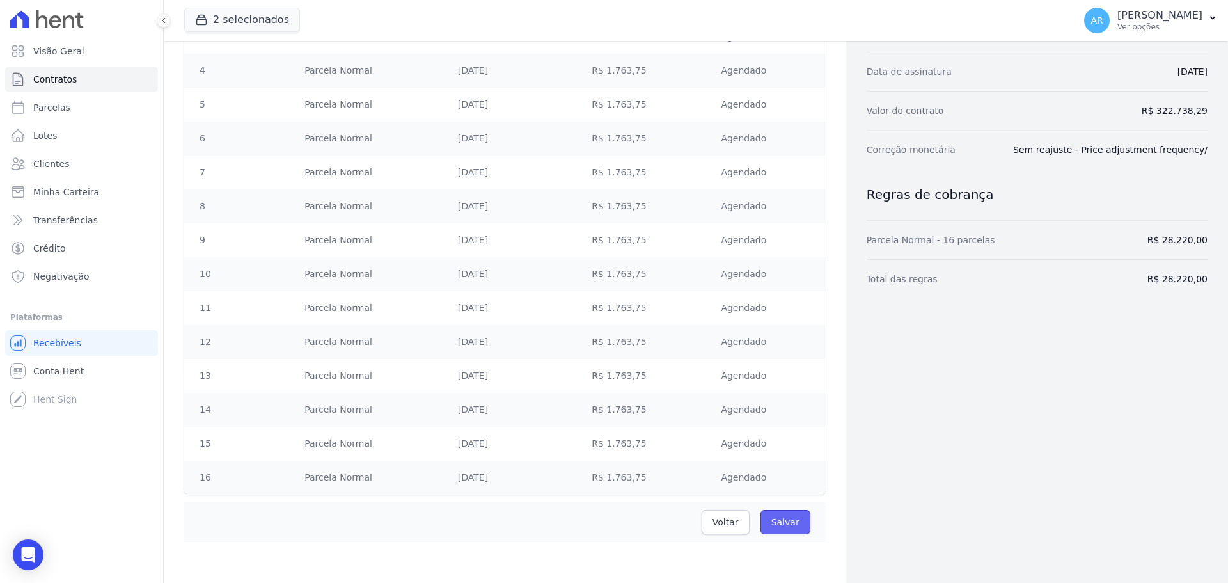
click at [787, 517] on input "Salvar" at bounding box center [785, 522] width 50 height 24
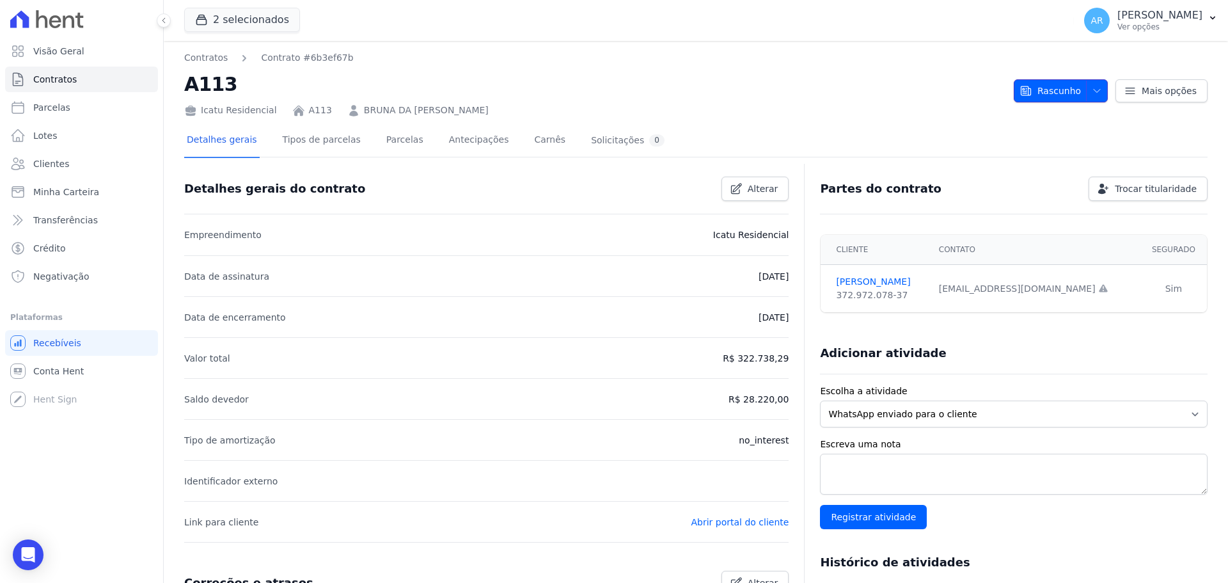
click at [1092, 93] on icon "button" at bounding box center [1097, 91] width 10 height 10
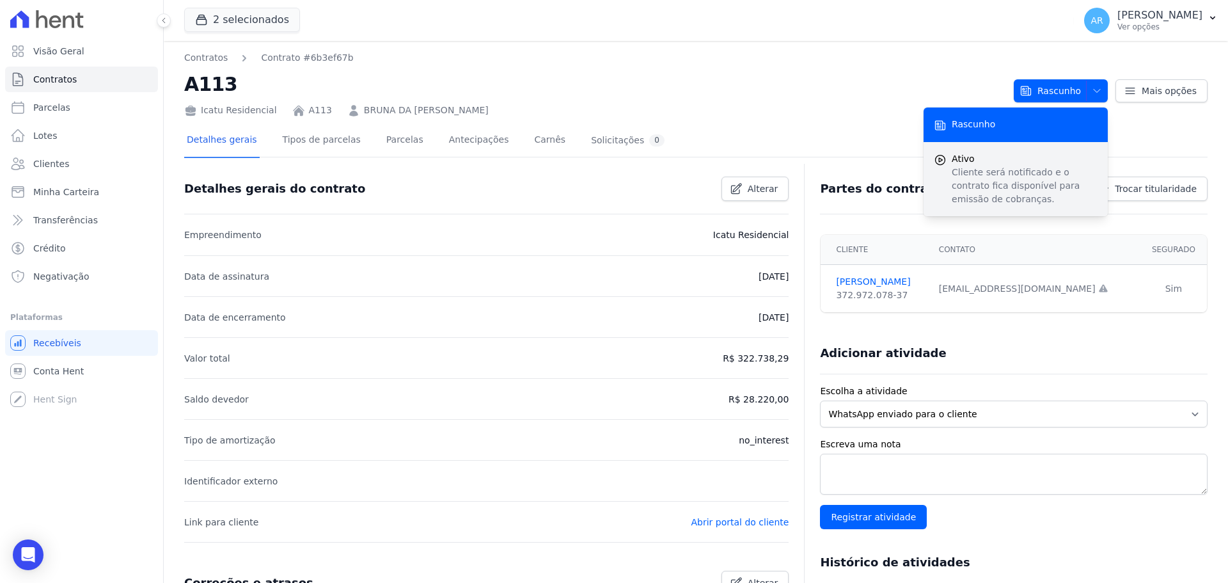
click at [978, 178] on p "Cliente será notificado e o contrato fica disponível para emissão de cobranças." at bounding box center [1025, 186] width 146 height 40
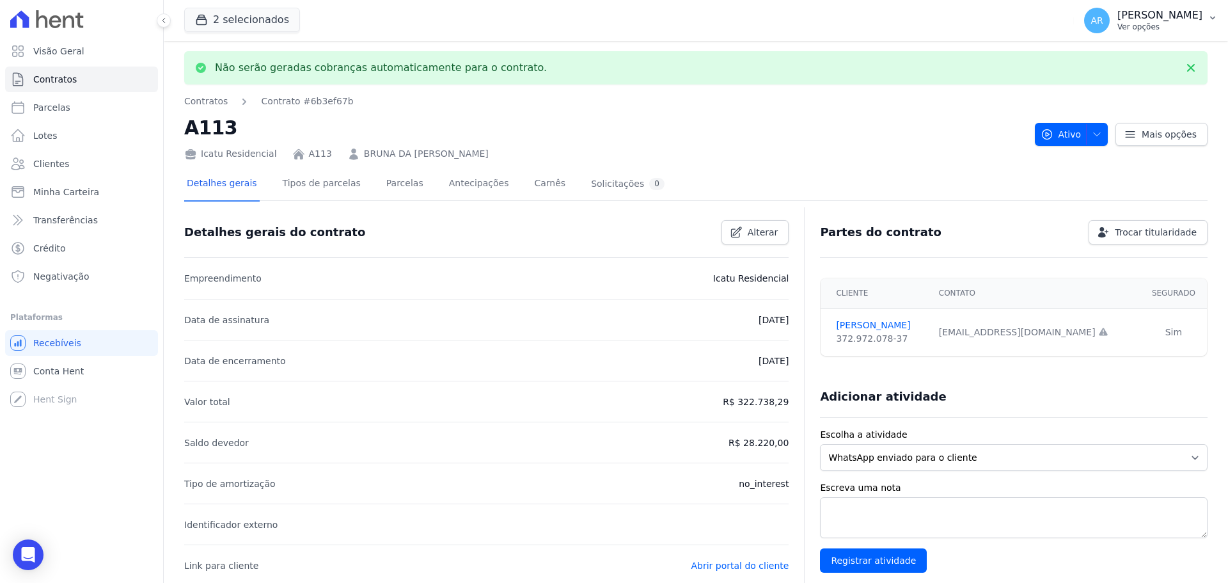
click at [1117, 24] on p "Ver opções" at bounding box center [1159, 27] width 85 height 10
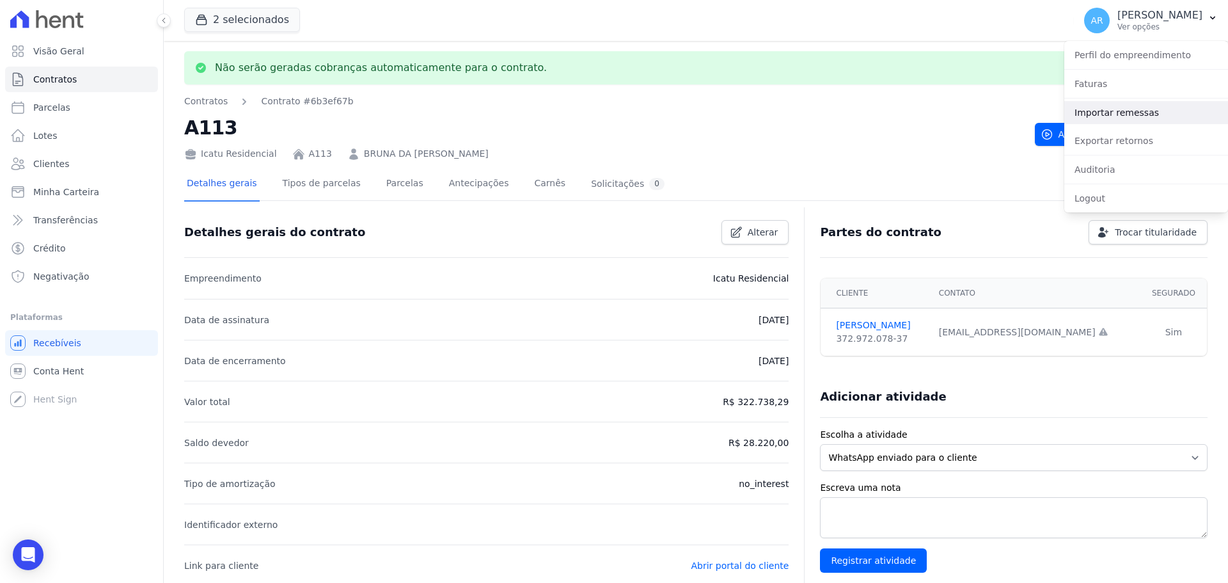
click at [1087, 114] on link "Importar remessas" at bounding box center [1146, 112] width 164 height 23
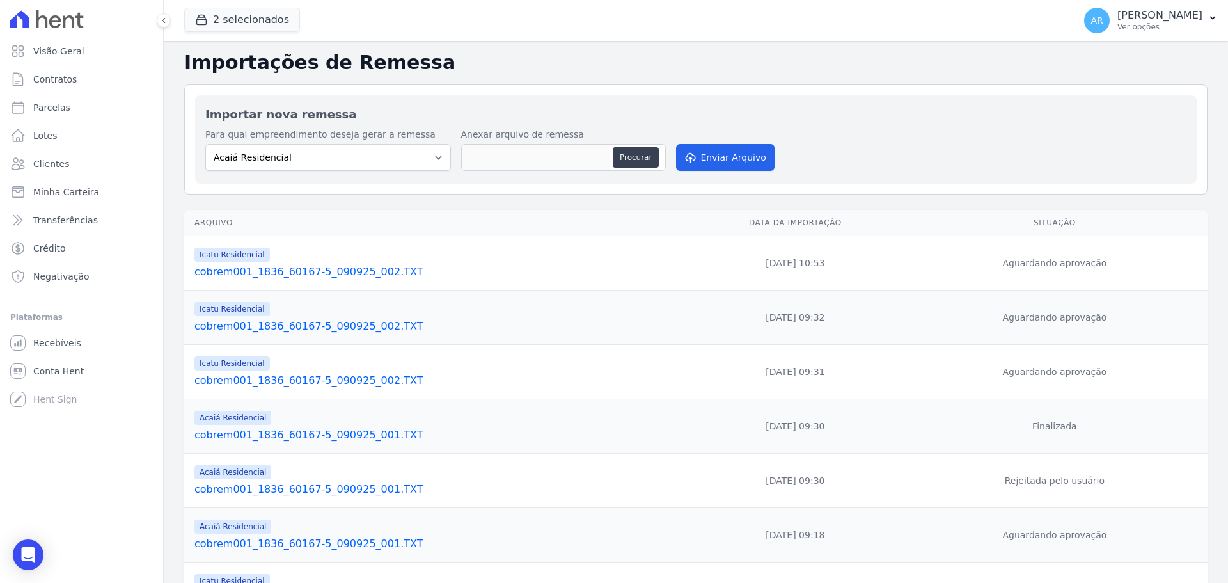
click at [299, 173] on div "Para qual empreendimento deseja gerar a remessa Acaiá Residencial Icatu Residen…" at bounding box center [695, 150] width 981 height 45
drag, startPoint x: 237, startPoint y: 159, endPoint x: 237, endPoint y: 167, distance: 8.3
click at [237, 159] on select "Acaiá Residencial Icatu Residencial" at bounding box center [328, 157] width 246 height 27
select select "8ec0072b-84f6-4b0b-83f7-c4a4d9c8ff07"
click at [205, 144] on select "Acaiá Residencial Icatu Residencial" at bounding box center [328, 157] width 246 height 27
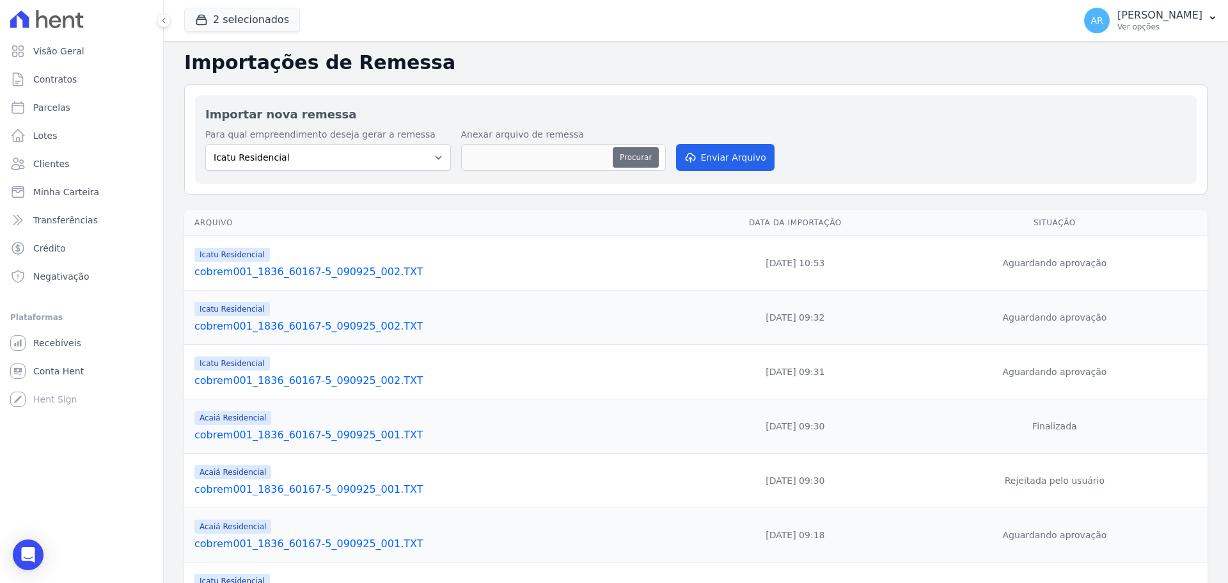
click at [643, 152] on button "Procurar" at bounding box center [636, 157] width 46 height 20
type input "cobrem001_1836_60167-5_090925_002.TXT"
click at [707, 162] on button "Enviar Arquivo" at bounding box center [725, 157] width 98 height 27
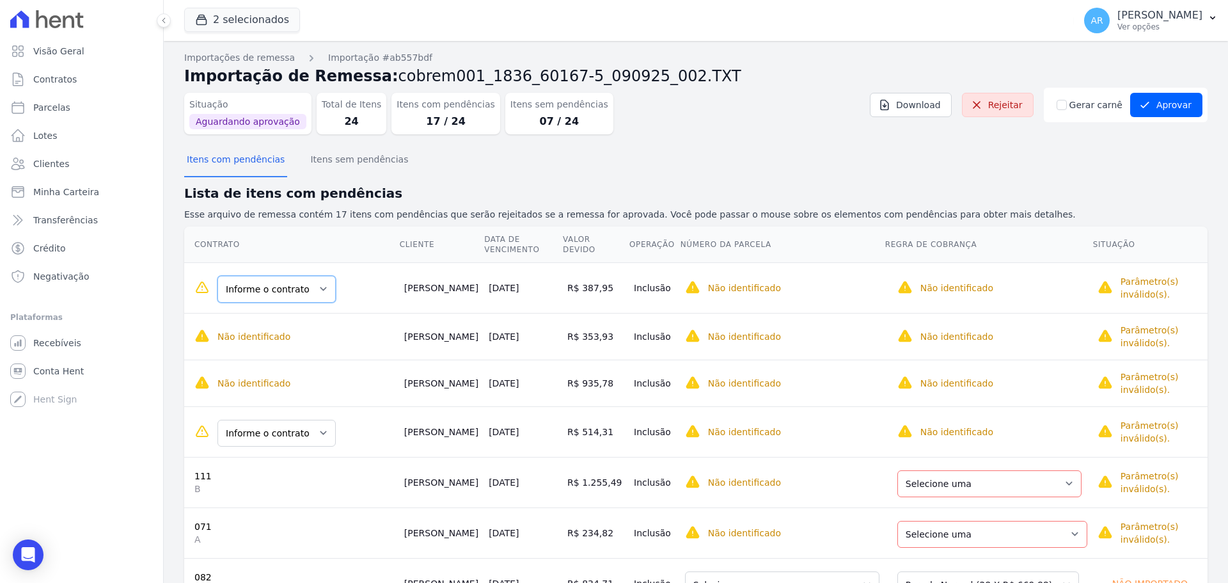
click at [279, 283] on select "Informe o contrato 076 teste teste" at bounding box center [276, 289] width 118 height 27
click at [925, 294] on select "Selecione uma Nova Parcela Avulsa Parcela Avulsa Existente Parcela Normal (23 X…" at bounding box center [992, 289] width 190 height 27
click at [47, 75] on span "Contratos" at bounding box center [54, 79] width 43 height 13
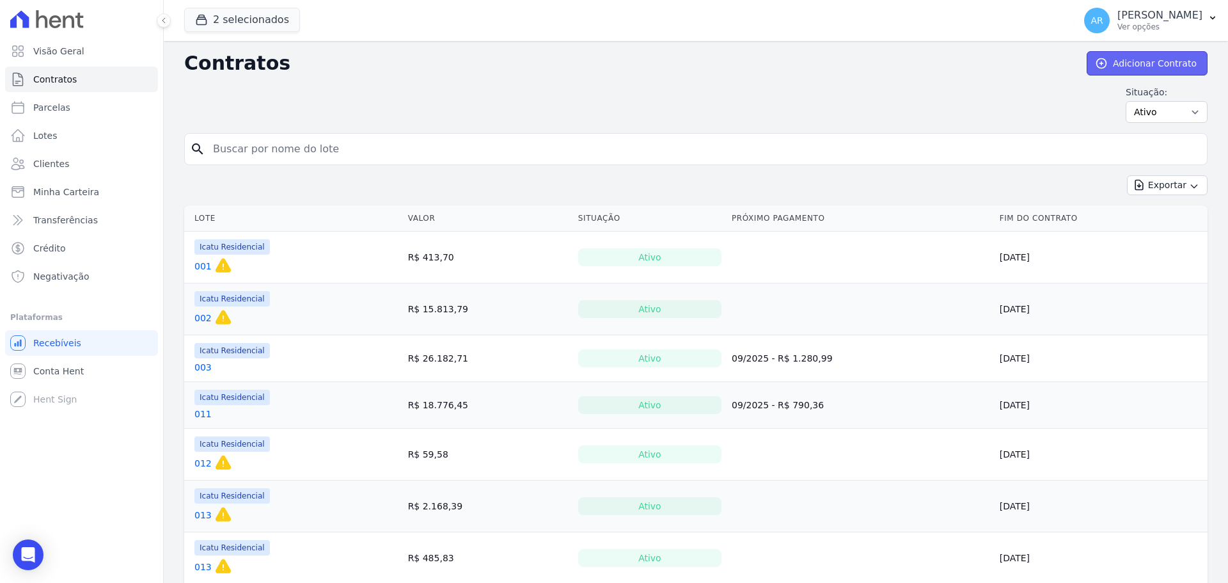
click at [1144, 59] on link "Adicionar Contrato" at bounding box center [1147, 63] width 121 height 24
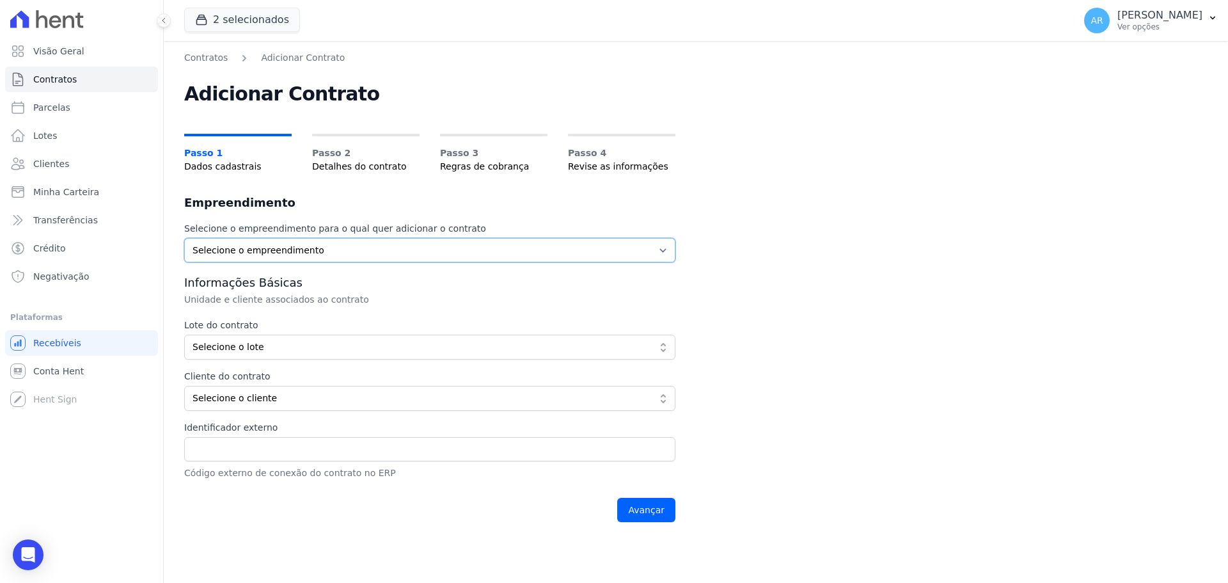
drag, startPoint x: 306, startPoint y: 251, endPoint x: 301, endPoint y: 256, distance: 6.8
click at [306, 251] on select "Selecione o empreendimento Acaiá Residencial Icatu Residencial" at bounding box center [429, 250] width 491 height 24
select select "8ec0072b-84f6-4b0b-83f7-c4a4d9c8ff07"
click at [184, 238] on select "Selecione o empreendimento Acaiá Residencial Icatu Residencial" at bounding box center [429, 250] width 491 height 24
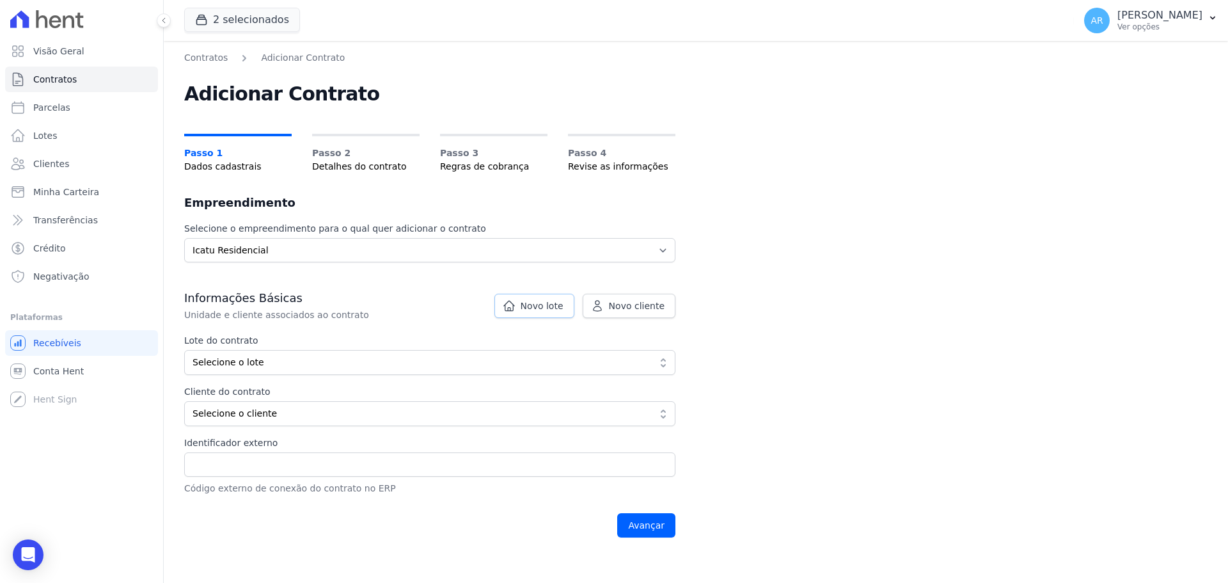
click at [531, 311] on span "Novo lote" at bounding box center [542, 305] width 43 height 13
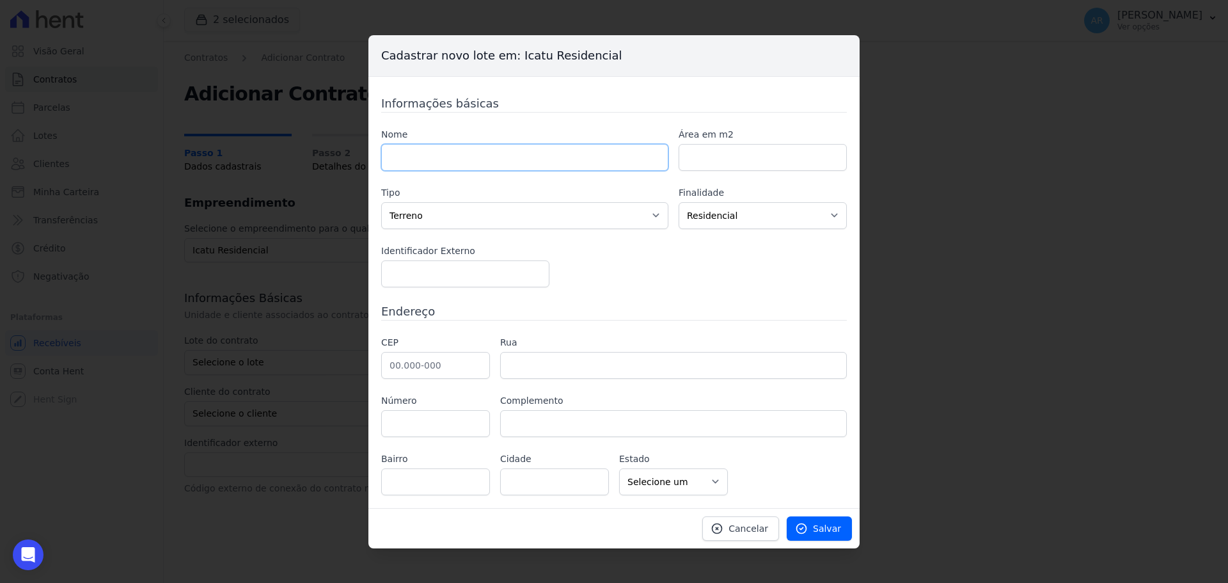
click at [419, 167] on input "text" at bounding box center [524, 157] width 287 height 27
type input "A106"
click at [425, 214] on select "Casa Apartamento Escritório Flat Loja Espaço Comercial Terreno Outros" at bounding box center [524, 215] width 287 height 27
select select "apartment"
click at [381, 202] on select "Casa Apartamento Escritório Flat Loja Espaço Comercial Terreno Outros" at bounding box center [524, 215] width 287 height 27
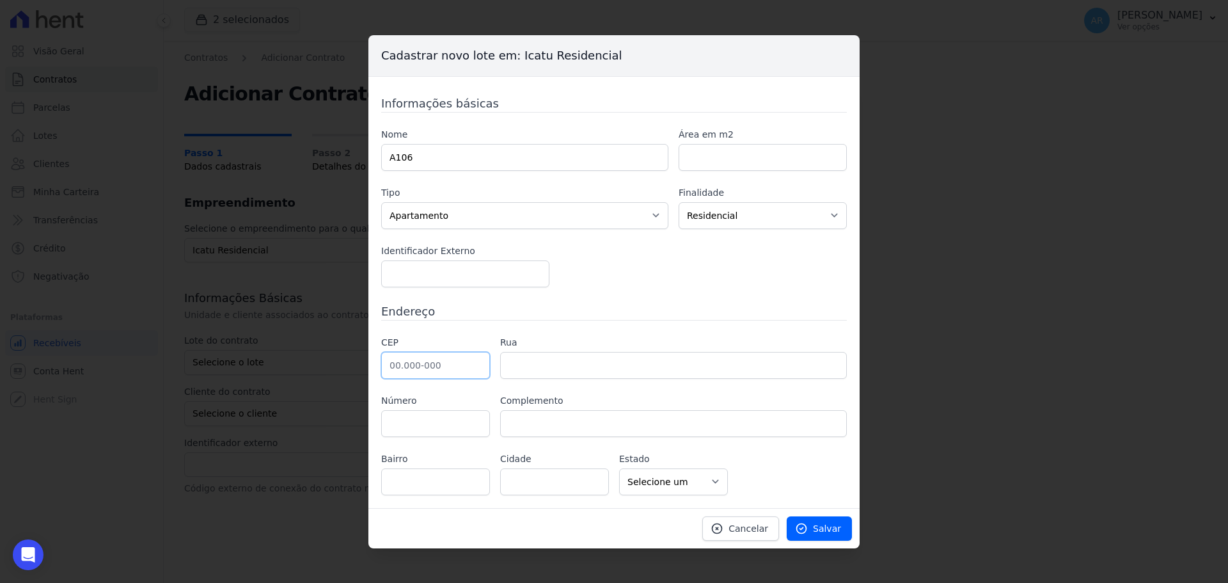
click at [412, 369] on input "text" at bounding box center [435, 365] width 109 height 27
type input "13.185-158"
click at [778, 414] on input "text" at bounding box center [673, 423] width 347 height 27
click at [803, 500] on div "Informações básicas Nome A106 Área em m2 Tipo Casa Apartamento [GEOGRAPHIC_DATA…" at bounding box center [613, 292] width 491 height 431
type input "[GEOGRAPHIC_DATA][PERSON_NAME]"
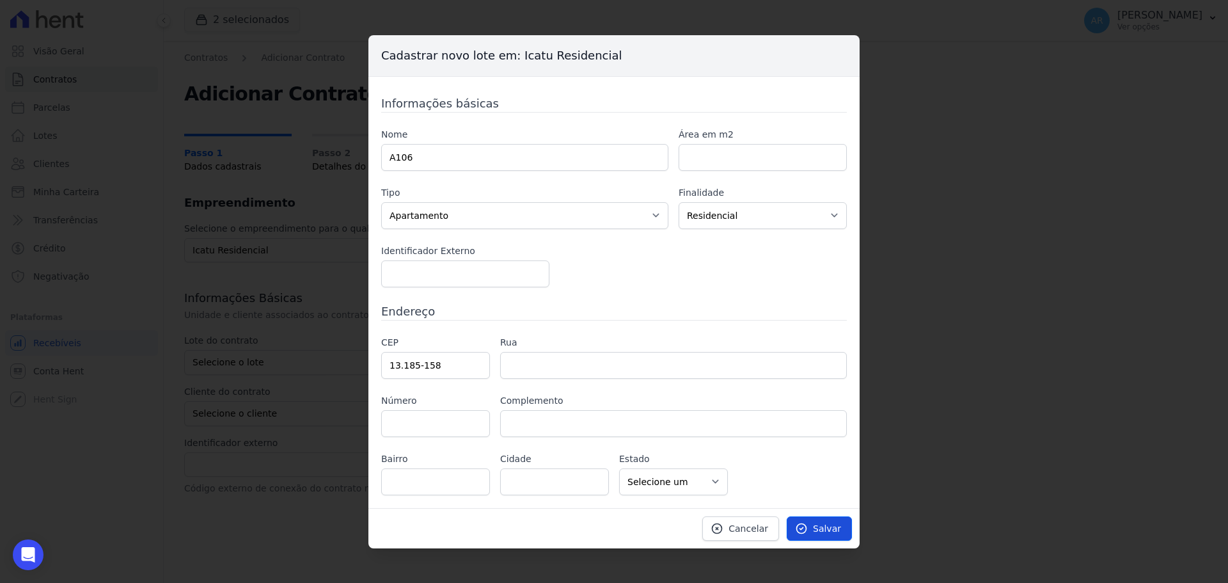
type input "[GEOGRAPHIC_DATA]"
select select "SP"
click at [818, 525] on span "Salvar" at bounding box center [827, 528] width 28 height 13
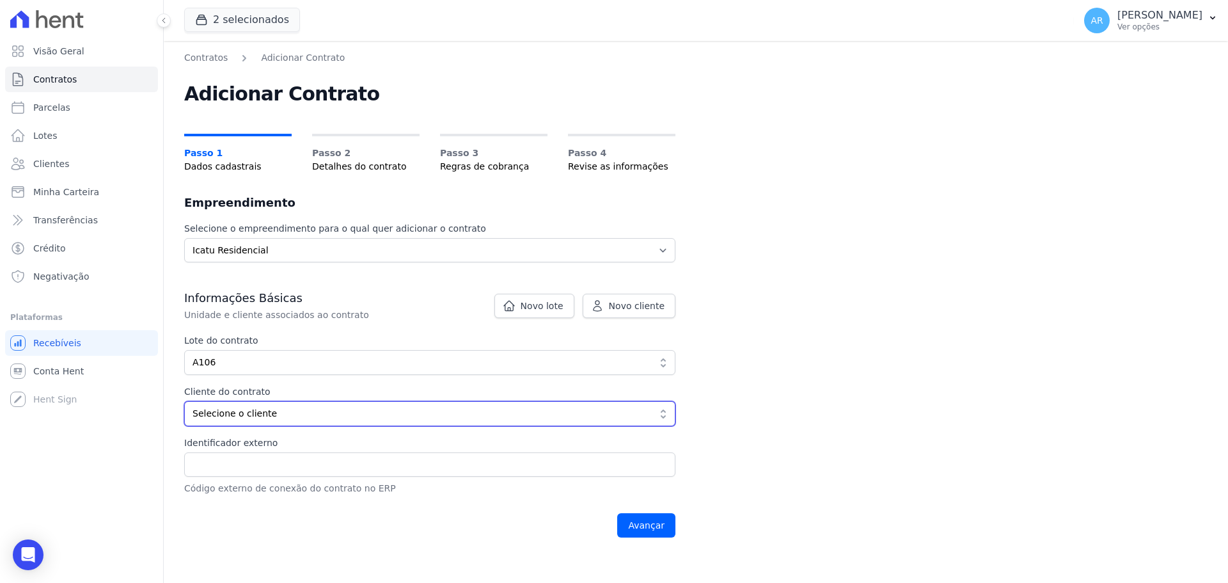
click at [232, 413] on span "Selecione o cliente" at bounding box center [420, 413] width 457 height 13
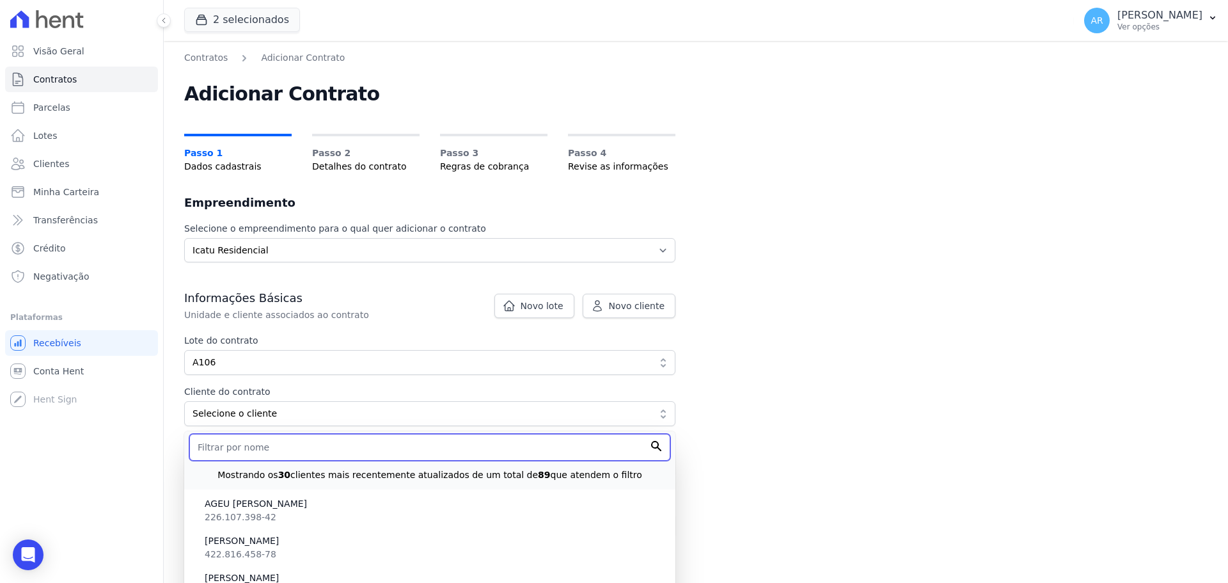
click at [226, 455] on input "text" at bounding box center [429, 447] width 481 height 27
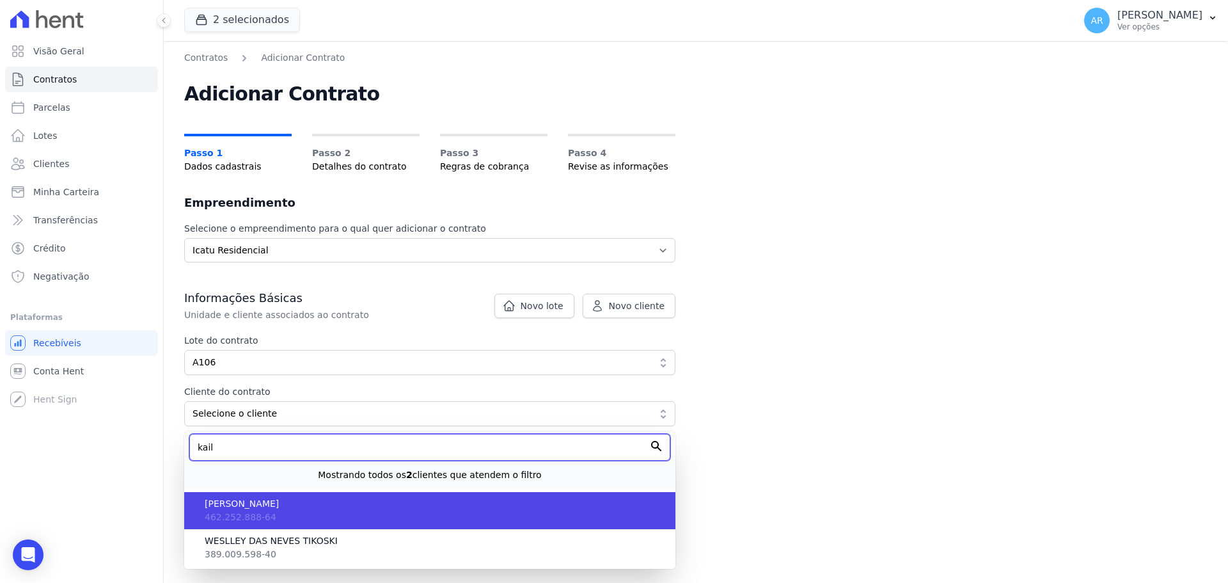
type input "kail"
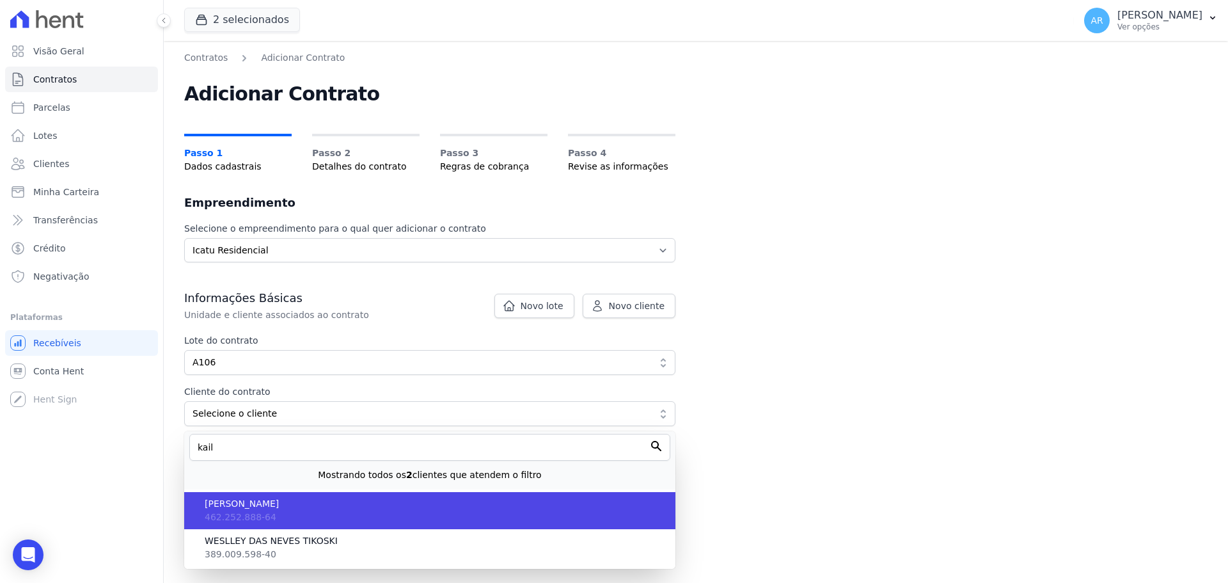
click at [235, 512] on span "462.252.888-64" at bounding box center [241, 517] width 72 height 10
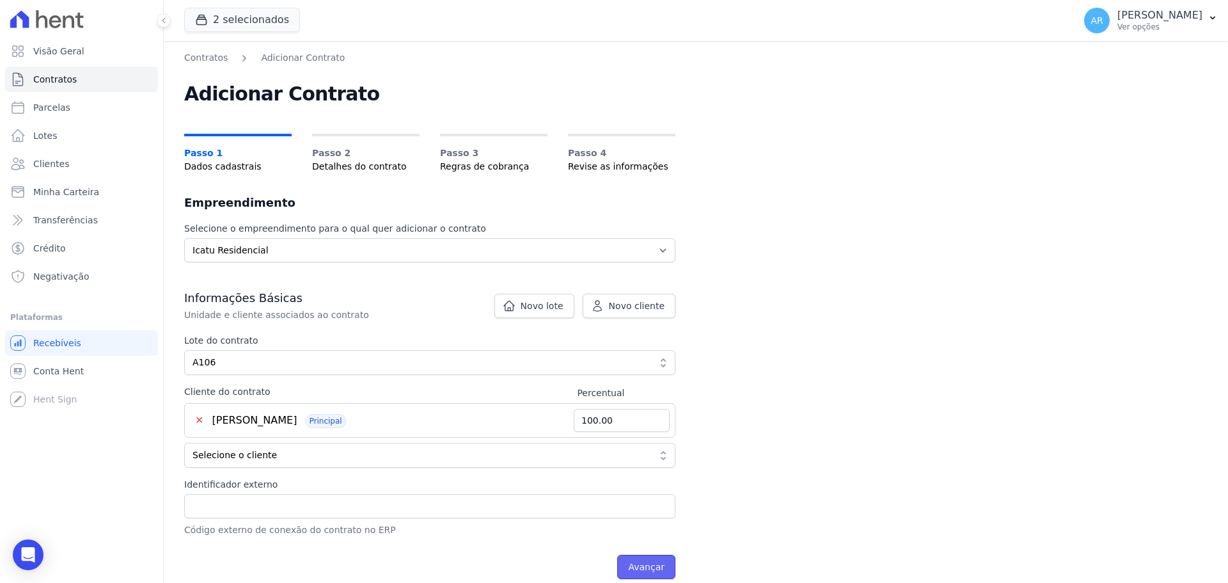
click at [640, 564] on input "Avançar" at bounding box center [646, 566] width 58 height 24
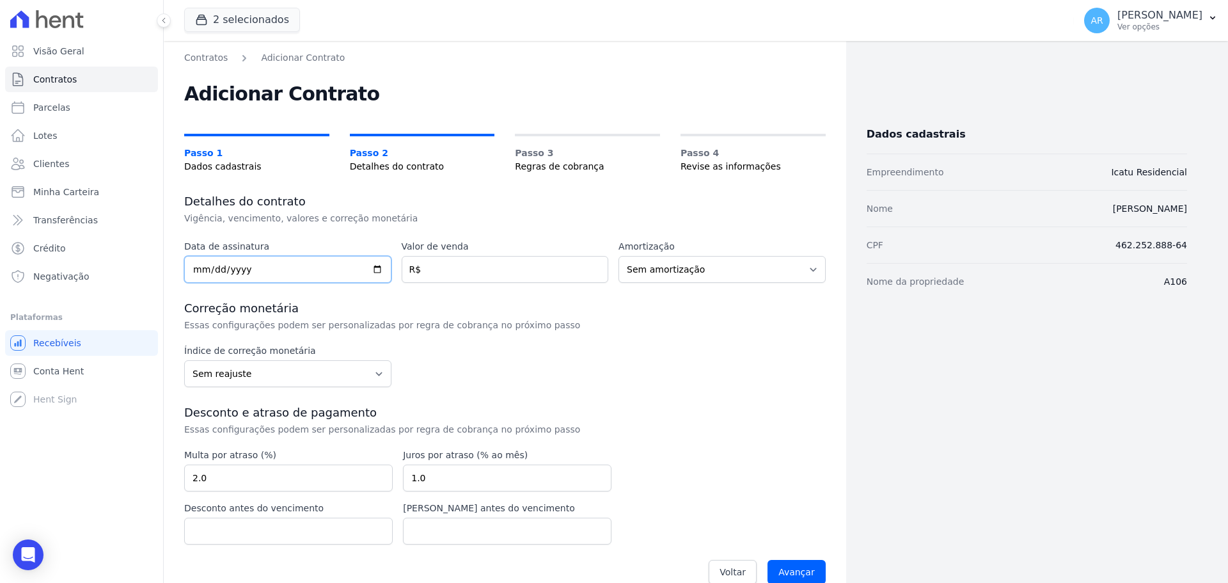
click at [198, 269] on input "date" at bounding box center [287, 269] width 207 height 27
type input "[DATE]"
drag, startPoint x: 457, startPoint y: 260, endPoint x: 456, endPoint y: 274, distance: 14.1
click at [457, 263] on input "number" at bounding box center [505, 269] width 207 height 27
type input "293702.22"
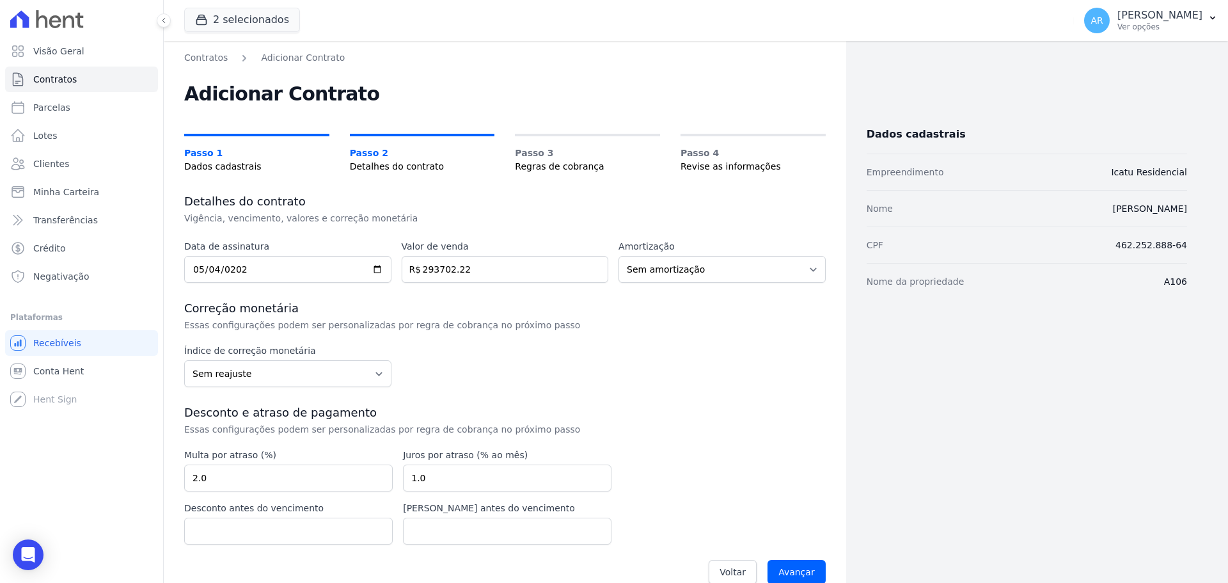
click at [503, 334] on div "Data de assinatura [DATE] Valor de venda 293702.22 R$ Amortização Sem amortizaç…" at bounding box center [504, 416] width 641 height 352
click at [780, 576] on input "Avançar" at bounding box center [796, 572] width 58 height 24
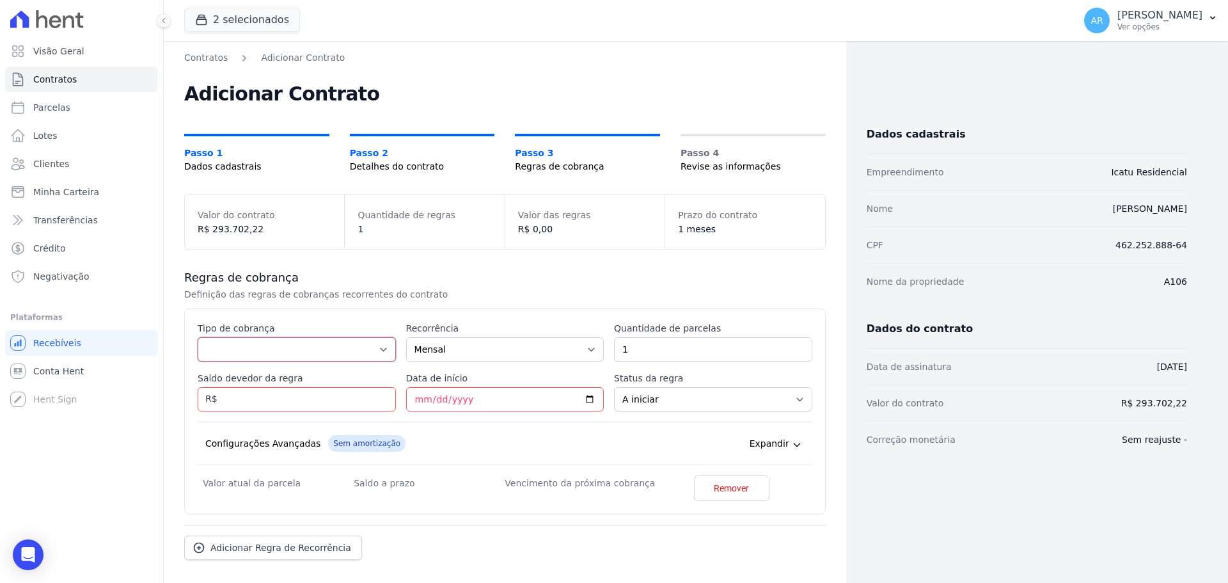
click at [262, 345] on select "Parcela Normal Entrada Sinal Intercalada Chaves Pré-chaves Pós-chaves Impostos …" at bounding box center [297, 349] width 198 height 24
click at [263, 345] on select "Parcela Normal Entrada Sinal Intercalada Chaves Pré-chaves Pós-chaves Impostos …" at bounding box center [297, 349] width 198 height 24
click at [222, 349] on select "Parcela Normal Entrada Sinal Intercalada Chaves Pré-chaves Pós-chaves Impostos …" at bounding box center [297, 349] width 198 height 24
click at [233, 349] on select "Parcela Normal Entrada Sinal Intercalada Chaves Pré-chaves Pós-chaves Impostos …" at bounding box center [297, 349] width 198 height 24
select select "standard"
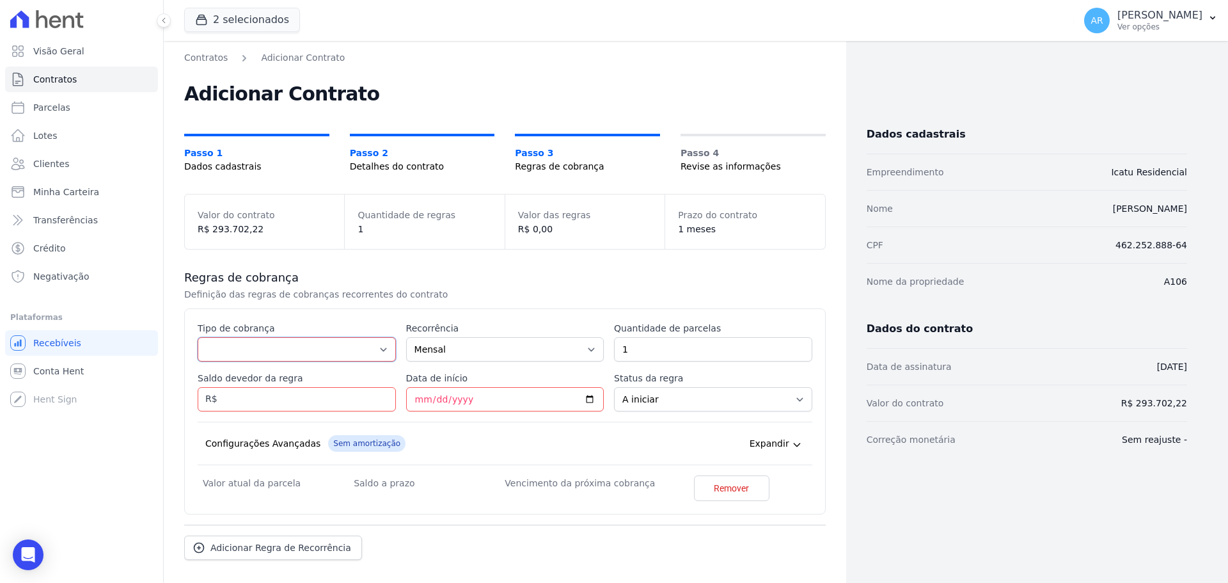
click at [198, 337] on select "Parcela Normal Entrada Sinal Intercalada Chaves Pré-chaves Pós-chaves Impostos …" at bounding box center [297, 349] width 198 height 24
click at [684, 352] on input "1" at bounding box center [713, 349] width 198 height 24
type input "17"
click at [268, 393] on input "Saldo devedor da regra" at bounding box center [297, 399] width 198 height 24
type input "14475.50"
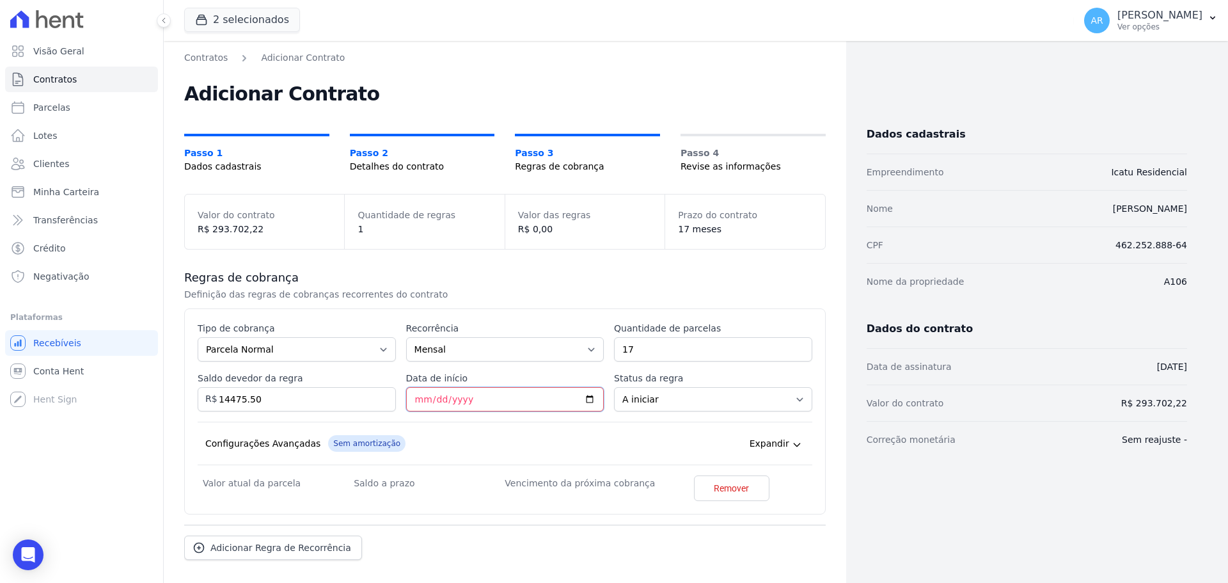
click at [412, 395] on input "Data de início" at bounding box center [505, 399] width 198 height 24
click at [411, 406] on input "Data de início" at bounding box center [505, 399] width 198 height 24
type input "[DATE]"
click at [572, 428] on div "Configurações Avançadas Sem amortização Price adjustment index/ Price adjustmen…" at bounding box center [505, 442] width 615 height 43
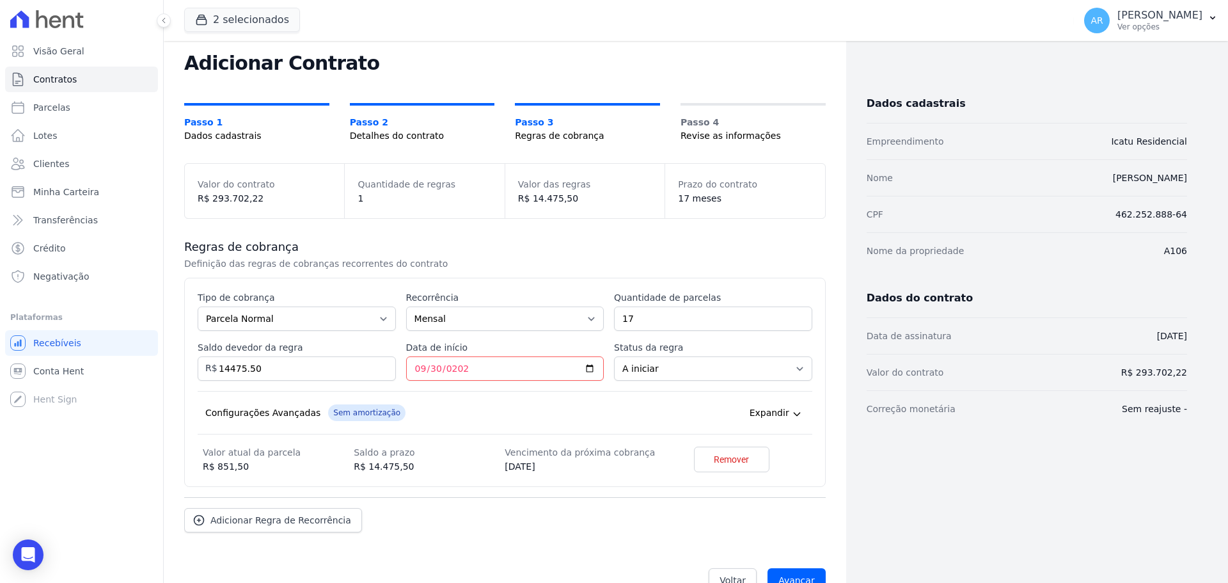
scroll to position [61, 0]
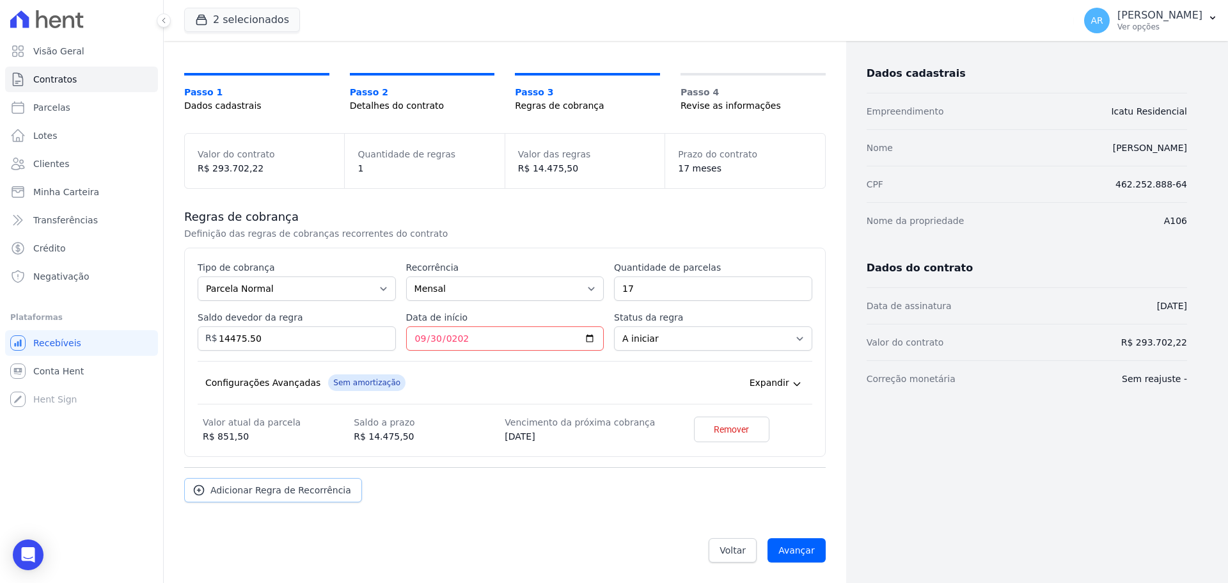
click at [267, 491] on span "Adicionar Regra de Recorrência" at bounding box center [280, 489] width 141 height 13
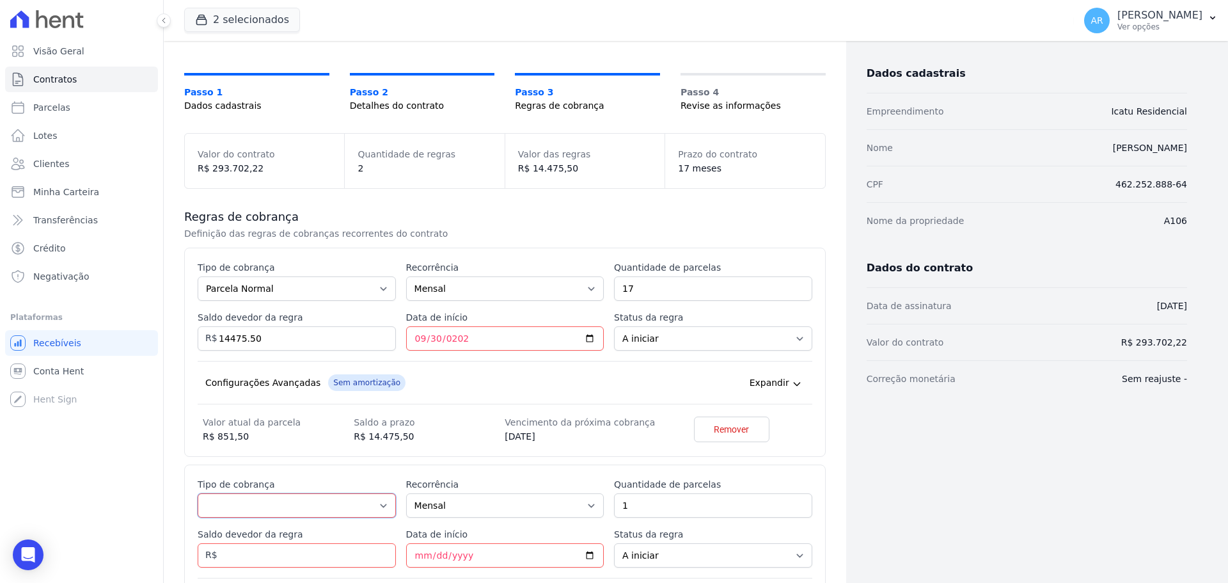
click at [258, 510] on select "Parcela Normal Entrada Sinal Intercalada Chaves Pré-chaves Pós-chaves Impostos …" at bounding box center [297, 505] width 198 height 24
select select "others"
click at [198, 517] on select "Parcela Normal Entrada Sinal Intercalada Chaves Pré-chaves Pós-chaves Impostos …" at bounding box center [297, 505] width 198 height 24
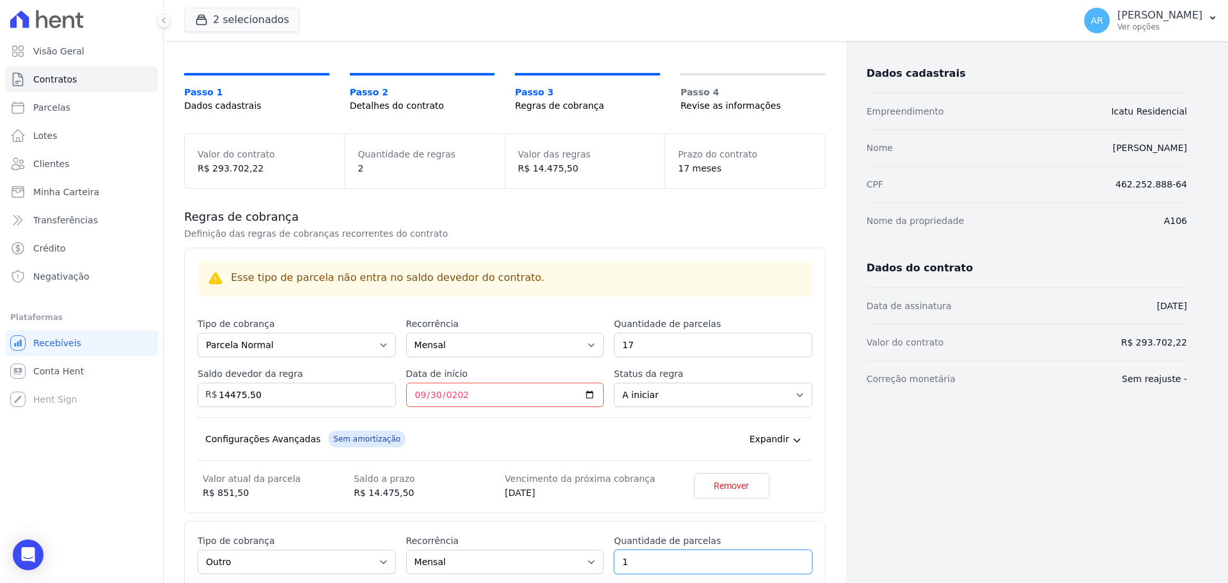
click at [669, 563] on input "1" at bounding box center [713, 561] width 198 height 24
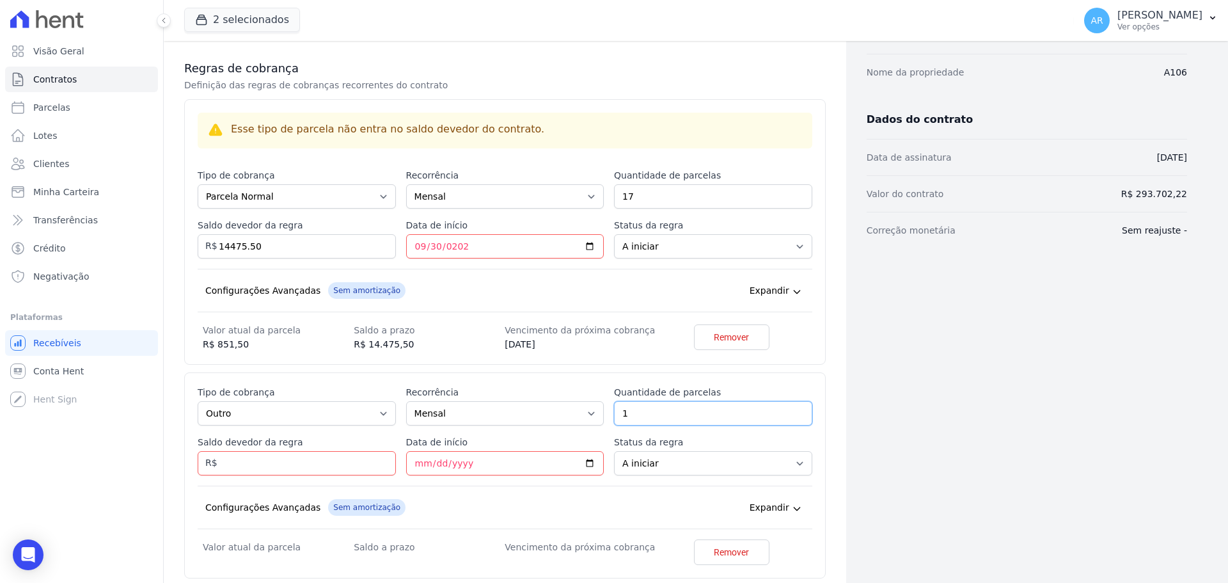
scroll to position [317, 0]
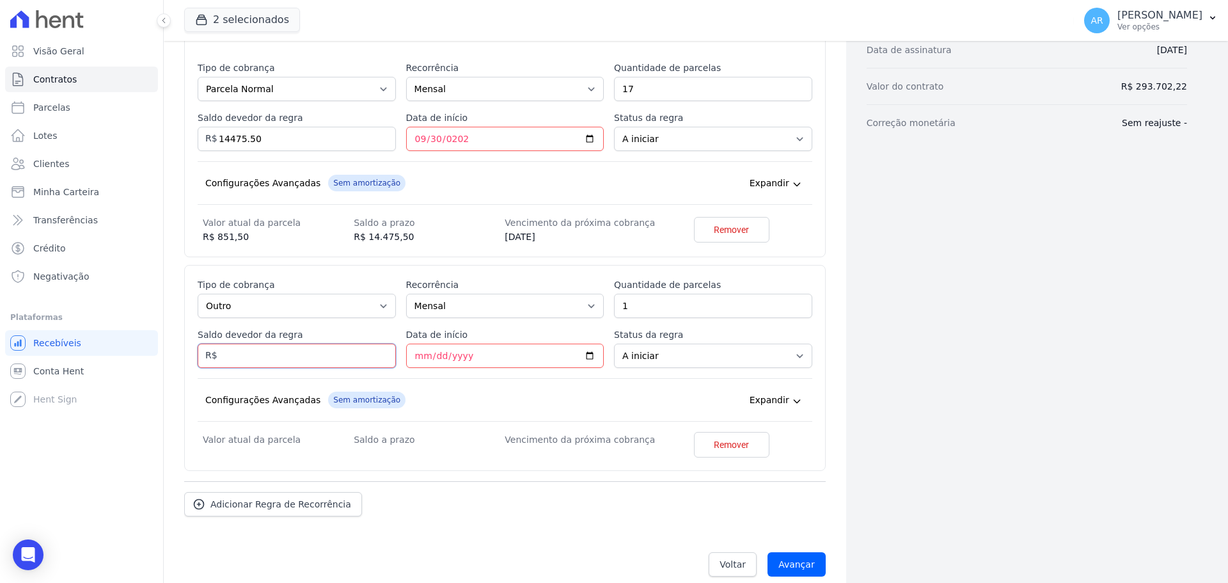
click at [239, 356] on input "Saldo devedor da regra" at bounding box center [297, 355] width 198 height 24
type input "289.02"
click at [494, 390] on div "Configurações Avançadas Sem amortização Price adjustment index/ Price adjustmen…" at bounding box center [505, 399] width 615 height 43
click at [423, 356] on input "Data de início" at bounding box center [505, 355] width 198 height 24
type input "[DATE]"
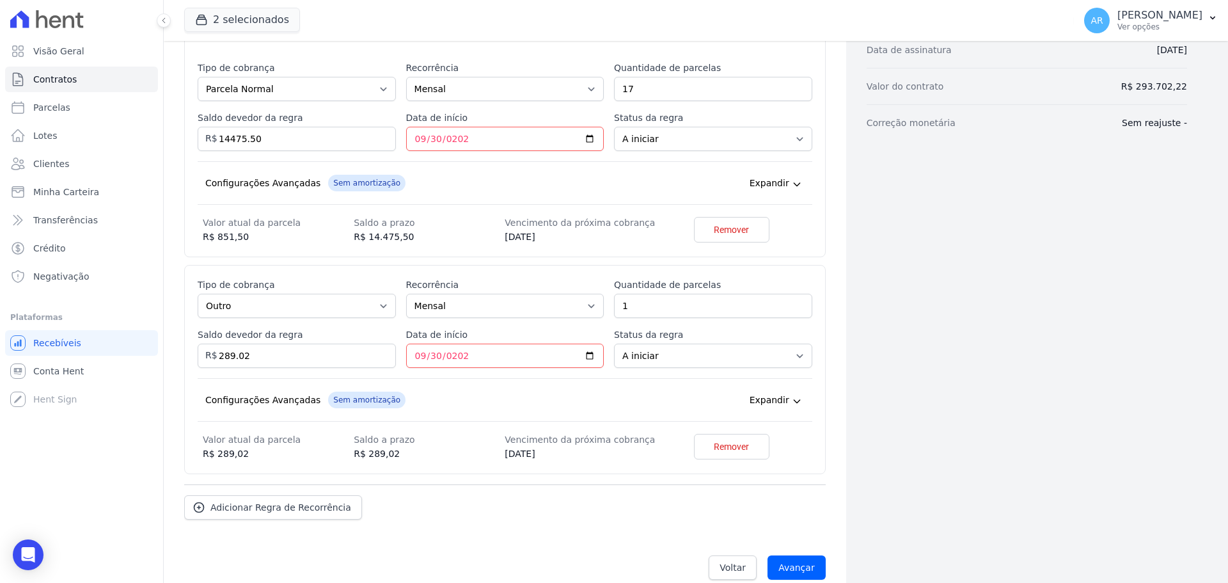
click at [507, 380] on div "Configurações Avançadas Sem amortização Price adjustment index/ Price adjustmen…" at bounding box center [505, 399] width 615 height 43
click at [780, 571] on input "Avançar" at bounding box center [796, 567] width 58 height 24
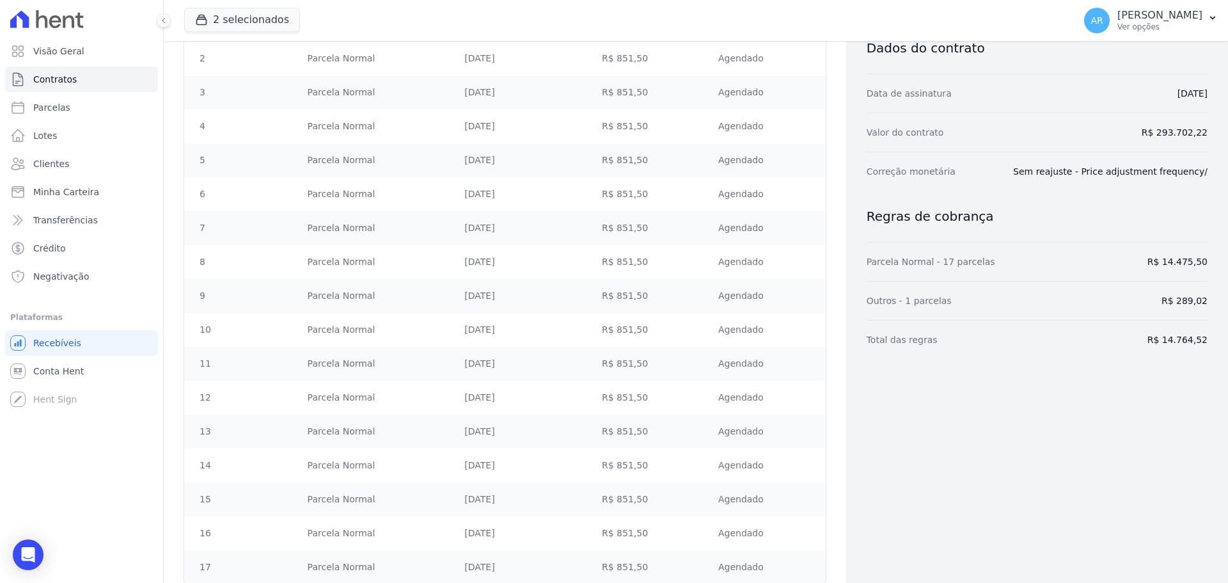
scroll to position [386, 0]
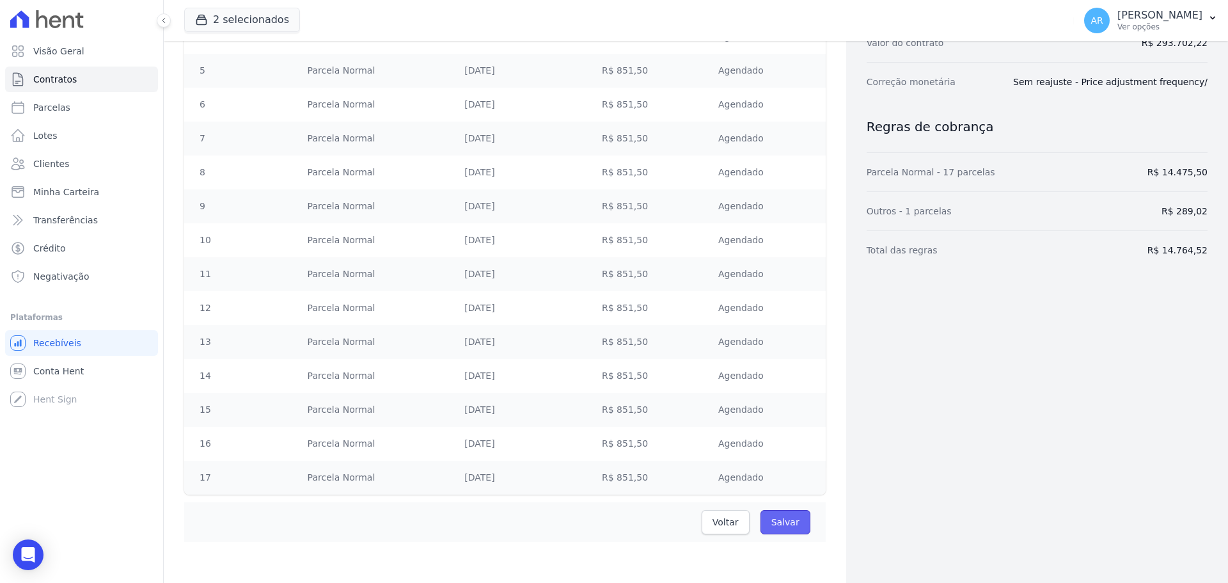
click at [776, 515] on input "Salvar" at bounding box center [785, 522] width 50 height 24
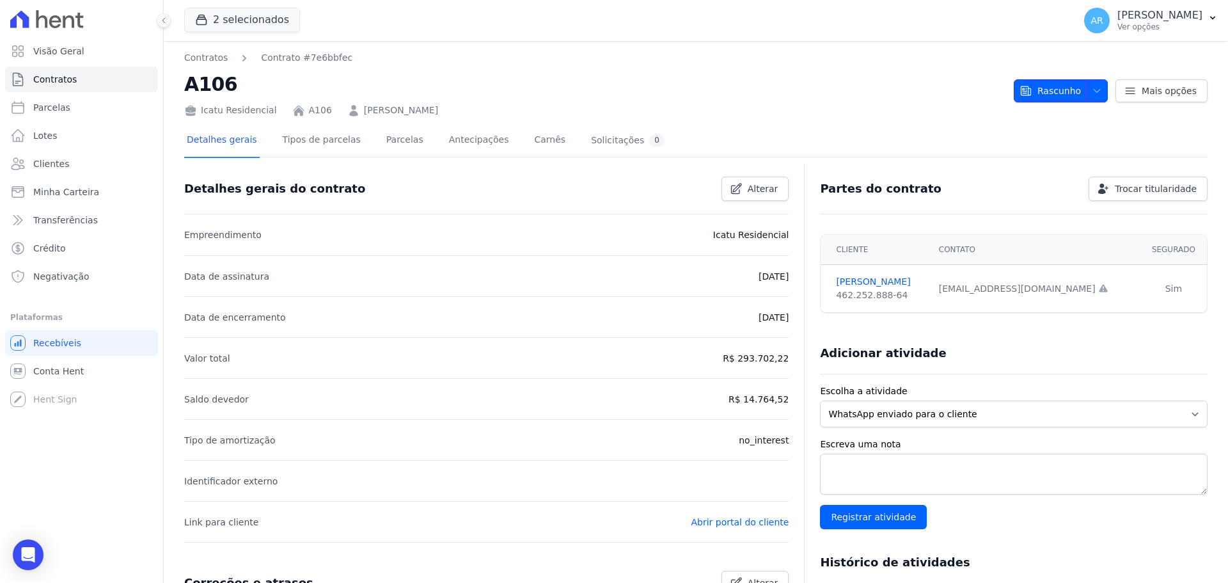
click at [1092, 94] on icon "button" at bounding box center [1097, 91] width 10 height 10
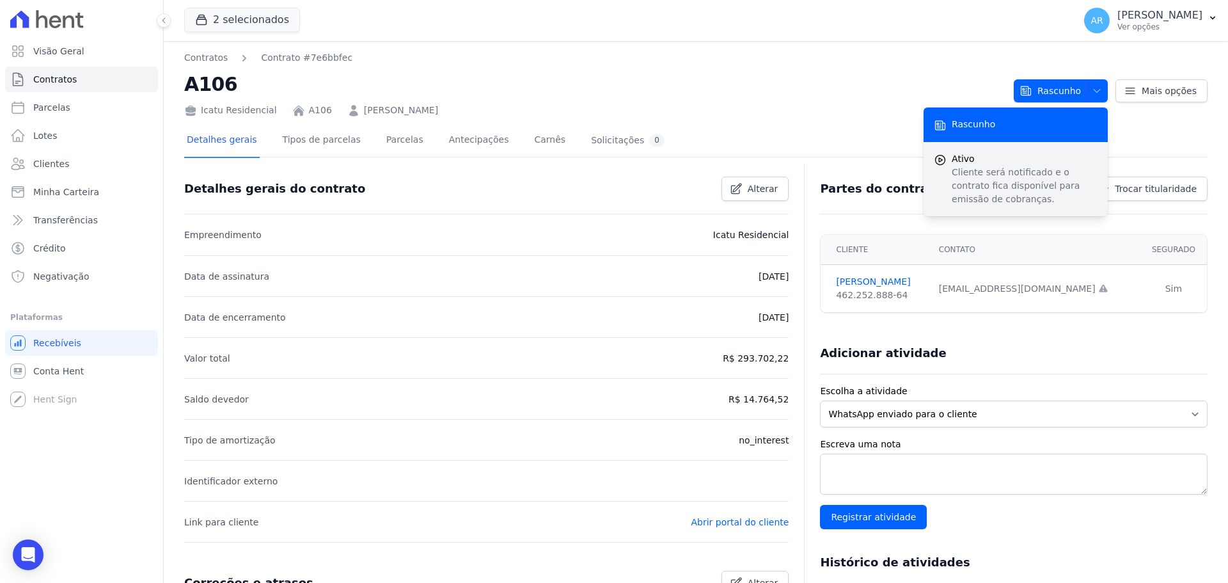
click at [993, 183] on p "Cliente será notificado e o contrato fica disponível para emissão de cobranças." at bounding box center [1025, 186] width 146 height 40
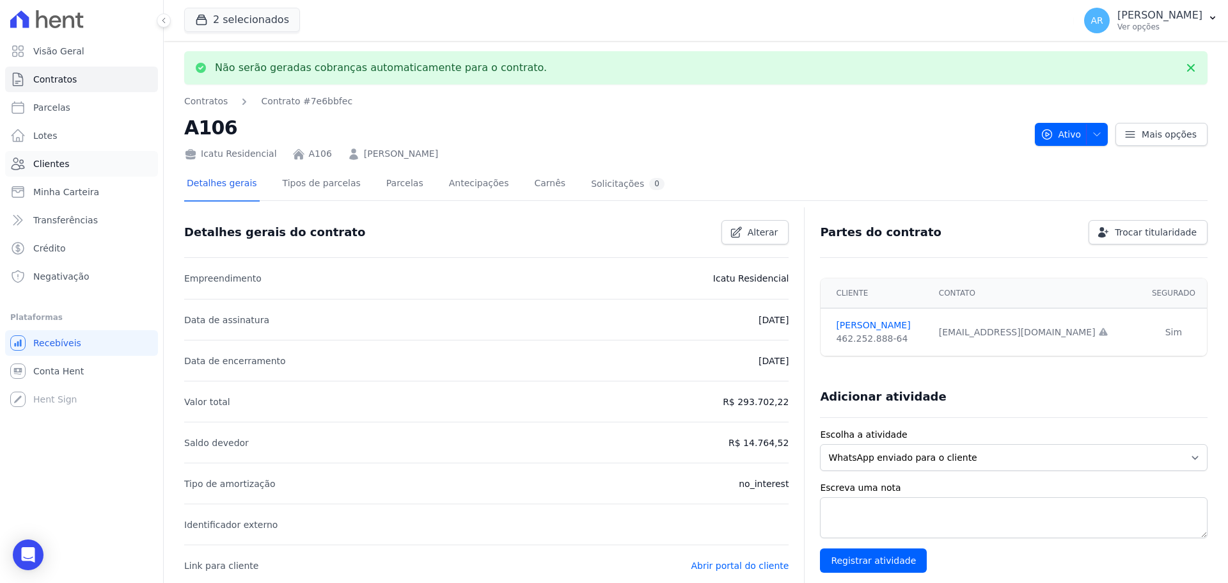
click at [61, 164] on span "Clientes" at bounding box center [51, 163] width 36 height 13
click at [68, 73] on span "Contratos" at bounding box center [54, 79] width 43 height 13
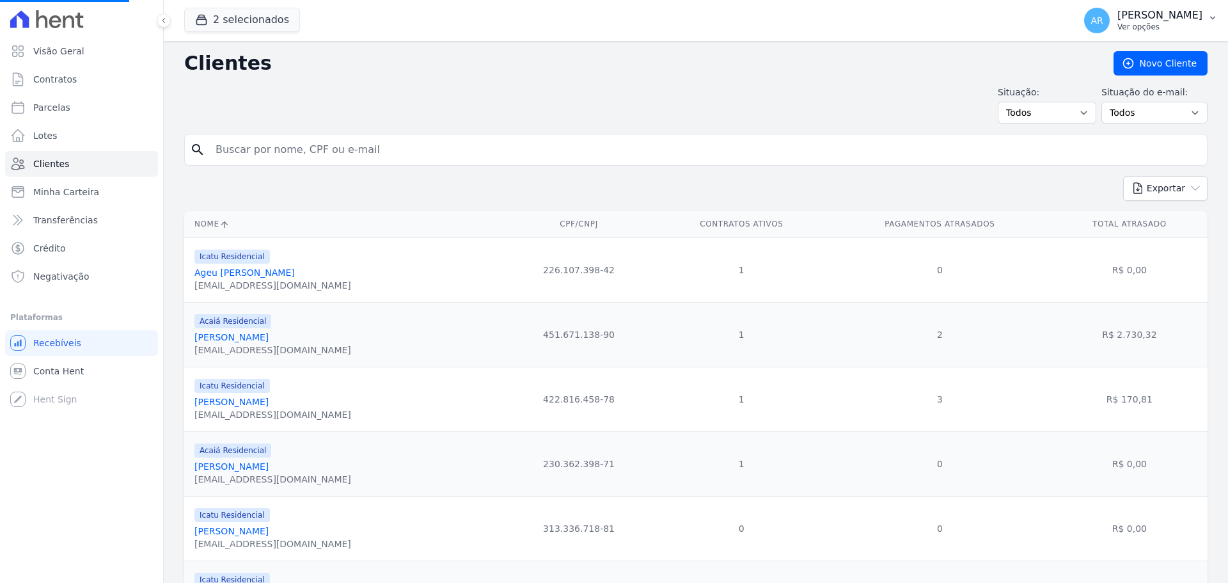
click at [1119, 19] on p "[PERSON_NAME]" at bounding box center [1159, 15] width 85 height 13
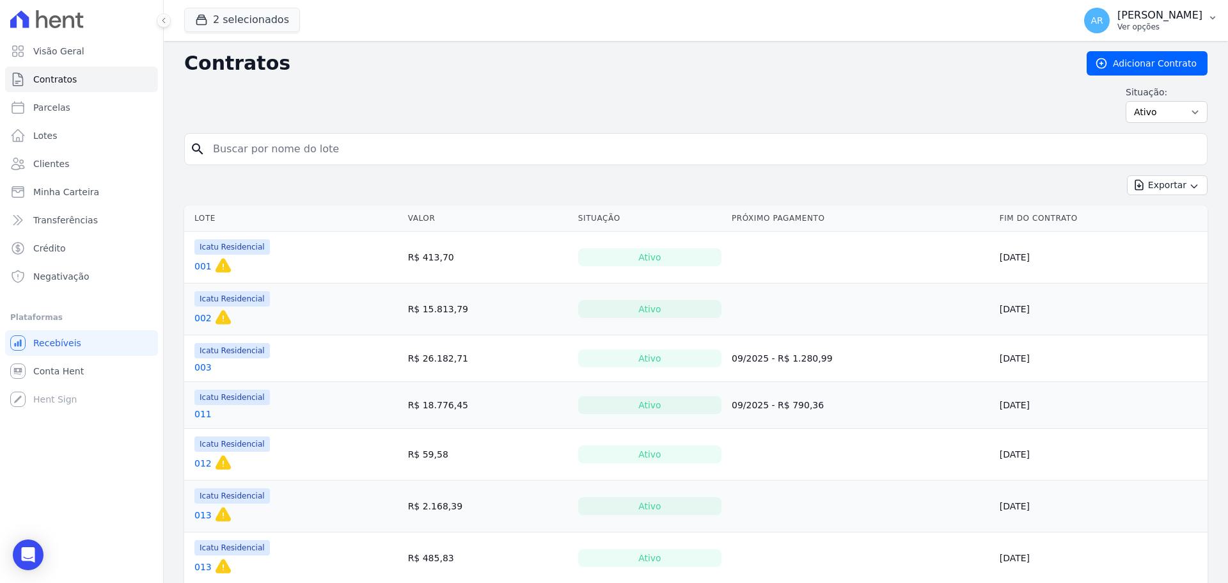
click at [1129, 23] on p "Ver opções" at bounding box center [1159, 27] width 85 height 10
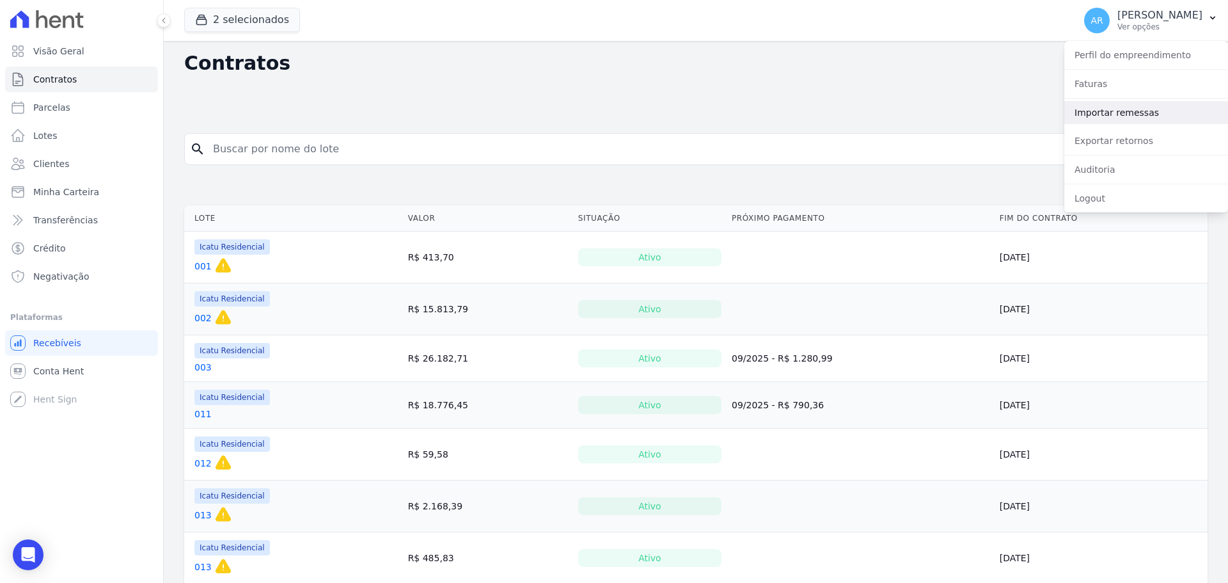
click at [1106, 109] on link "Importar remessas" at bounding box center [1146, 112] width 164 height 23
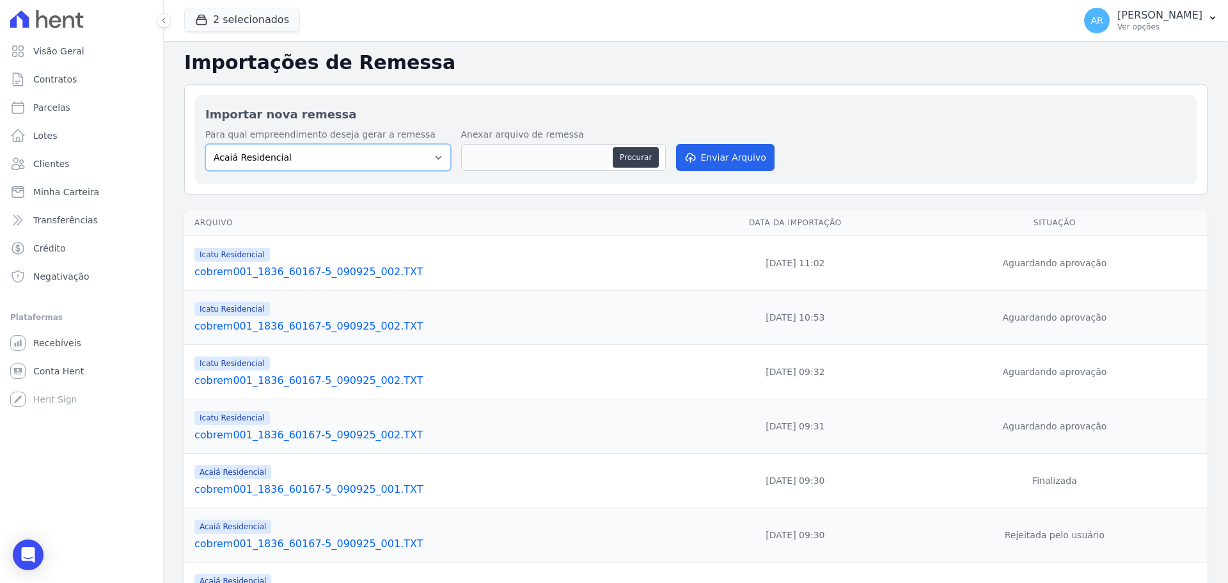
drag, startPoint x: 318, startPoint y: 159, endPoint x: 316, endPoint y: 168, distance: 9.2
click at [318, 159] on select "Acaiá Residencial Icatu Residencial" at bounding box center [328, 157] width 246 height 27
drag, startPoint x: 278, startPoint y: 213, endPoint x: 283, endPoint y: 150, distance: 63.5
click at [278, 205] on div "Arquivo Data da Importação Situação Icatu Residencial cobrem001_1836_60167-5_09…" at bounding box center [696, 495] width 1064 height 580
click at [282, 150] on select "Acaiá Residencial Icatu Residencial" at bounding box center [328, 157] width 246 height 27
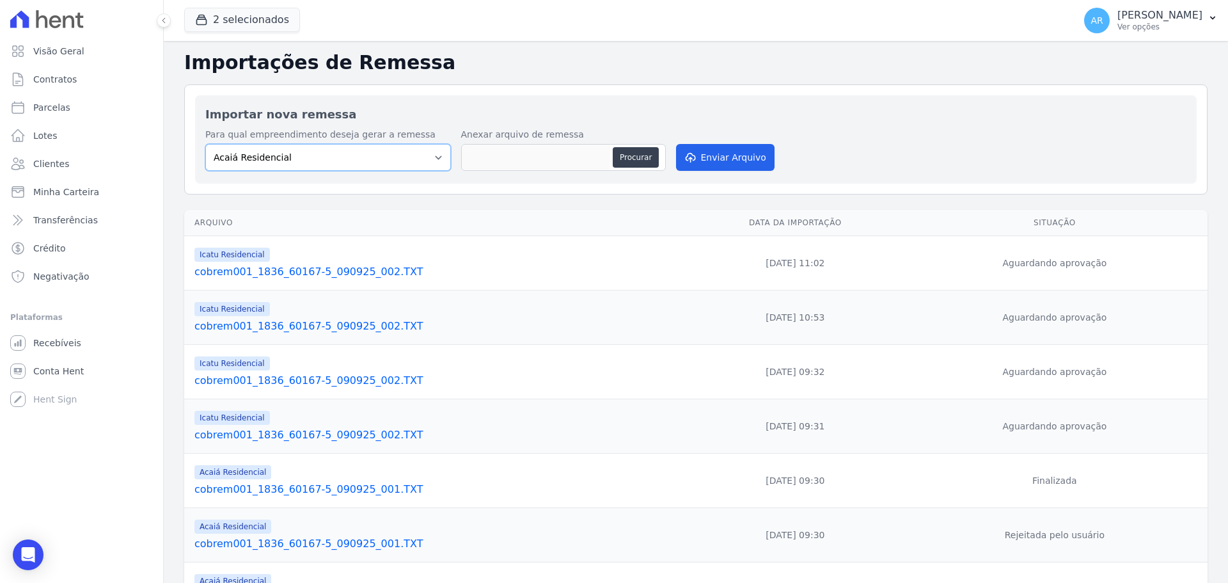
select select "8ec0072b-84f6-4b0b-83f7-c4a4d9c8ff07"
click at [205, 144] on select "Acaiá Residencial Icatu Residencial" at bounding box center [328, 157] width 246 height 27
click at [629, 153] on button "Procurar" at bounding box center [636, 157] width 46 height 20
type input "cobrem001_1836_60167-5_090925_002.TXT"
click at [698, 161] on button "Enviar Arquivo" at bounding box center [725, 157] width 98 height 27
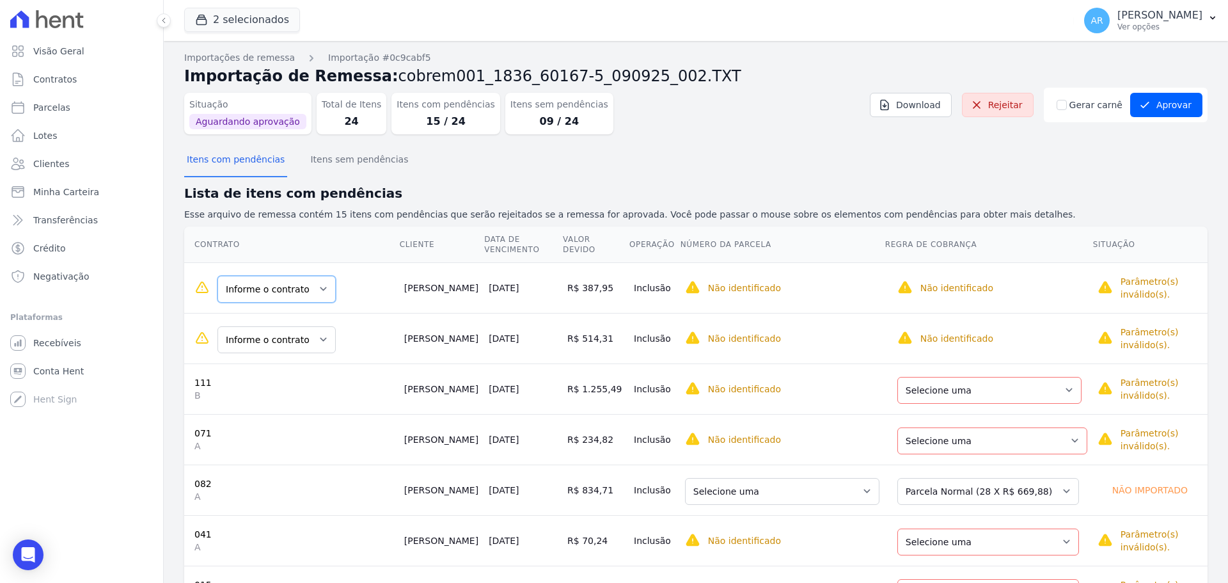
click at [288, 292] on select "Informe o contrato 076 teste teste" at bounding box center [276, 289] width 118 height 27
drag, startPoint x: 265, startPoint y: 343, endPoint x: 265, endPoint y: 351, distance: 8.3
click at [265, 343] on select "Informe o contrato 061 teste teste" at bounding box center [276, 339] width 118 height 27
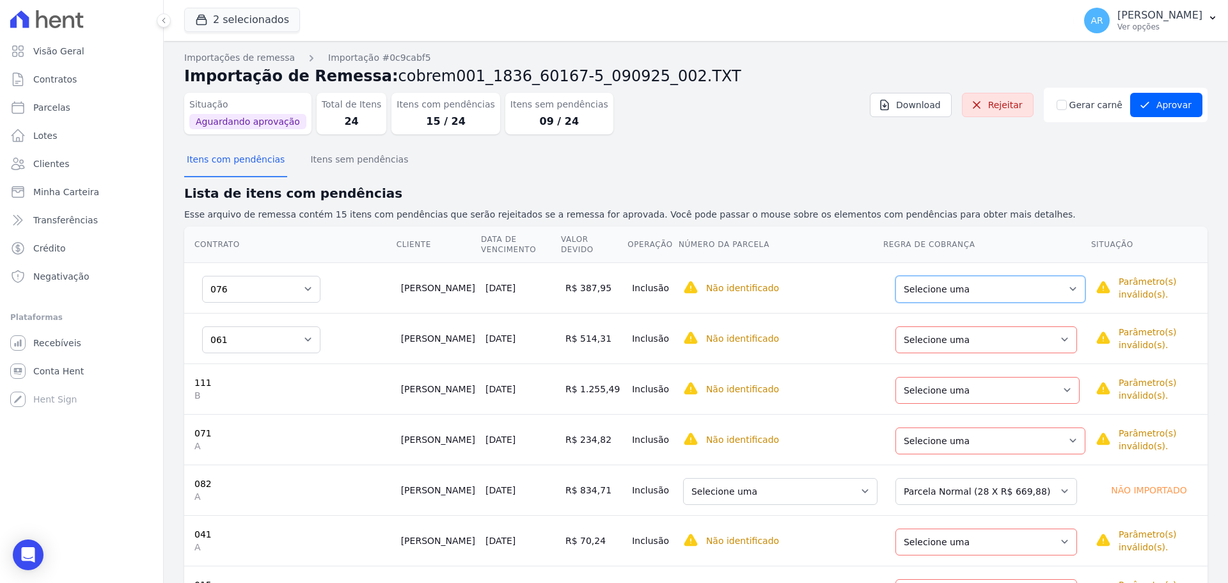
click at [933, 287] on select "Selecione uma Nova Parcela Avulsa Parcela Avulsa Existente Parcela Normal (23 X…" at bounding box center [990, 289] width 190 height 27
click at [925, 336] on select "Selecione uma Nova Parcela Avulsa Parcela Avulsa Existente Parcela Normal (66 X…" at bounding box center [986, 339] width 182 height 27
click at [922, 390] on select "Selecione uma Nova Parcela Avulsa Parcela Avulsa Existente Parcela Normal (1 X …" at bounding box center [987, 390] width 184 height 27
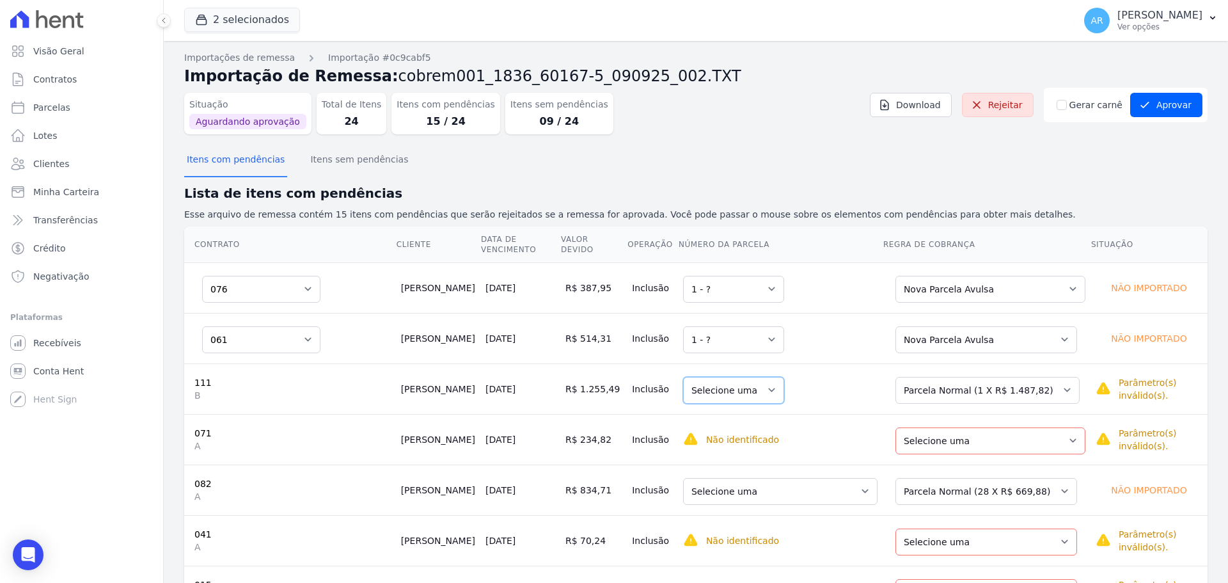
click at [748, 384] on select "Selecione uma" at bounding box center [733, 390] width 101 height 27
click at [967, 386] on select "Selecione uma Nova Parcela Avulsa Parcela Avulsa Existente Parcela Normal (1 X …" at bounding box center [987, 390] width 184 height 27
click at [941, 439] on select "Selecione uma Nova Parcela Avulsa Parcela Avulsa Existente Parcela Normal (66 X…" at bounding box center [990, 440] width 190 height 27
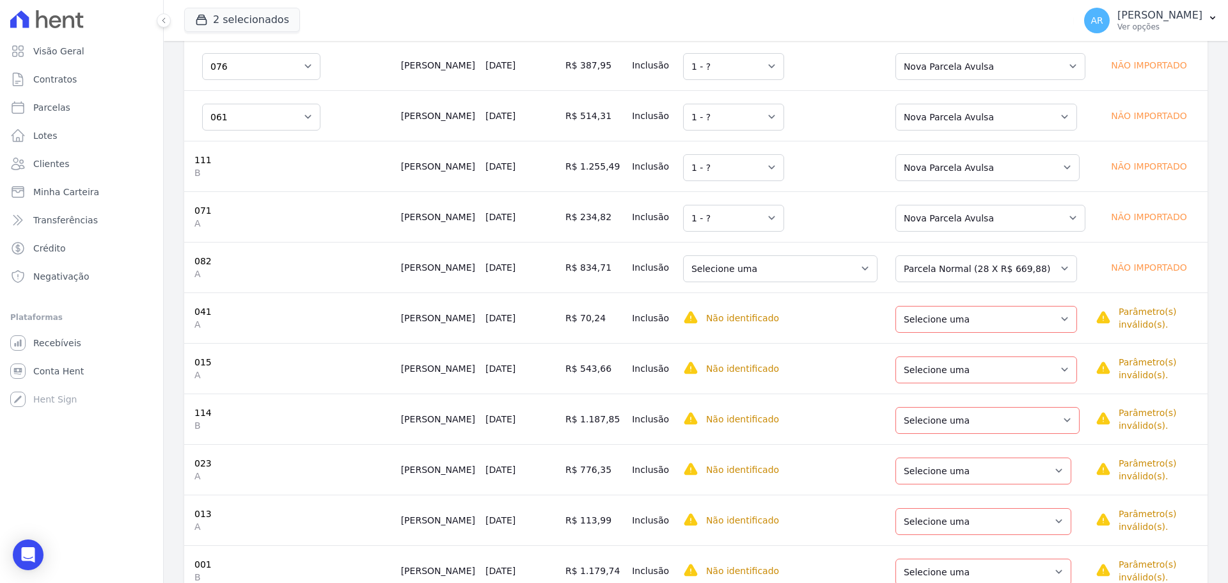
scroll to position [256, 0]
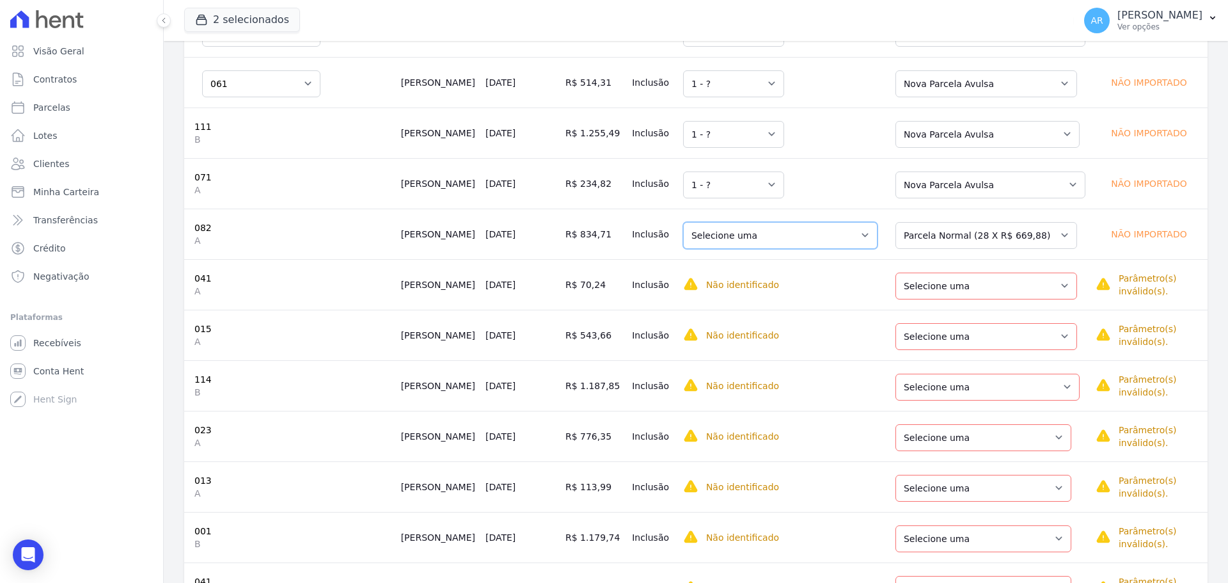
click at [818, 237] on select "Selecione uma 3 - 25/04/2024 - R$ 605,12 - Agendado 4 - 25/05/2024 - R$ 605,12 …" at bounding box center [780, 235] width 194 height 27
click at [941, 237] on select "Selecione uma Nova Parcela Avulsa Parcela Avulsa Existente Parcela Normal (28 X…" at bounding box center [986, 235] width 182 height 27
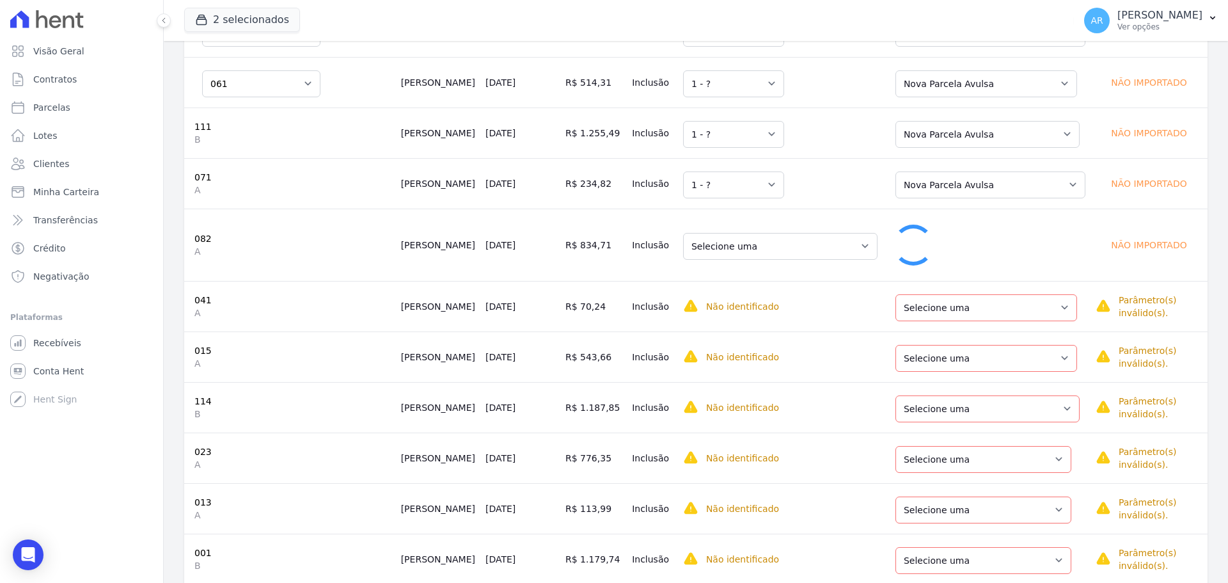
scroll to position [246, 0]
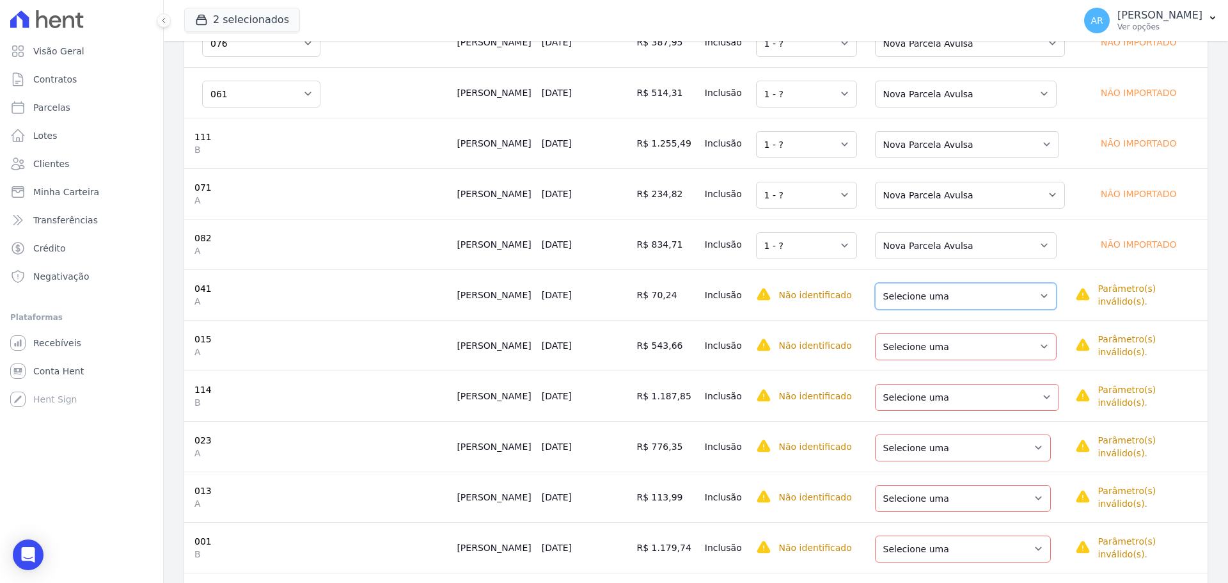
click at [904, 294] on select "Selecione uma Nova Parcela Avulsa Parcela Avulsa Existente Parcela Normal (30 X…" at bounding box center [966, 296] width 182 height 27
click at [901, 331] on div "Selecione uma Nova Parcela Avulsa Parcela Avulsa Existente Parcela Normal (16 X…" at bounding box center [966, 345] width 182 height 29
drag, startPoint x: 899, startPoint y: 336, endPoint x: 899, endPoint y: 347, distance: 11.5
click at [899, 336] on select "Selecione uma Nova Parcela Avulsa Parcela Avulsa Existente Parcela Normal (16 X…" at bounding box center [966, 346] width 182 height 27
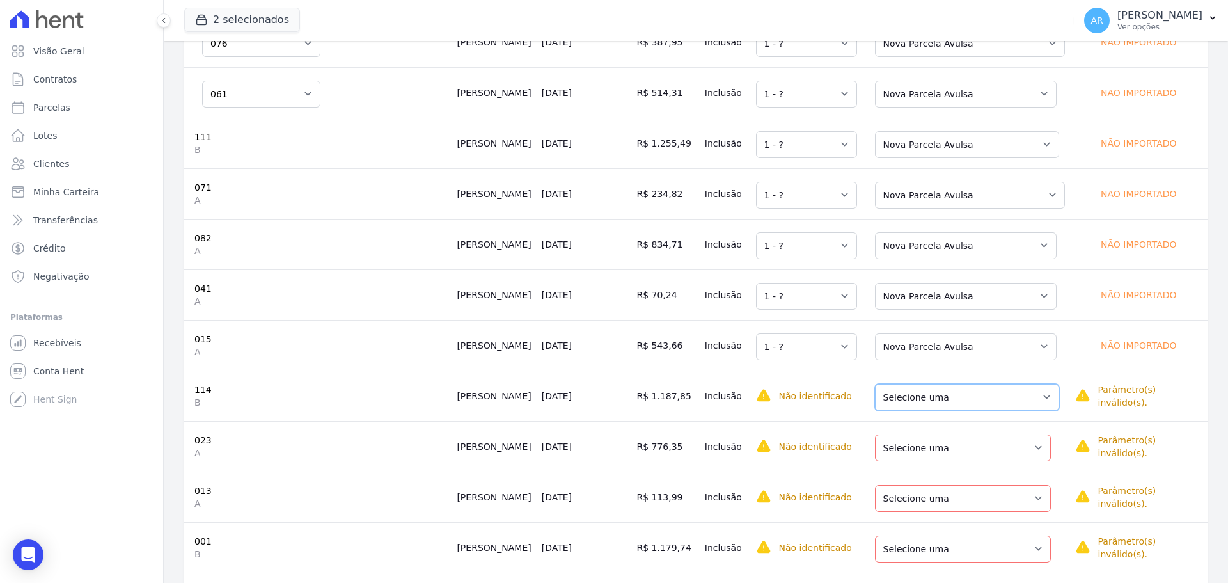
click at [900, 384] on select "Selecione uma Nova Parcela Avulsa Parcela Avulsa Existente Parcela Normal (5 X …" at bounding box center [967, 397] width 184 height 27
drag, startPoint x: 902, startPoint y: 434, endPoint x: 902, endPoint y: 451, distance: 16.6
click at [902, 434] on select "Selecione uma Nova Parcela Avulsa Parcela Avulsa Existente Parcela Normal (6 X …" at bounding box center [963, 447] width 176 height 27
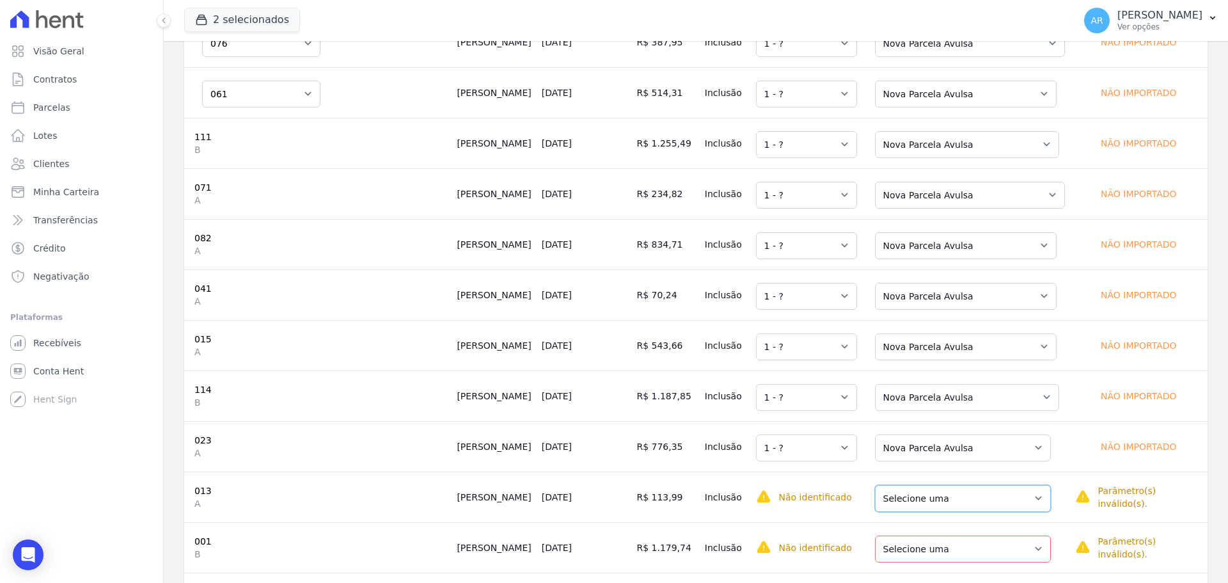
click at [899, 485] on select "Selecione uma Nova Parcela Avulsa Parcela Avulsa Existente Parcela Normal (2 X …" at bounding box center [963, 498] width 176 height 27
click at [895, 535] on select "Selecione uma Nova Parcela Avulsa Parcela Avulsa Existente Parcela Normal (2 X …" at bounding box center [963, 548] width 176 height 27
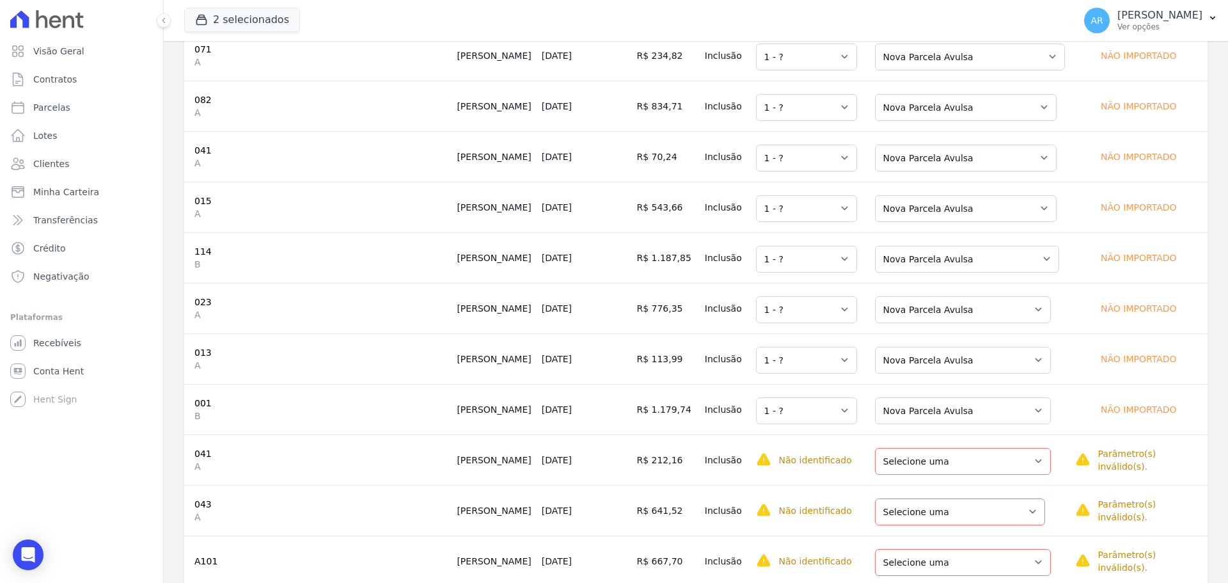
scroll to position [459, 0]
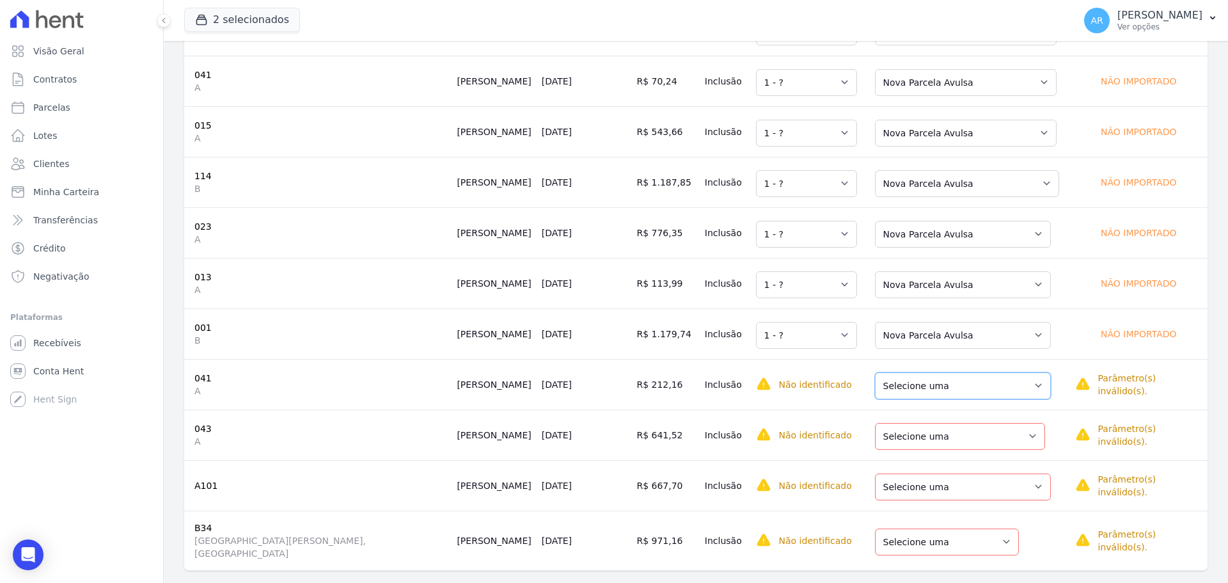
drag, startPoint x: 884, startPoint y: 379, endPoint x: 884, endPoint y: 387, distance: 8.3
click at [884, 379] on select "Selecione uma Nova Parcela Avulsa Parcela Avulsa Existente Parcela Normal (1 X …" at bounding box center [963, 385] width 176 height 27
drag, startPoint x: 893, startPoint y: 421, endPoint x: 893, endPoint y: 432, distance: 10.9
click at [893, 423] on select "Selecione uma Nova Parcela Avulsa Parcela Avulsa Existente Parcela Normal (1 X …" at bounding box center [960, 436] width 170 height 27
click at [895, 460] on td "Selecione uma Nova Parcela Avulsa Parcela Avulsa Existente Parcela Normal (5 X …" at bounding box center [966, 485] width 208 height 51
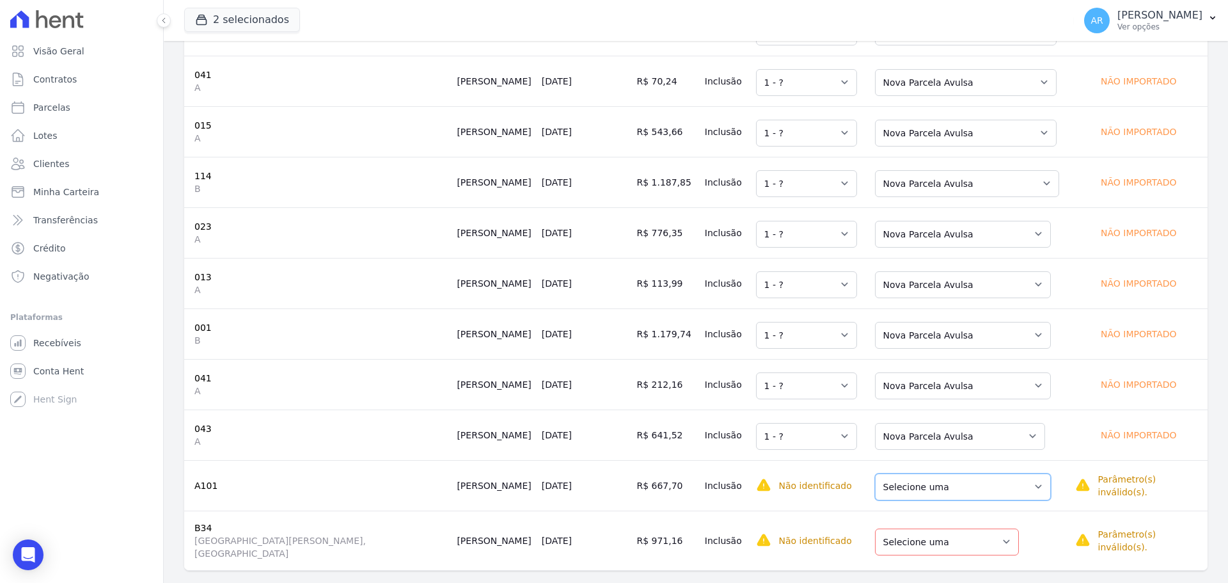
drag, startPoint x: 892, startPoint y: 475, endPoint x: 893, endPoint y: 483, distance: 8.4
click at [892, 475] on select "Selecione uma Nova Parcela Avulsa Parcela Avulsa Existente Parcela Normal (5 X …" at bounding box center [963, 486] width 176 height 27
click at [886, 528] on select "Selecione uma Nova Parcela Avulsa Parcela Avulsa Existente Outros (12 X R$ 133,…" at bounding box center [947, 541] width 144 height 27
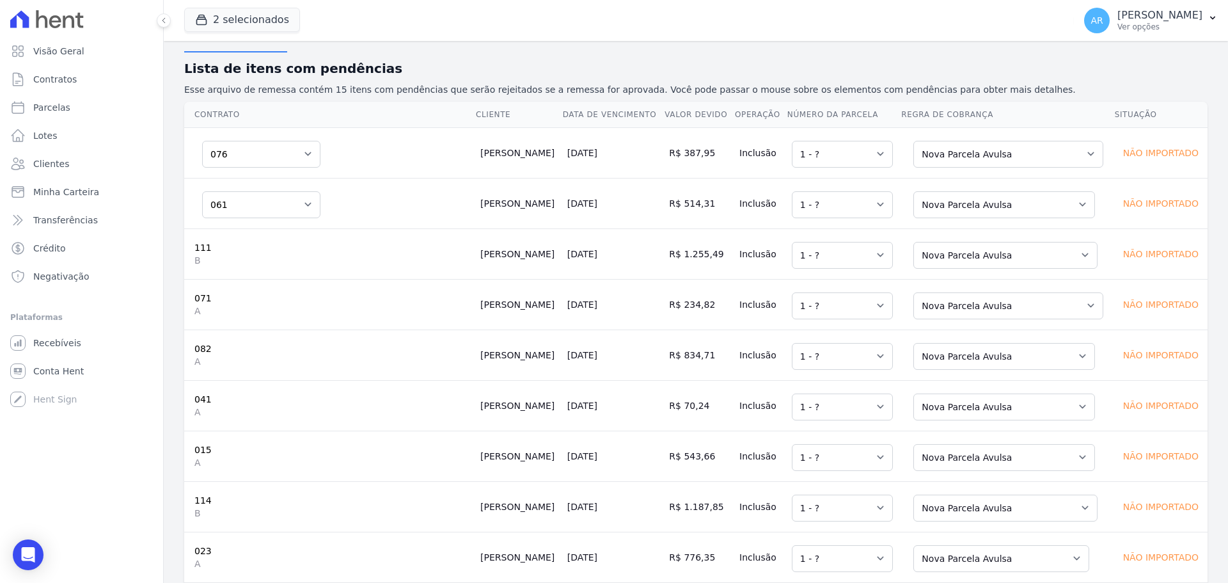
scroll to position [0, 0]
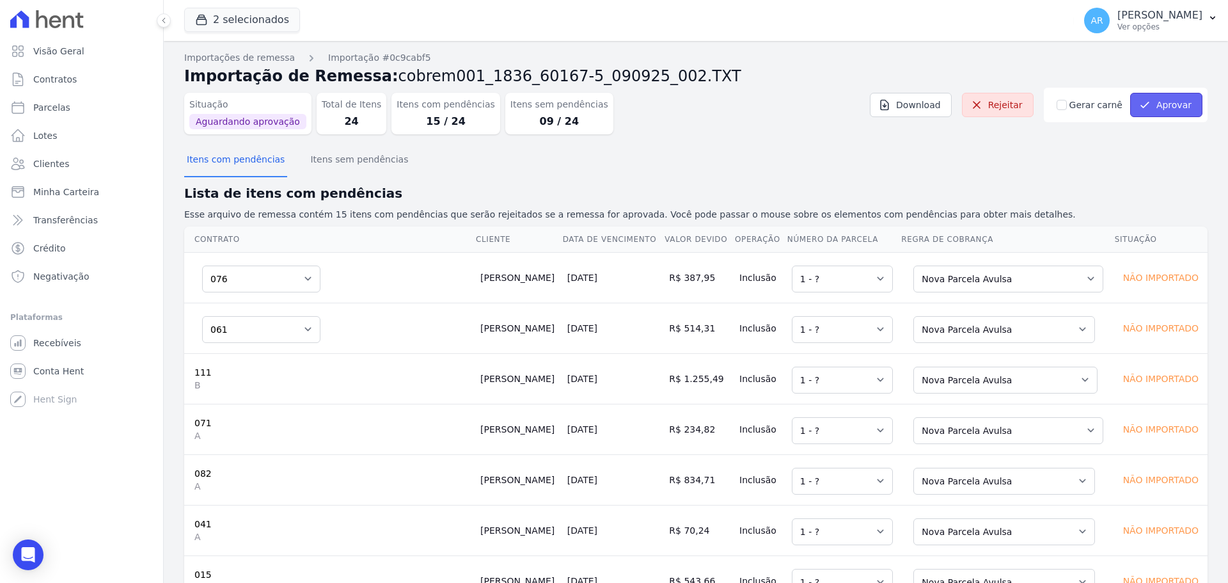
click at [1147, 104] on button "Aprovar" at bounding box center [1166, 105] width 72 height 24
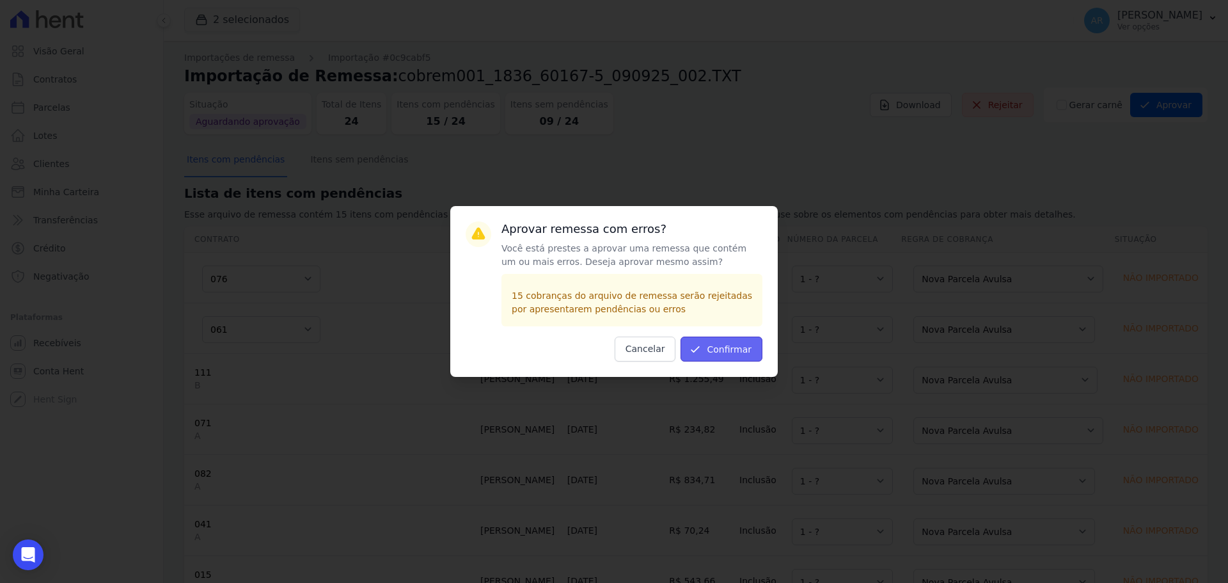
click at [732, 347] on button "Confirmar" at bounding box center [721, 348] width 82 height 25
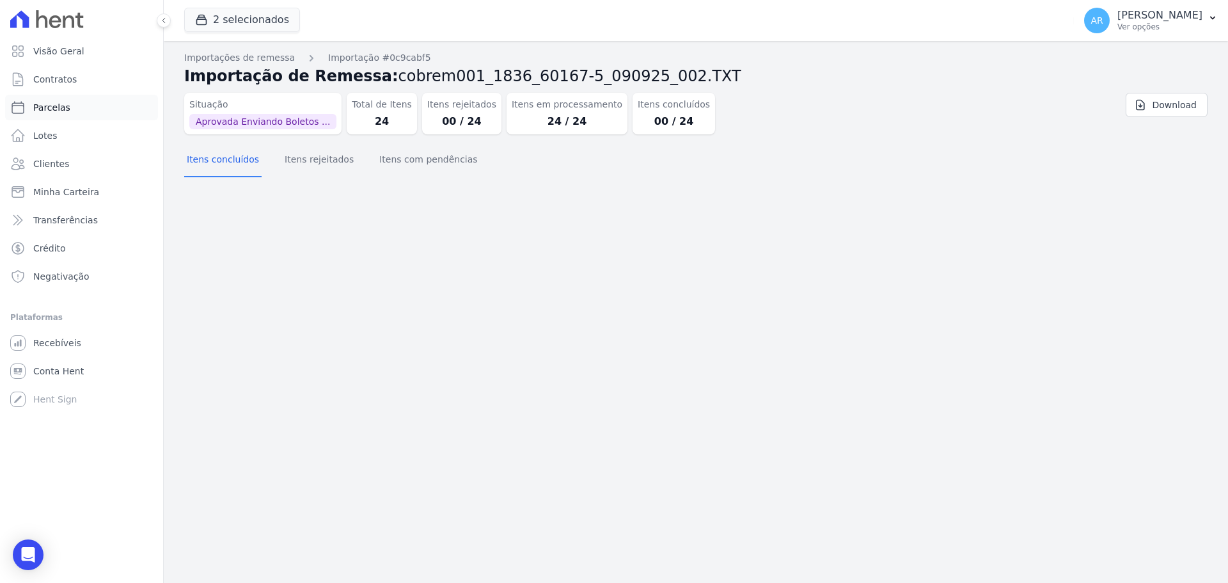
click at [48, 99] on link "Parcelas" at bounding box center [81, 108] width 153 height 26
select select
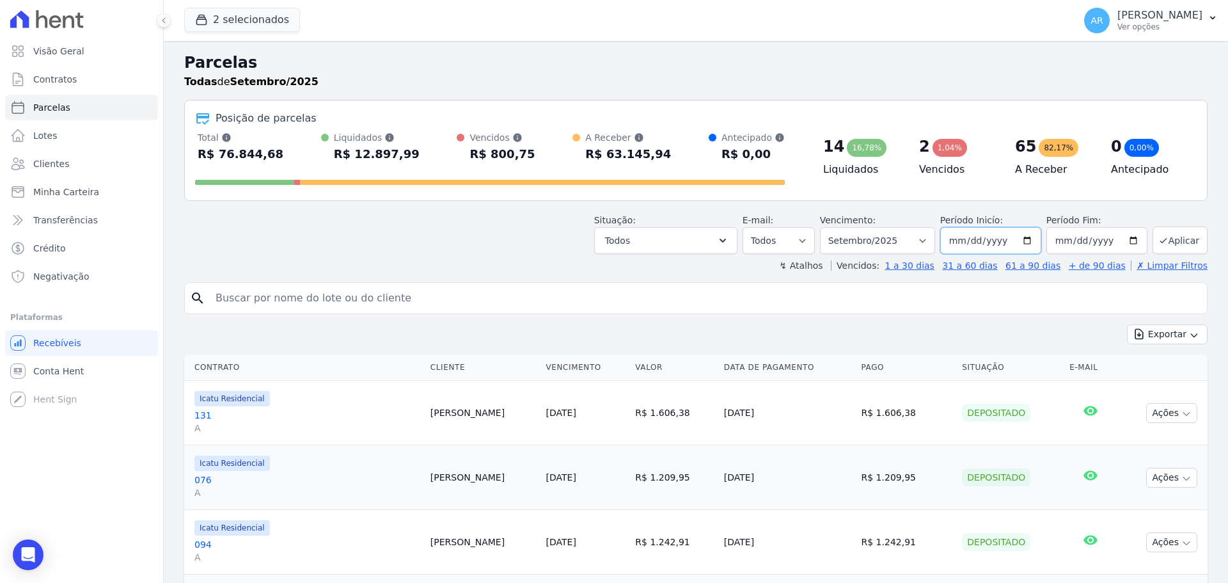
click at [966, 242] on input "2025-09-01" at bounding box center [990, 240] width 101 height 27
click at [959, 242] on input "2025-09-01" at bounding box center [990, 240] width 101 height 27
type input "[DATE]"
click at [1171, 238] on button "Aplicar" at bounding box center [1179, 239] width 55 height 27
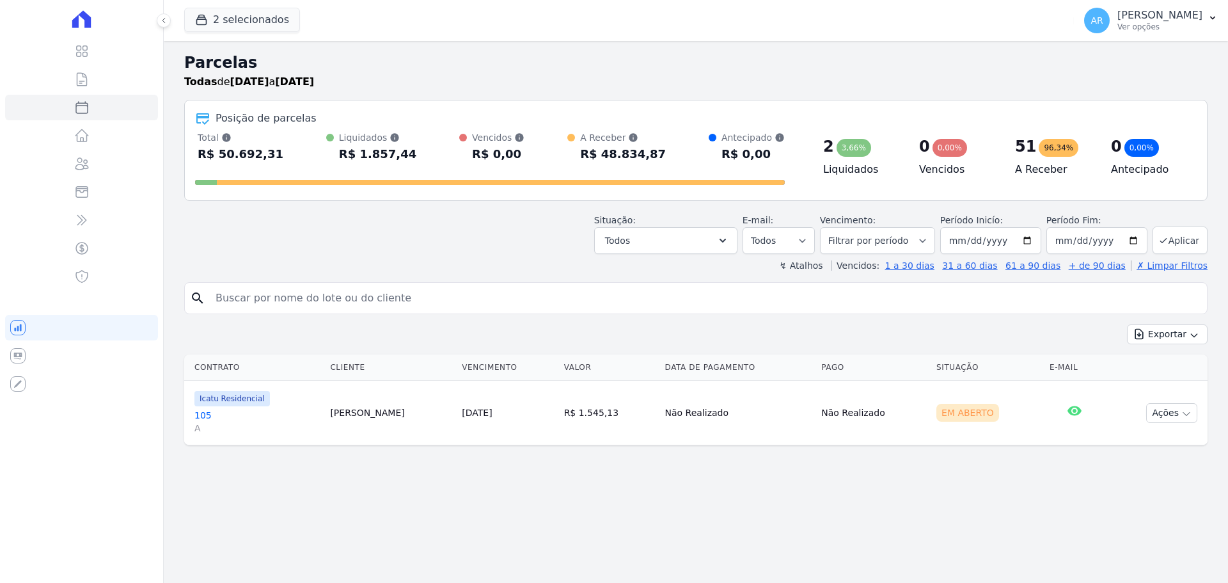
select select
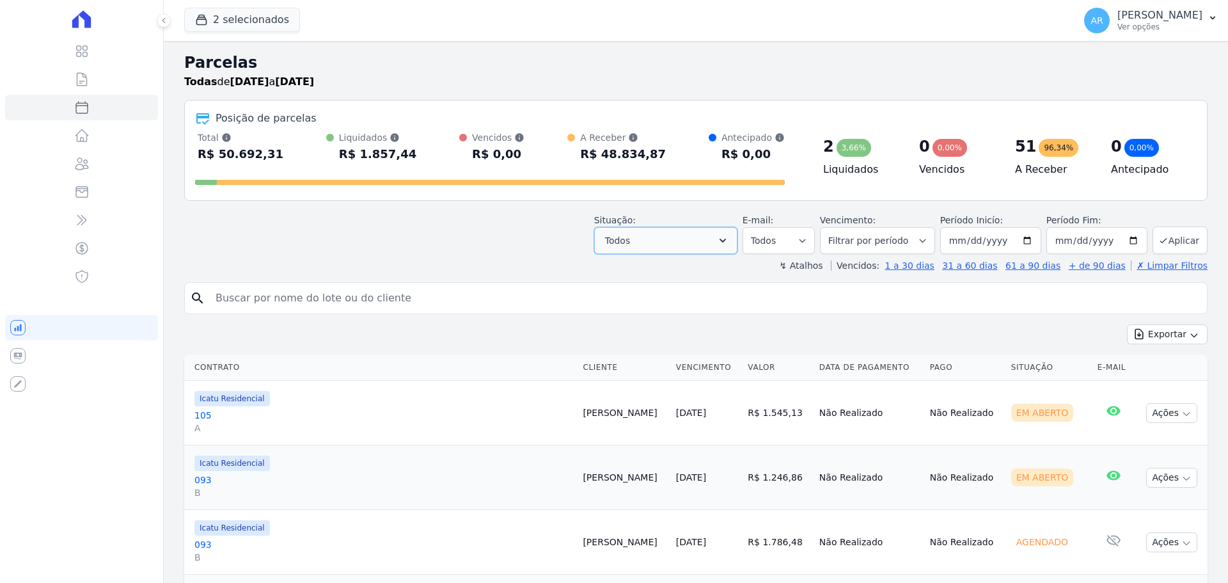
click at [666, 236] on button "Todos" at bounding box center [665, 240] width 143 height 27
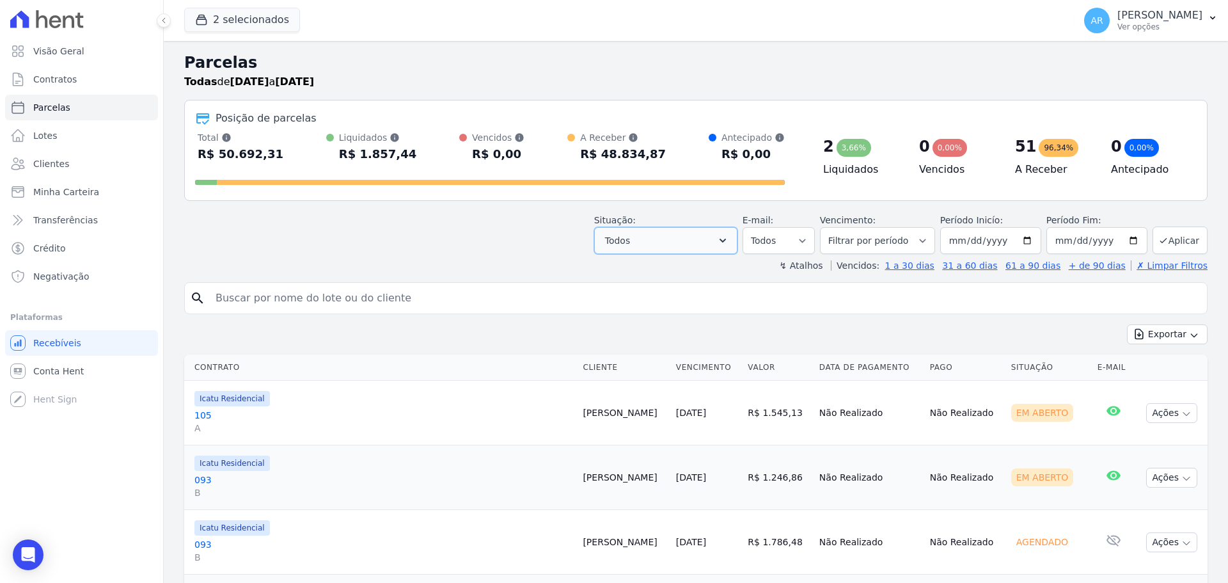
click at [646, 246] on button "Todos" at bounding box center [665, 240] width 143 height 27
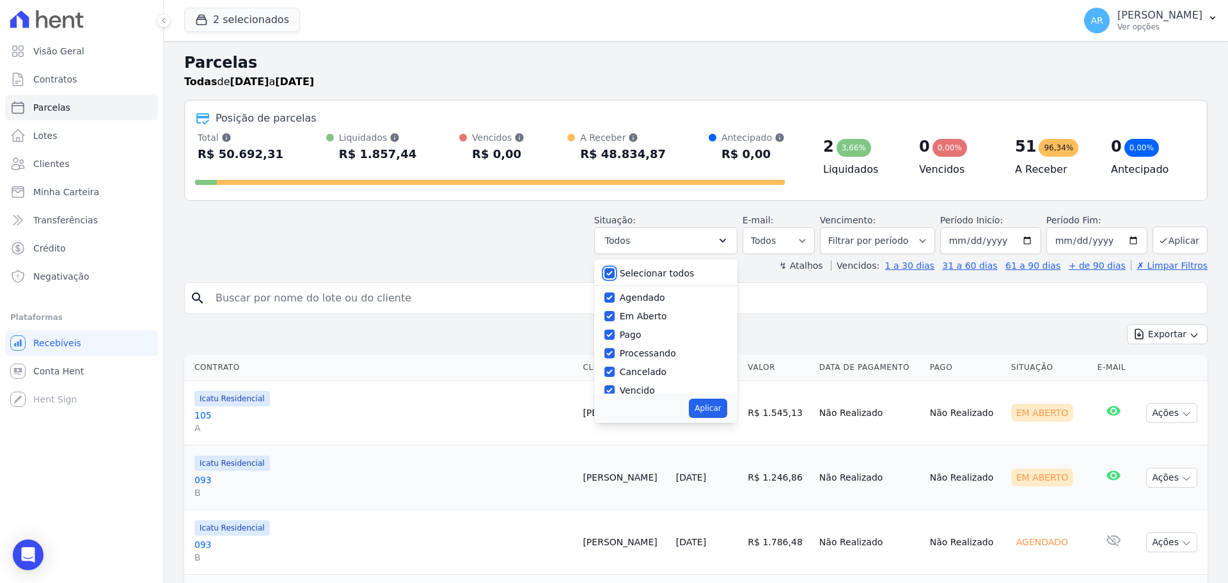
click at [615, 274] on input "Selecionar todos" at bounding box center [609, 273] width 10 height 10
checkbox input "false"
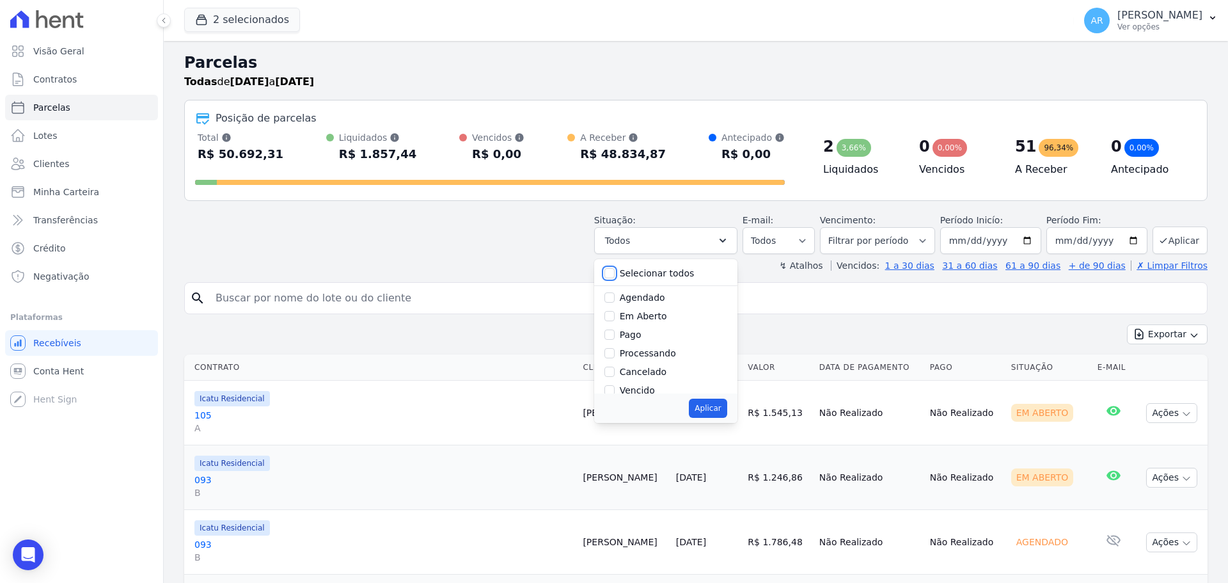
checkbox input "false"
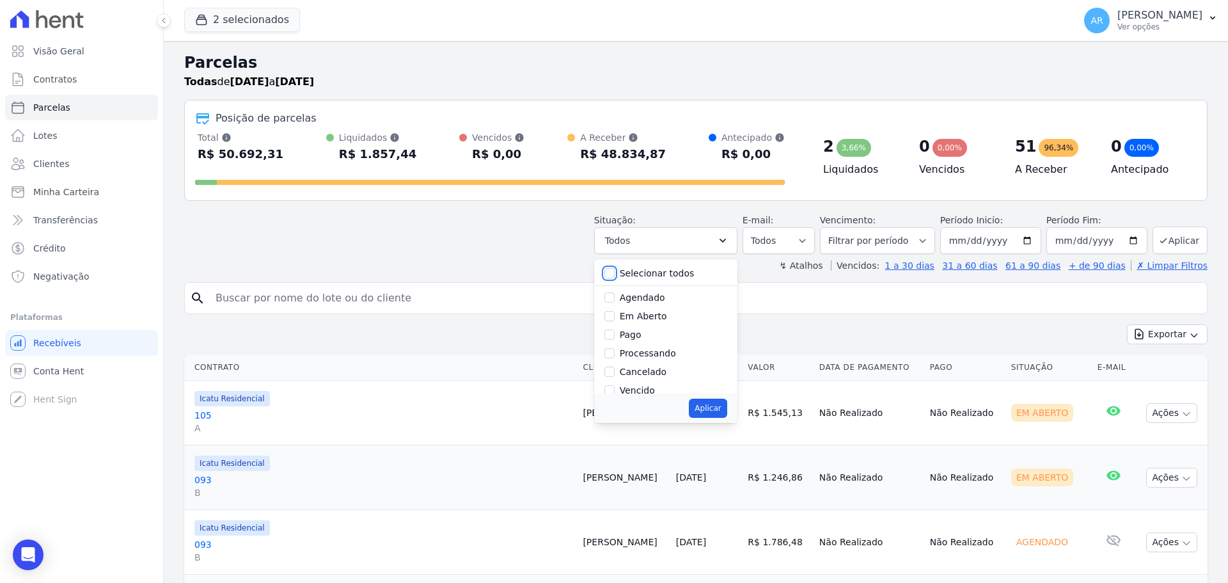
checkbox input "false"
click at [615, 316] on input "Em Aberto" at bounding box center [609, 316] width 10 height 10
checkbox input "true"
click at [712, 409] on button "Aplicar" at bounding box center [708, 407] width 38 height 19
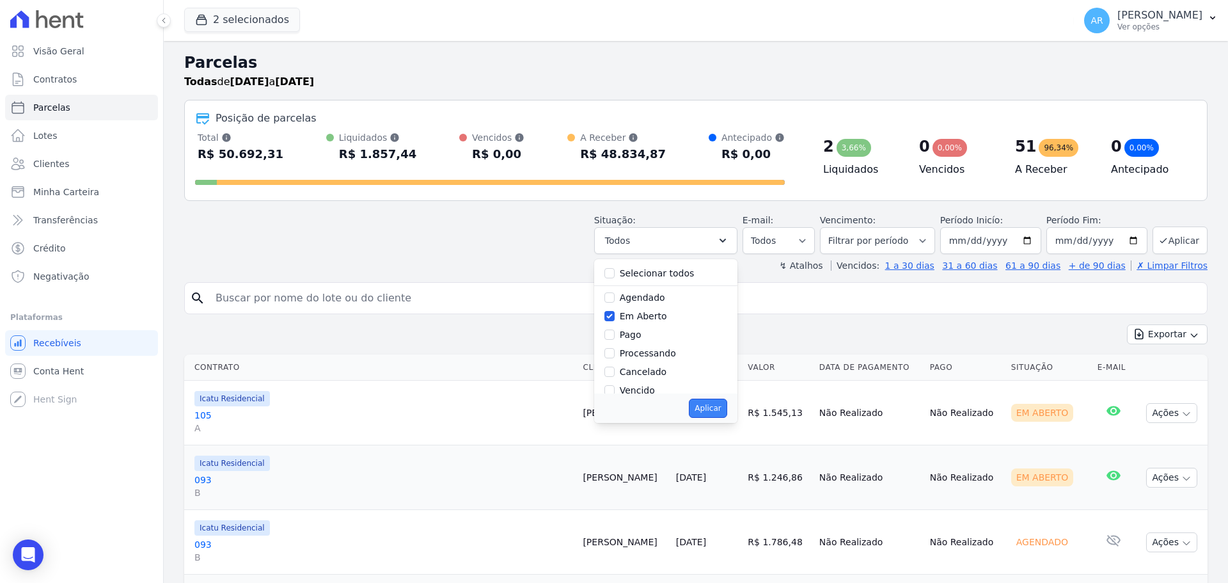
select select "pending"
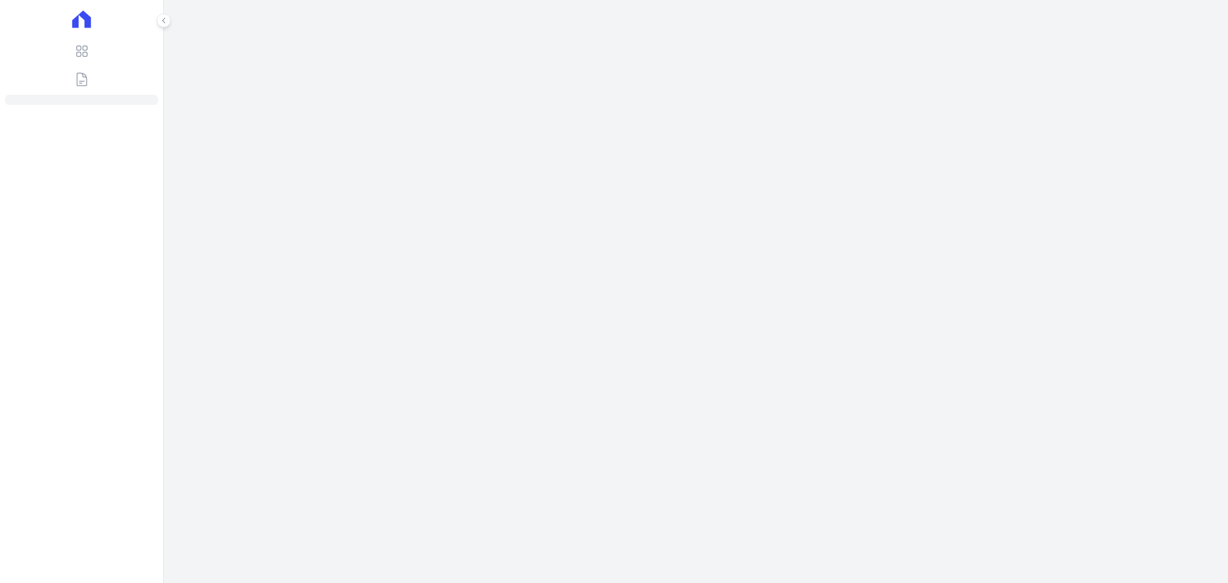
select select
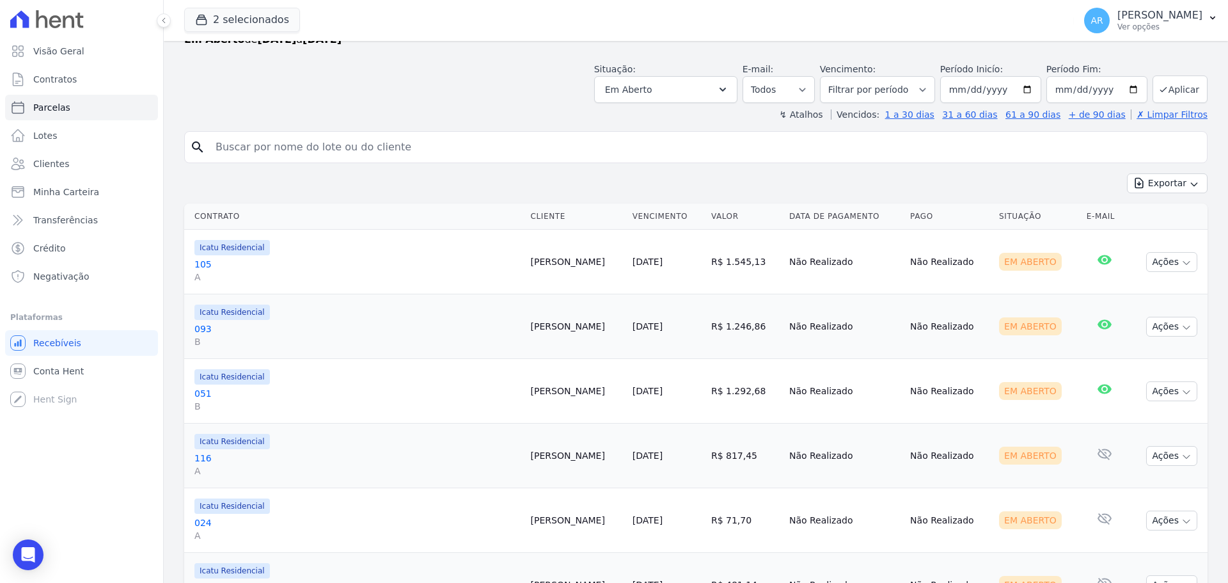
scroll to position [170, 0]
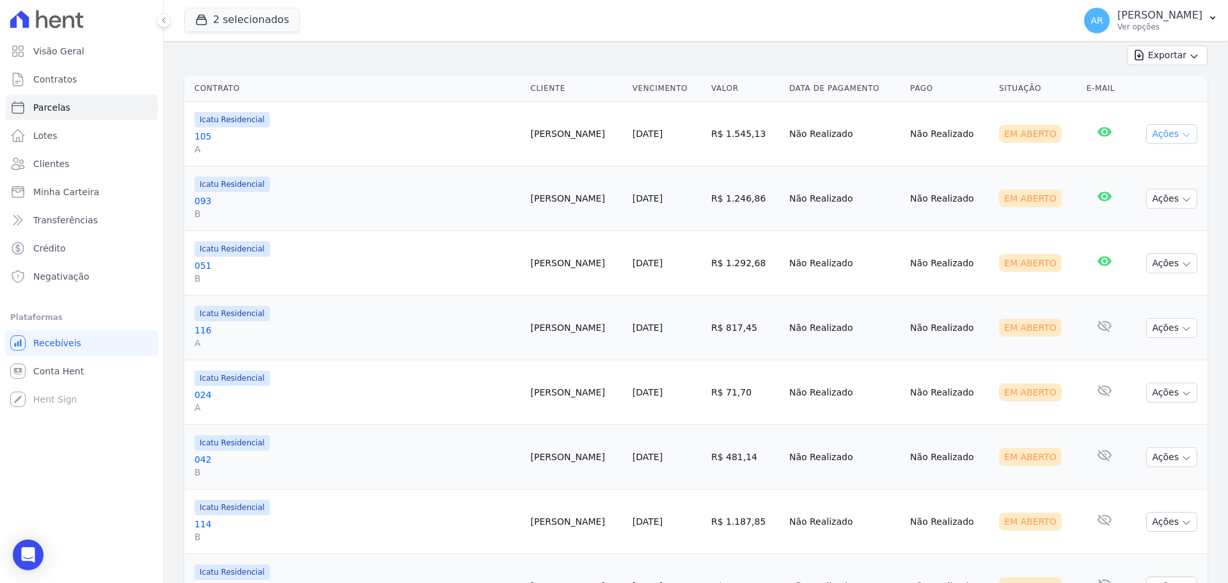
click at [1166, 135] on button "Ações" at bounding box center [1171, 134] width 51 height 20
click at [1122, 160] on link "Ver boleto" at bounding box center [1166, 164] width 123 height 24
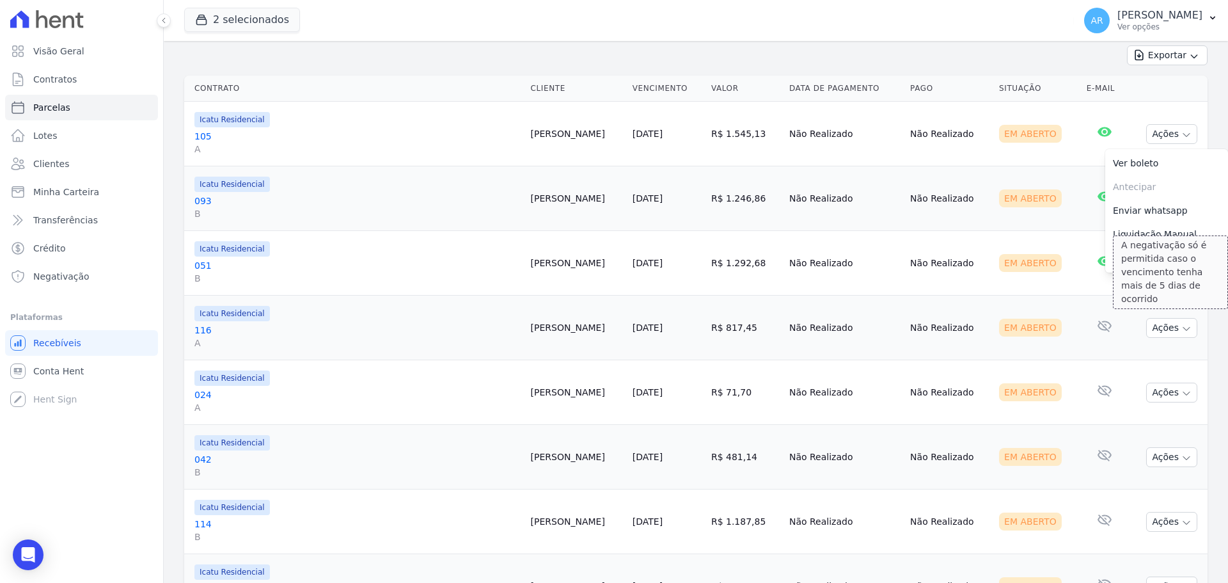
click at [1009, 189] on div "Em Aberto" at bounding box center [1030, 198] width 63 height 18
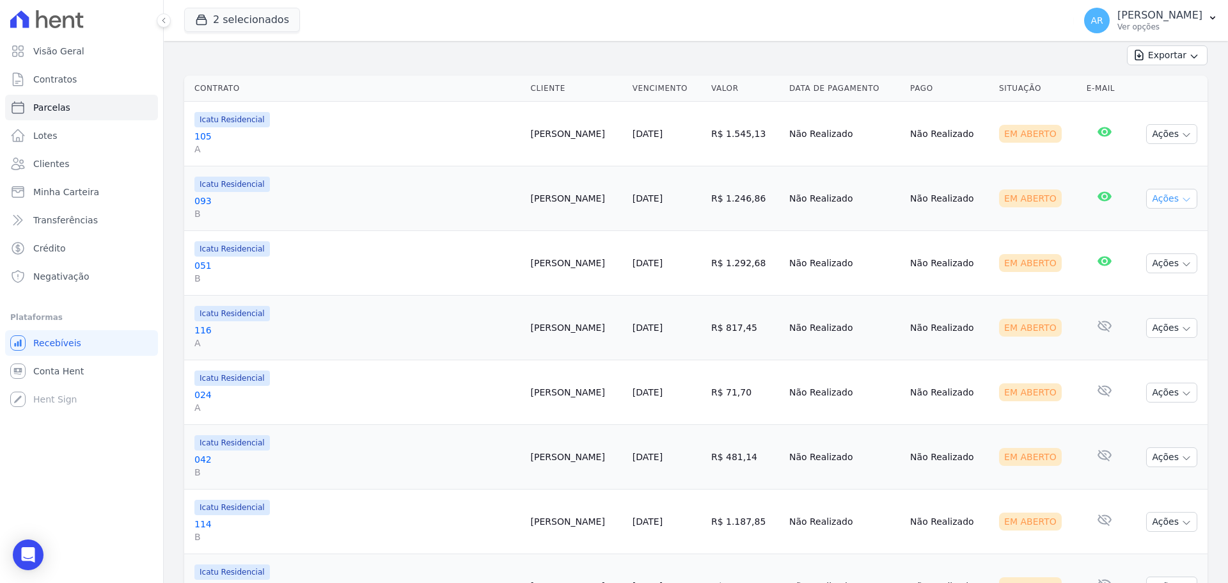
click at [1156, 200] on button "Ações" at bounding box center [1171, 199] width 51 height 20
click at [1145, 218] on link "Ver boleto" at bounding box center [1166, 228] width 123 height 24
drag, startPoint x: 794, startPoint y: 255, endPoint x: 1176, endPoint y: 263, distance: 381.9
click at [794, 255] on td "Não Realizado" at bounding box center [844, 263] width 121 height 65
click at [1189, 260] on td "Ações Ver boleto Antecipar Antecipação não disponível Enviar whatsapp É necessá…" at bounding box center [1167, 263] width 80 height 65
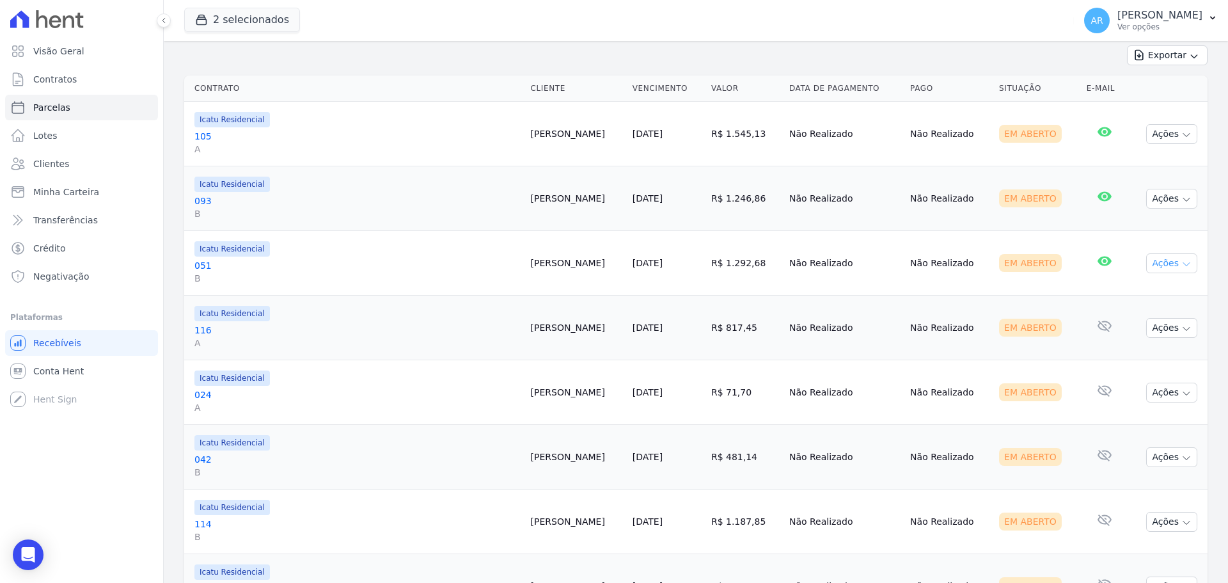
click at [1148, 269] on button "Ações" at bounding box center [1171, 263] width 51 height 20
click at [1150, 287] on link "Ver boleto" at bounding box center [1166, 293] width 123 height 24
click at [907, 333] on td "Não Realizado" at bounding box center [949, 327] width 89 height 65
click at [1156, 333] on button "Ações" at bounding box center [1171, 328] width 51 height 20
click at [1141, 354] on link "Ver boleto" at bounding box center [1166, 357] width 123 height 24
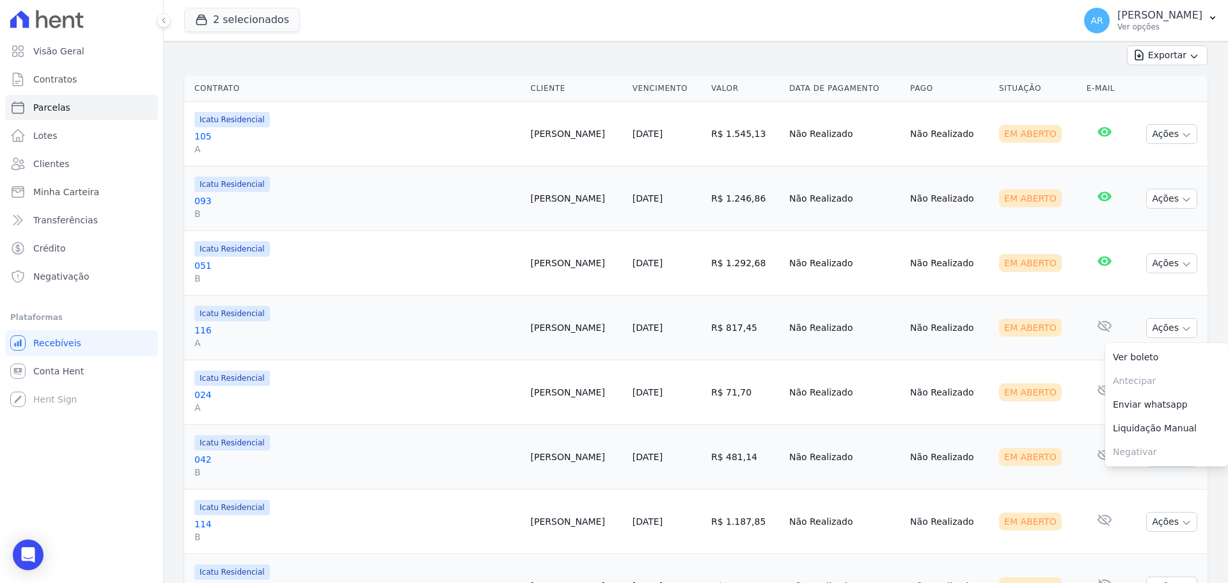
click at [950, 368] on td "Não Realizado" at bounding box center [949, 392] width 89 height 65
click at [1156, 395] on button "Ações" at bounding box center [1171, 392] width 51 height 20
click at [1106, 418] on link "Ver boleto" at bounding box center [1166, 422] width 123 height 24
drag, startPoint x: 1048, startPoint y: 404, endPoint x: 1063, endPoint y: 430, distance: 30.1
click at [1048, 404] on td "Em Aberto" at bounding box center [1038, 392] width 88 height 65
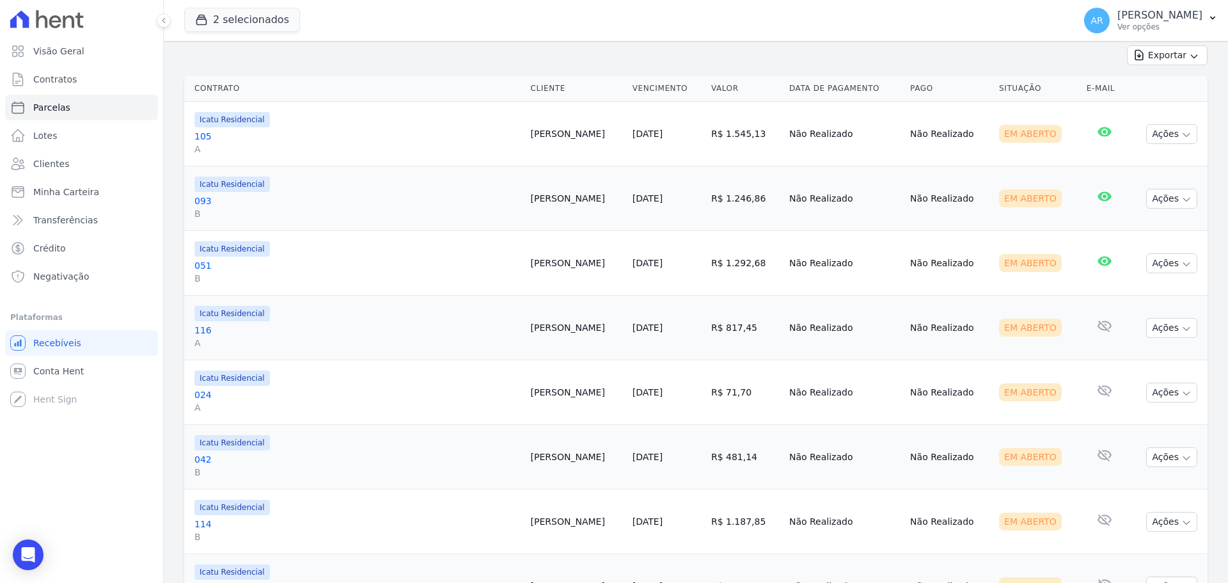
click at [1189, 462] on td "Ações Ver boleto Antecipar Antecipação não disponível Enviar whatsapp É necessá…" at bounding box center [1167, 457] width 80 height 65
click at [1170, 459] on button "Ações" at bounding box center [1171, 457] width 51 height 20
click at [1123, 481] on link "Ver boleto" at bounding box center [1166, 487] width 123 height 24
click at [793, 411] on td "Não Realizado" at bounding box center [844, 392] width 121 height 65
click at [1168, 521] on button "Ações" at bounding box center [1171, 522] width 51 height 20
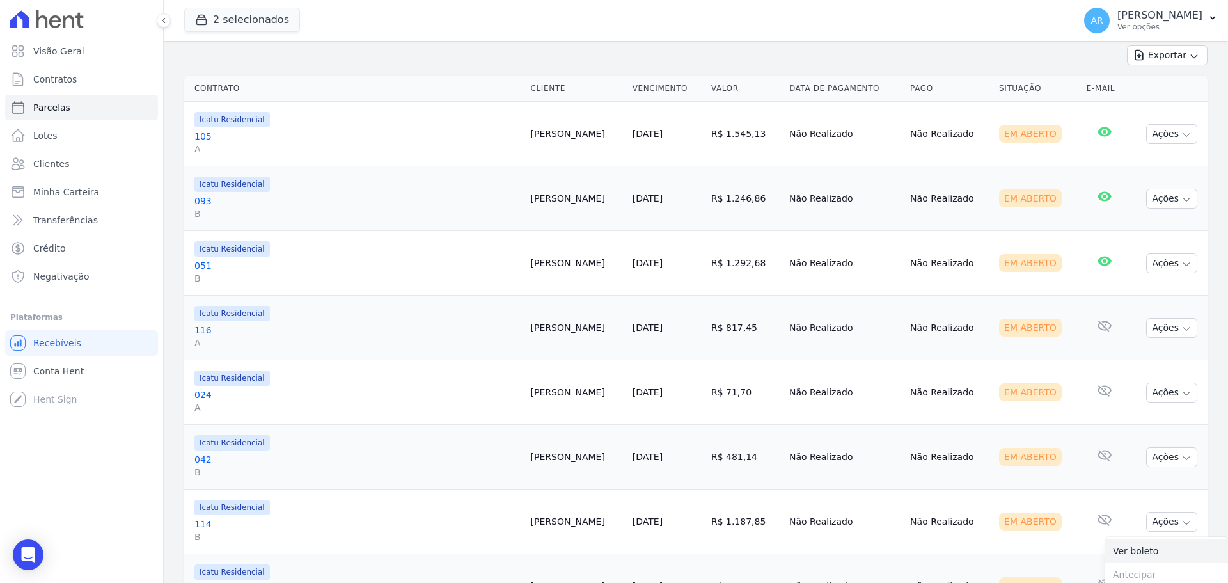
click at [1117, 553] on link "Ver boleto" at bounding box center [1166, 551] width 123 height 24
drag, startPoint x: 459, startPoint y: 508, endPoint x: 754, endPoint y: 524, distance: 295.2
click at [753, 533] on tr "Icatu Residencial 114 B André Oliveira 20/09/2025 R$ 1.187,85 Não Realizado Não…" at bounding box center [695, 521] width 1023 height 65
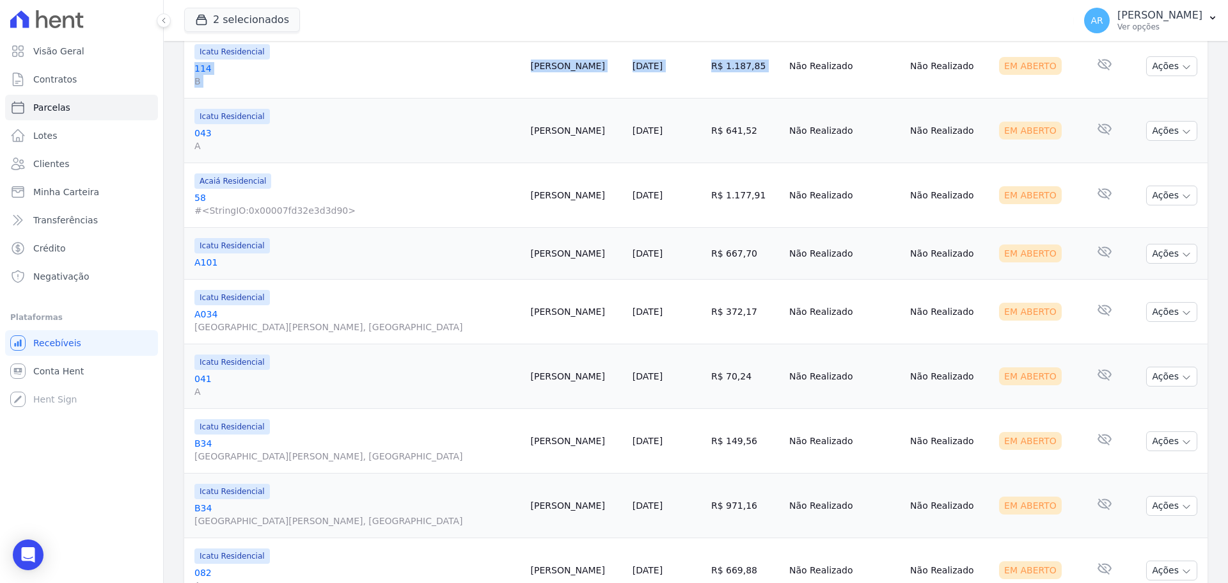
scroll to position [682, 0]
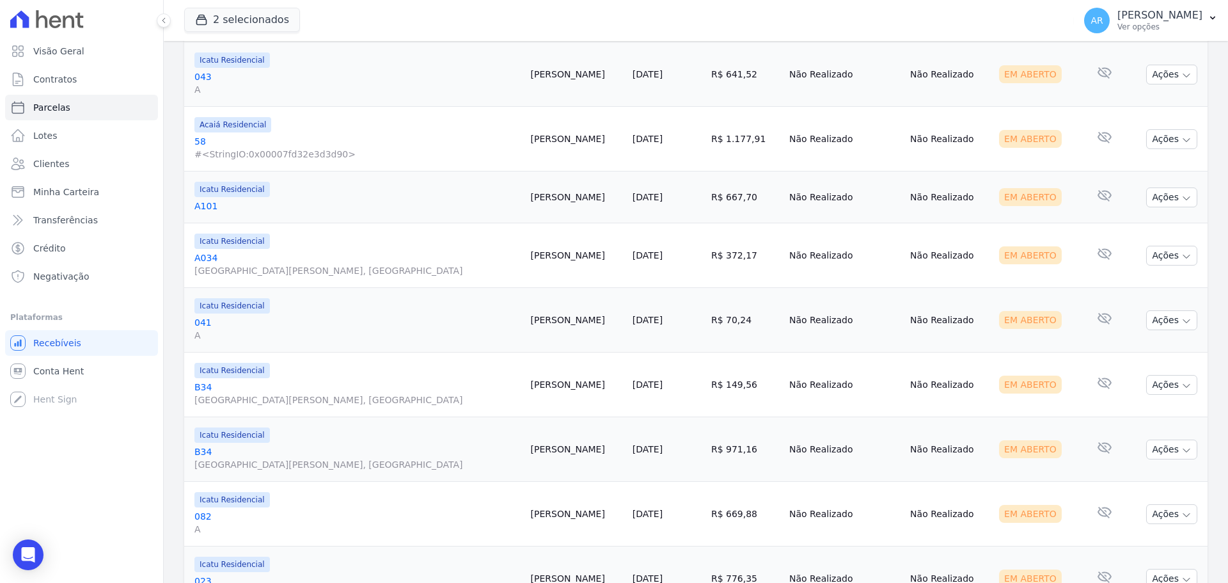
click at [1152, 73] on button "Ações" at bounding box center [1171, 75] width 51 height 20
click at [1120, 107] on link "Ver boleto" at bounding box center [1166, 104] width 123 height 24
click at [835, 136] on td "Não Realizado" at bounding box center [844, 139] width 121 height 65
click at [1181, 143] on icon "button" at bounding box center [1186, 140] width 10 height 10
click at [1145, 166] on link "Ver boleto" at bounding box center [1166, 169] width 123 height 24
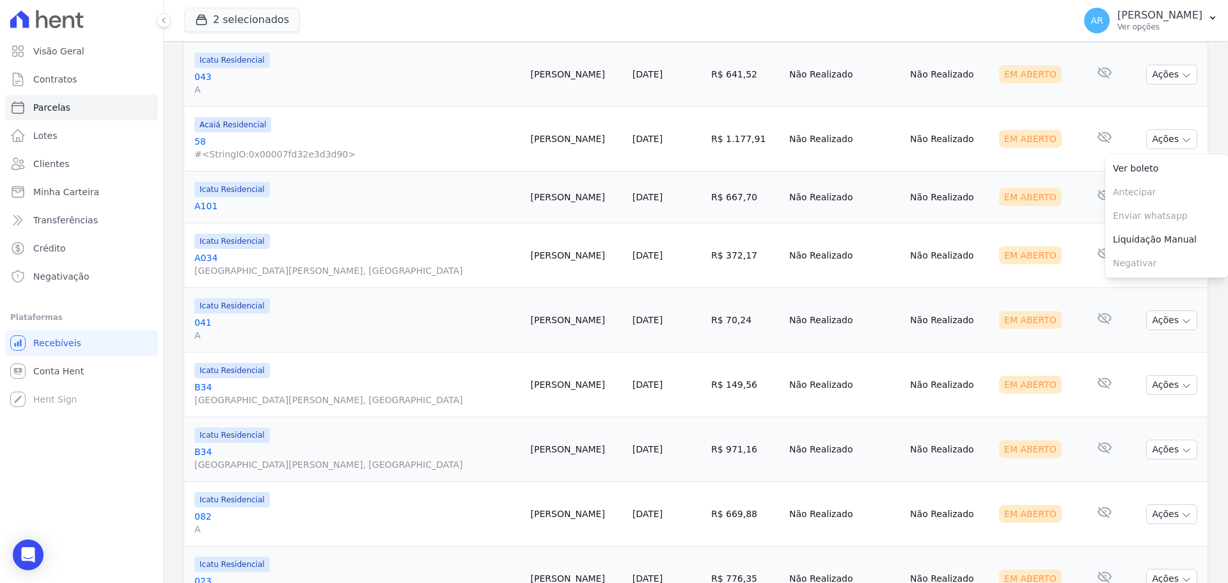
click at [831, 184] on td "Não Realizado" at bounding box center [844, 197] width 121 height 52
click at [1146, 201] on button "Ações" at bounding box center [1171, 197] width 51 height 20
click at [1145, 220] on link "Ver boleto" at bounding box center [1166, 227] width 123 height 24
drag, startPoint x: 804, startPoint y: 265, endPoint x: 862, endPoint y: 262, distance: 58.3
click at [807, 265] on td "Não Realizado" at bounding box center [844, 255] width 121 height 65
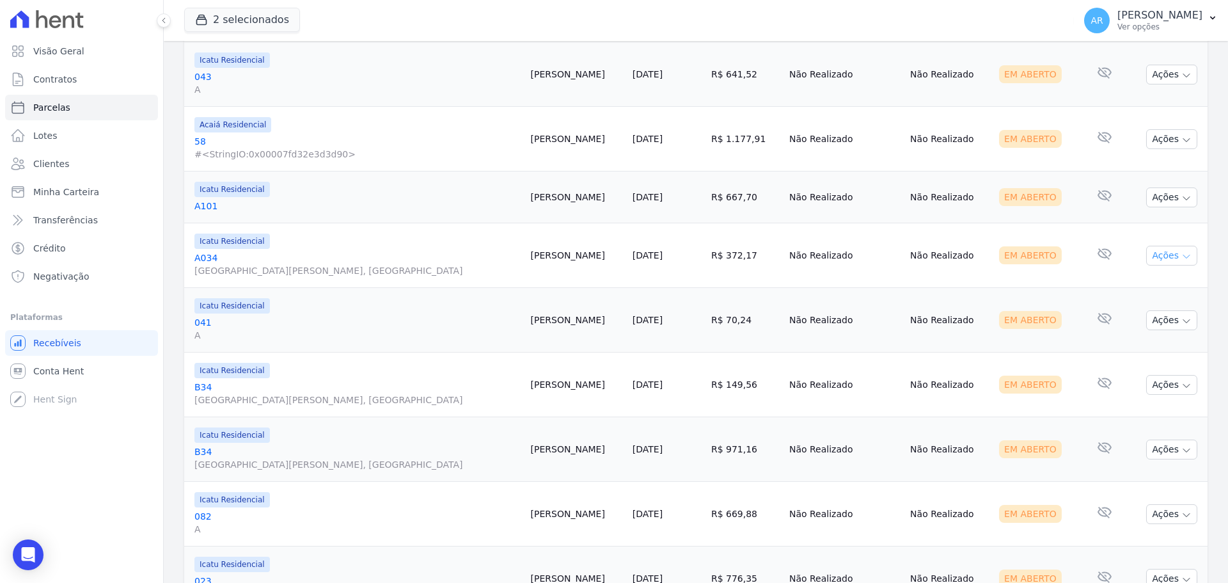
click at [1171, 246] on button "Ações" at bounding box center [1171, 256] width 51 height 20
click at [1135, 276] on link "Ver boleto" at bounding box center [1166, 285] width 123 height 24
drag, startPoint x: 767, startPoint y: 317, endPoint x: 1033, endPoint y: 328, distance: 265.6
click at [784, 317] on td "Não Realizado" at bounding box center [844, 320] width 121 height 65
click at [1179, 326] on button "Ações" at bounding box center [1171, 320] width 51 height 20
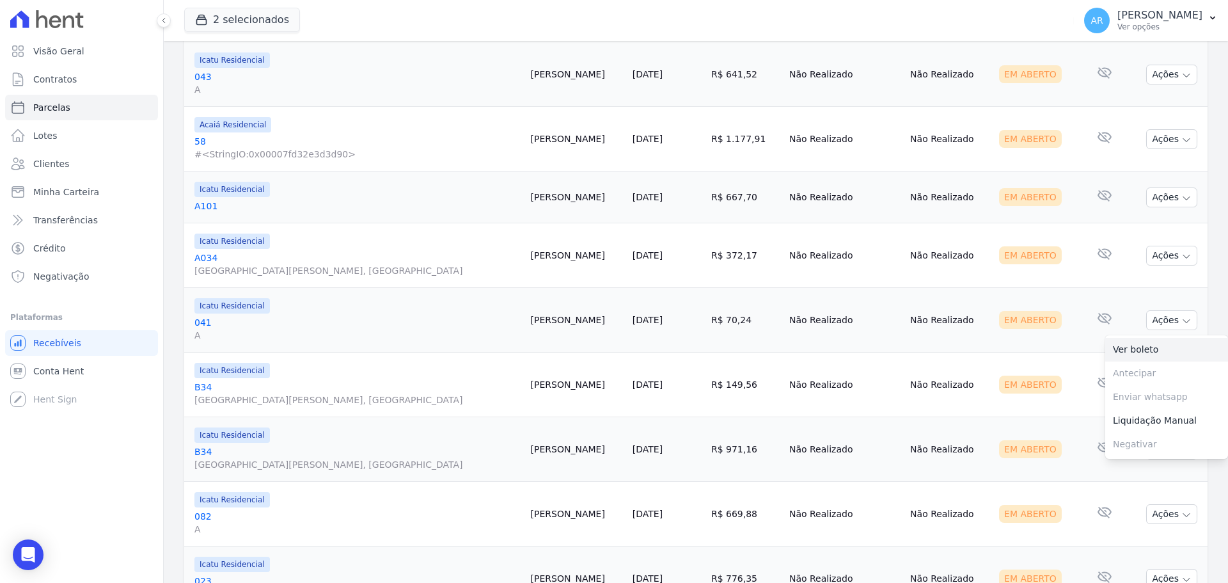
click at [1150, 349] on link "Ver boleto" at bounding box center [1166, 350] width 123 height 24
click at [805, 375] on td "Não Realizado" at bounding box center [844, 384] width 121 height 65
click at [1183, 386] on button "Ações" at bounding box center [1171, 385] width 51 height 20
click at [1132, 413] on link "Ver boleto" at bounding box center [1166, 414] width 123 height 24
click at [632, 381] on link "22/09/2025" at bounding box center [647, 384] width 30 height 10
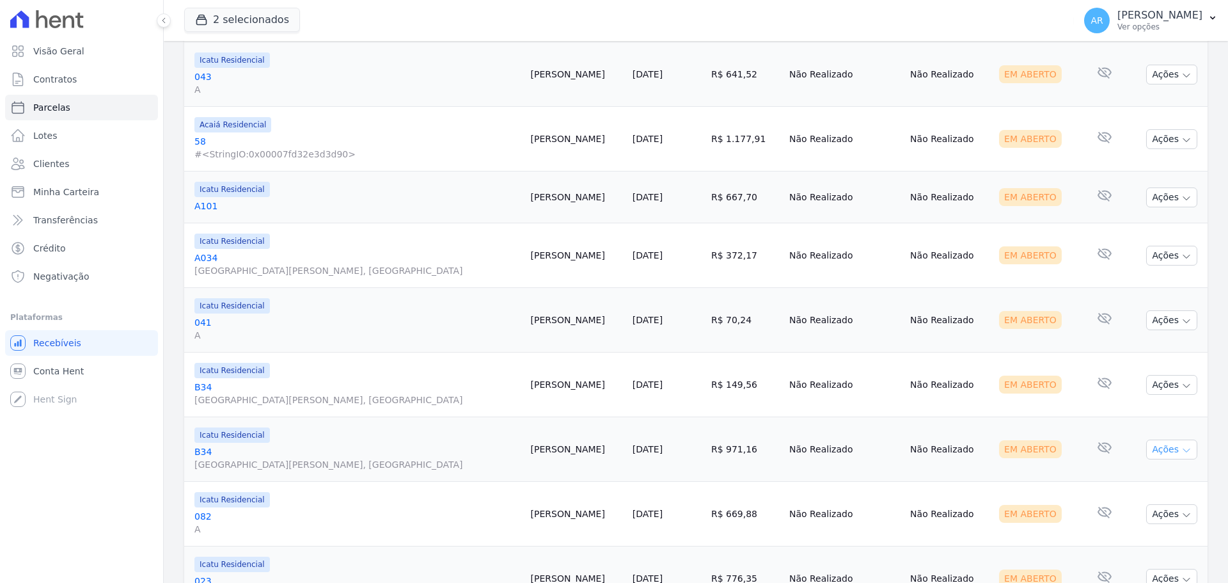
click at [1158, 450] on button "Ações" at bounding box center [1171, 449] width 51 height 20
click at [1149, 473] on link "Ver boleto" at bounding box center [1166, 479] width 123 height 24
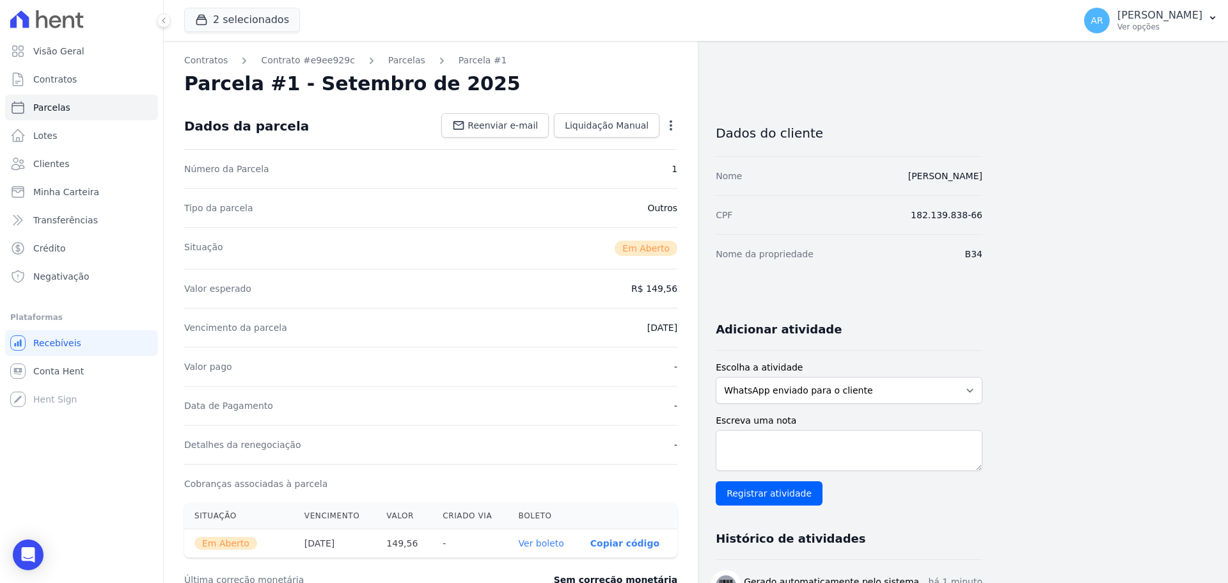
select select
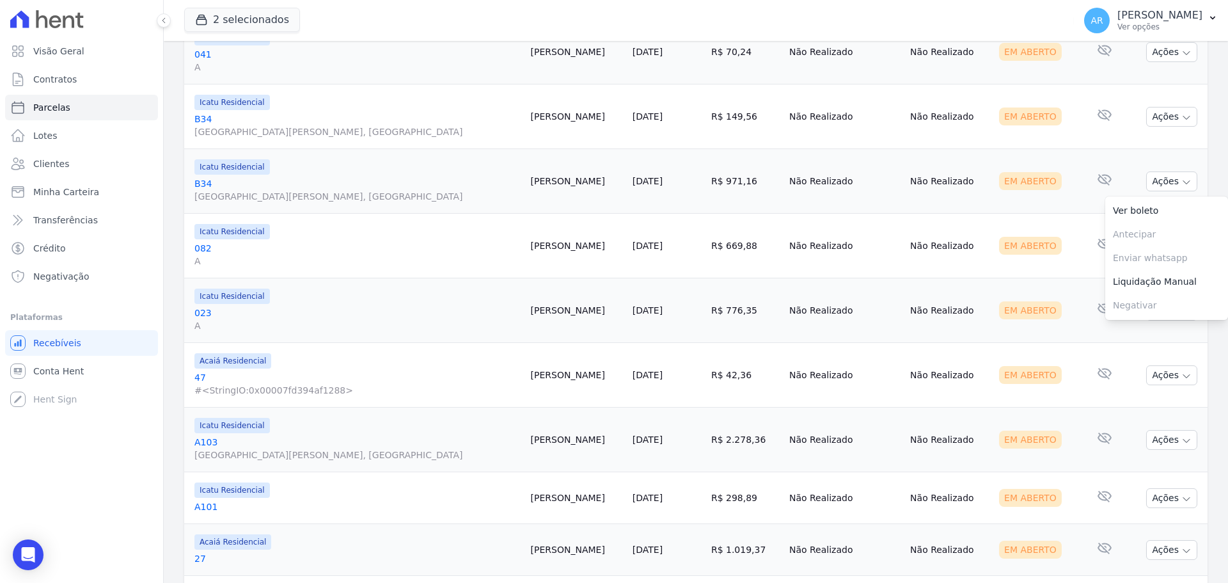
scroll to position [959, 0]
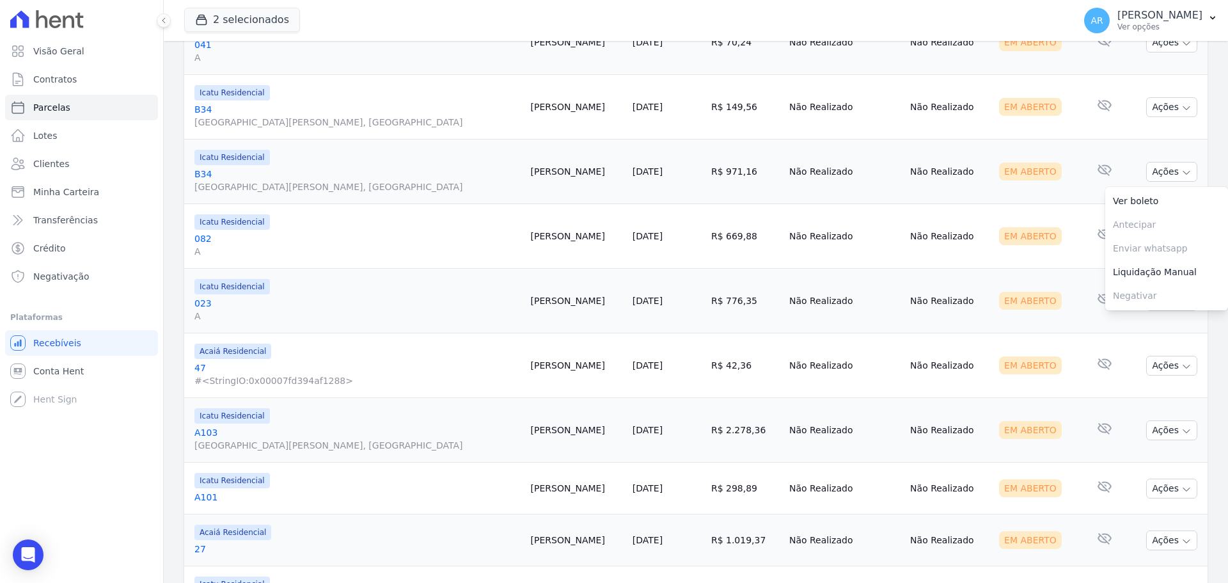
click at [627, 338] on td "25/09/2025" at bounding box center [666, 365] width 79 height 65
click at [1153, 234] on button "Ações" at bounding box center [1171, 236] width 51 height 20
click at [1135, 259] on link "Ver boleto" at bounding box center [1166, 266] width 123 height 24
click at [905, 267] on td "Não Realizado" at bounding box center [949, 236] width 89 height 65
click at [1165, 302] on button "Ações" at bounding box center [1171, 301] width 51 height 20
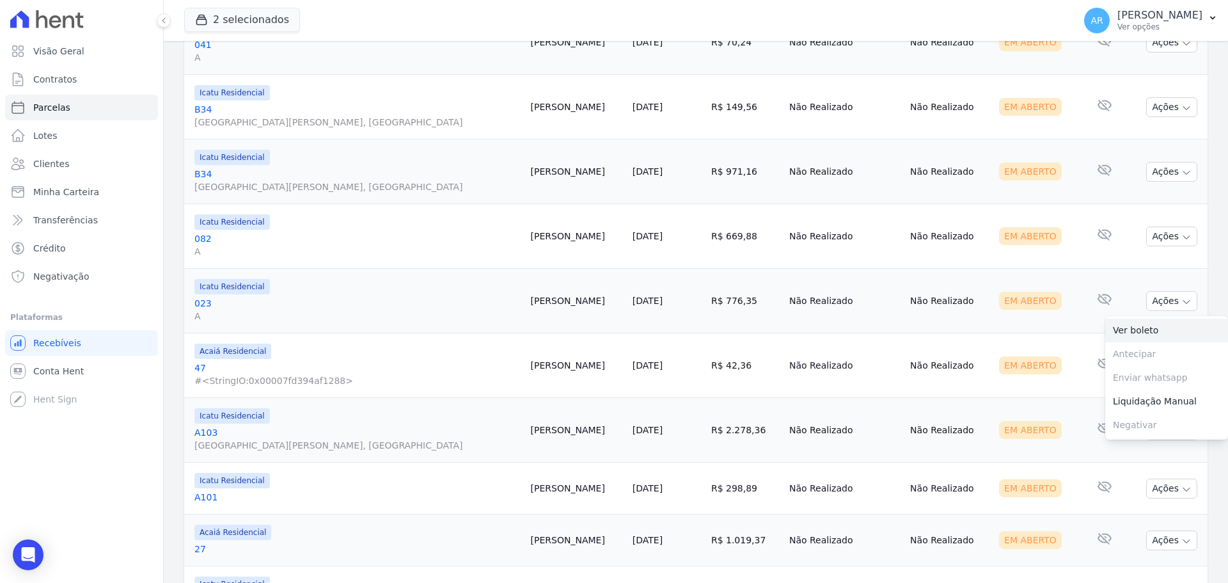
click at [1133, 321] on link "Ver boleto" at bounding box center [1166, 330] width 123 height 24
click at [1052, 373] on div "Em Aberto" at bounding box center [1037, 365] width 77 height 18
click at [1181, 363] on icon "button" at bounding box center [1186, 366] width 10 height 10
click at [1132, 389] on link "Ver boleto" at bounding box center [1166, 395] width 123 height 24
drag, startPoint x: 1067, startPoint y: 376, endPoint x: 1070, endPoint y: 383, distance: 7.7
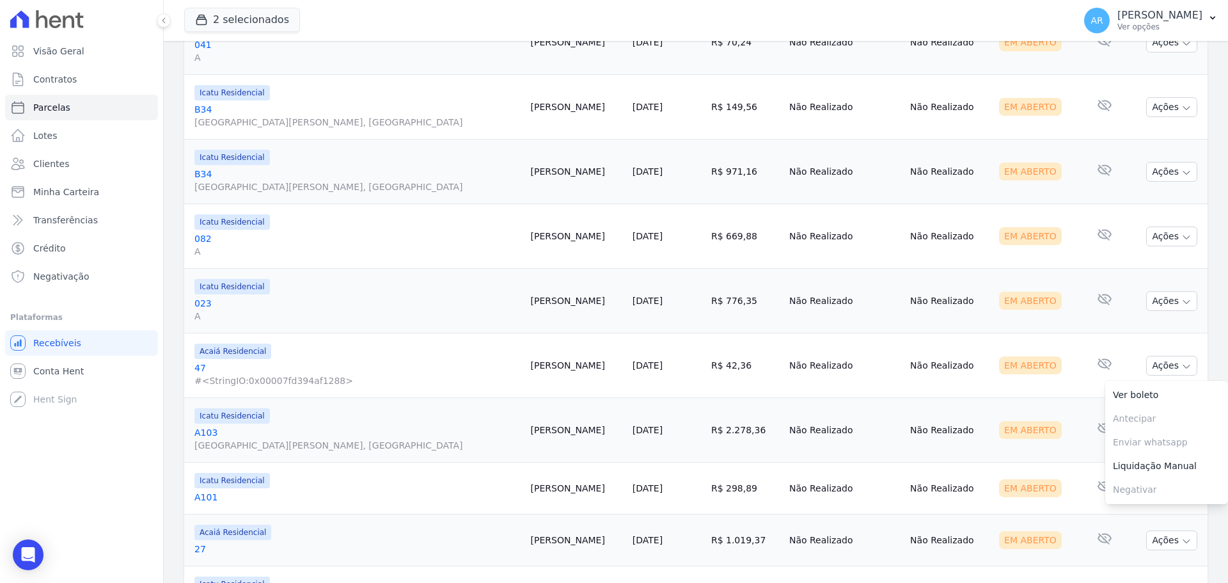
click at [1081, 376] on td "Nenhum e-mail lido" at bounding box center [1104, 365] width 47 height 65
click at [1164, 430] on button "Ações" at bounding box center [1171, 430] width 51 height 20
click at [1131, 459] on link "Ver boleto" at bounding box center [1166, 460] width 123 height 24
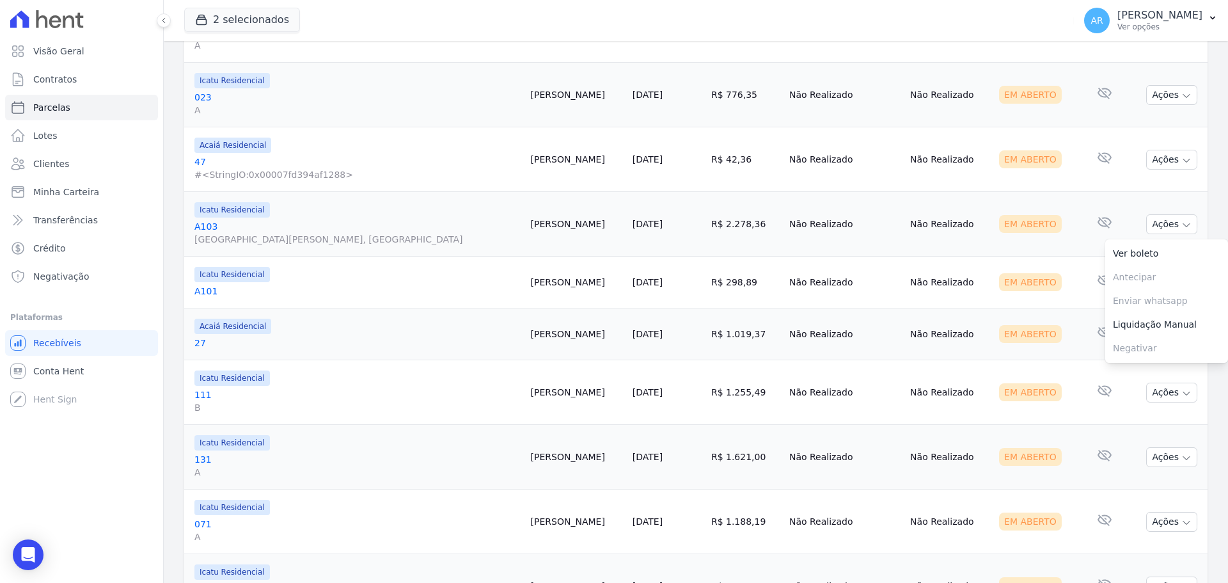
scroll to position [1321, 0]
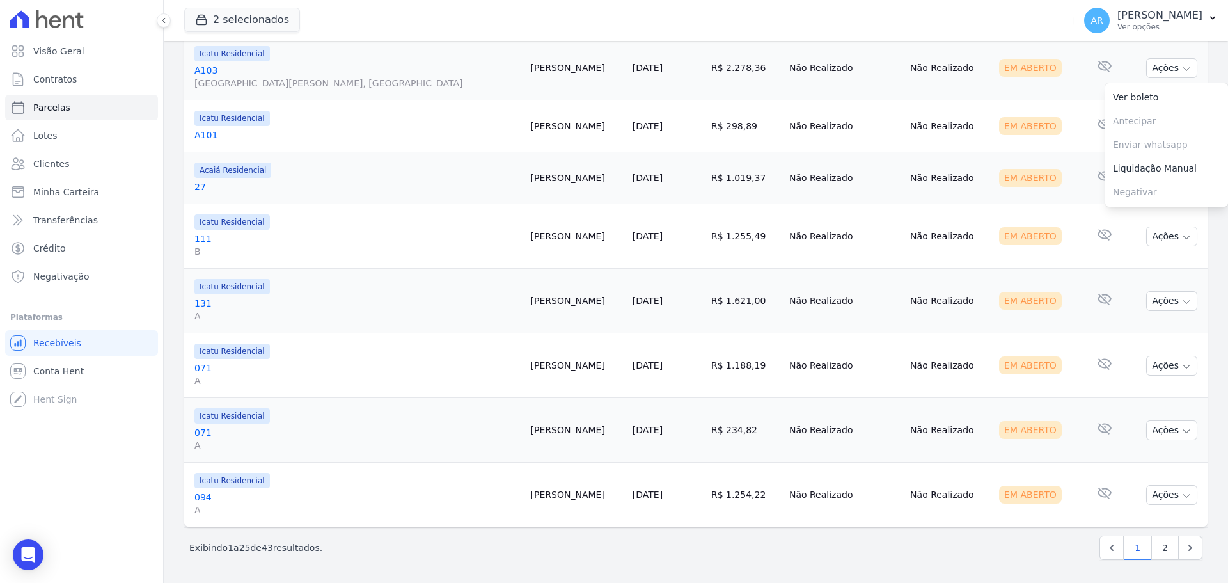
click at [922, 140] on td "Não Realizado" at bounding box center [949, 126] width 89 height 52
click at [1152, 127] on button "Ações" at bounding box center [1171, 126] width 51 height 20
click at [1142, 149] on link "Ver boleto" at bounding box center [1166, 156] width 123 height 24
click at [1018, 185] on div "Em Aberto" at bounding box center [1030, 178] width 63 height 18
click at [1168, 180] on button "Ações" at bounding box center [1171, 178] width 51 height 20
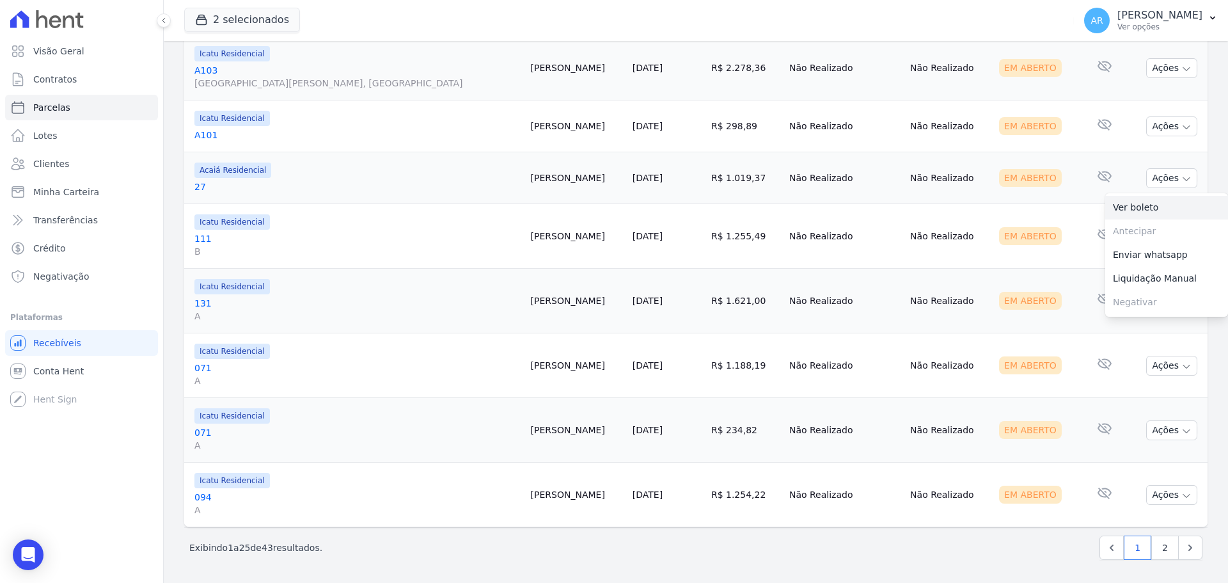
click at [1133, 207] on link "Ver boleto" at bounding box center [1166, 208] width 123 height 24
click at [706, 232] on td "R$ 1.255,49" at bounding box center [745, 236] width 78 height 65
click at [1181, 239] on icon "button" at bounding box center [1186, 237] width 10 height 10
click at [1143, 260] on link "Ver boleto" at bounding box center [1166, 266] width 123 height 24
click at [1006, 262] on td "Em Aberto" at bounding box center [1038, 236] width 88 height 65
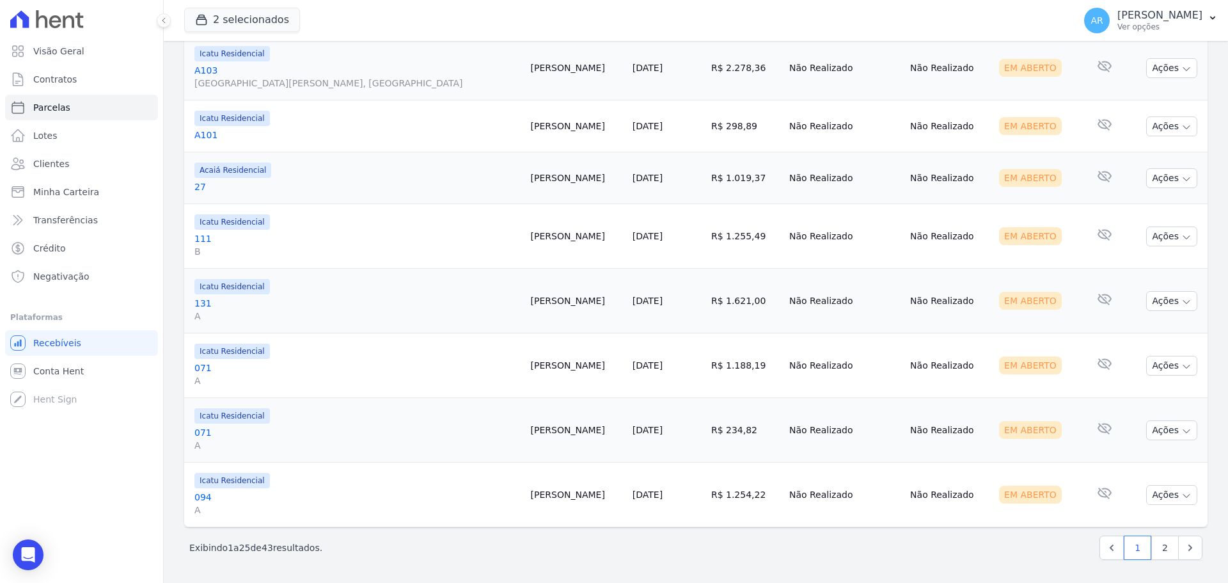
click at [1166, 307] on button "Ações" at bounding box center [1171, 301] width 51 height 20
click at [1150, 323] on link "Ver boleto" at bounding box center [1166, 330] width 123 height 24
click at [1026, 384] on td "Em Aberto" at bounding box center [1038, 365] width 88 height 65
click at [1164, 366] on button "Ações" at bounding box center [1171, 366] width 51 height 20
click at [1147, 389] on link "Ver boleto" at bounding box center [1166, 395] width 123 height 24
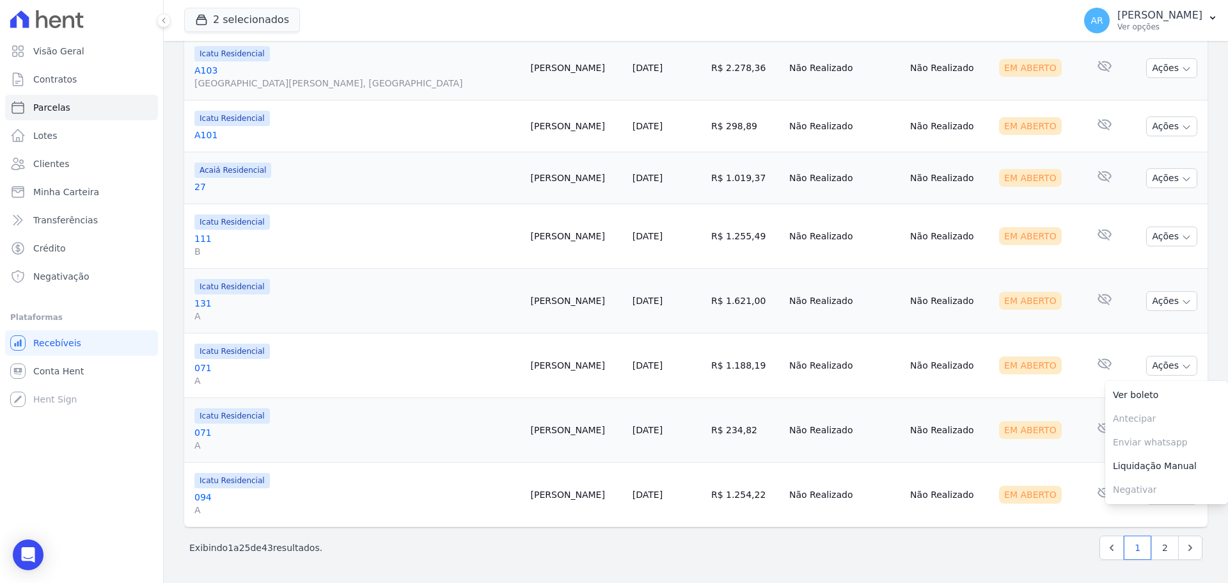
click at [784, 378] on td "Não Realizado" at bounding box center [844, 365] width 121 height 65
click at [1156, 433] on button "Ações" at bounding box center [1171, 430] width 51 height 20
click at [1129, 459] on link "Ver boleto" at bounding box center [1166, 460] width 123 height 24
click at [1081, 478] on td "Nenhum e-mail lido" at bounding box center [1104, 494] width 47 height 65
click at [1146, 498] on button "Ações" at bounding box center [1171, 495] width 51 height 20
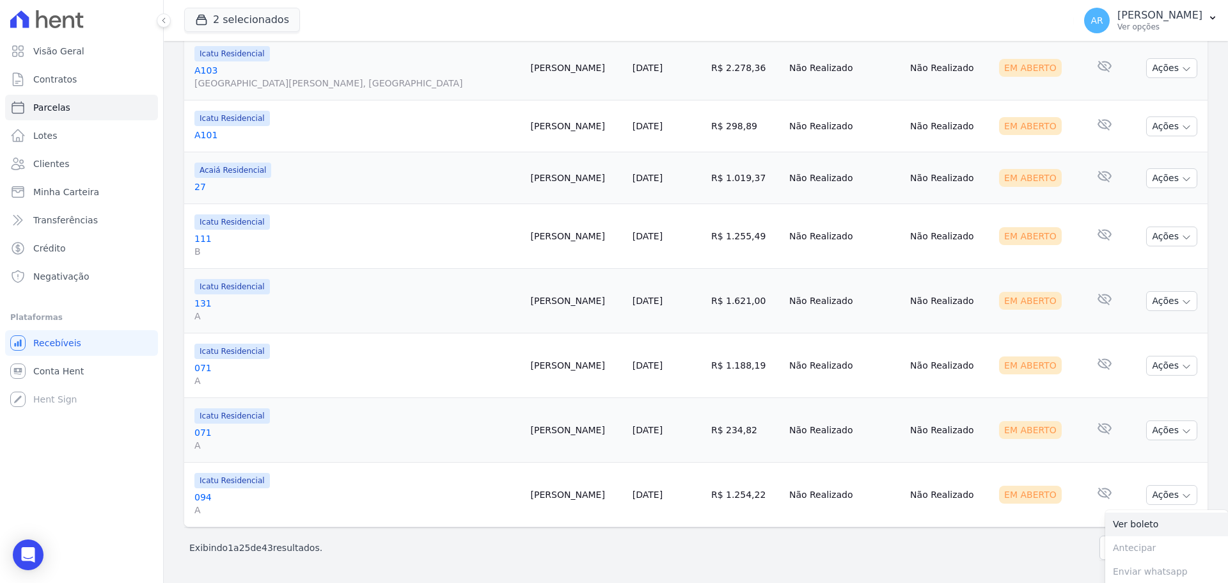
click at [1135, 521] on link "Ver boleto" at bounding box center [1166, 524] width 123 height 24
click at [1058, 533] on div "Próximo › Exibindo 1 a 25 de 43 resultados. 1 2" at bounding box center [695, 547] width 1023 height 40
drag, startPoint x: 1159, startPoint y: 547, endPoint x: 1148, endPoint y: 542, distance: 12.9
click at [1159, 547] on link "2" at bounding box center [1164, 547] width 27 height 24
select select
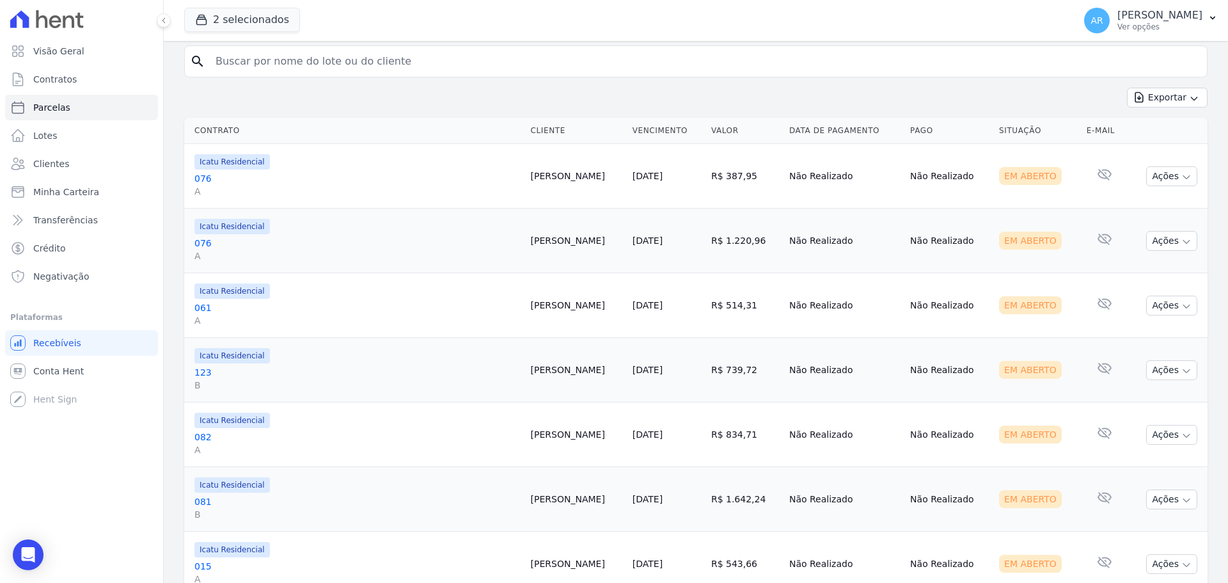
scroll to position [192, 0]
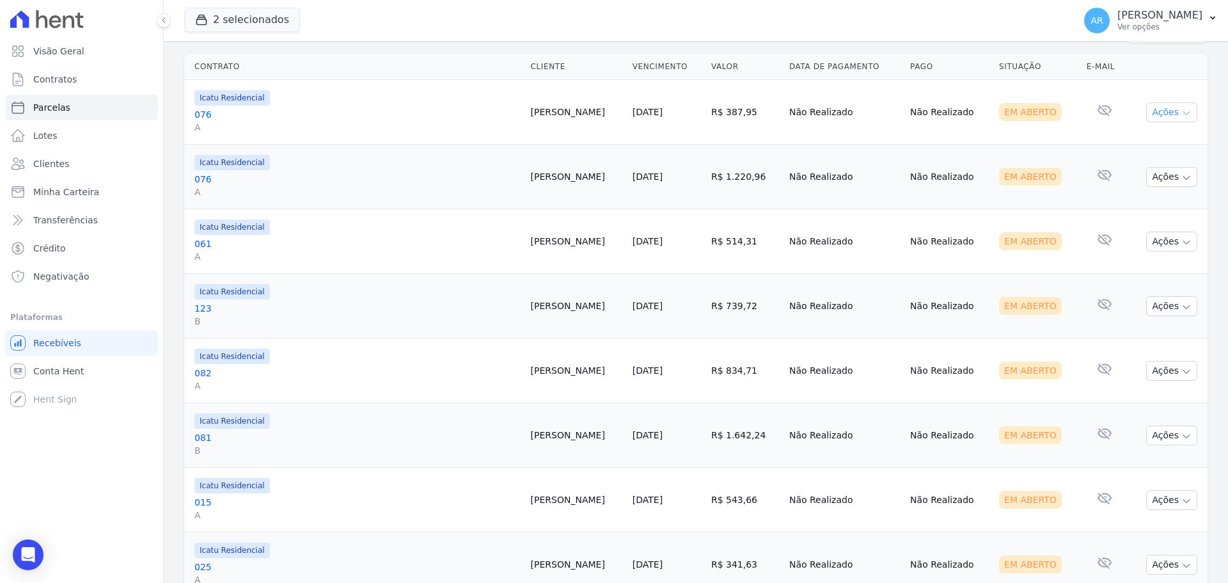
click at [1165, 108] on button "Ações" at bounding box center [1171, 112] width 51 height 20
click at [1124, 137] on link "Ver boleto" at bounding box center [1166, 142] width 123 height 24
click at [1045, 171] on div "Em Aberto" at bounding box center [1037, 177] width 77 height 18
click at [1147, 174] on button "Ações" at bounding box center [1171, 177] width 51 height 20
click at [1130, 200] on link "Ver boleto" at bounding box center [1166, 206] width 123 height 24
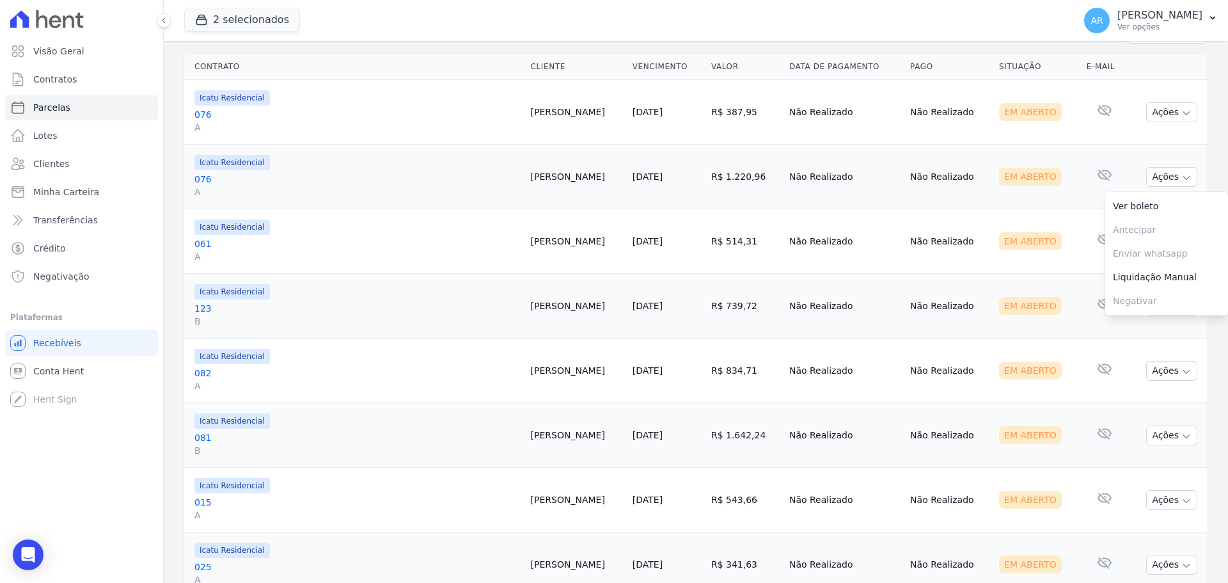
drag, startPoint x: 1054, startPoint y: 239, endPoint x: 1071, endPoint y: 241, distance: 16.7
click at [1054, 239] on div "Em Aberto" at bounding box center [1037, 241] width 77 height 18
click at [1156, 245] on button "Ações" at bounding box center [1171, 242] width 51 height 20
click at [1139, 265] on link "Ver boleto" at bounding box center [1166, 271] width 123 height 24
click at [948, 292] on td "Não Realizado" at bounding box center [949, 306] width 89 height 65
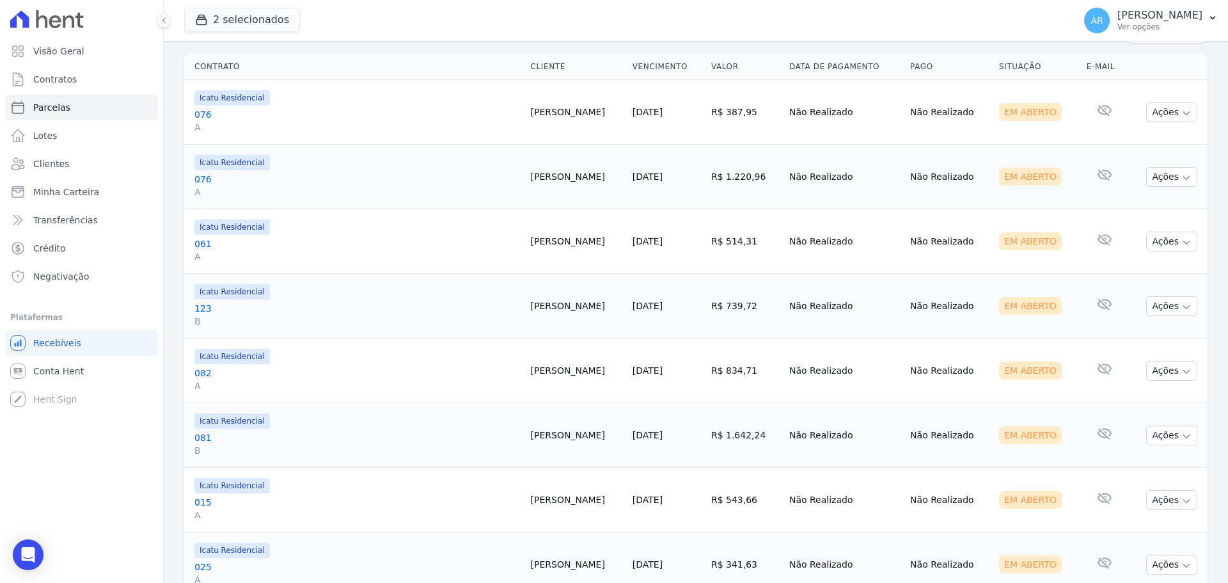
click at [1127, 308] on td "Ações Ver boleto Antecipar Antecipação não disponível Enviar whatsapp É necessá…" at bounding box center [1167, 306] width 80 height 65
click at [1151, 308] on button "Ações" at bounding box center [1171, 306] width 51 height 20
click at [1120, 333] on link "Ver boleto" at bounding box center [1166, 336] width 123 height 24
click at [1056, 370] on td "Em Aberto" at bounding box center [1038, 370] width 88 height 65
click at [1152, 373] on button "Ações" at bounding box center [1171, 371] width 51 height 20
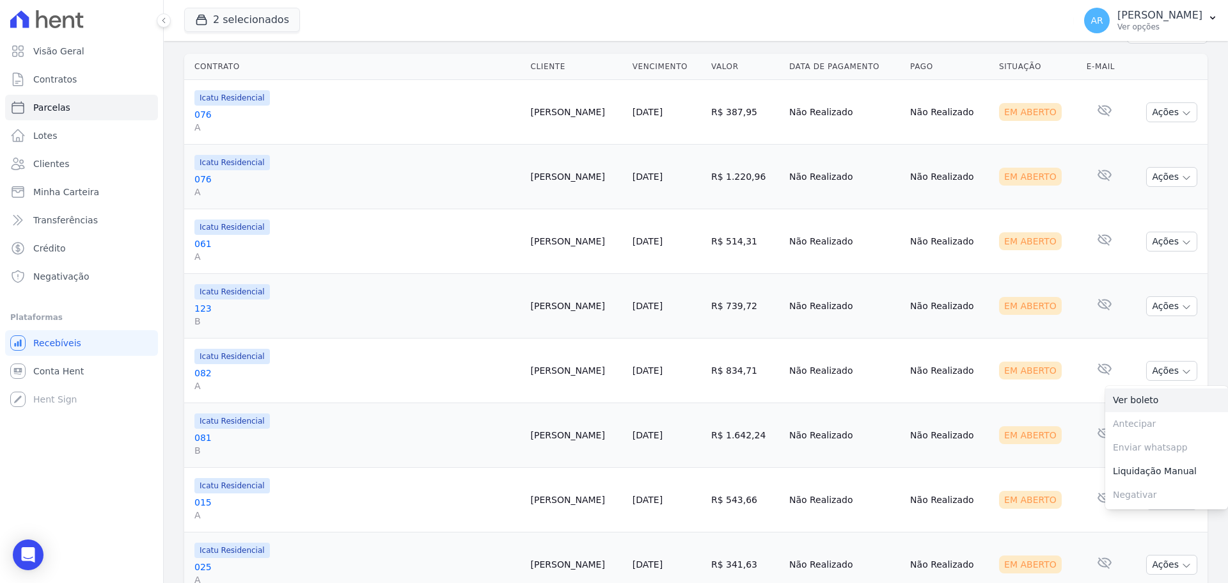
click at [1140, 394] on link "Ver boleto" at bounding box center [1166, 400] width 123 height 24
click at [1048, 382] on td "Em Aberto" at bounding box center [1038, 370] width 88 height 65
click at [1151, 429] on button "Ações" at bounding box center [1171, 435] width 51 height 20
click at [1138, 460] on link "Ver boleto" at bounding box center [1166, 465] width 123 height 24
click at [1081, 440] on td "Nenhum e-mail lido" at bounding box center [1104, 435] width 47 height 65
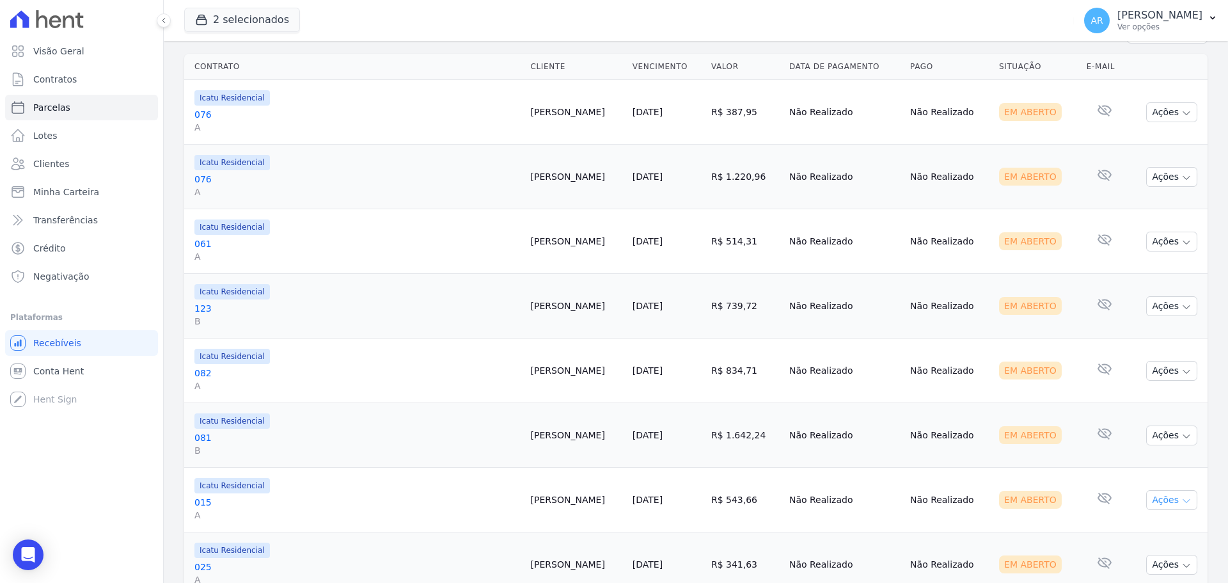
click at [1163, 500] on button "Ações" at bounding box center [1171, 500] width 51 height 20
click at [1127, 526] on link "Ver boleto" at bounding box center [1166, 529] width 123 height 24
click at [1081, 552] on td "Nenhum e-mail lido" at bounding box center [1104, 564] width 47 height 65
click at [1150, 565] on button "Ações" at bounding box center [1171, 564] width 51 height 20
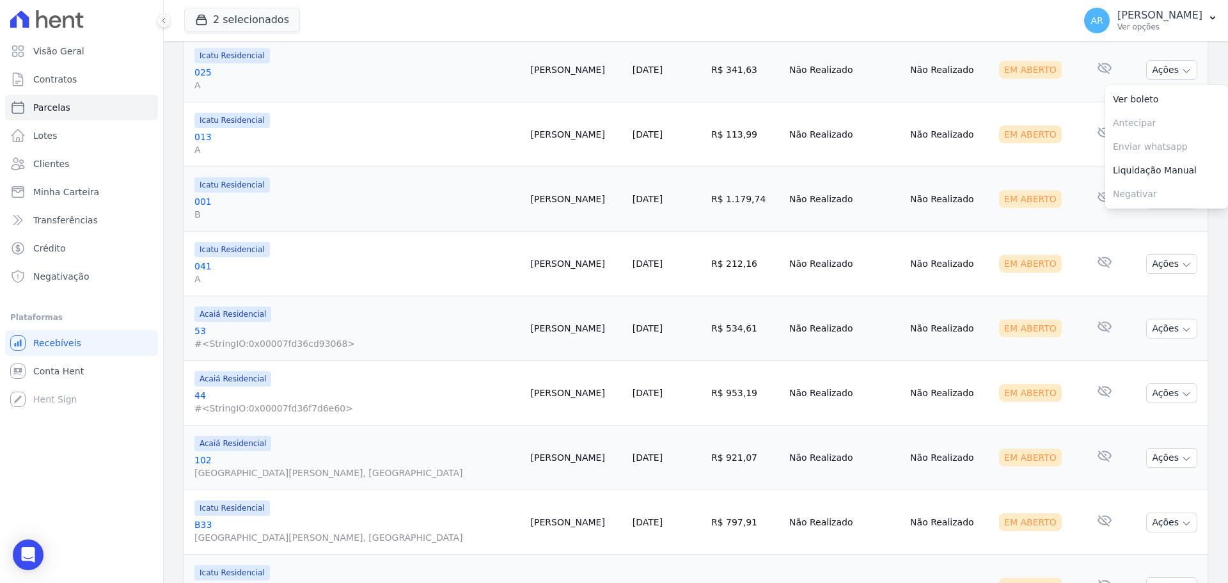
scroll to position [688, 0]
click at [1120, 103] on link "Ver boleto" at bounding box center [1166, 98] width 123 height 24
click at [1019, 124] on div "Em Aberto" at bounding box center [1030, 132] width 63 height 18
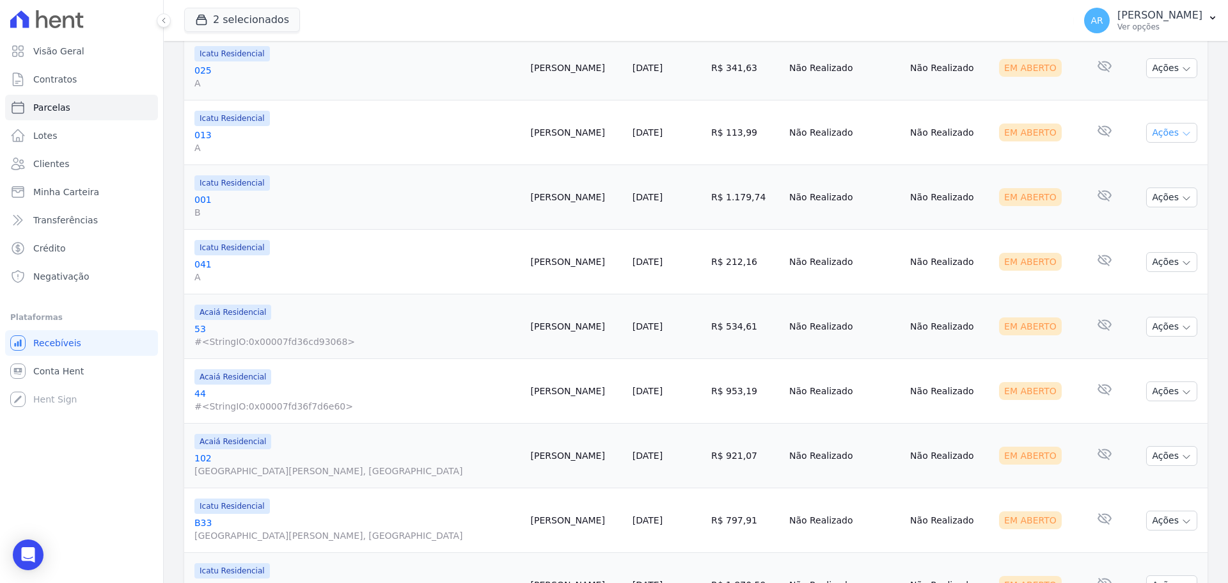
click at [1149, 136] on button "Ações" at bounding box center [1171, 133] width 51 height 20
drag, startPoint x: 1130, startPoint y: 163, endPoint x: 986, endPoint y: 126, distance: 148.6
click at [1130, 163] on link "Ver boleto" at bounding box center [1166, 162] width 123 height 24
click at [1038, 204] on div "Em Aberto" at bounding box center [1037, 197] width 77 height 18
drag, startPoint x: 1154, startPoint y: 198, endPoint x: 1148, endPoint y: 204, distance: 8.1
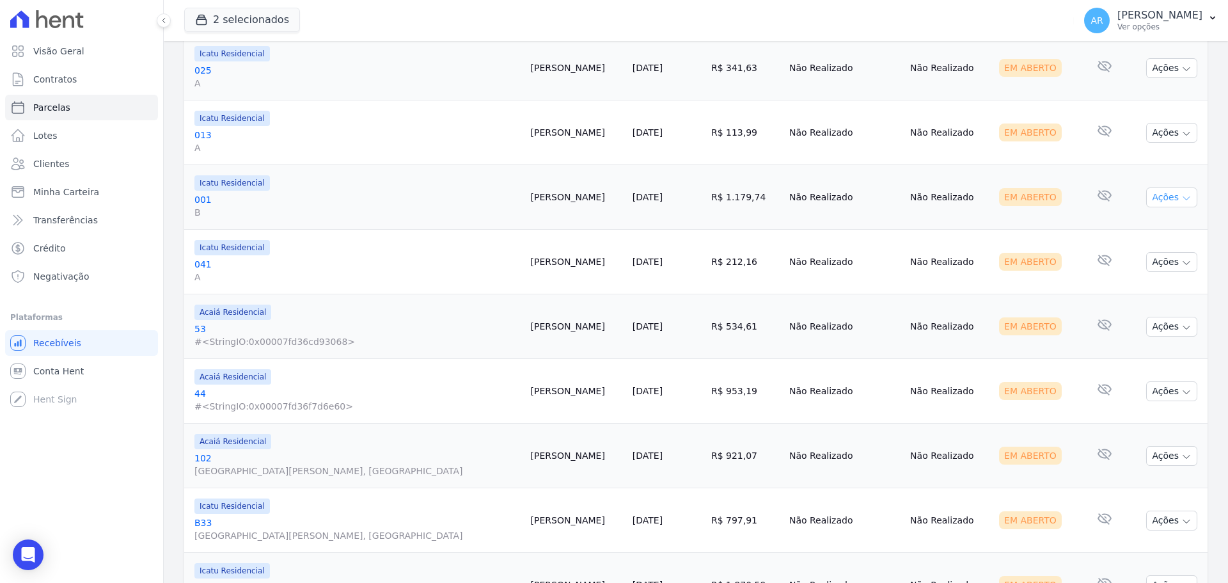
click at [1152, 198] on button "Ações" at bounding box center [1171, 197] width 51 height 20
click at [1130, 223] on link "Ver boleto" at bounding box center [1166, 227] width 123 height 24
click at [1081, 210] on td "Nenhum e-mail lido" at bounding box center [1104, 197] width 47 height 65
click at [1152, 260] on button "Ações" at bounding box center [1171, 262] width 51 height 20
click at [1136, 285] on link "Ver boleto" at bounding box center [1166, 291] width 123 height 24
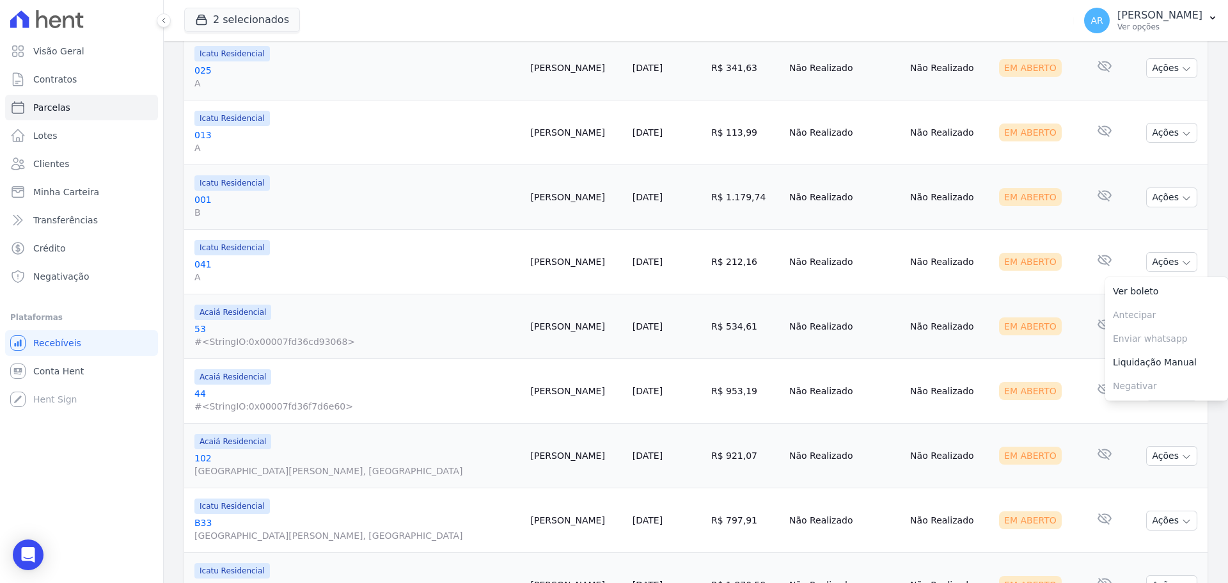
click at [1081, 346] on td "Nenhum e-mail lido" at bounding box center [1104, 326] width 47 height 65
click at [1147, 327] on button "Ações" at bounding box center [1171, 327] width 51 height 20
click at [1128, 355] on link "Ver boleto" at bounding box center [1166, 356] width 123 height 24
drag, startPoint x: 1025, startPoint y: 373, endPoint x: 1099, endPoint y: 391, distance: 76.8
click at [1025, 373] on td "Em Aberto" at bounding box center [1038, 391] width 88 height 65
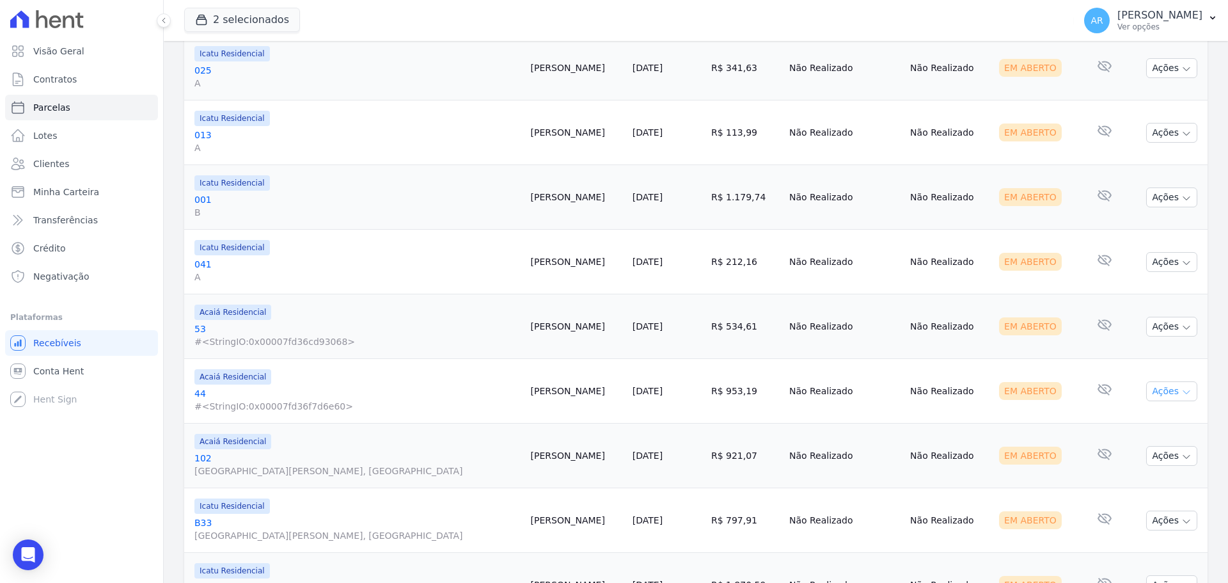
click at [1159, 392] on button "Ações" at bounding box center [1171, 391] width 51 height 20
click at [1145, 413] on link "Ver boleto" at bounding box center [1166, 421] width 123 height 24
click at [1051, 454] on div "Em Aberto" at bounding box center [1037, 455] width 77 height 18
click at [1156, 460] on button "Ações" at bounding box center [1171, 456] width 51 height 20
click at [1145, 482] on link "Ver boleto" at bounding box center [1166, 485] width 123 height 24
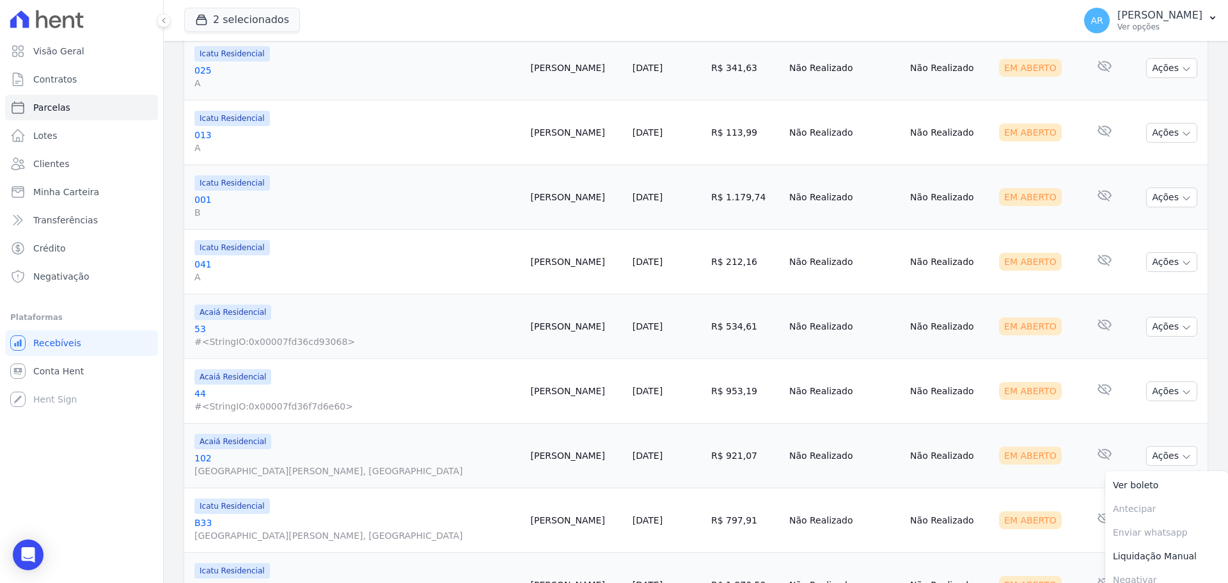
click at [1056, 524] on td "Em Aberto" at bounding box center [1038, 520] width 88 height 65
click at [1146, 523] on button "Ações" at bounding box center [1171, 520] width 51 height 20
click at [1121, 555] on link "Ver boleto" at bounding box center [1166, 550] width 123 height 24
click at [1081, 528] on td "Nenhum e-mail lido" at bounding box center [1104, 520] width 47 height 65
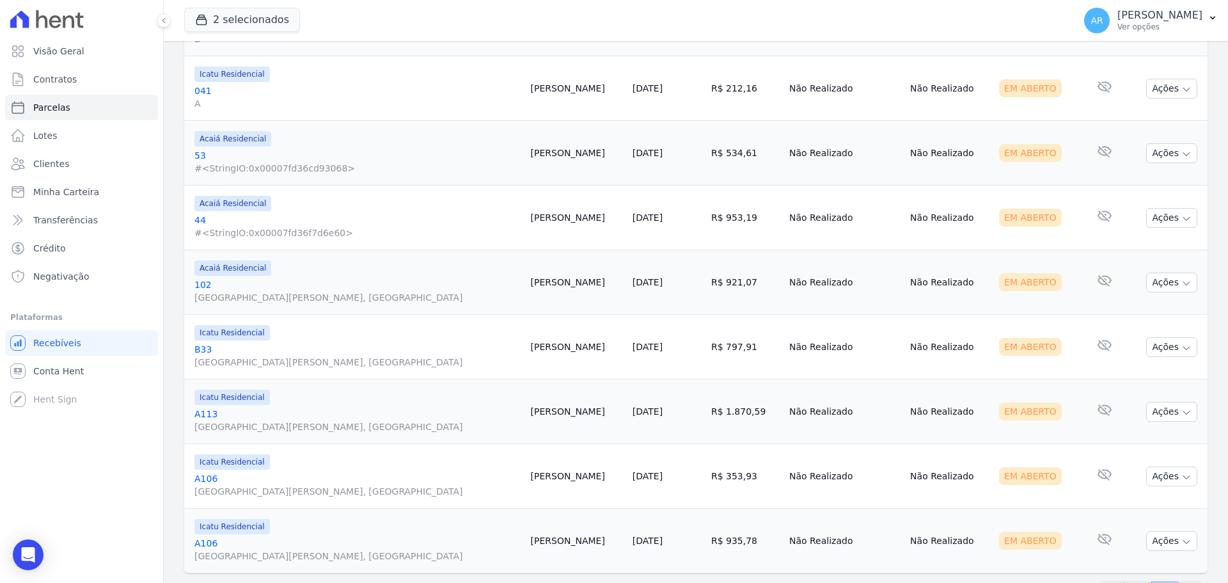
scroll to position [907, 0]
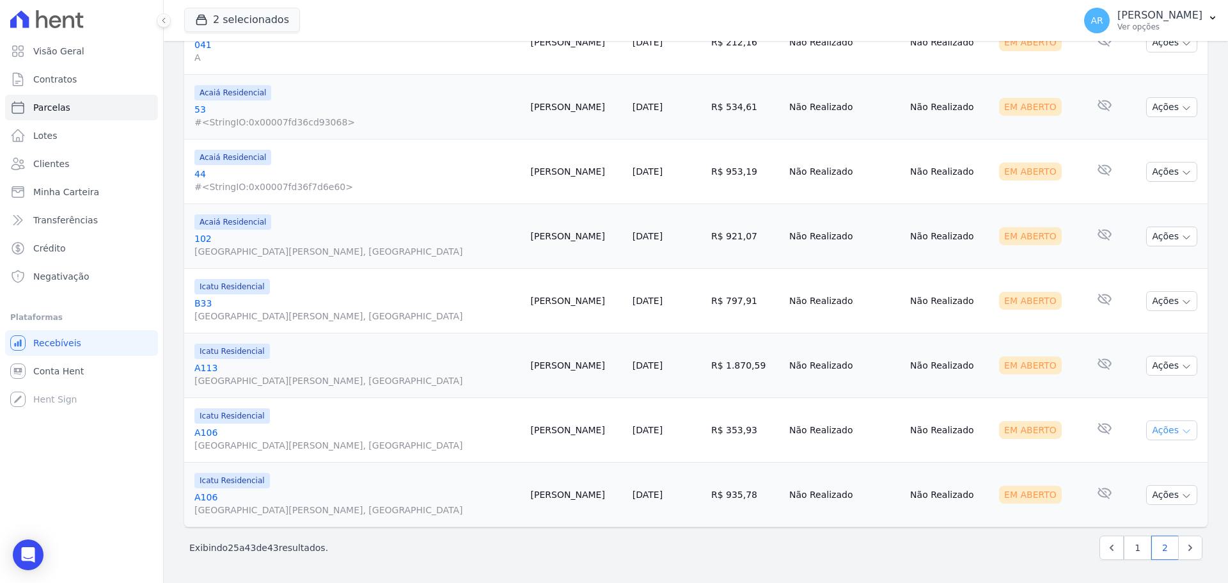
click at [1151, 432] on button "Ações" at bounding box center [1171, 430] width 51 height 20
click at [1149, 372] on button "Ações" at bounding box center [1171, 366] width 51 height 20
click at [1127, 392] on link "Ver boleto" at bounding box center [1166, 395] width 123 height 24
click at [1051, 438] on div "Em Aberto" at bounding box center [1037, 430] width 77 height 18
click at [1139, 434] on td "Ações Ver boleto Antecipar Antecipação não disponível Enviar whatsapp É necessá…" at bounding box center [1167, 430] width 80 height 65
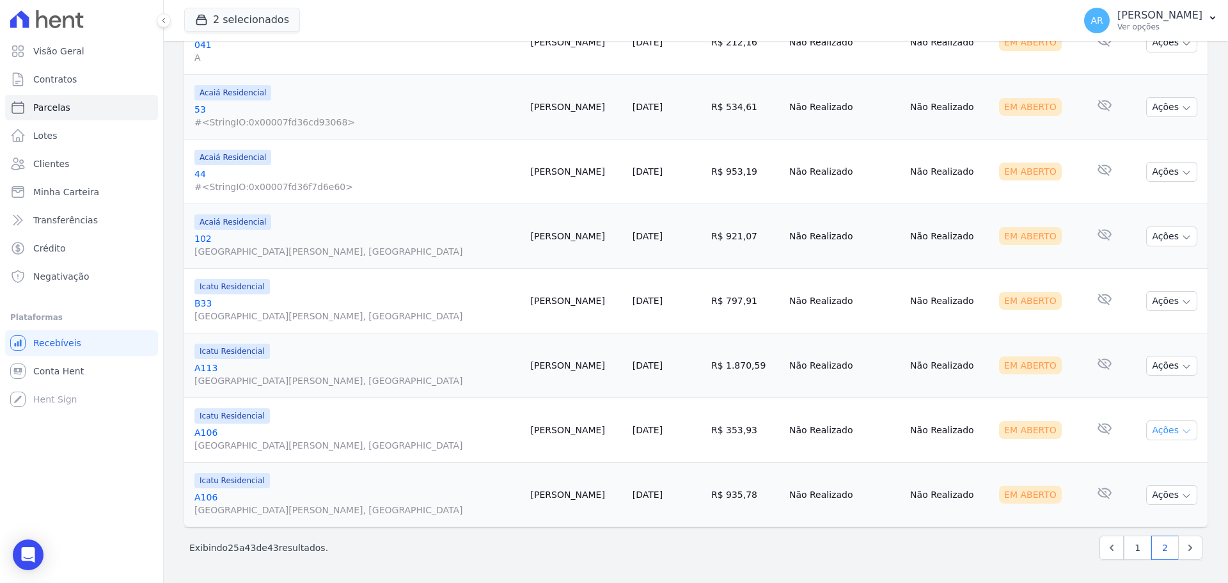
click at [1149, 434] on button "Ações" at bounding box center [1171, 430] width 51 height 20
click at [1144, 452] on link "Ver boleto" at bounding box center [1166, 460] width 123 height 24
drag, startPoint x: 934, startPoint y: 485, endPoint x: 1080, endPoint y: 487, distance: 145.8
click at [935, 485] on td "Não Realizado" at bounding box center [949, 494] width 89 height 65
click at [1127, 498] on td "Ações Ver boleto Antecipar Antecipação não disponível Enviar whatsapp É necessá…" at bounding box center [1167, 494] width 80 height 65
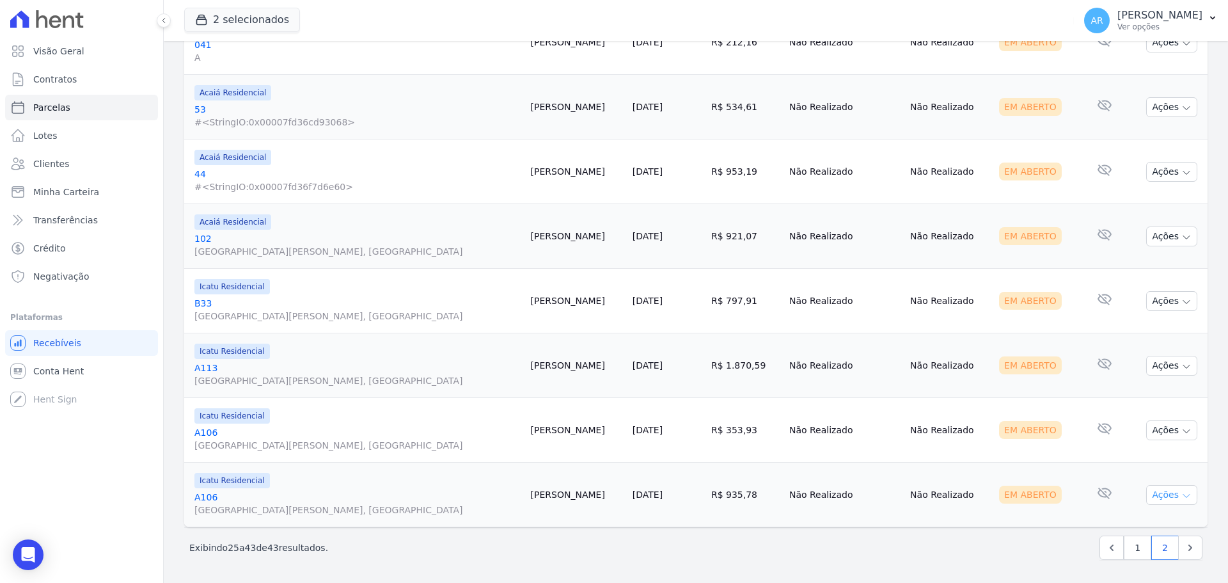
click at [1150, 498] on button "Ações" at bounding box center [1171, 495] width 51 height 20
click at [1133, 521] on link "Ver boleto" at bounding box center [1166, 524] width 123 height 24
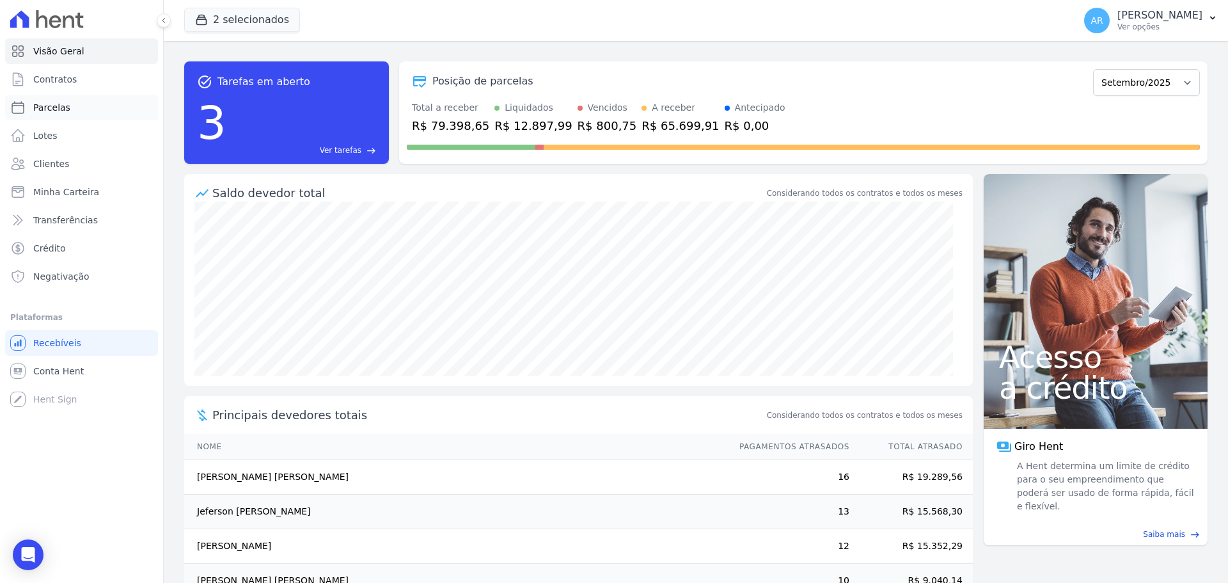
click at [44, 103] on span "Parcelas" at bounding box center [51, 107] width 37 height 13
select select
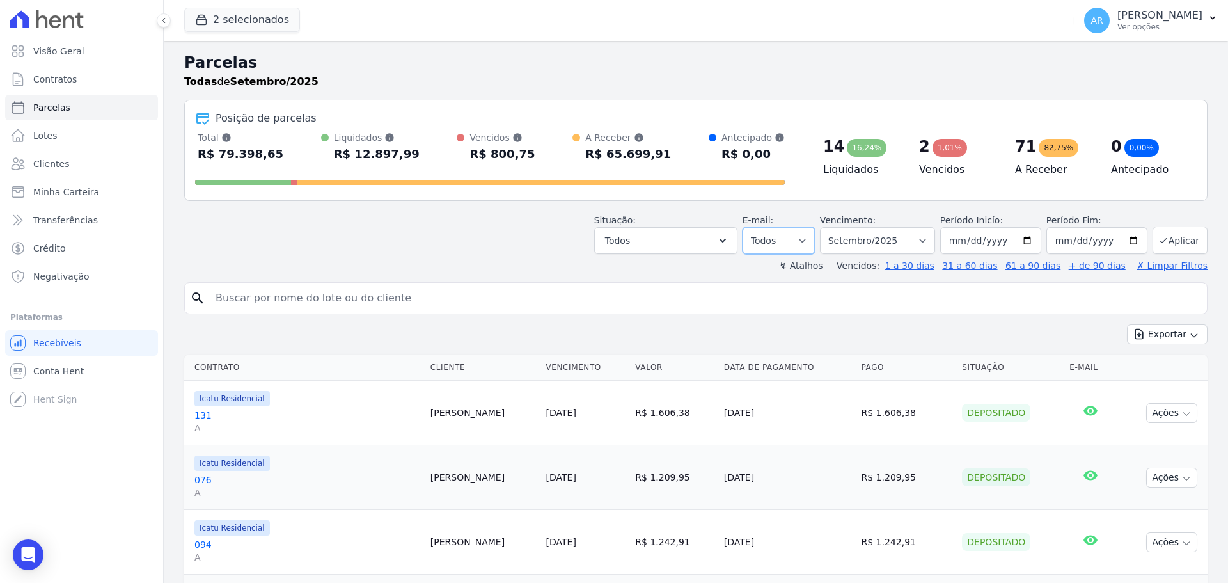
click at [774, 238] on select "Todos Lido Não-lido" at bounding box center [778, 240] width 72 height 27
click at [684, 246] on button "Todos" at bounding box center [665, 240] width 143 height 27
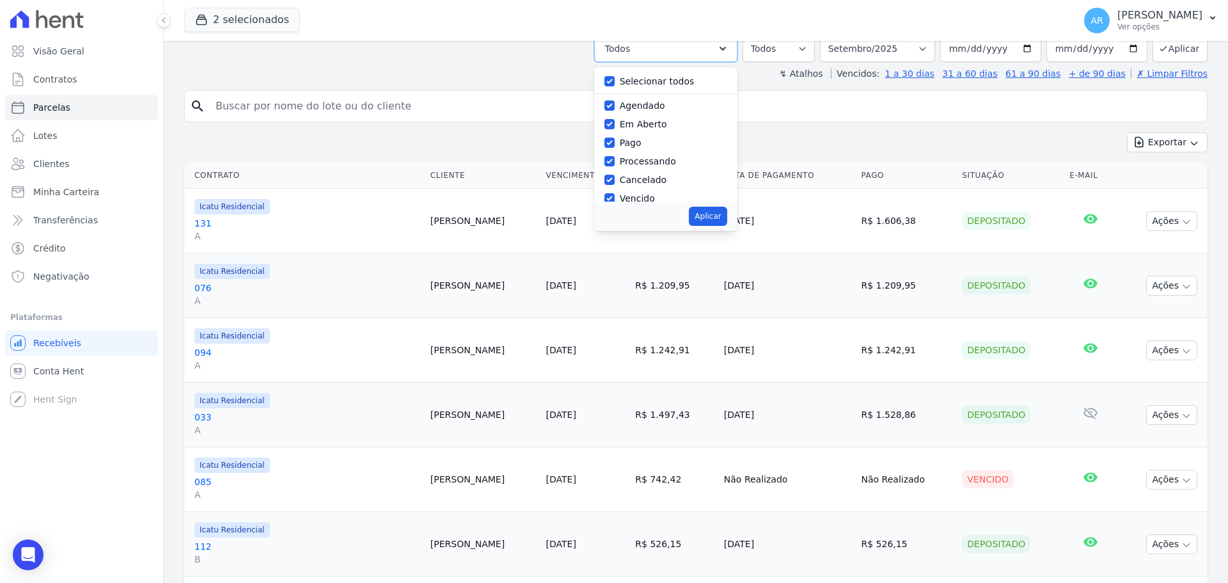
scroll to position [128, 0]
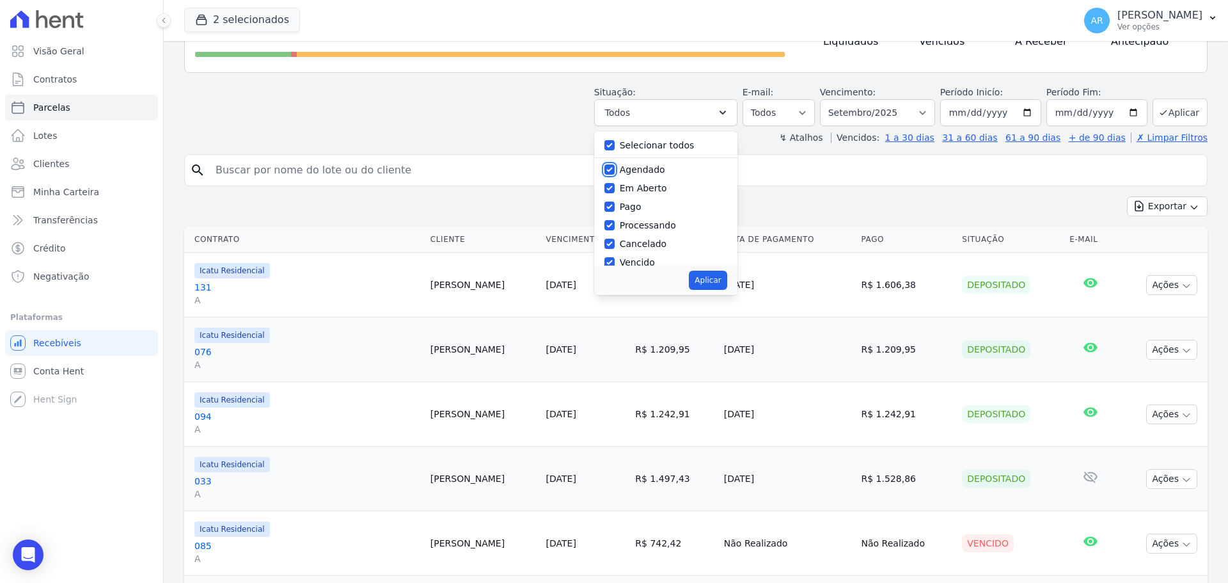
click at [615, 169] on input "Agendado" at bounding box center [609, 169] width 10 height 10
checkbox input "false"
click at [615, 243] on input "Cancelado" at bounding box center [609, 244] width 10 height 10
checkbox input "false"
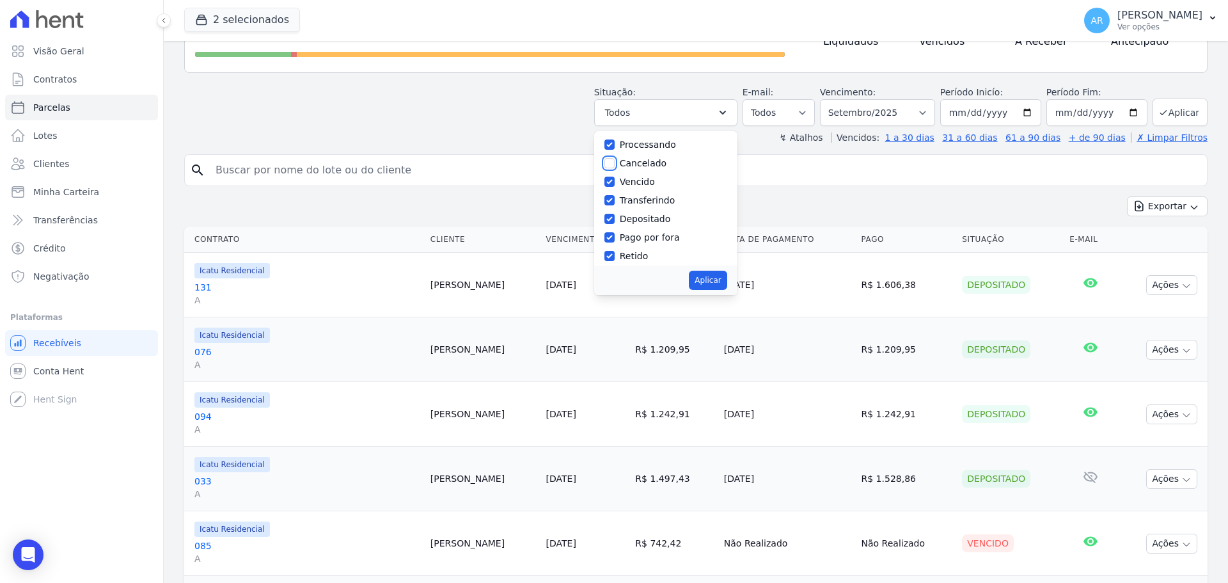
scroll to position [86, 0]
click at [632, 239] on div "Pago por fora" at bounding box center [650, 232] width 60 height 13
click at [641, 231] on label "Pago por fora" at bounding box center [650, 232] width 60 height 10
click at [615, 231] on input "Pago por fora" at bounding box center [609, 232] width 10 height 10
checkbox input "false"
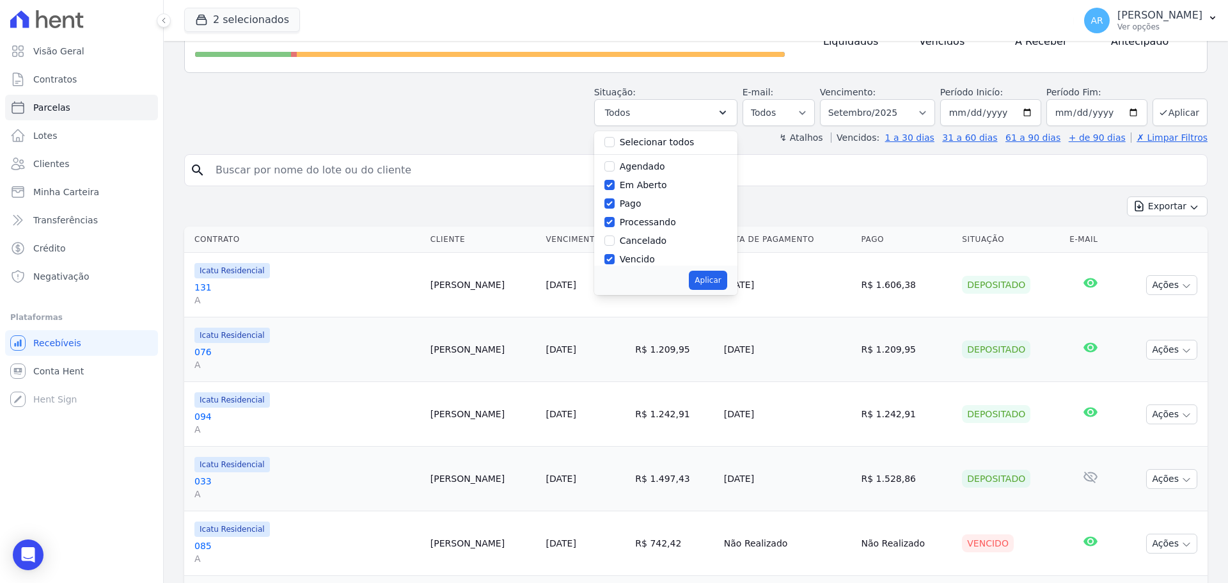
scroll to position [0, 0]
click at [722, 281] on button "Aplicar" at bounding box center [708, 280] width 38 height 19
select select "pending"
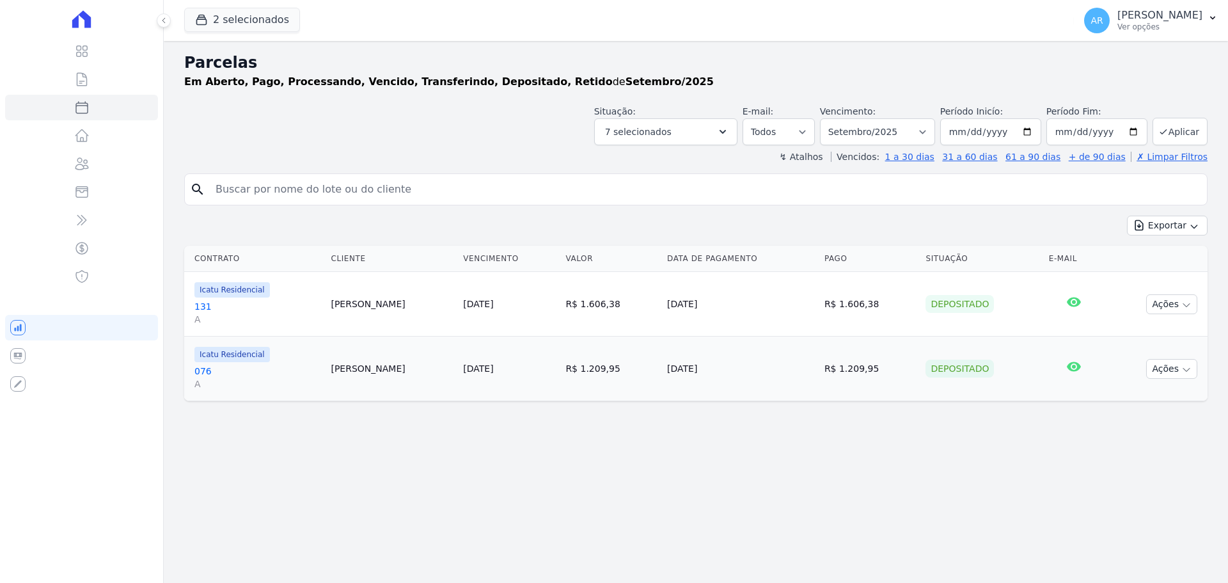
select select
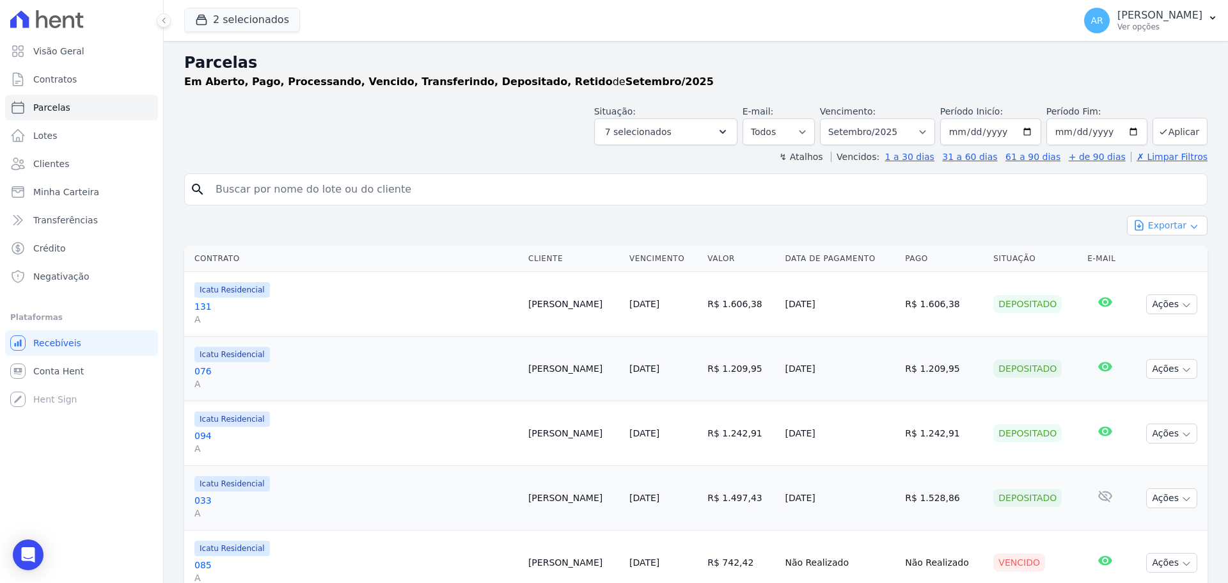
click at [1164, 225] on button "Exportar" at bounding box center [1167, 226] width 81 height 20
click at [1157, 278] on span "Exportar CSV" at bounding box center [1166, 277] width 68 height 13
click at [713, 131] on button "7 selecionados" at bounding box center [665, 131] width 143 height 27
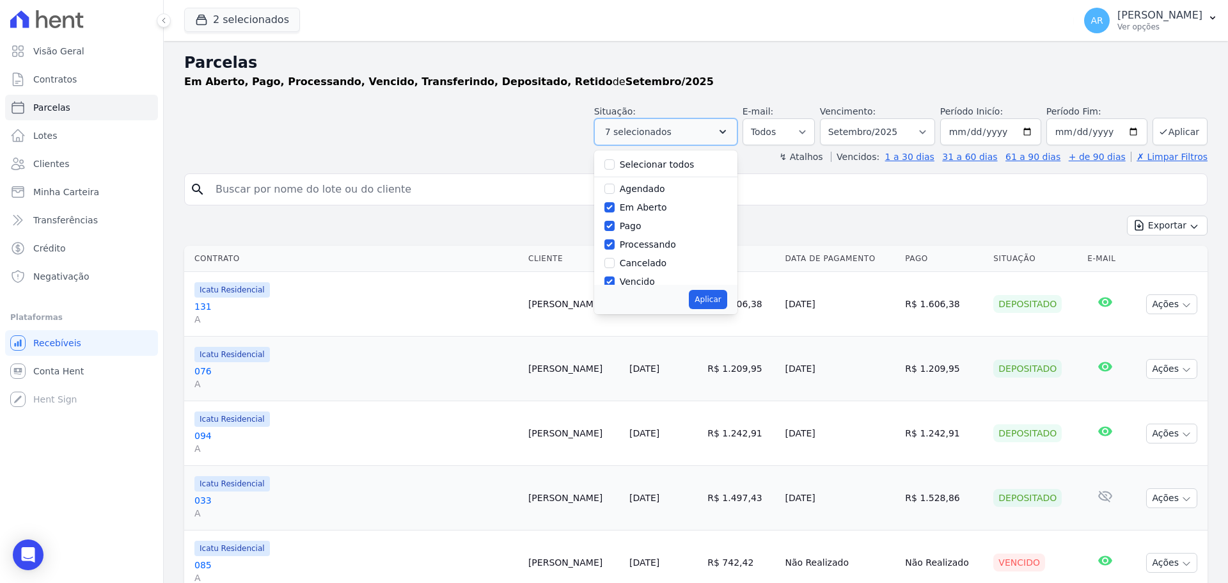
click at [712, 131] on button "7 selecionados" at bounding box center [665, 131] width 143 height 27
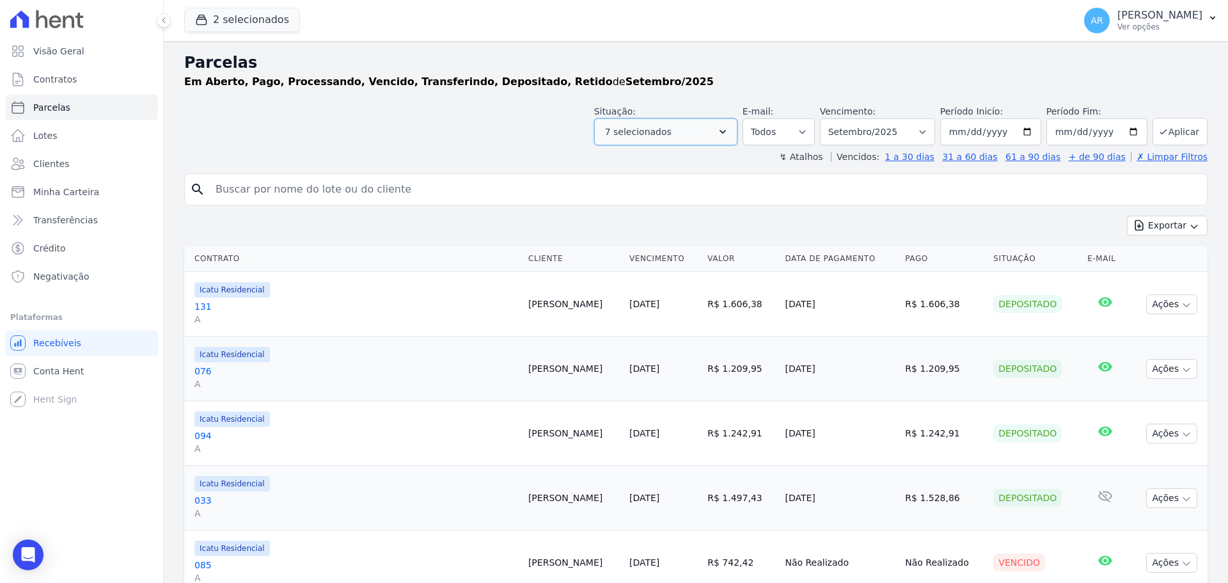
click at [712, 131] on button "7 selecionados" at bounding box center [665, 131] width 143 height 27
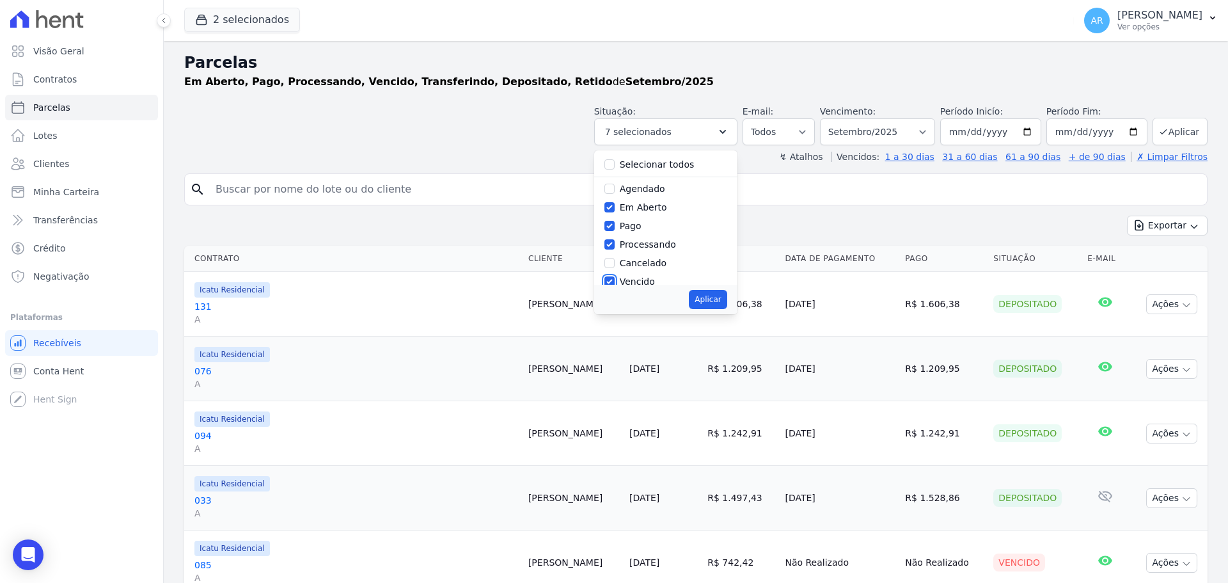
click at [615, 279] on input "Vencido" at bounding box center [609, 281] width 10 height 10
checkbox input "false"
click at [615, 247] on input "Processando" at bounding box center [609, 244] width 10 height 10
checkbox input "false"
click at [615, 205] on input "Em Aberto" at bounding box center [609, 207] width 10 height 10
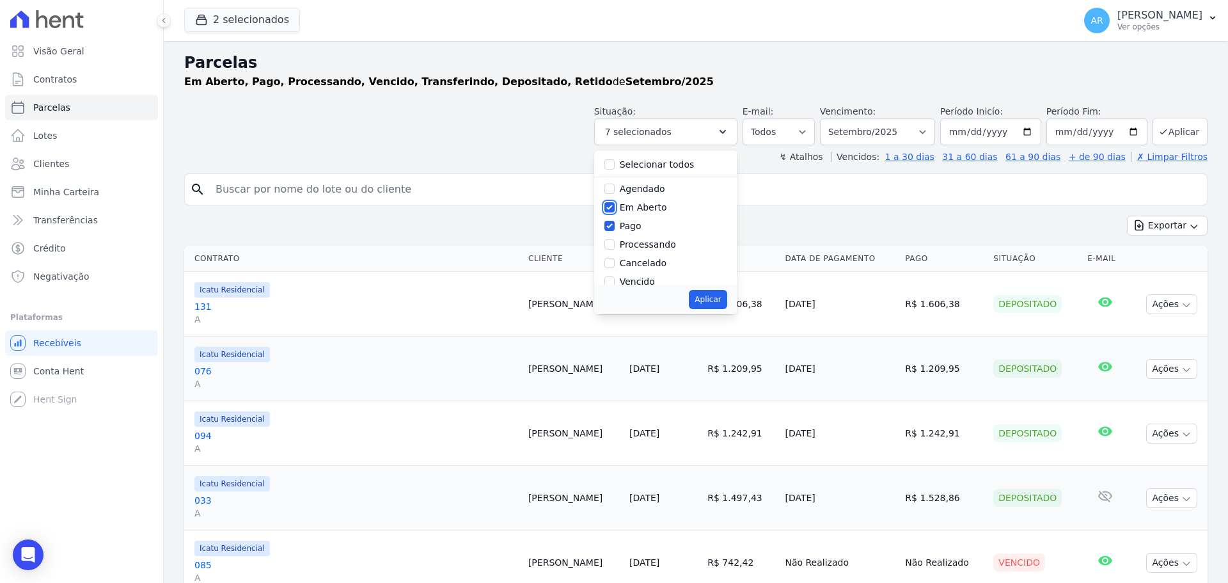
checkbox input "false"
click at [630, 240] on label "Transferindo" at bounding box center [648, 236] width 56 height 10
click at [615, 240] on input "Transferindo" at bounding box center [609, 236] width 10 height 10
checkbox input "false"
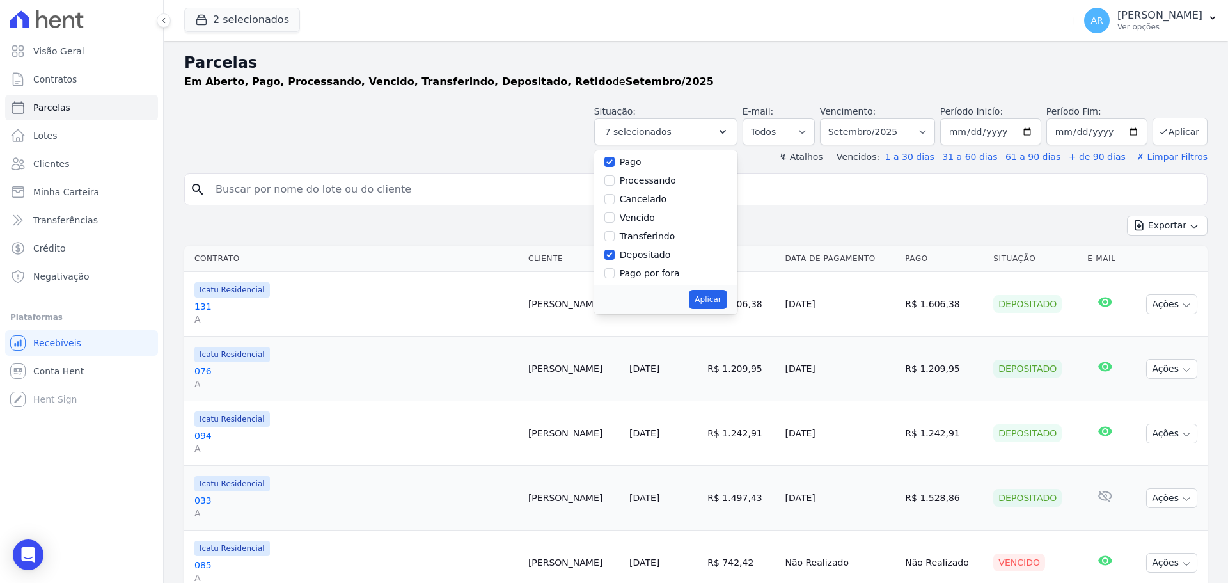
click at [631, 251] on label "Depositado" at bounding box center [645, 254] width 51 height 10
click at [615, 251] on input "Depositado" at bounding box center [609, 254] width 10 height 10
checkbox input "false"
click at [709, 286] on div "Aplicar" at bounding box center [665, 299] width 143 height 29
click at [710, 299] on button "Aplicar" at bounding box center [708, 299] width 38 height 19
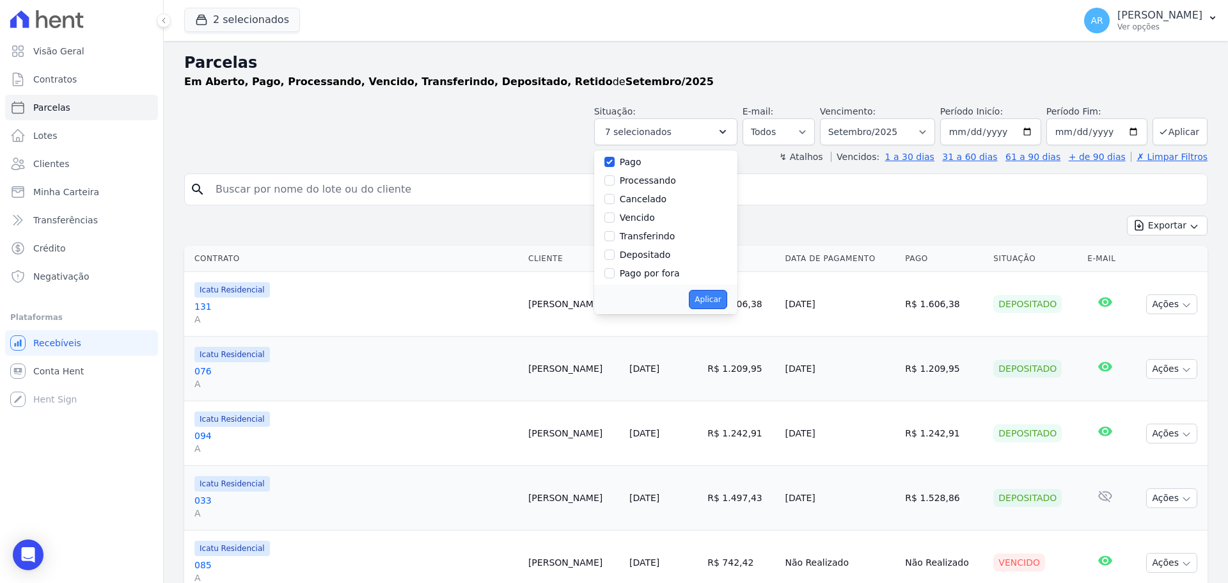
select select "paid"
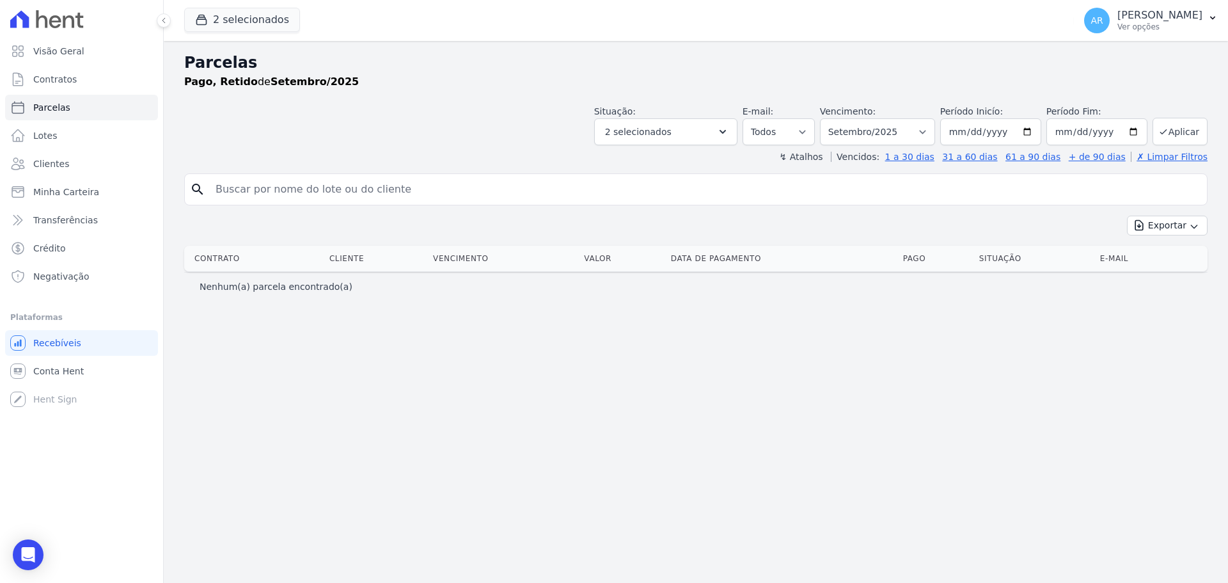
select select
click at [697, 132] on button "2 selecionados" at bounding box center [665, 131] width 143 height 27
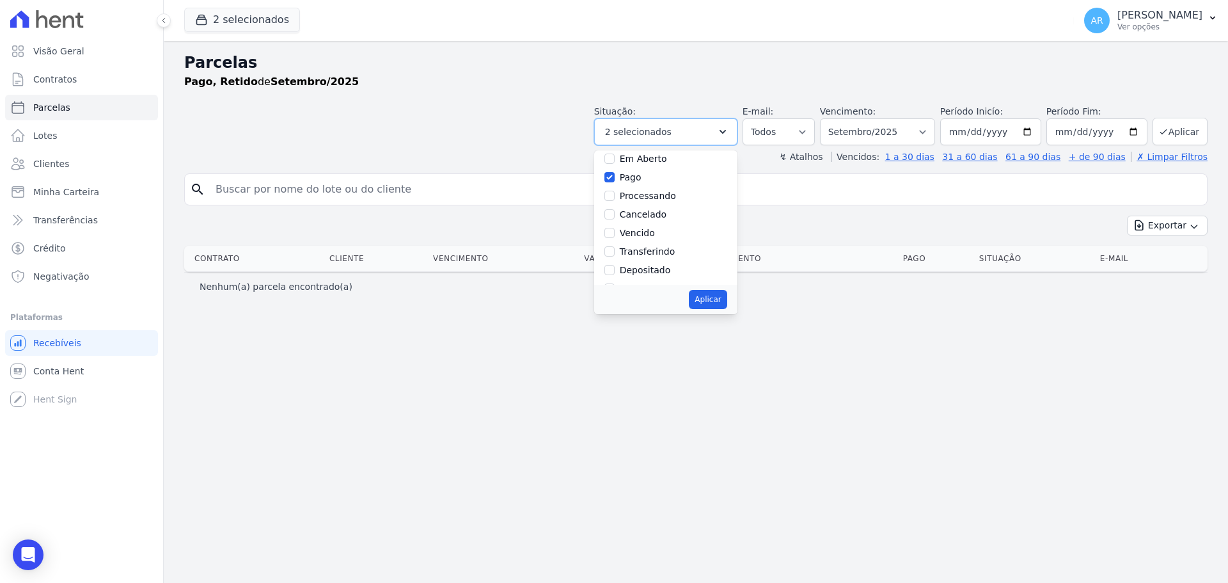
scroll to position [86, 0]
click at [648, 265] on label "Retido" at bounding box center [634, 270] width 29 height 10
click at [615, 265] on input "Retido" at bounding box center [609, 270] width 10 height 10
checkbox input "false"
click at [726, 298] on button "Aplicar" at bounding box center [708, 299] width 38 height 19
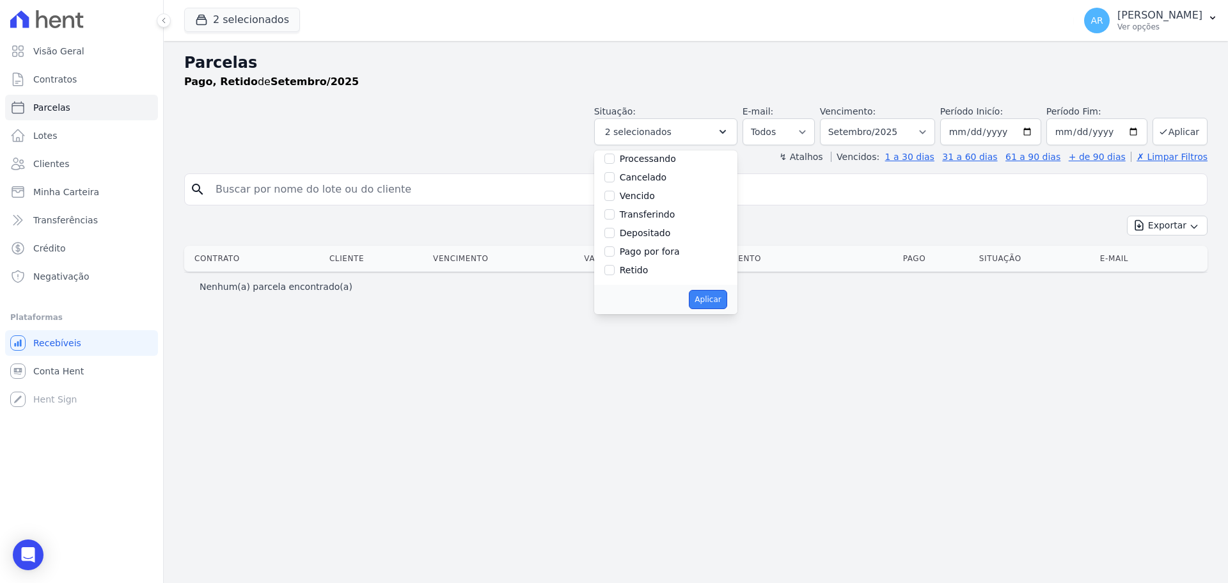
select select "paid"
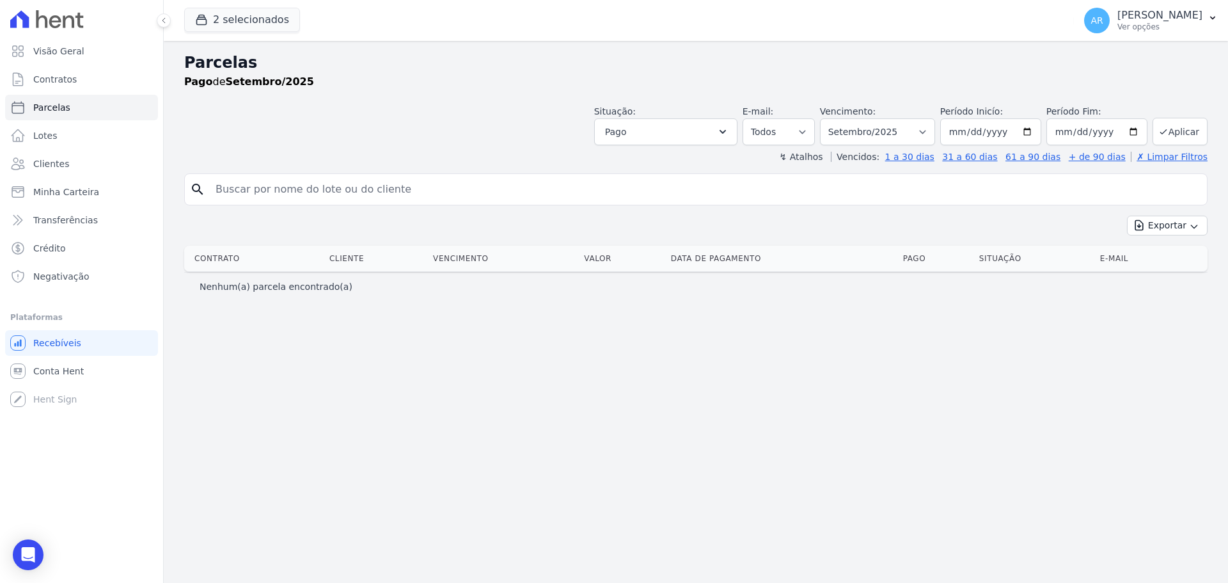
select select
click at [684, 134] on button "Pago" at bounding box center [665, 131] width 143 height 27
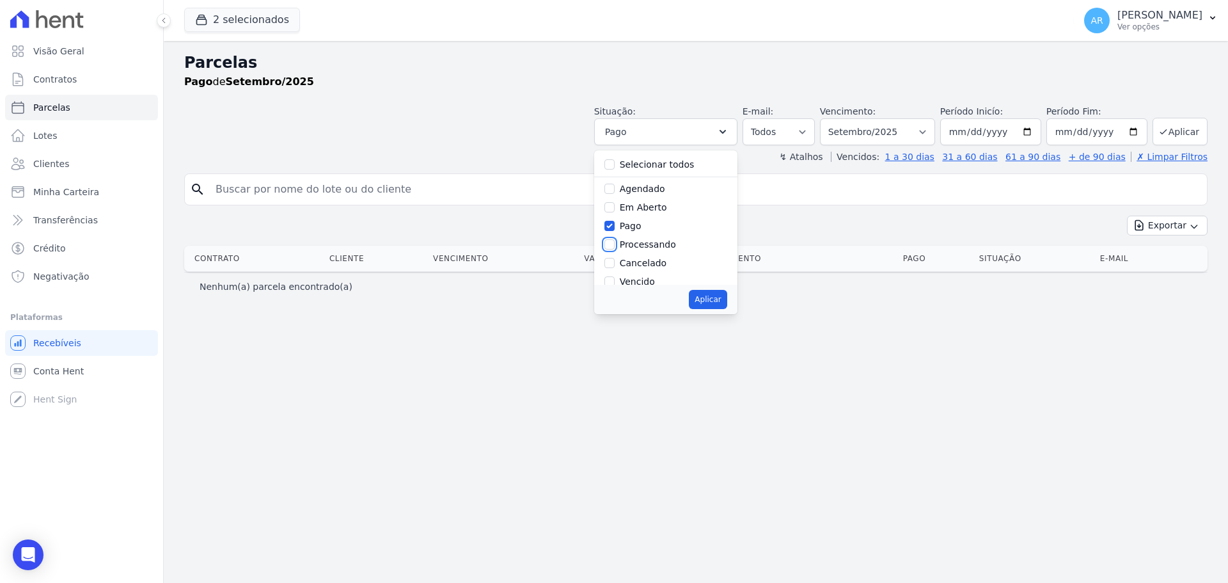
click at [615, 245] on input "Processando" at bounding box center [609, 244] width 10 height 10
checkbox input "true"
click at [645, 217] on label "Transferindo" at bounding box center [648, 214] width 56 height 10
click at [615, 217] on input "Transferindo" at bounding box center [609, 214] width 10 height 10
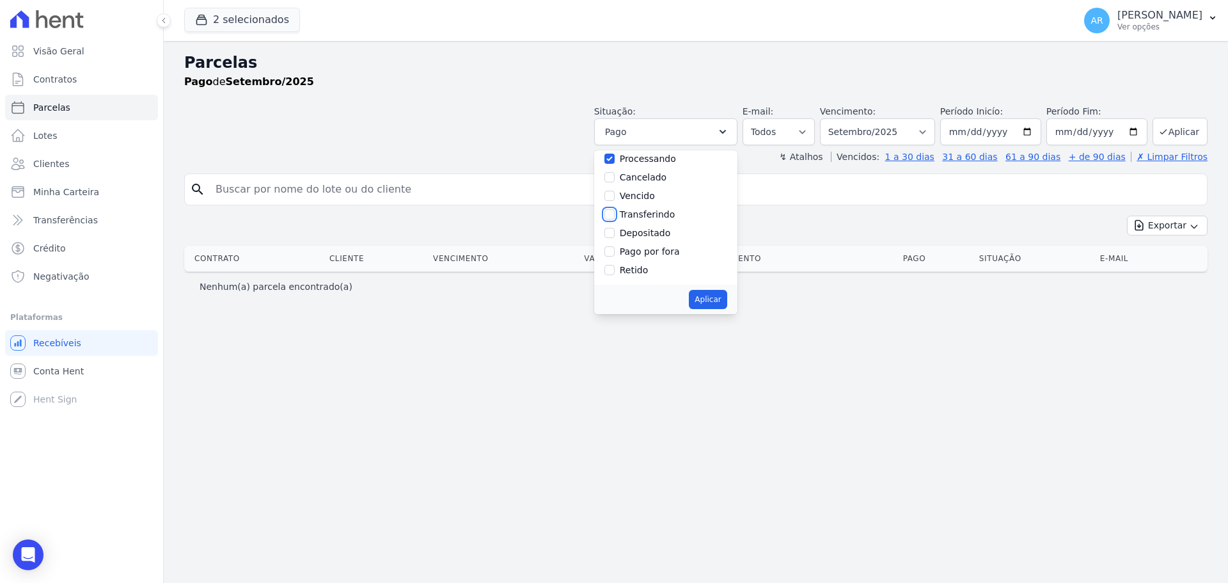
checkbox input "true"
click at [644, 230] on label "Depositado" at bounding box center [645, 233] width 51 height 10
click at [615, 230] on input "Depositado" at bounding box center [609, 233] width 10 height 10
checkbox input "true"
click at [722, 297] on button "Aplicar" at bounding box center [708, 299] width 38 height 19
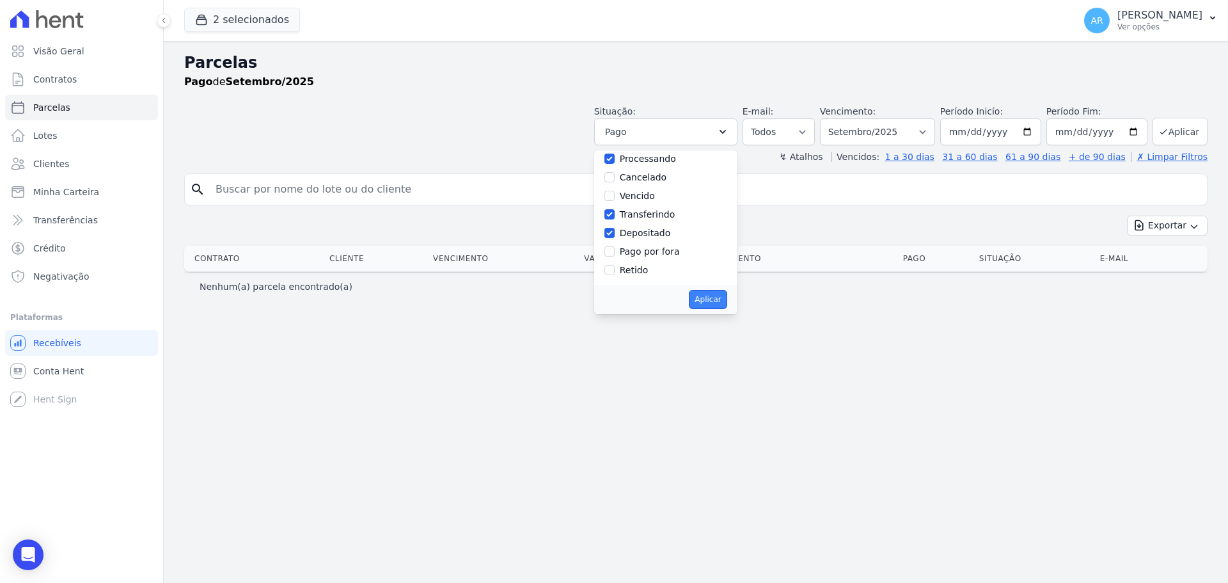
select select "paid"
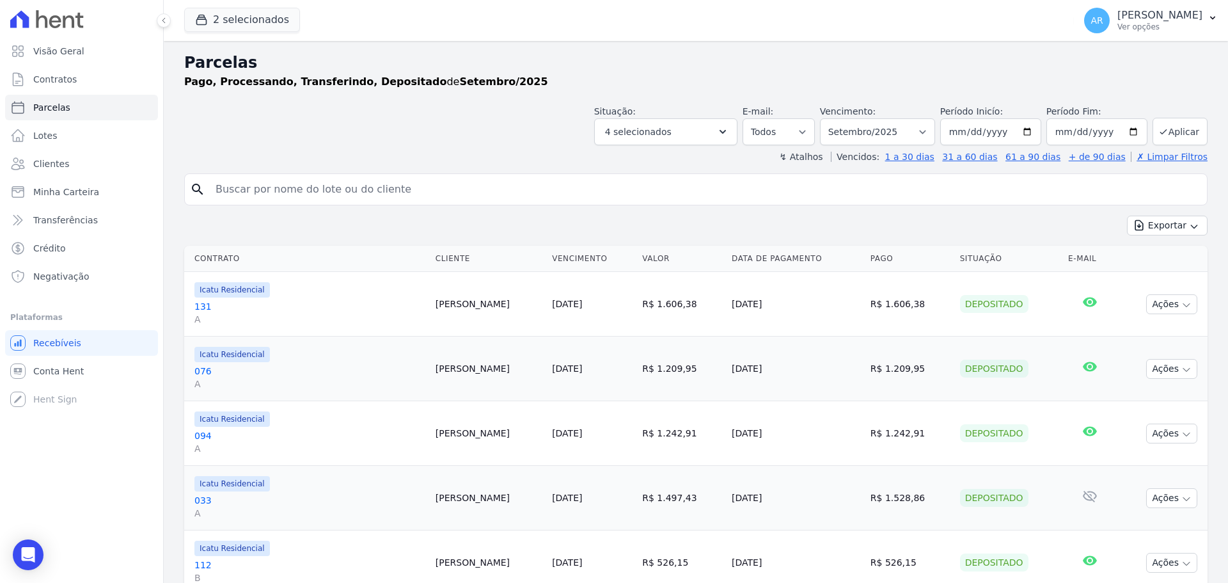
select select
